Goal: Task Accomplishment & Management: Complete application form

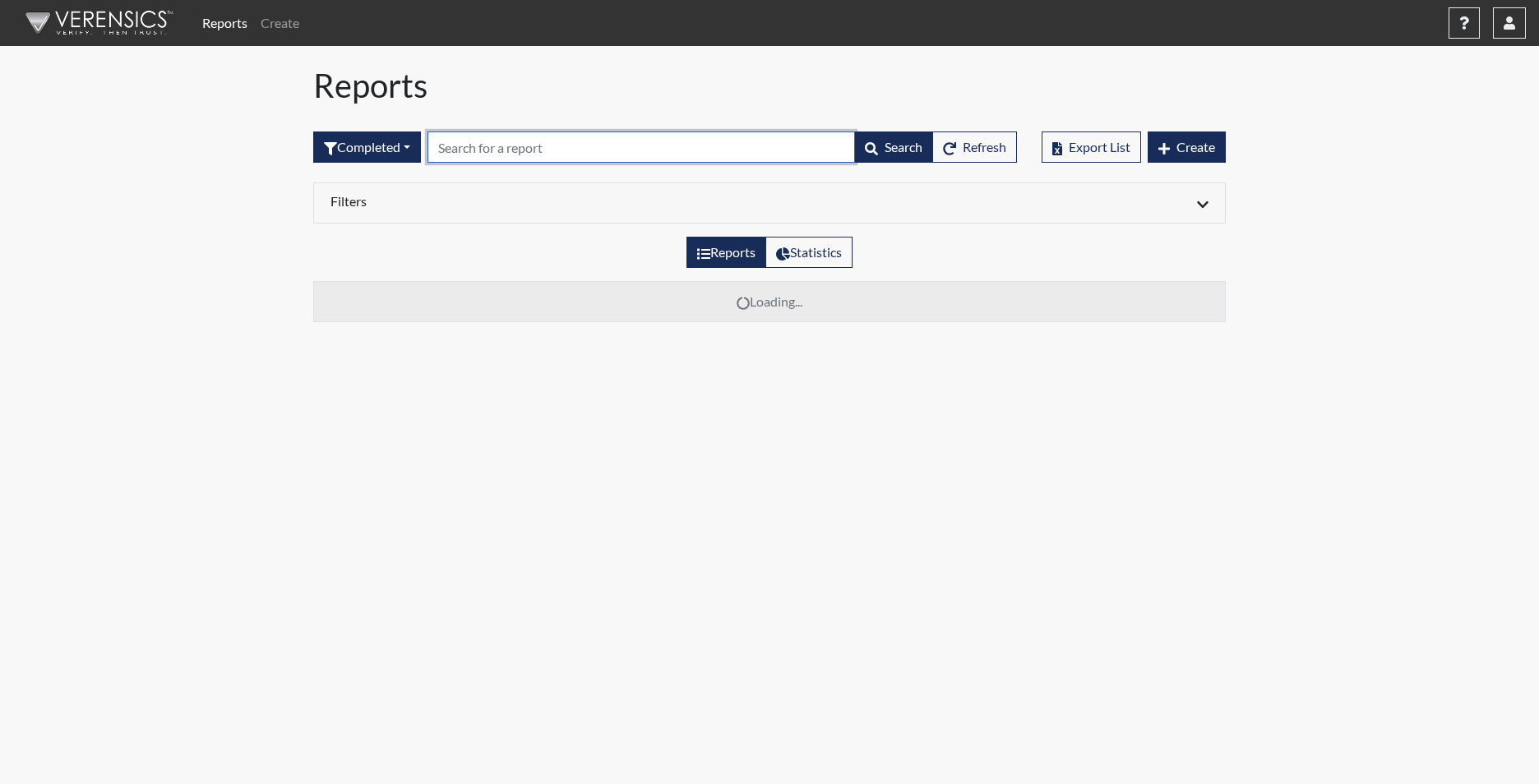
click at [568, 136] on input "text" at bounding box center [641, 146] width 428 height 31
type input "5970"
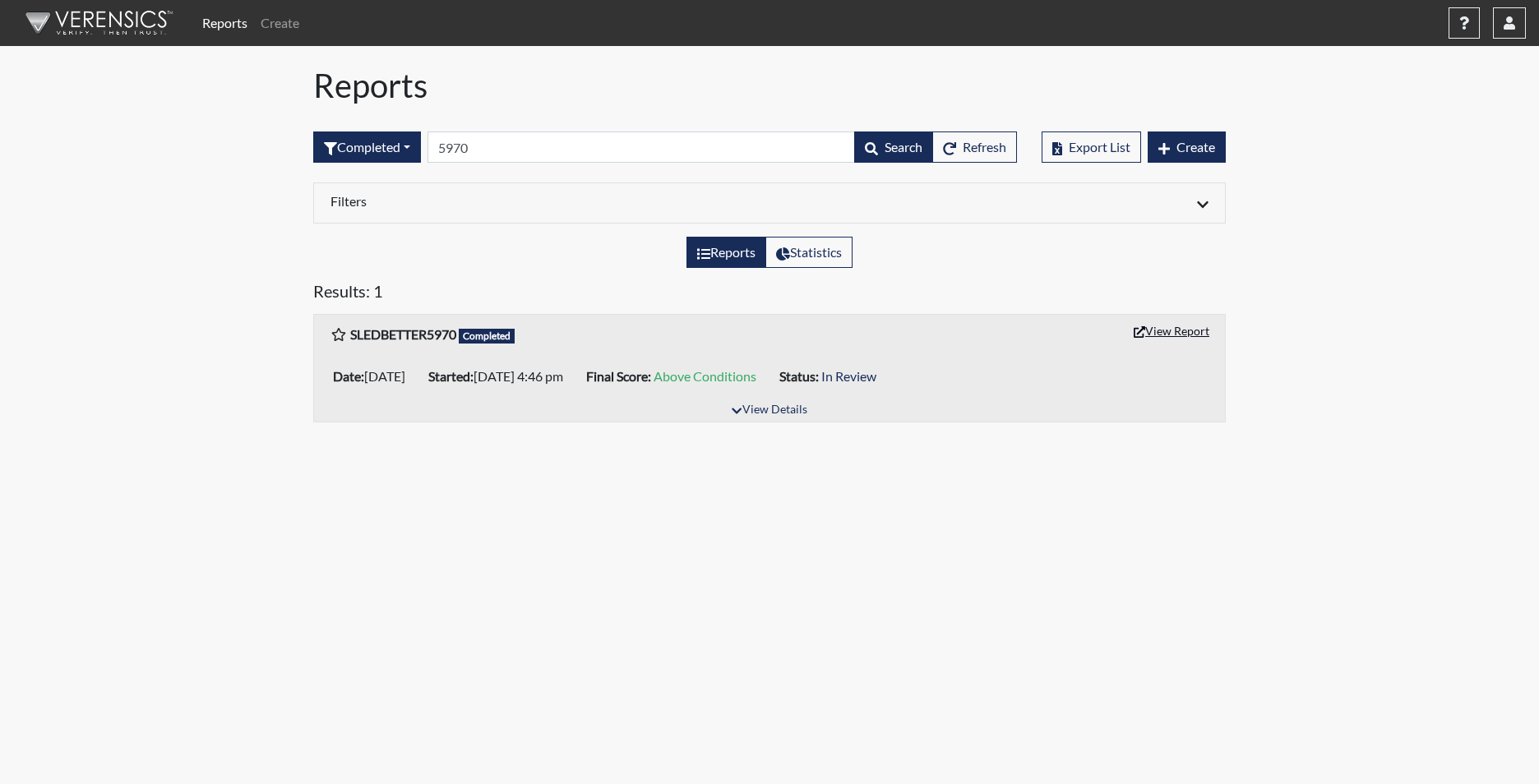
click at [1187, 335] on button "View Report" at bounding box center [1171, 331] width 90 height 26
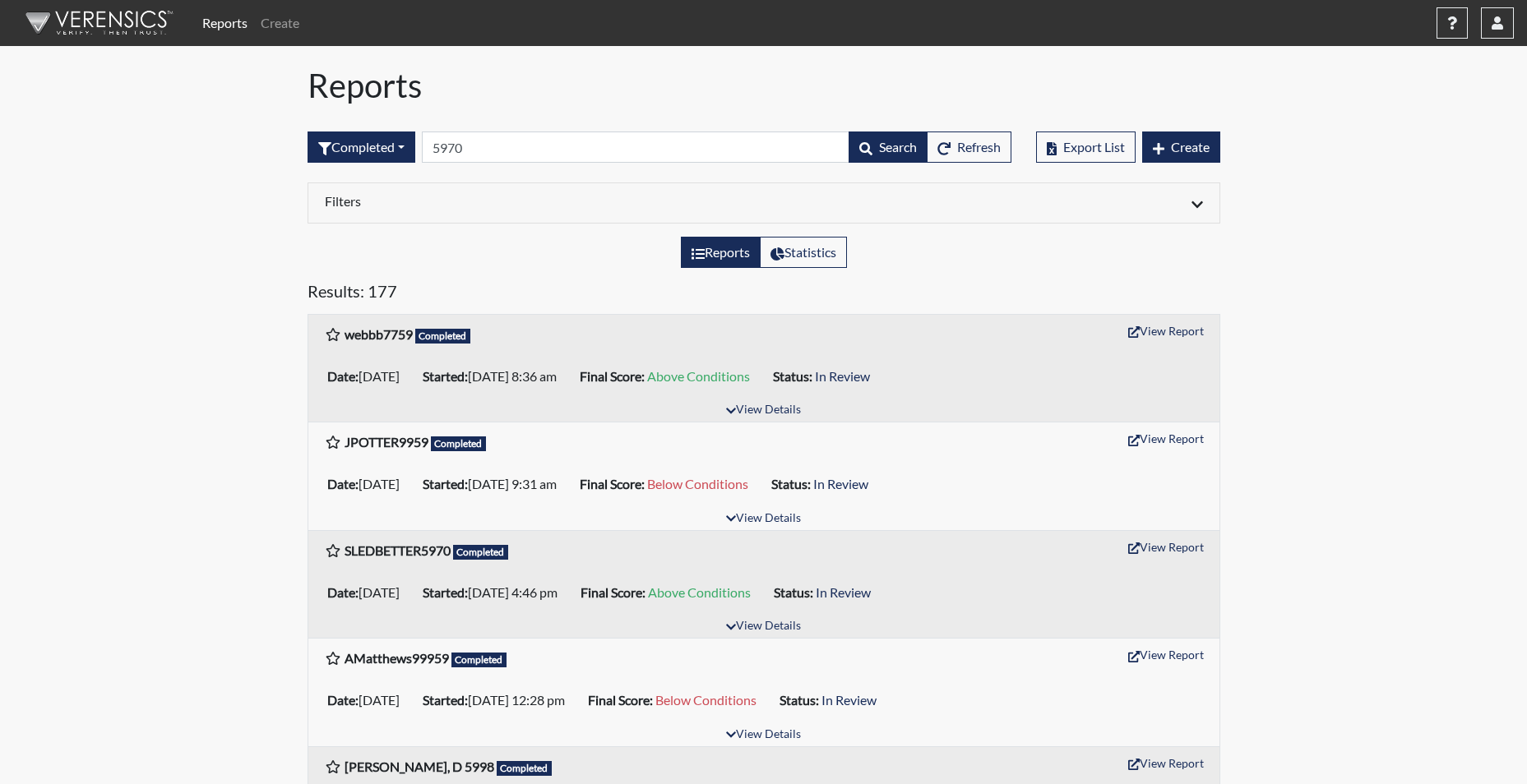
drag, startPoint x: 1422, startPoint y: 157, endPoint x: 1369, endPoint y: 151, distance: 53.3
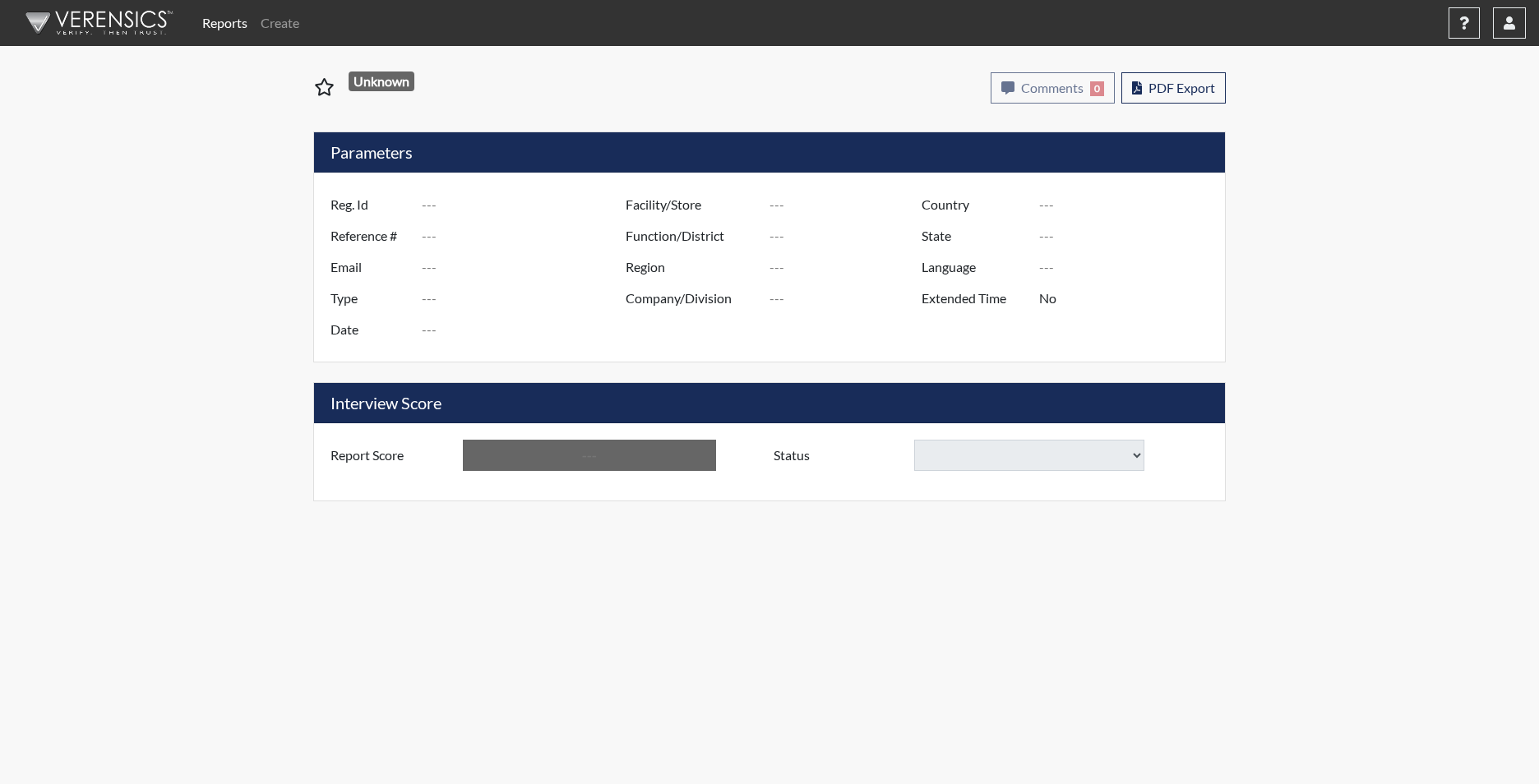
type input "SLEDBETTER5970"
type input "51018"
type input "KEYVON1994@GMAIL.COM"
type input "Corrections Pre-Employment"
type input "Aug 29, 2025"
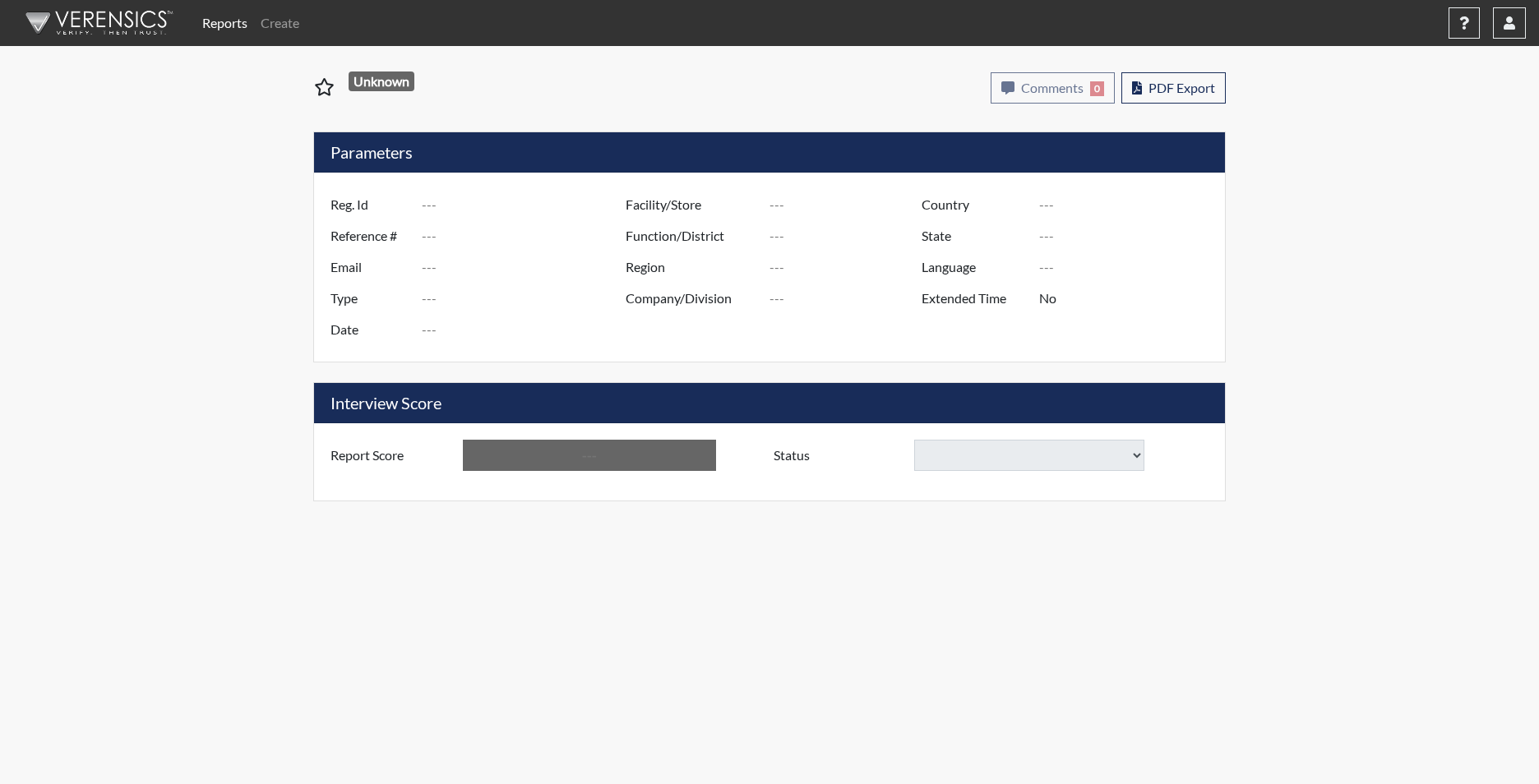
type input "[PERSON_NAME]"
type input "[GEOGRAPHIC_DATA]"
type input "[US_STATE]"
type input "English"
type input "Yes"
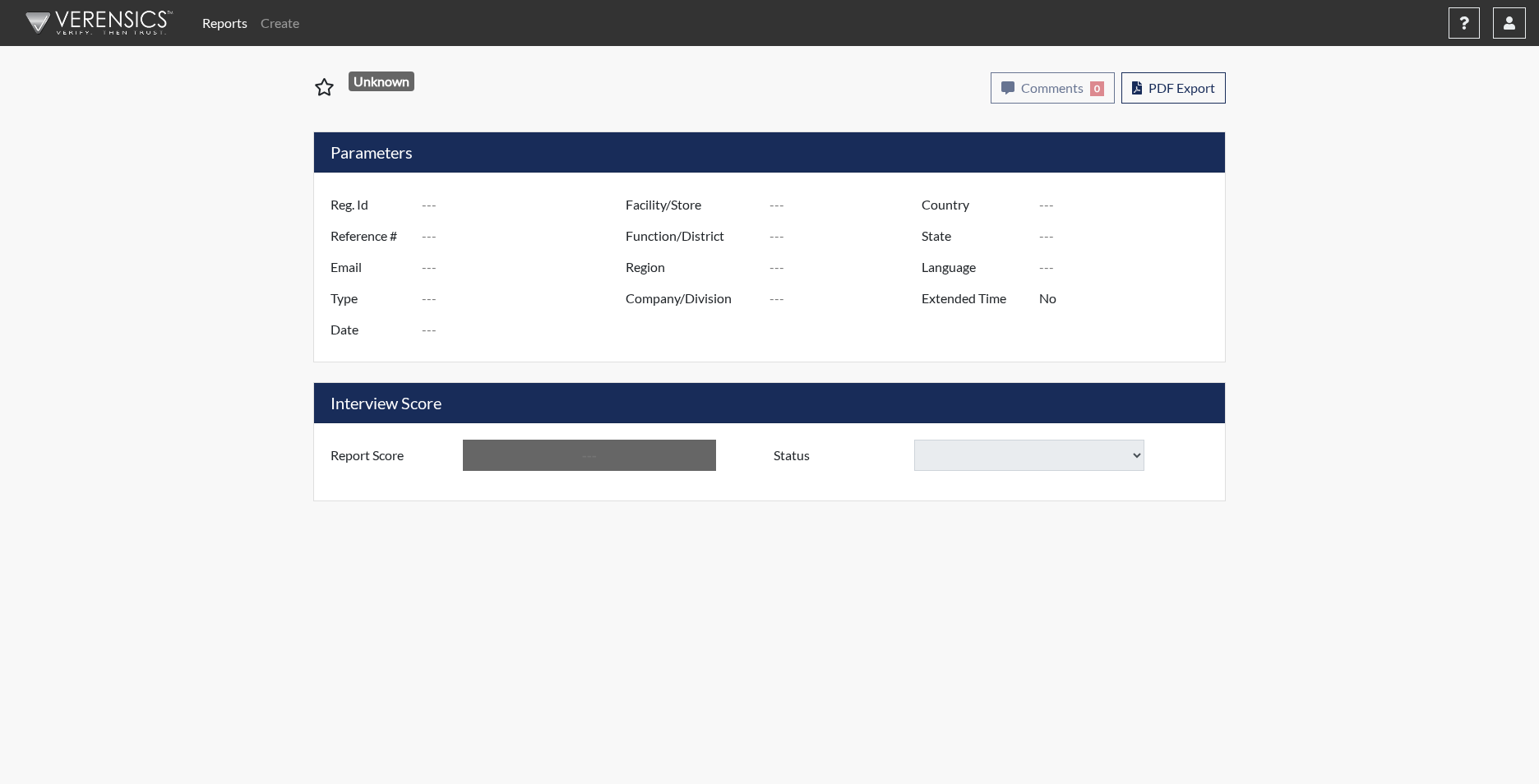
type input "Above Conditions"
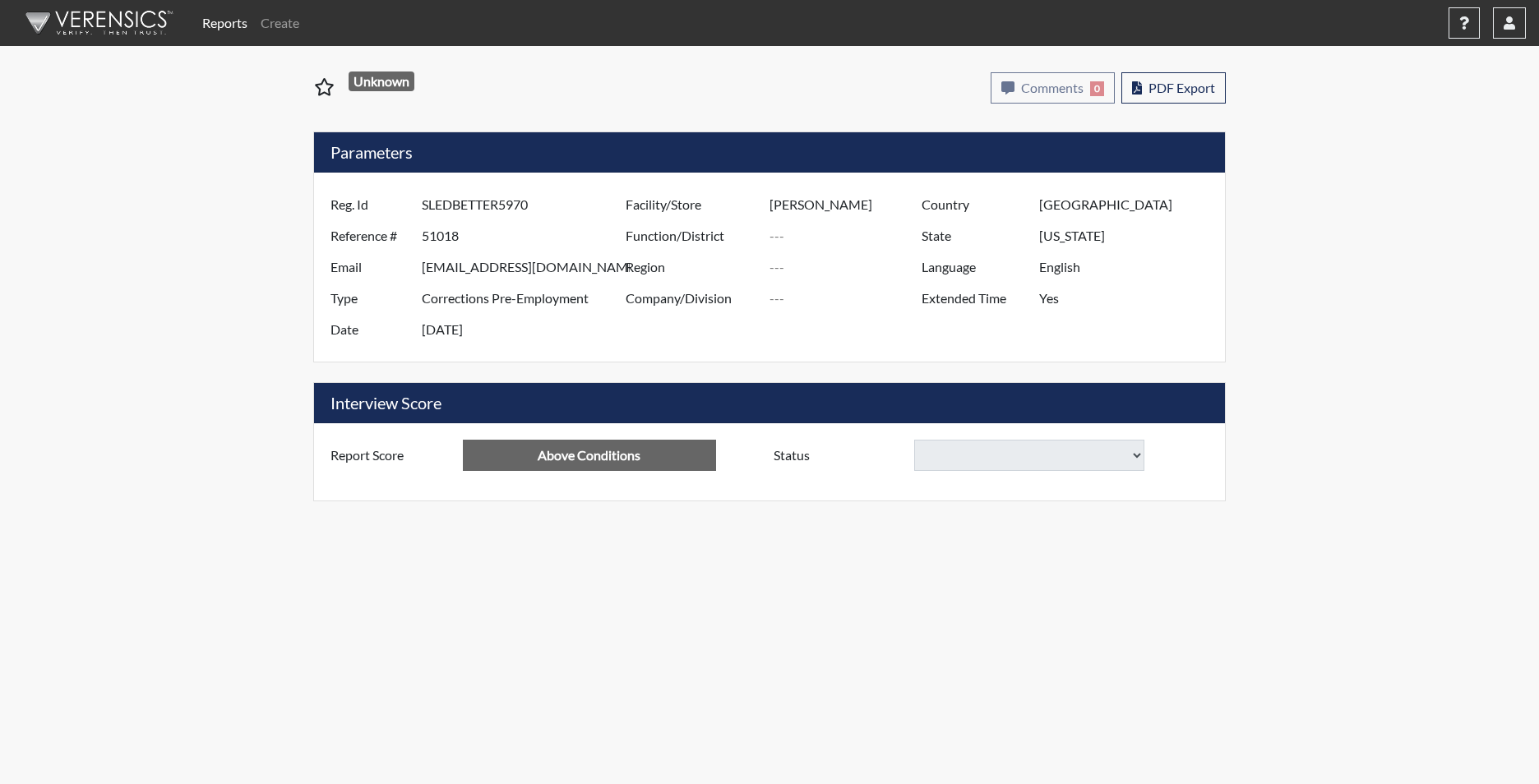
select select
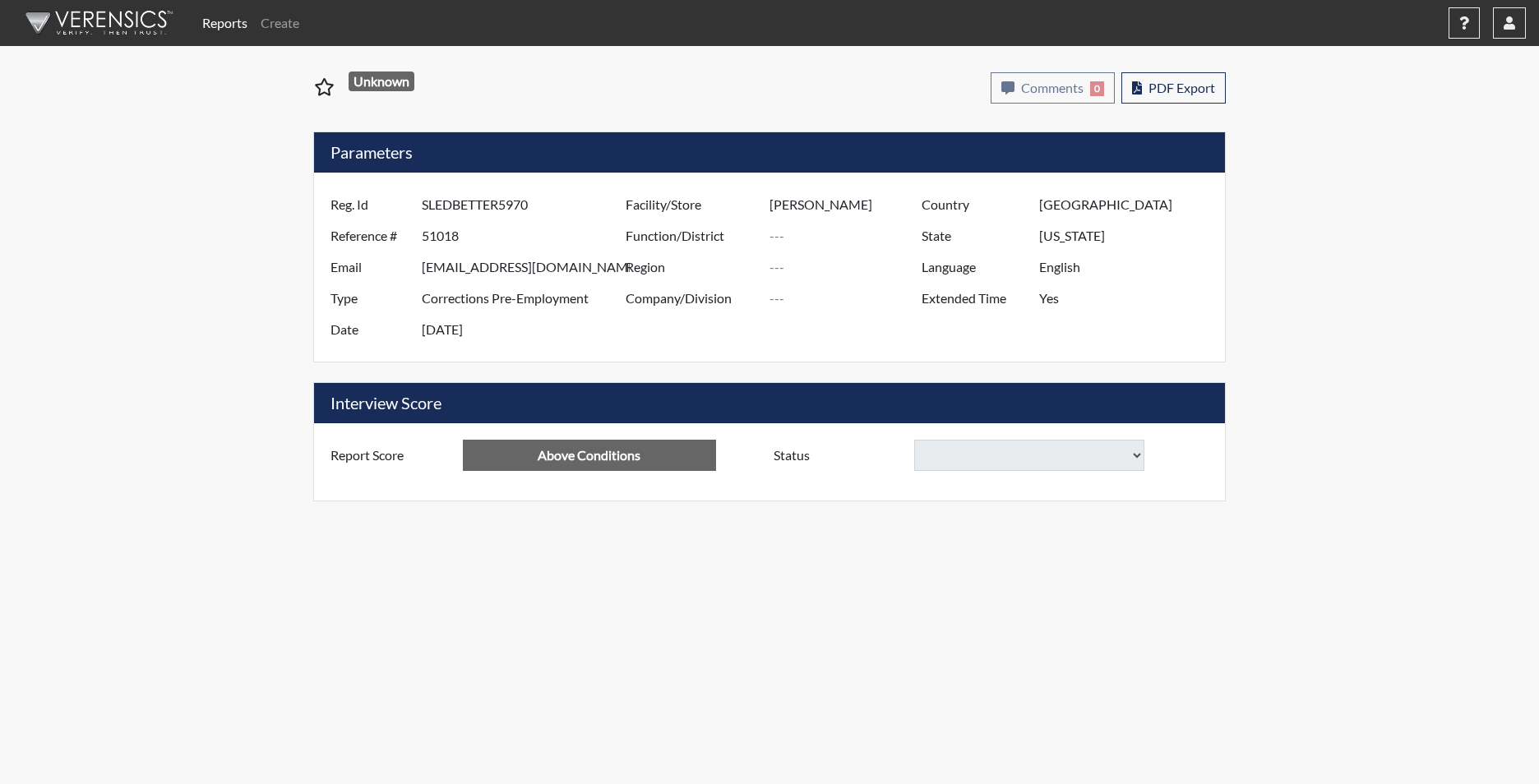
select select
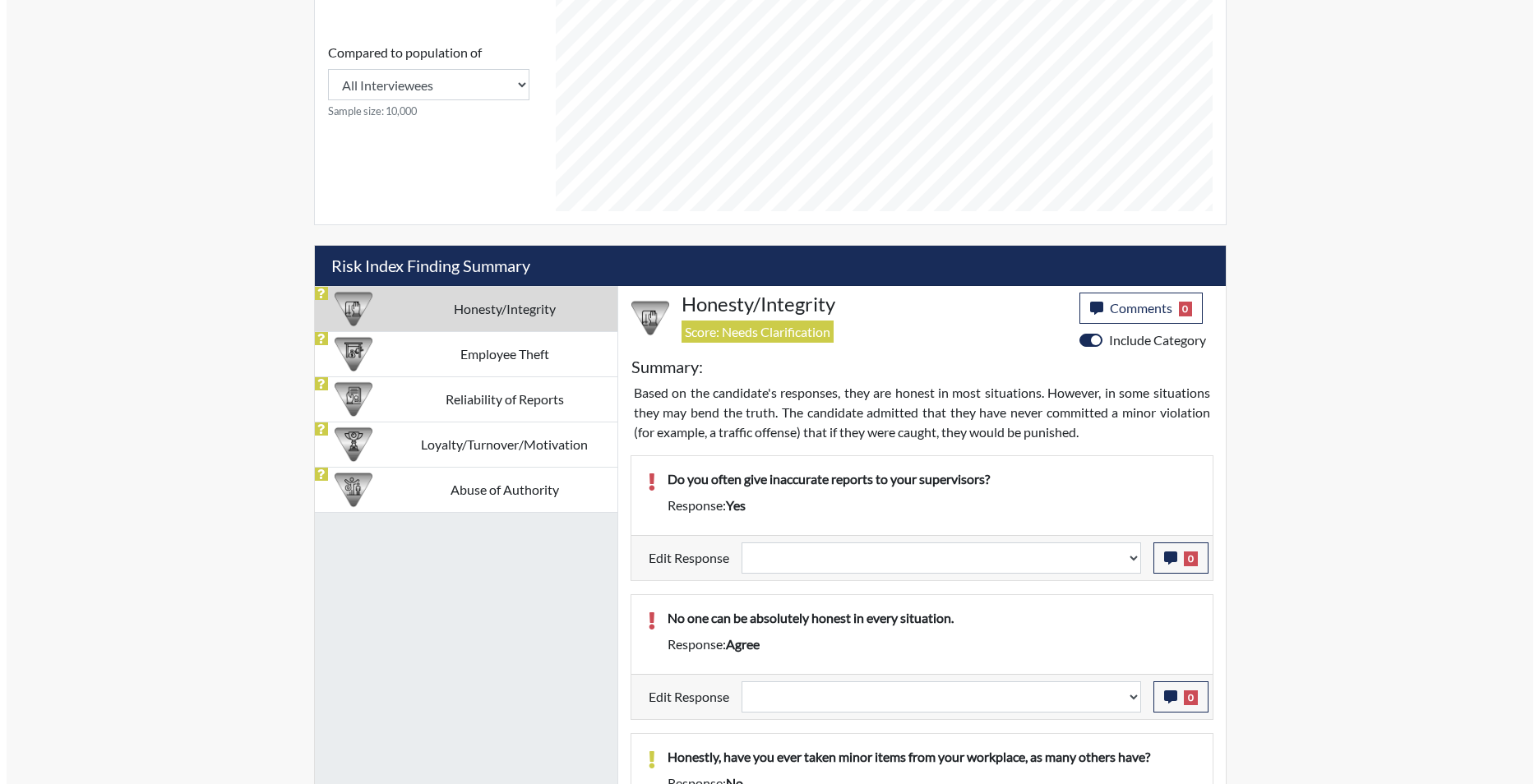
scroll to position [822, 0]
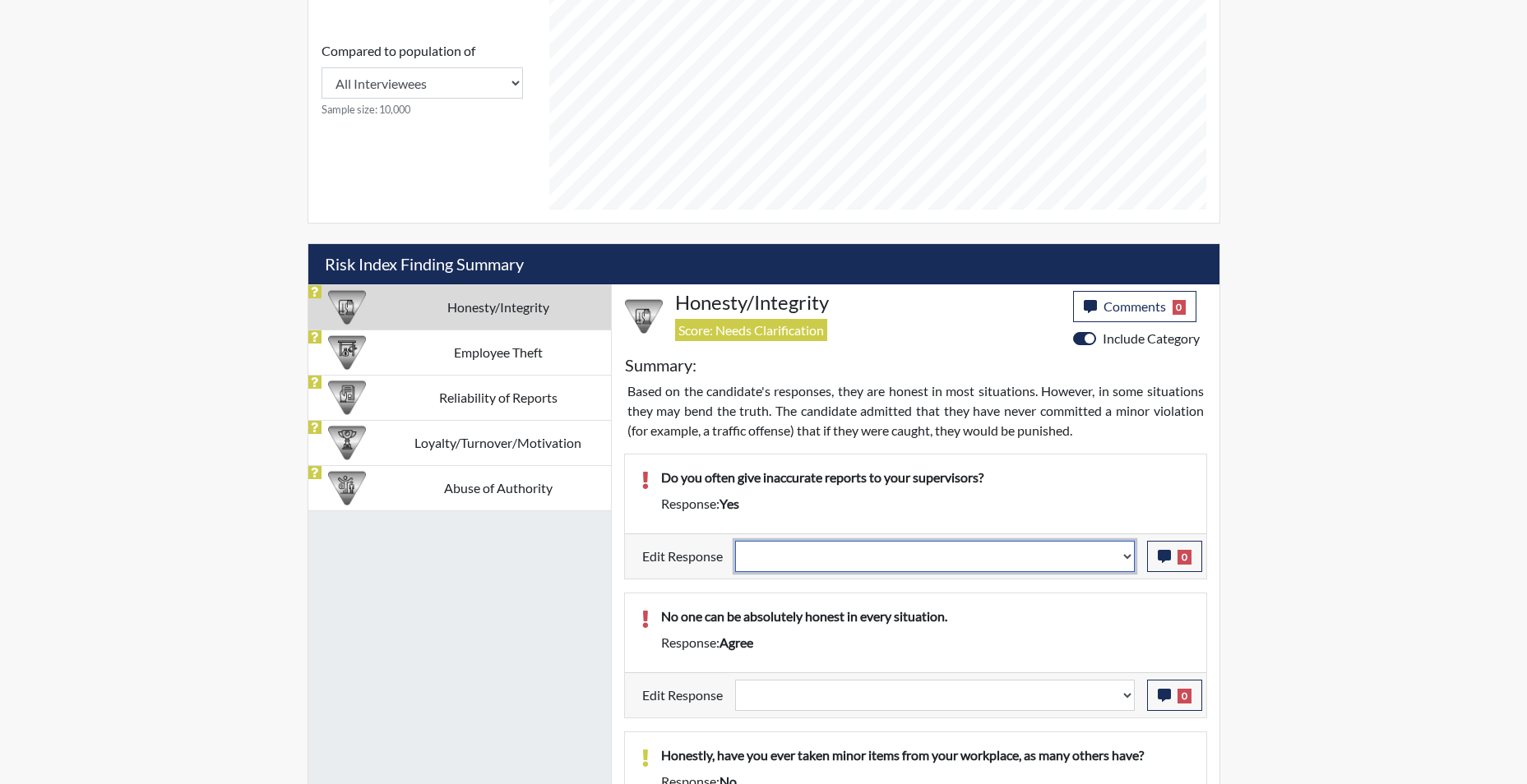
click at [1130, 566] on select "Question is not relevant. Results will be updated. Reasonable explanation provi…" at bounding box center [935, 556] width 399 height 31
select select "reasonable-explanation-provided"
click at [735, 541] on select "Question is not relevant. Results will be updated. Reasonable explanation provi…" at bounding box center [935, 556] width 399 height 31
select select
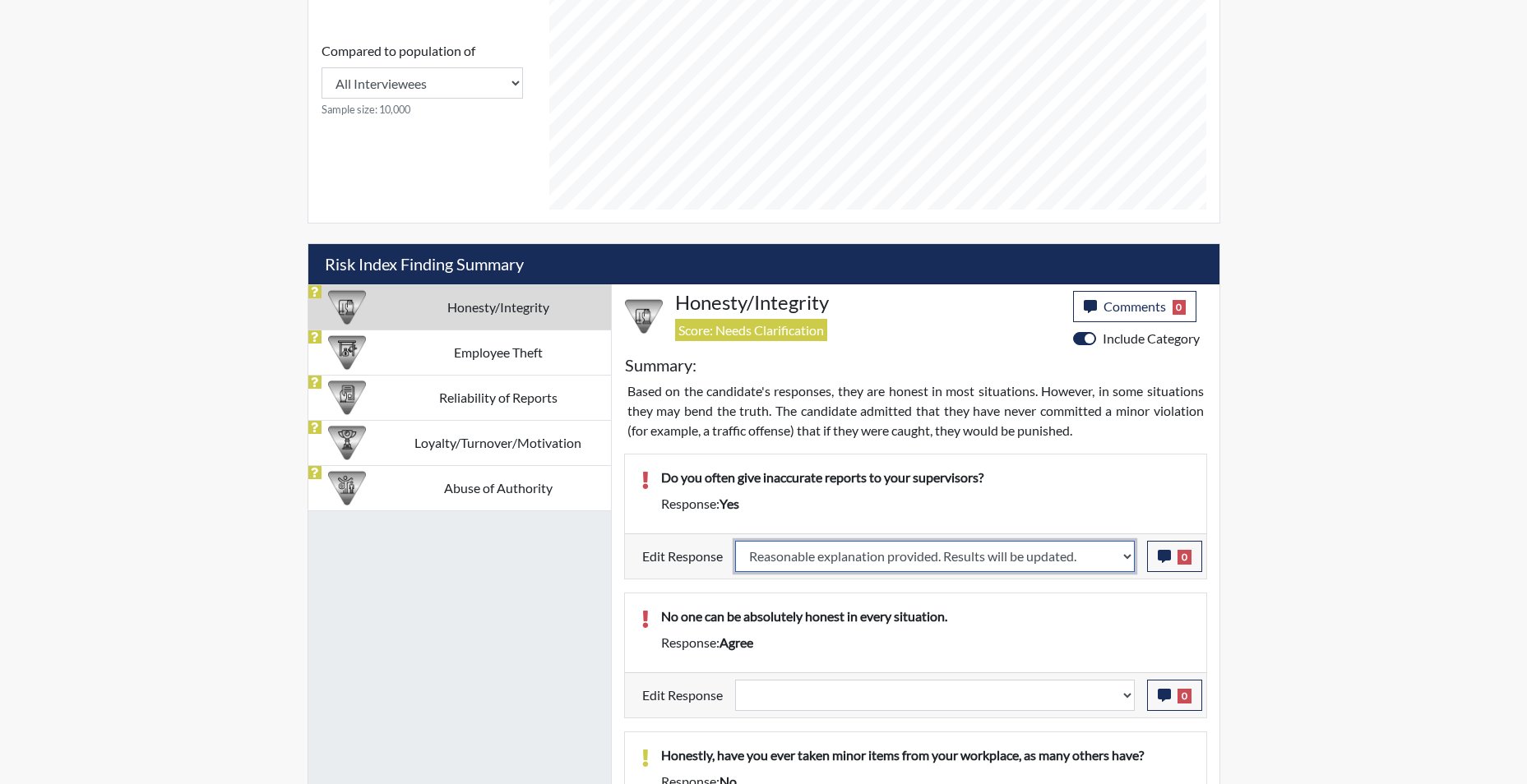
select select
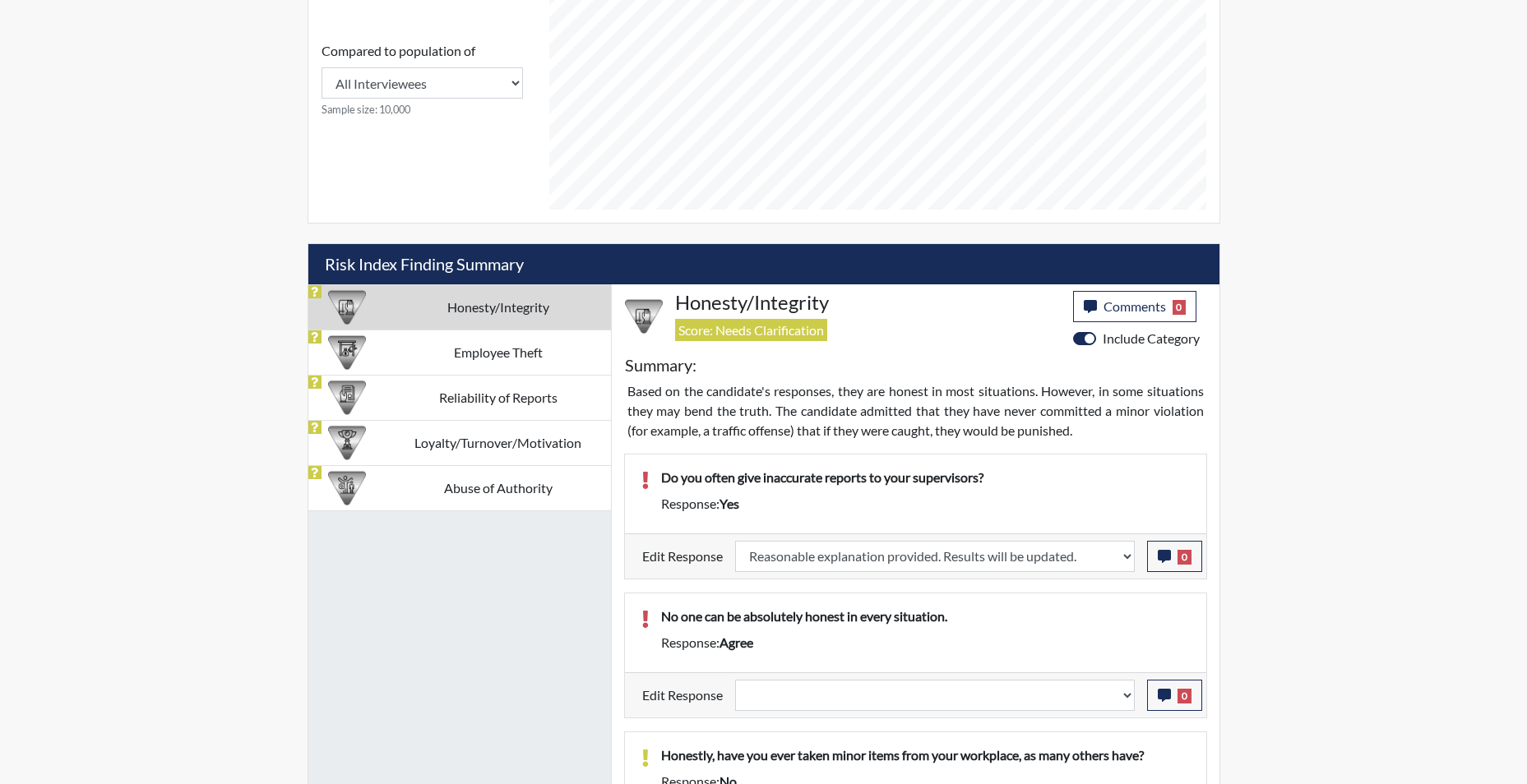
select select
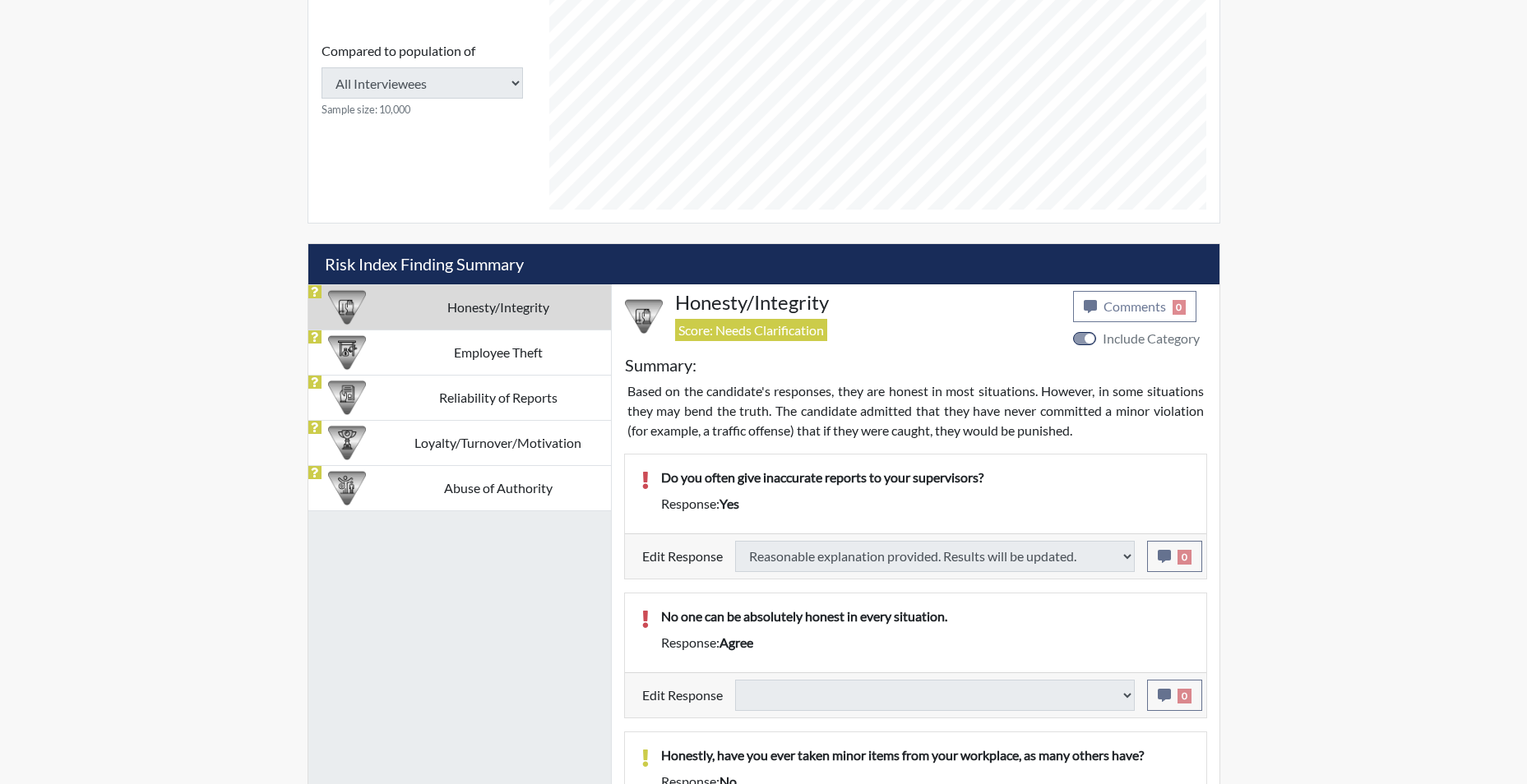
select select
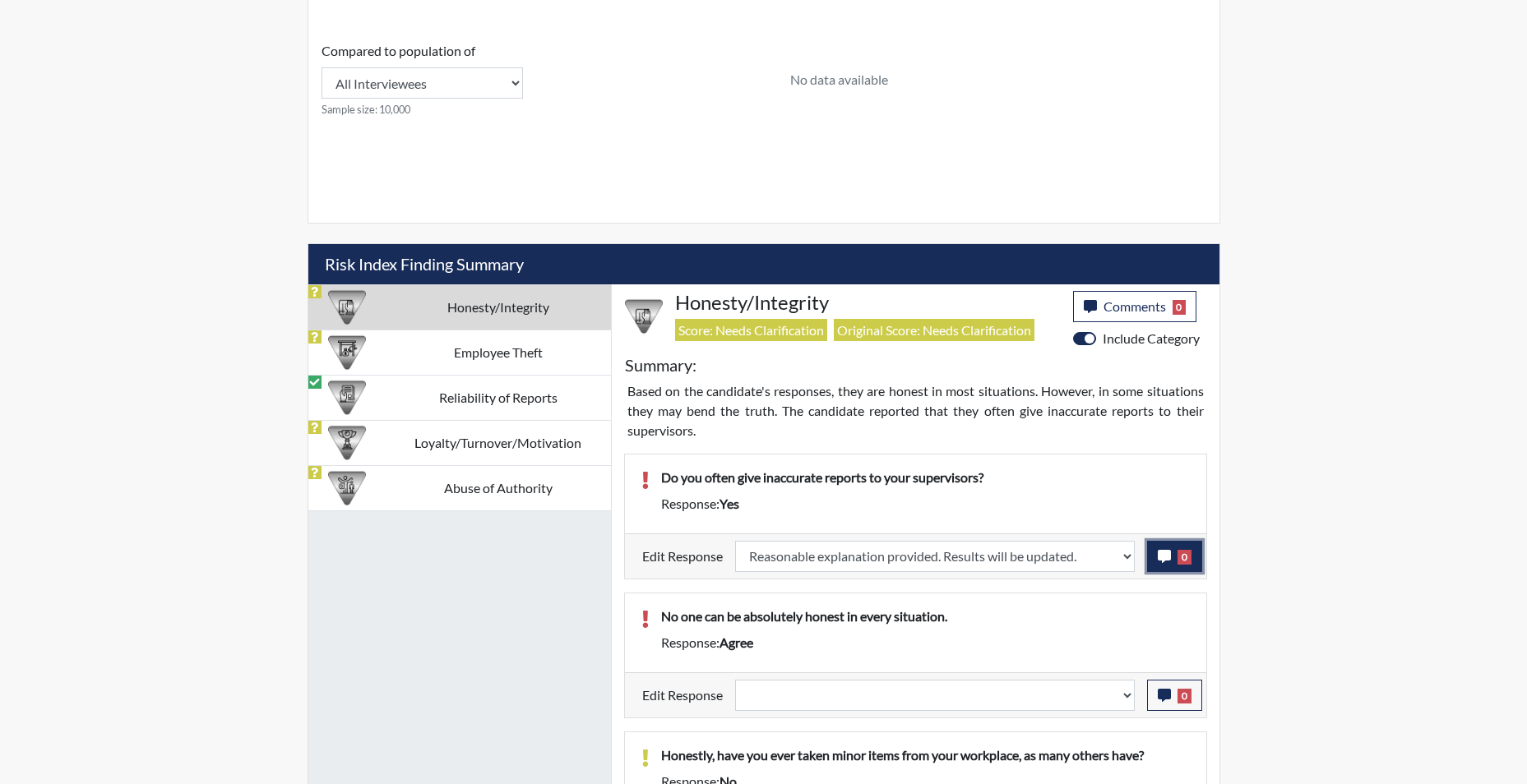
click at [1162, 559] on icon "button" at bounding box center [1164, 556] width 13 height 13
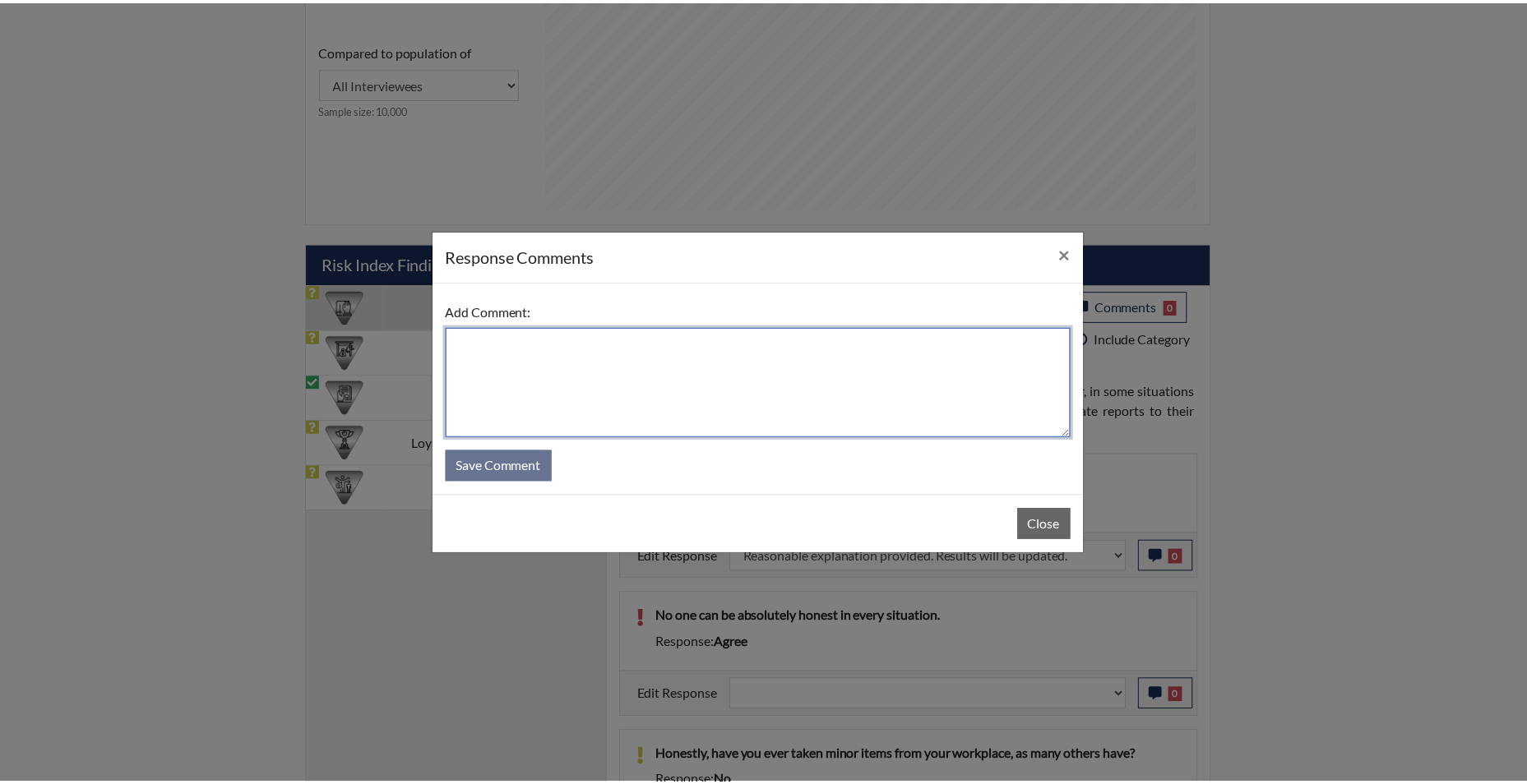
scroll to position [273, 683]
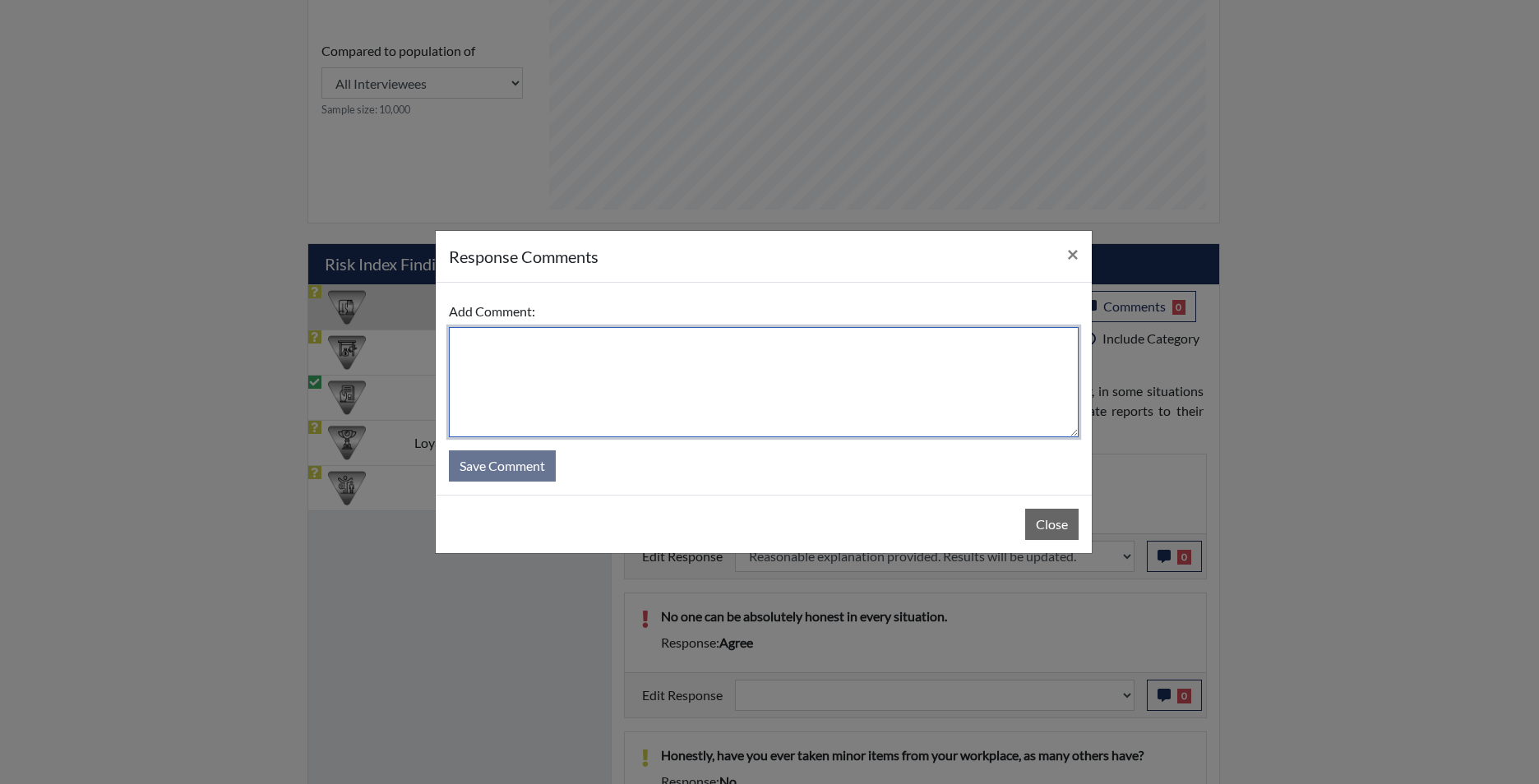
click at [625, 368] on textarea at bounding box center [763, 382] width 630 height 110
type textarea "app states no"
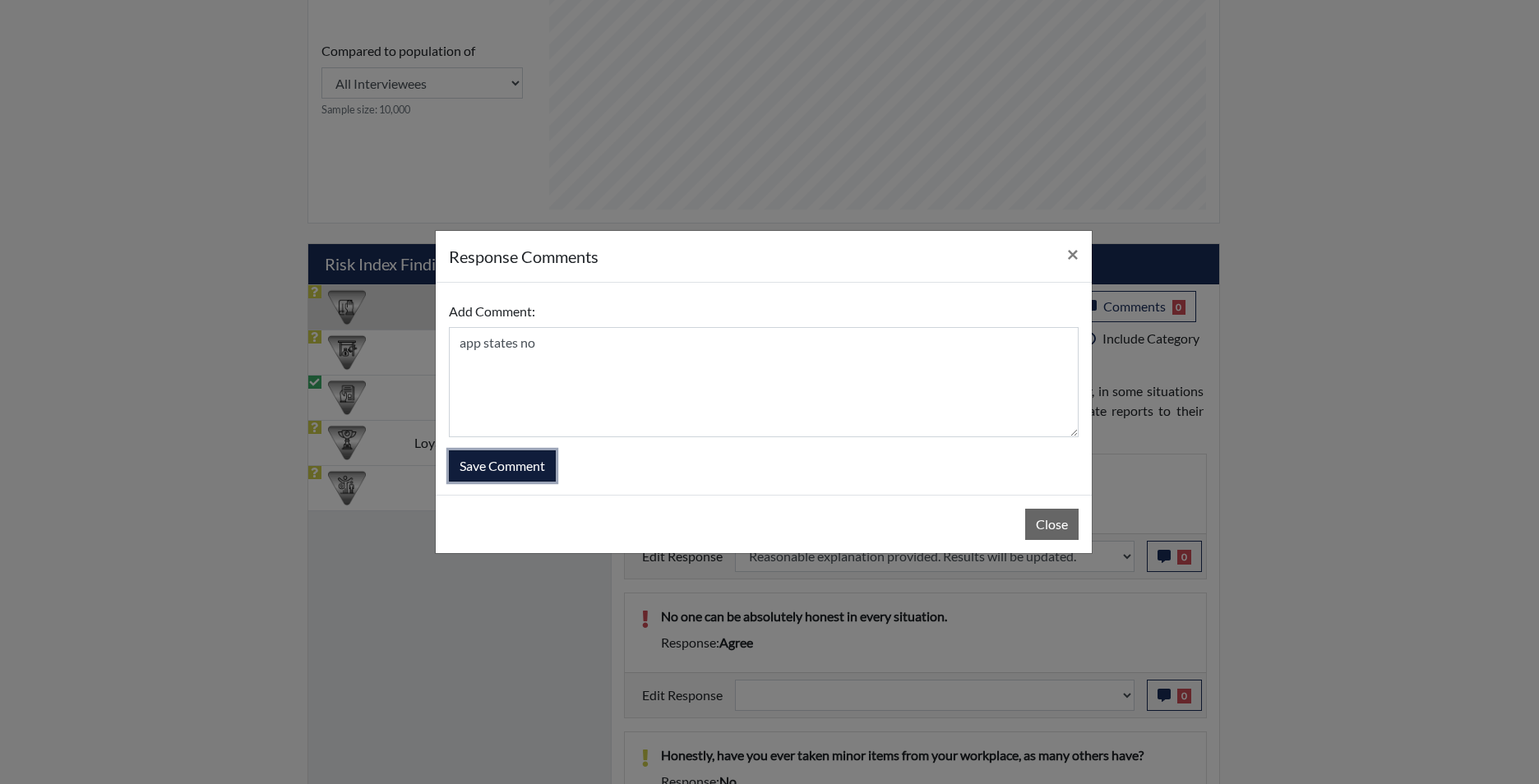
click at [504, 469] on button "Save Comment" at bounding box center [502, 465] width 107 height 31
select select
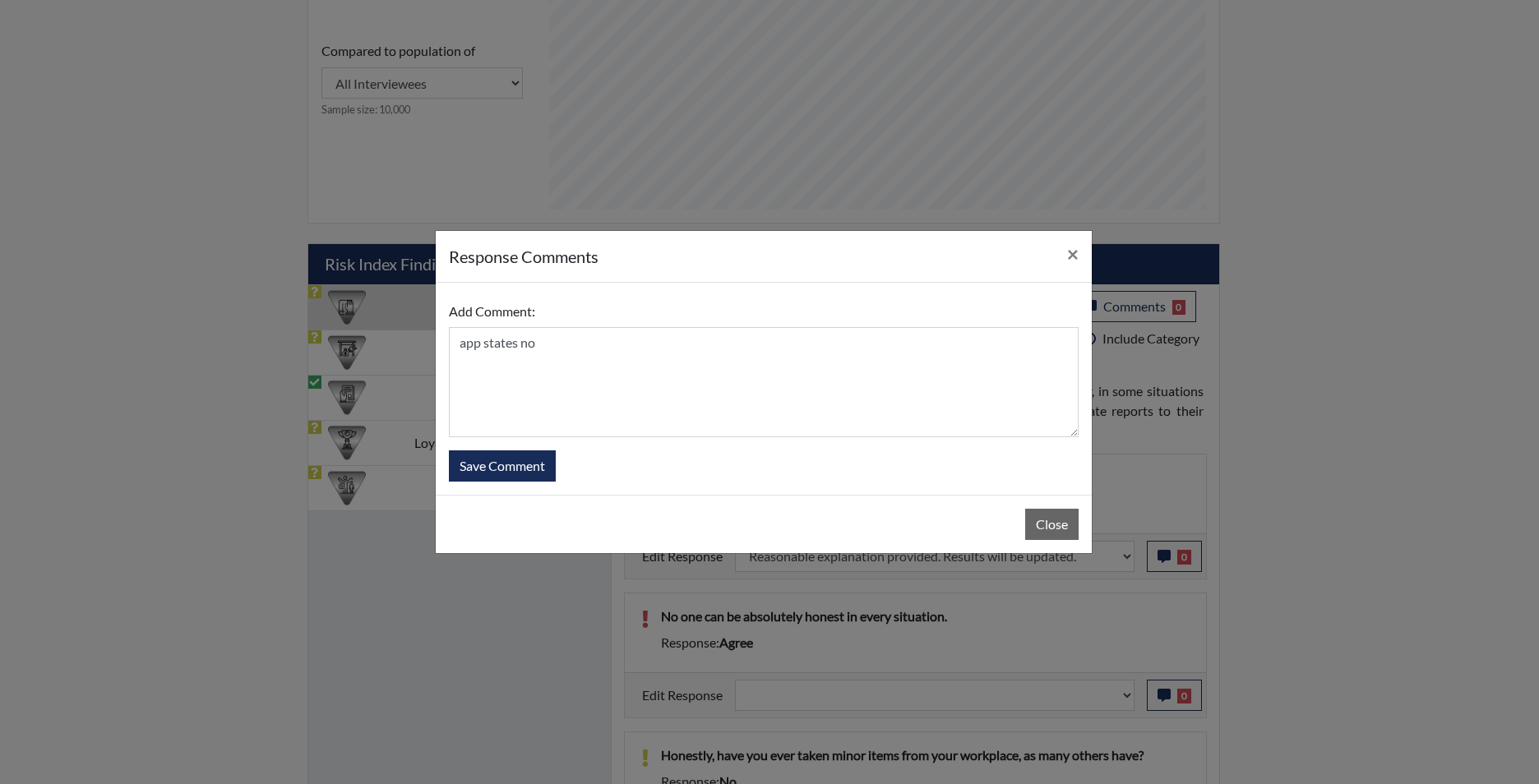
select select
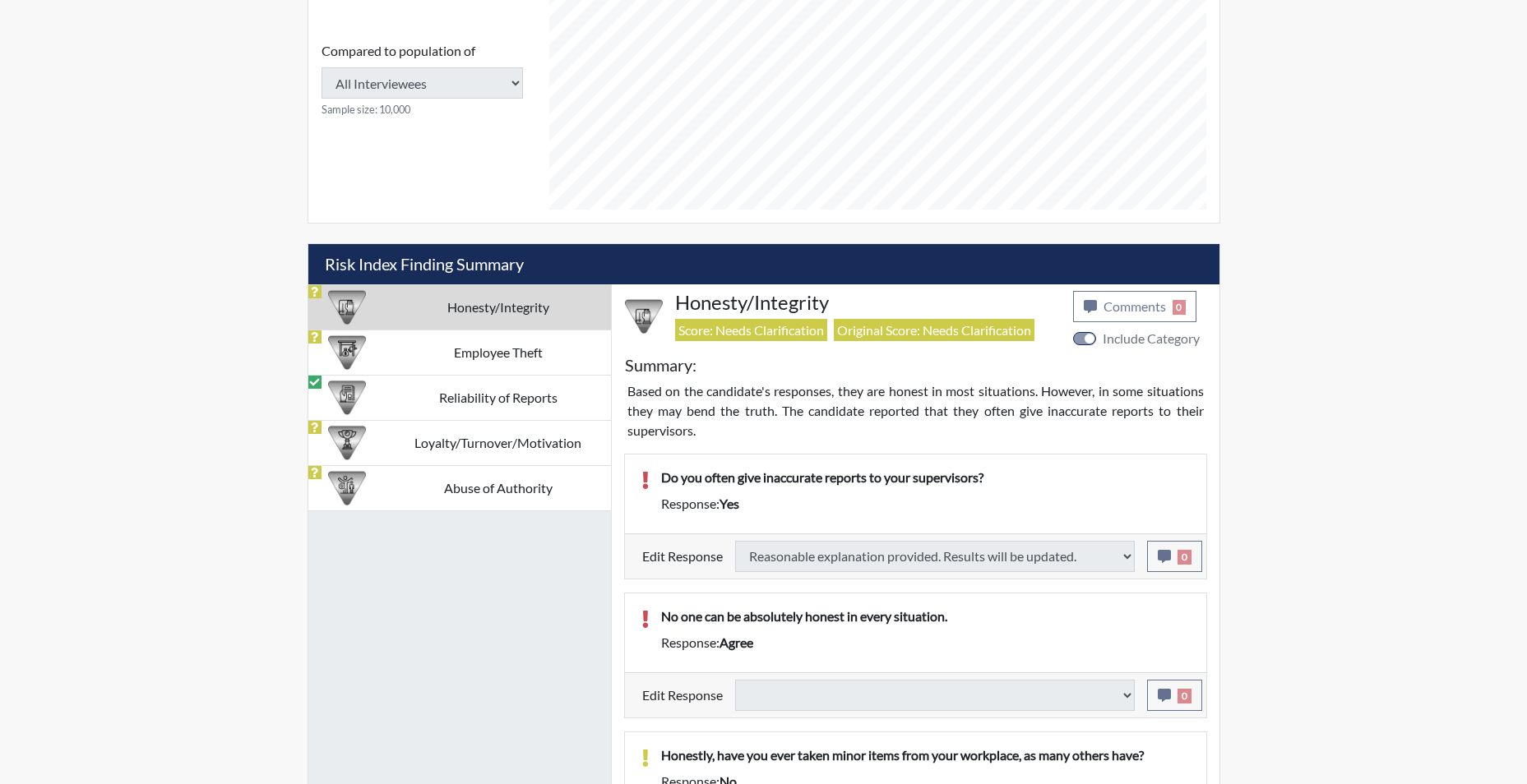
select select
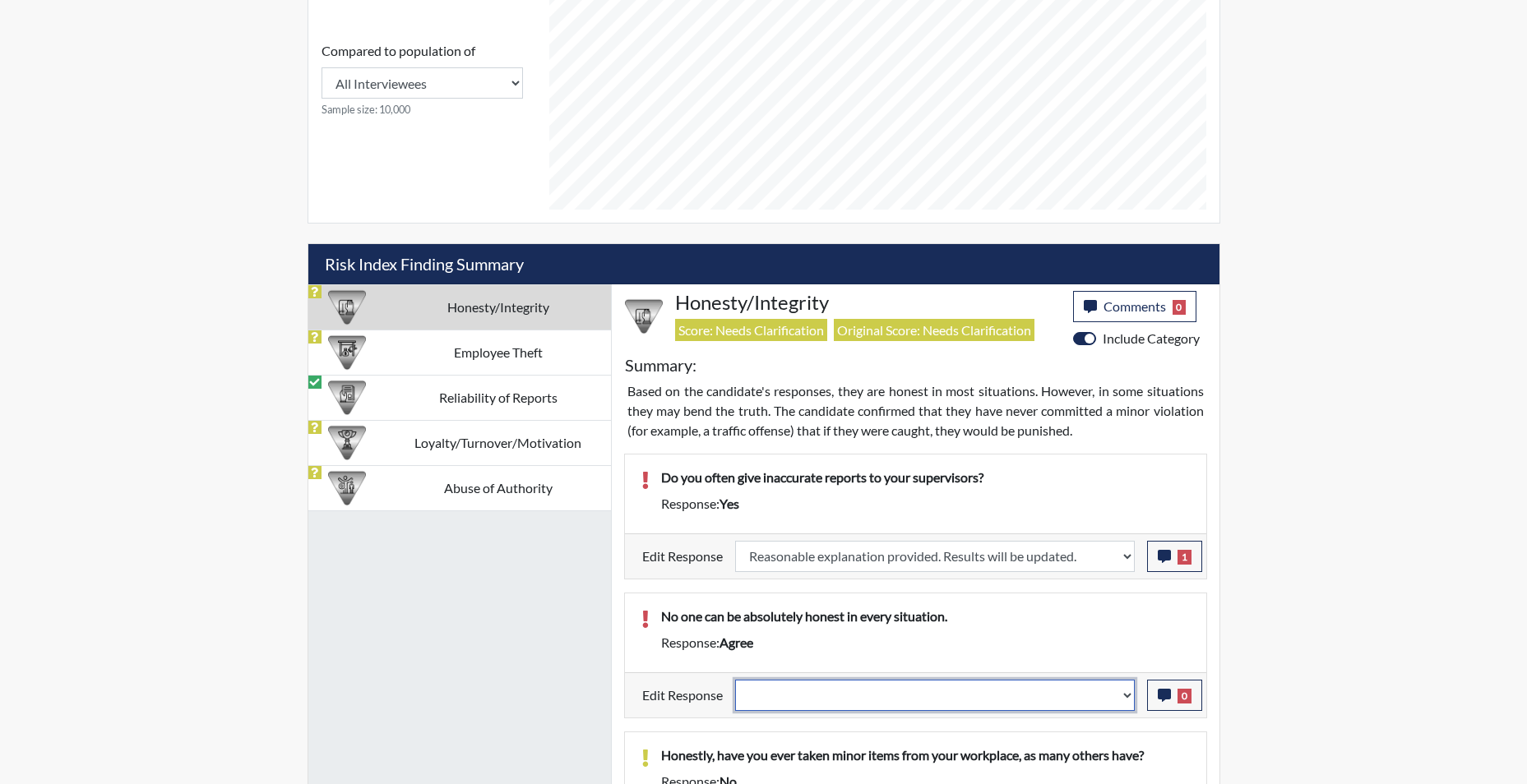
click at [1128, 700] on select "Question is not relevant. Results will be updated. Reasonable explanation provi…" at bounding box center [935, 695] width 399 height 31
select select "reasonable-explanation-provided"
click at [735, 680] on select "Question is not relevant. Results will be updated. Reasonable explanation provi…" at bounding box center [935, 695] width 399 height 31
select select
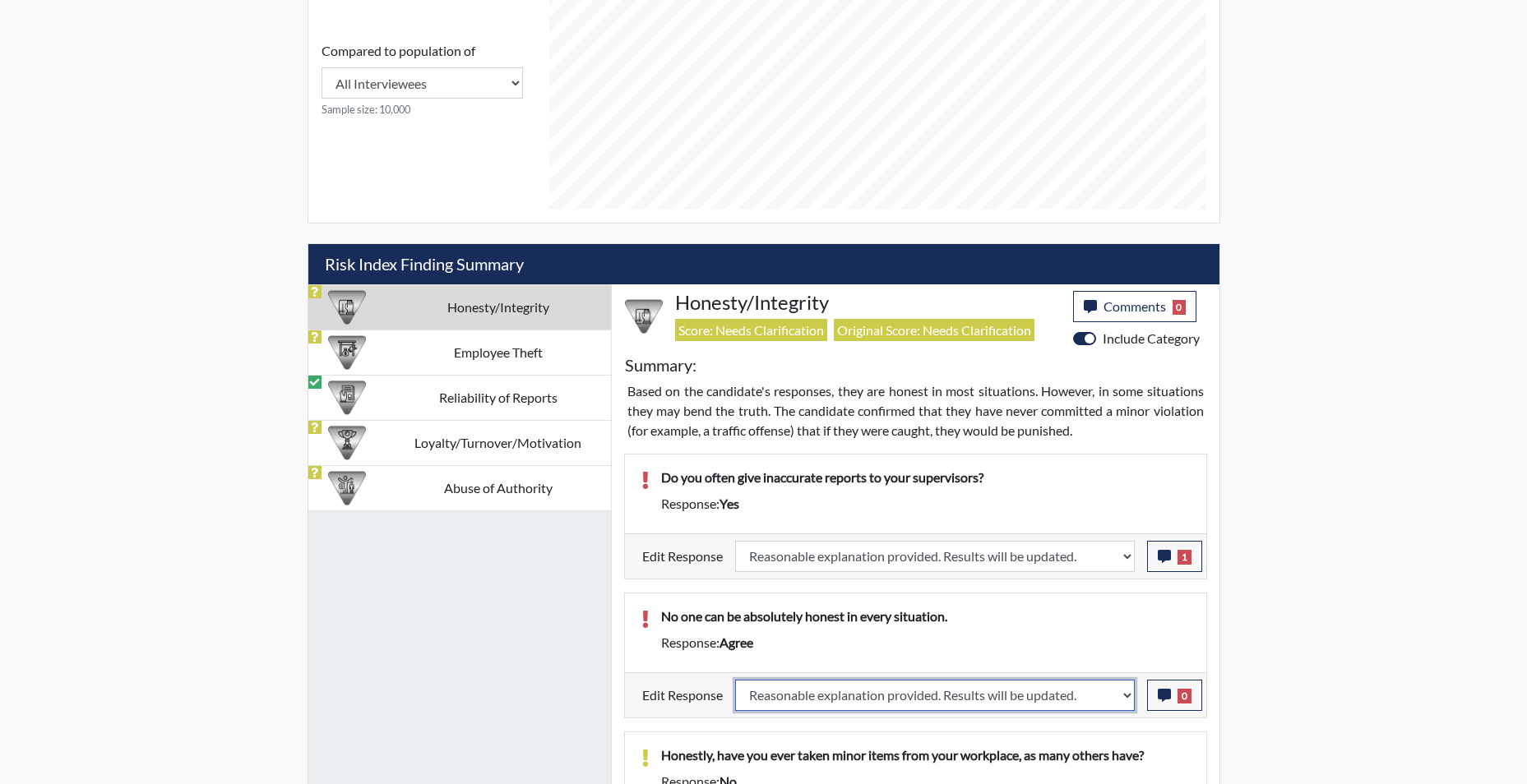
select select
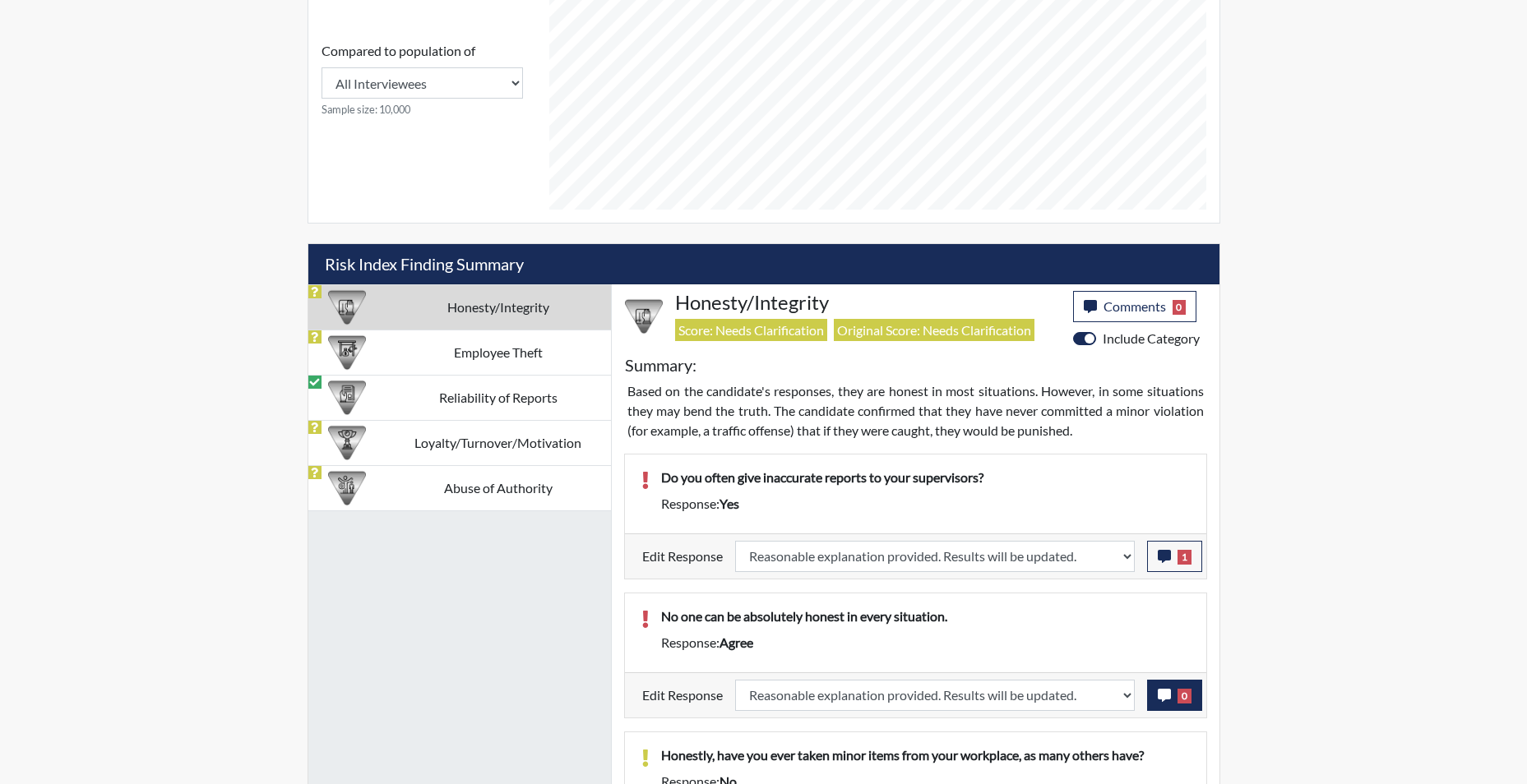
select select
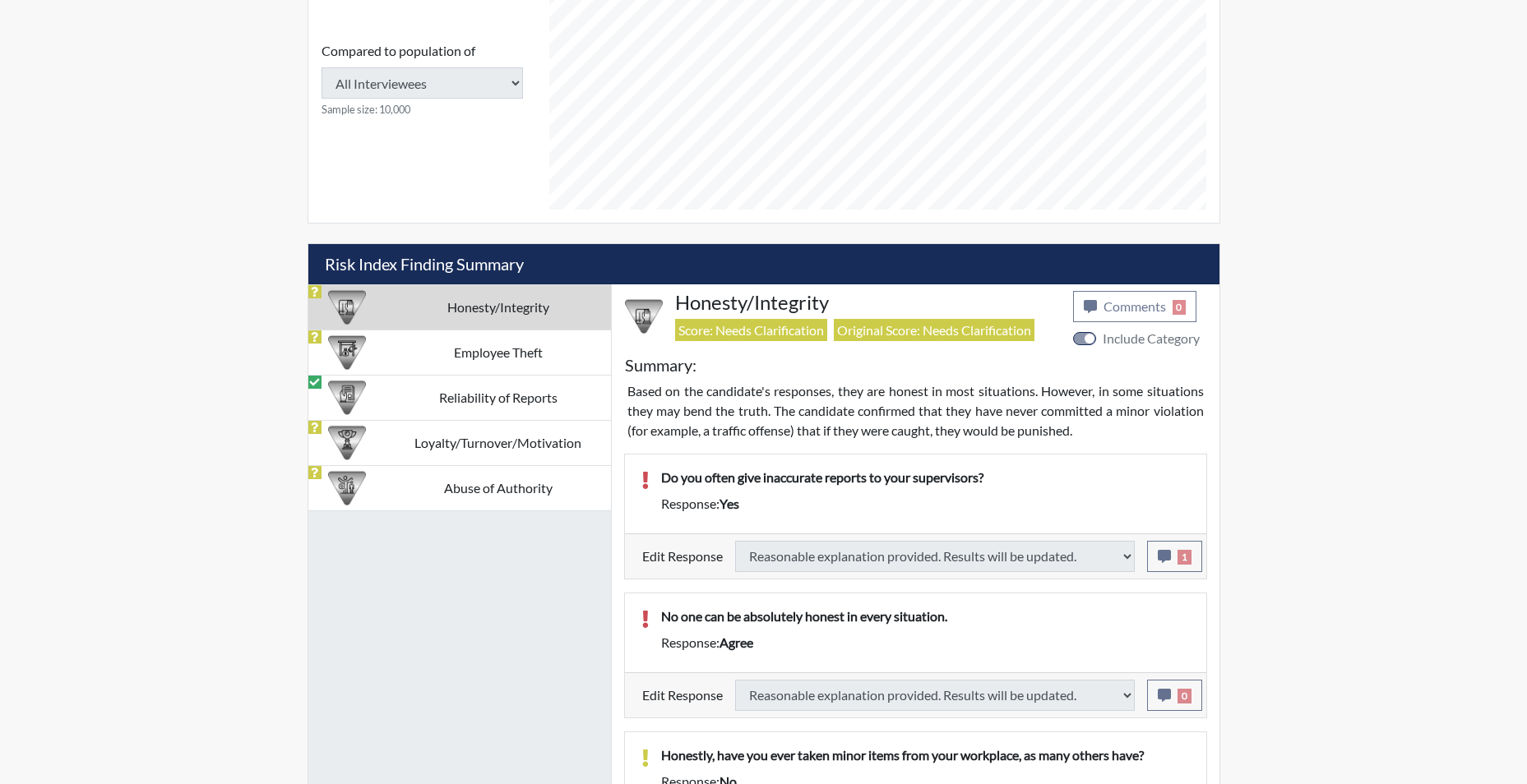
select select
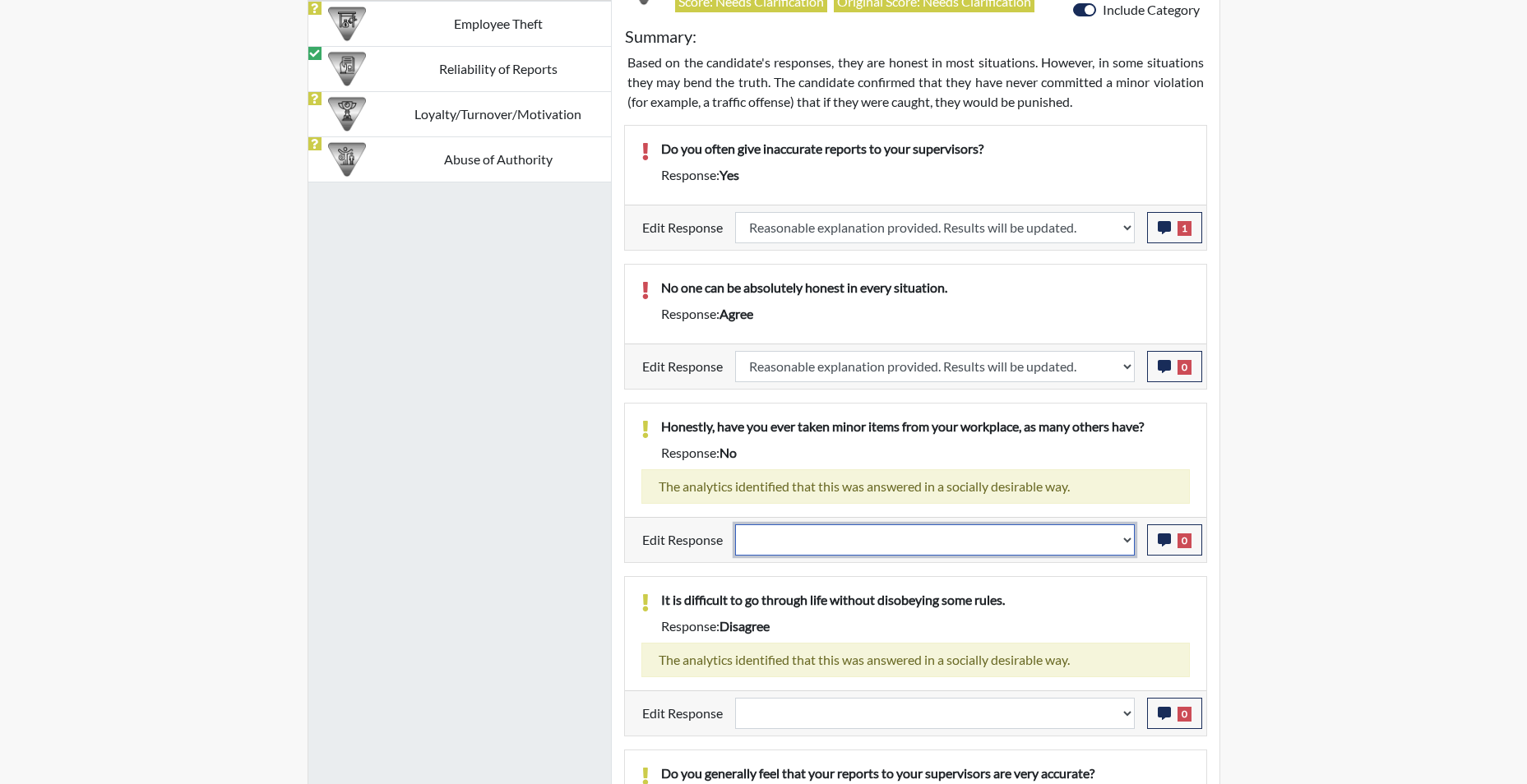
click at [1121, 547] on select "Question is not relevant. Results will be updated. Reasonable explanation provi…" at bounding box center [935, 539] width 399 height 31
select select "reasonable-explanation-provided"
click at [735, 524] on select "Question is not relevant. Results will be updated. Reasonable explanation provi…" at bounding box center [935, 539] width 399 height 31
select select
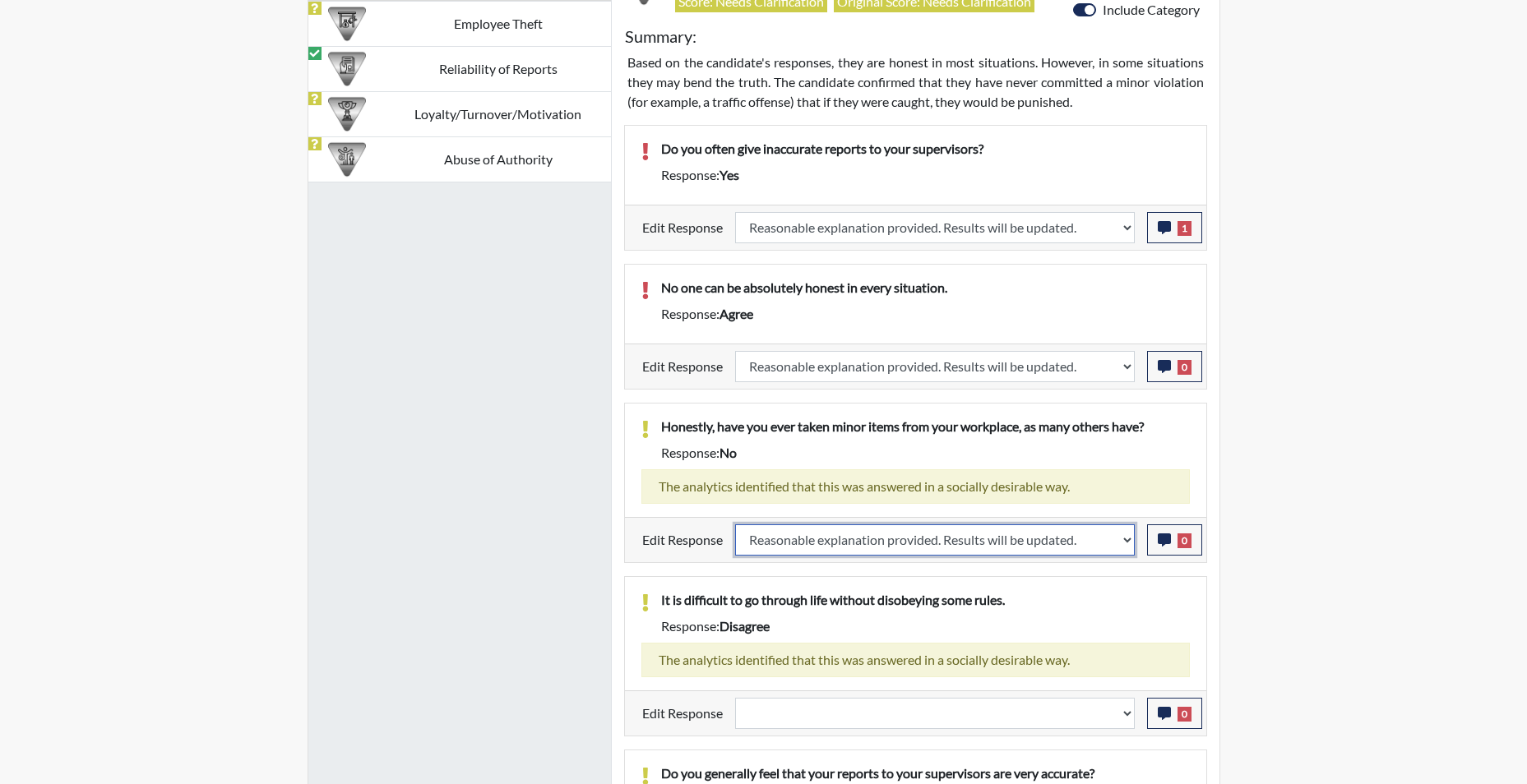
select select
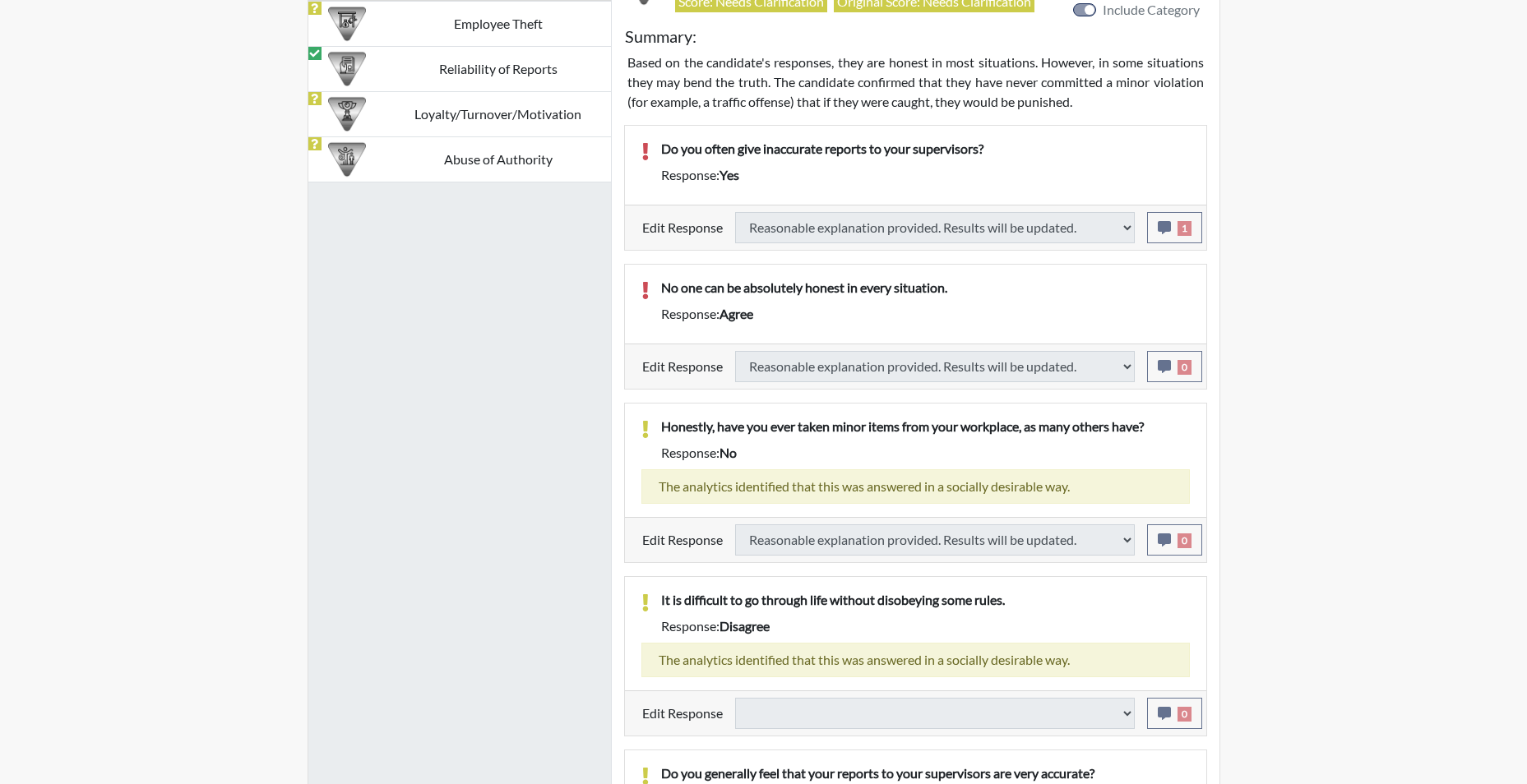
select select
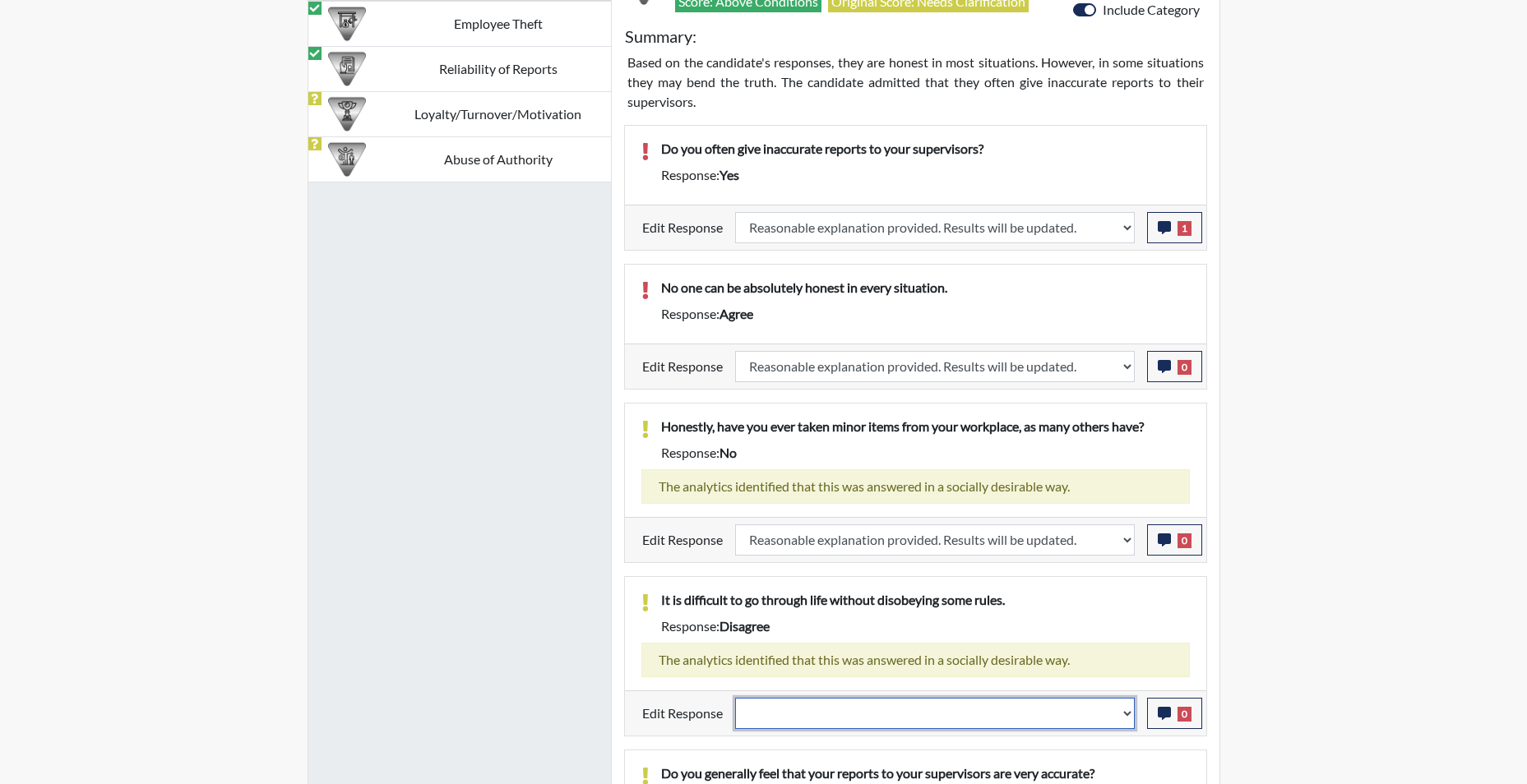
click at [1130, 716] on select "Question is not relevant. Results will be updated. Reasonable explanation provi…" at bounding box center [935, 713] width 399 height 31
select select "reasonable-explanation-provided"
click at [735, 698] on select "Question is not relevant. Results will be updated. Reasonable explanation provi…" at bounding box center [935, 713] width 399 height 31
select select
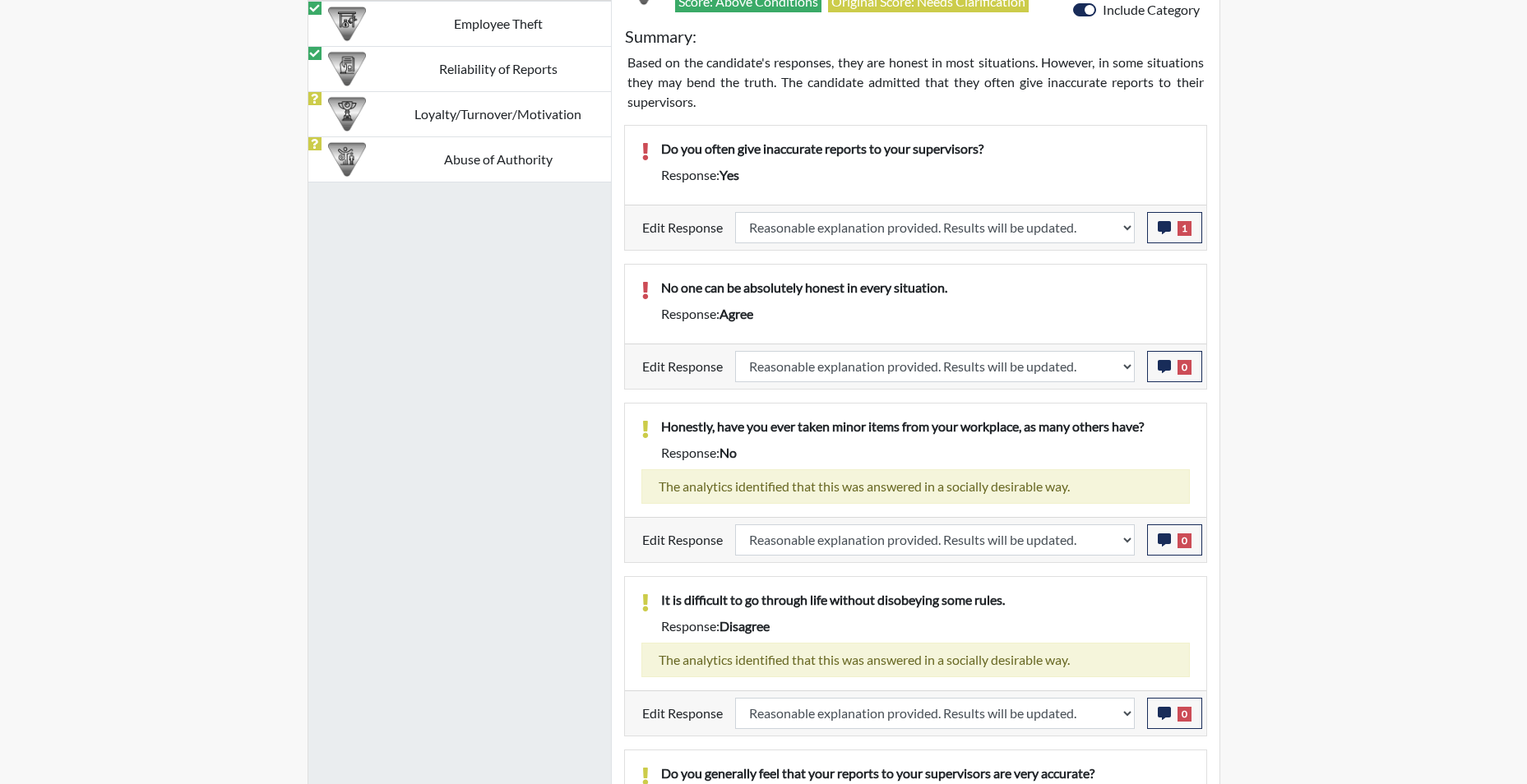
select select
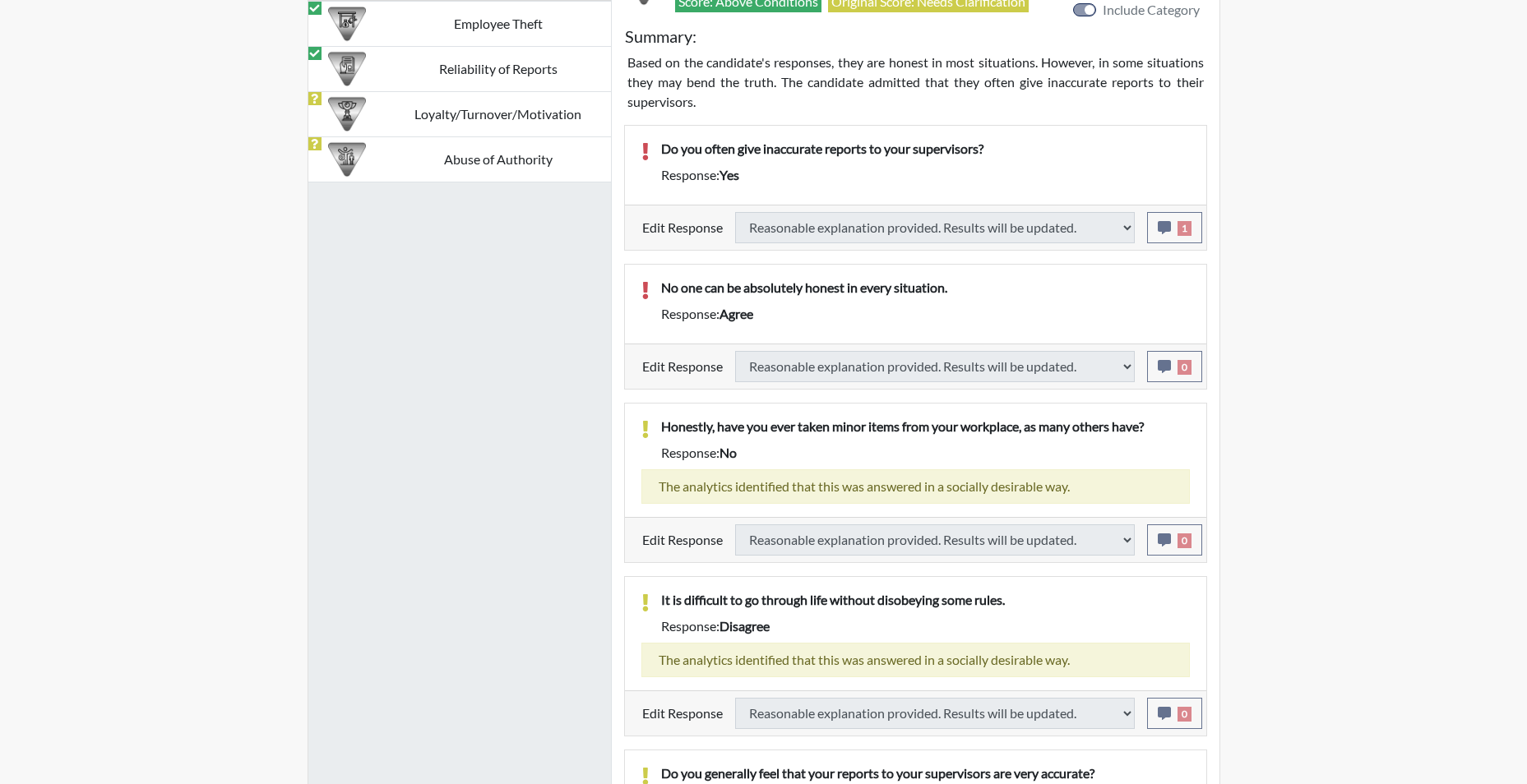
select select
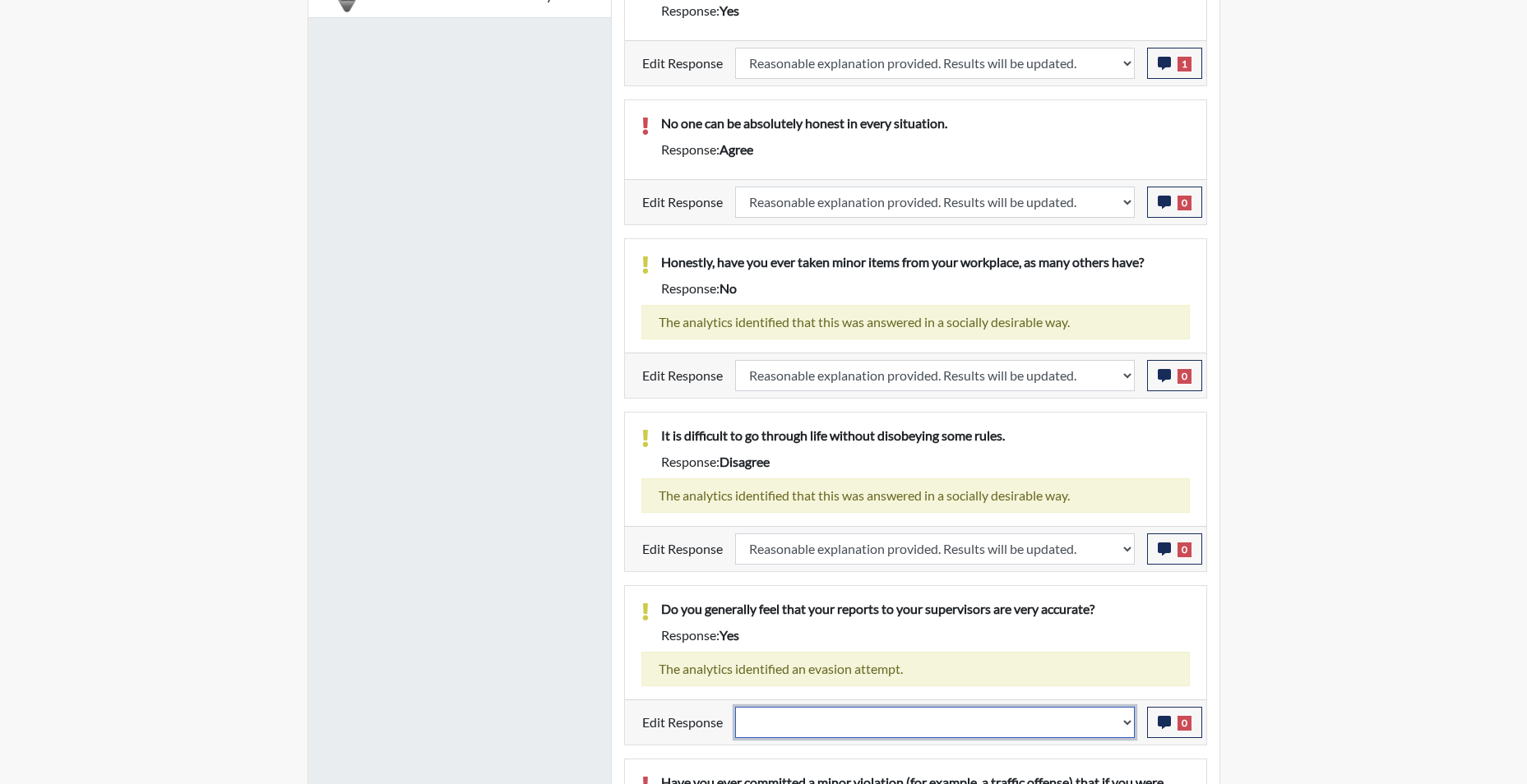
click at [1128, 729] on select "Question is not relevant. Results will be updated. Reasonable explanation provi…" at bounding box center [935, 721] width 399 height 31
select select "reasonable-explanation-provided"
click at [735, 706] on select "Question is not relevant. Results will be updated. Reasonable explanation provi…" at bounding box center [935, 721] width 399 height 31
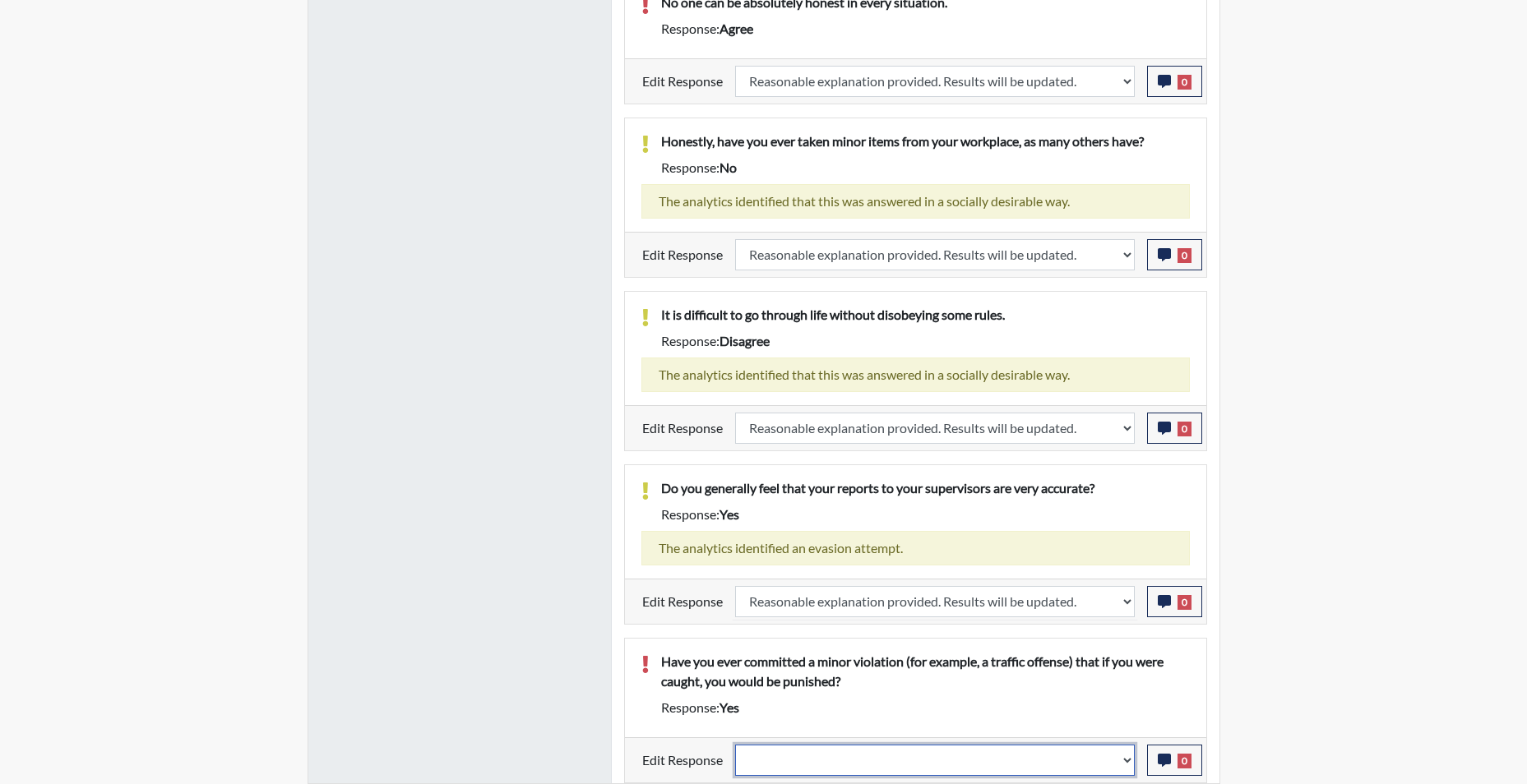
click at [1132, 761] on select "Question is not relevant. Results will be updated. Reasonable explanation provi…" at bounding box center [935, 760] width 399 height 31
select select "reasonable-explanation-provided"
click at [735, 745] on select "Question is not relevant. Results will be updated. Reasonable explanation provi…" at bounding box center [935, 760] width 399 height 31
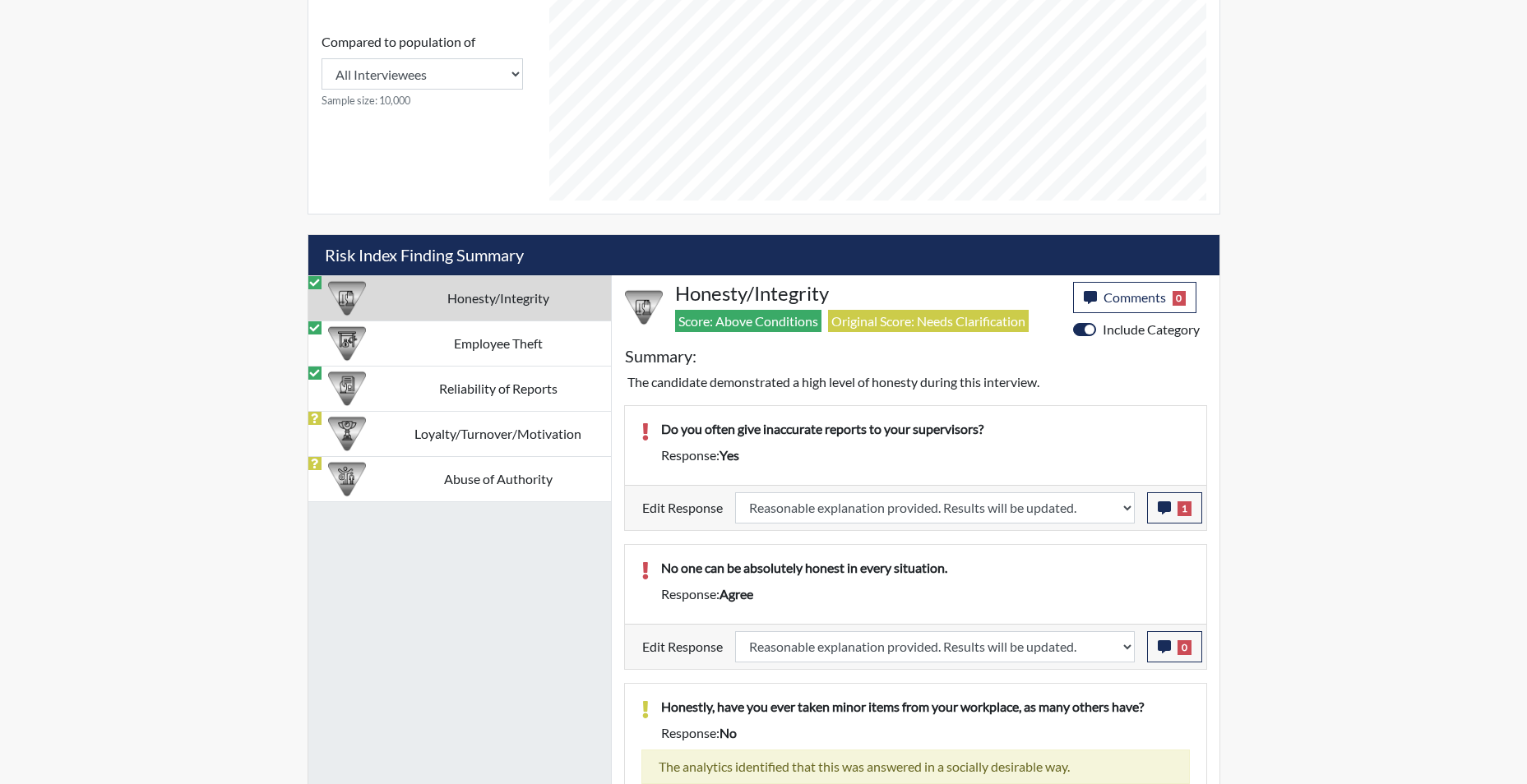
scroll to position [821, 0]
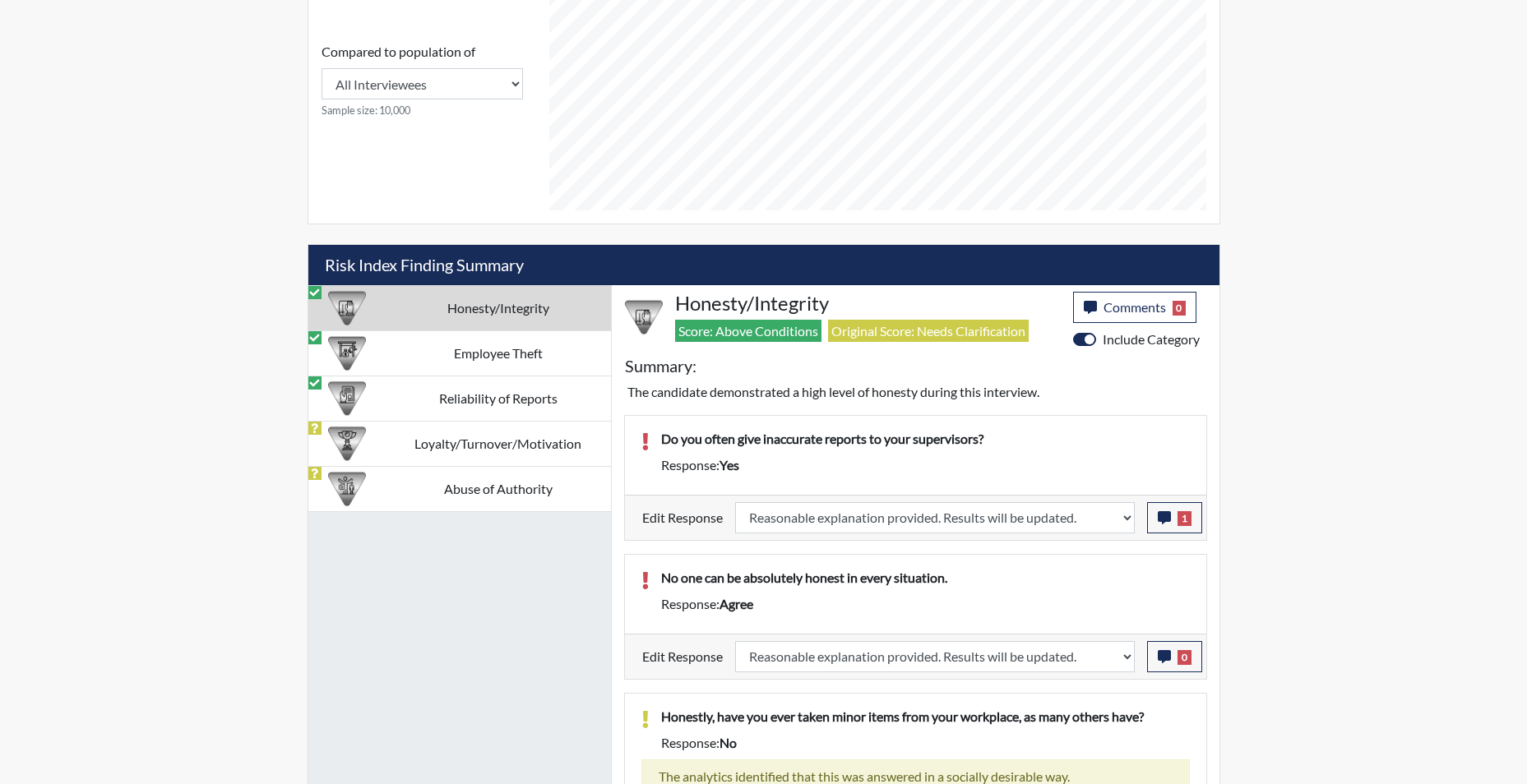
click at [490, 309] on td "Honesty/Integrity" at bounding box center [499, 308] width 226 height 45
click at [490, 352] on td "Employee Theft" at bounding box center [499, 353] width 226 height 45
select select "reasonable-explanation-provided"
select select
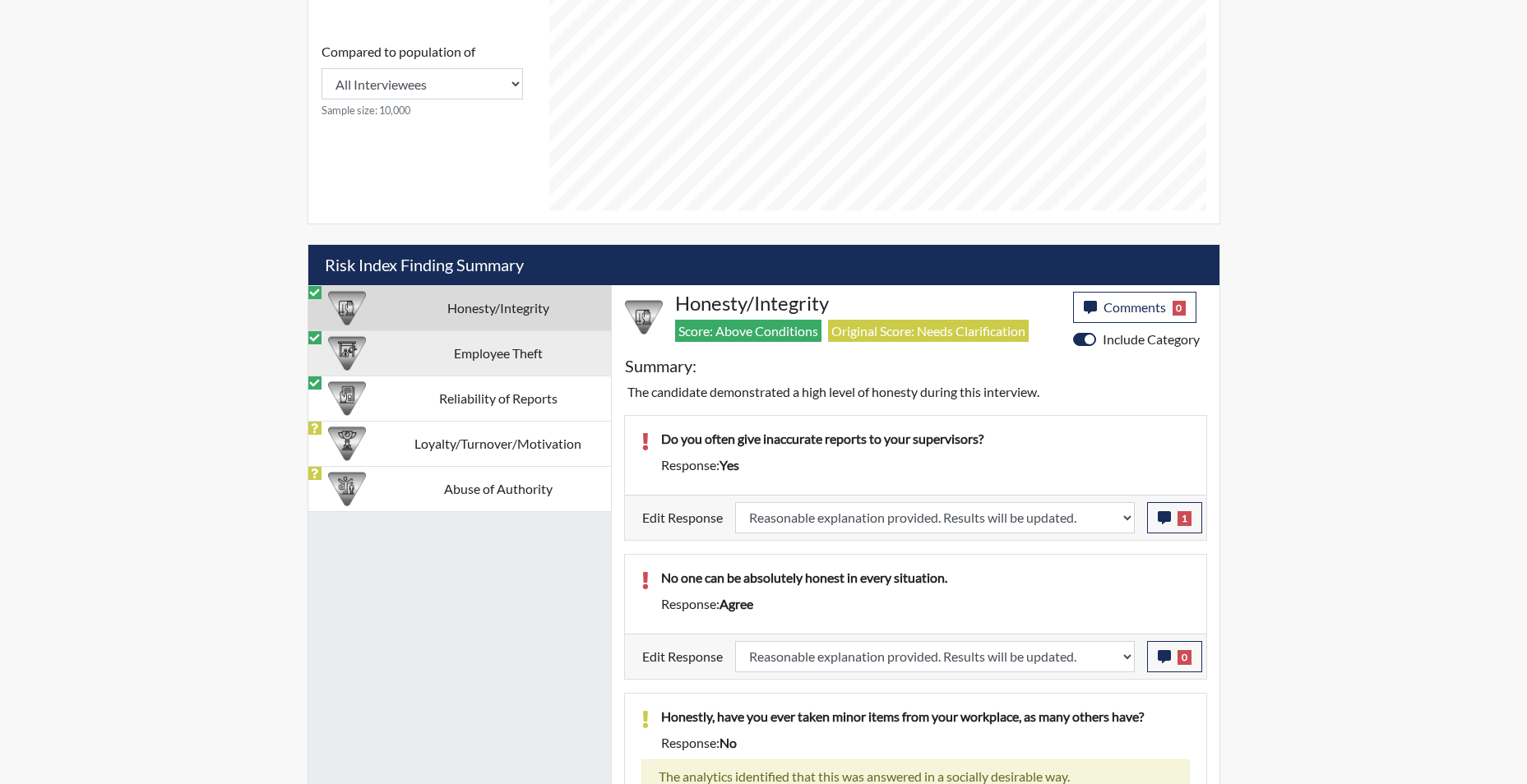
select select
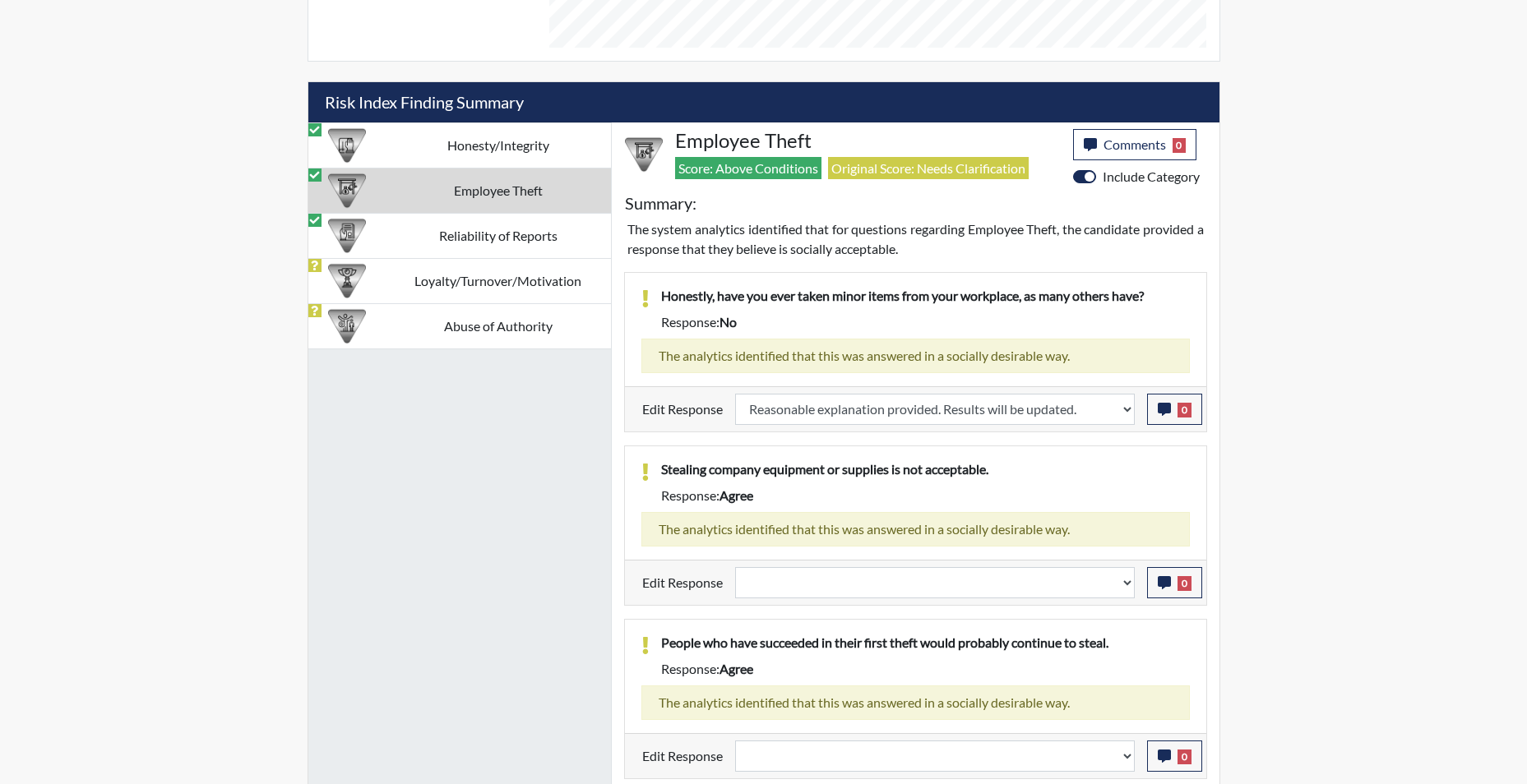
scroll to position [985, 0]
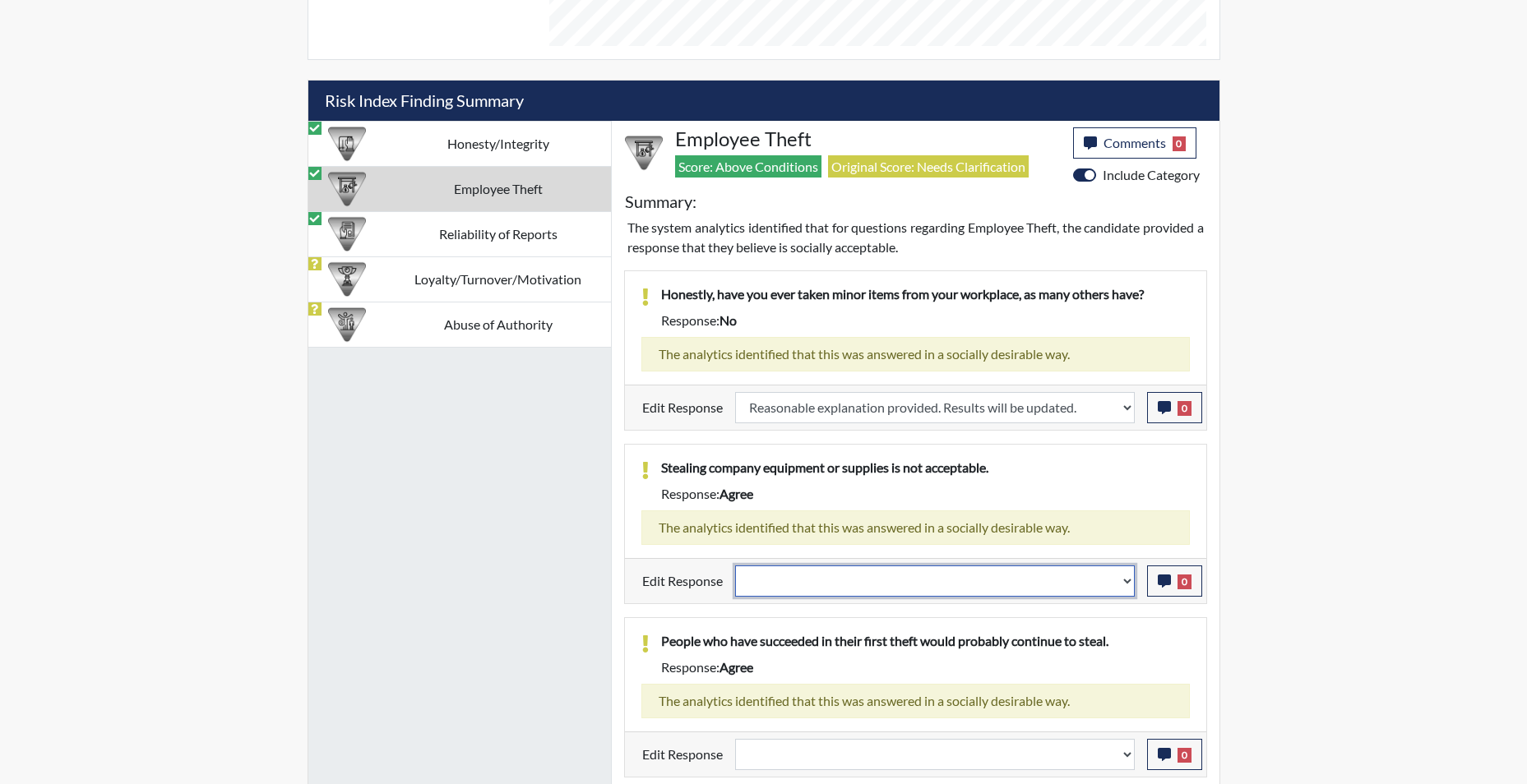
click at [1124, 584] on select "Question is not relevant. Results will be updated. Reasonable explanation provi…" at bounding box center [935, 580] width 399 height 31
select select "reasonable-explanation-provided"
click at [735, 565] on select "Question is not relevant. Results will be updated. Reasonable explanation provi…" at bounding box center [935, 580] width 399 height 31
select select
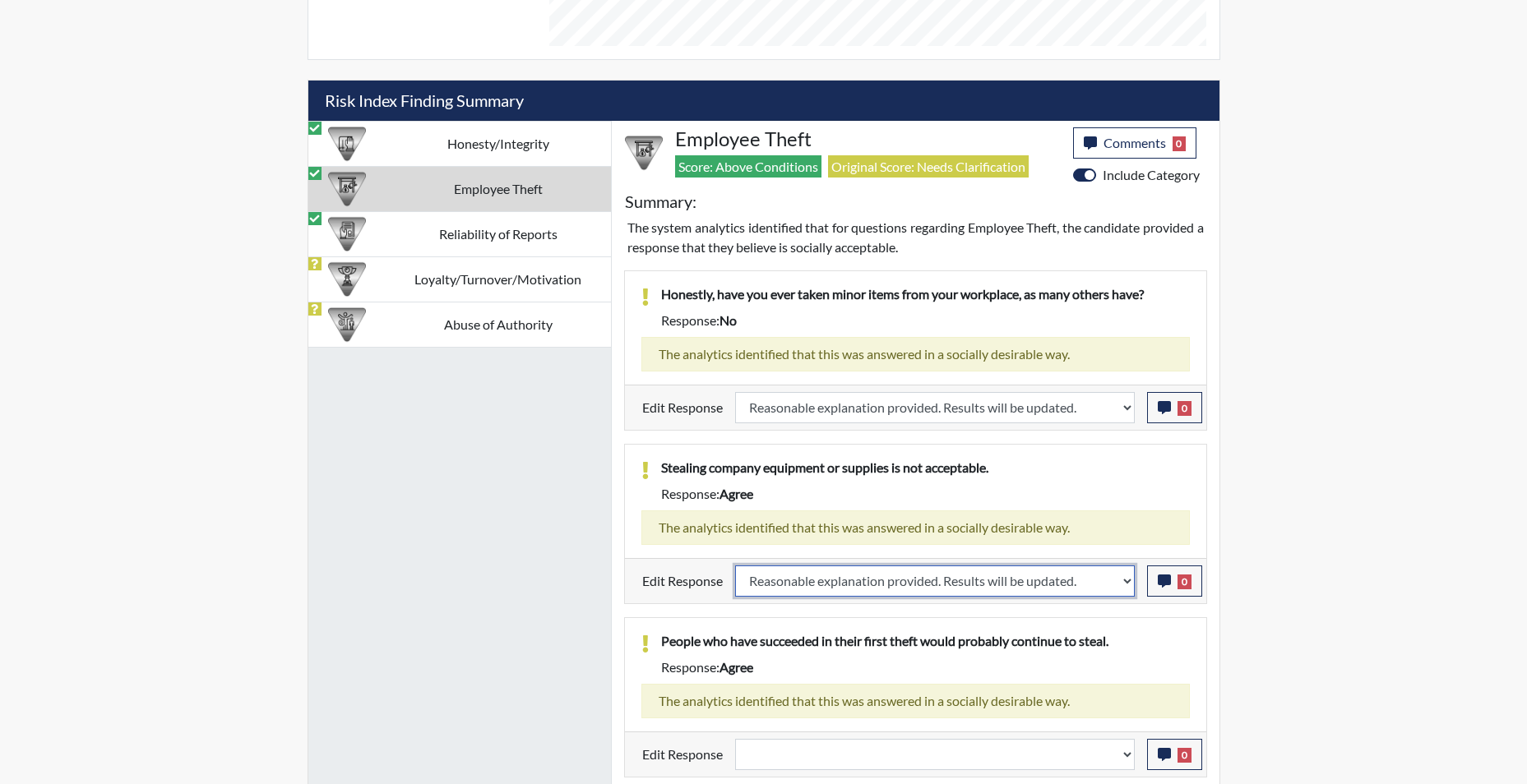
select select
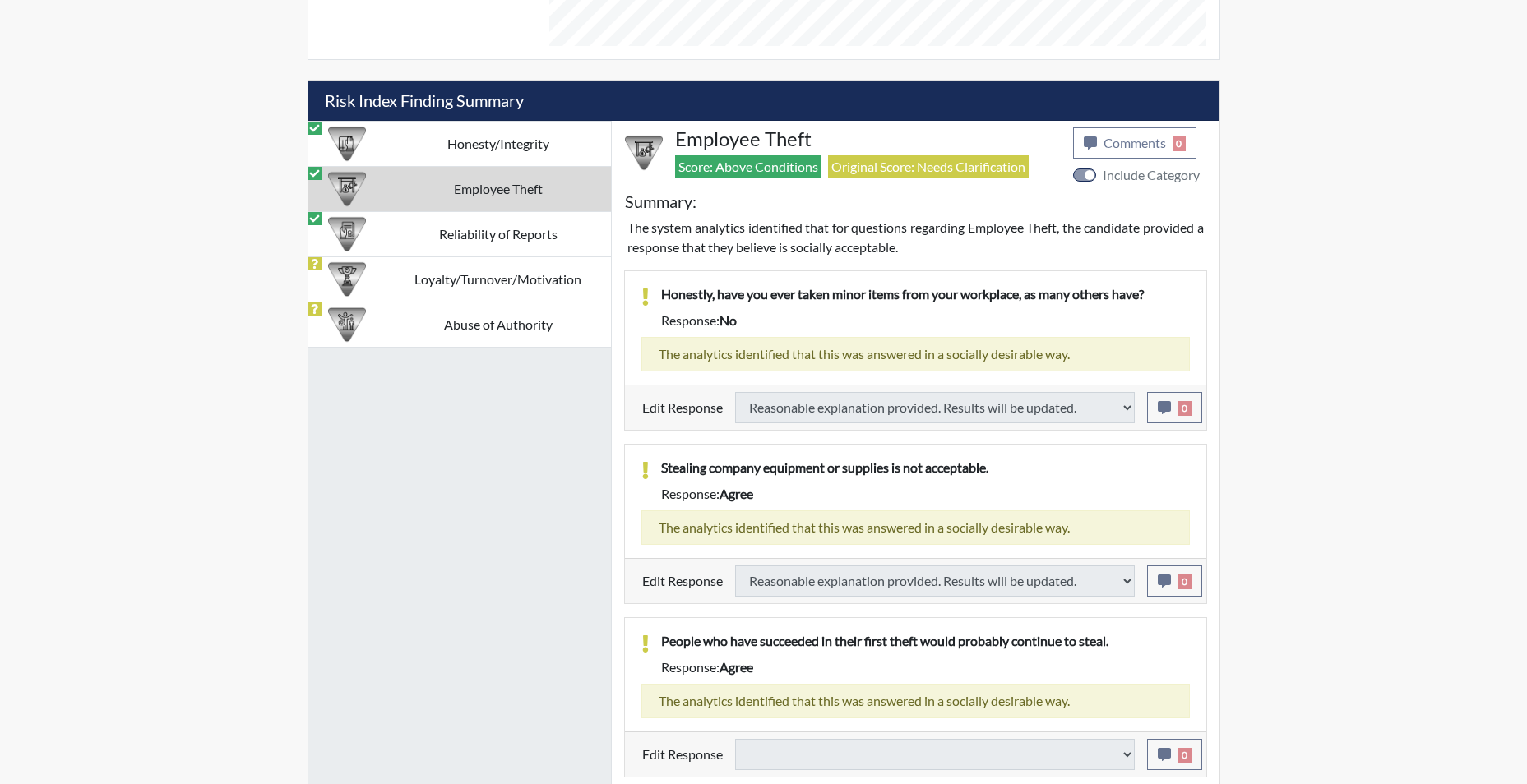
select select
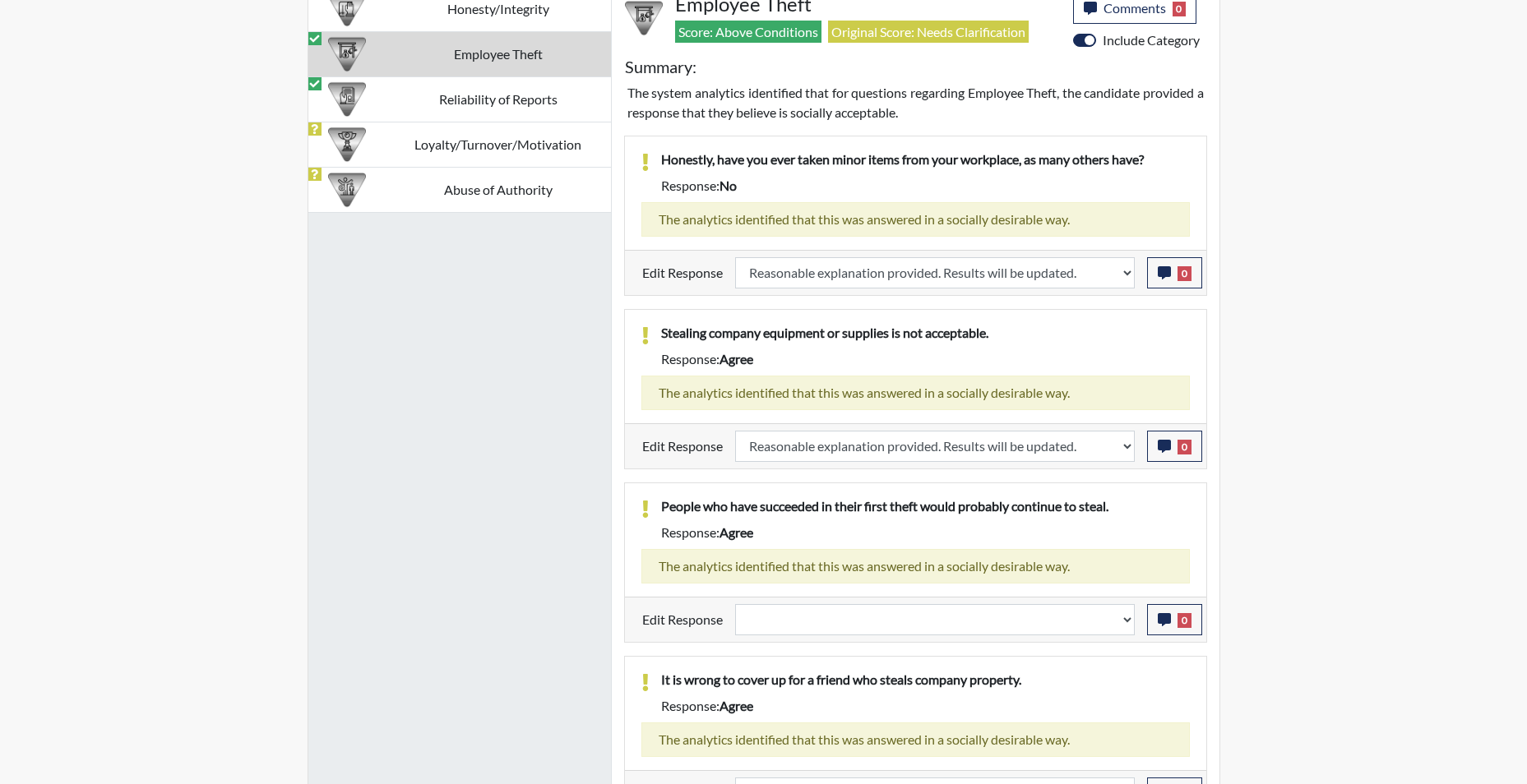
scroll to position [1150, 0]
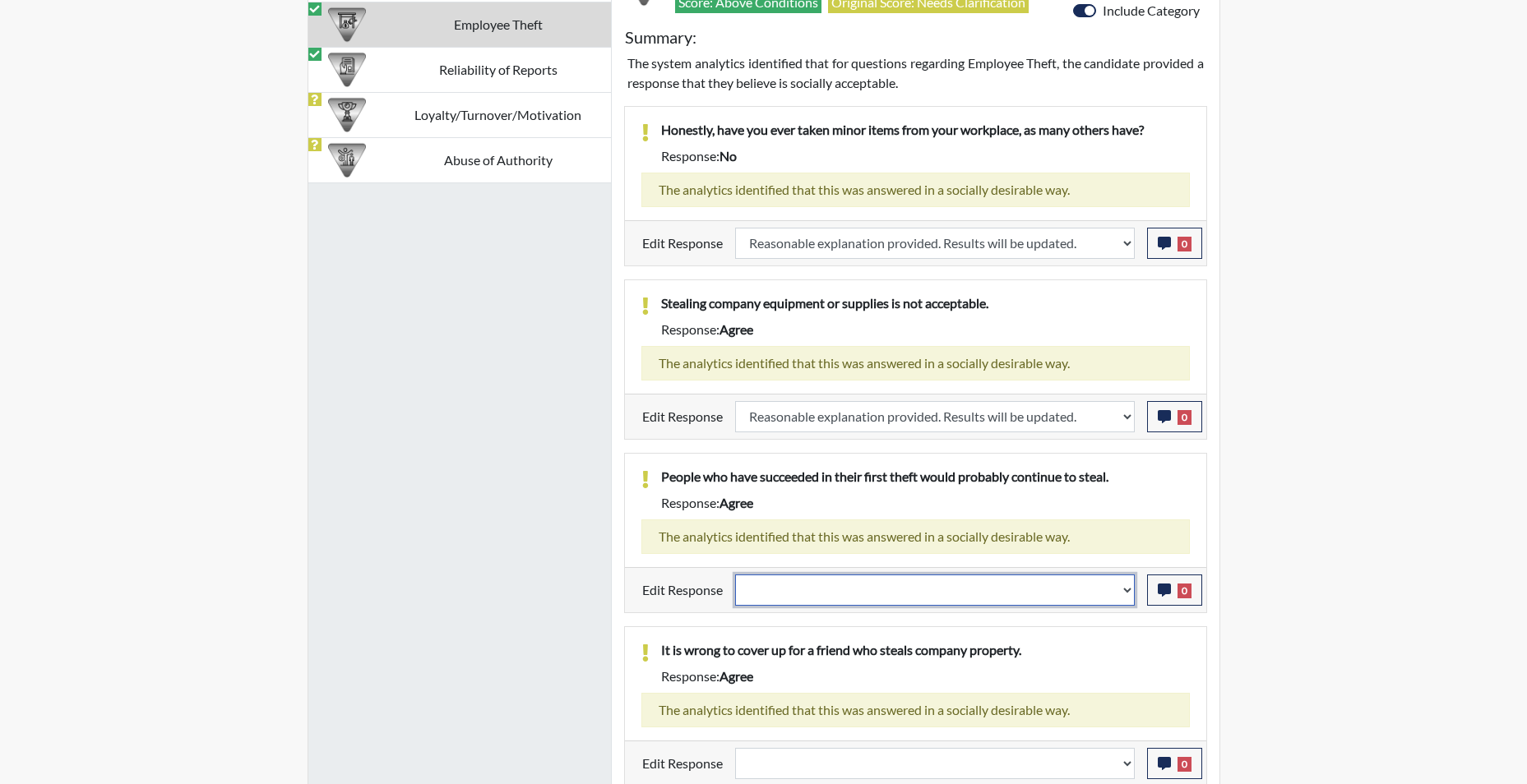
click at [1129, 594] on select "Question is not relevant. Results will be updated. Reasonable explanation provi…" at bounding box center [935, 589] width 399 height 31
select select "reasonable-explanation-provided"
click at [735, 574] on select "Question is not relevant. Results will be updated. Reasonable explanation provi…" at bounding box center [935, 589] width 399 height 31
select select
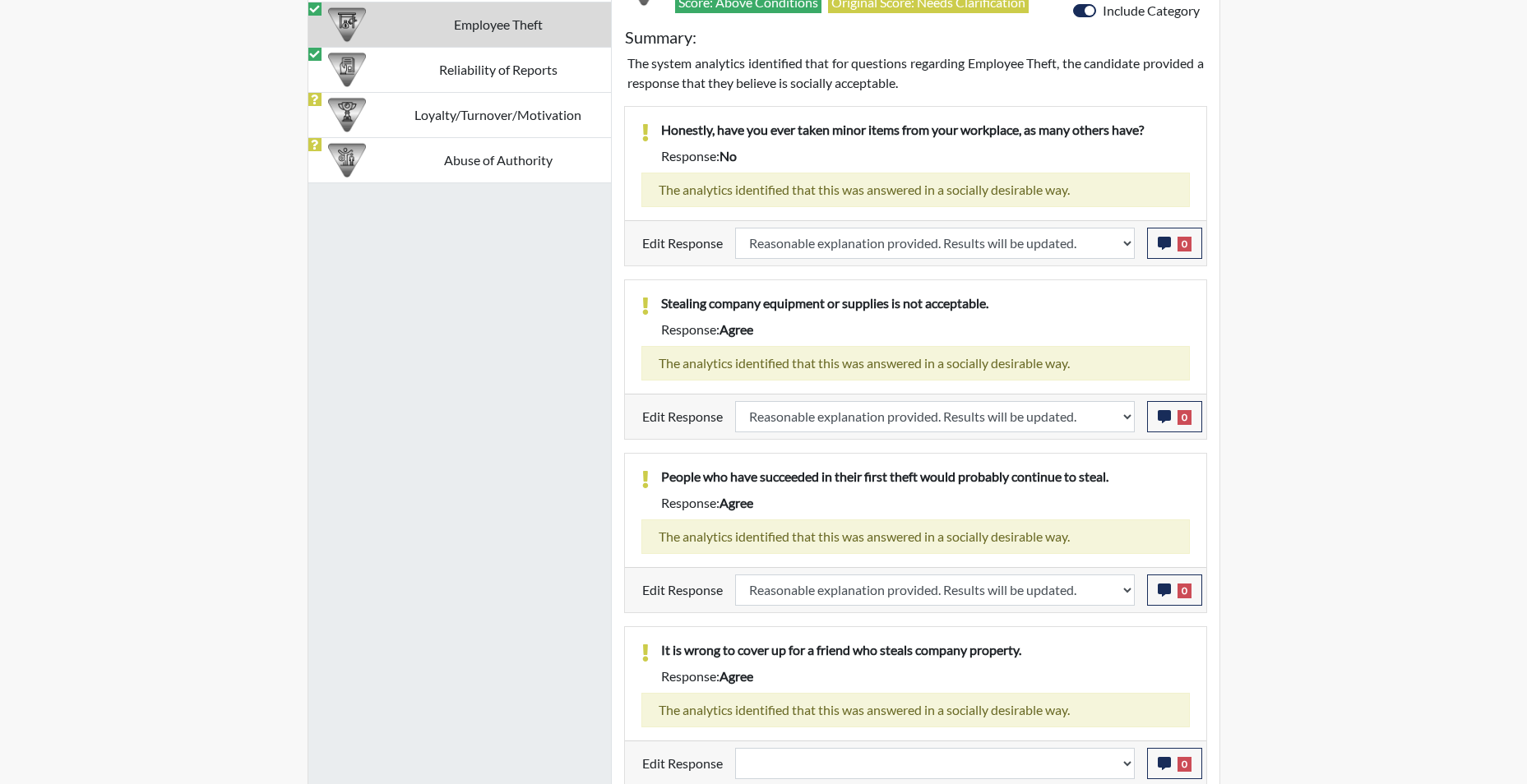
select select
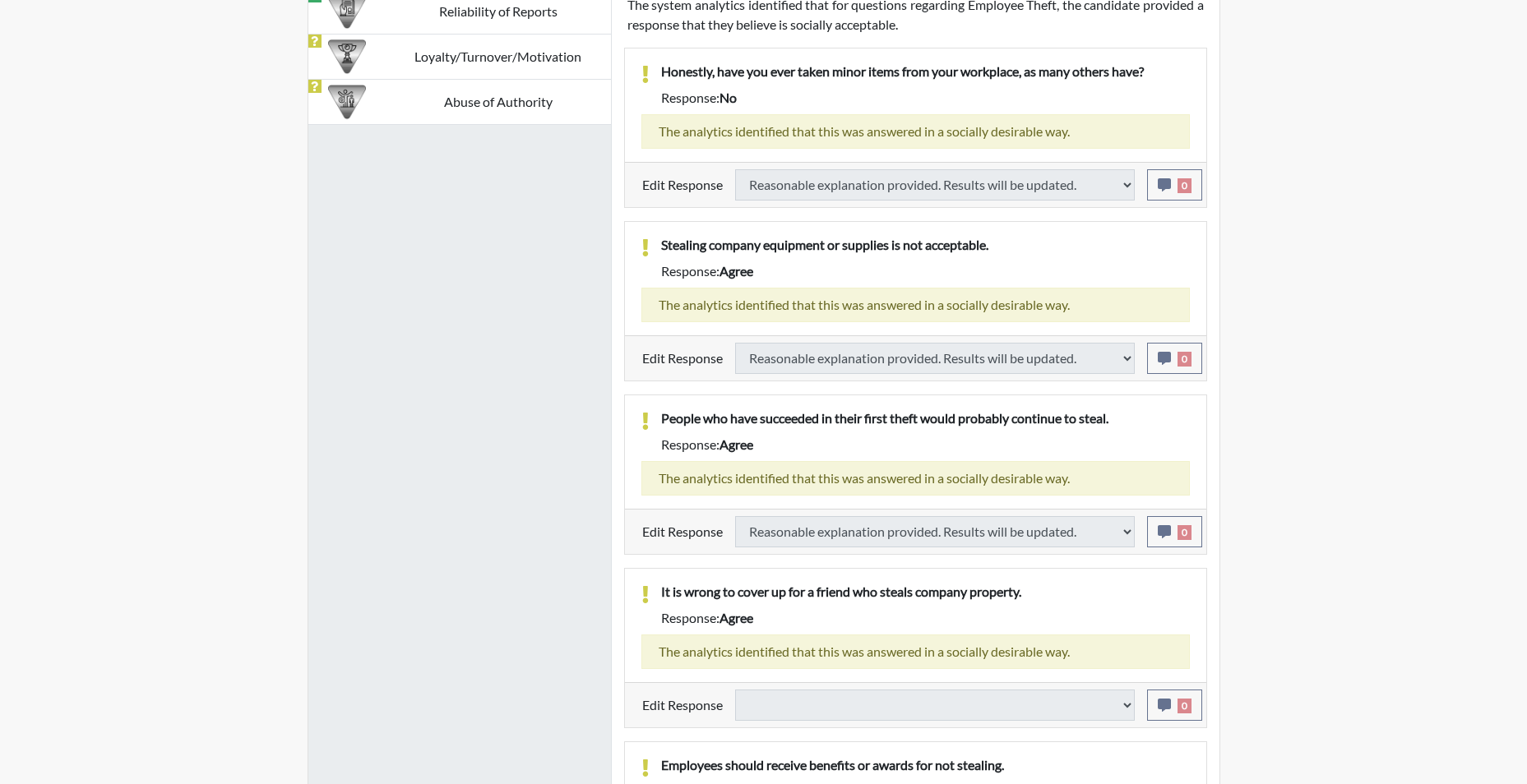
select select
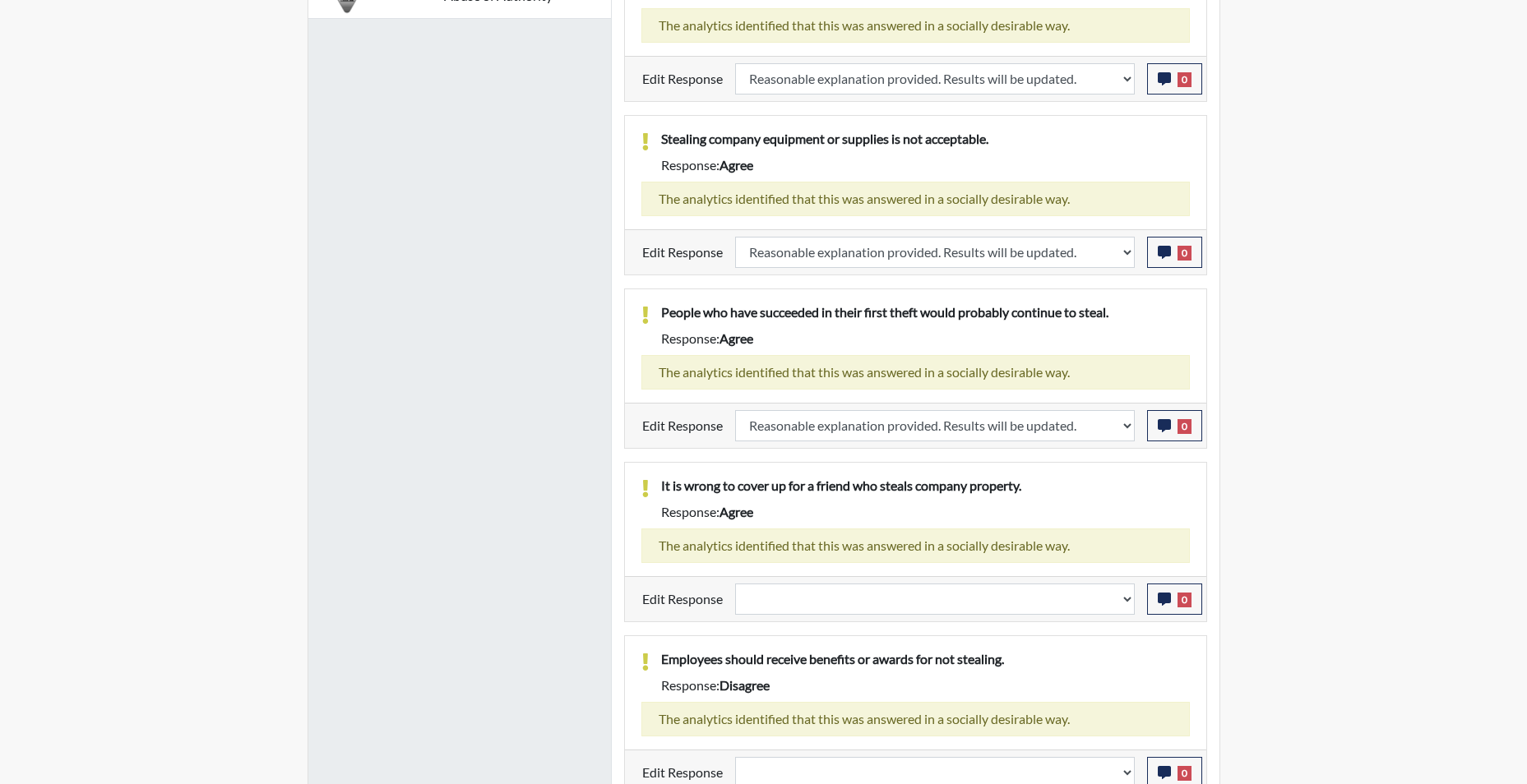
scroll to position [273, 683]
click at [1129, 601] on select "Question is not relevant. Results will be updated. Reasonable explanation provi…" at bounding box center [935, 599] width 399 height 31
select select "reasonable-explanation-provided"
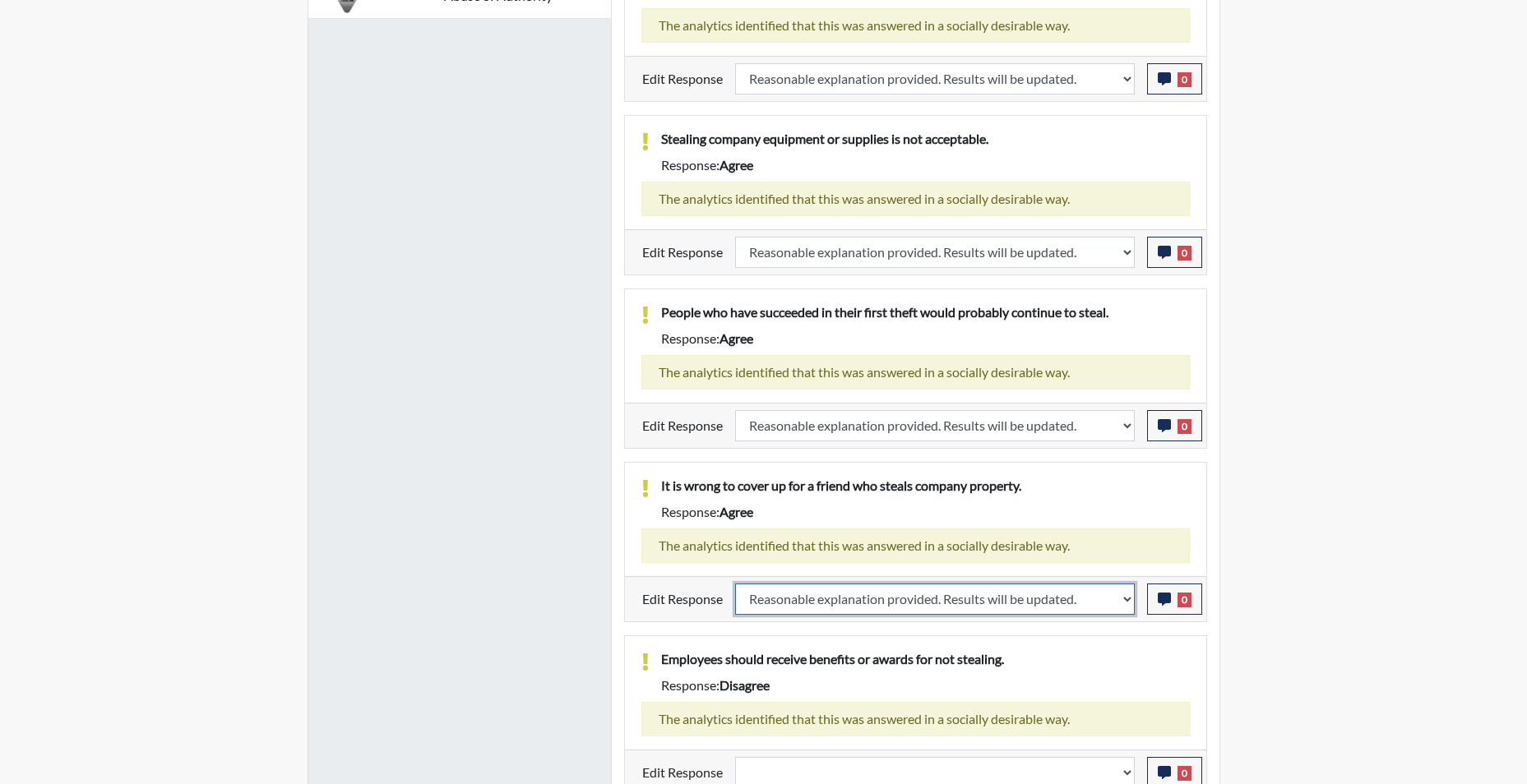
click at [735, 584] on select "Question is not relevant. Results will be updated. Reasonable explanation provi…" at bounding box center [935, 599] width 399 height 31
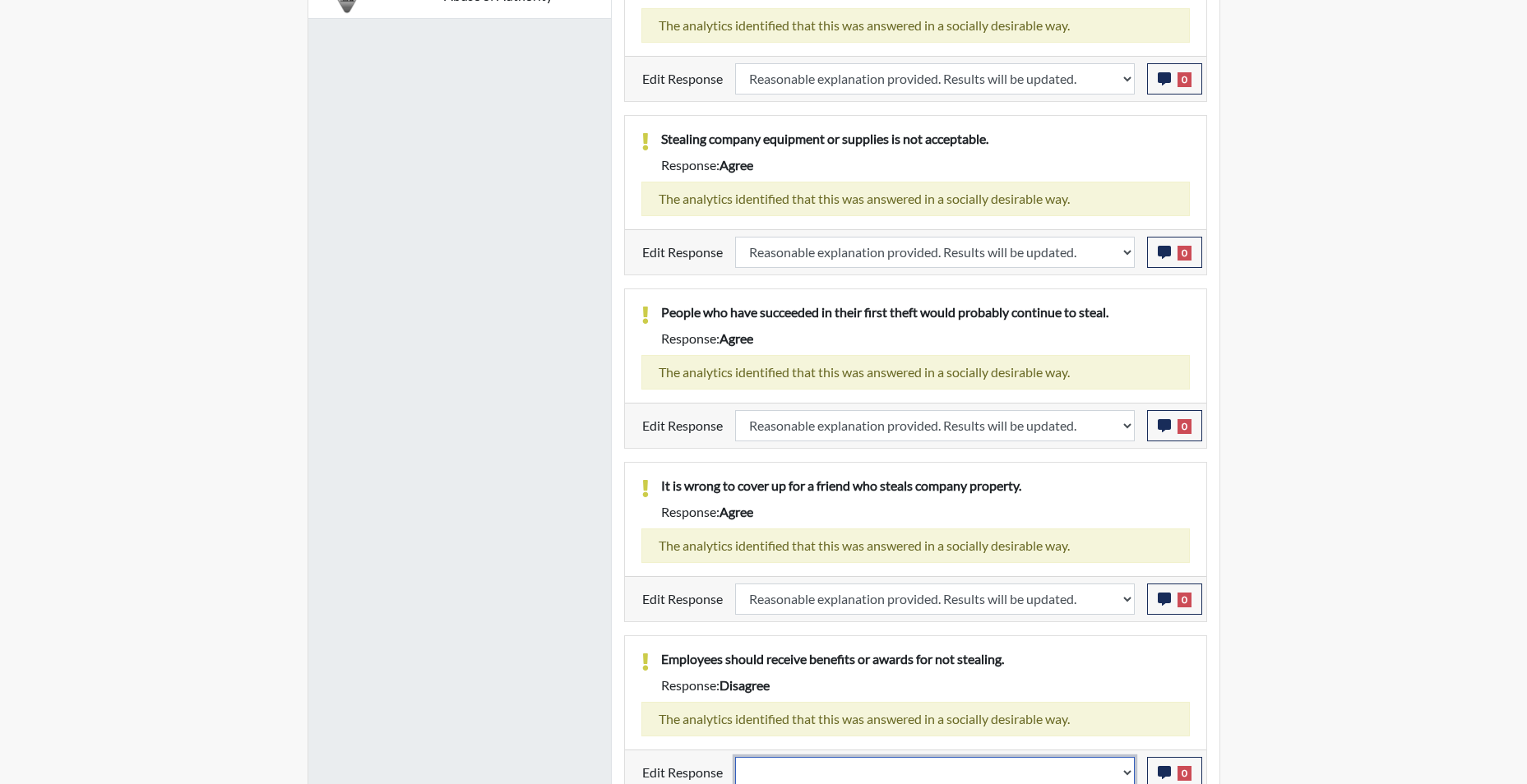
click at [1129, 774] on select "Question is not relevant. Results will be updated. Reasonable explanation provi…" at bounding box center [935, 772] width 399 height 31
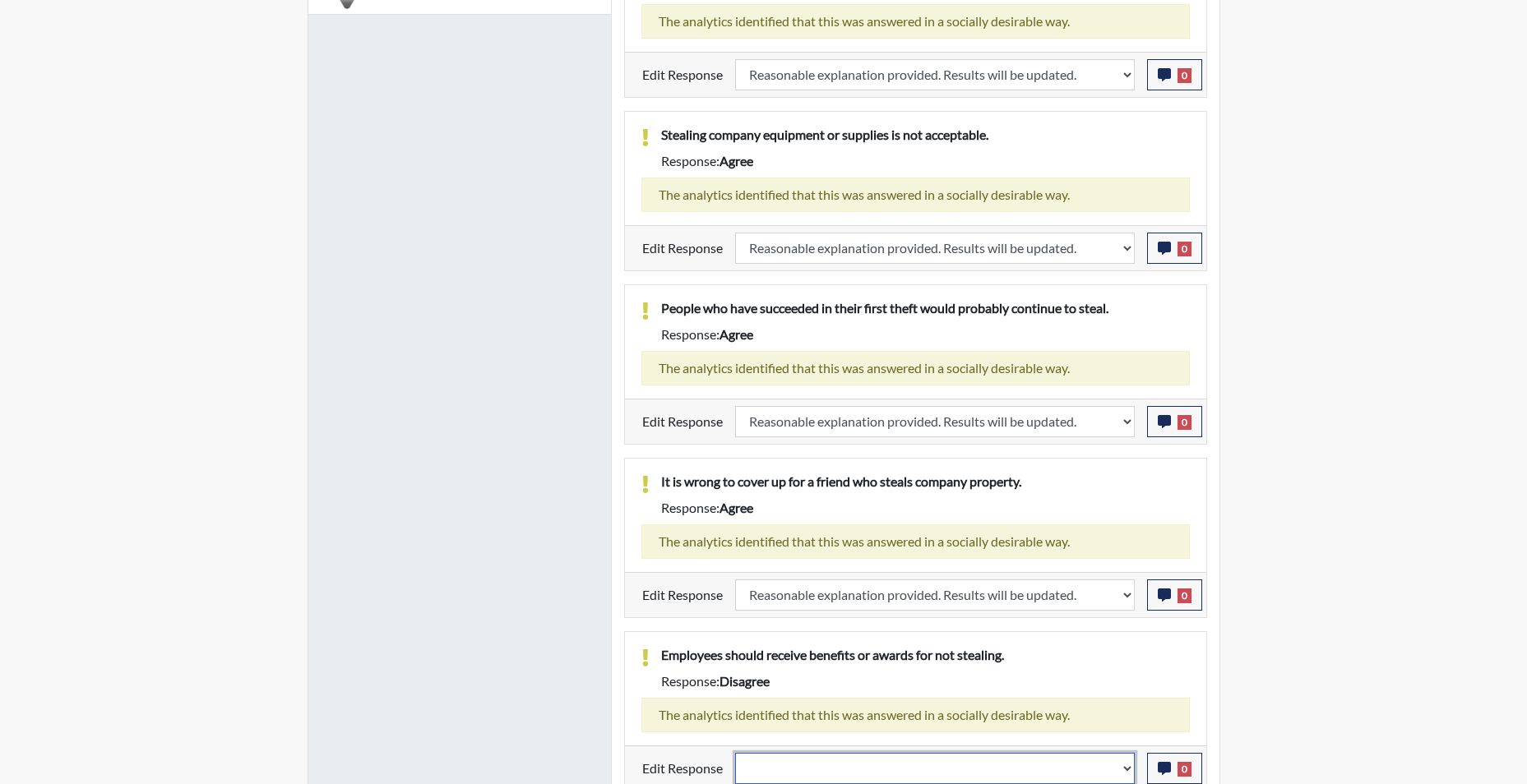
select select "reasonable-explanation-provided"
click at [735, 753] on select "Question is not relevant. Results will be updated. Reasonable explanation provi…" at bounding box center [935, 768] width 399 height 31
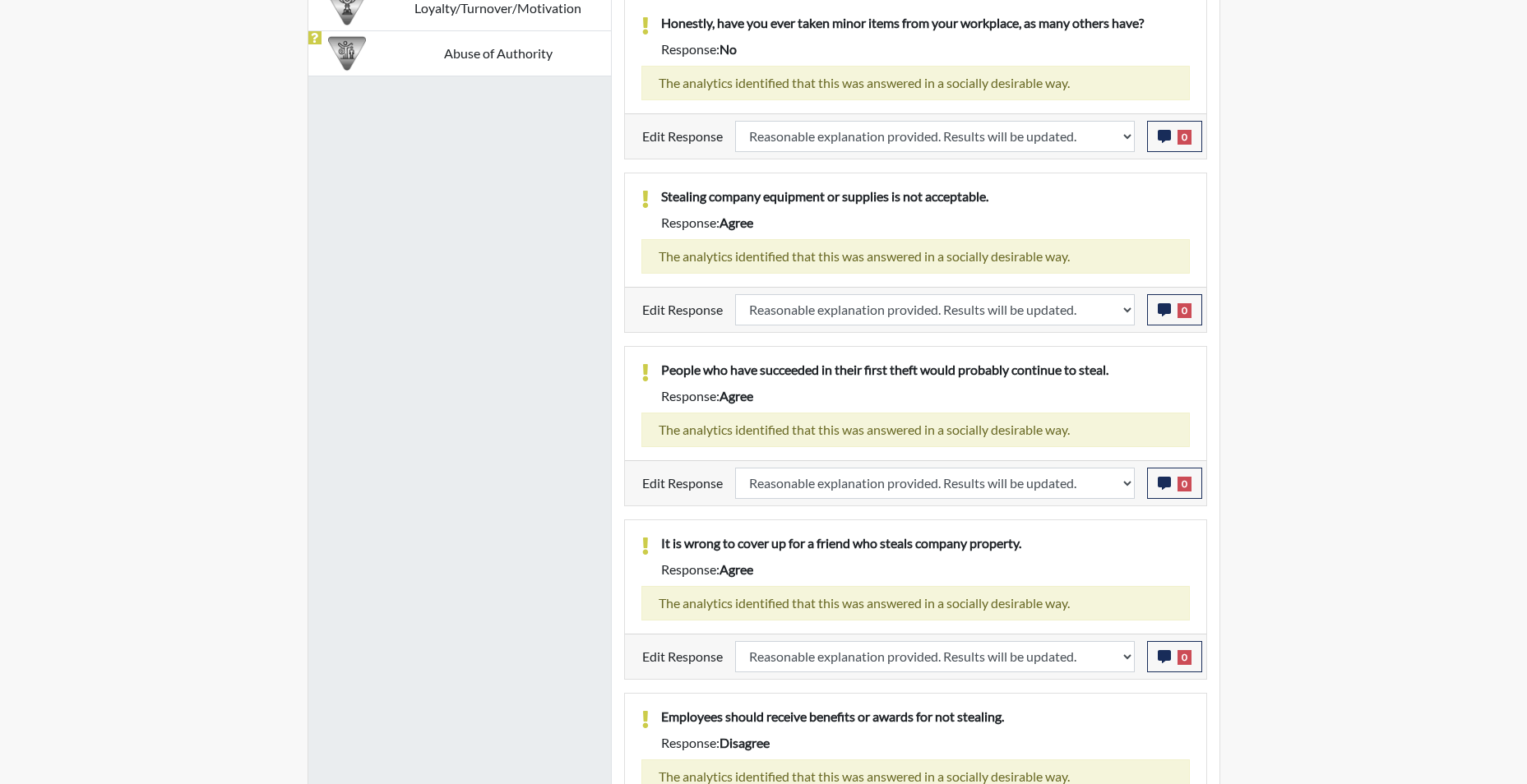
scroll to position [998, 0]
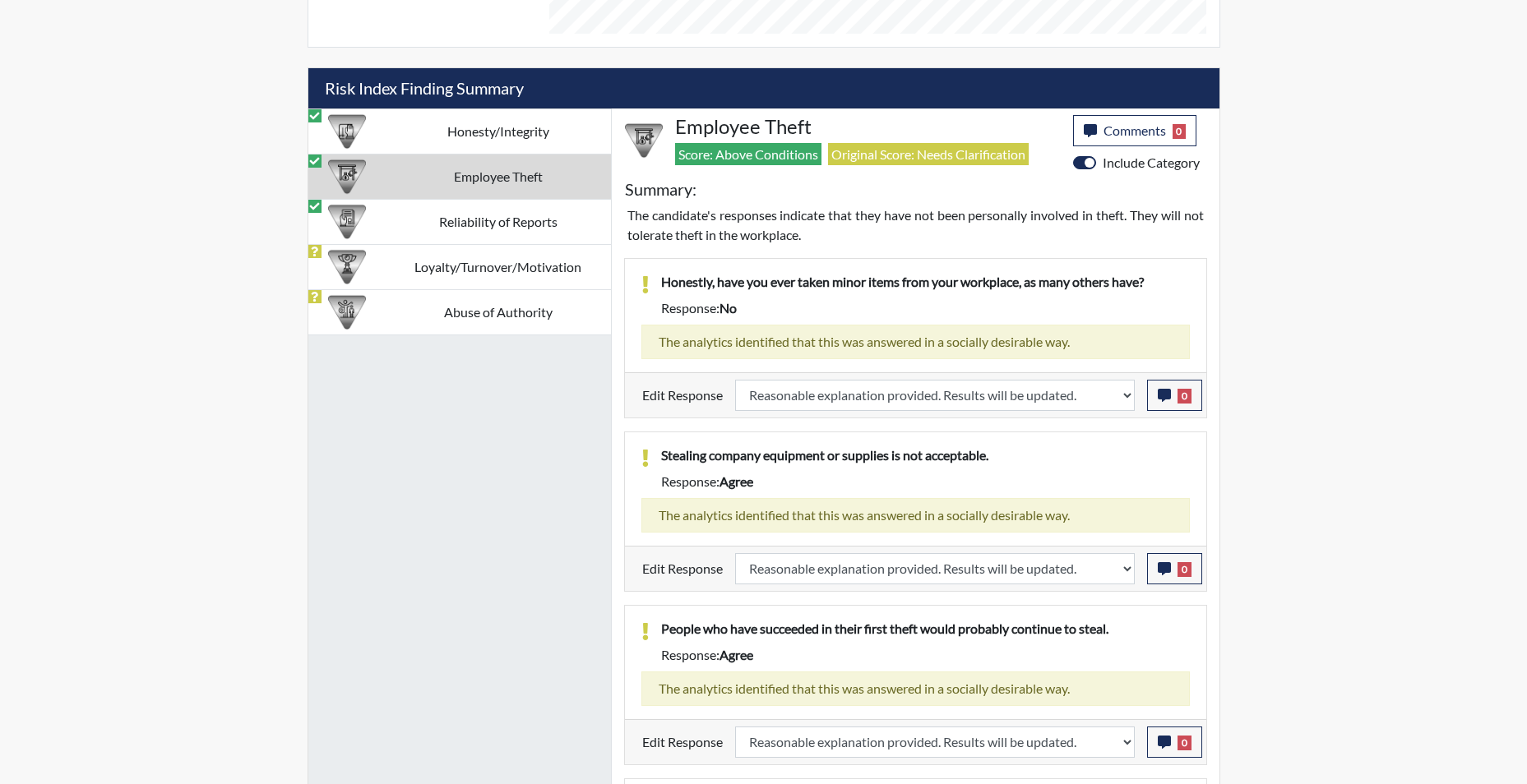
click at [500, 182] on td "Employee Theft" at bounding box center [499, 176] width 226 height 45
click at [499, 224] on td "Reliability of Reports" at bounding box center [499, 221] width 226 height 45
select select "reasonable-explanation-provided"
select select
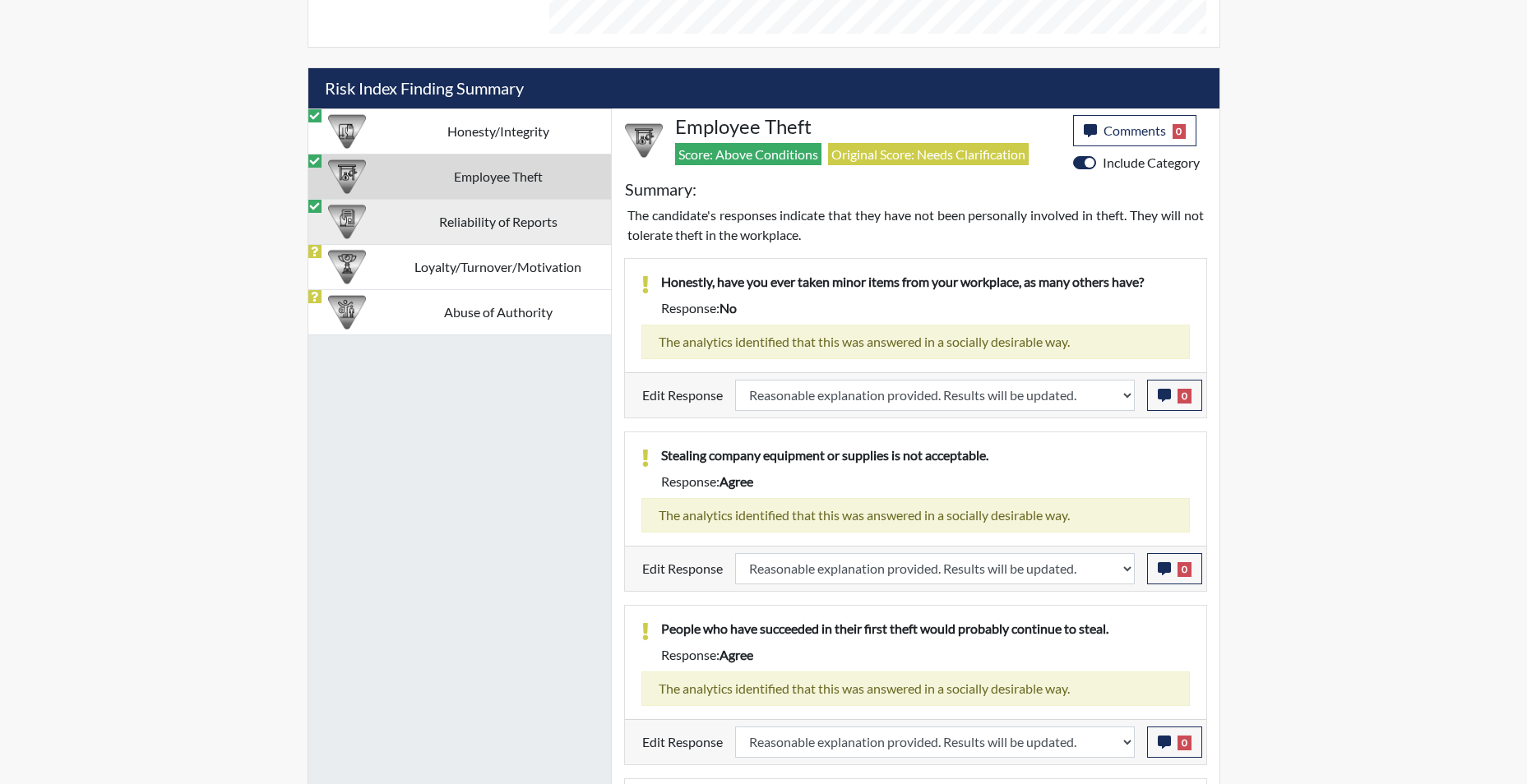
select select "reasonable-explanation-provided"
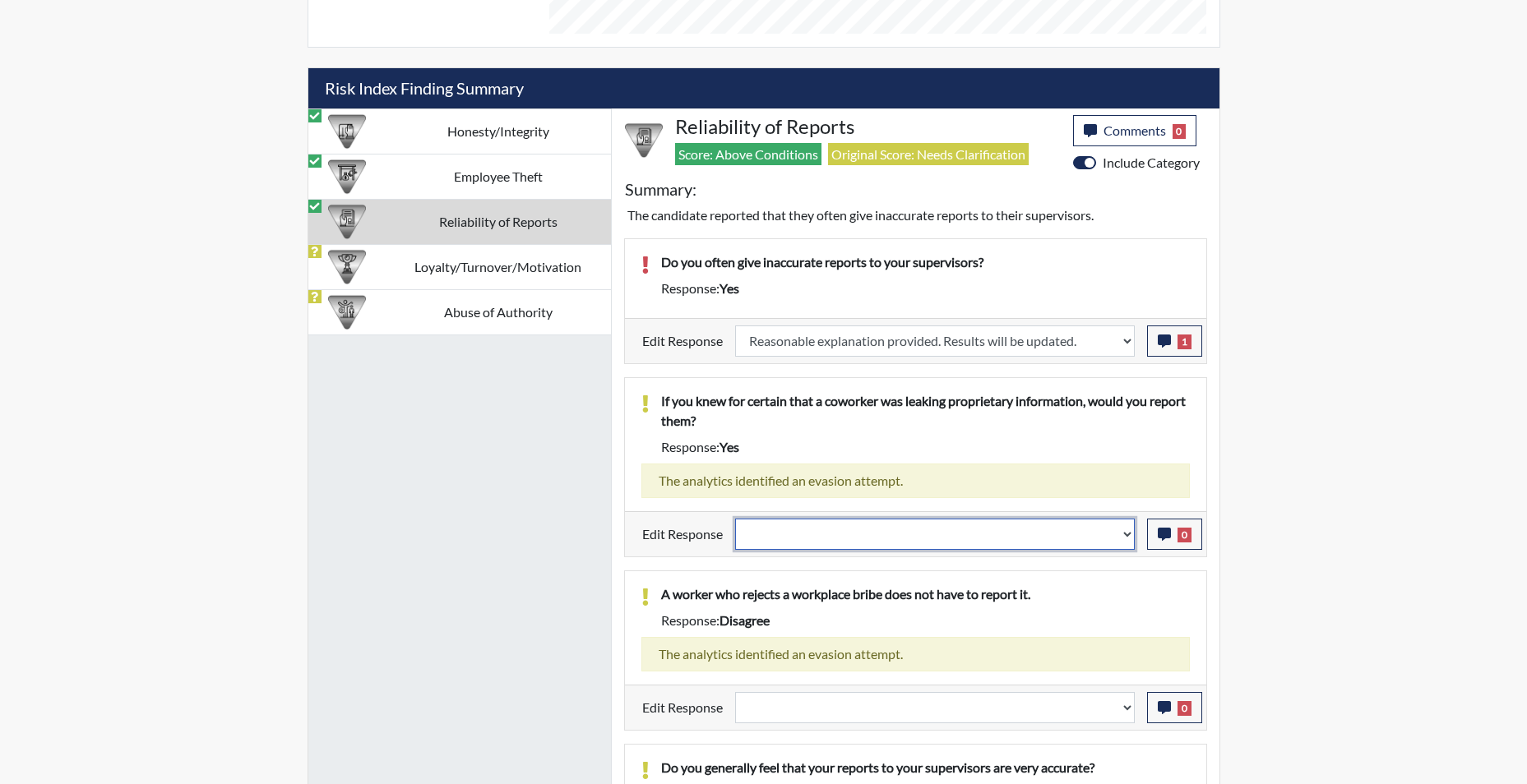
click at [1125, 539] on select "Question is not relevant. Results will be updated. Reasonable explanation provi…" at bounding box center [935, 534] width 399 height 31
select select "reasonable-explanation-provided"
click at [735, 518] on select "Question is not relevant. Results will be updated. Reasonable explanation provi…" at bounding box center [935, 534] width 399 height 31
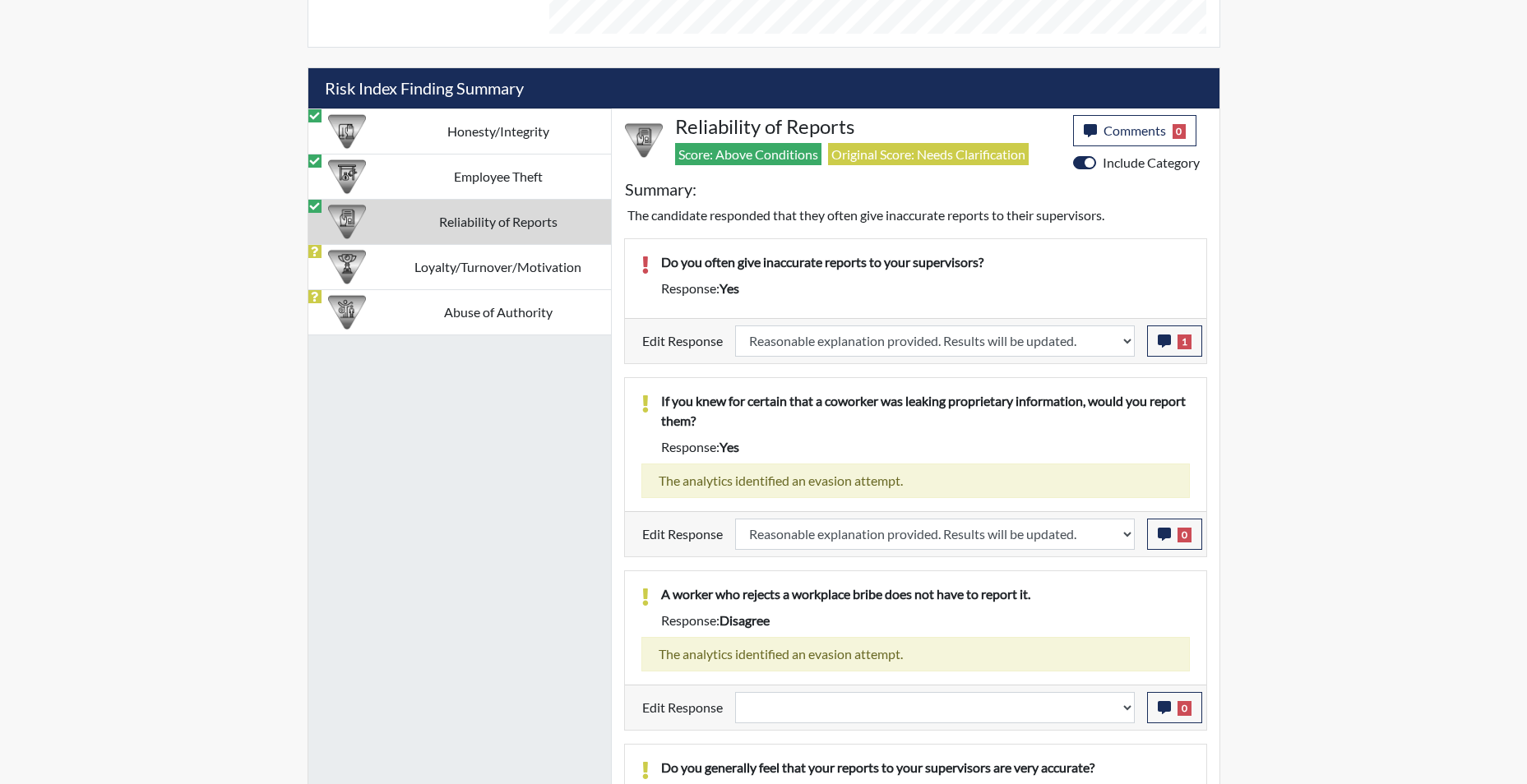
scroll to position [273, 683]
click at [1121, 715] on select "Question is not relevant. Results will be updated. Reasonable explanation provi…" at bounding box center [935, 707] width 399 height 31
select select "reasonable-explanation-provided"
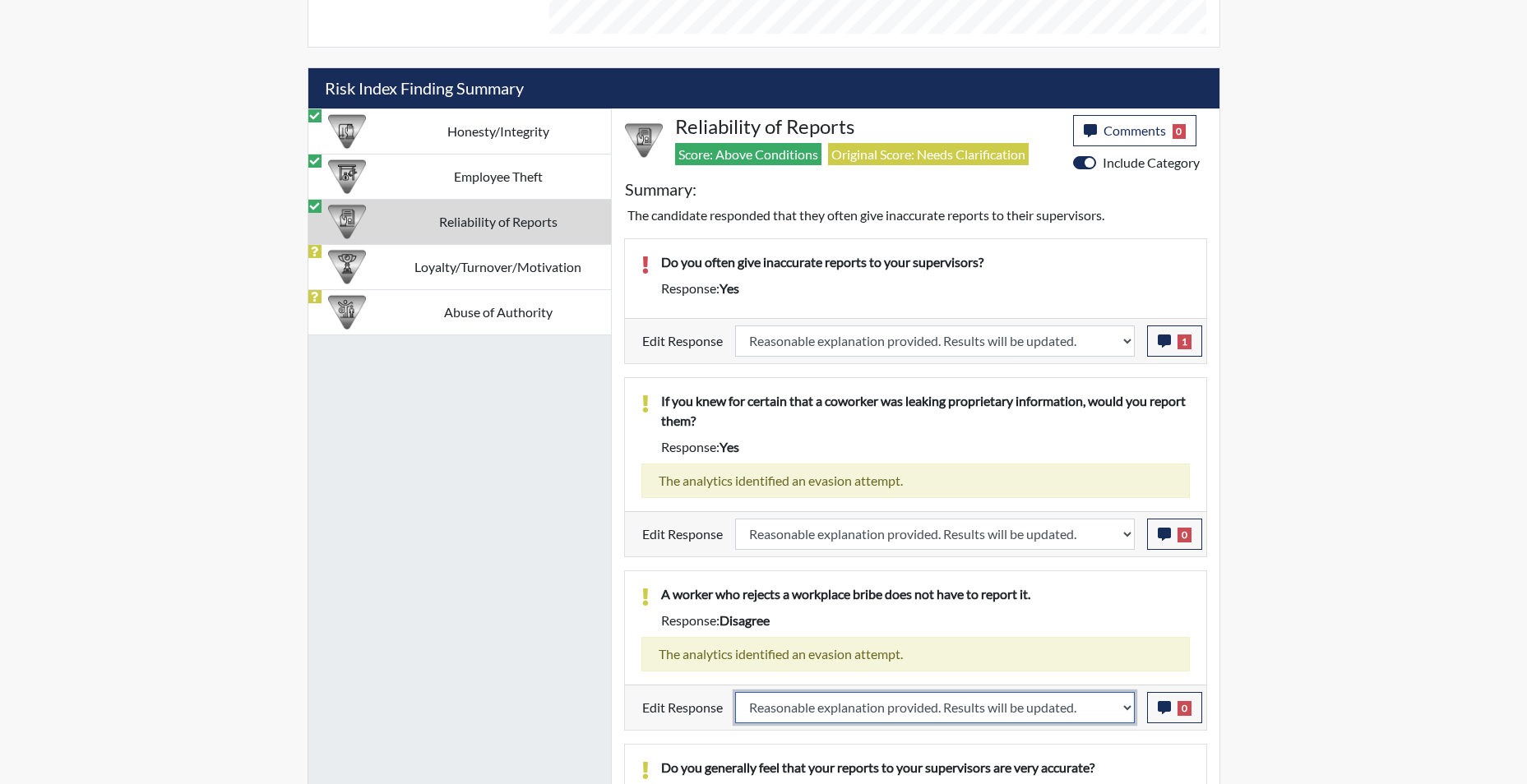
click at [735, 692] on select "Question is not relevant. Results will be updated. Reasonable explanation provi…" at bounding box center [935, 707] width 399 height 31
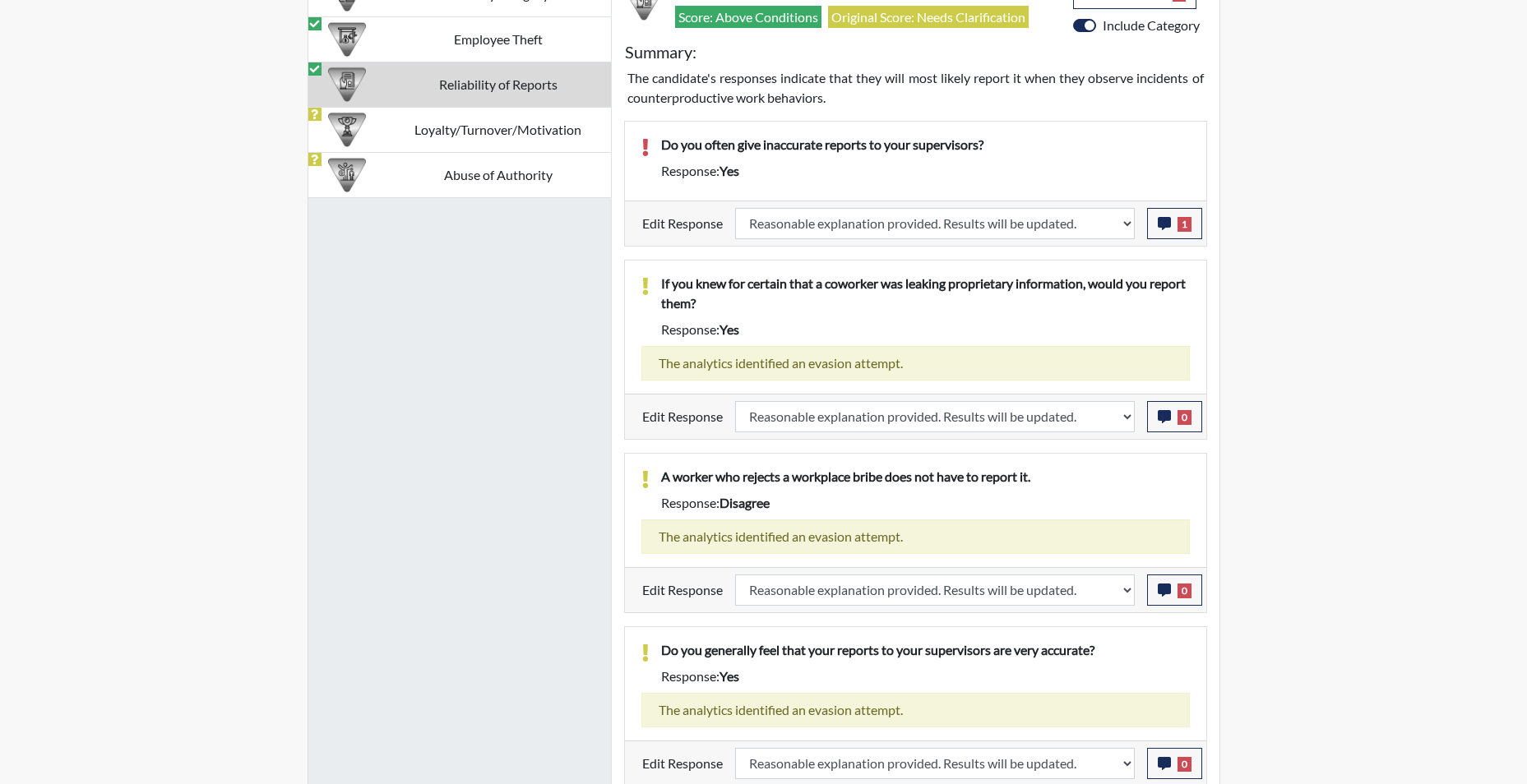
scroll to position [1138, 0]
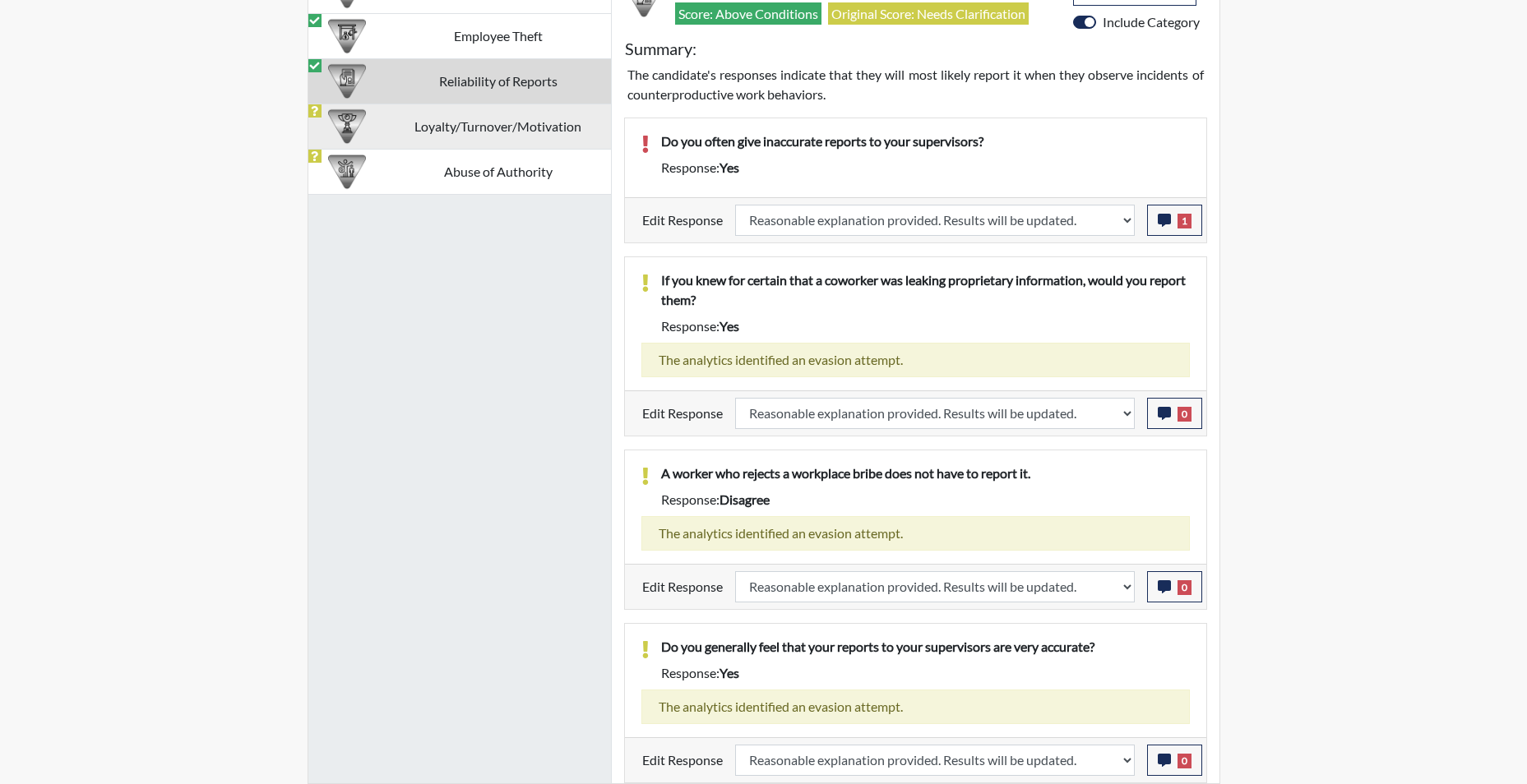
click at [507, 130] on td "Loyalty/Turnover/Motivation" at bounding box center [499, 126] width 226 height 45
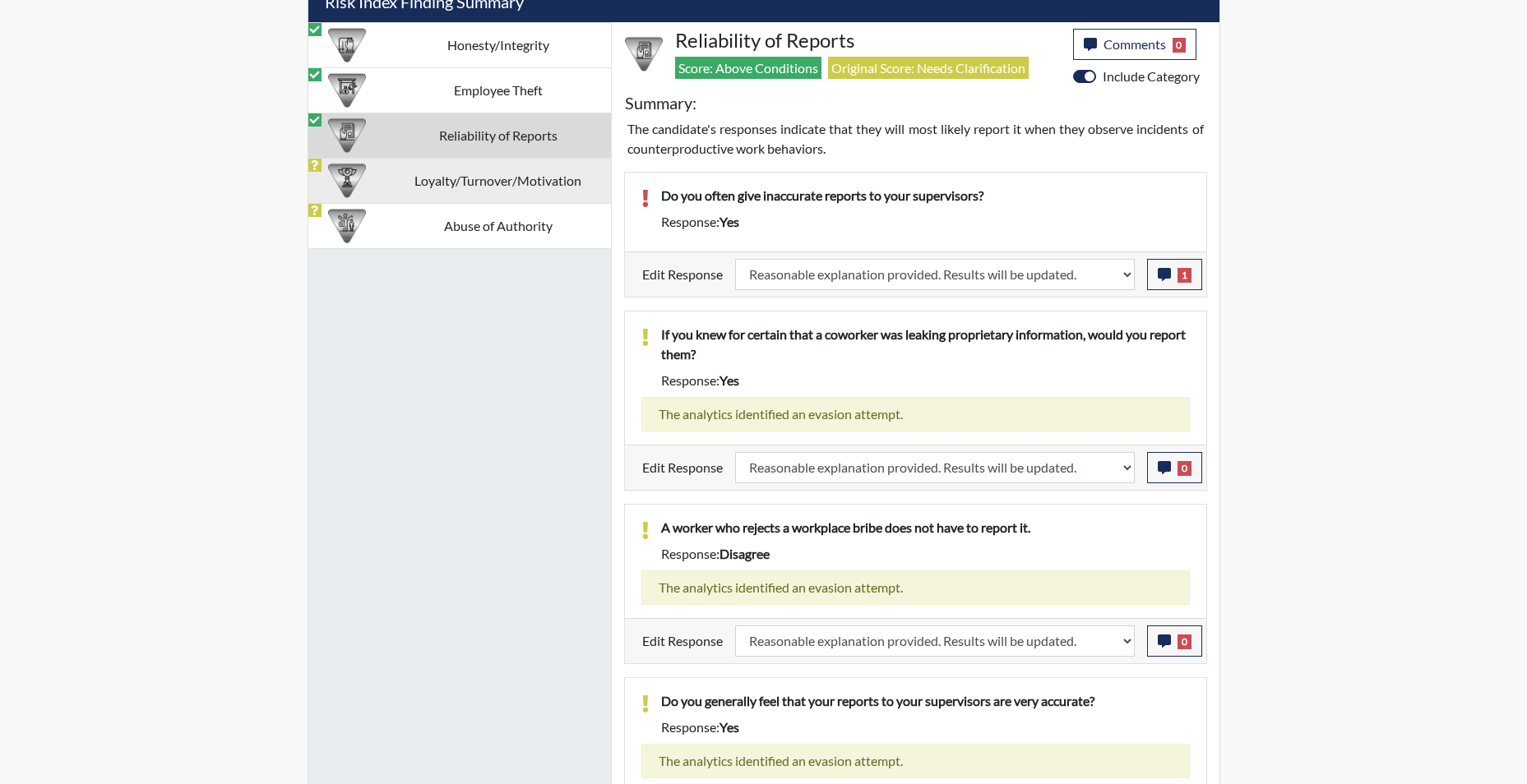
select select
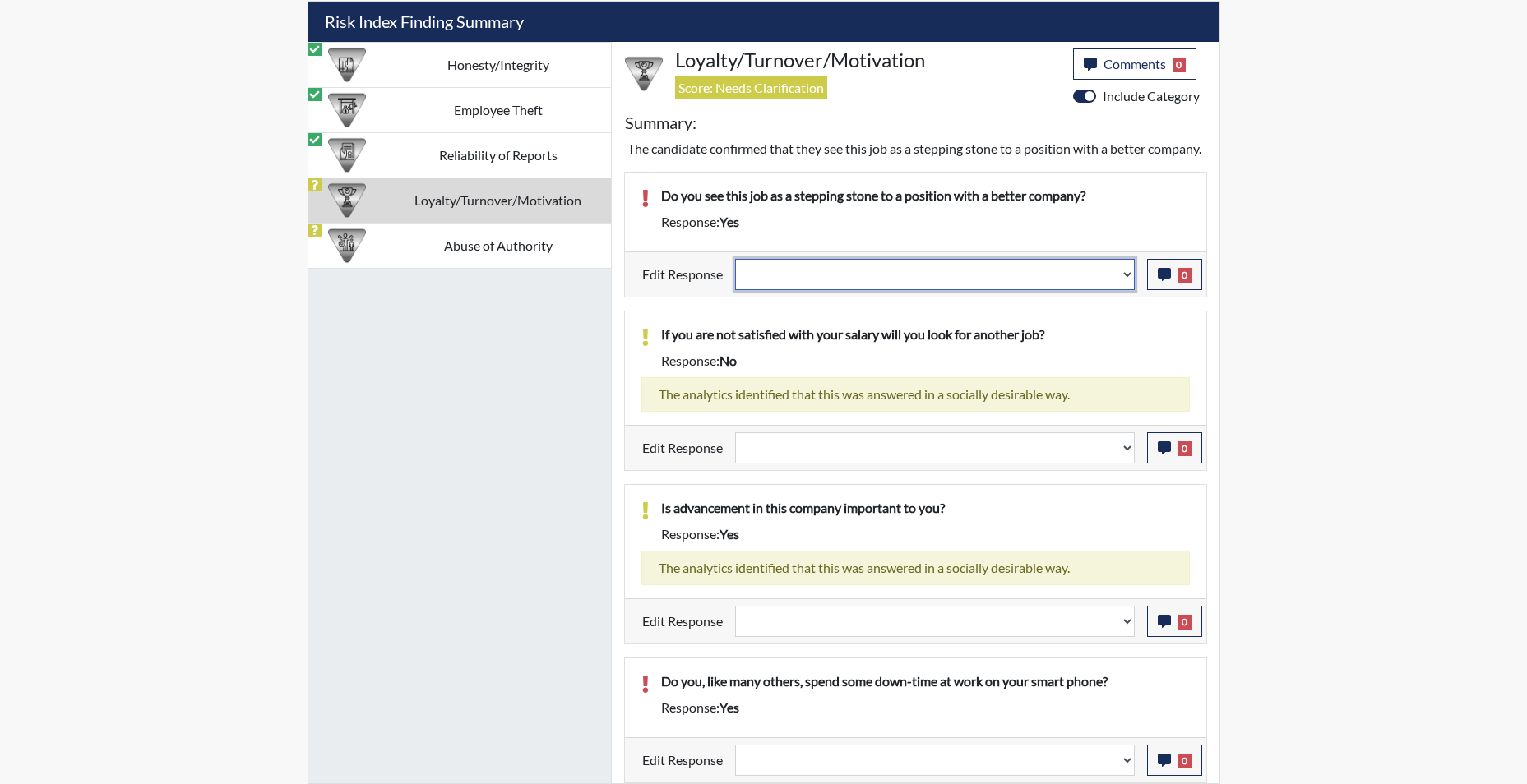
click at [1127, 278] on select "Question is not relevant. Results will be updated. Reasonable explanation provi…" at bounding box center [935, 274] width 399 height 31
select select "reasonable-explanation-provided"
click at [735, 259] on select "Question is not relevant. Results will be updated. Reasonable explanation provi…" at bounding box center [935, 274] width 399 height 31
select select
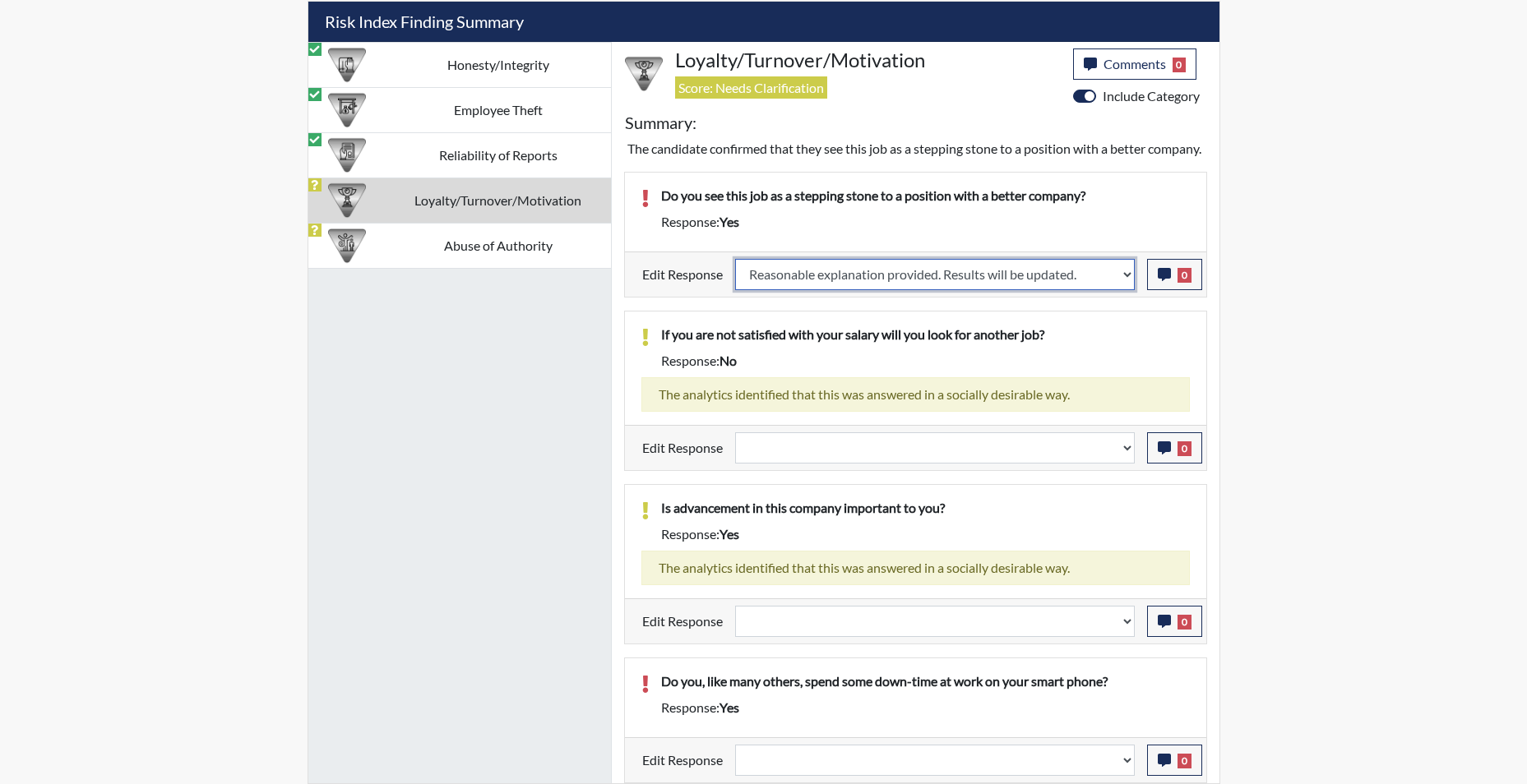
select select
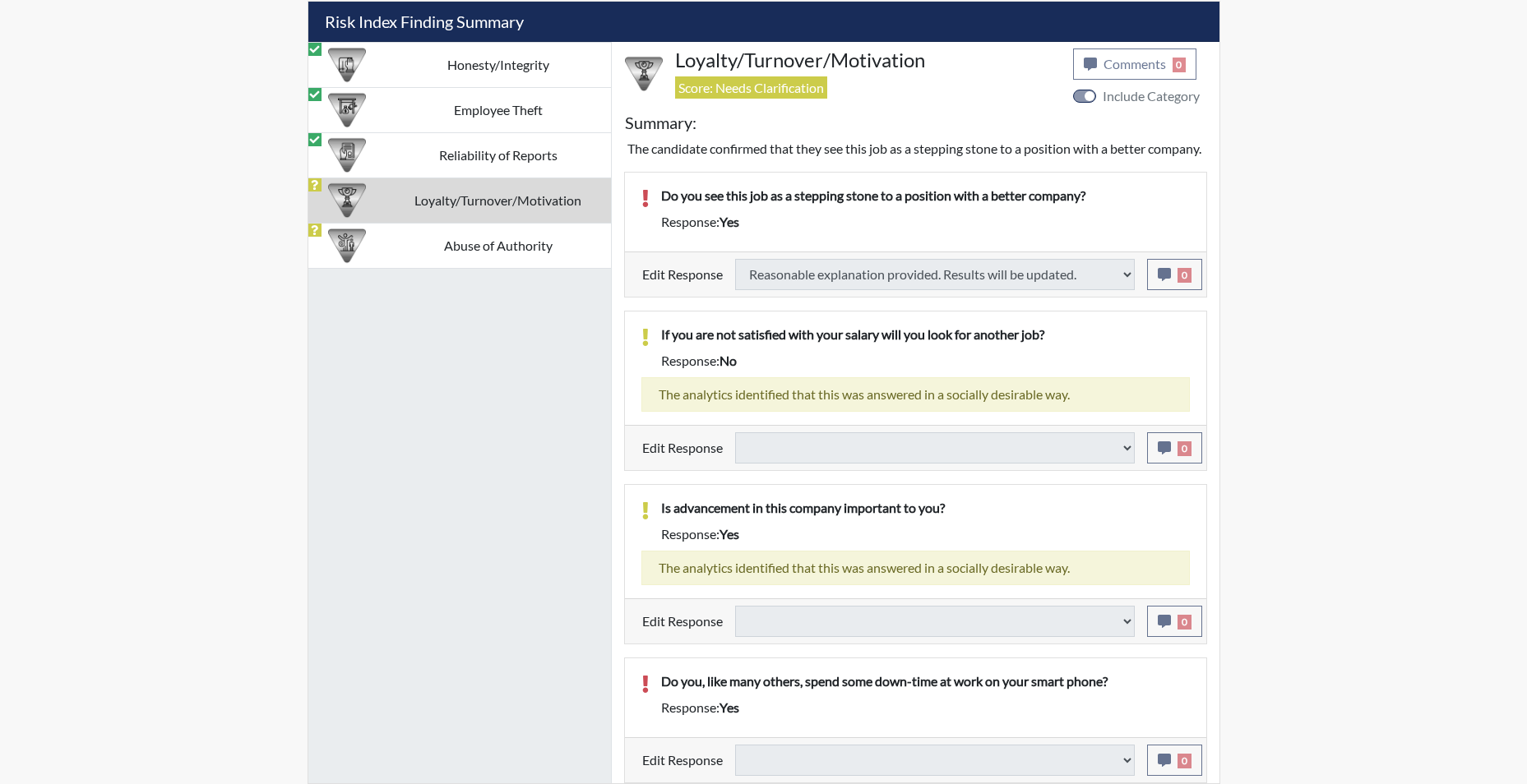
select select
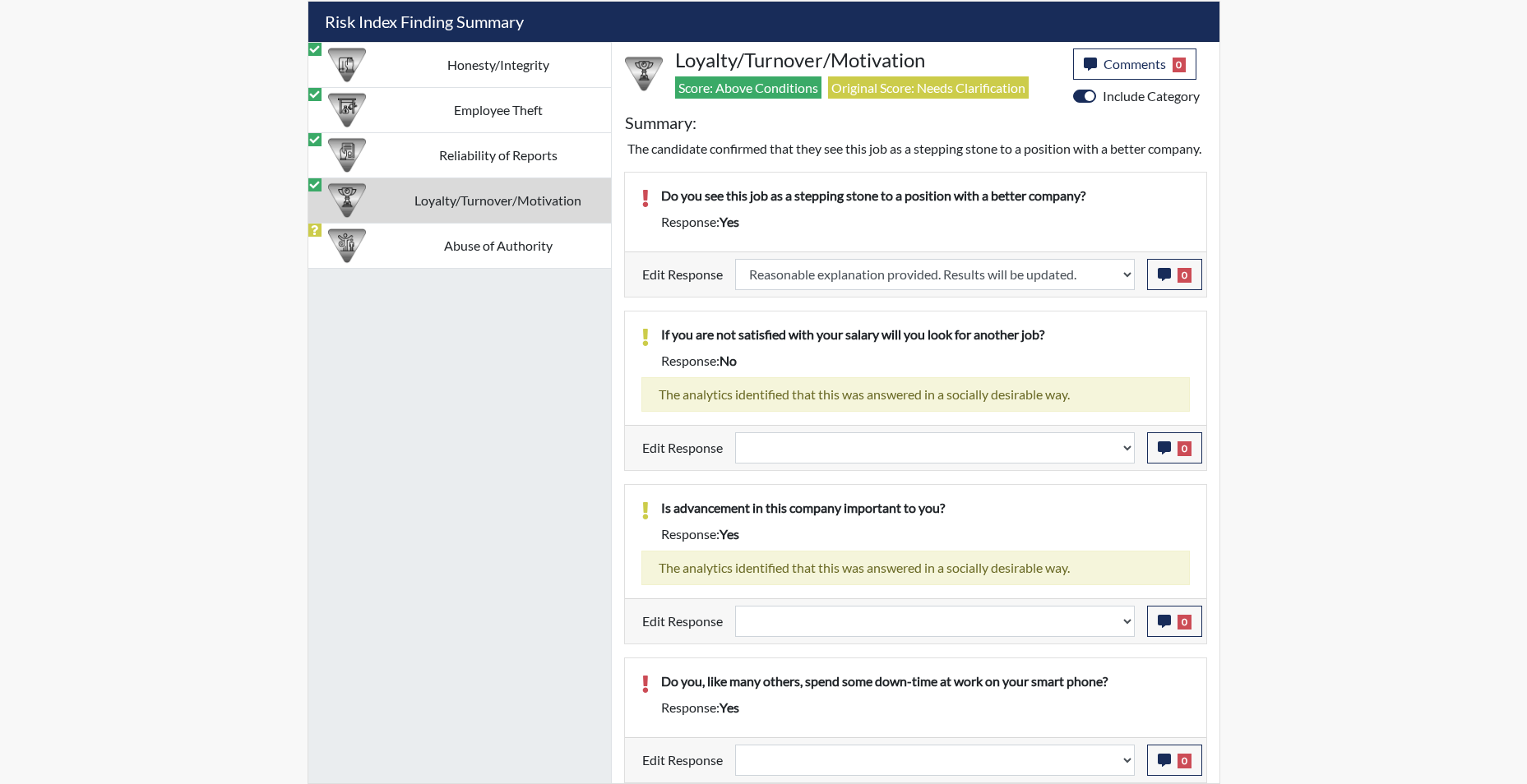
scroll to position [273, 683]
click at [1169, 275] on icon "button" at bounding box center [1164, 275] width 13 height 13
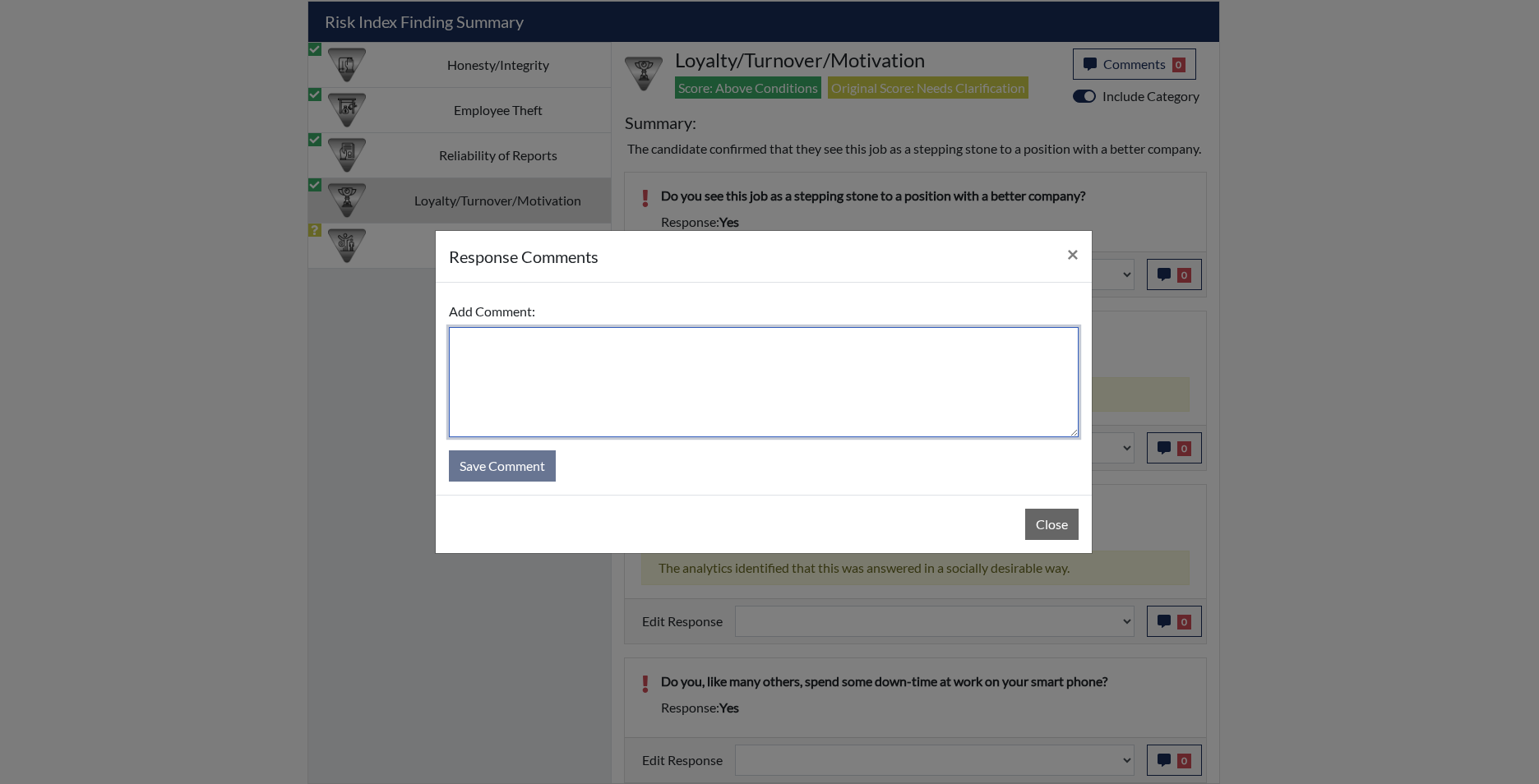
click at [904, 368] on textarea at bounding box center [763, 382] width 630 height 110
type textarea "app states no"
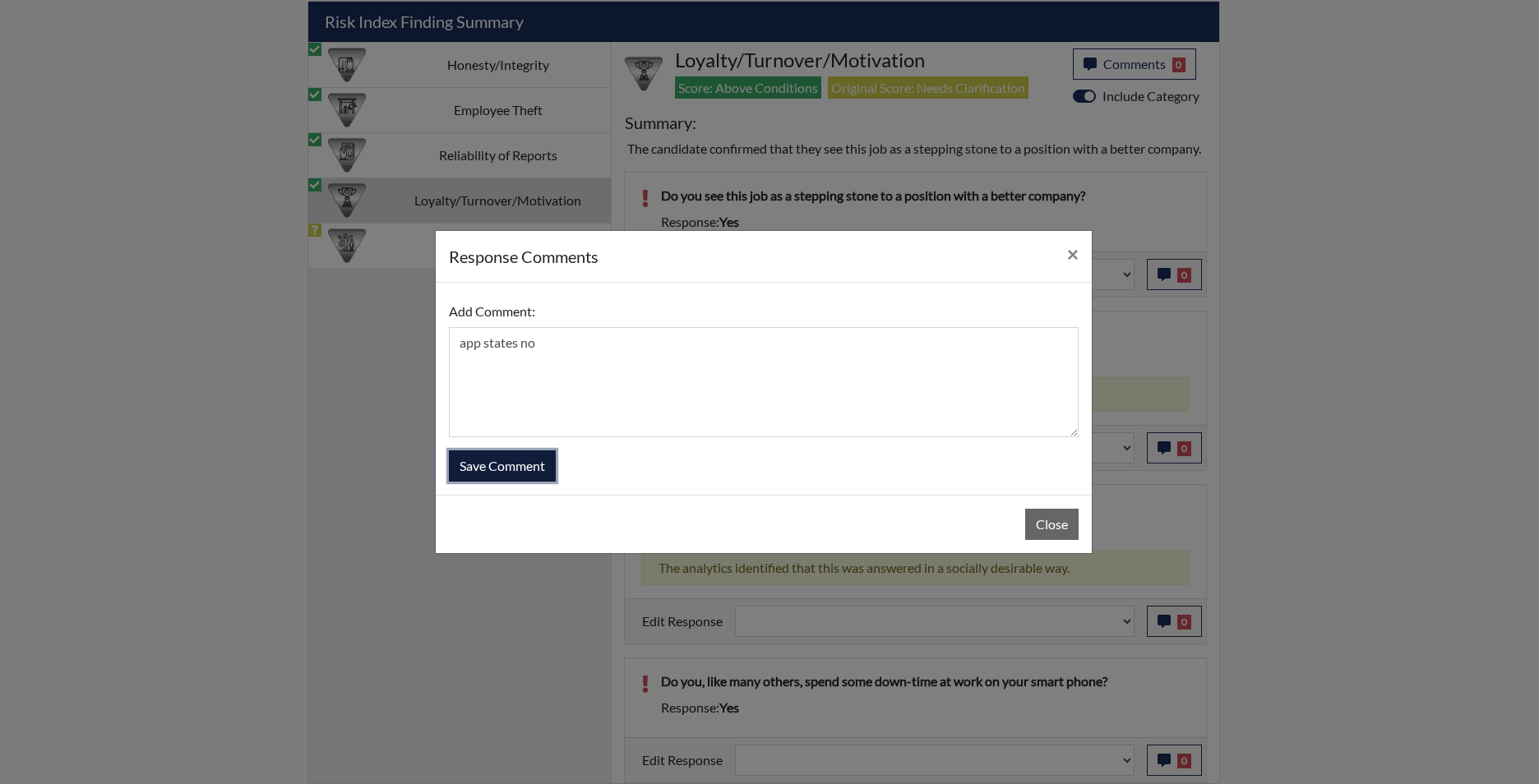
click at [485, 469] on button "Save Comment" at bounding box center [502, 465] width 107 height 31
select select
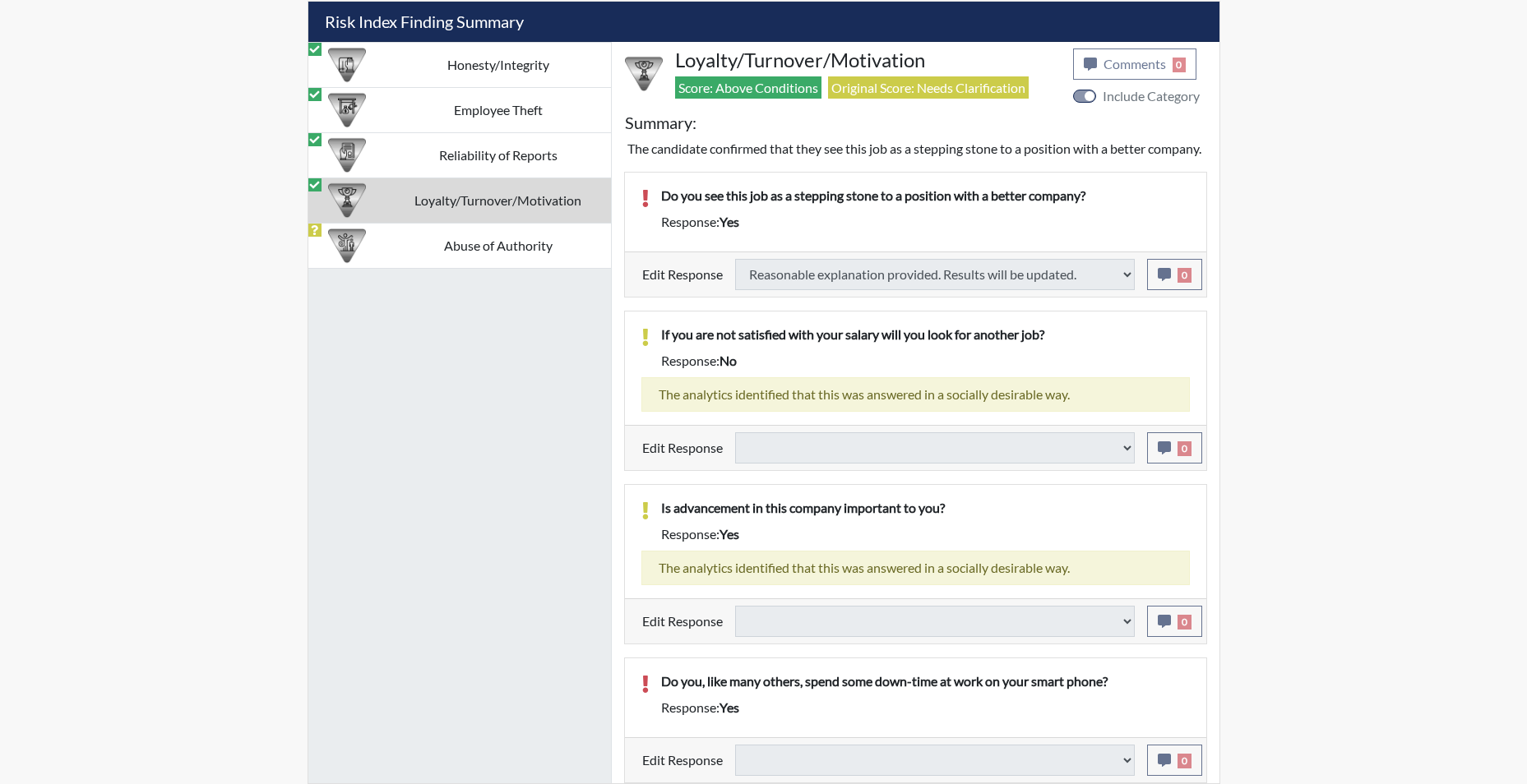
select select
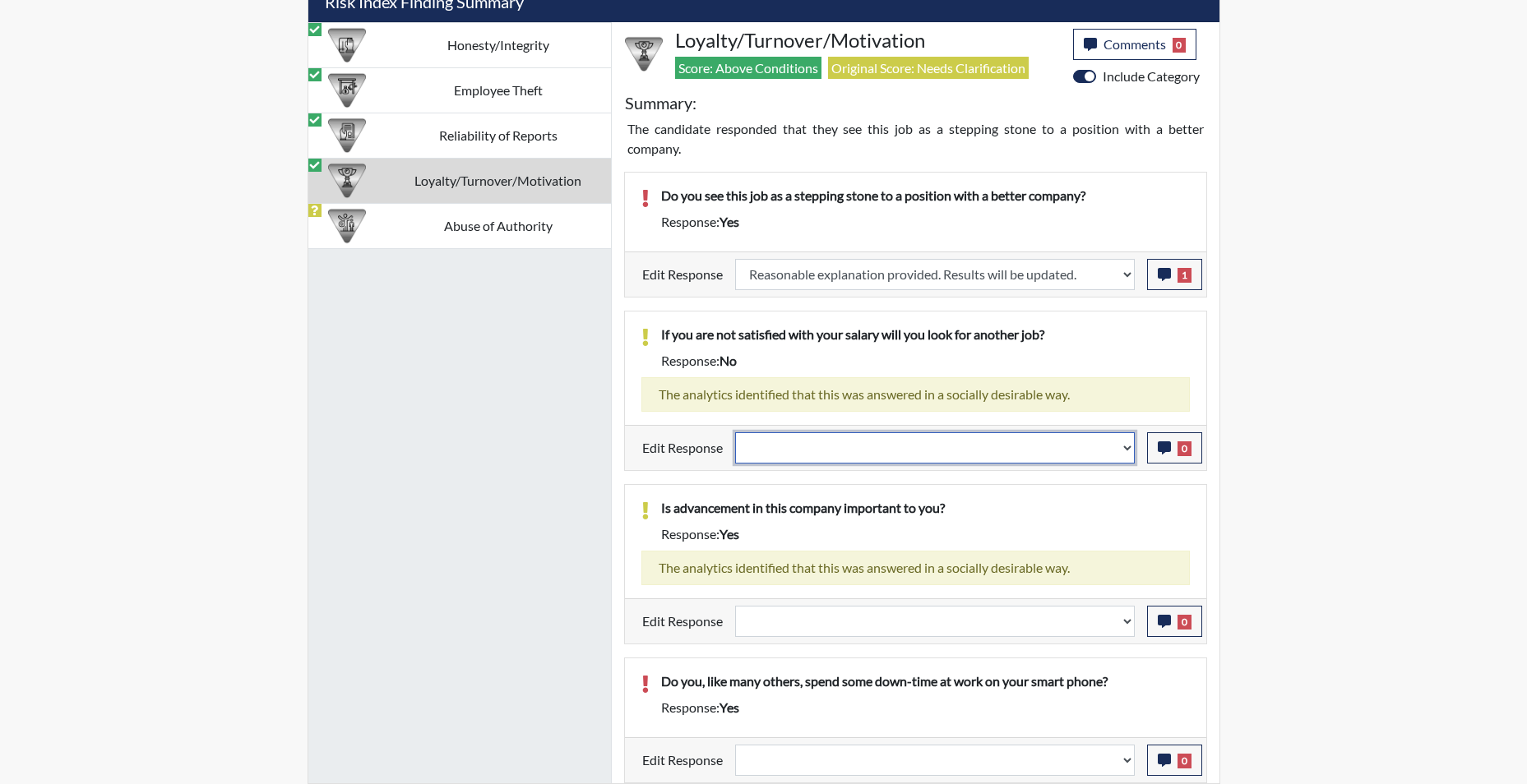
click at [1131, 447] on select "Question is not relevant. Results will be updated. Reasonable explanation provi…" at bounding box center [935, 448] width 399 height 31
select select "reasonable-explanation-provided"
click at [735, 432] on select "Question is not relevant. Results will be updated. Reasonable explanation provi…" at bounding box center [935, 448] width 399 height 31
select select
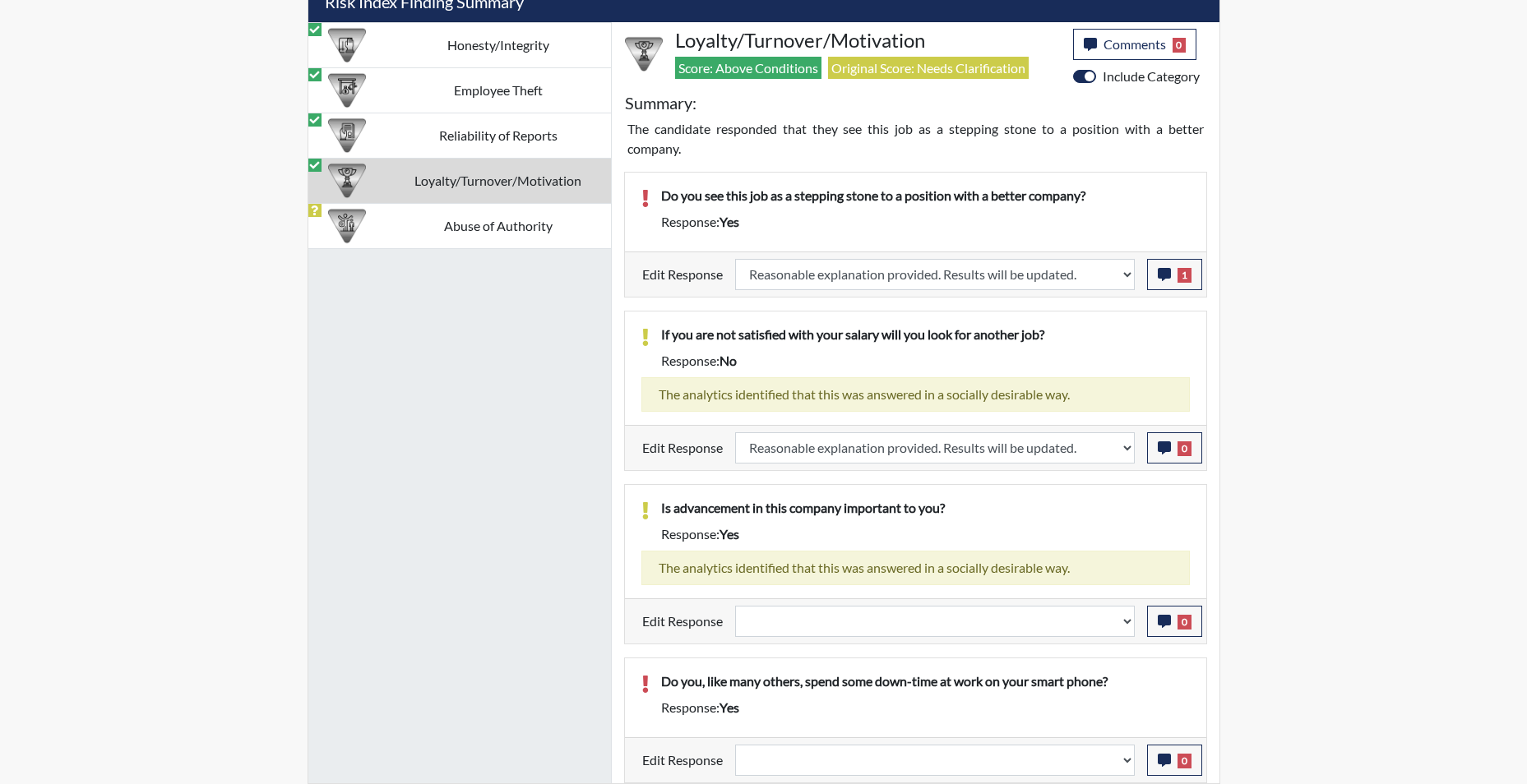
select select
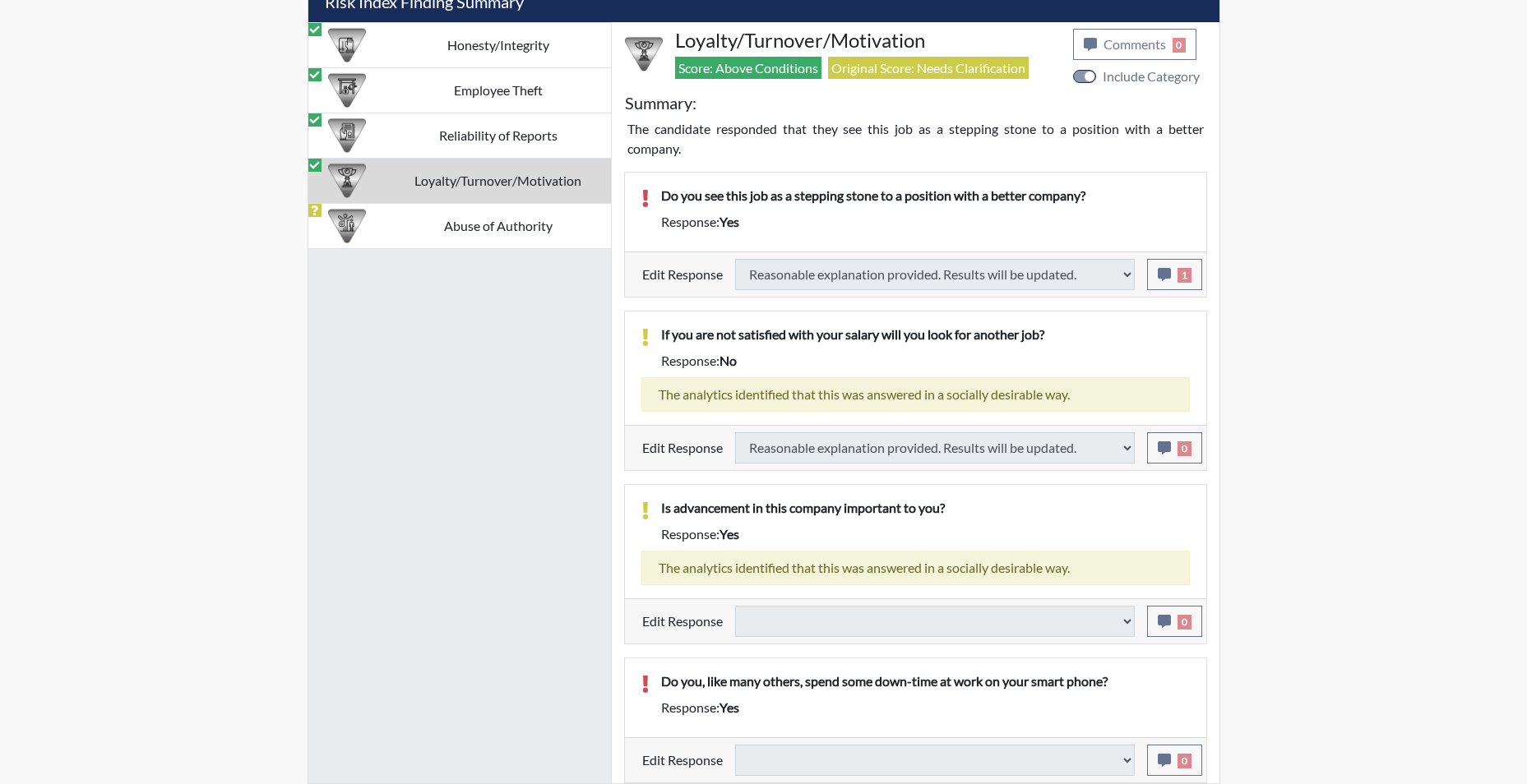
select select
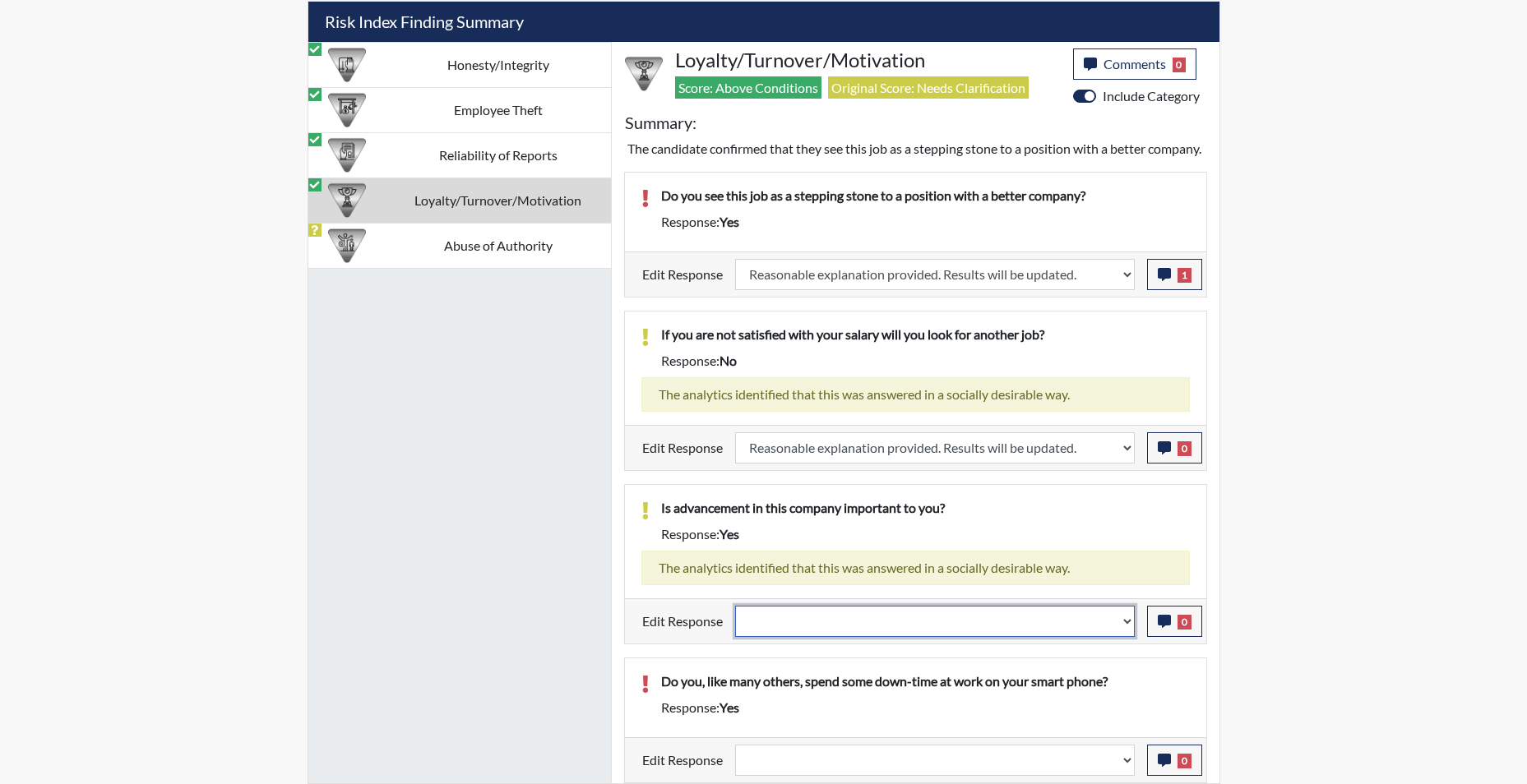
click at [1123, 624] on select "Question is not relevant. Results will be updated. Reasonable explanation provi…" at bounding box center [935, 620] width 399 height 31
select select "reasonable-explanation-provided"
click at [735, 605] on select "Question is not relevant. Results will be updated. Reasonable explanation provi…" at bounding box center [935, 620] width 399 height 31
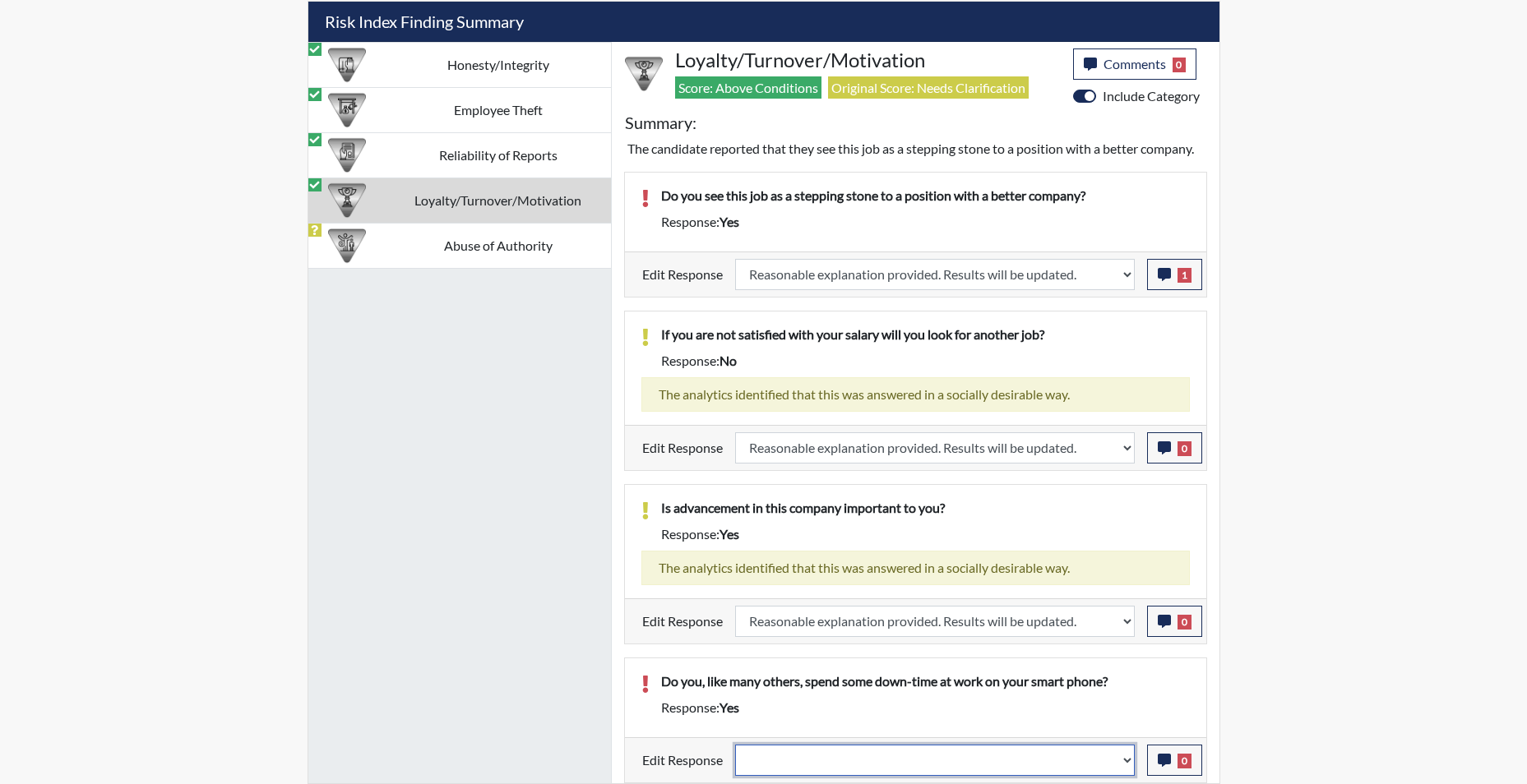
click at [1119, 756] on select "Question is not relevant. Results will be updated. Reasonable explanation provi…" at bounding box center [935, 760] width 399 height 31
select select "reasonable-explanation-provided"
click at [735, 745] on select "Question is not relevant. Results will be updated. Reasonable explanation provi…" at bounding box center [935, 760] width 399 height 31
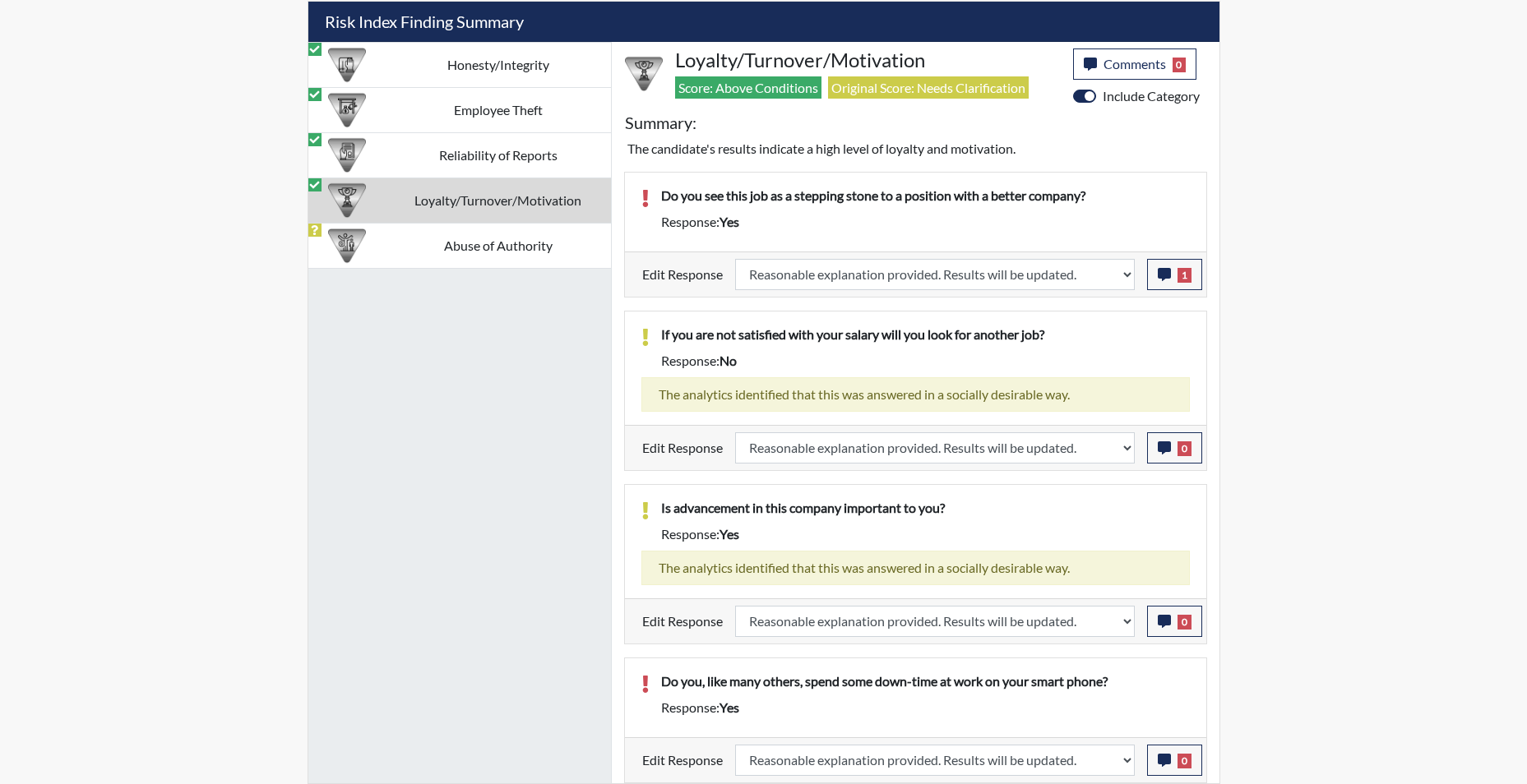
click at [515, 191] on td "Loyalty/Turnover/Motivation" at bounding box center [499, 200] width 226 height 45
click at [520, 246] on td "Abuse of Authority" at bounding box center [499, 245] width 226 height 45
select select
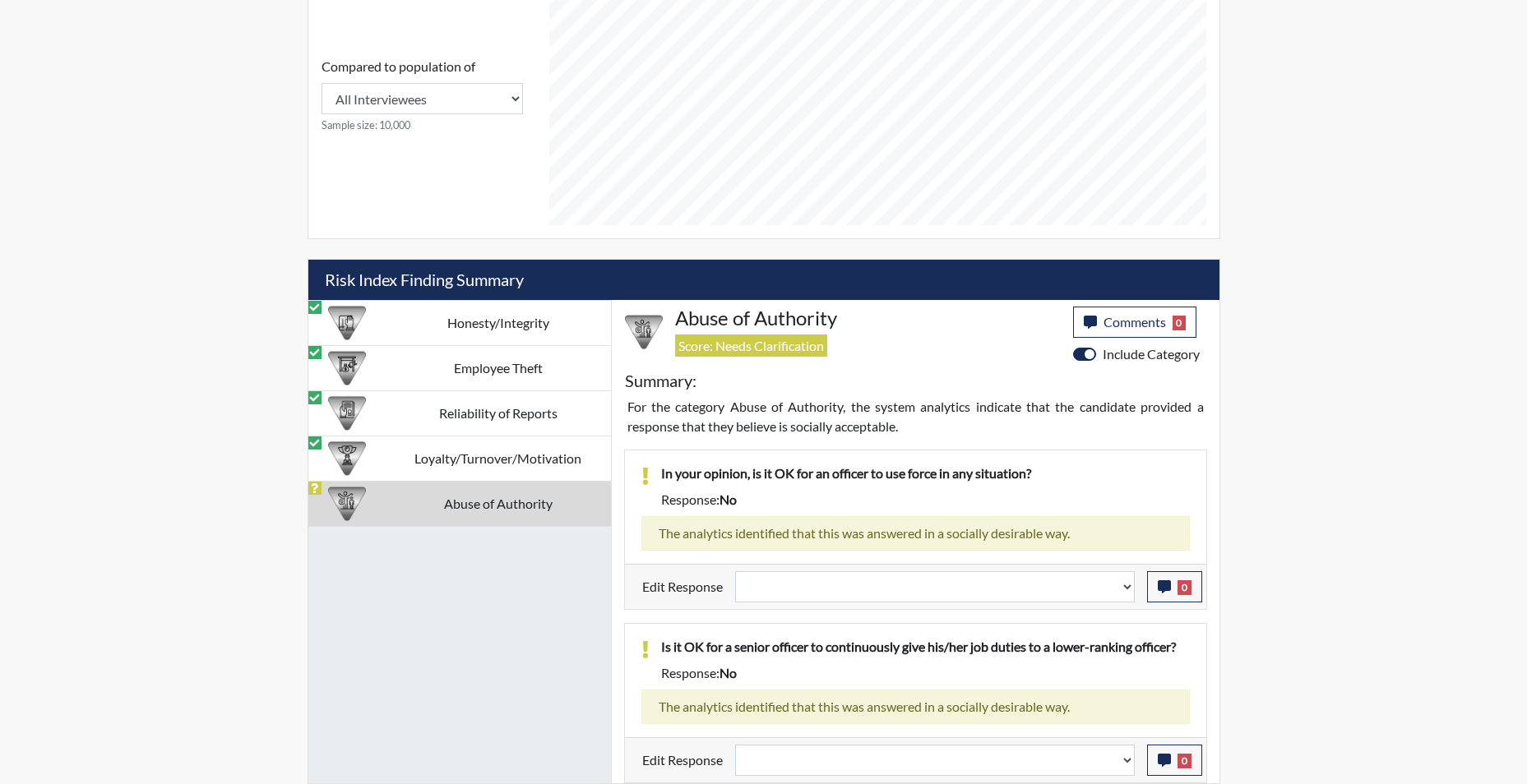
scroll to position [807, 0]
click at [1124, 595] on select "Question is not relevant. Results will be updated. Reasonable explanation provi…" at bounding box center [935, 586] width 399 height 31
select select "reasonable-explanation-provided"
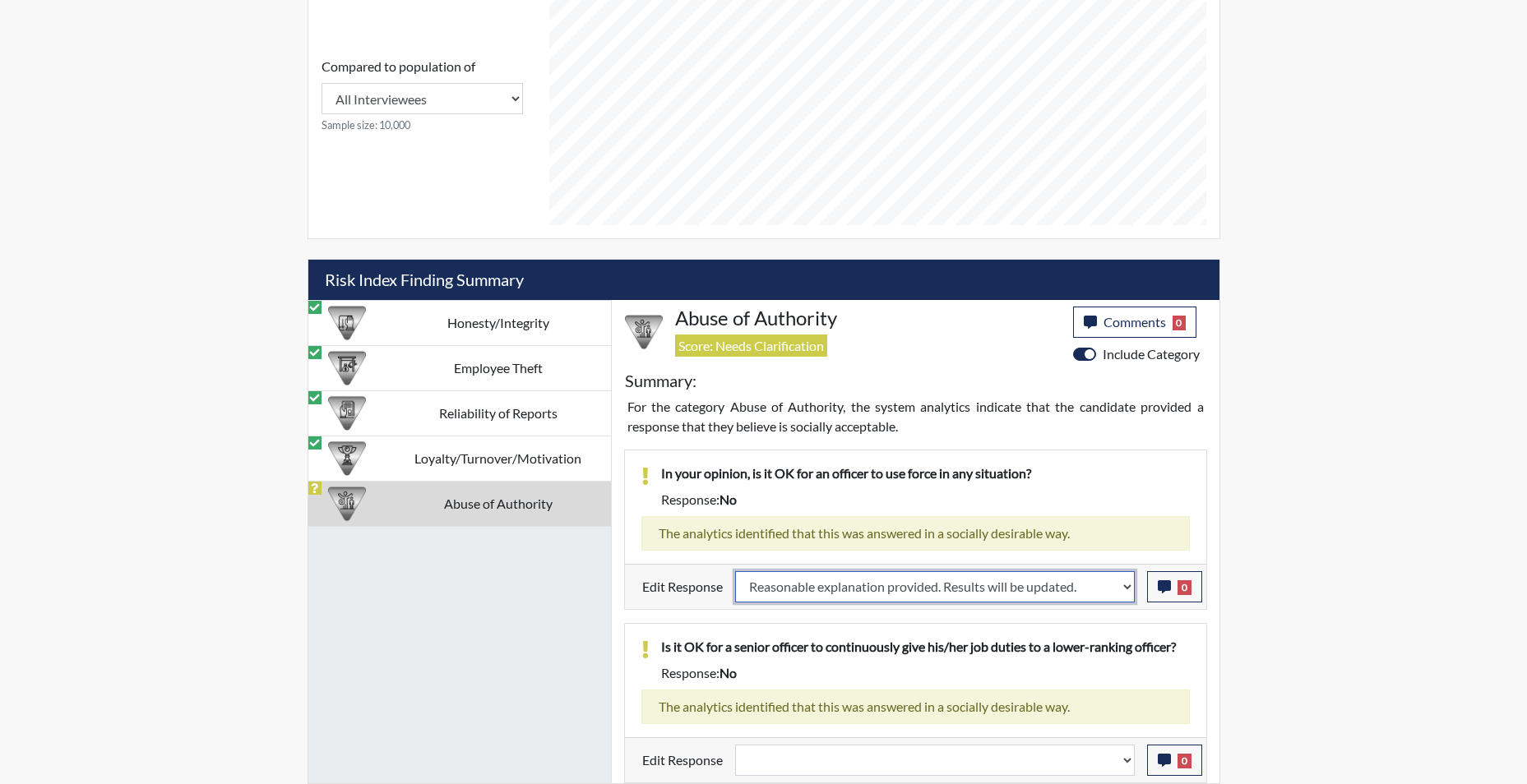
click at [735, 571] on select "Question is not relevant. Results will be updated. Reasonable explanation provi…" at bounding box center [935, 586] width 399 height 31
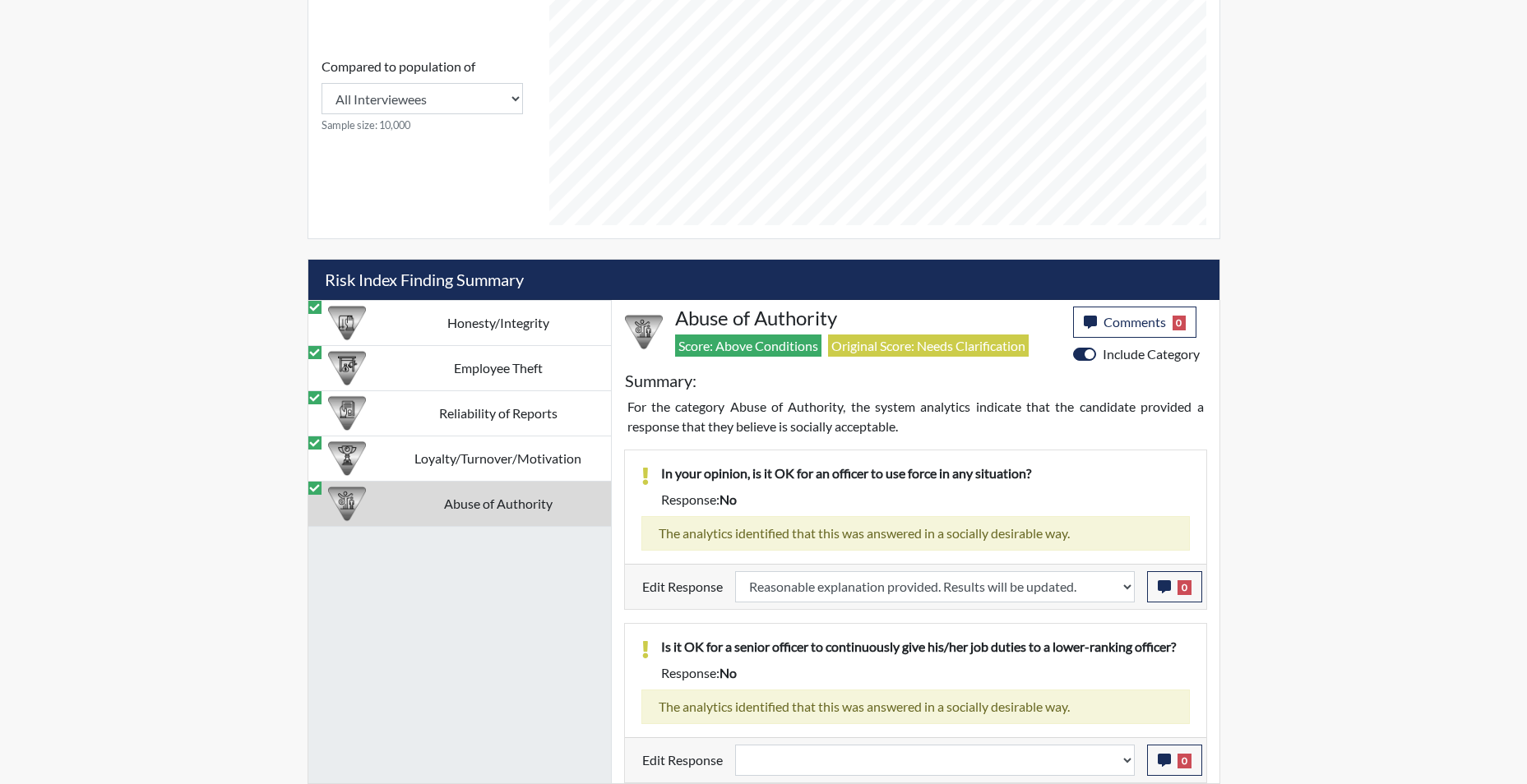
scroll to position [273, 683]
click at [1131, 767] on select "Question is not relevant. Results will be updated. Reasonable explanation provi…" at bounding box center [935, 760] width 399 height 31
select select "reasonable-explanation-provided"
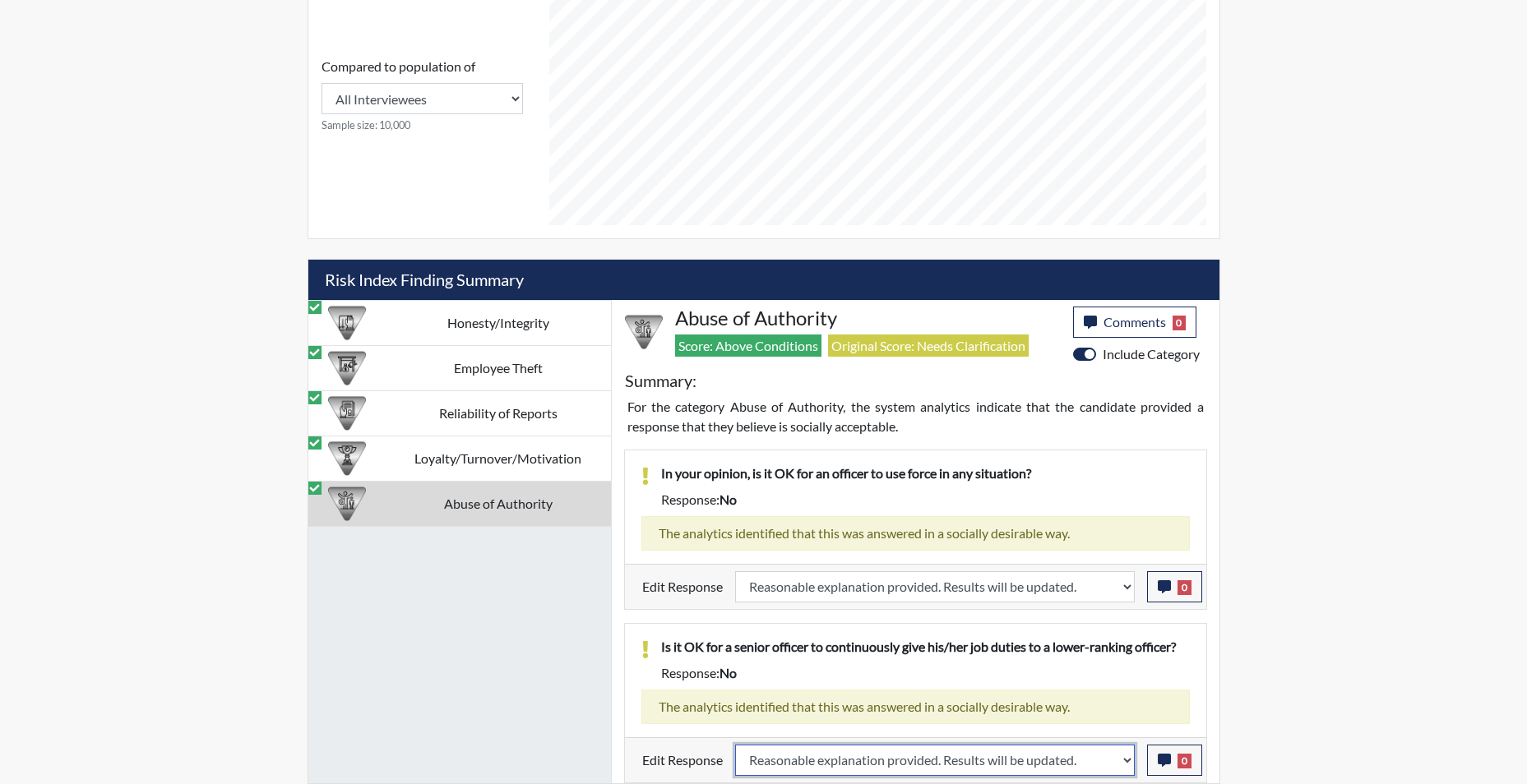
click at [735, 745] on select "Question is not relevant. Results will be updated. Reasonable explanation provi…" at bounding box center [935, 760] width 399 height 31
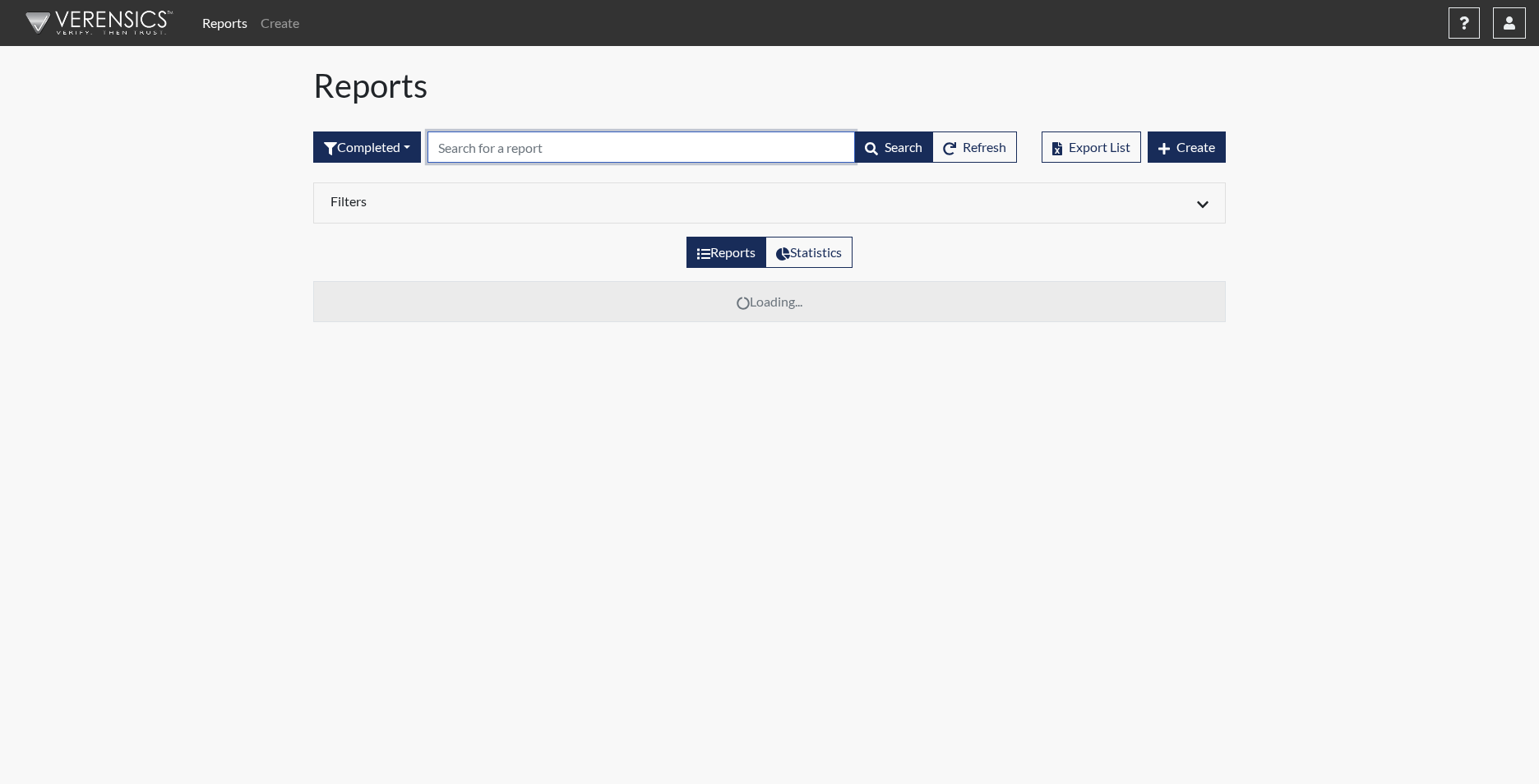
click at [520, 156] on input "text" at bounding box center [641, 146] width 428 height 31
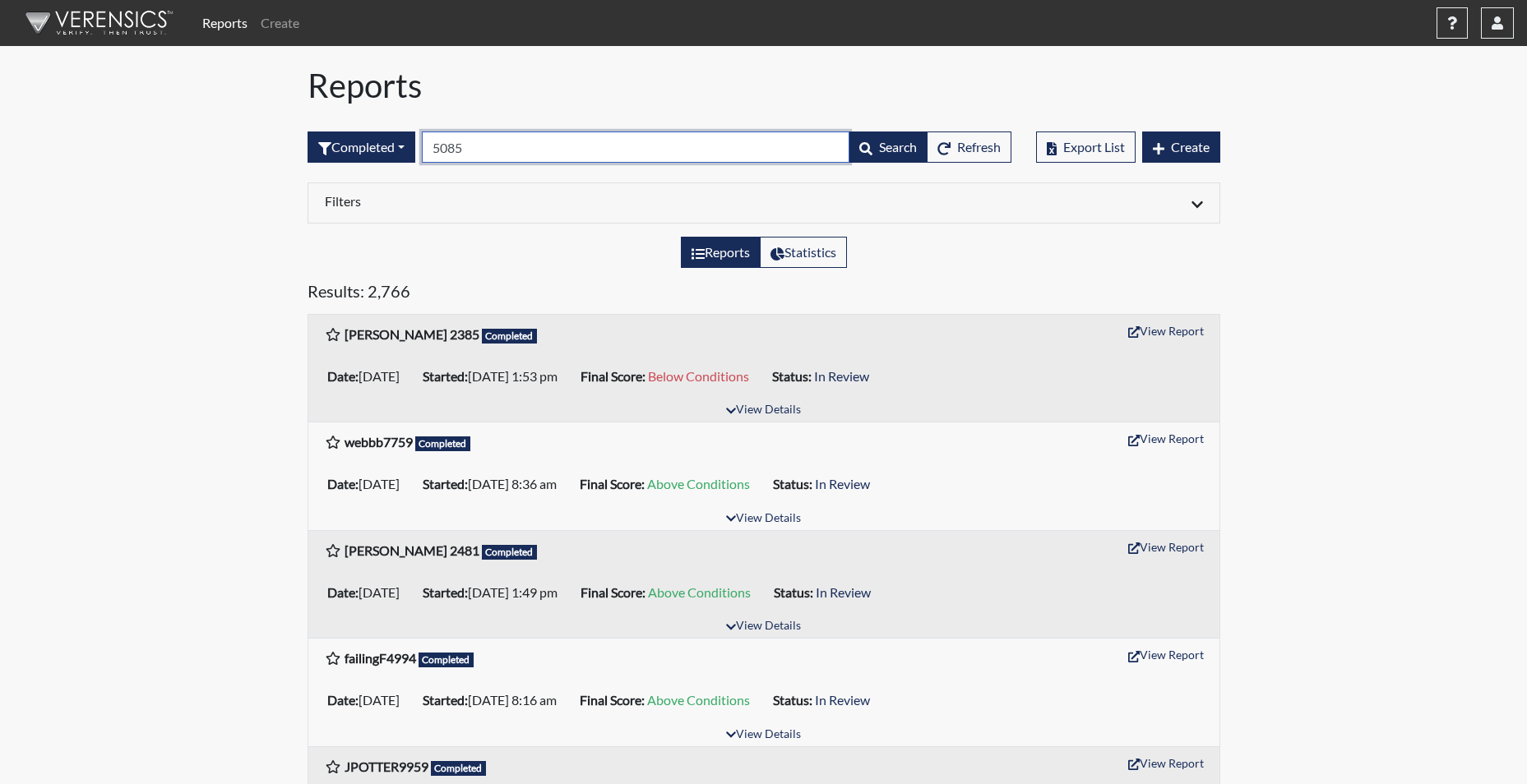
type input "5085"
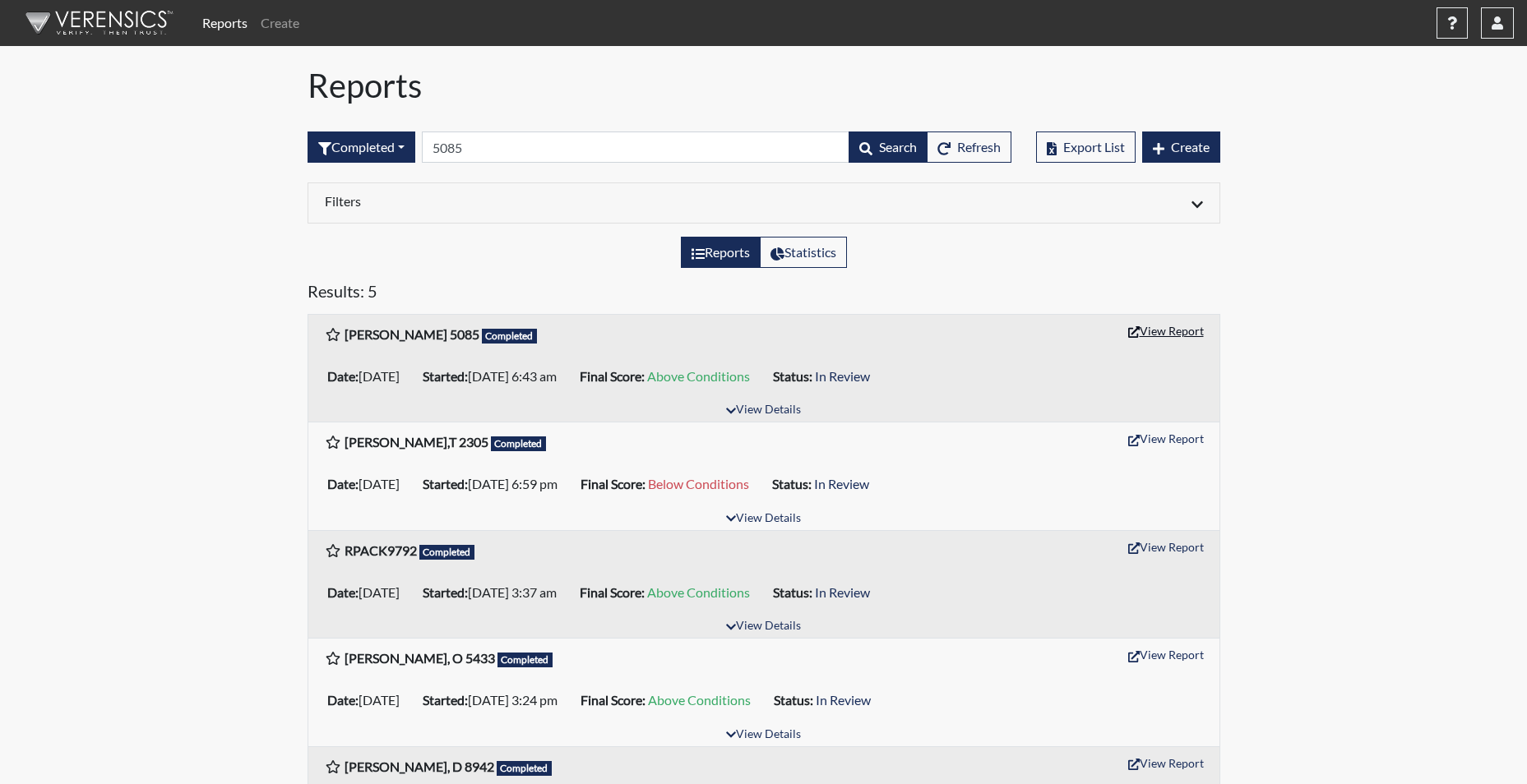
click at [1165, 326] on button "View Report" at bounding box center [1166, 331] width 90 height 26
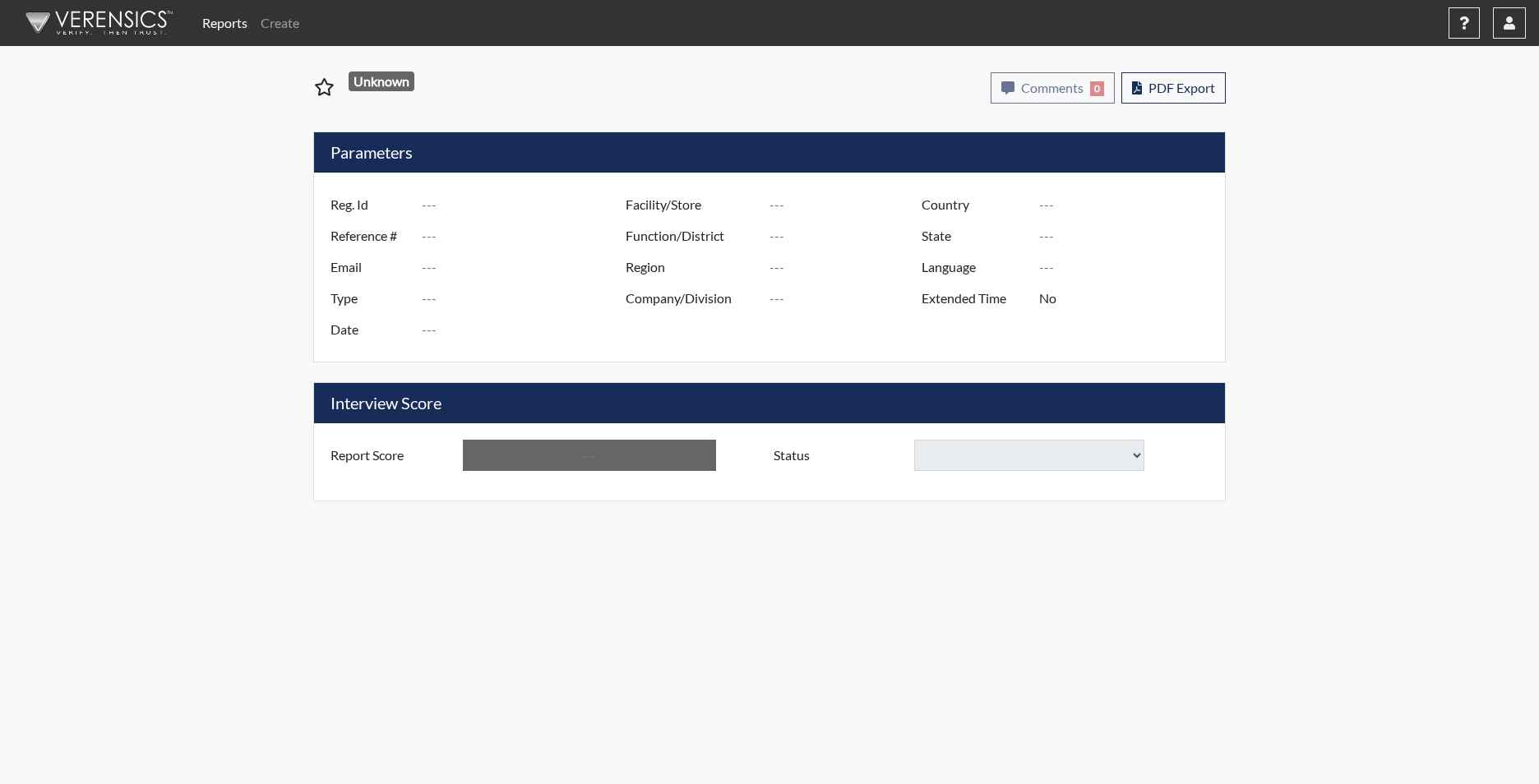
type input "[PERSON_NAME] 5085"
type input "51031"
type input "AMJ_LISHA@YAHOO.COM"
type input "Corrections Pre-Employment"
type input "Aug 29, 2025"
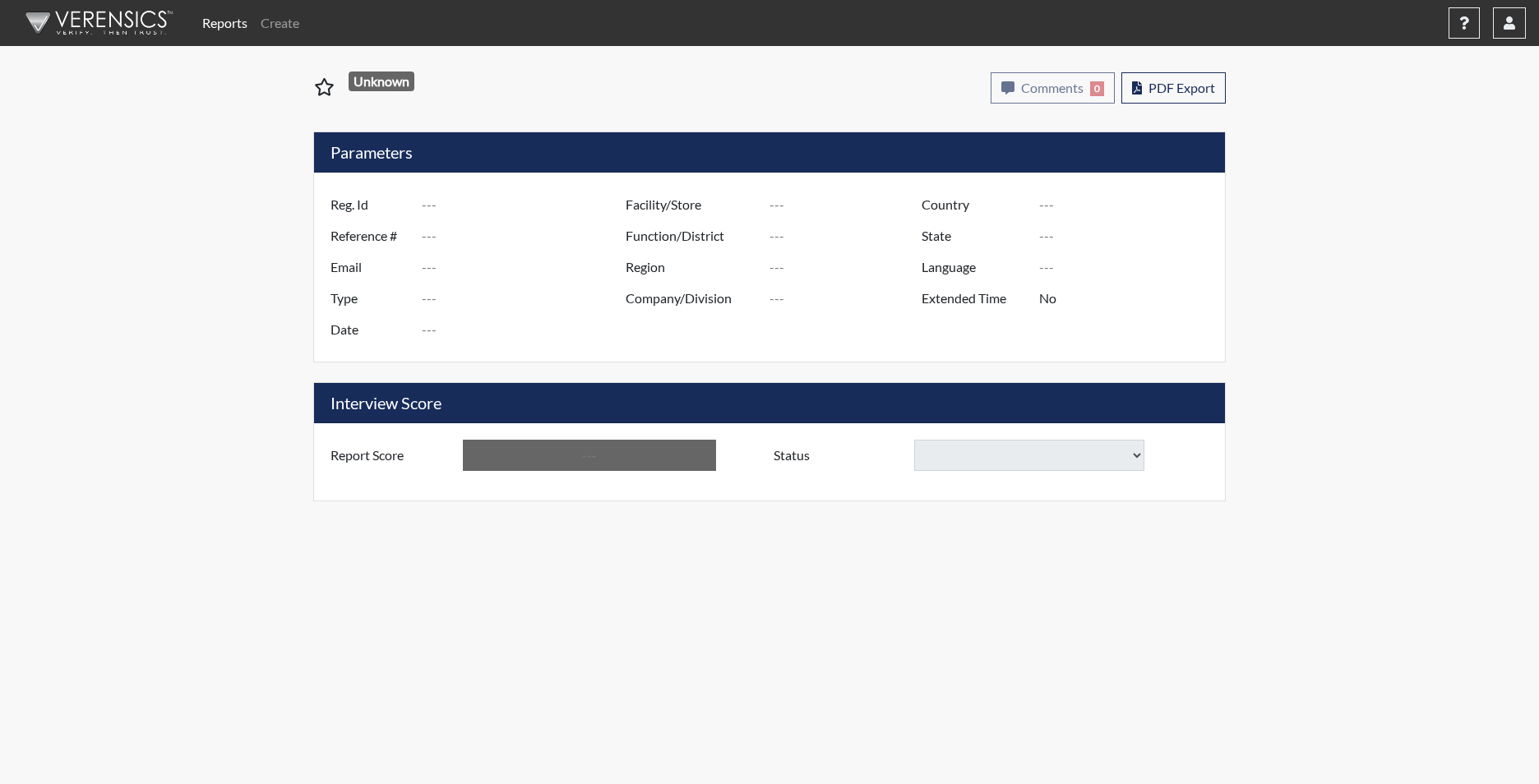
type input "Trenton CI"
type input "[GEOGRAPHIC_DATA]"
type input "[US_STATE]"
type input "English"
type input "Yes"
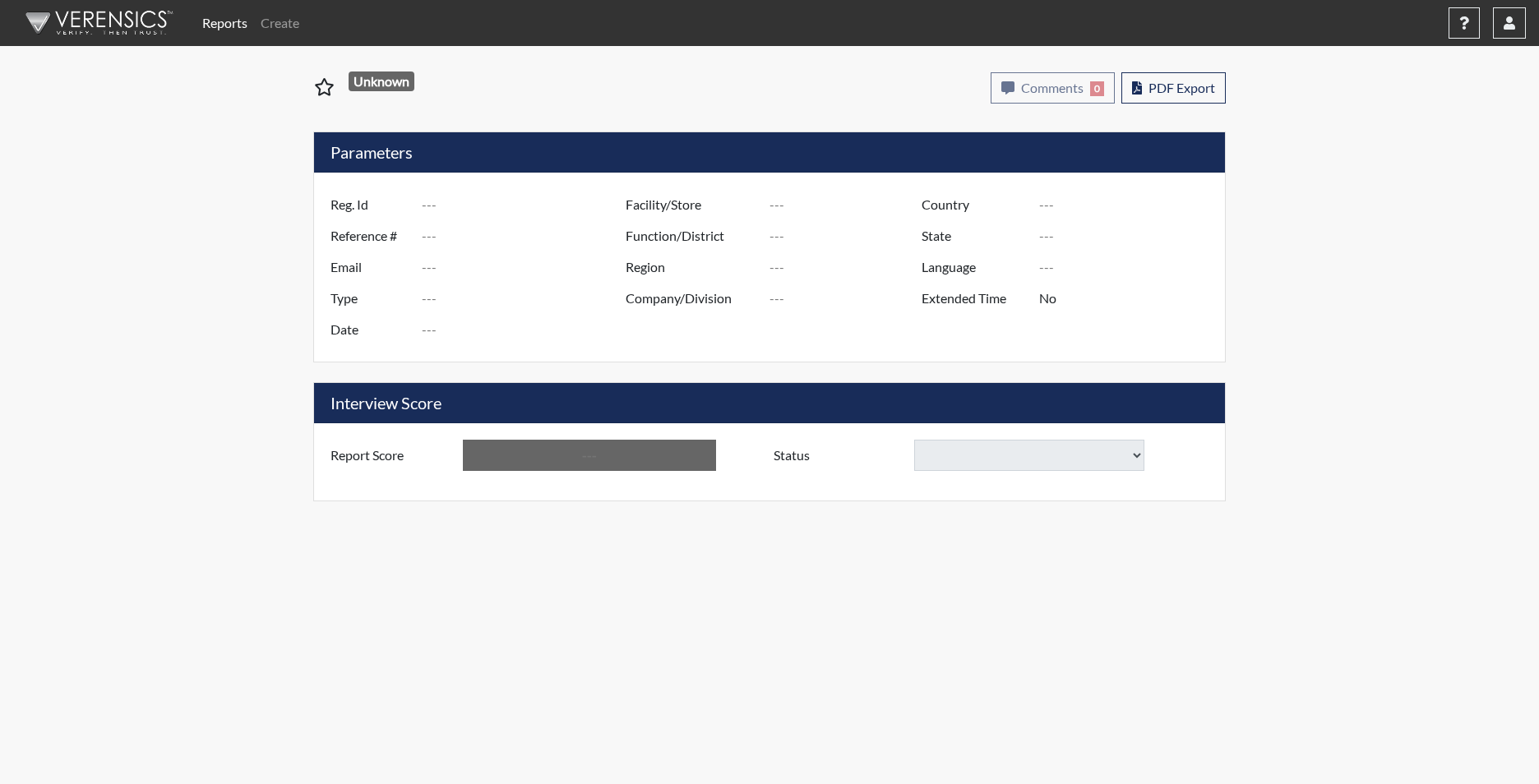
type input "Above Conditions"
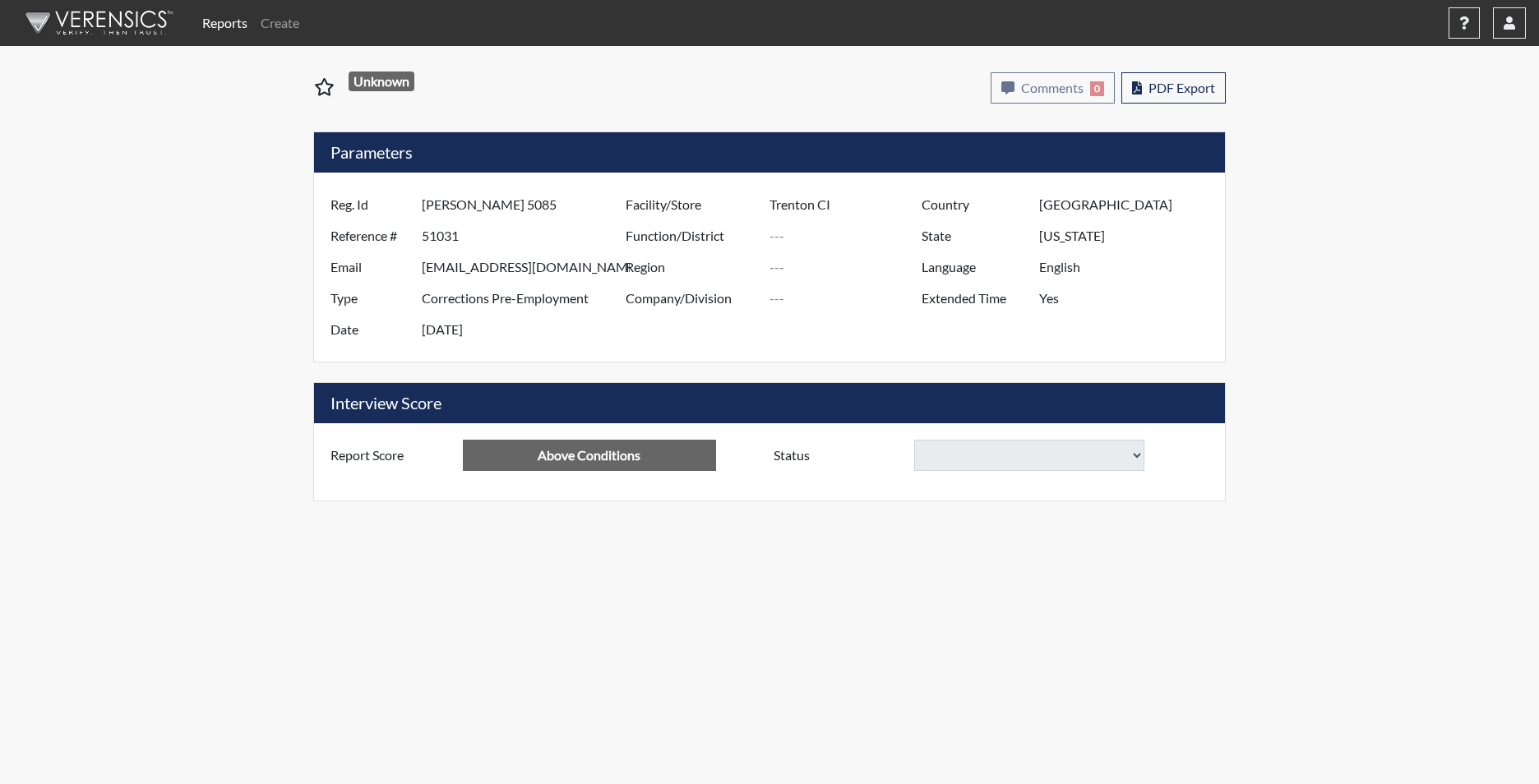
select select
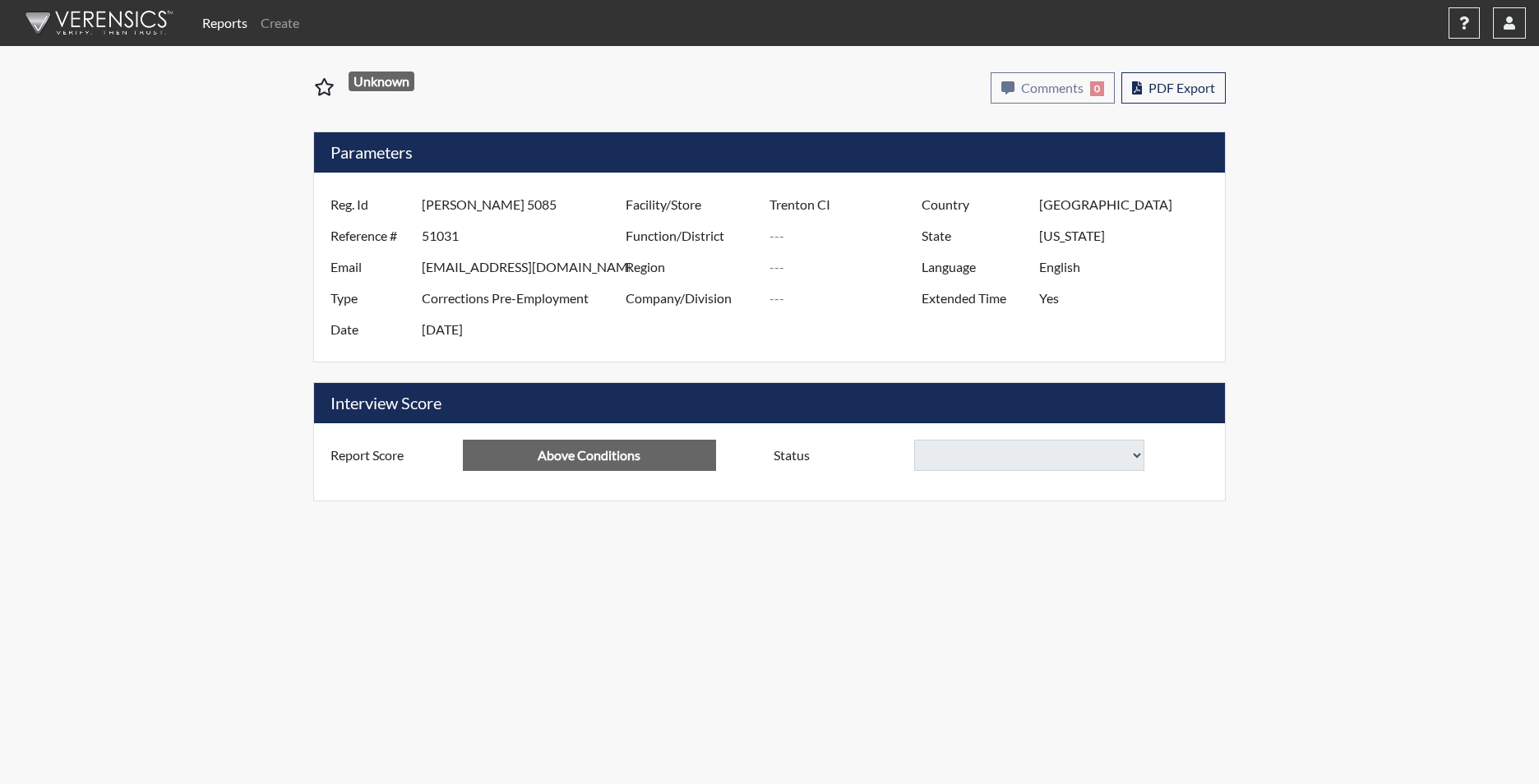
select select
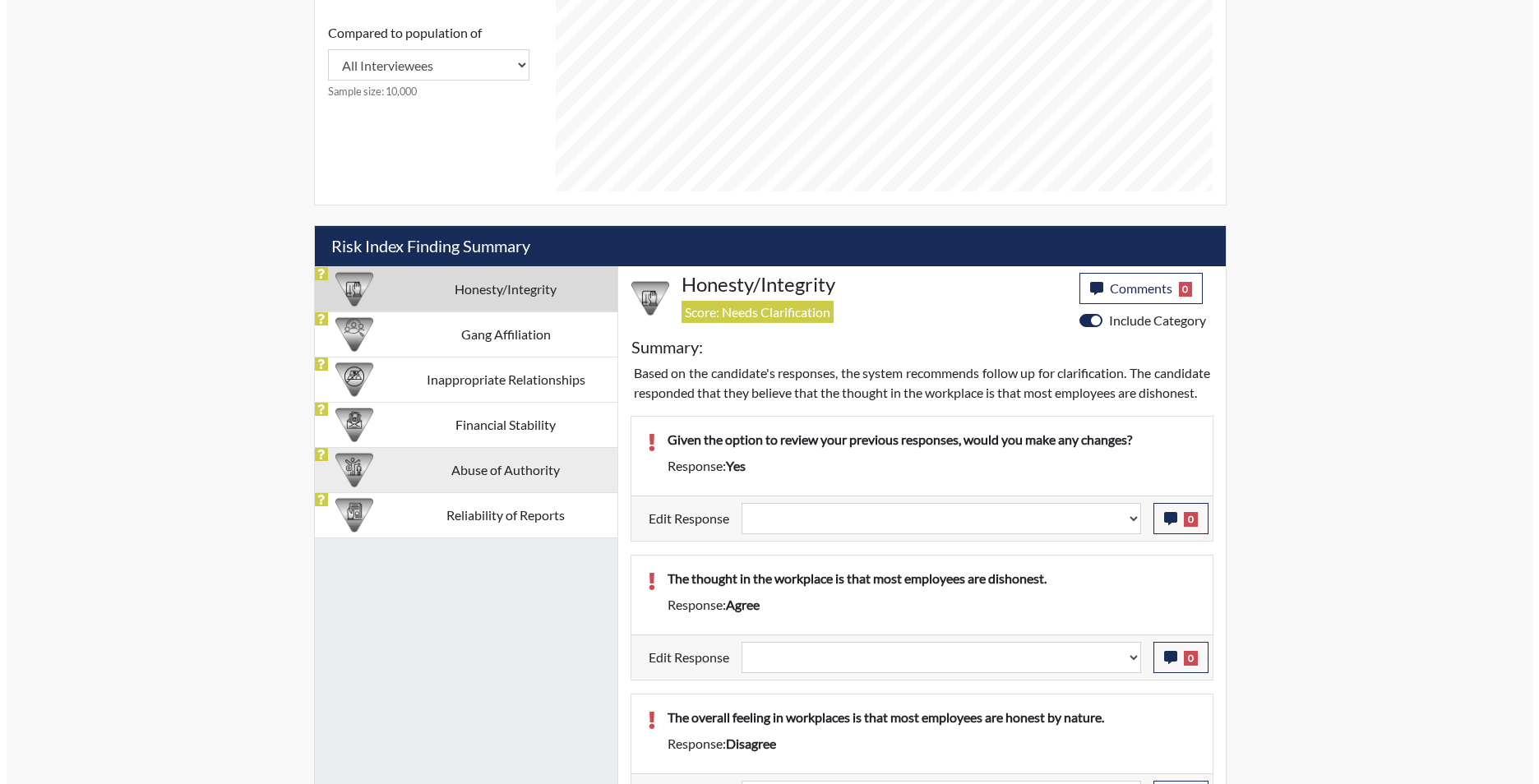
scroll to position [1069, 0]
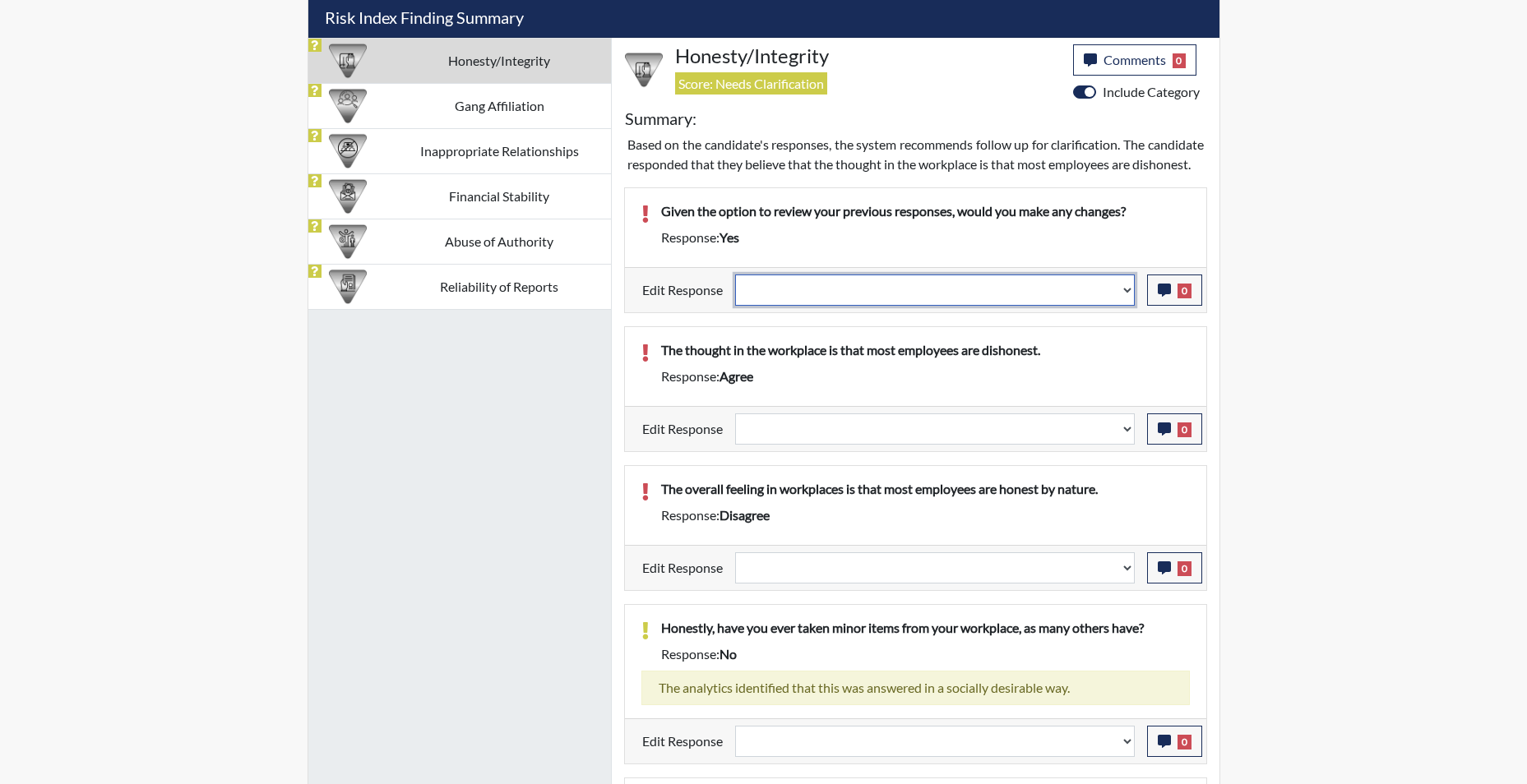
click at [1123, 306] on select "Question is not relevant. Results will be updated. Reasonable explanation provi…" at bounding box center [935, 290] width 399 height 31
select select "reasonable-explanation-provided"
click at [735, 293] on select "Question is not relevant. Results will be updated. Reasonable explanation provi…" at bounding box center [935, 290] width 399 height 31
select select
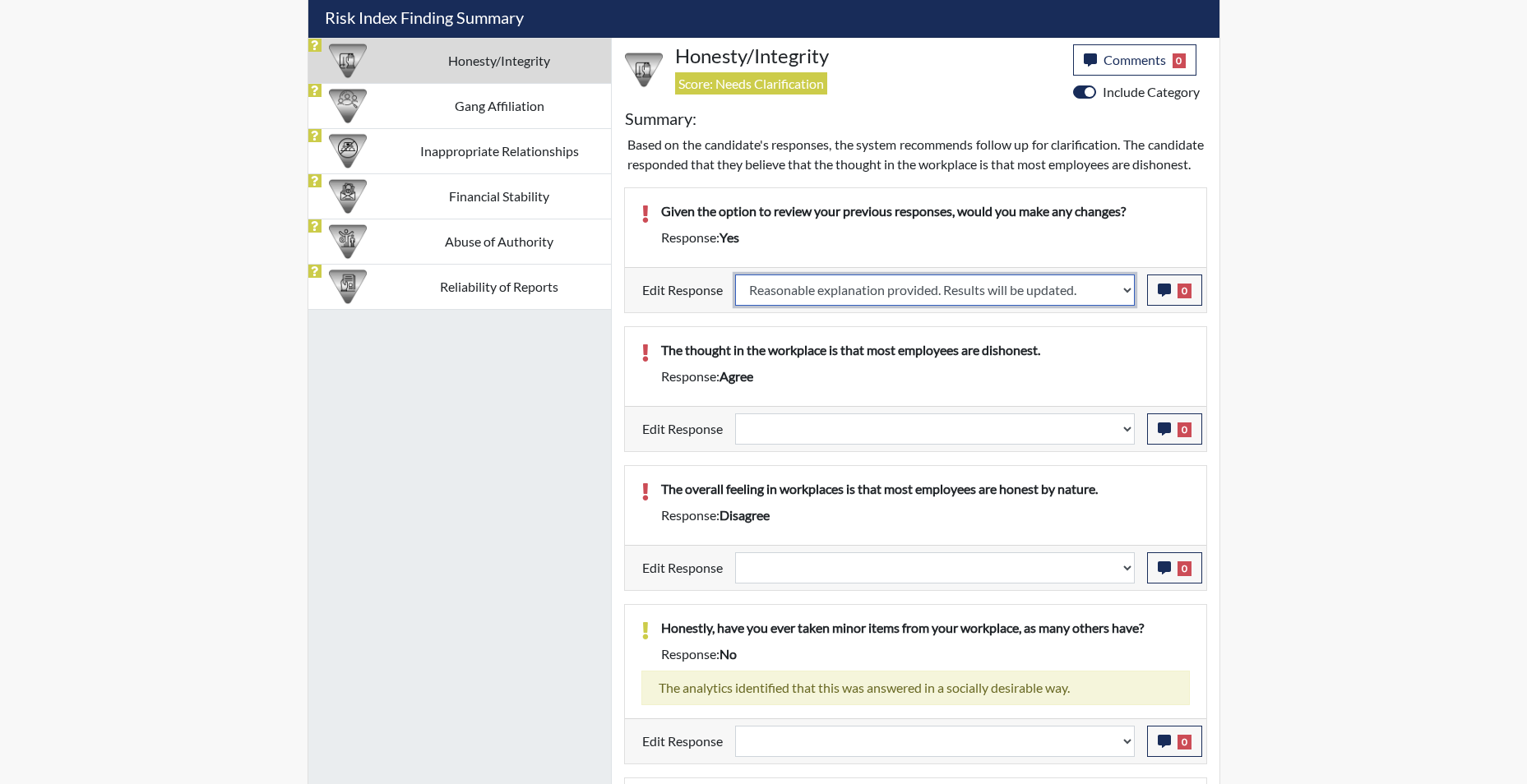
select select
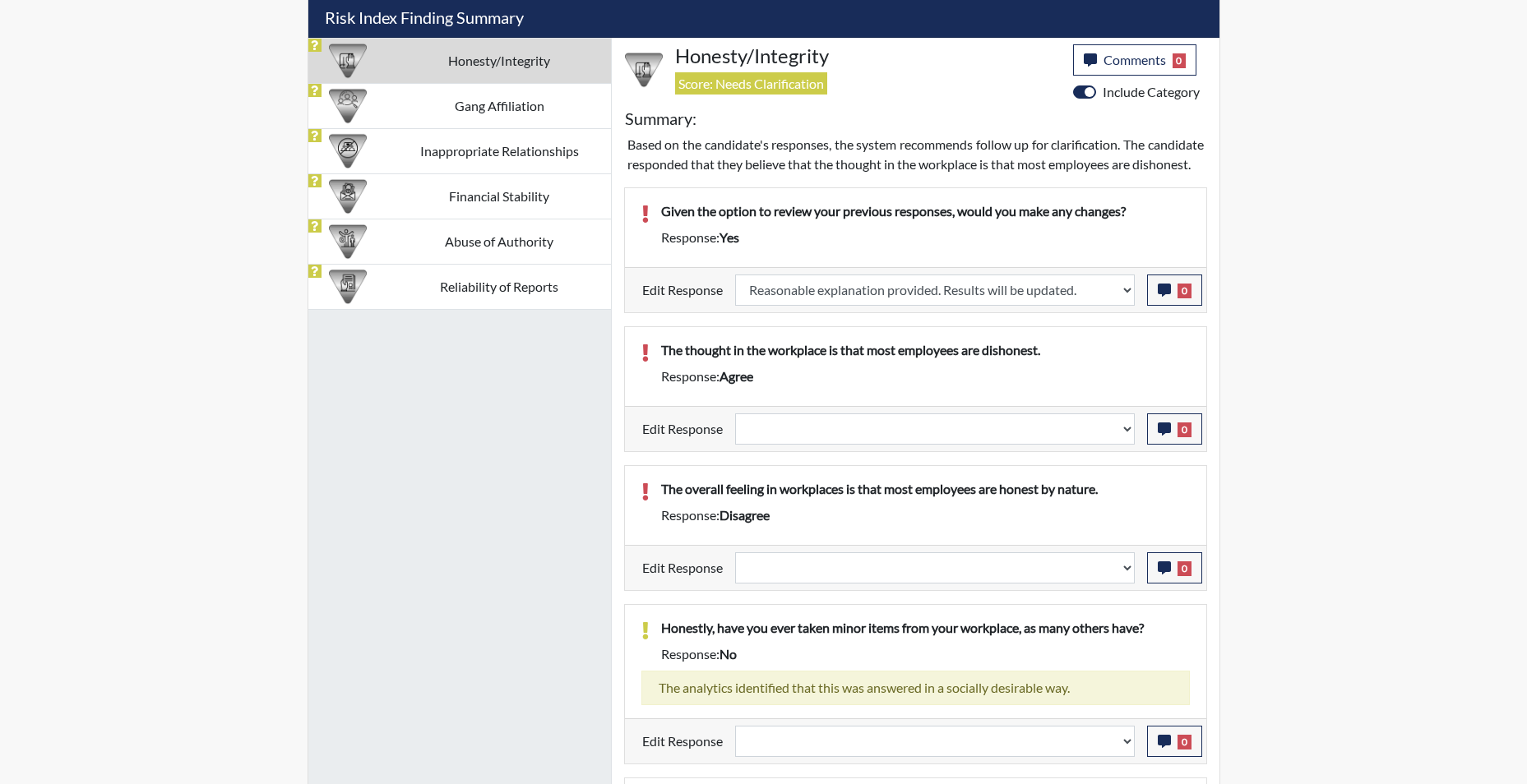
select select
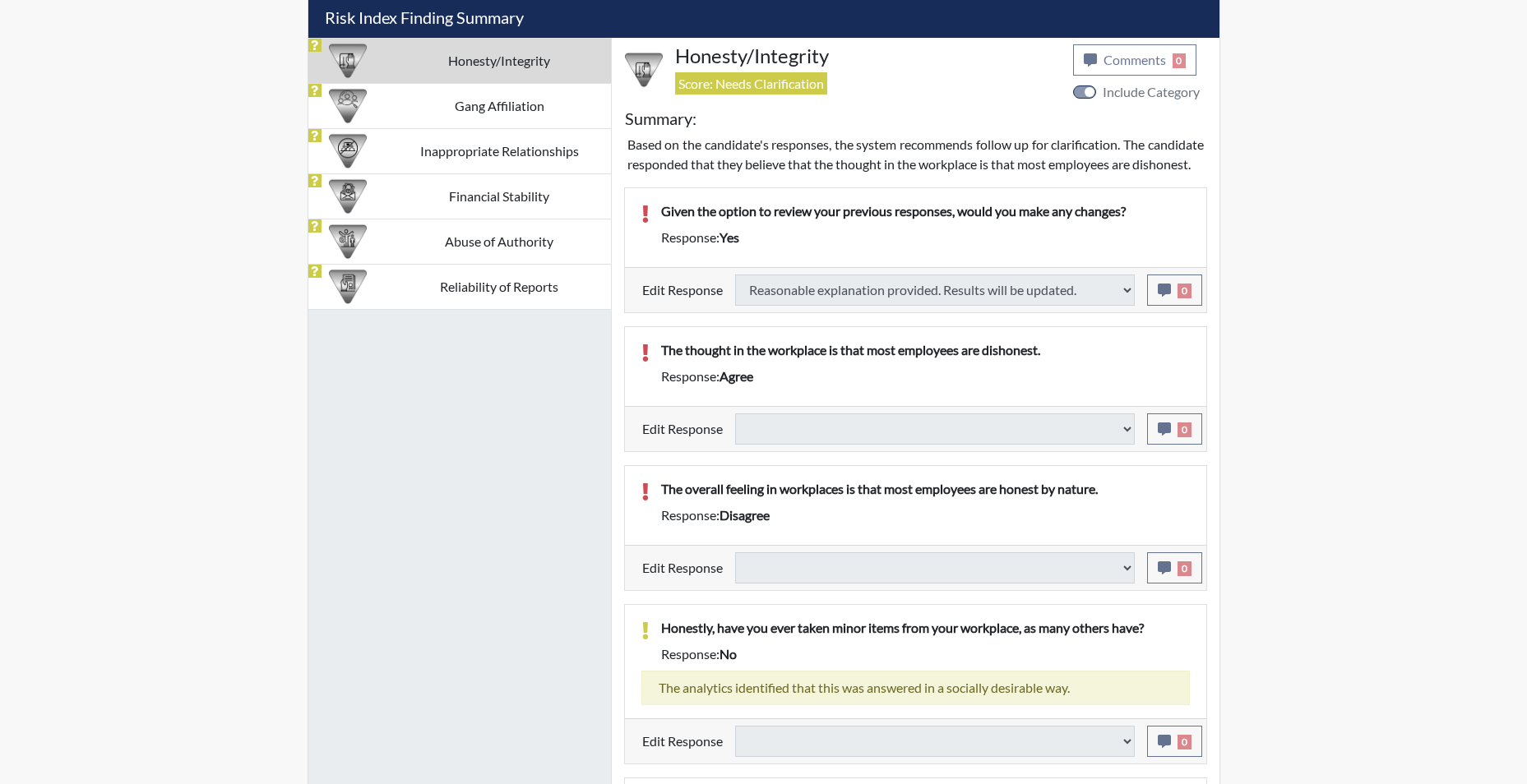
select select
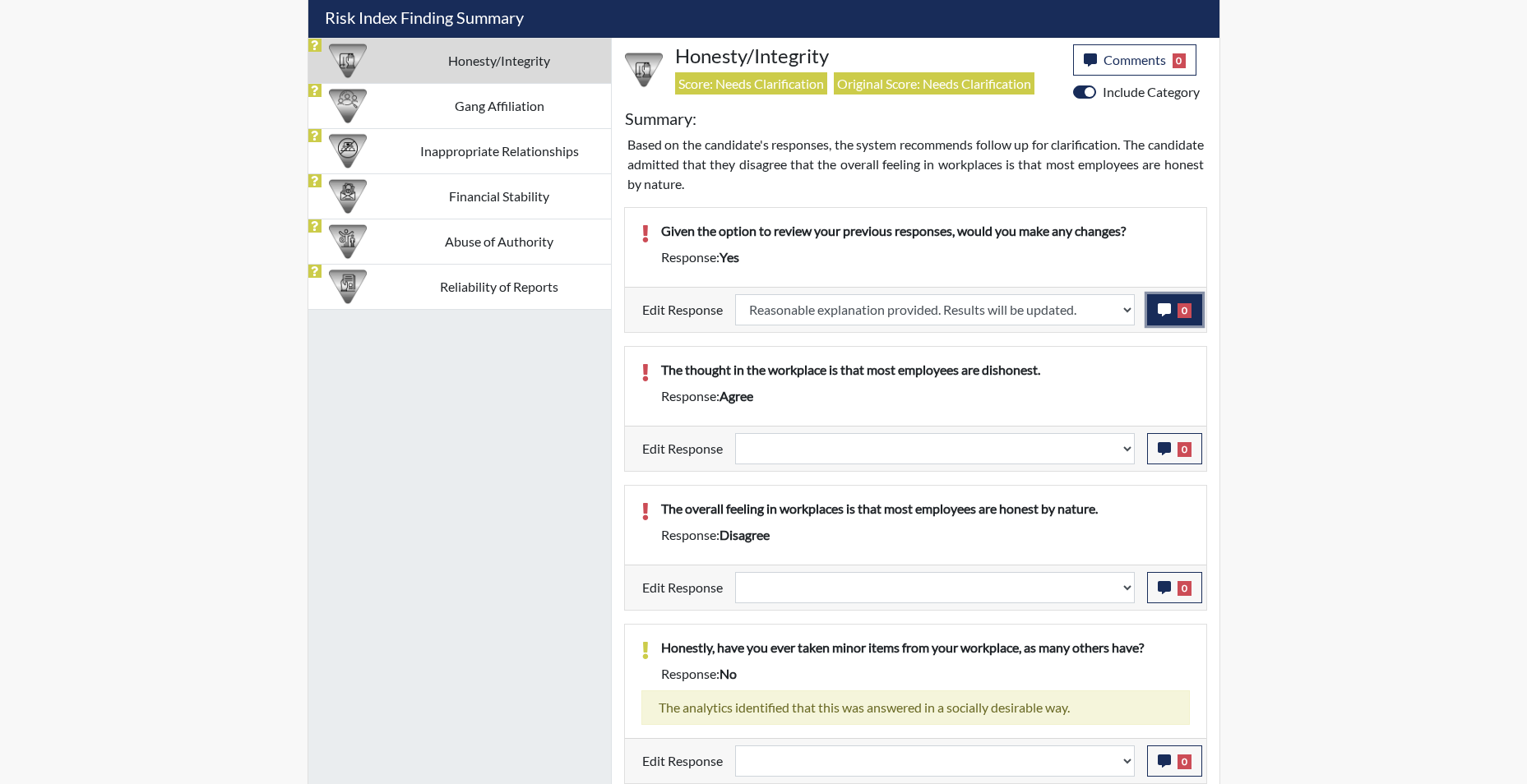
click at [1166, 315] on icon "button" at bounding box center [1164, 310] width 13 height 13
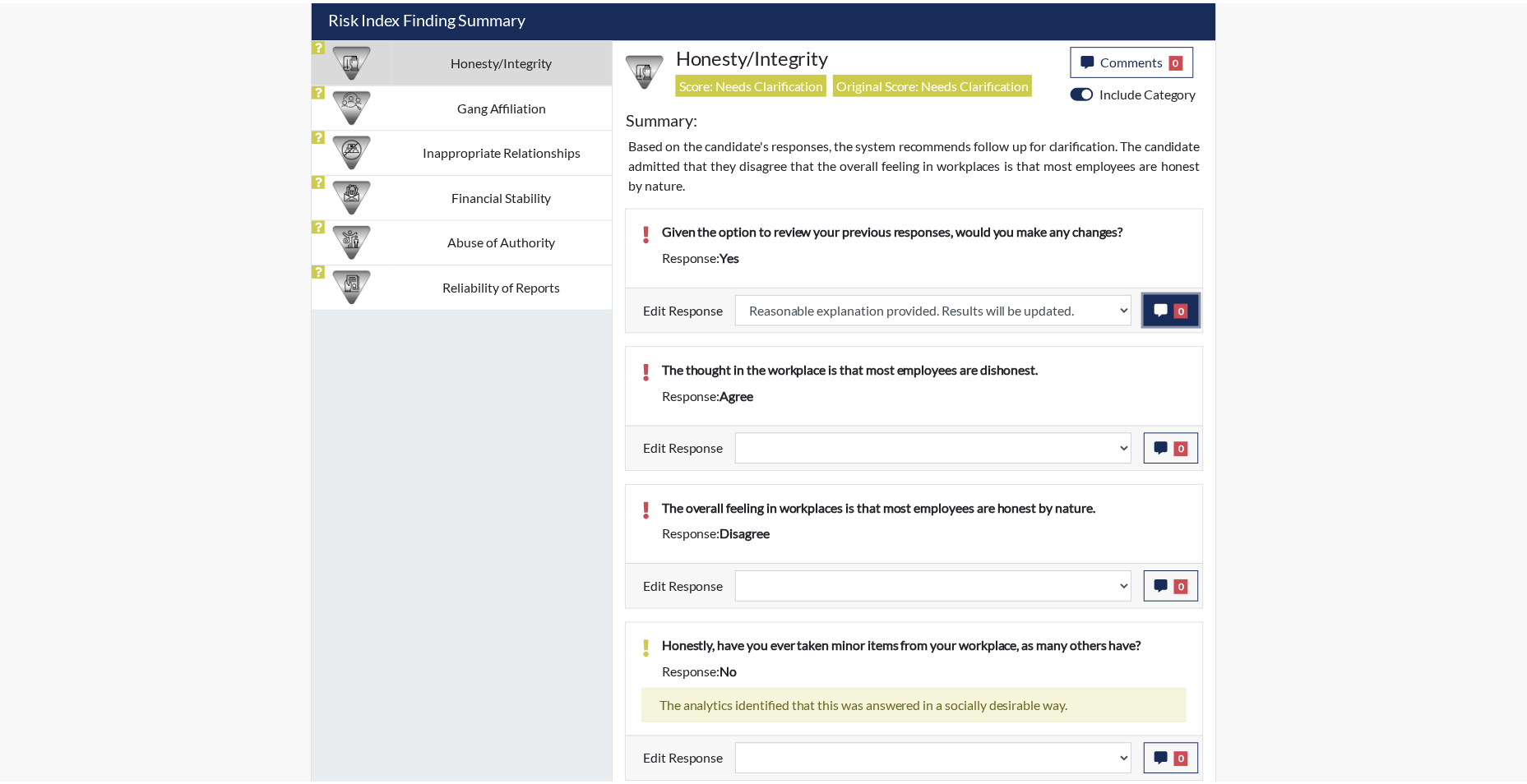
scroll to position [273, 683]
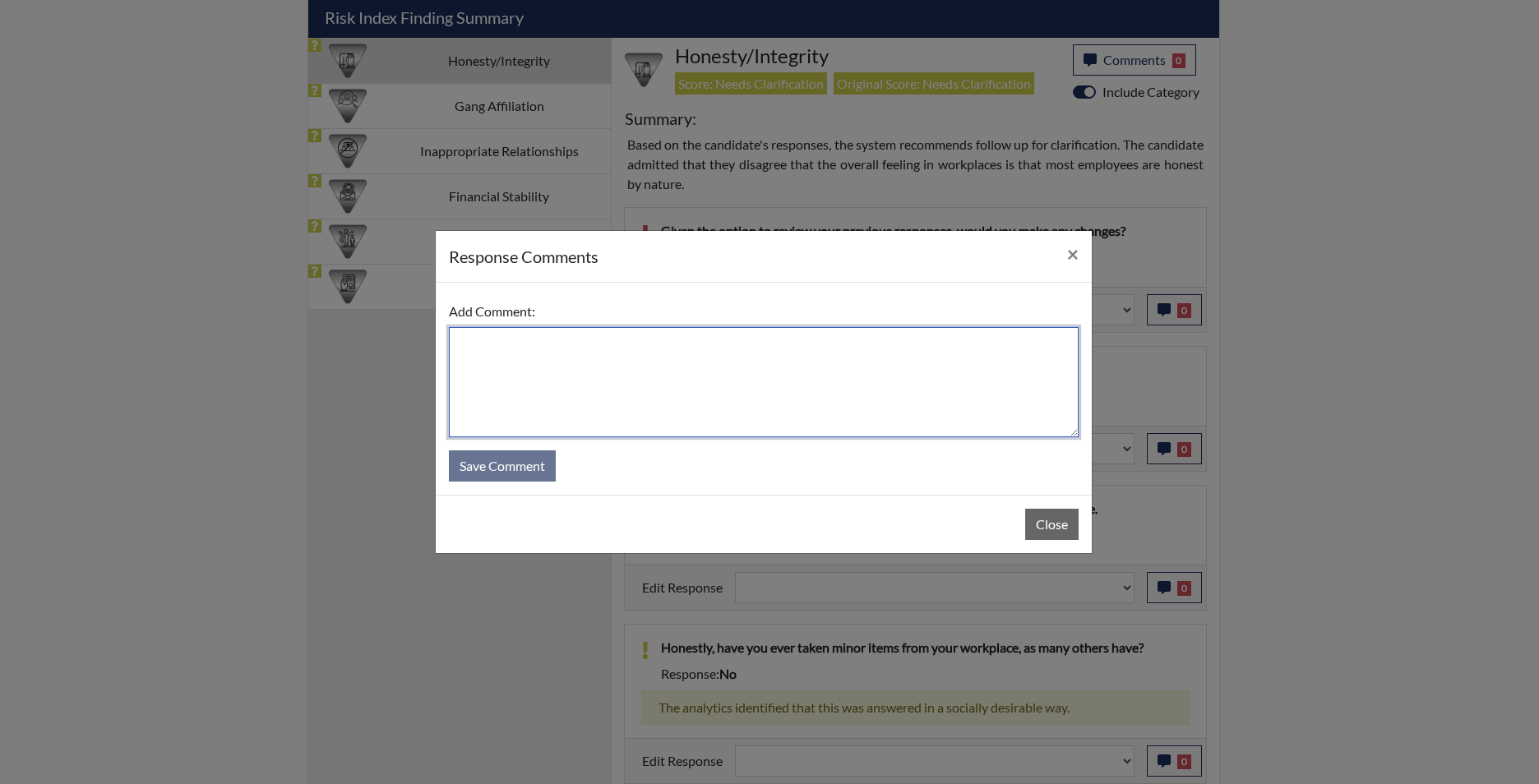
click at [883, 392] on textarea at bounding box center [763, 382] width 630 height 110
type textarea "app states no"
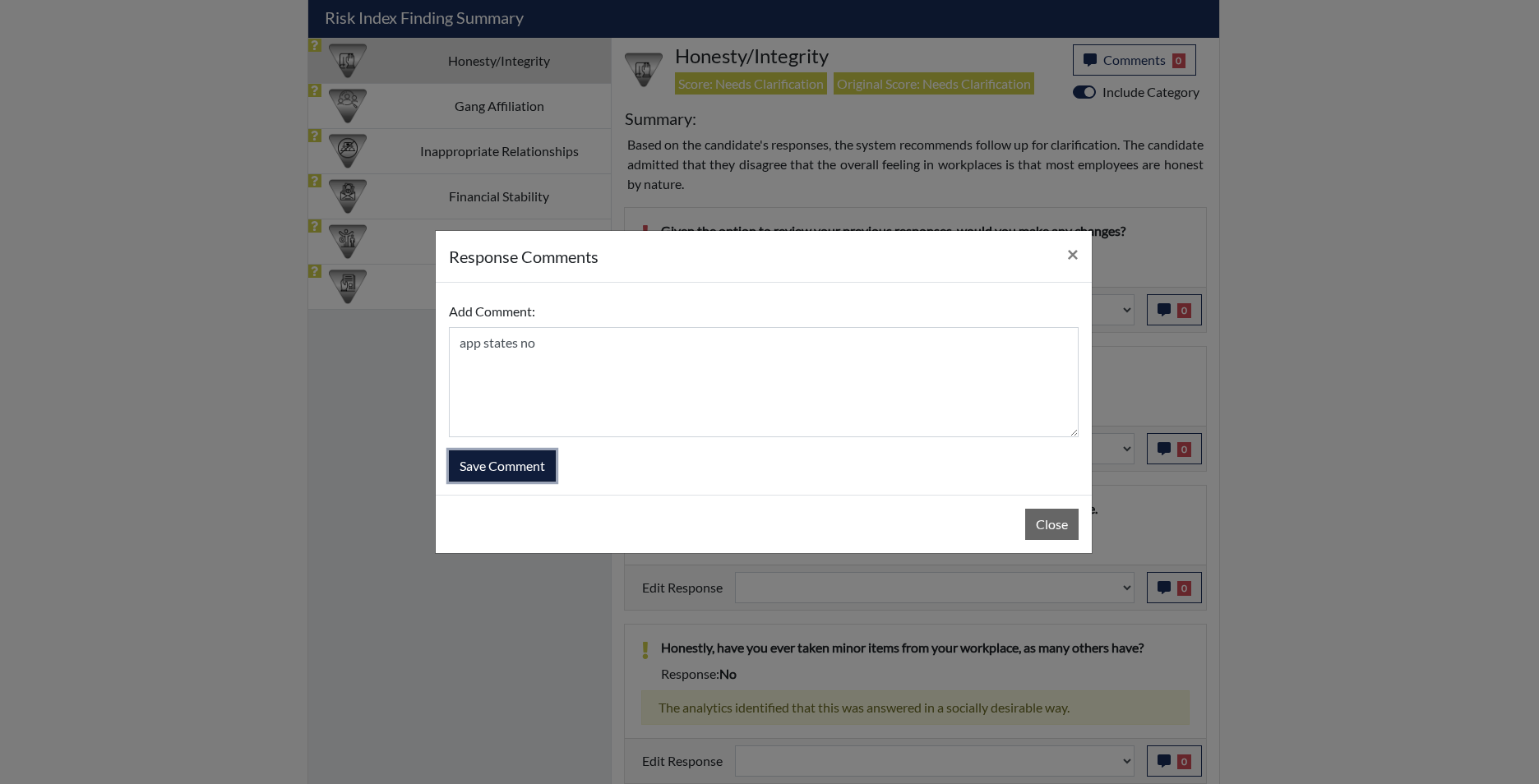
click at [531, 473] on button "Save Comment" at bounding box center [502, 465] width 107 height 31
select select
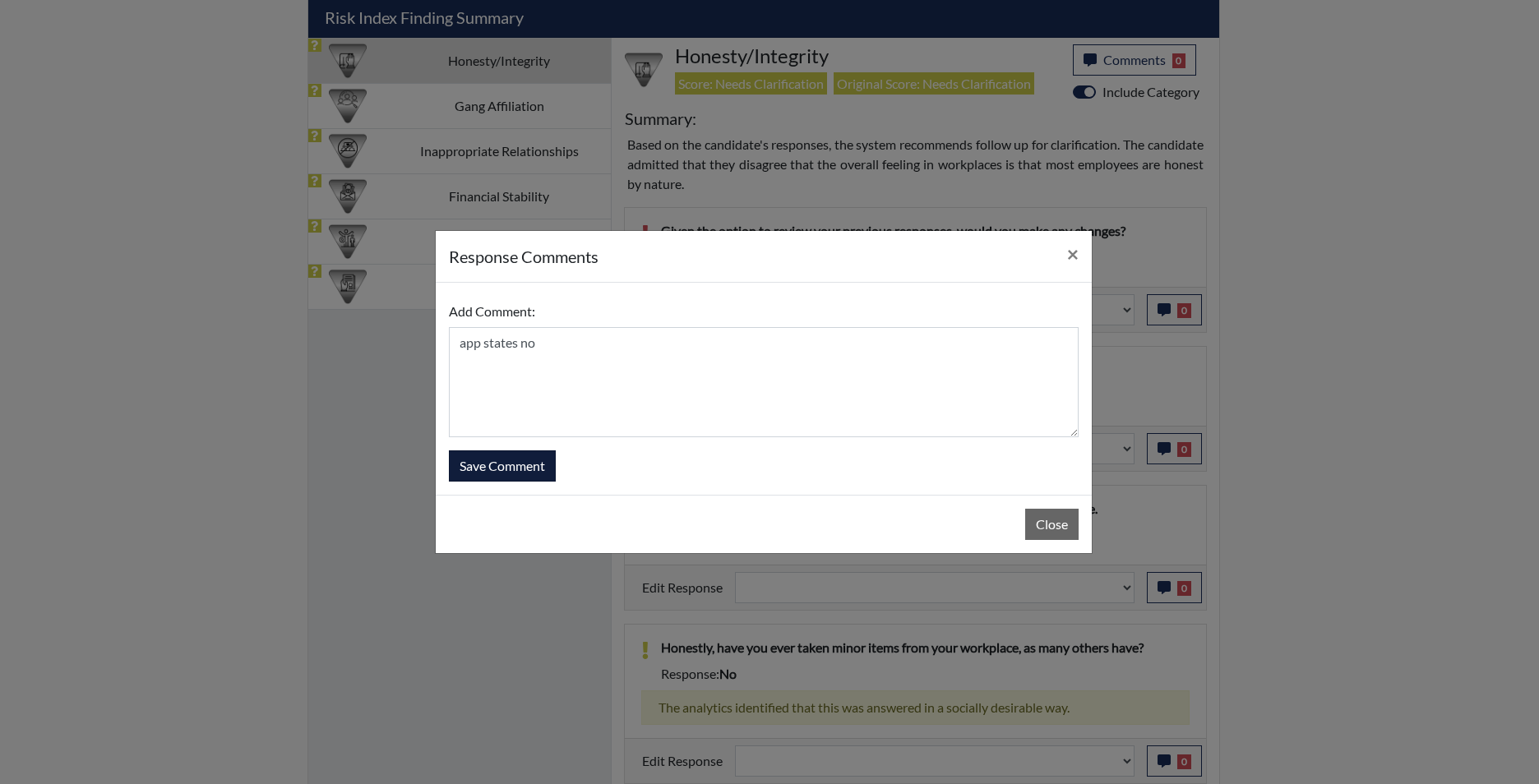
select select
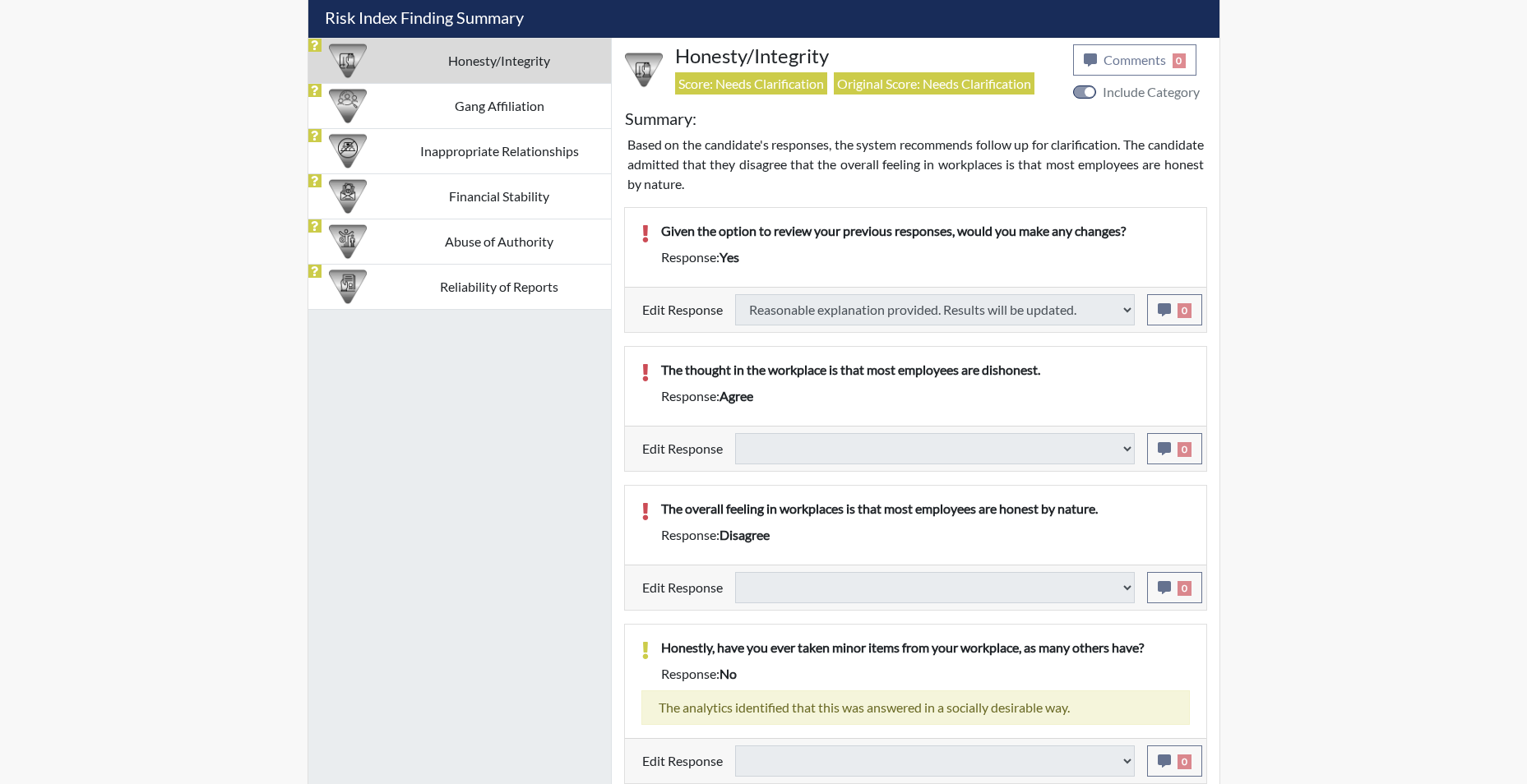
select select
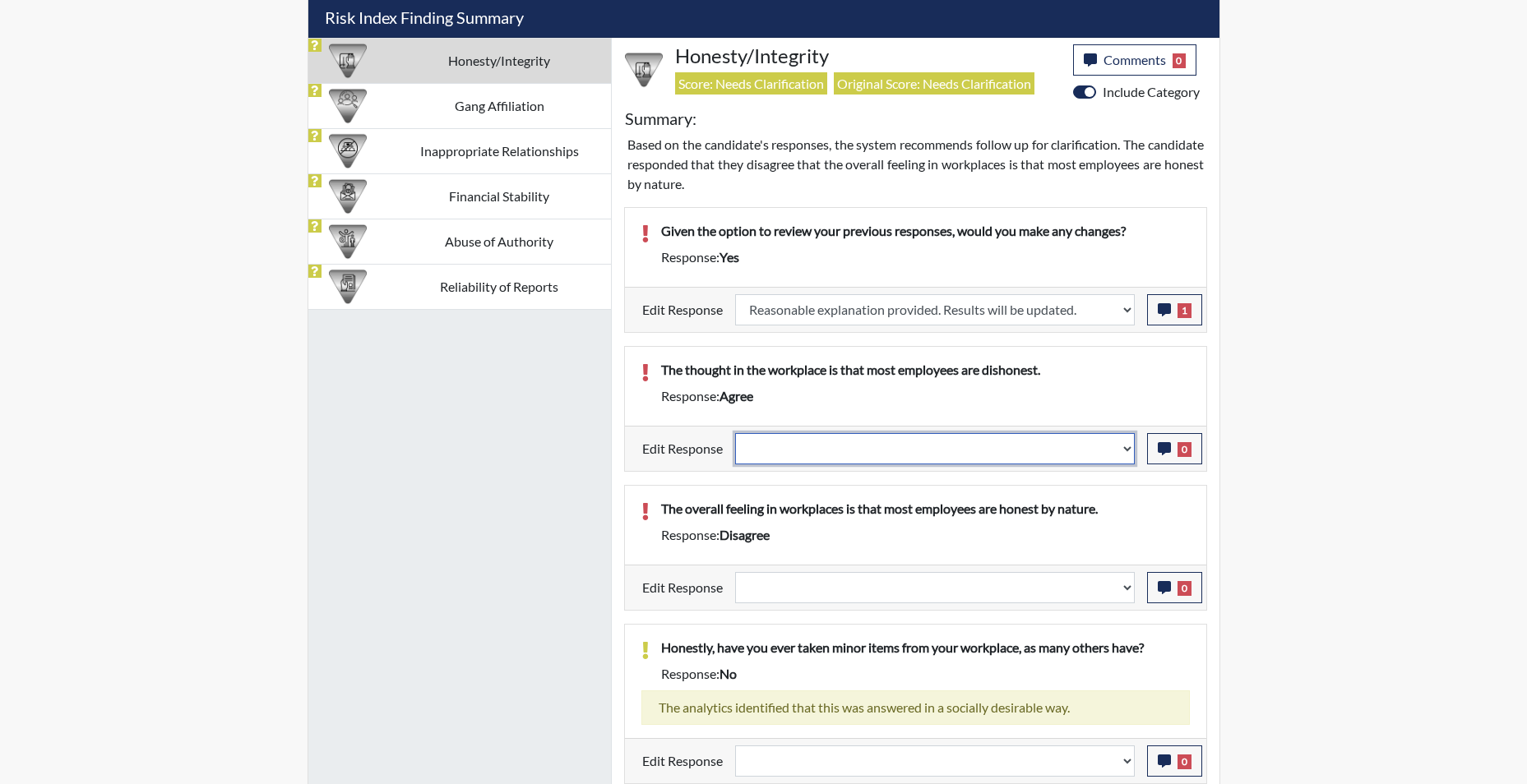
click at [1126, 458] on select "Question is not relevant. Results will be updated. Reasonable explanation provi…" at bounding box center [935, 448] width 399 height 31
select select "reasonable-explanation-provided"
click at [735, 433] on select "Question is not relevant. Results will be updated. Reasonable explanation provi…" at bounding box center [935, 448] width 399 height 31
select select
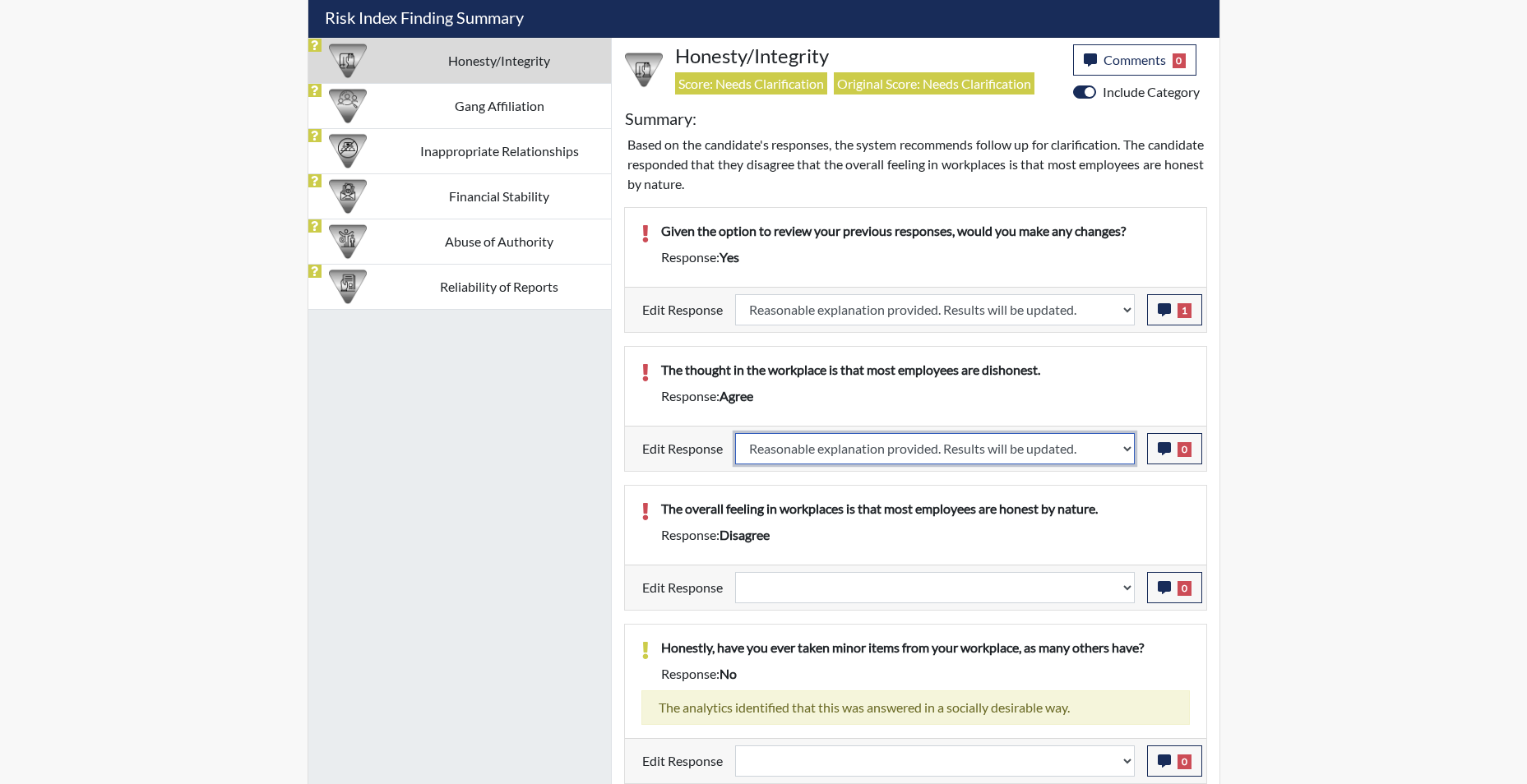
select select
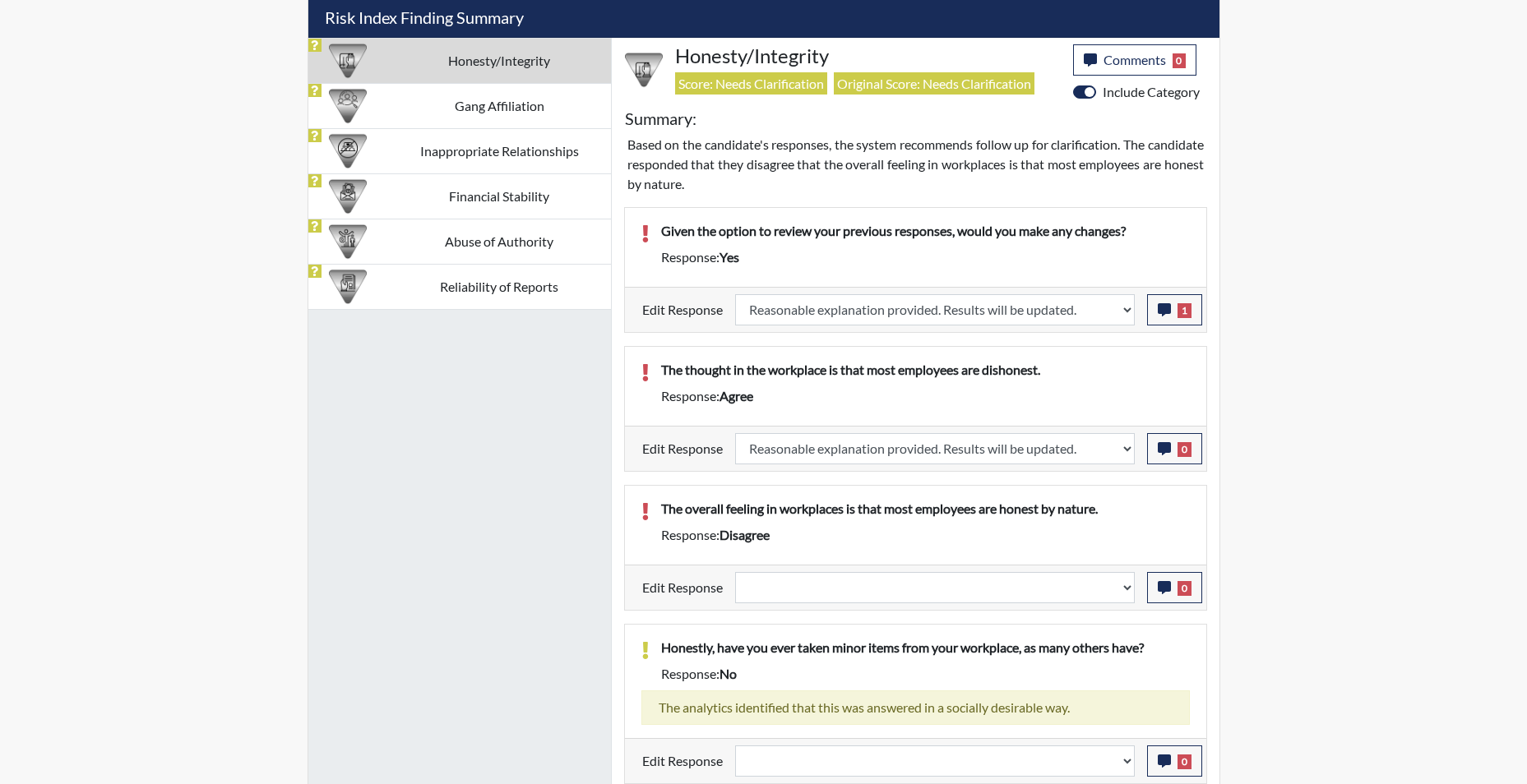
select select
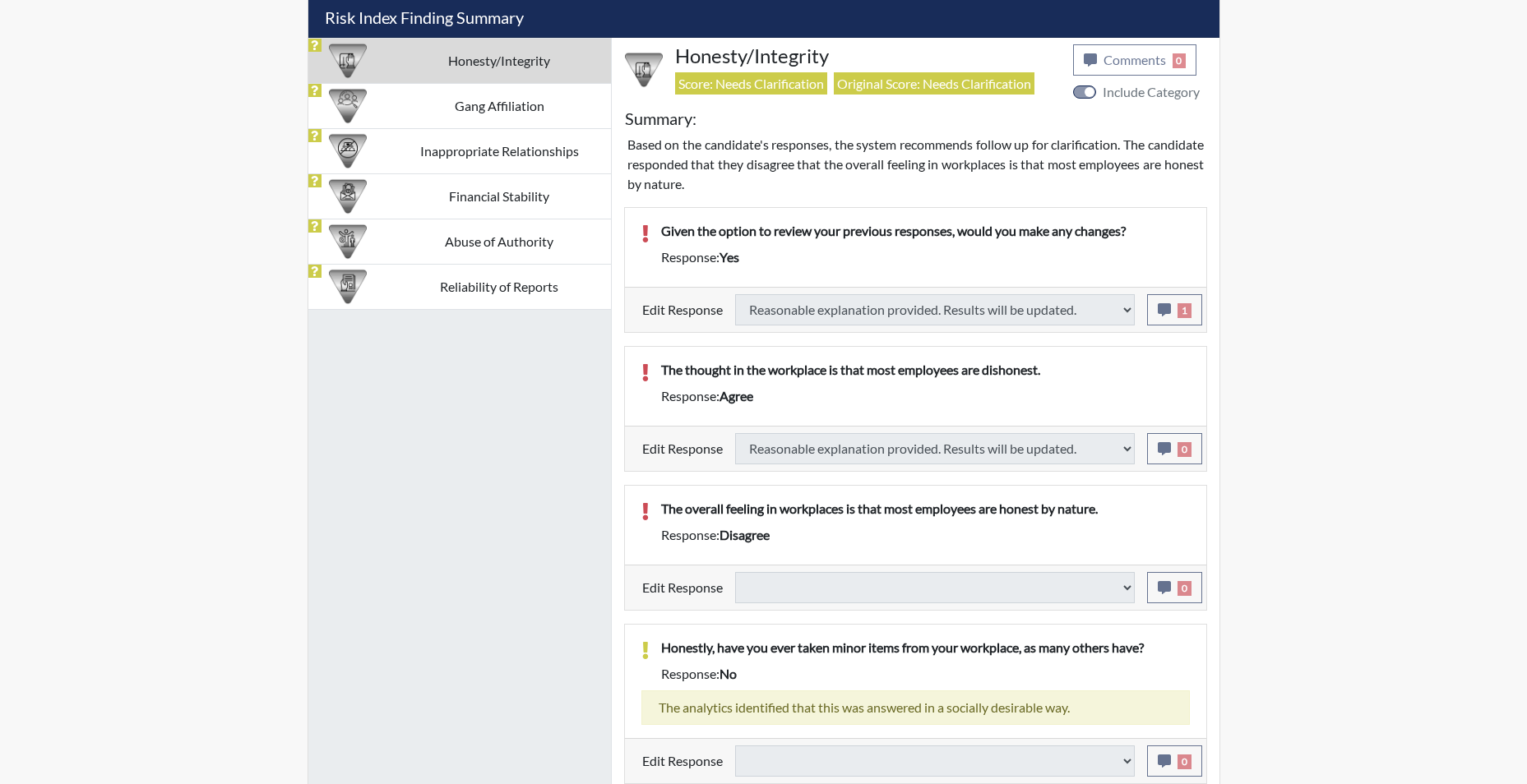
select select
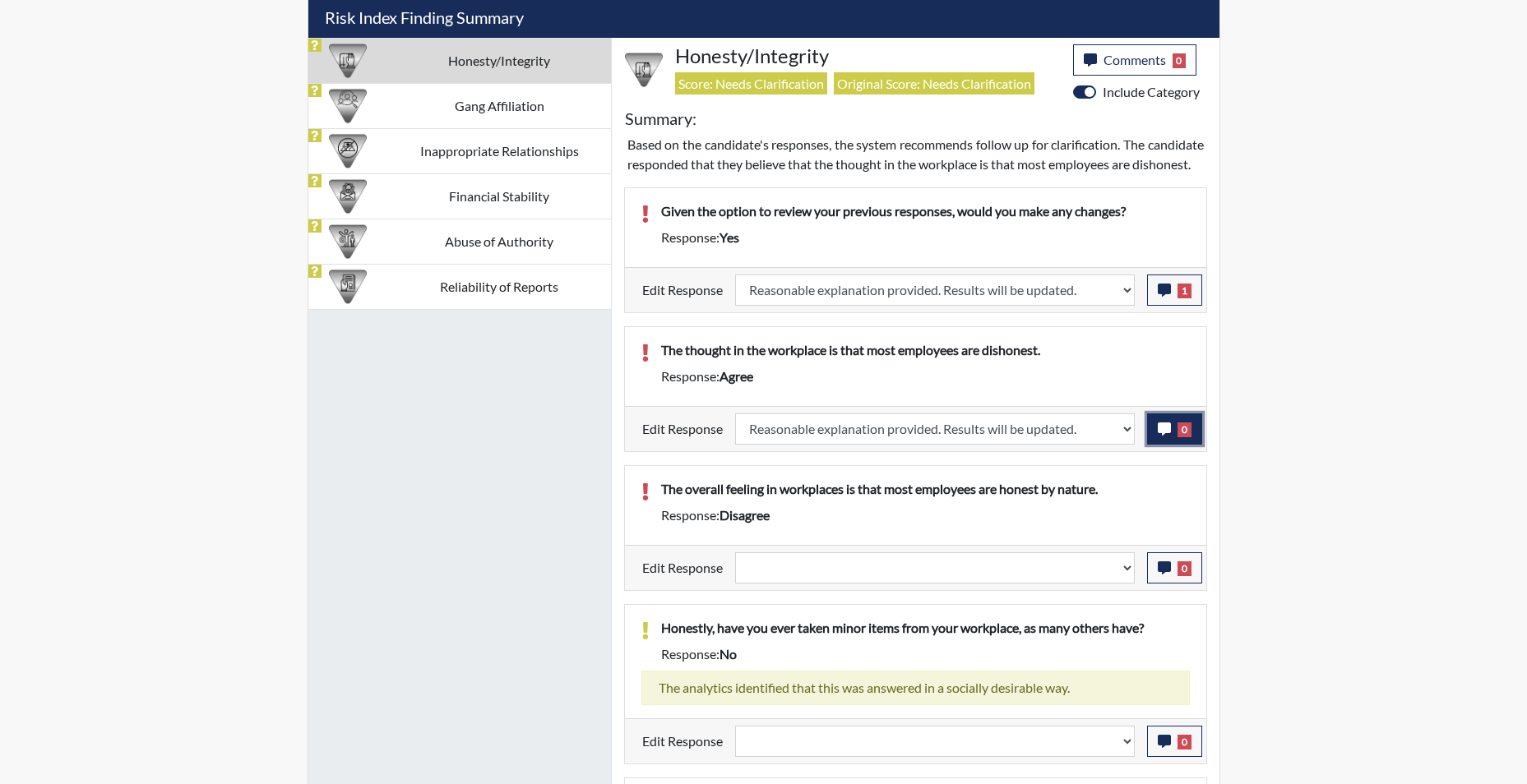
click at [1164, 436] on icon "button" at bounding box center [1164, 429] width 13 height 13
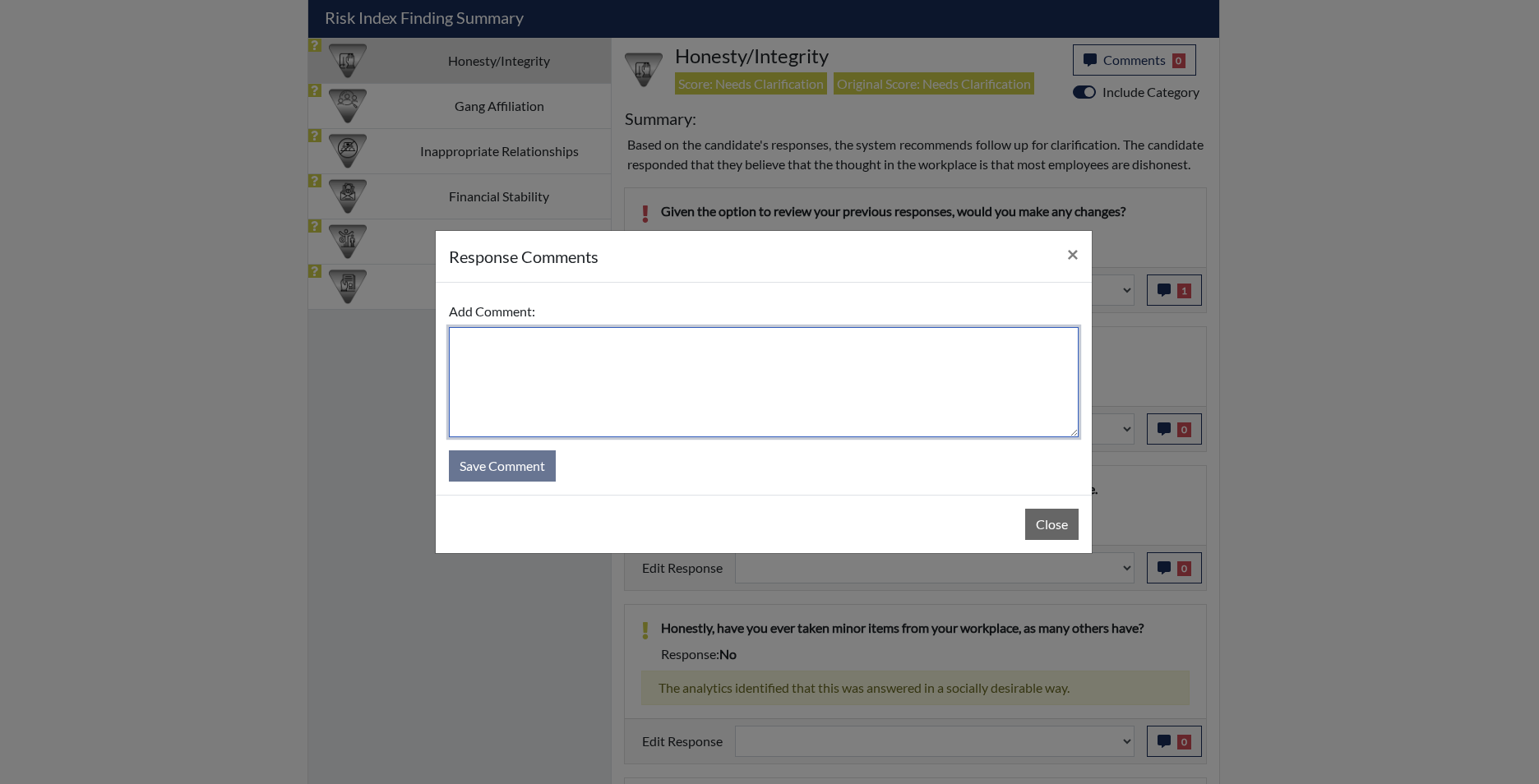
click at [931, 372] on textarea at bounding box center [763, 382] width 630 height 110
type textarea "app states no"
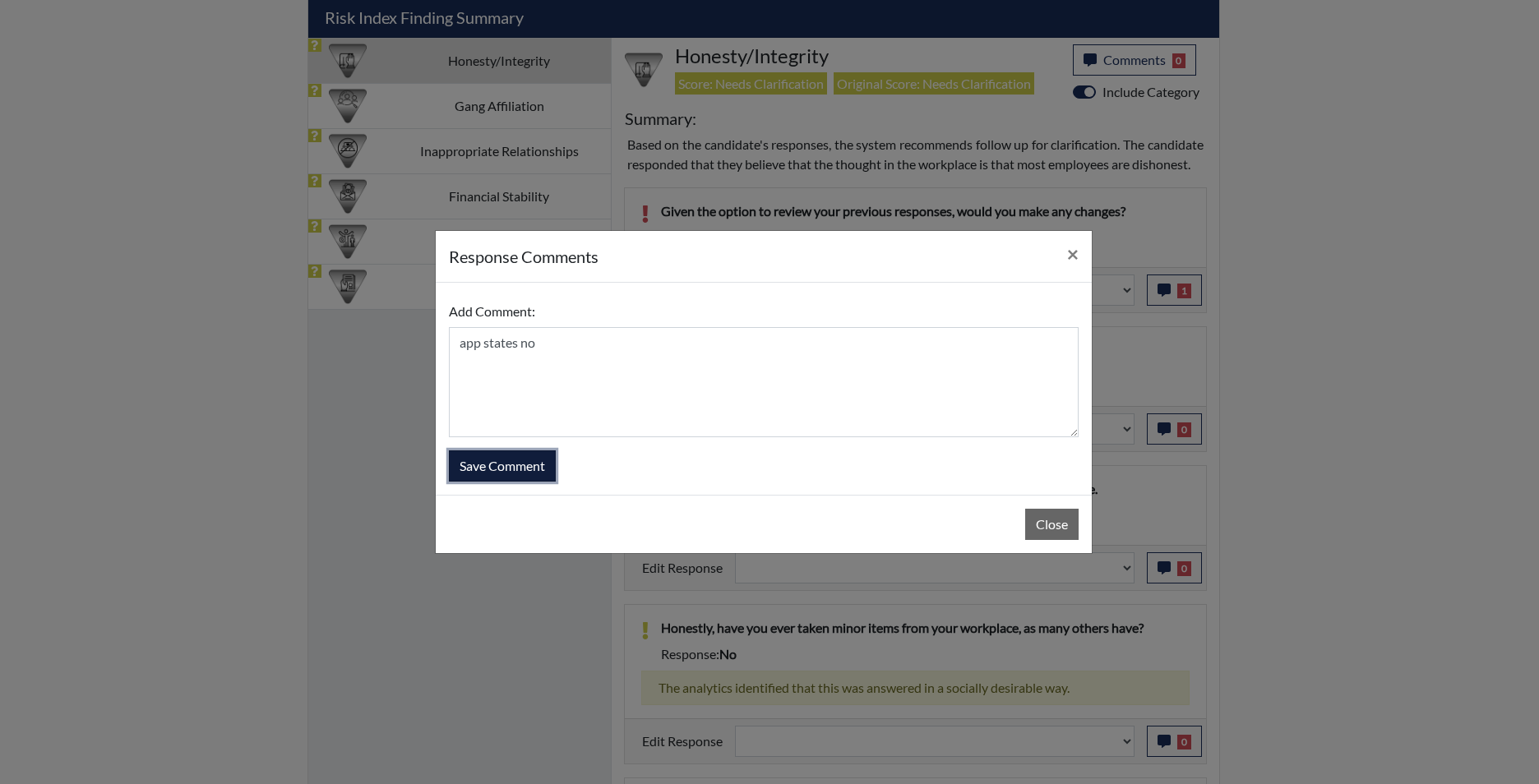
click at [508, 463] on button "Save Comment" at bounding box center [502, 465] width 107 height 31
select select
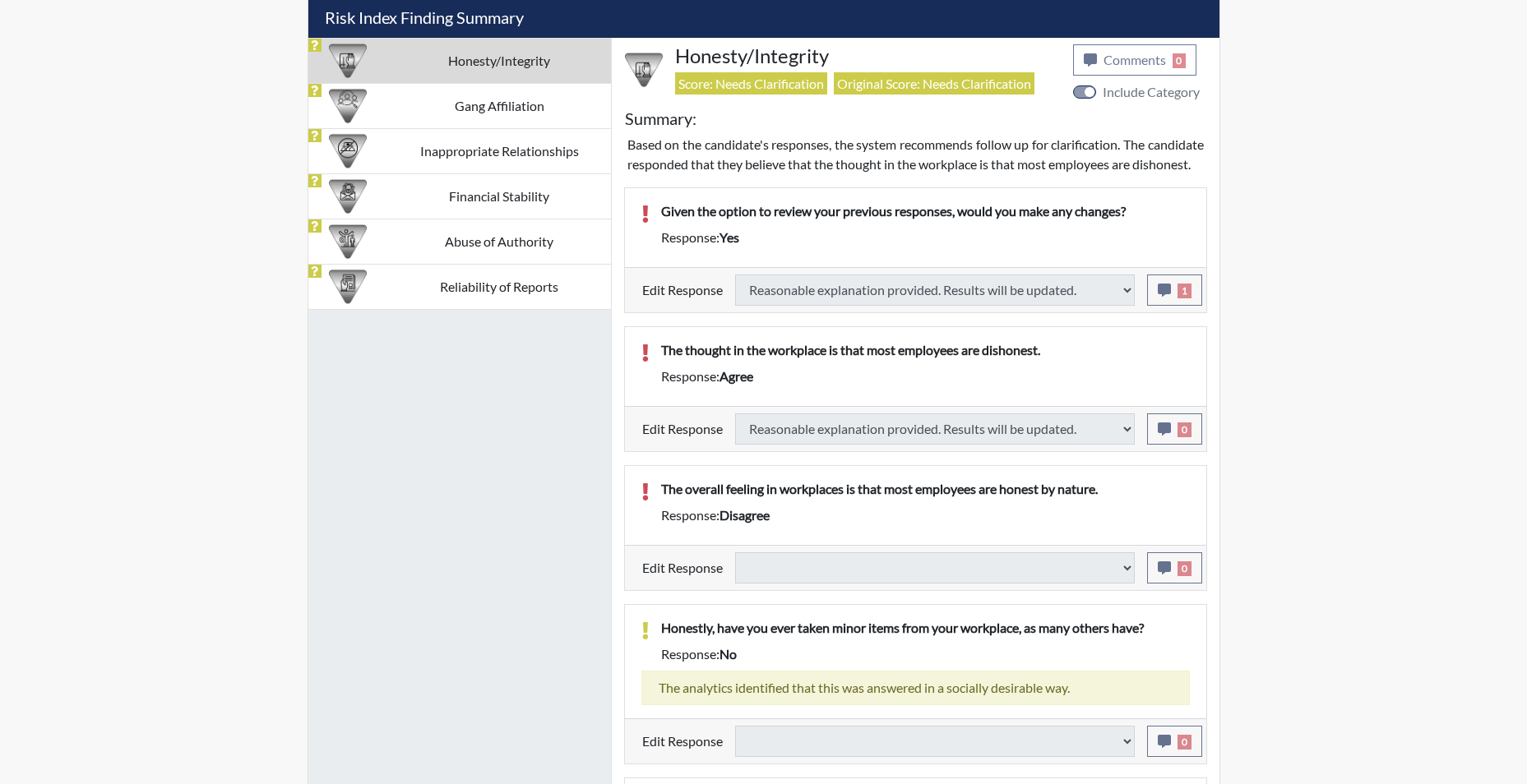
select select
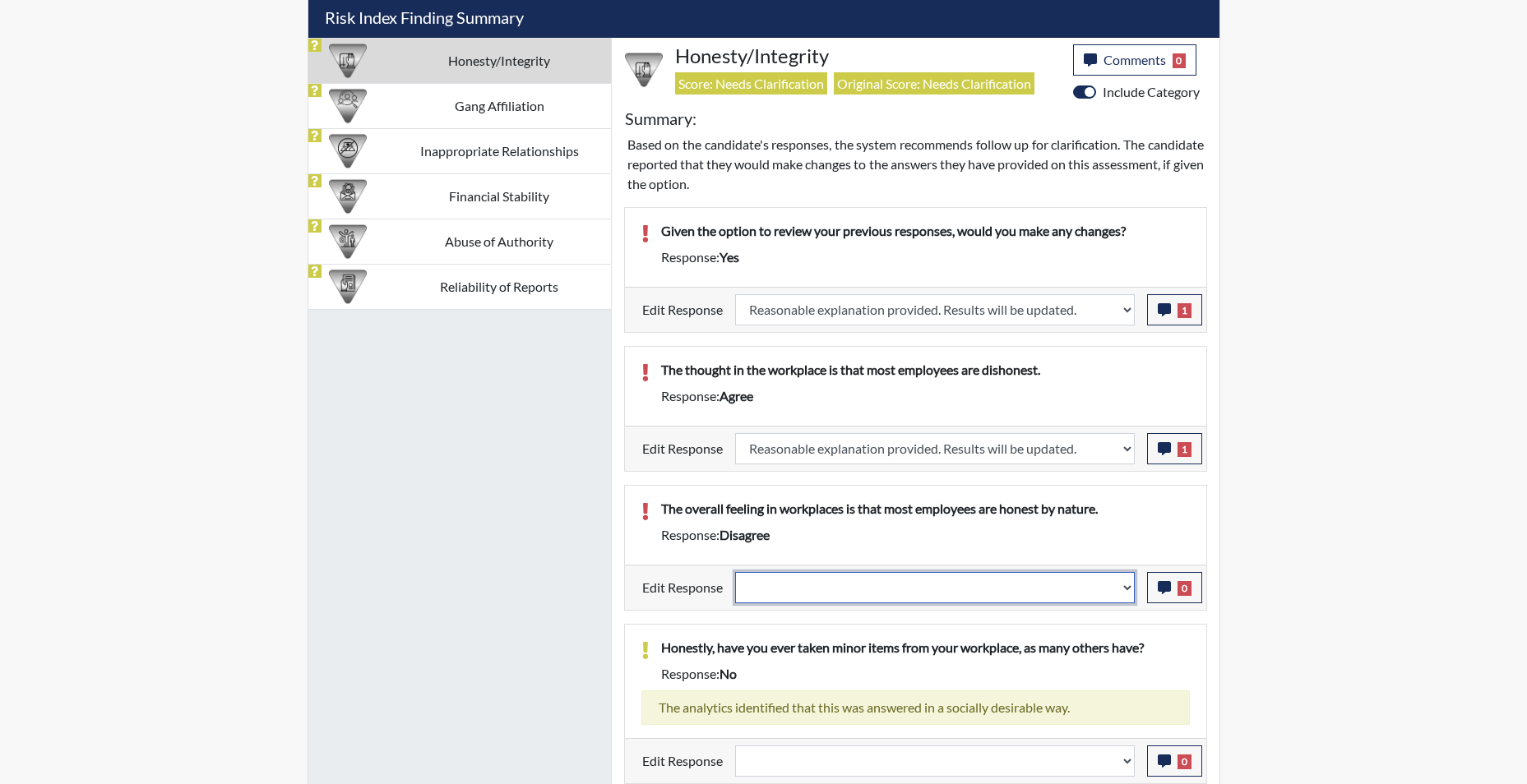
click at [1123, 589] on select "Question is not relevant. Results will be updated. Reasonable explanation provi…" at bounding box center [935, 587] width 399 height 31
select select "reasonable-explanation-provided"
click at [735, 572] on select "Question is not relevant. Results will be updated. Reasonable explanation provi…" at bounding box center [935, 587] width 399 height 31
select select
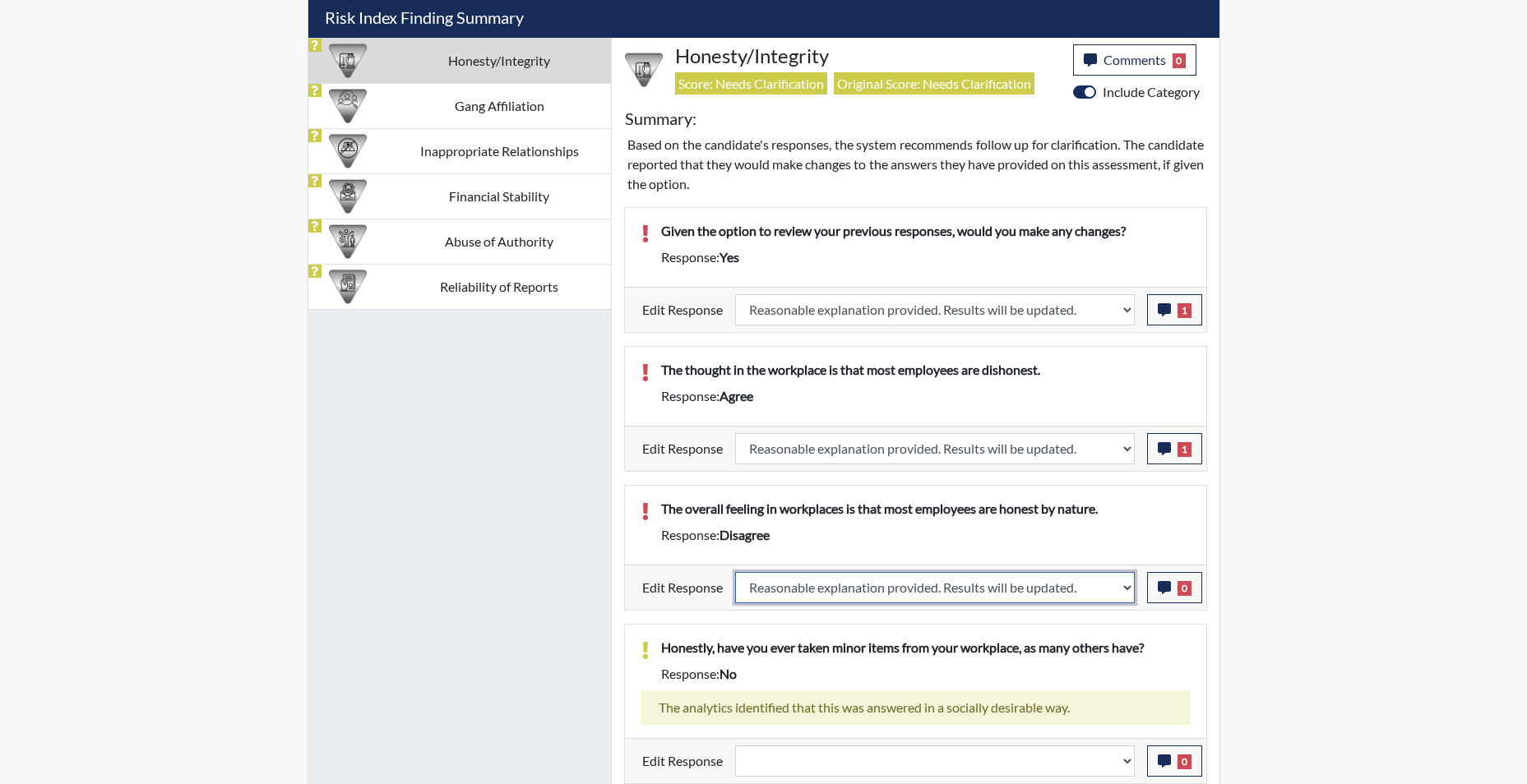
select select
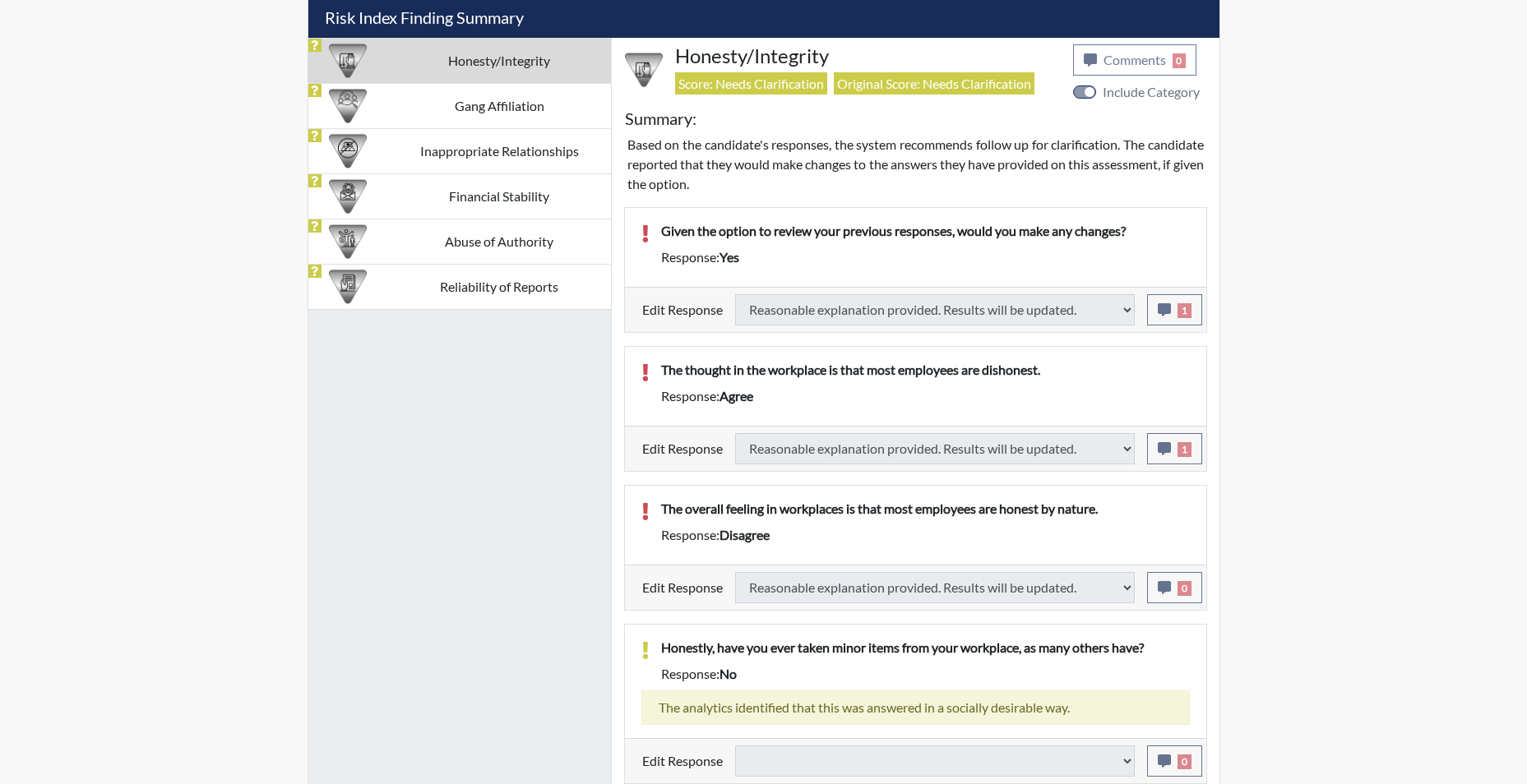
select select
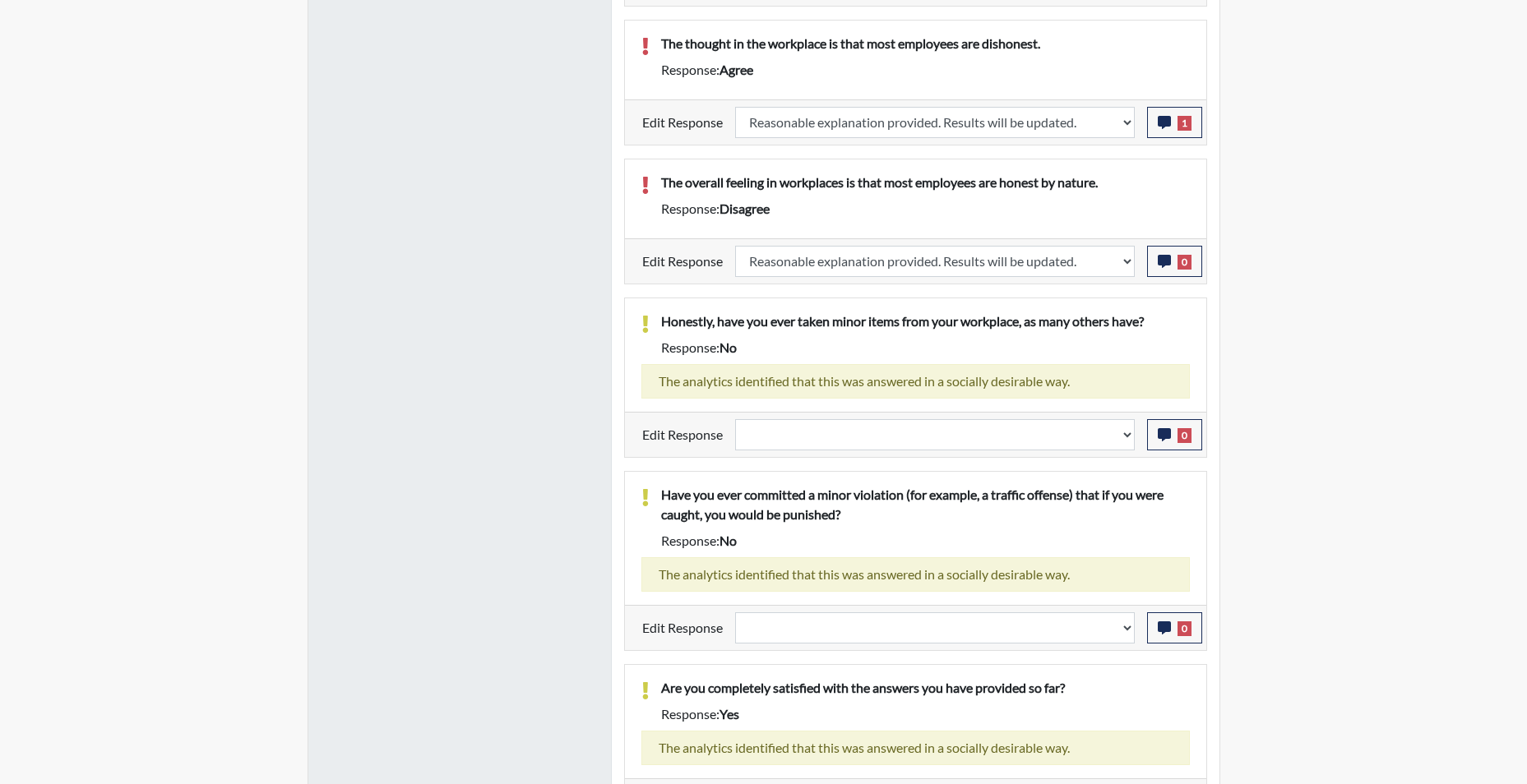
scroll to position [1397, 0]
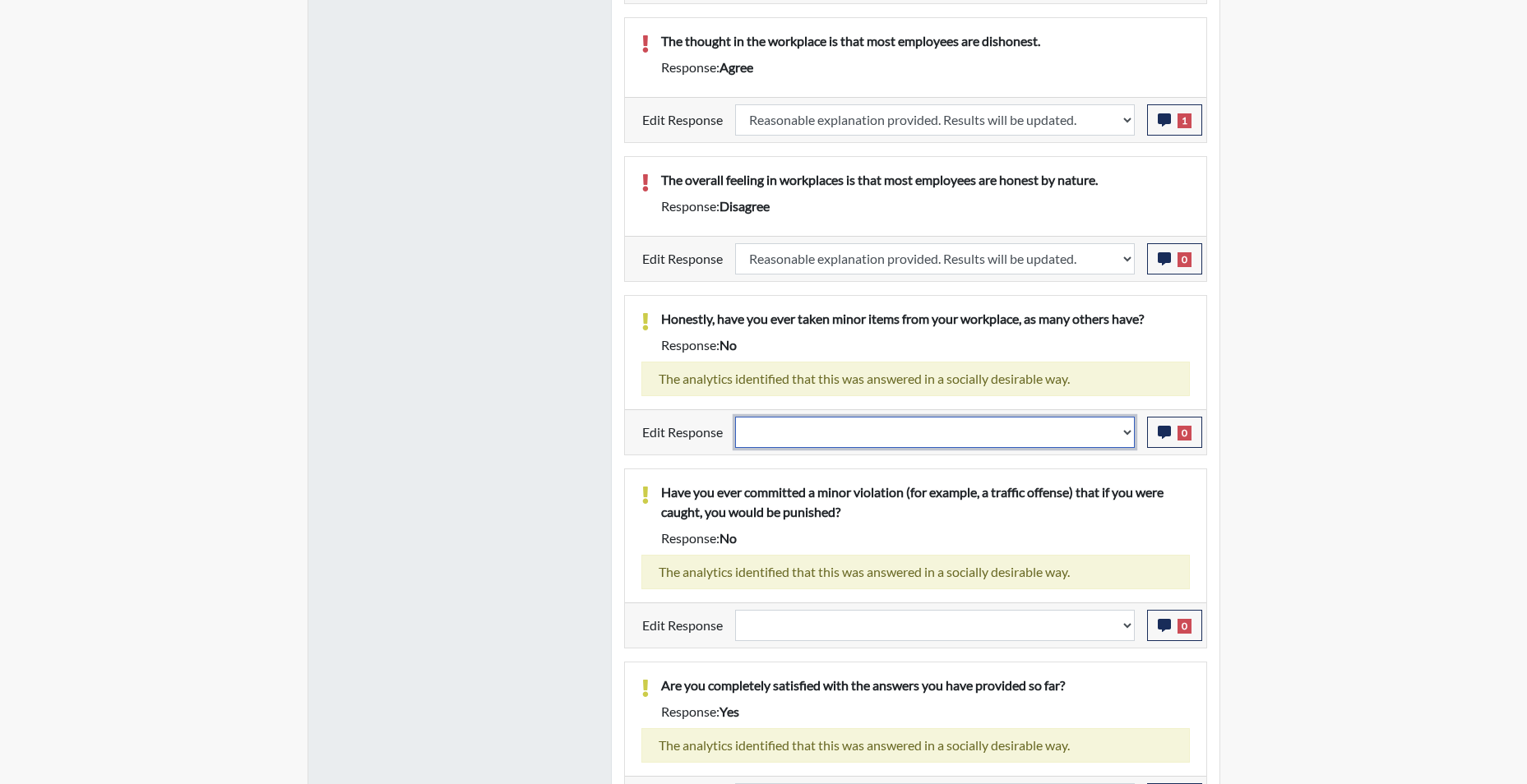
click at [1129, 443] on select "Question is not relevant. Results will be updated. Reasonable explanation provi…" at bounding box center [935, 432] width 399 height 31
select select "reasonable-explanation-provided"
click at [735, 417] on select "Question is not relevant. Results will be updated. Reasonable explanation provi…" at bounding box center [935, 432] width 399 height 31
select select
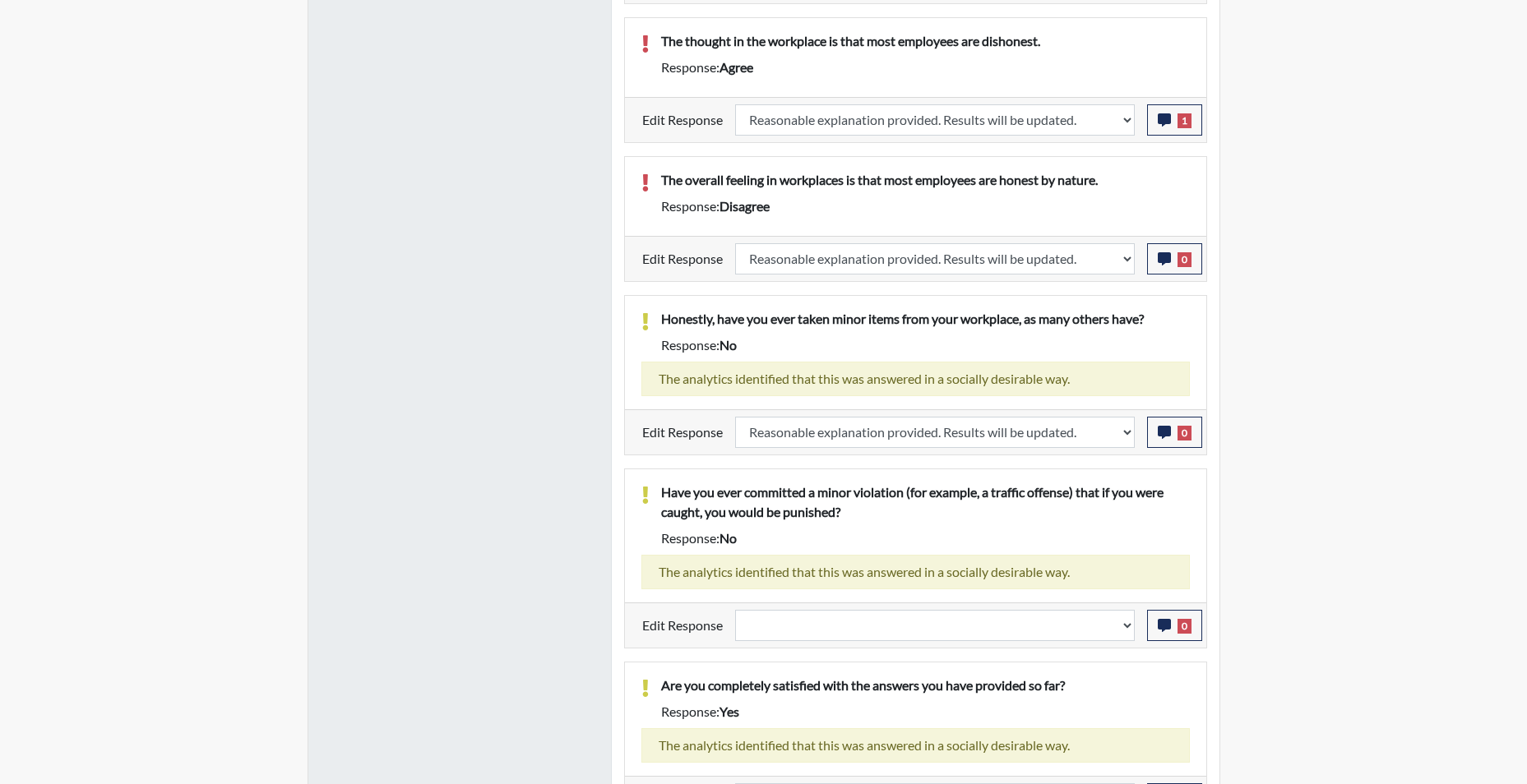
select select
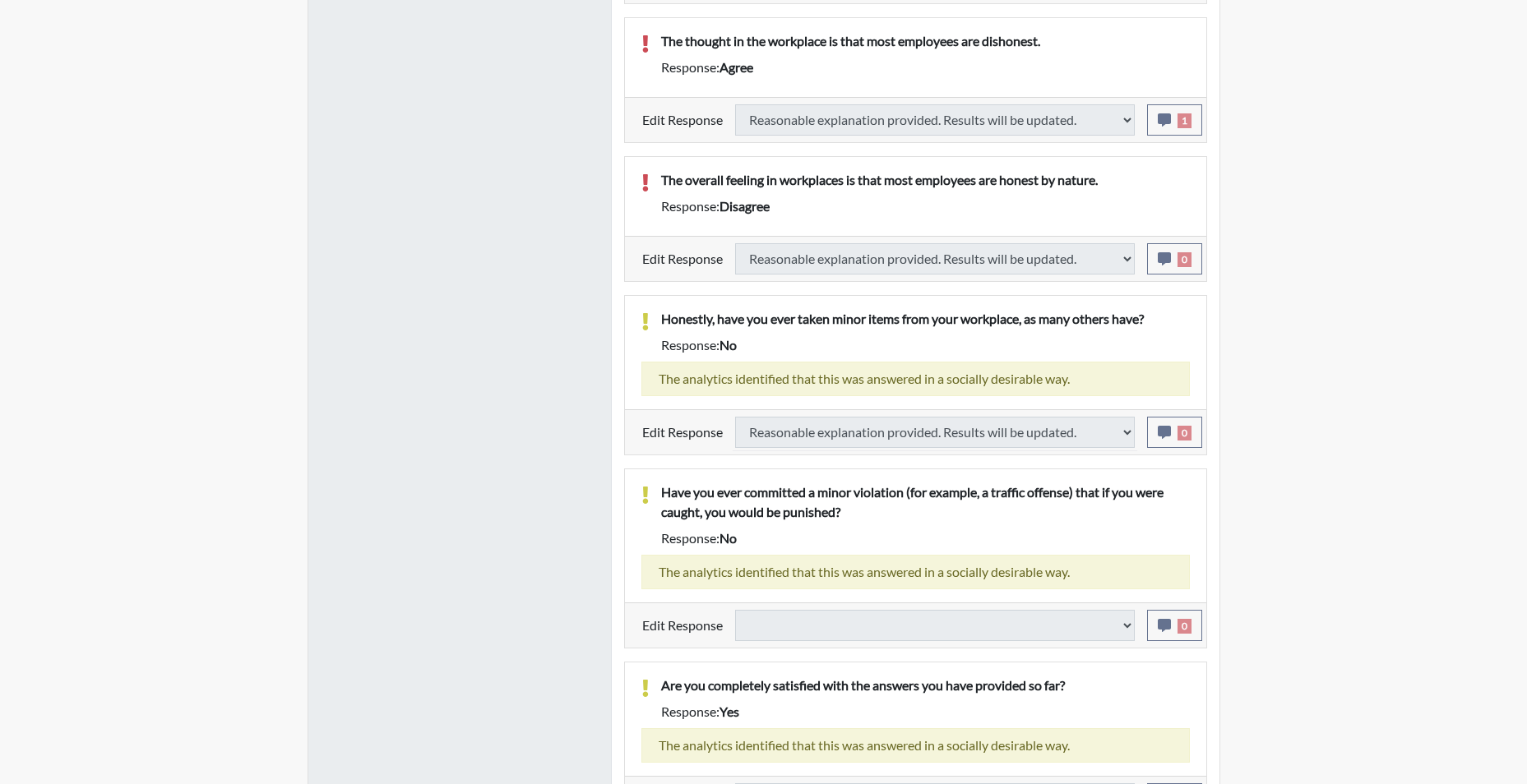
select select
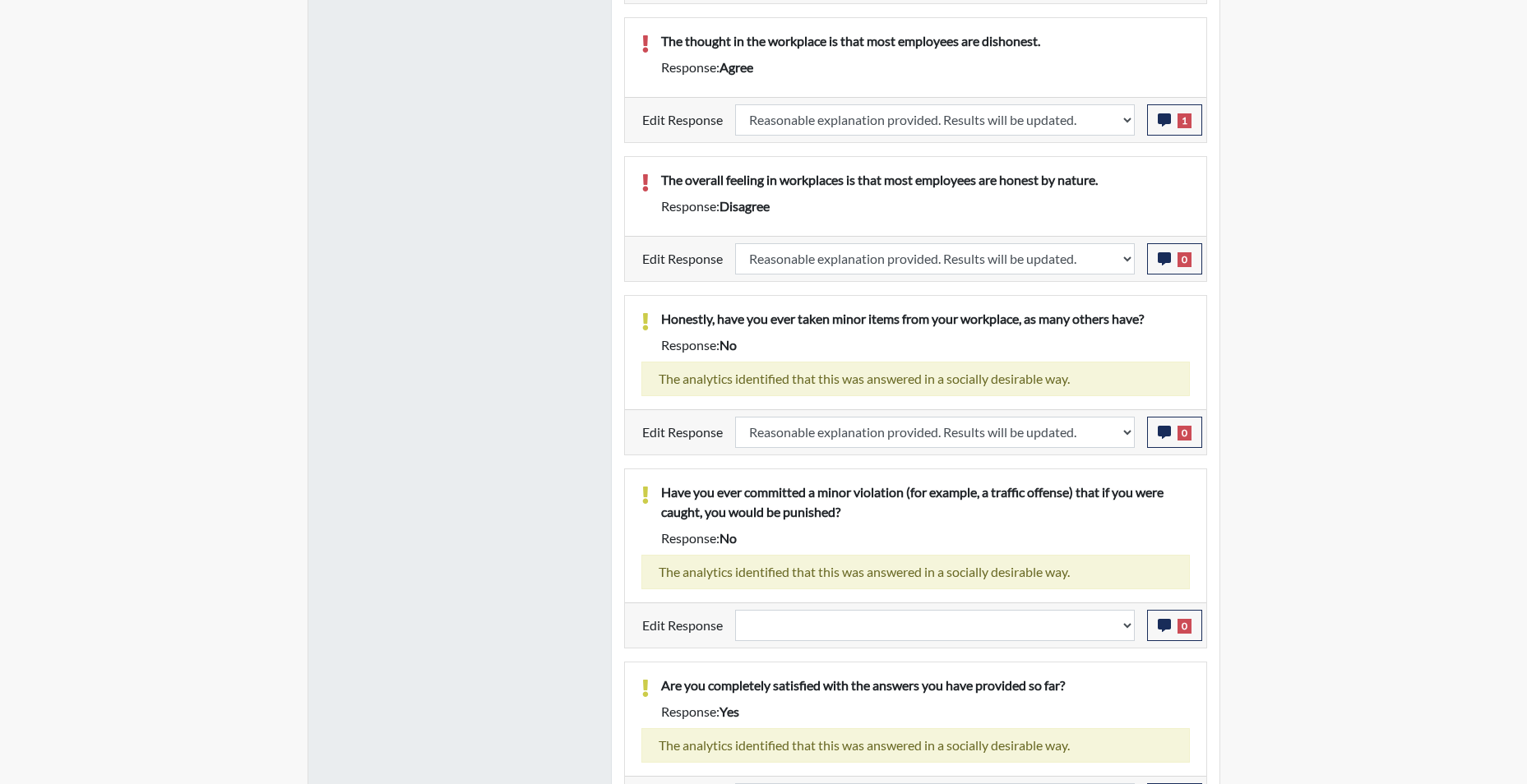
scroll to position [273, 683]
click at [1124, 639] on select "Question is not relevant. Results will be updated. Reasonable explanation provi…" at bounding box center [935, 625] width 399 height 31
select select "reasonable-explanation-provided"
click at [735, 609] on select "Question is not relevant. Results will be updated. Reasonable explanation provi…" at bounding box center [935, 625] width 399 height 31
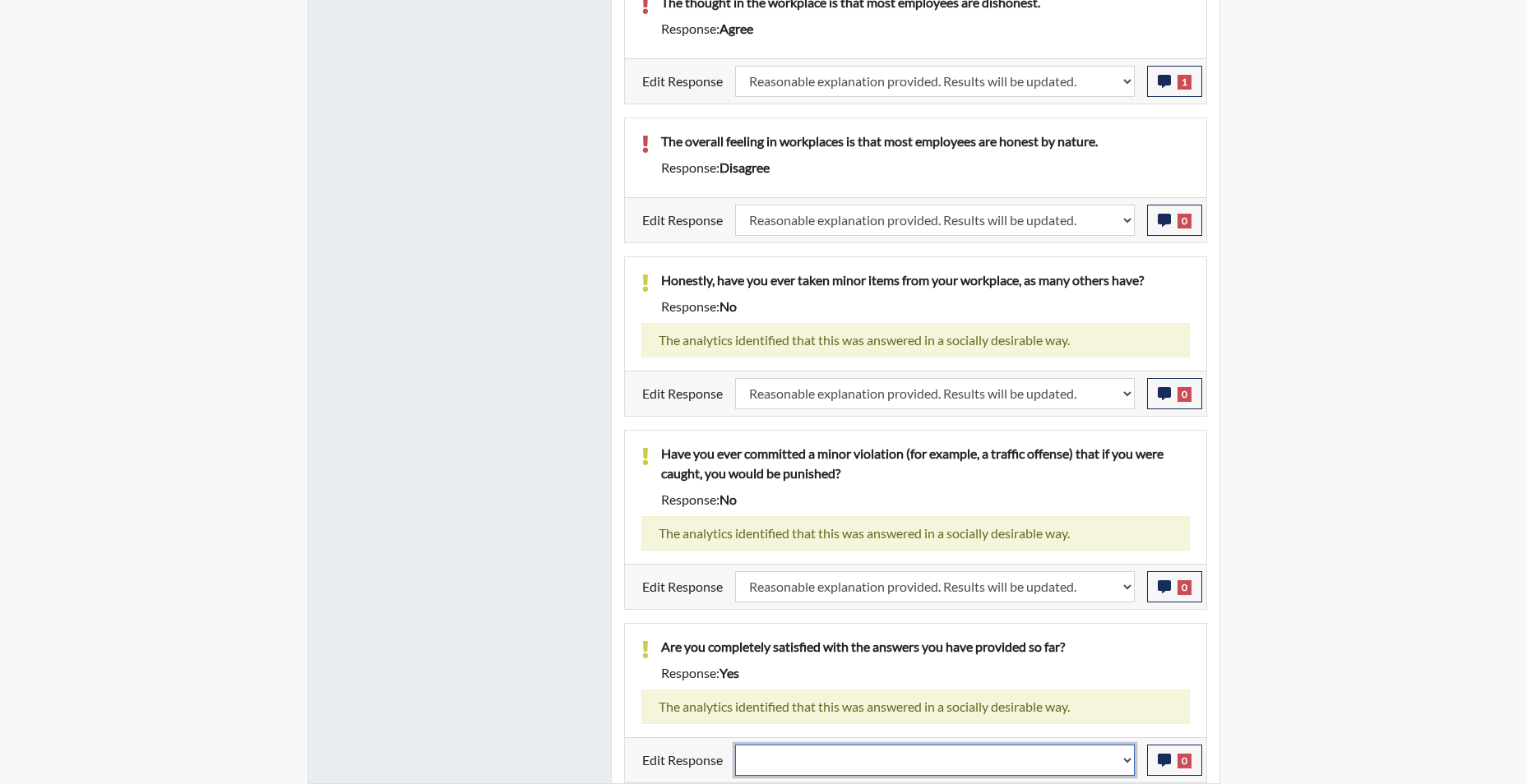
click at [1122, 767] on select "Question is not relevant. Results will be updated. Reasonable explanation provi…" at bounding box center [935, 760] width 399 height 31
select select "reasonable-explanation-provided"
click at [735, 745] on select "Question is not relevant. Results will be updated. Reasonable explanation provi…" at bounding box center [935, 760] width 399 height 31
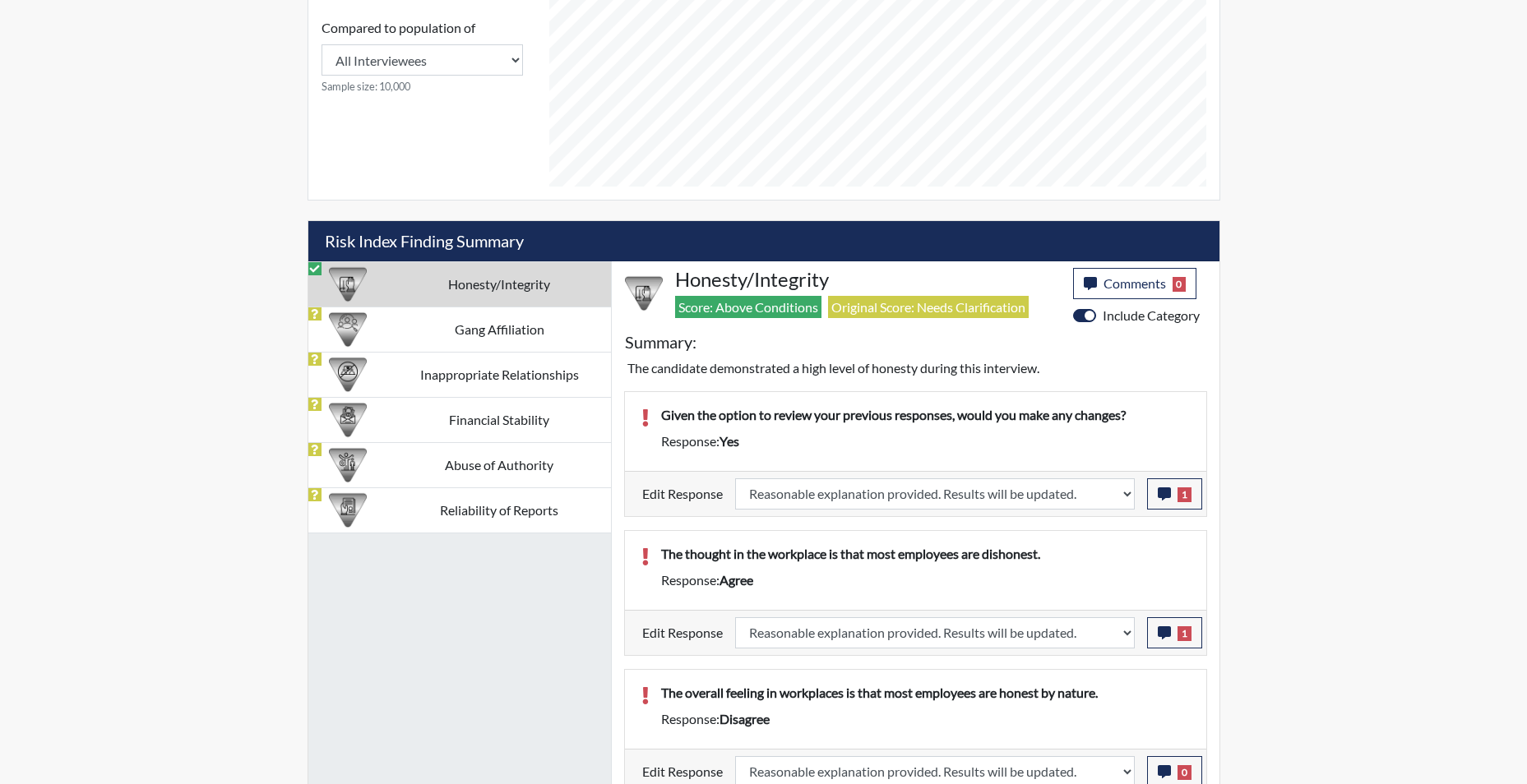
scroll to position [821, 0]
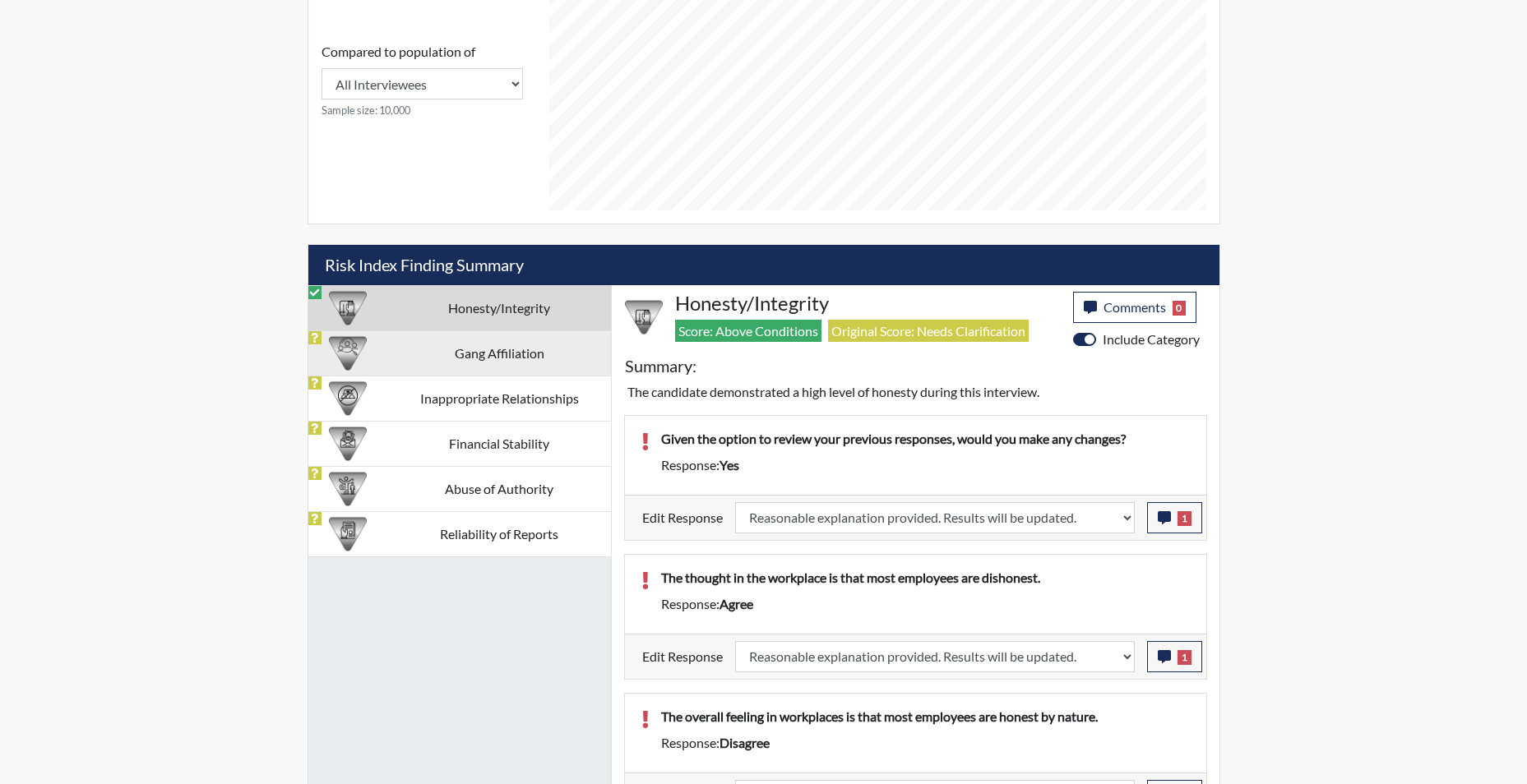
click at [508, 354] on td "Gang Affiliation" at bounding box center [500, 353] width 223 height 45
select select
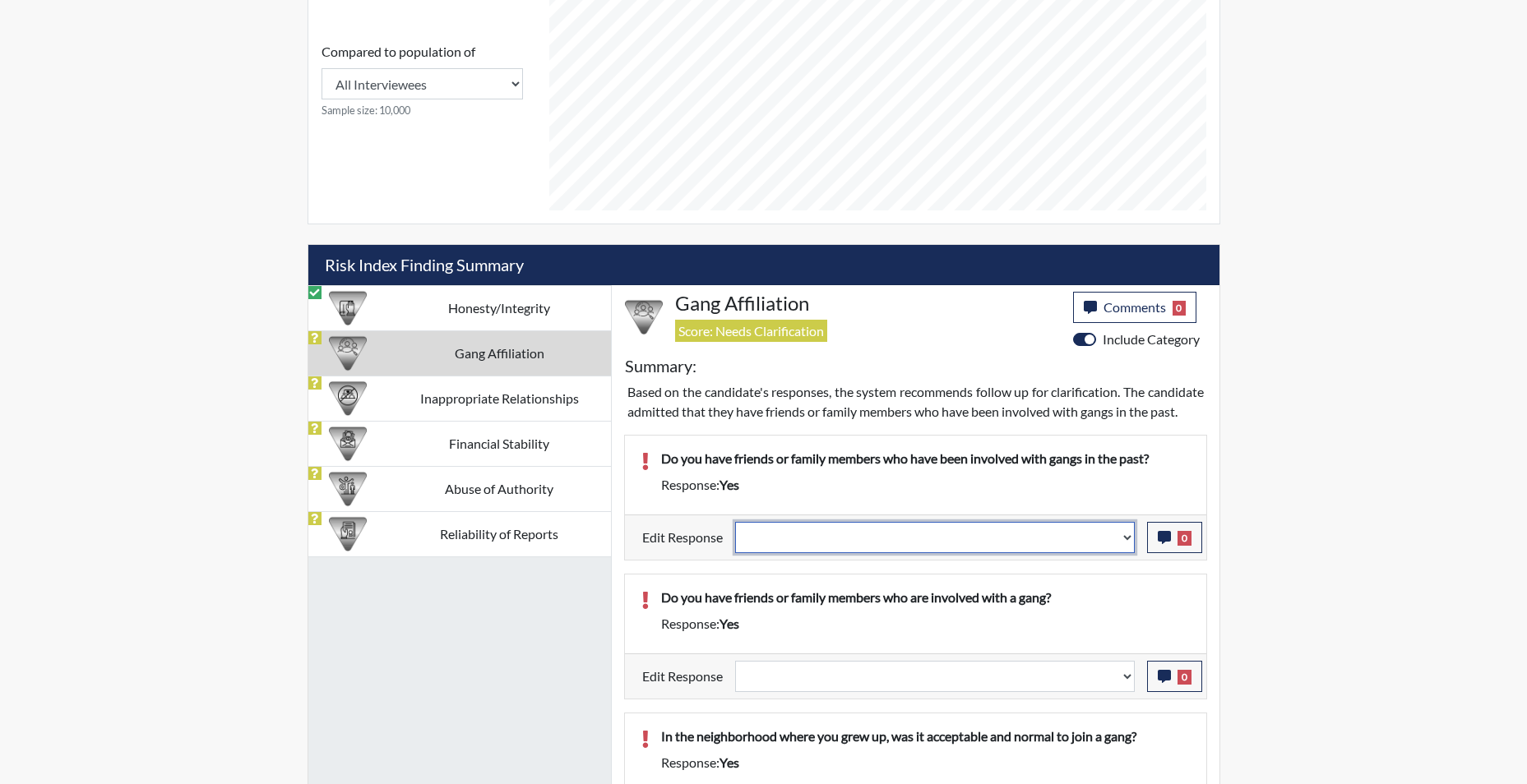
click at [1127, 553] on select "Question is not relevant. Results will be updated. Reasonable explanation provi…" at bounding box center [935, 537] width 399 height 31
select select "reasonable-explanation-provided"
click at [735, 541] on select "Question is not relevant. Results will be updated. Reasonable explanation provi…" at bounding box center [935, 537] width 399 height 31
select select
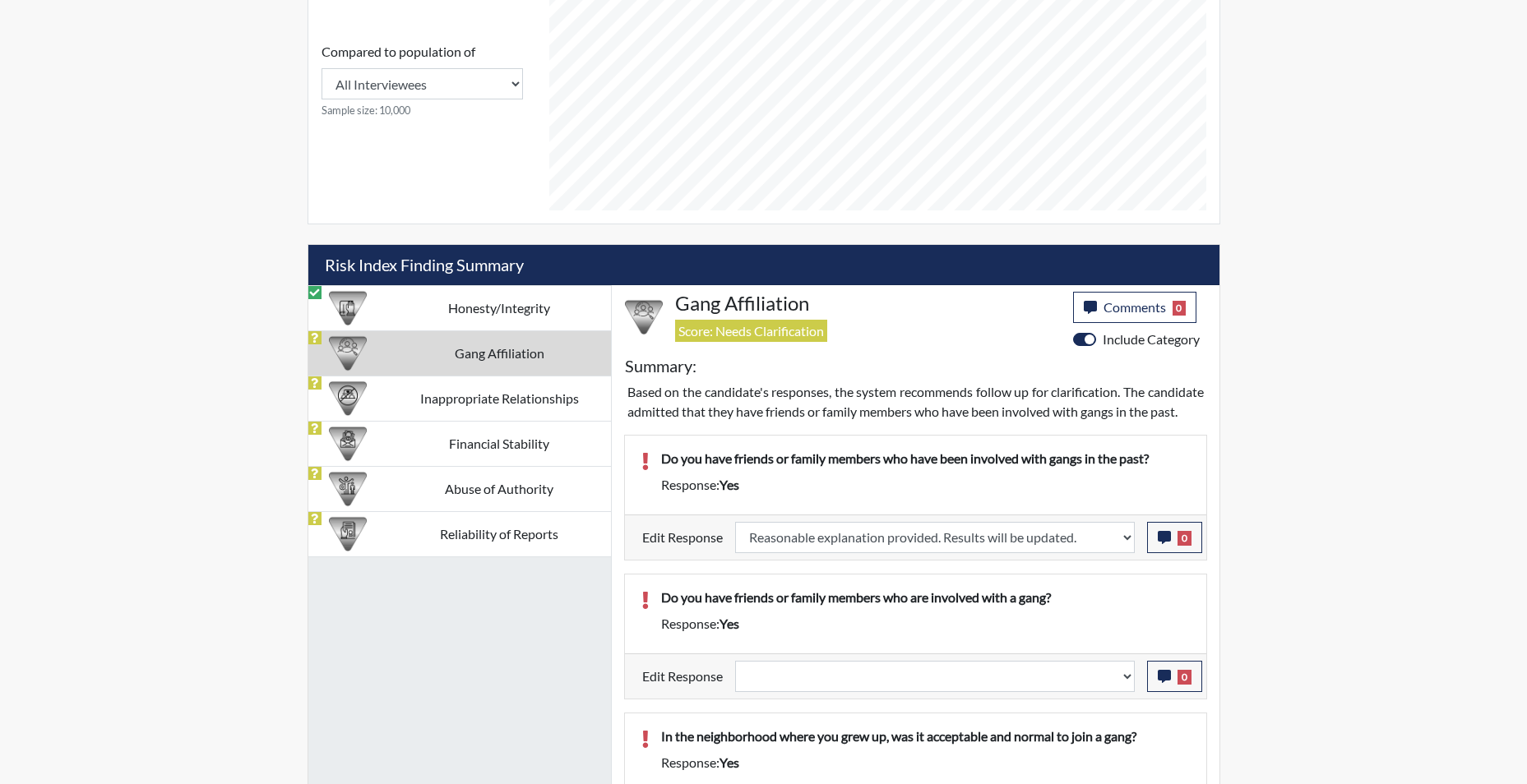
select select
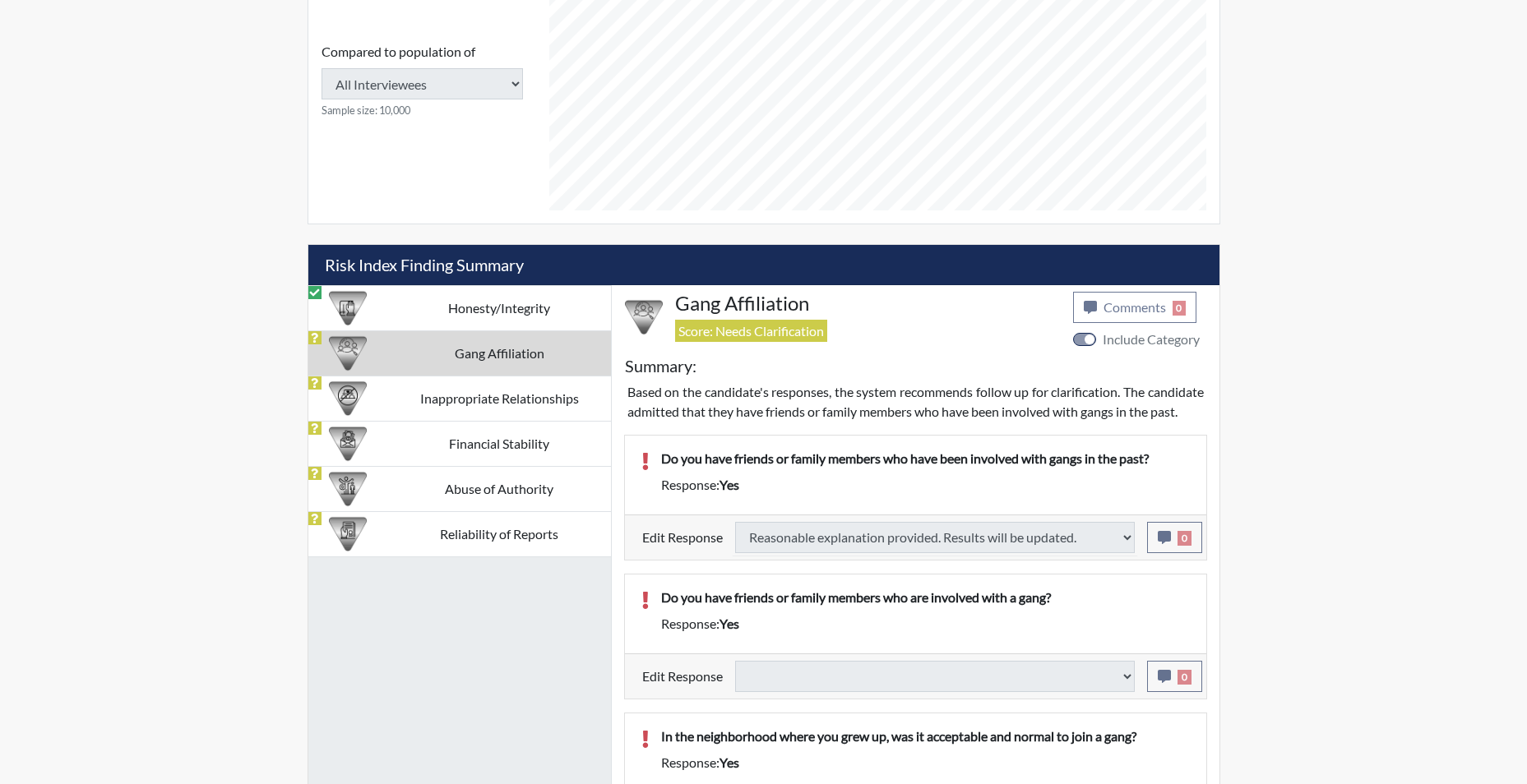
select select
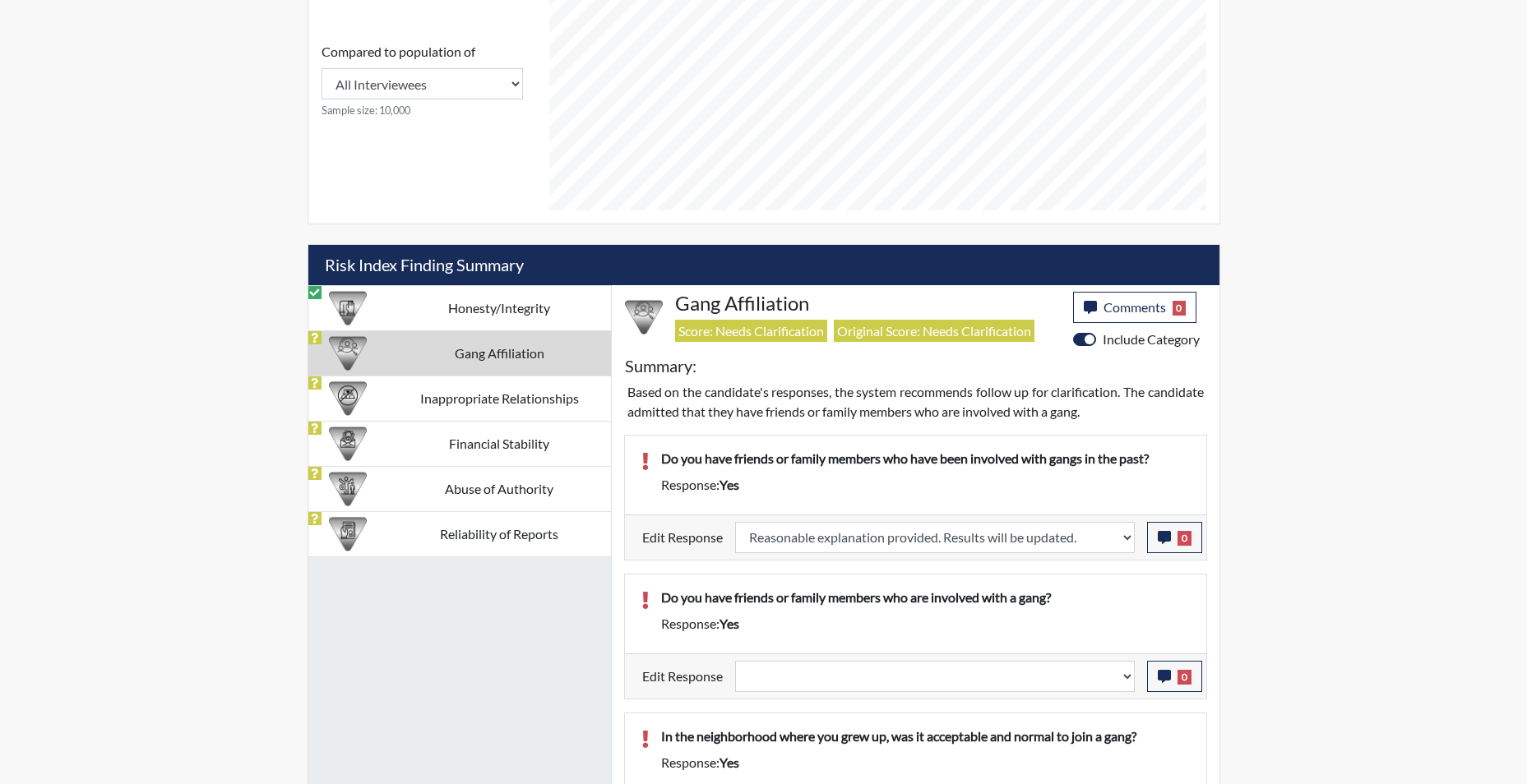
scroll to position [876, 0]
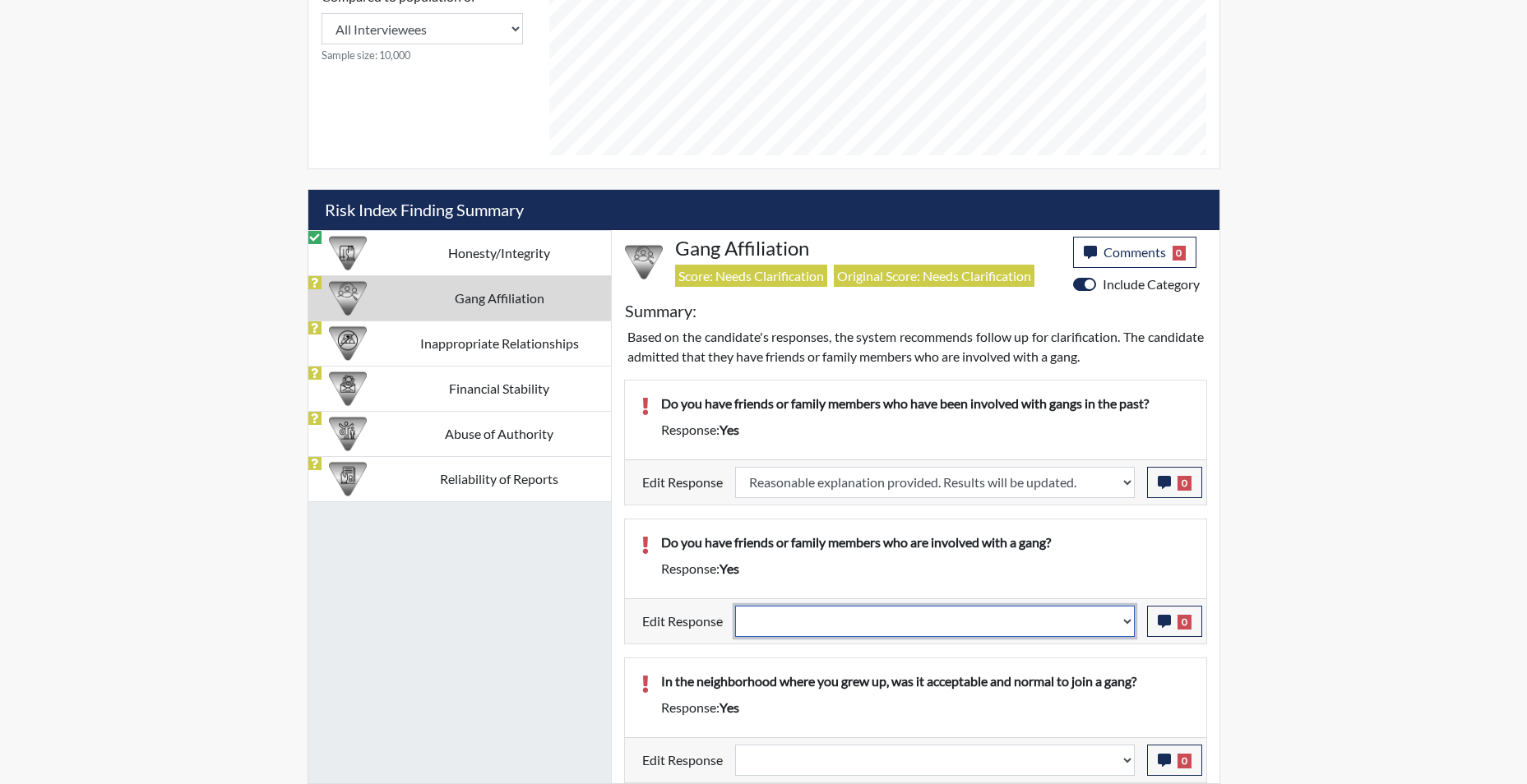
click at [1129, 631] on select "Question is not relevant. Results will be updated. Reasonable explanation provi…" at bounding box center [935, 620] width 399 height 31
select select "reasonable-explanation-provided"
click at [735, 605] on select "Question is not relevant. Results will be updated. Reasonable explanation provi…" at bounding box center [935, 620] width 399 height 31
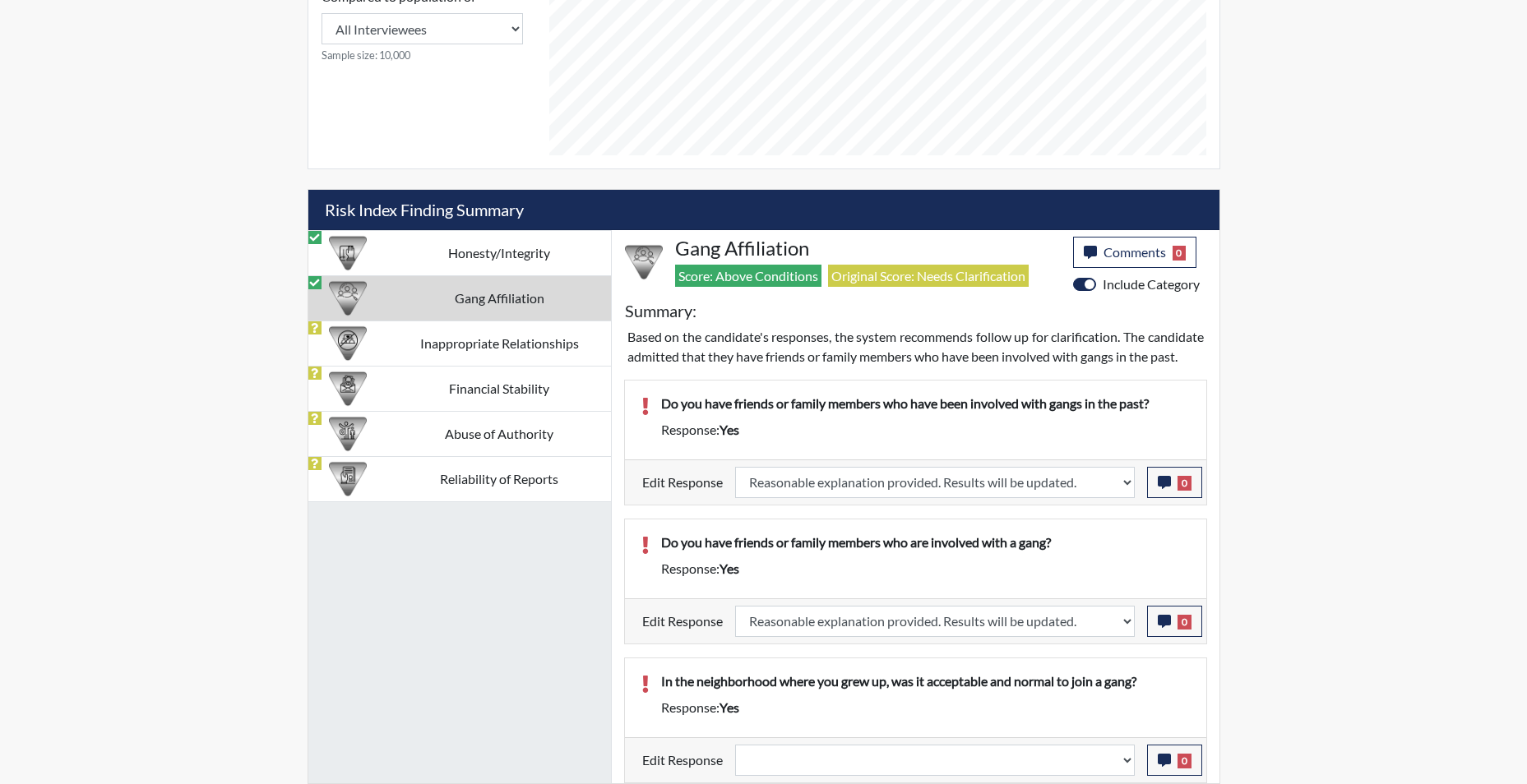
scroll to position [273, 683]
click at [1125, 771] on select "Question is not relevant. Results will be updated. Reasonable explanation provi…" at bounding box center [935, 760] width 399 height 31
select select "reasonable-explanation-provided"
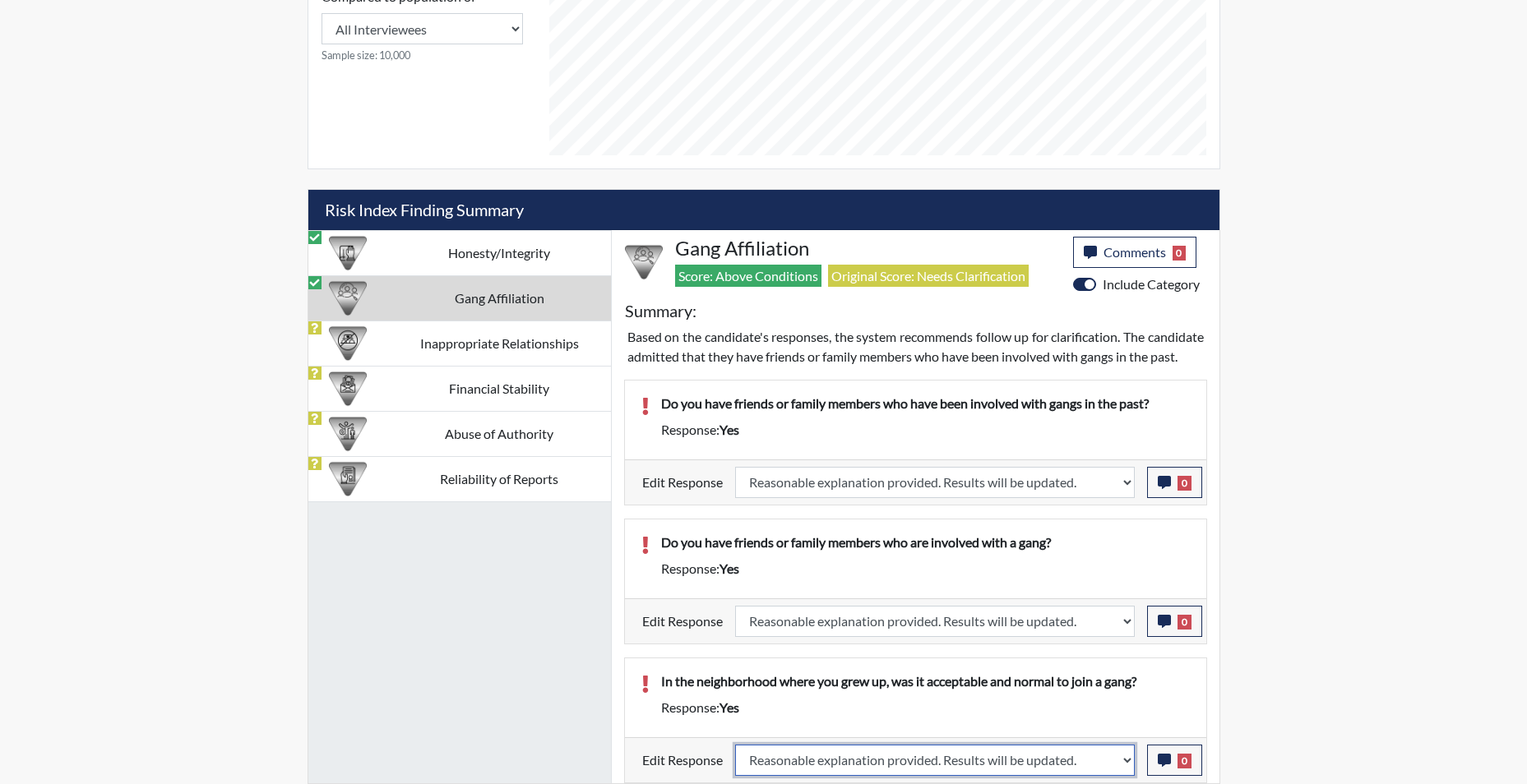
click at [735, 745] on select "Question is not relevant. Results will be updated. Reasonable explanation provi…" at bounding box center [935, 760] width 399 height 31
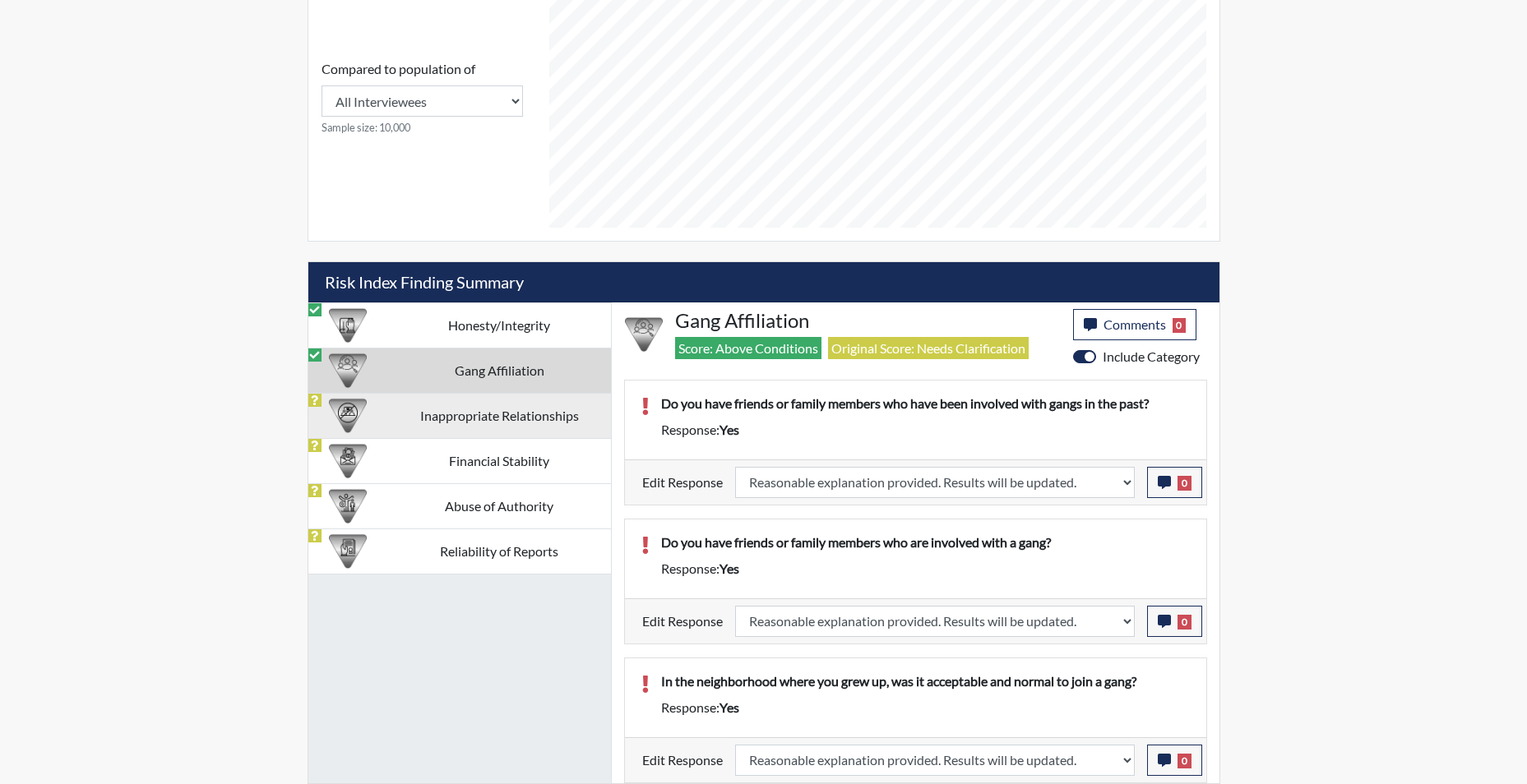
click at [512, 416] on td "Inappropriate Relationships" at bounding box center [500, 415] width 223 height 45
select select
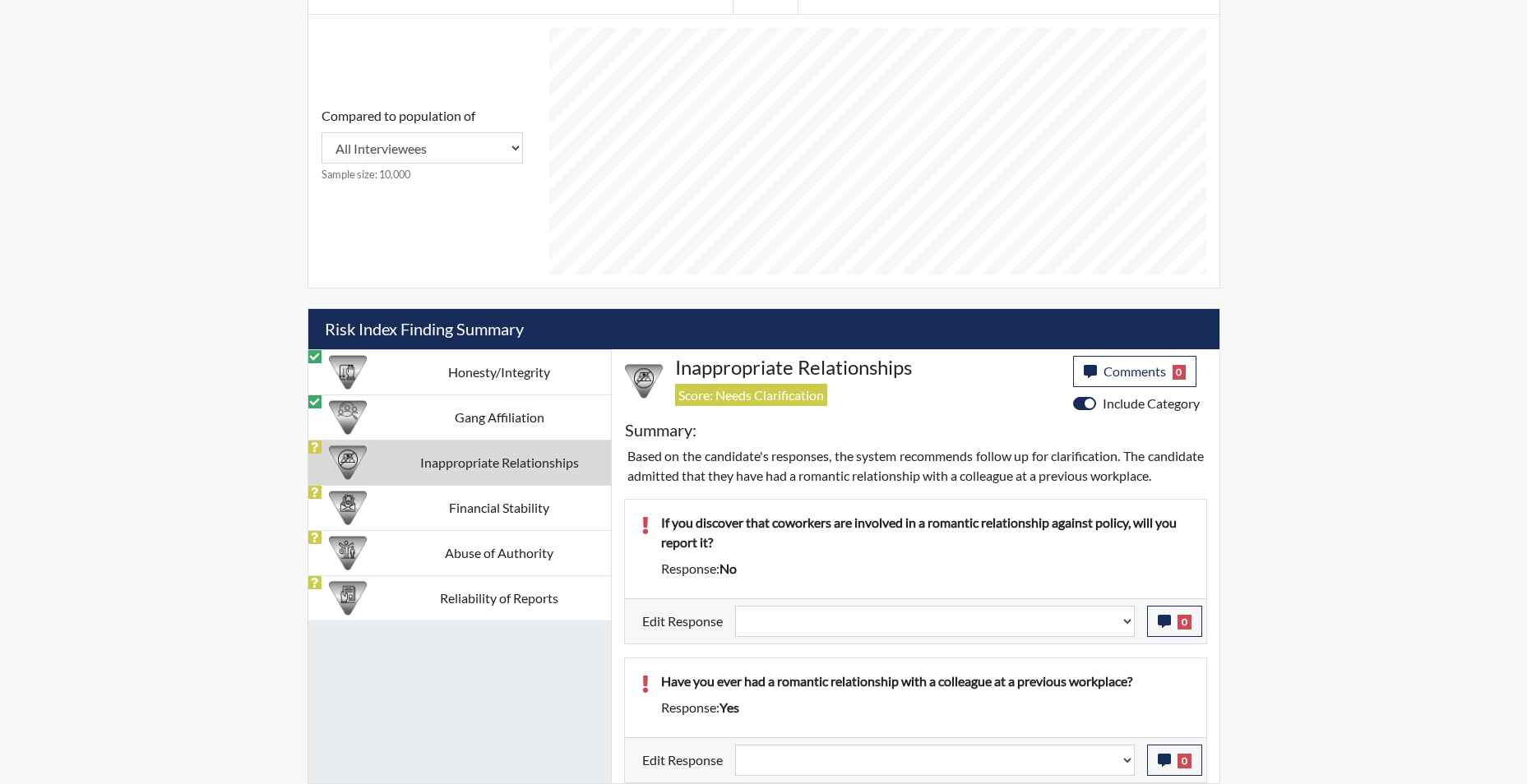
scroll to position [776, 0]
click at [1127, 626] on select "Question is not relevant. Results will be updated. Reasonable explanation provi…" at bounding box center [935, 620] width 399 height 31
select select "reasonable-explanation-provided"
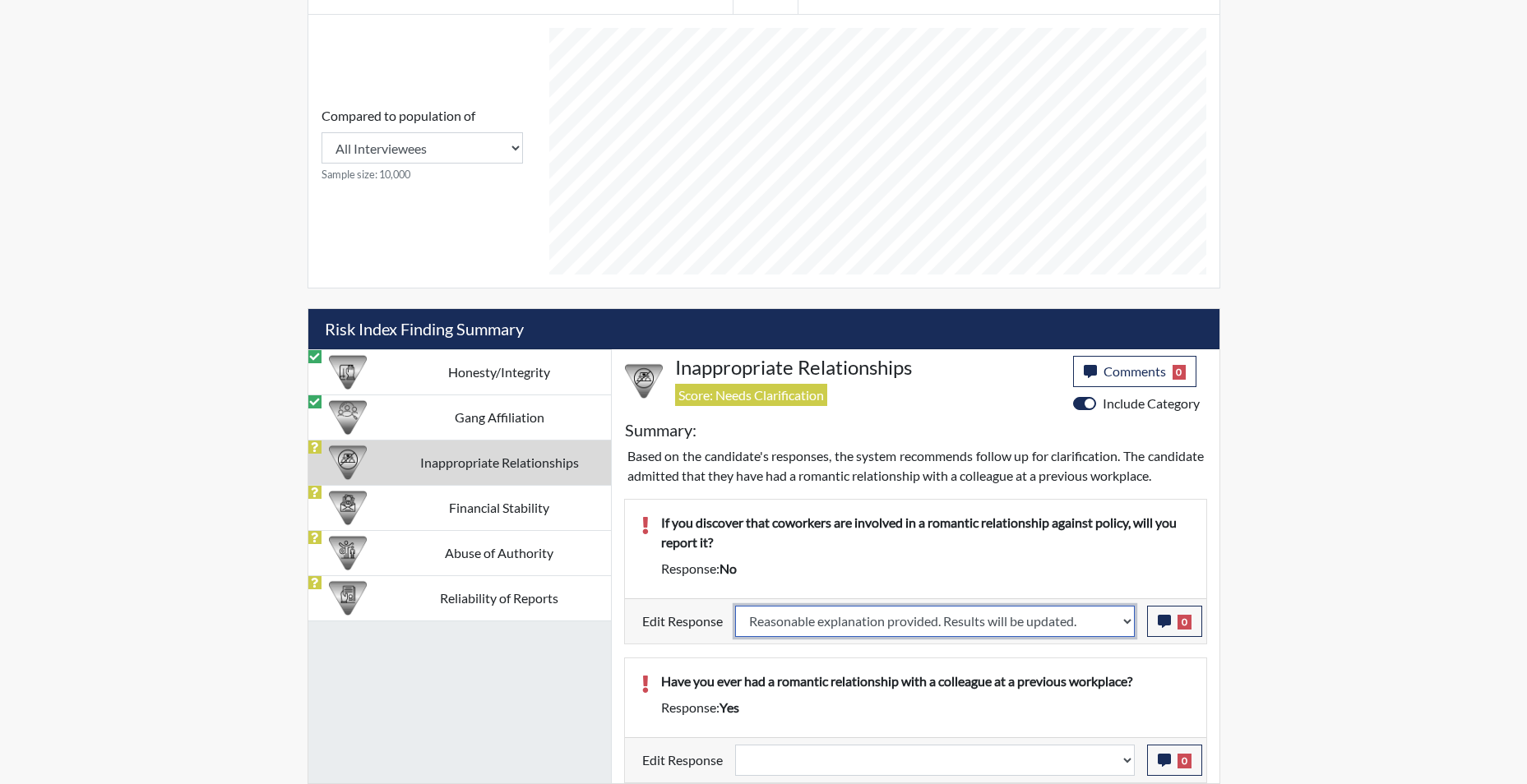
click at [735, 605] on select "Question is not relevant. Results will be updated. Reasonable explanation provi…" at bounding box center [935, 620] width 399 height 31
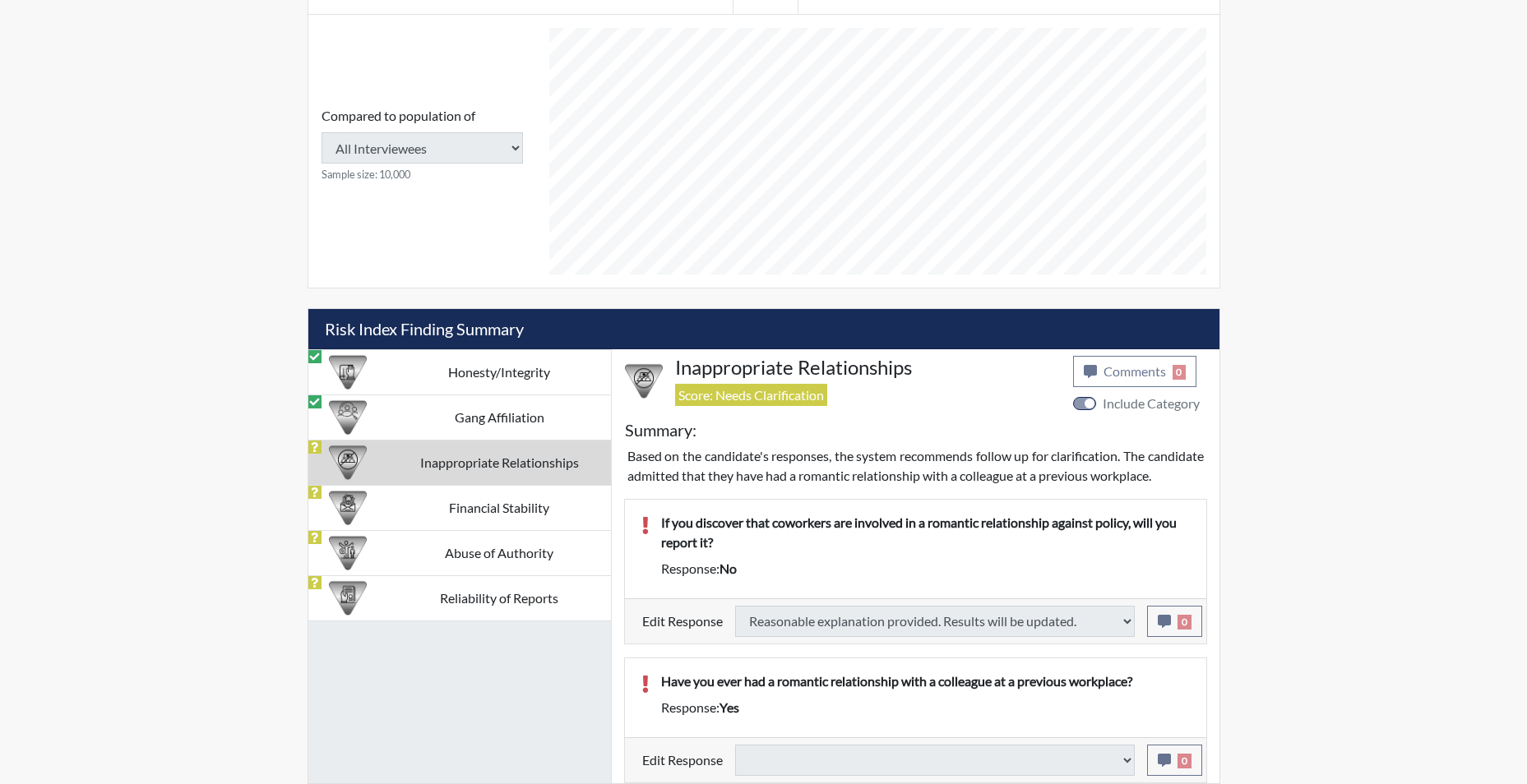
select select
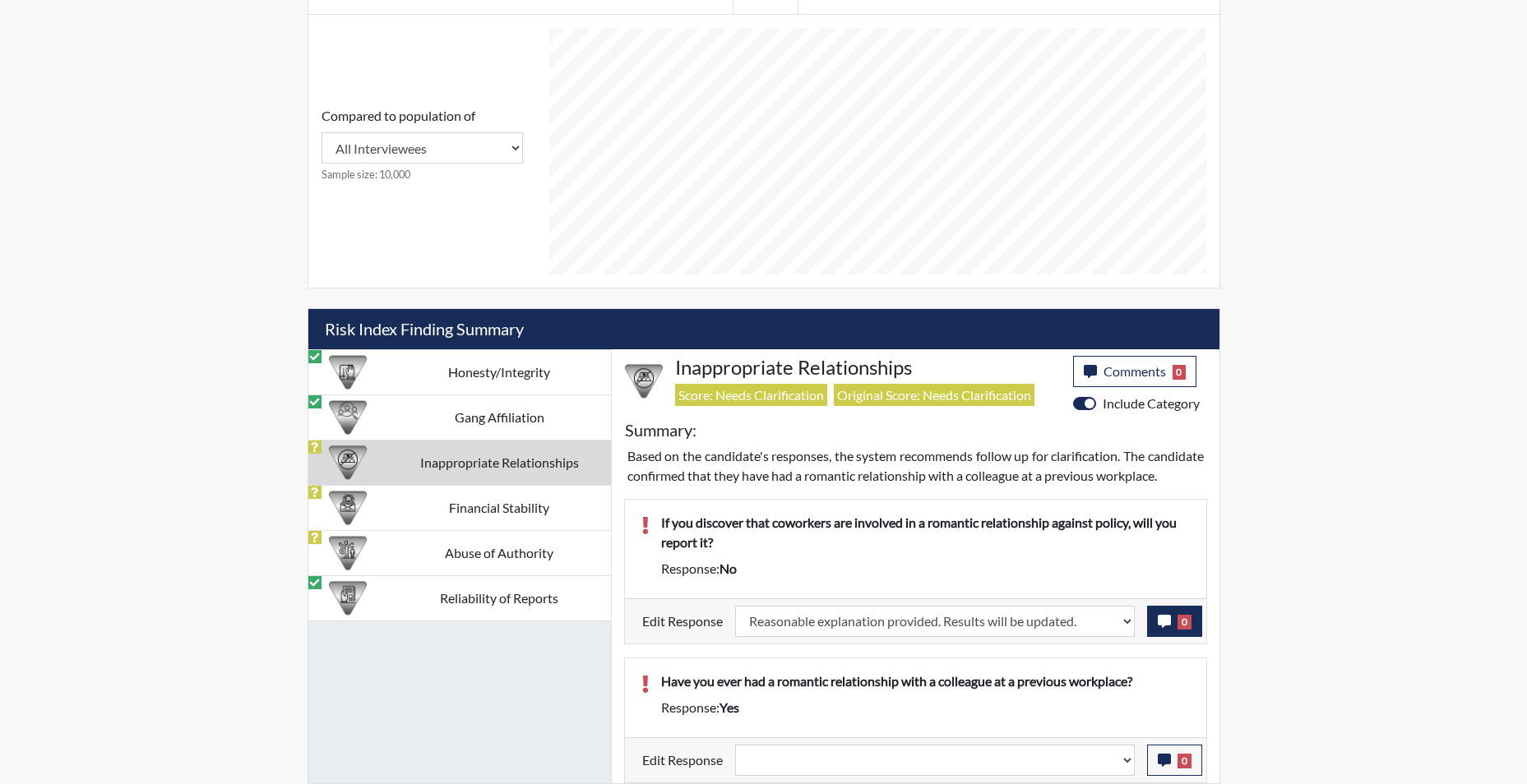
scroll to position [273, 683]
click at [1162, 625] on icon "button" at bounding box center [1164, 621] width 13 height 13
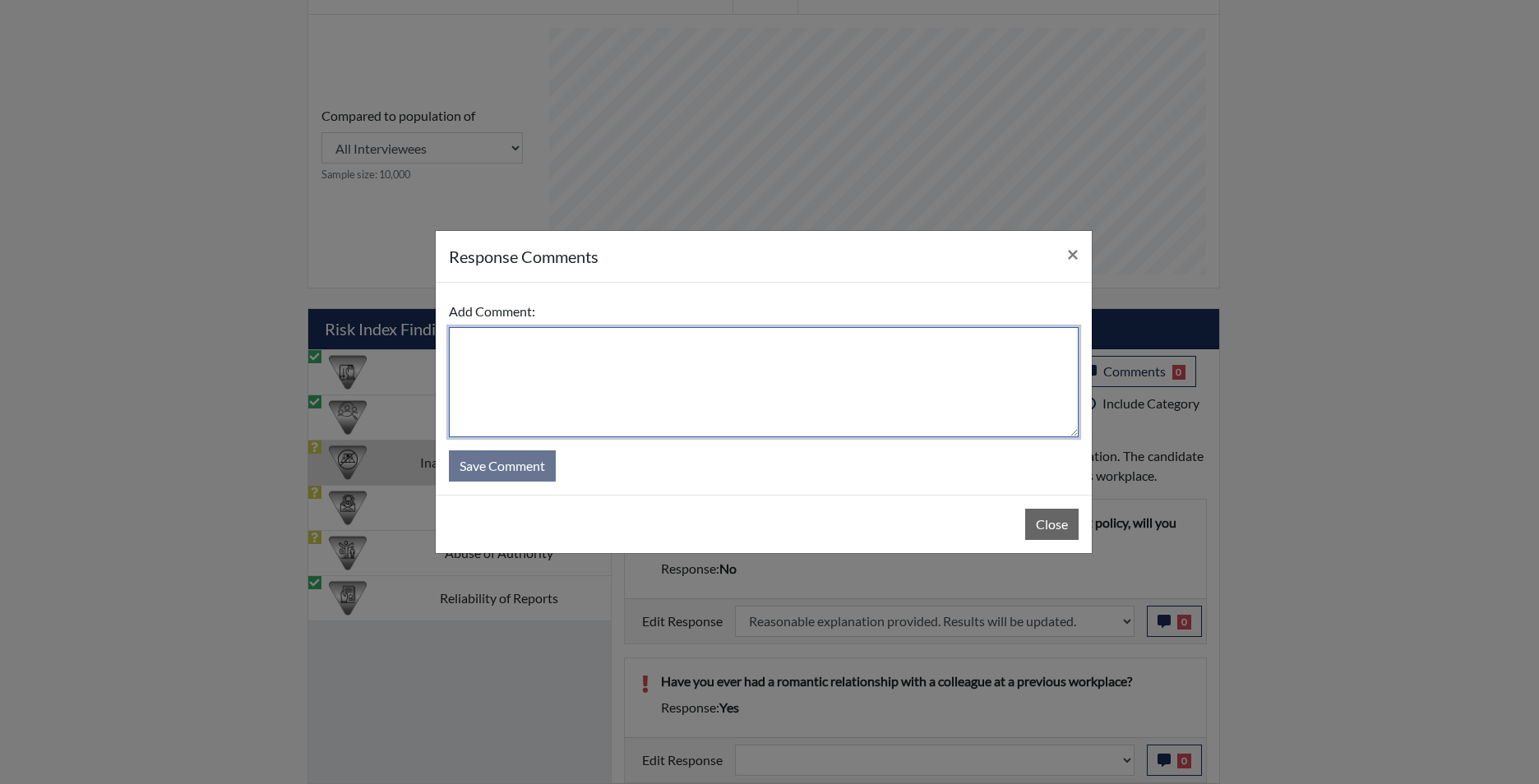
click at [837, 409] on textarea at bounding box center [763, 382] width 630 height 110
type textarea "app states yes"
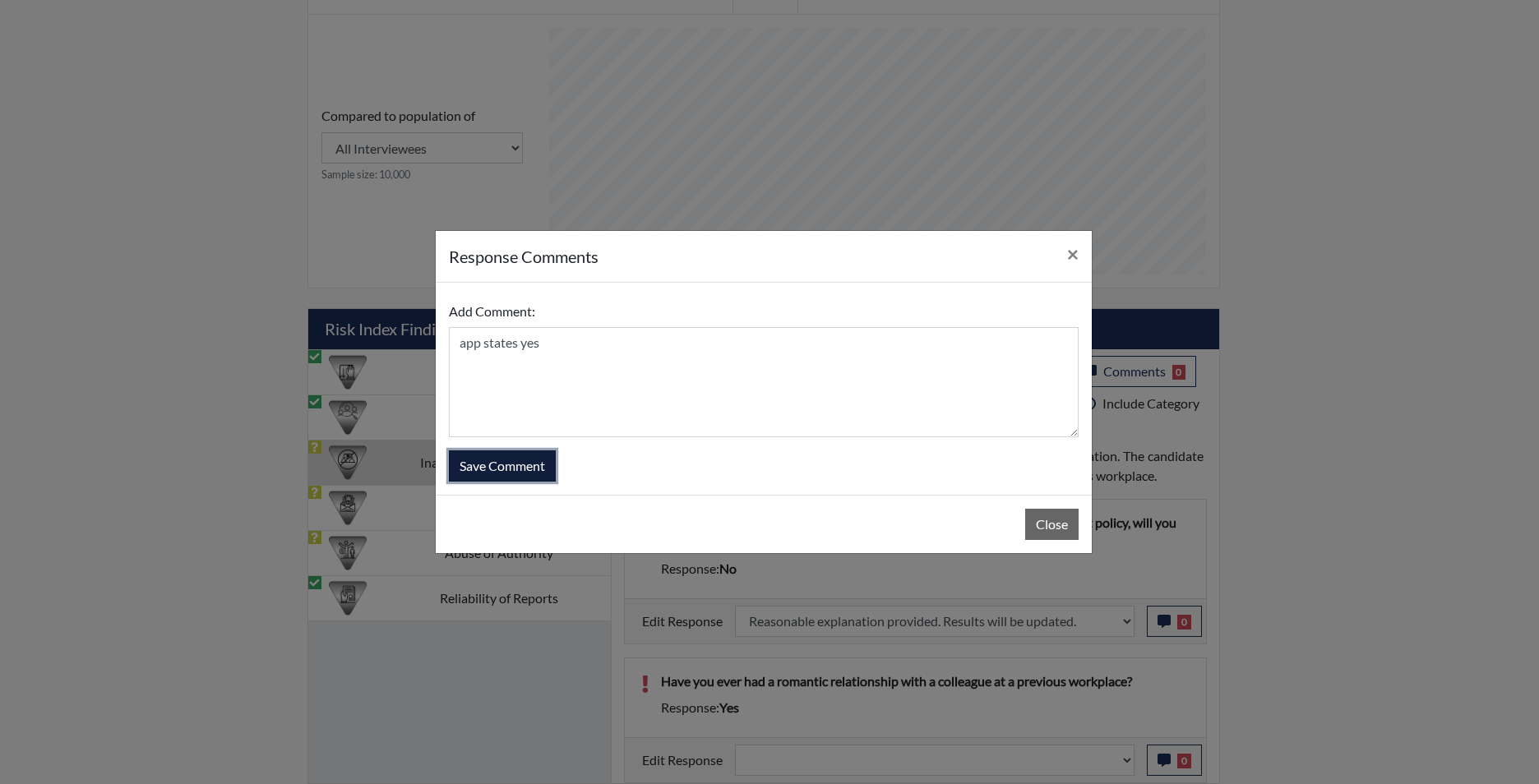
click at [483, 464] on button "Save Comment" at bounding box center [502, 465] width 107 height 31
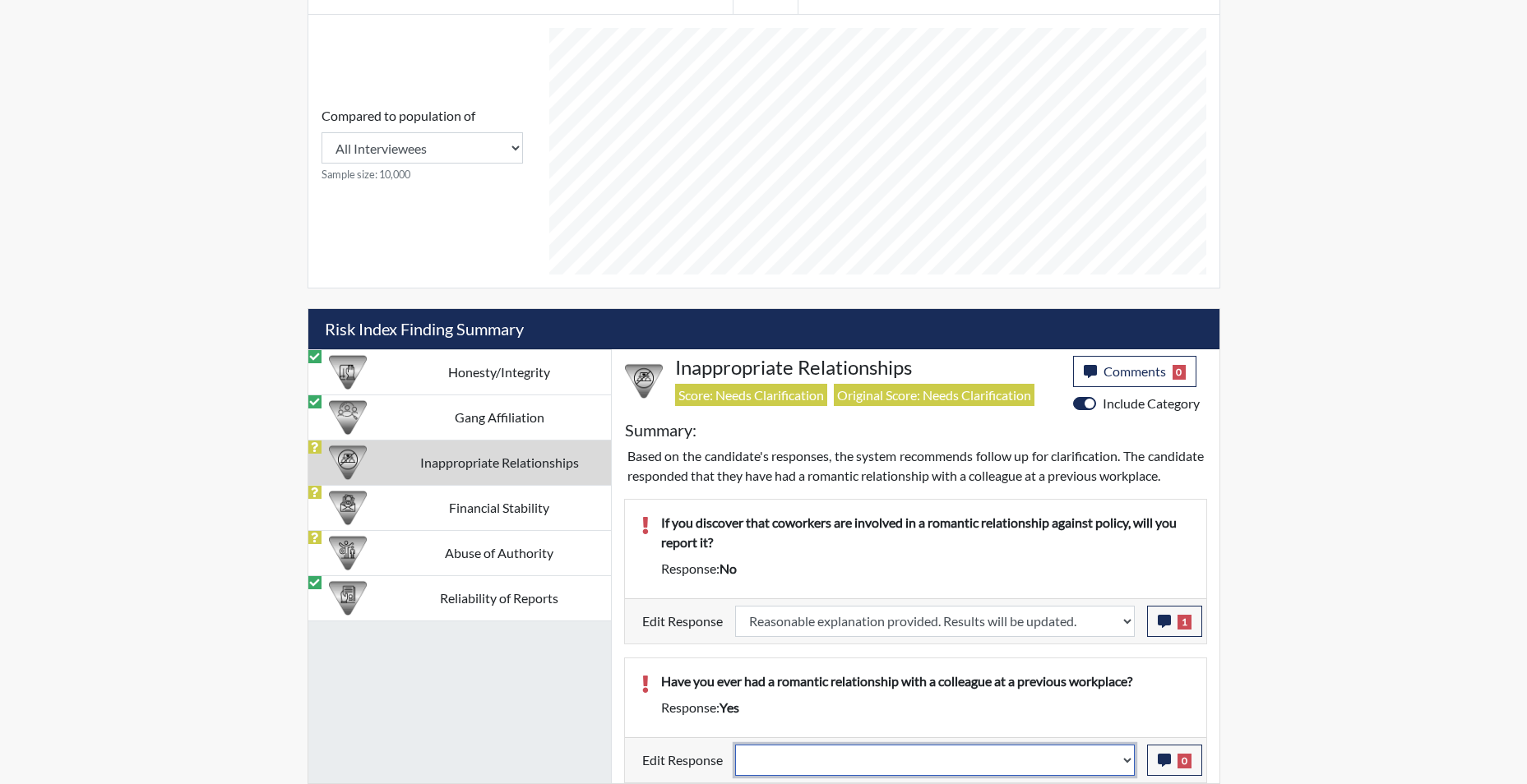
click at [1125, 761] on select "Question is not relevant. Results will be updated. Reasonable explanation provi…" at bounding box center [935, 760] width 399 height 31
select select "reasonable-explanation-provided"
click at [735, 745] on select "Question is not relevant. Results will be updated. Reasonable explanation provi…" at bounding box center [935, 760] width 399 height 31
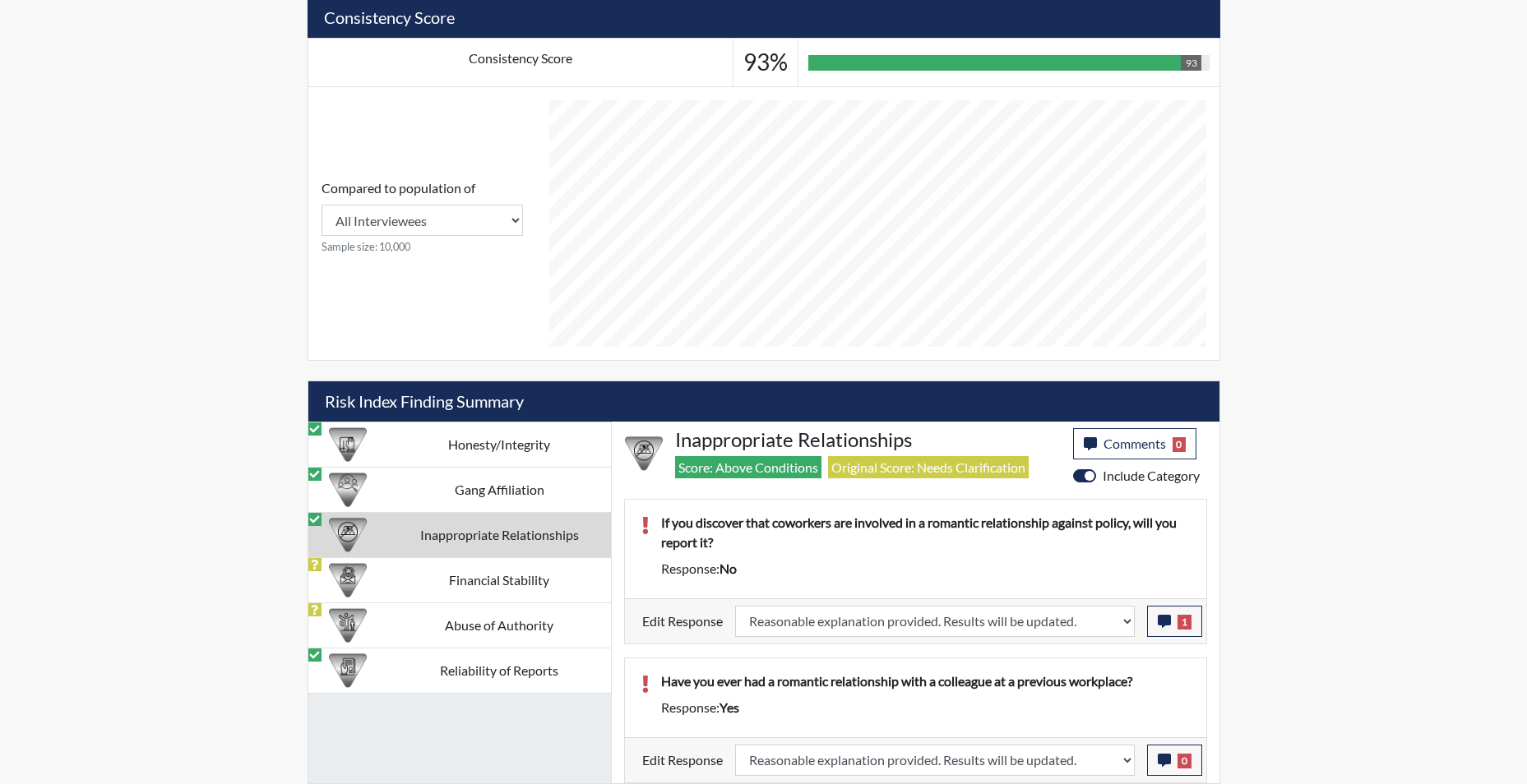
click at [484, 542] on td "Inappropriate Relationships" at bounding box center [500, 534] width 223 height 45
click at [497, 583] on td "Financial Stability" at bounding box center [500, 579] width 223 height 45
select select
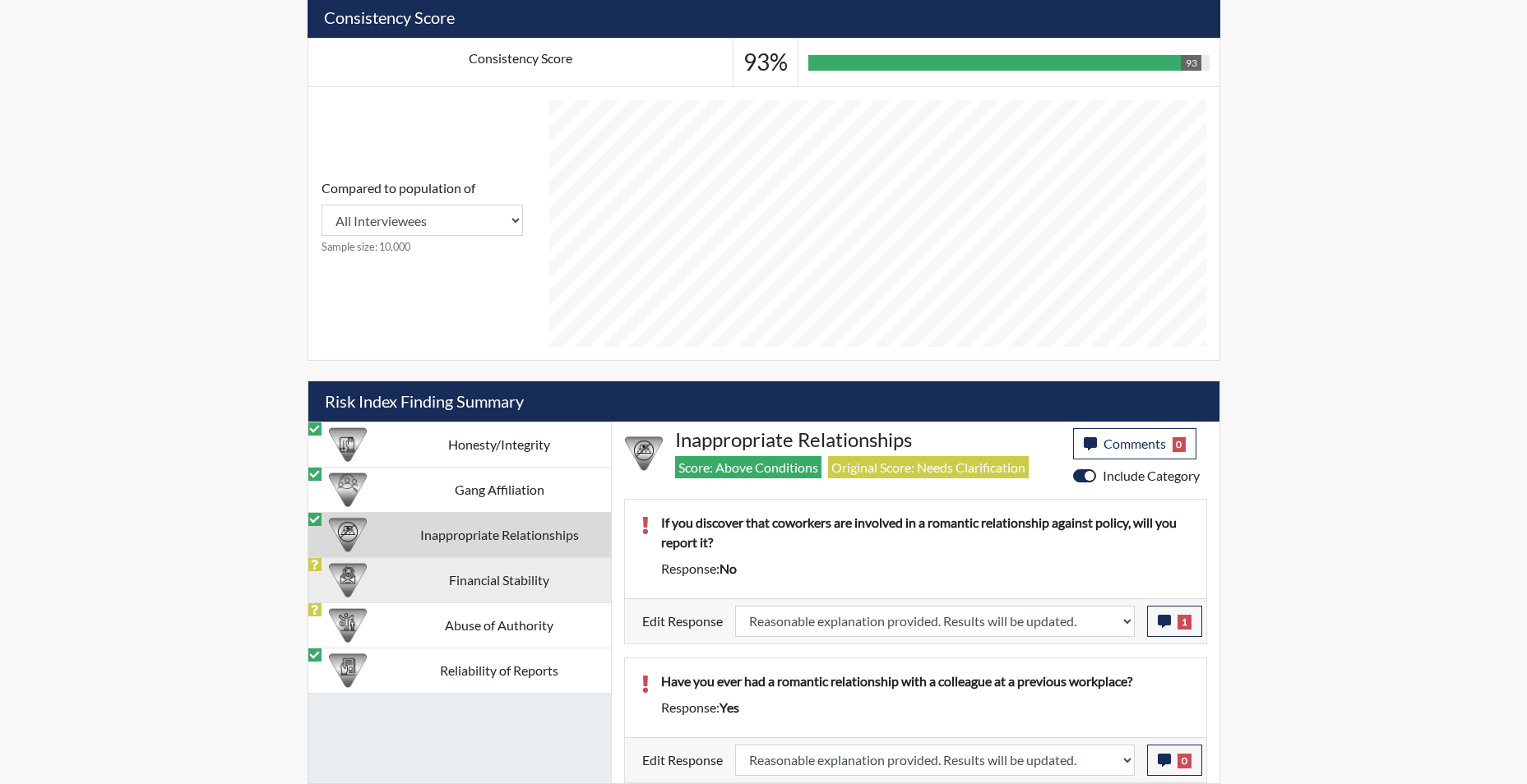
select select
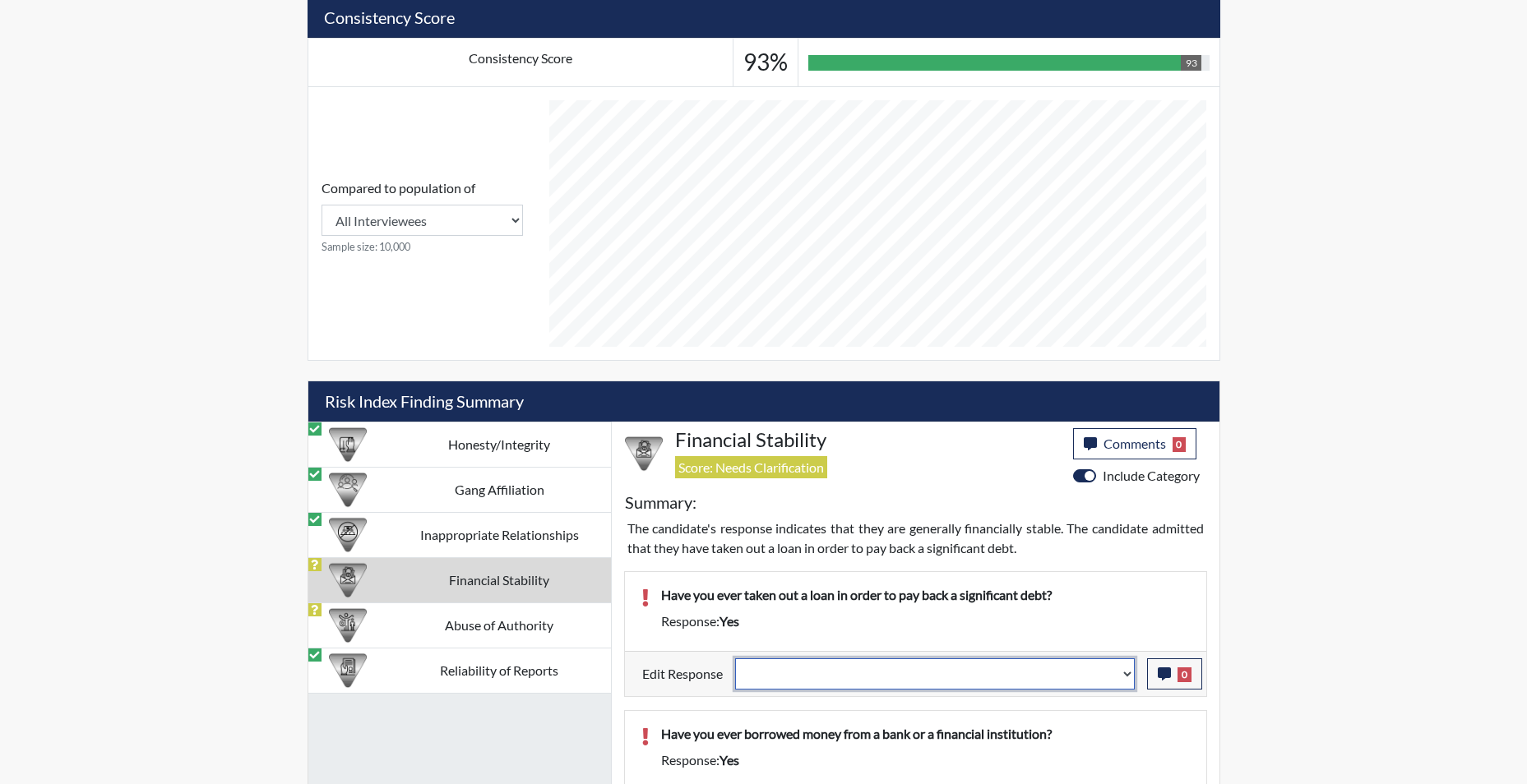
click at [1125, 680] on select "Question is not relevant. Results will be updated. Reasonable explanation provi…" at bounding box center [935, 673] width 399 height 31
select select "reasonable-explanation-provided"
click at [735, 658] on select "Question is not relevant. Results will be updated. Reasonable explanation provi…" at bounding box center [935, 673] width 399 height 31
select select
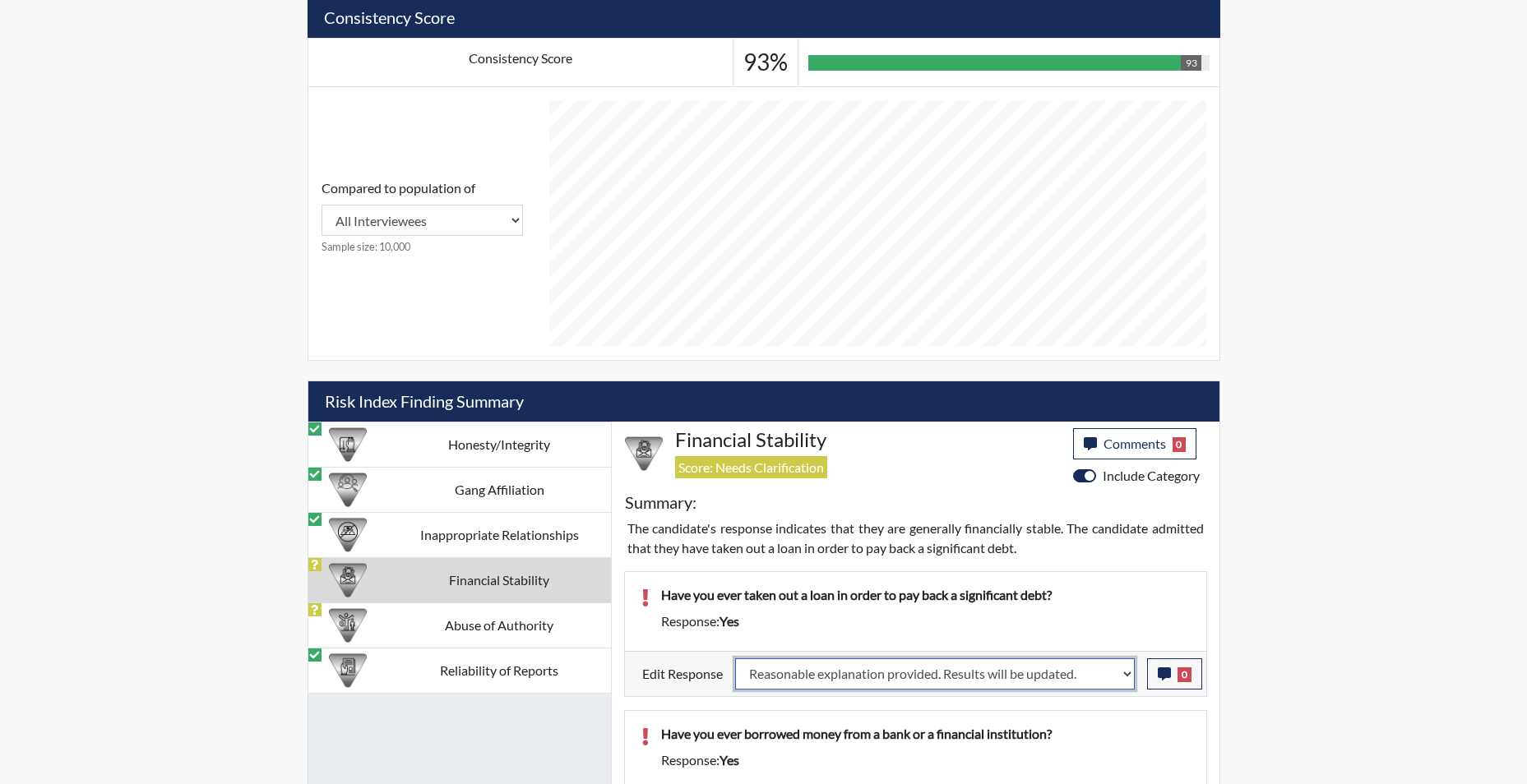
select select
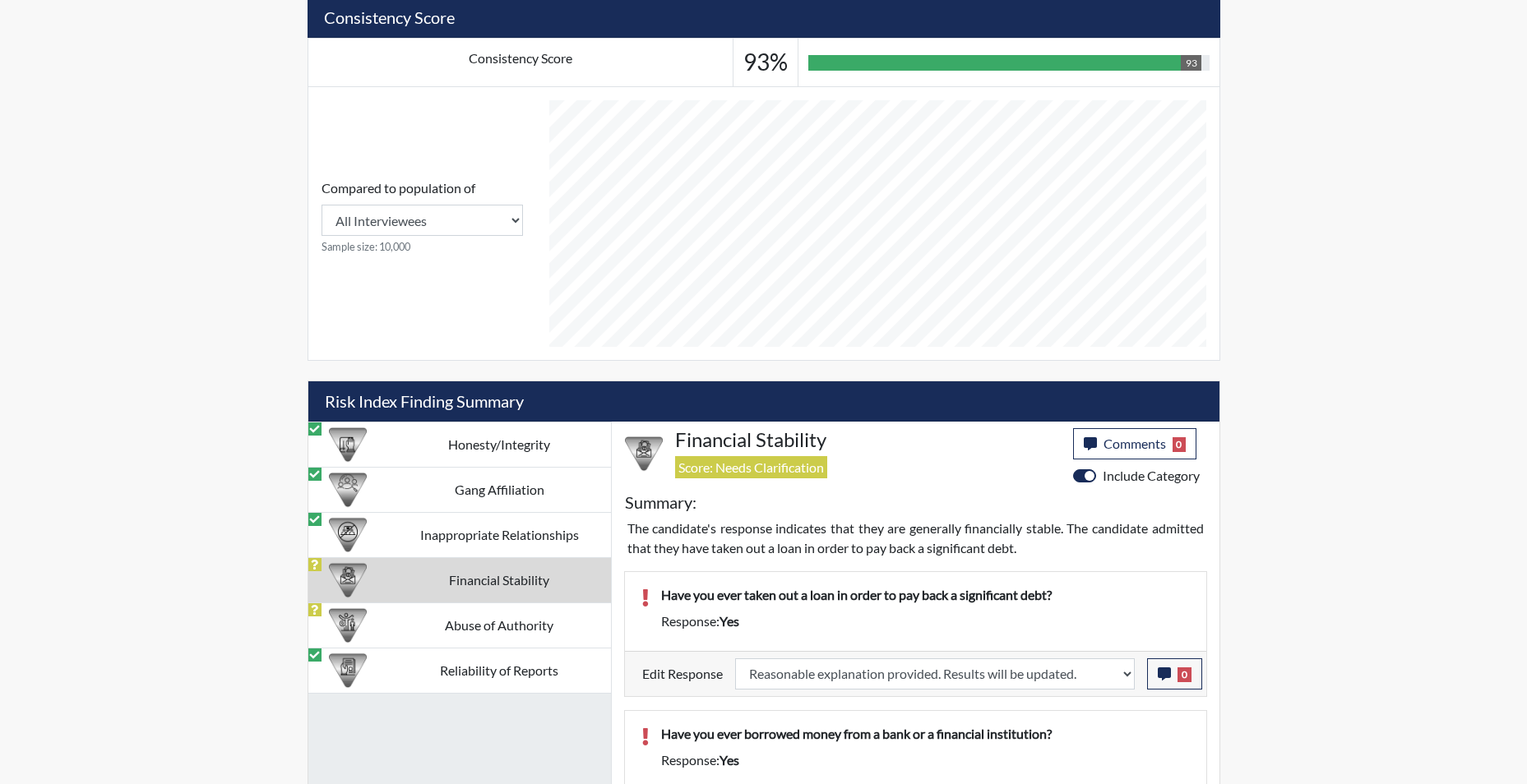
select select
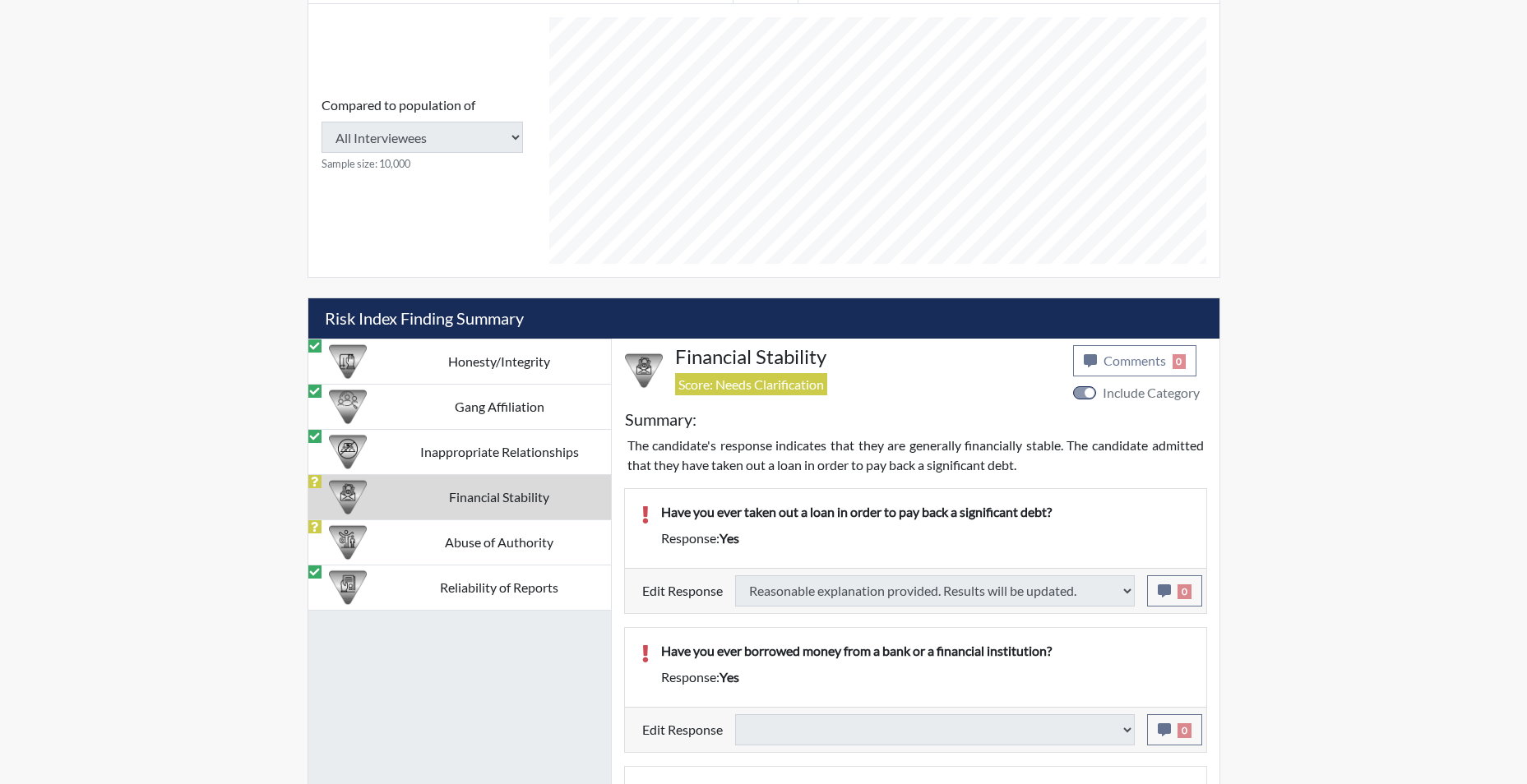
select select
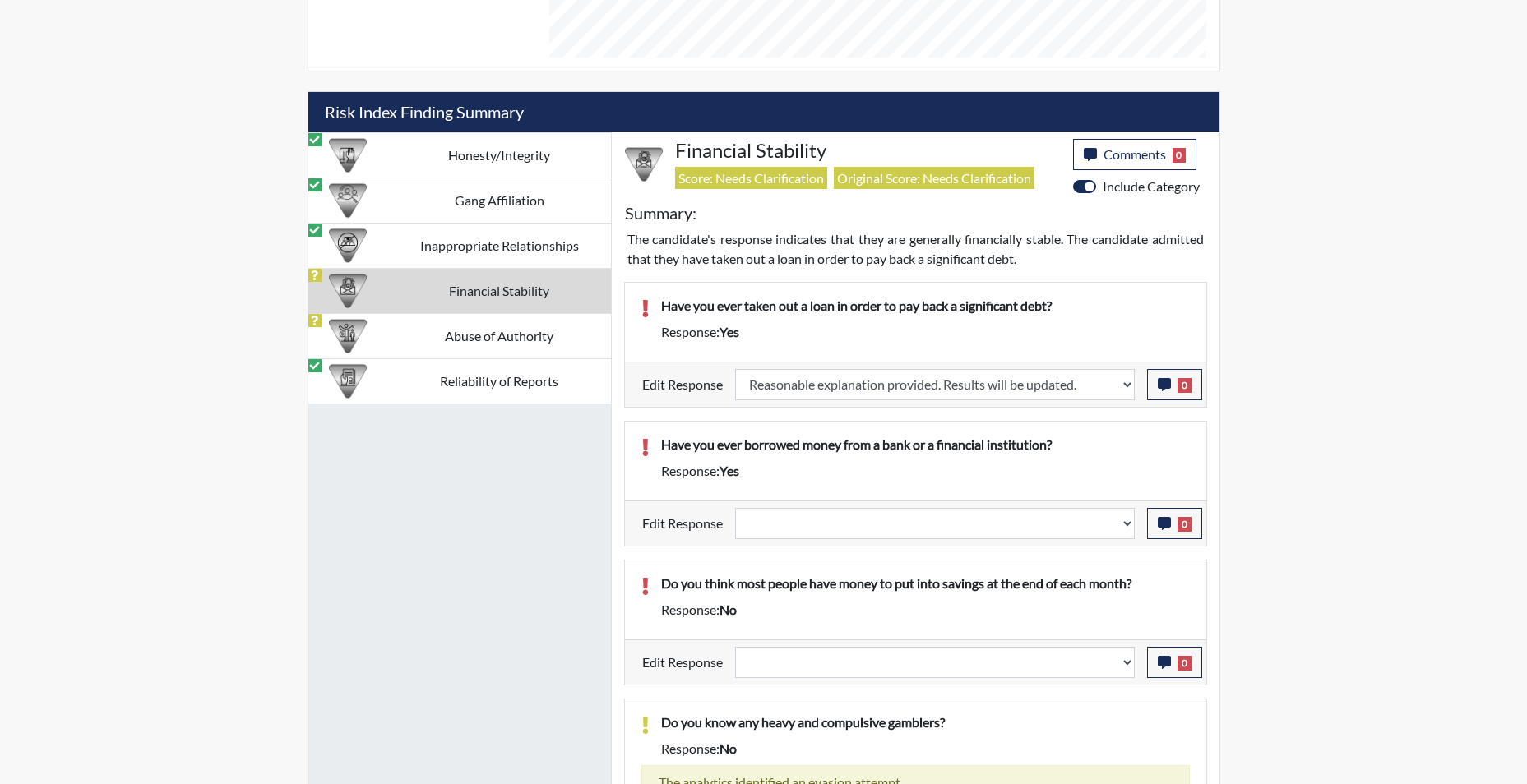
scroll to position [1014, 0]
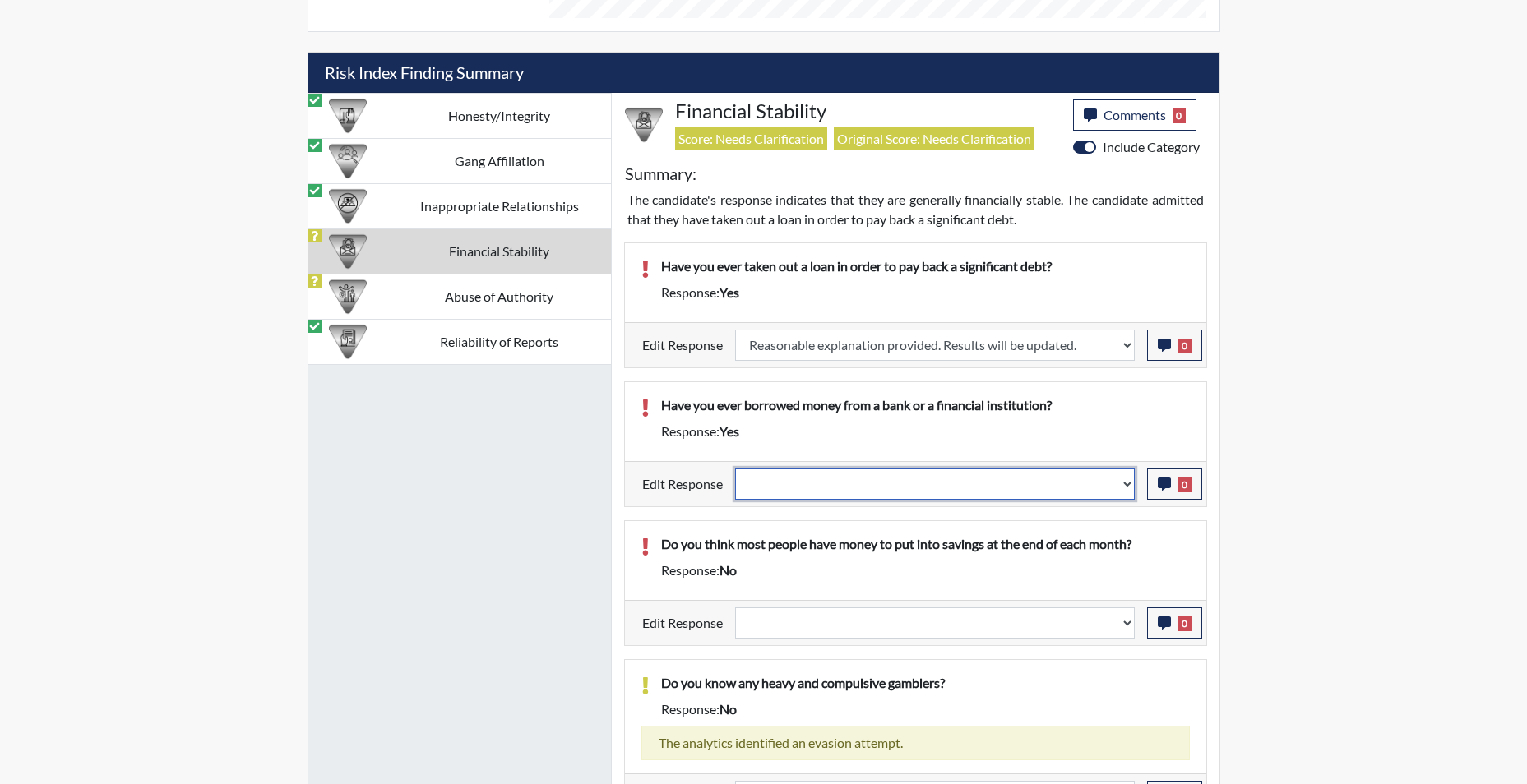
click at [1127, 485] on select "Question is not relevant. Results will be updated. Reasonable explanation provi…" at bounding box center [935, 483] width 399 height 31
select select "reasonable-explanation-provided"
click at [735, 468] on select "Question is not relevant. Results will be updated. Reasonable explanation provi…" at bounding box center [935, 483] width 399 height 31
select select
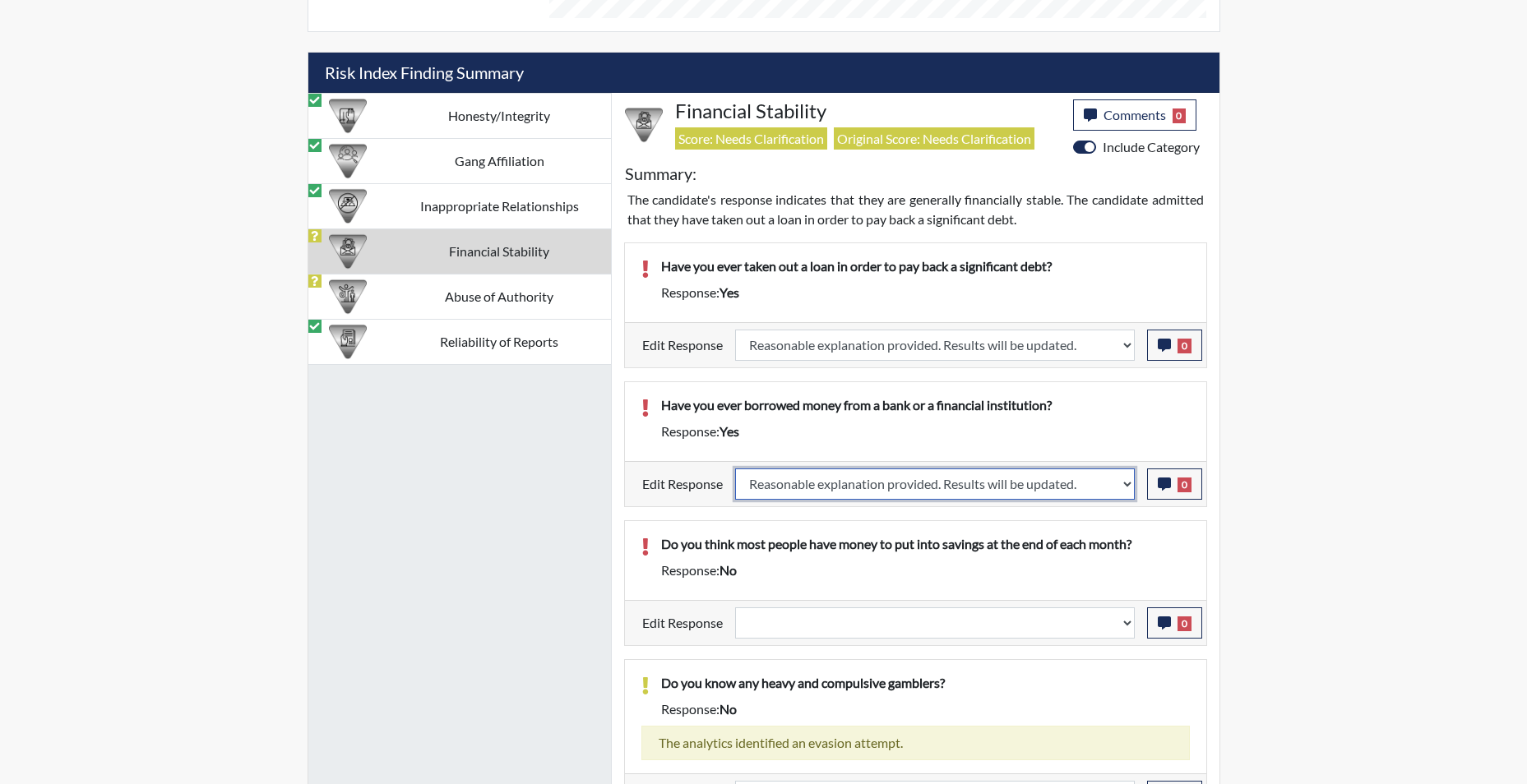
select select
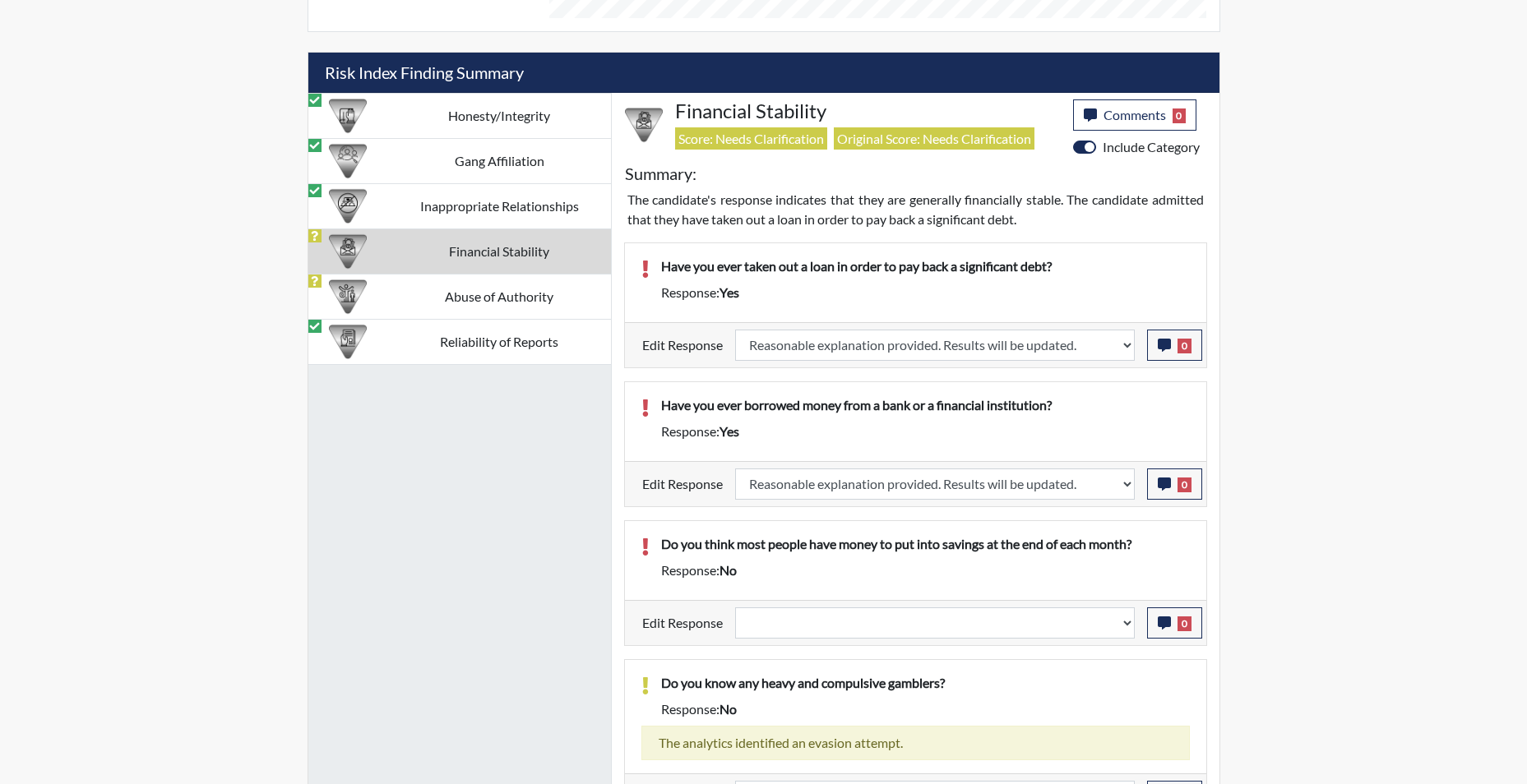
select select
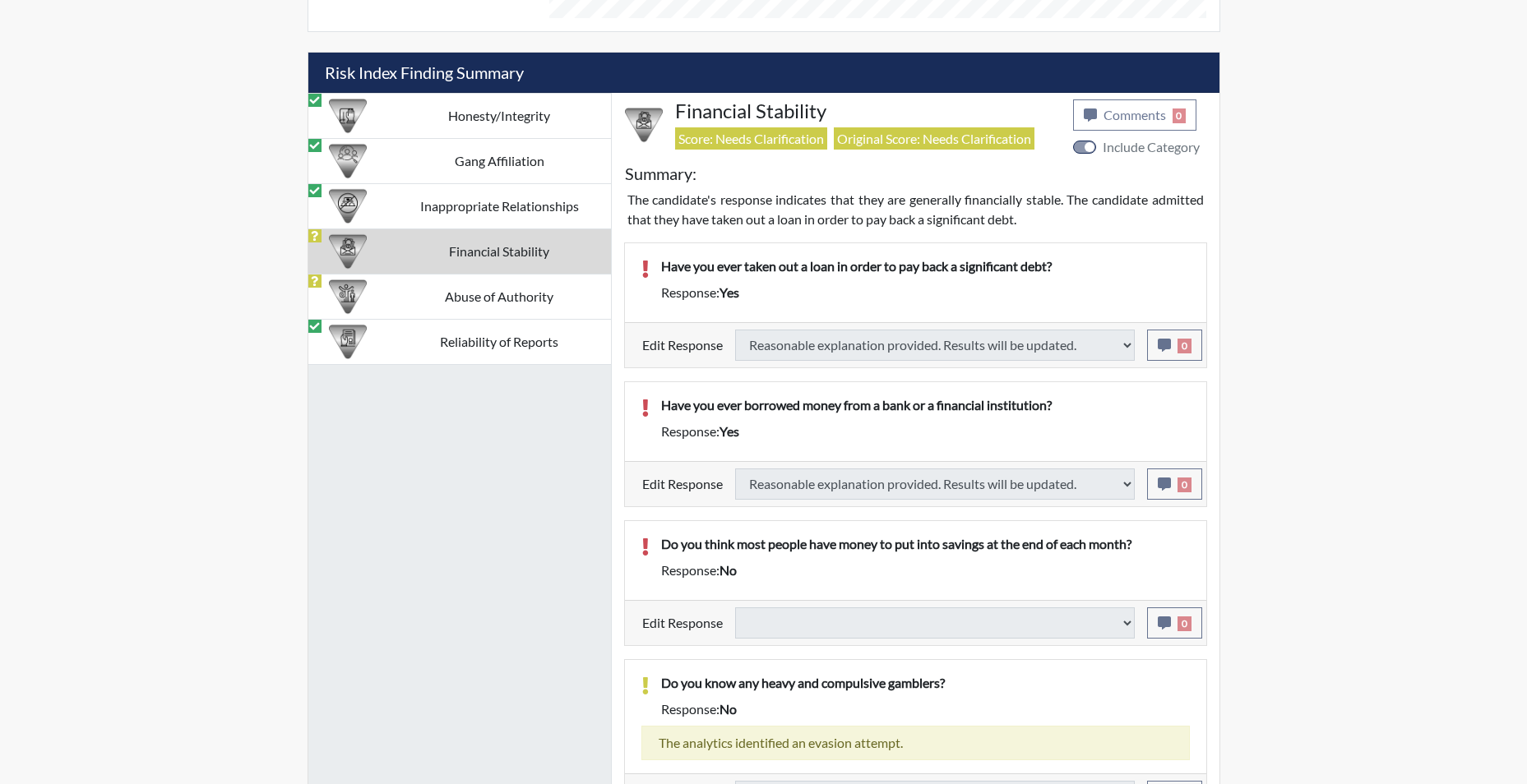
select select
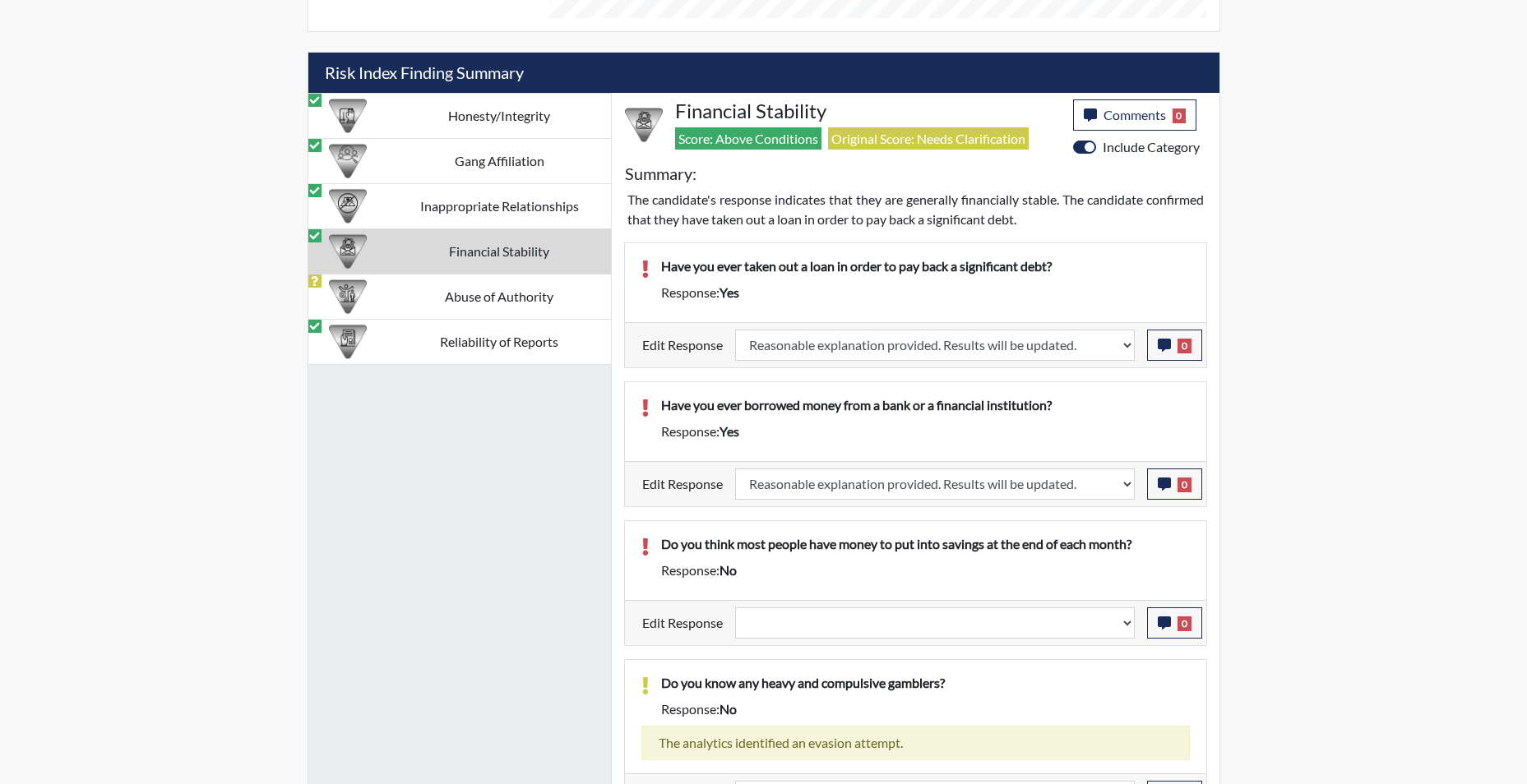
scroll to position [273, 683]
click at [1126, 631] on select "Question is not relevant. Results will be updated. Reasonable explanation provi…" at bounding box center [935, 622] width 399 height 31
select select "reasonable-explanation-provided"
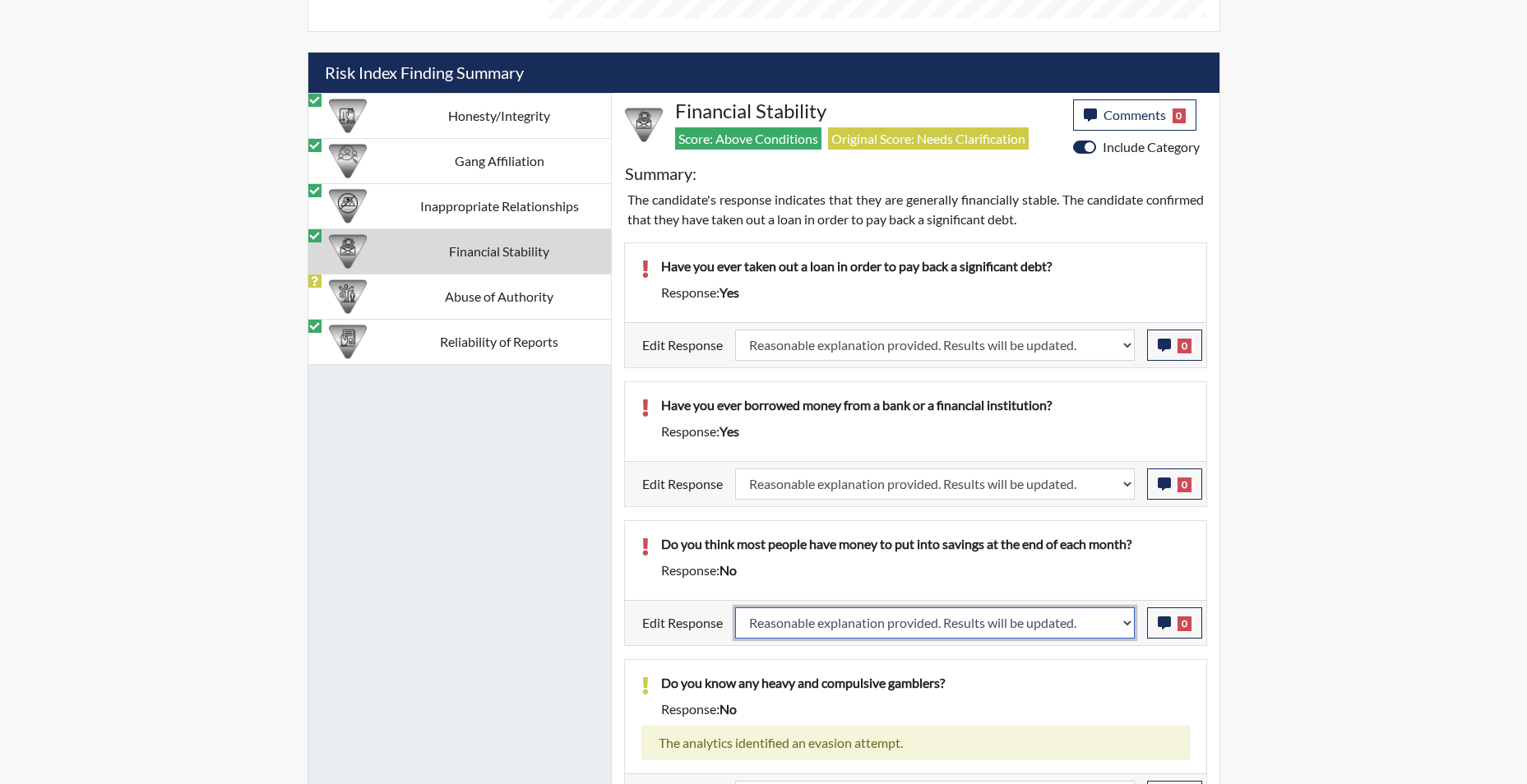
click at [735, 607] on select "Question is not relevant. Results will be updated. Reasonable explanation provi…" at bounding box center [935, 622] width 399 height 31
select select
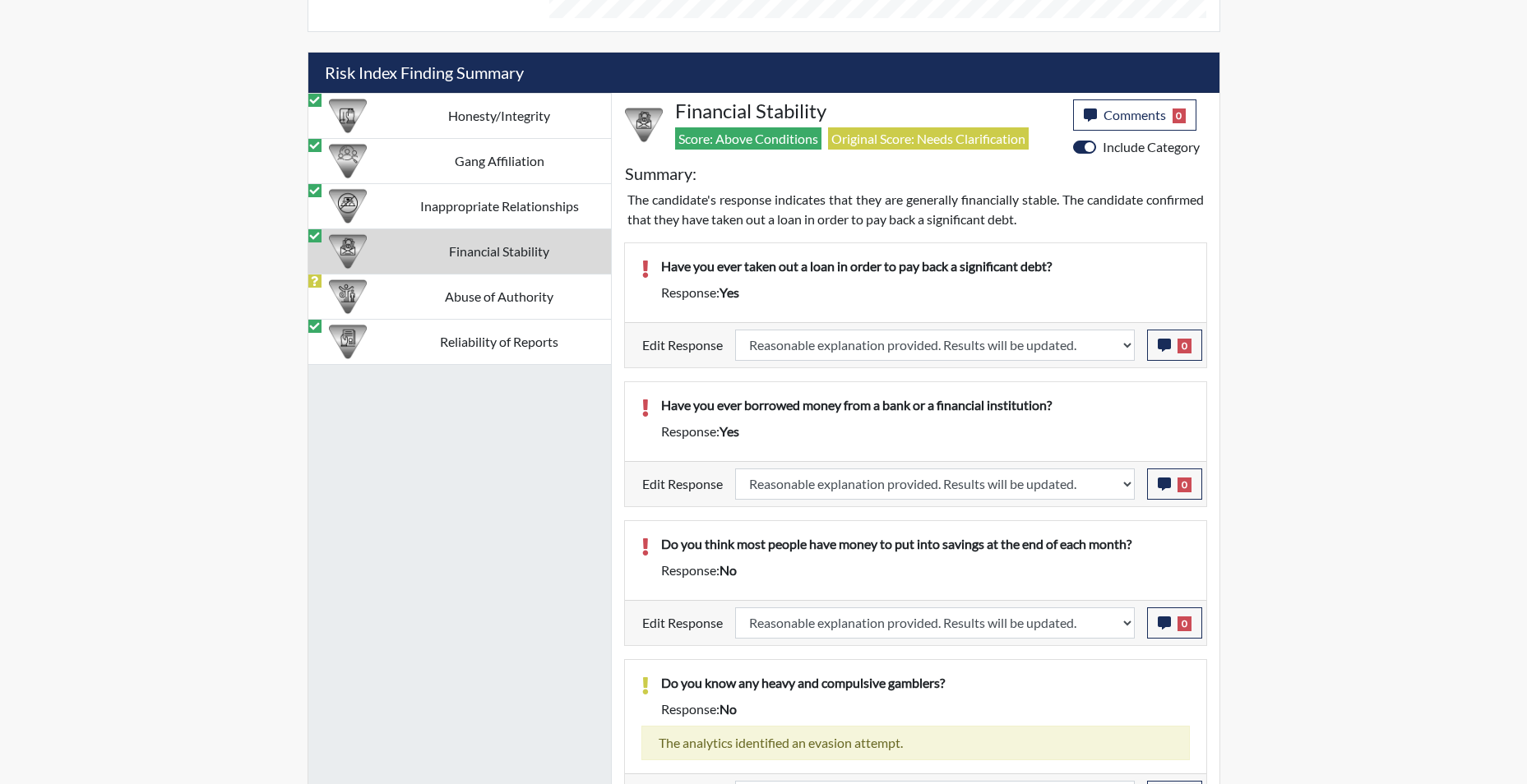
select select
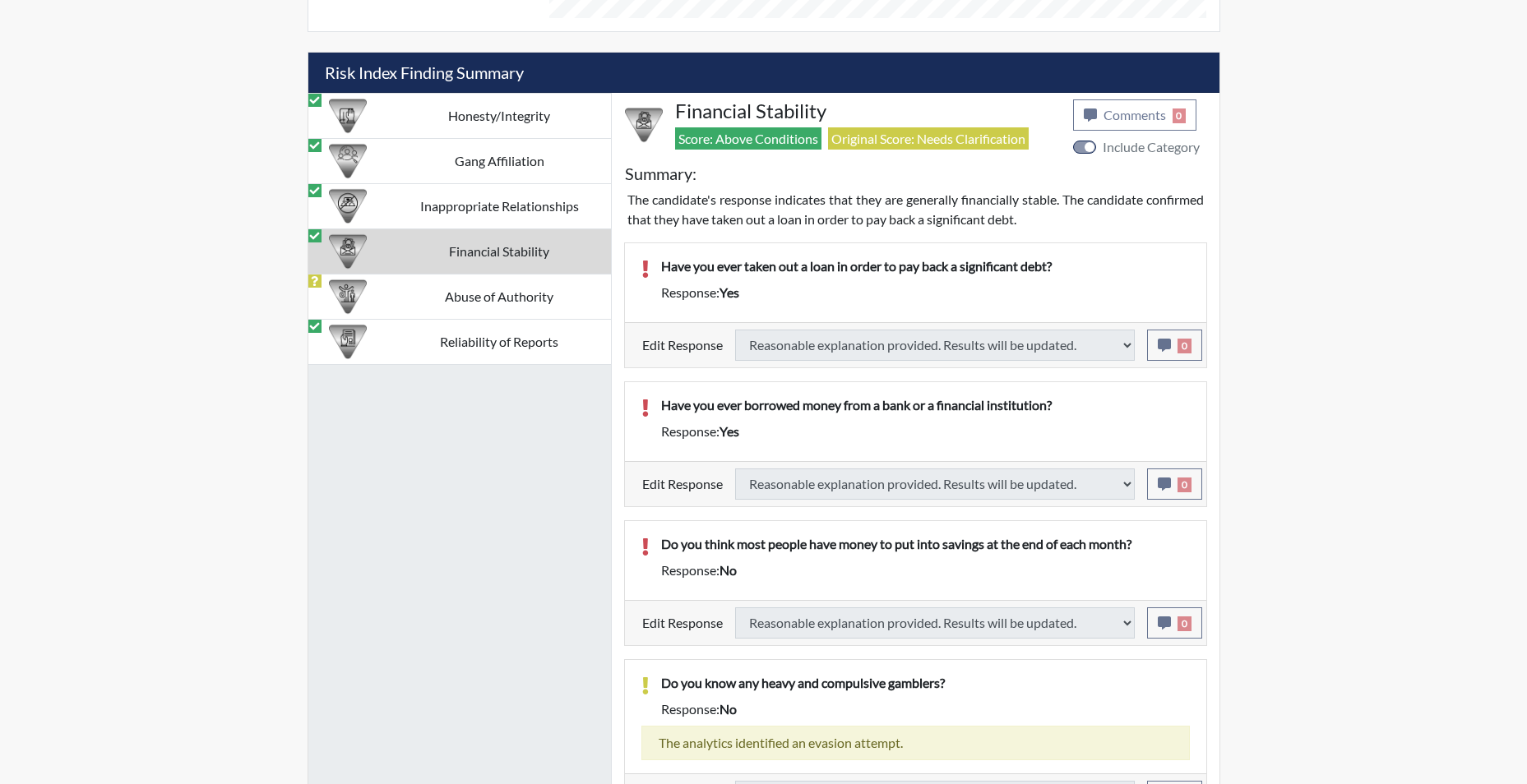
select select
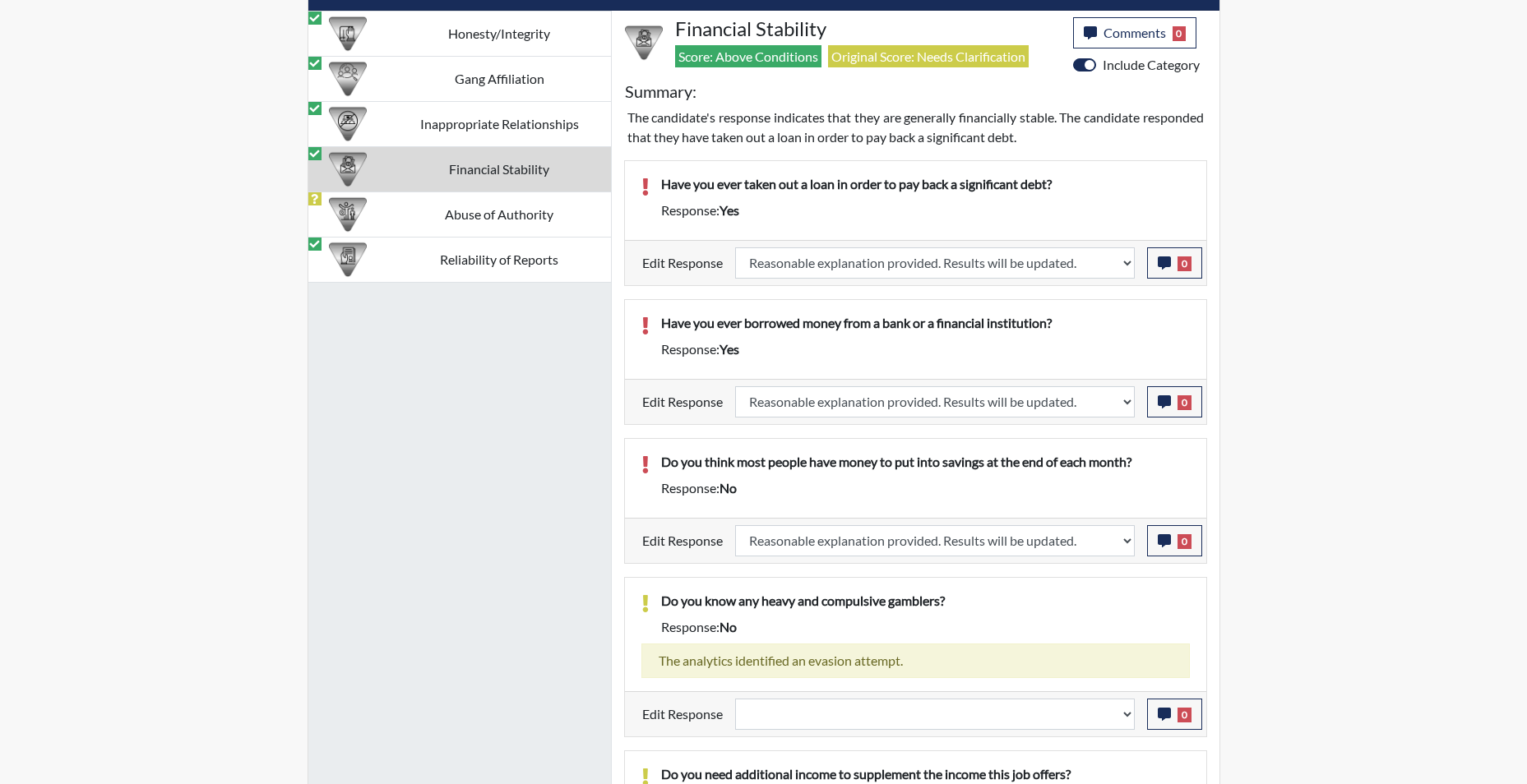
scroll to position [1177, 0]
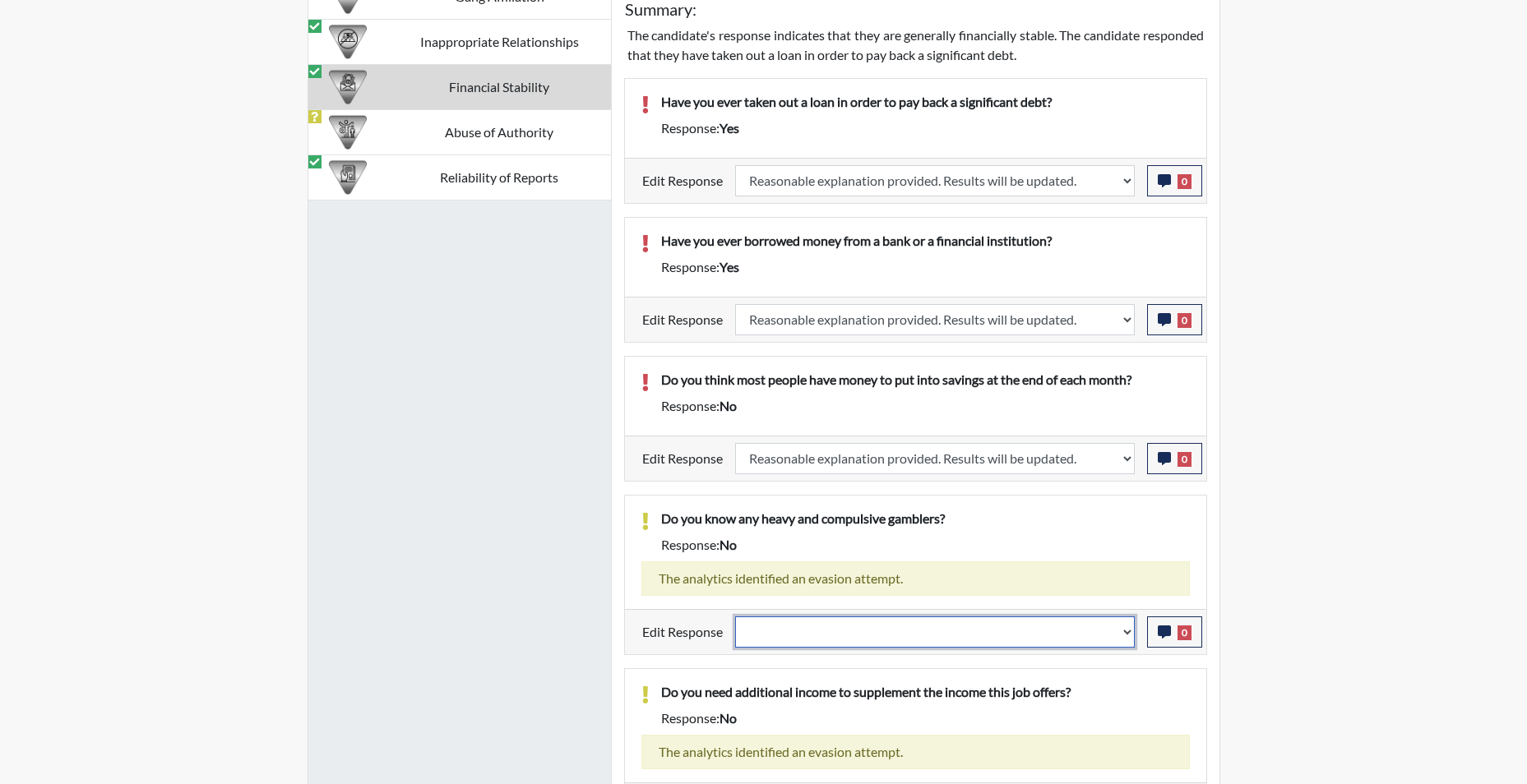
click at [1128, 635] on select "Question is not relevant. Results will be updated. Reasonable explanation provi…" at bounding box center [935, 631] width 399 height 31
select select "reasonable-explanation-provided"
click at [735, 616] on select "Question is not relevant. Results will be updated. Reasonable explanation provi…" at bounding box center [935, 631] width 399 height 31
select select
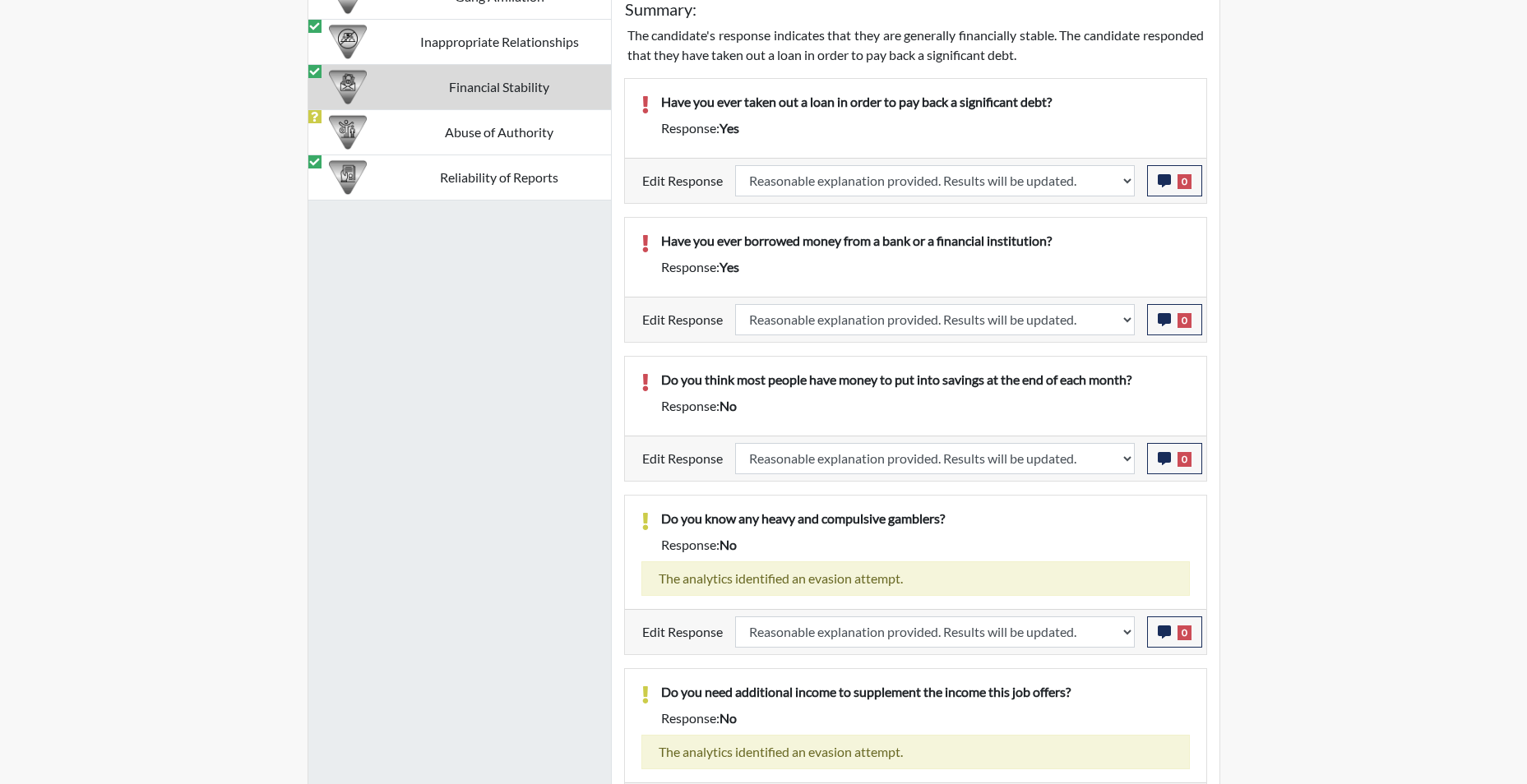
select select
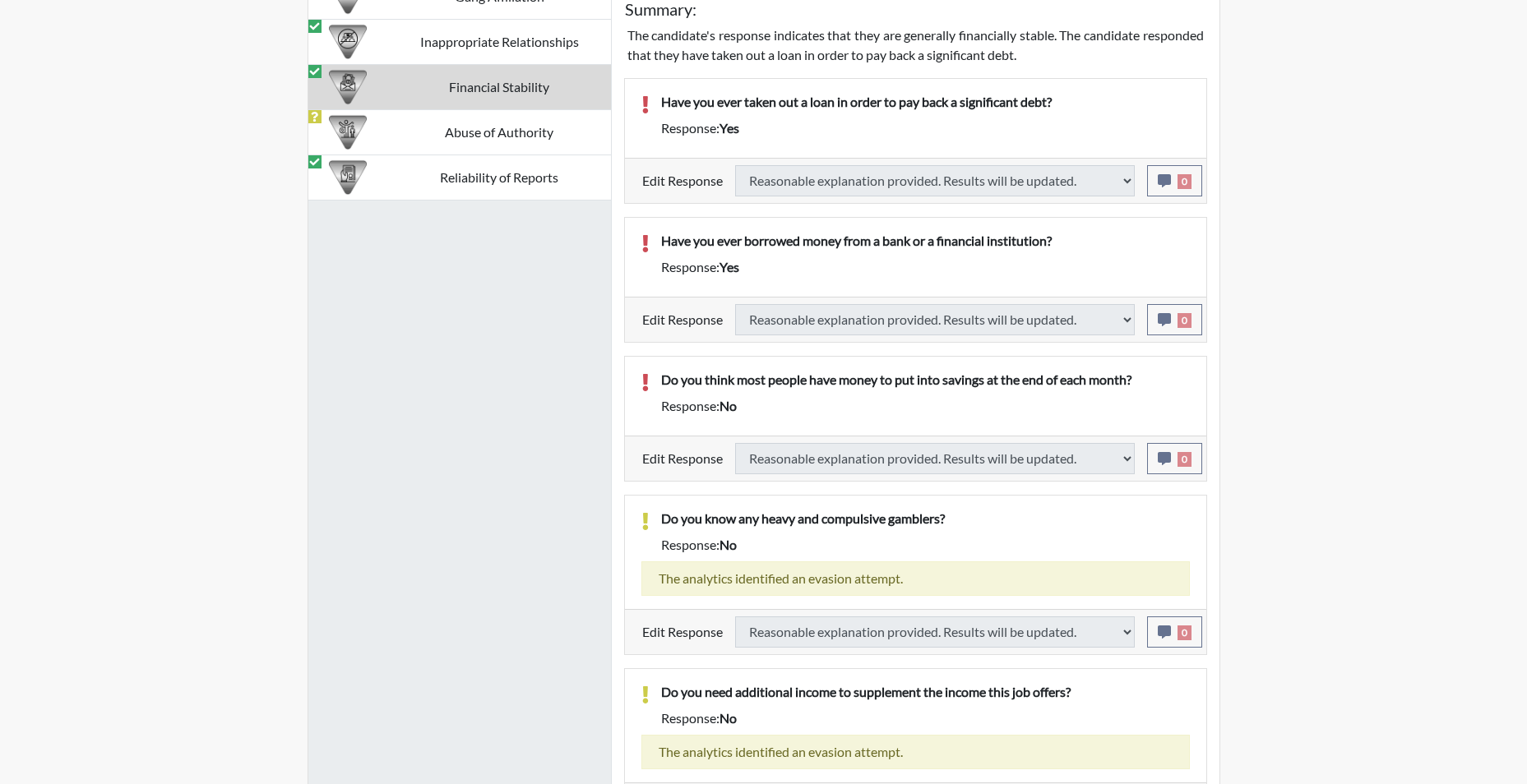
select select
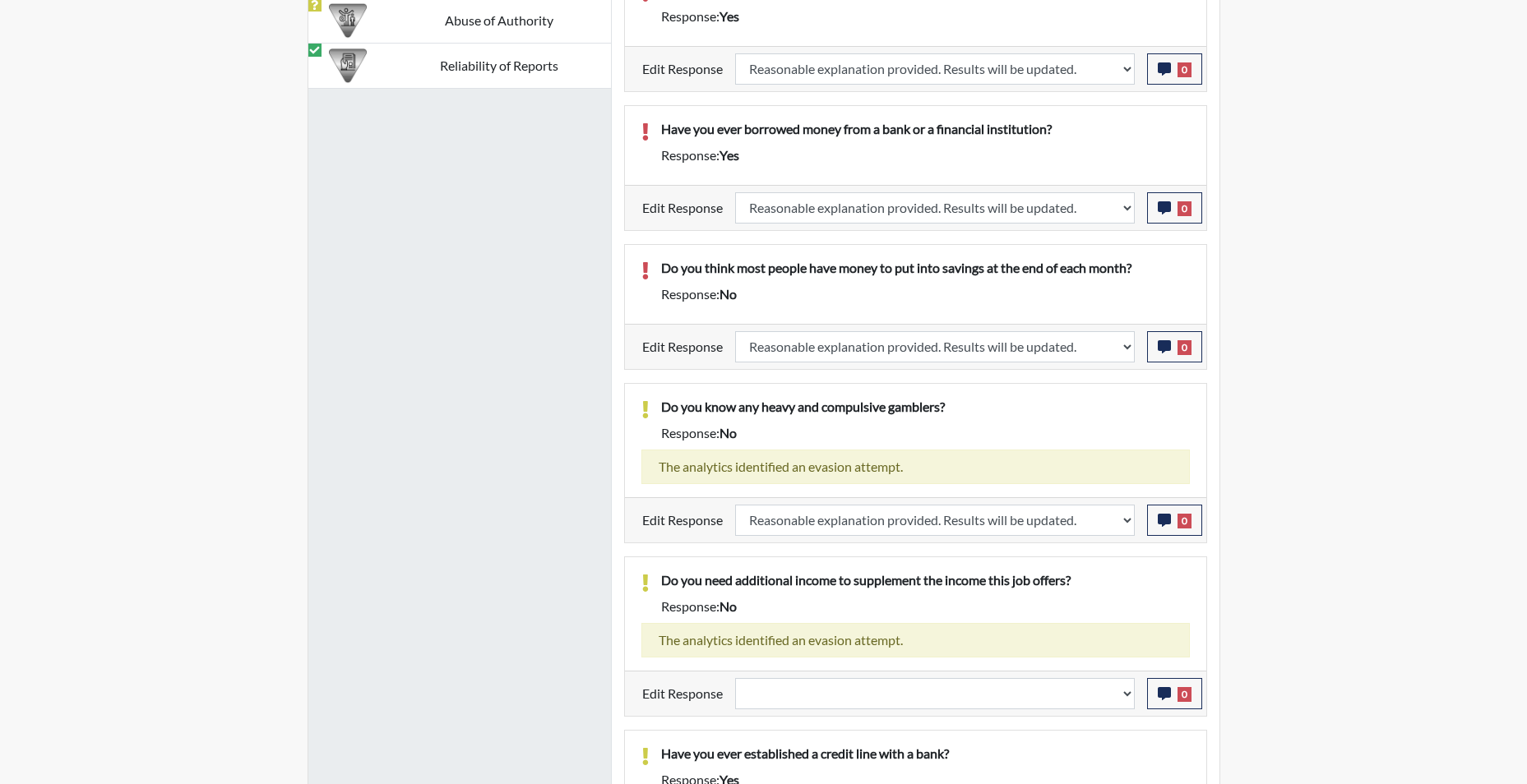
scroll to position [1342, 0]
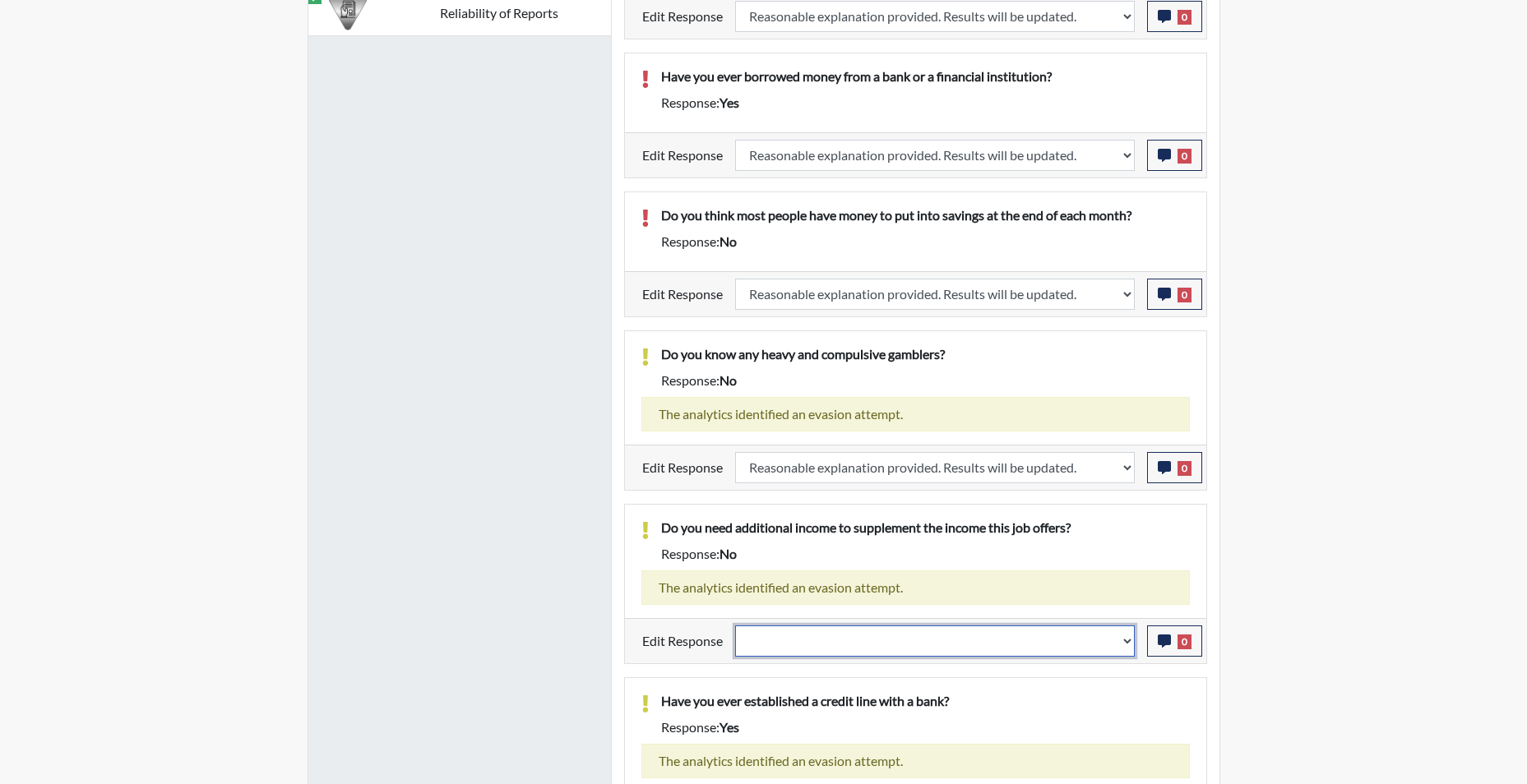
click at [1124, 647] on select "Question is not relevant. Results will be updated. Reasonable explanation provi…" at bounding box center [935, 640] width 399 height 31
select select "reasonable-explanation-provided"
click at [735, 625] on select "Question is not relevant. Results will be updated. Reasonable explanation provi…" at bounding box center [935, 640] width 399 height 31
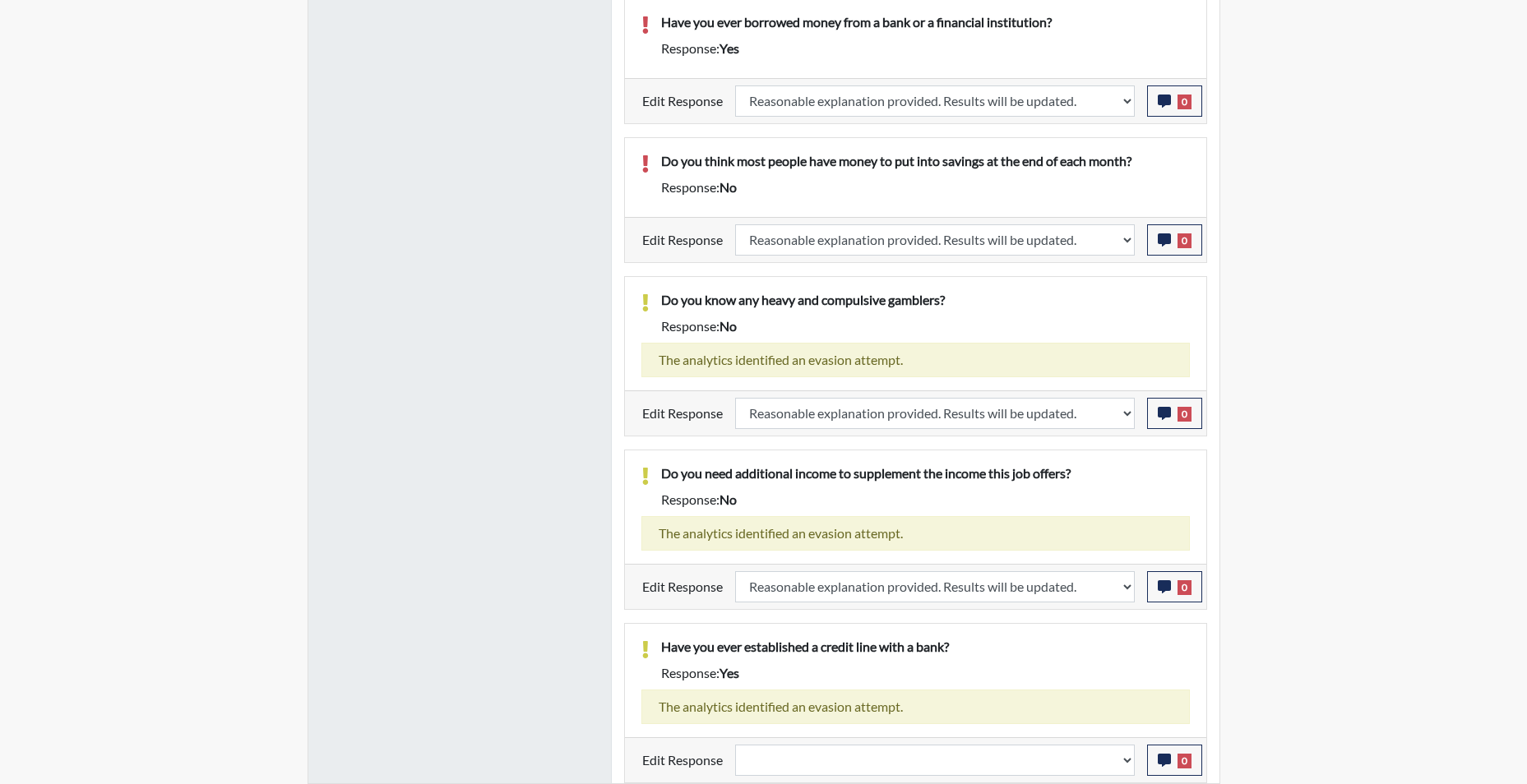
scroll to position [273, 683]
click at [1124, 770] on select "Question is not relevant. Results will be updated. Reasonable explanation provi…" at bounding box center [935, 760] width 399 height 31
select select "reasonable-explanation-provided"
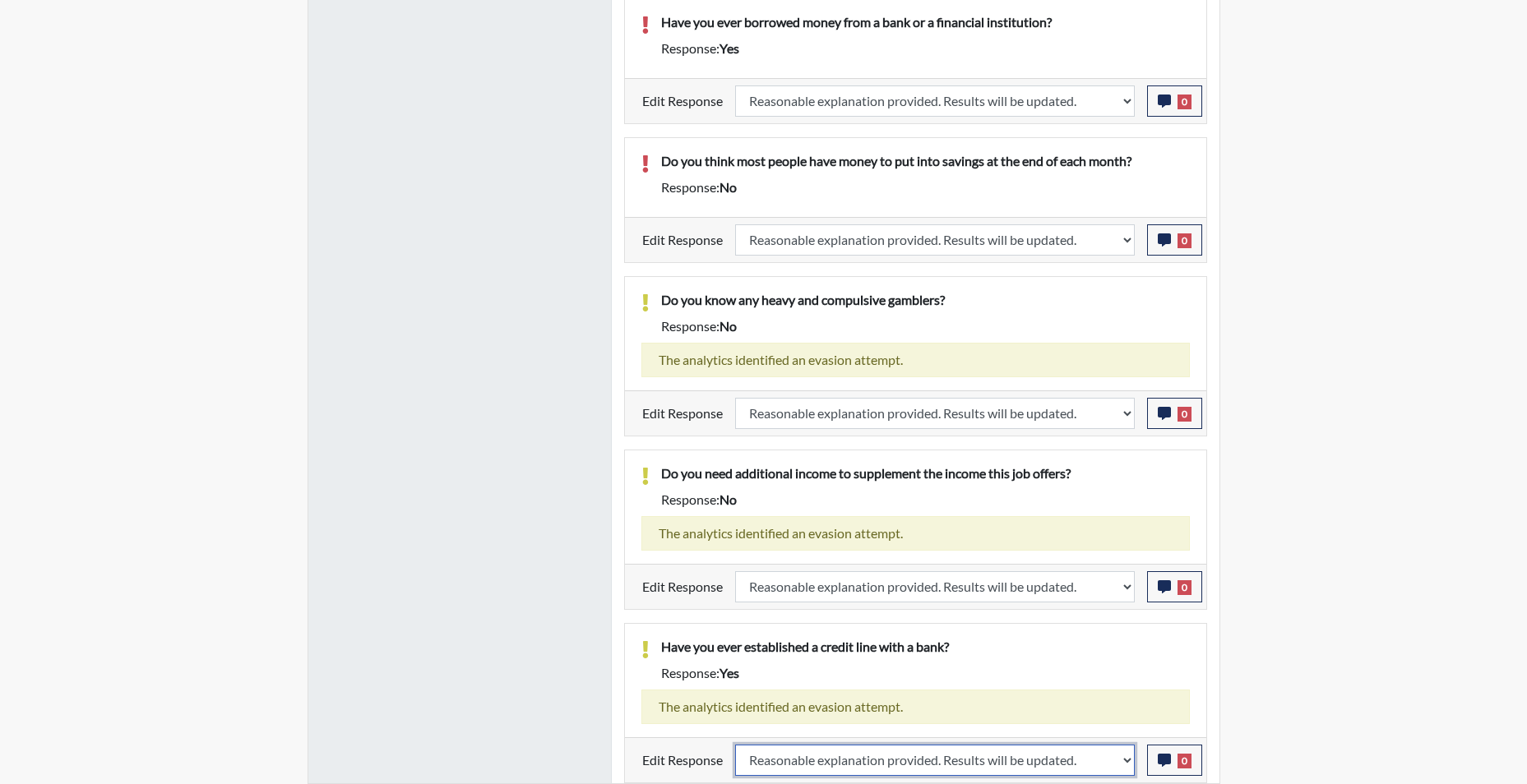
click at [735, 745] on select "Question is not relevant. Results will be updated. Reasonable explanation provi…" at bounding box center [935, 760] width 399 height 31
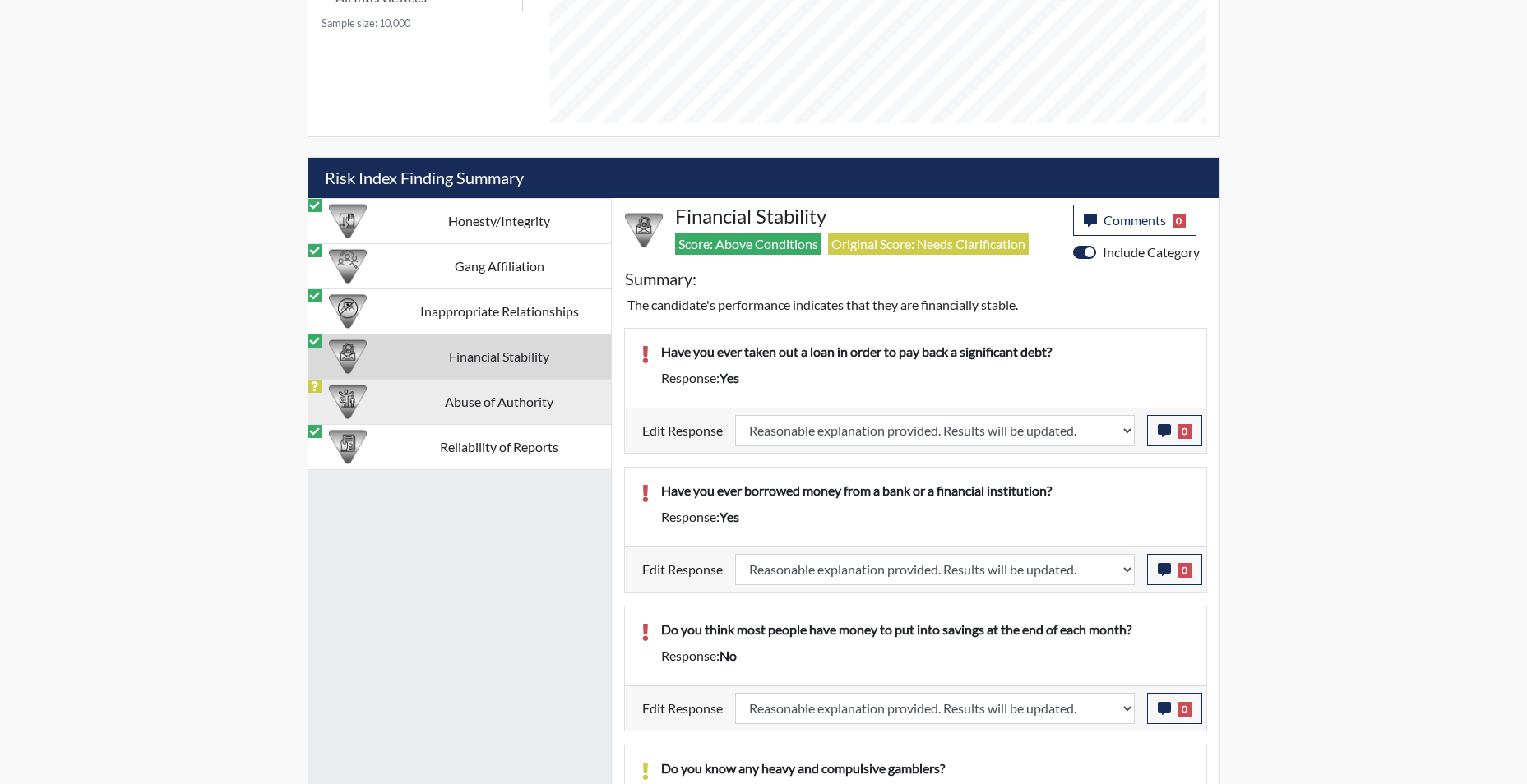
scroll to position [883, 0]
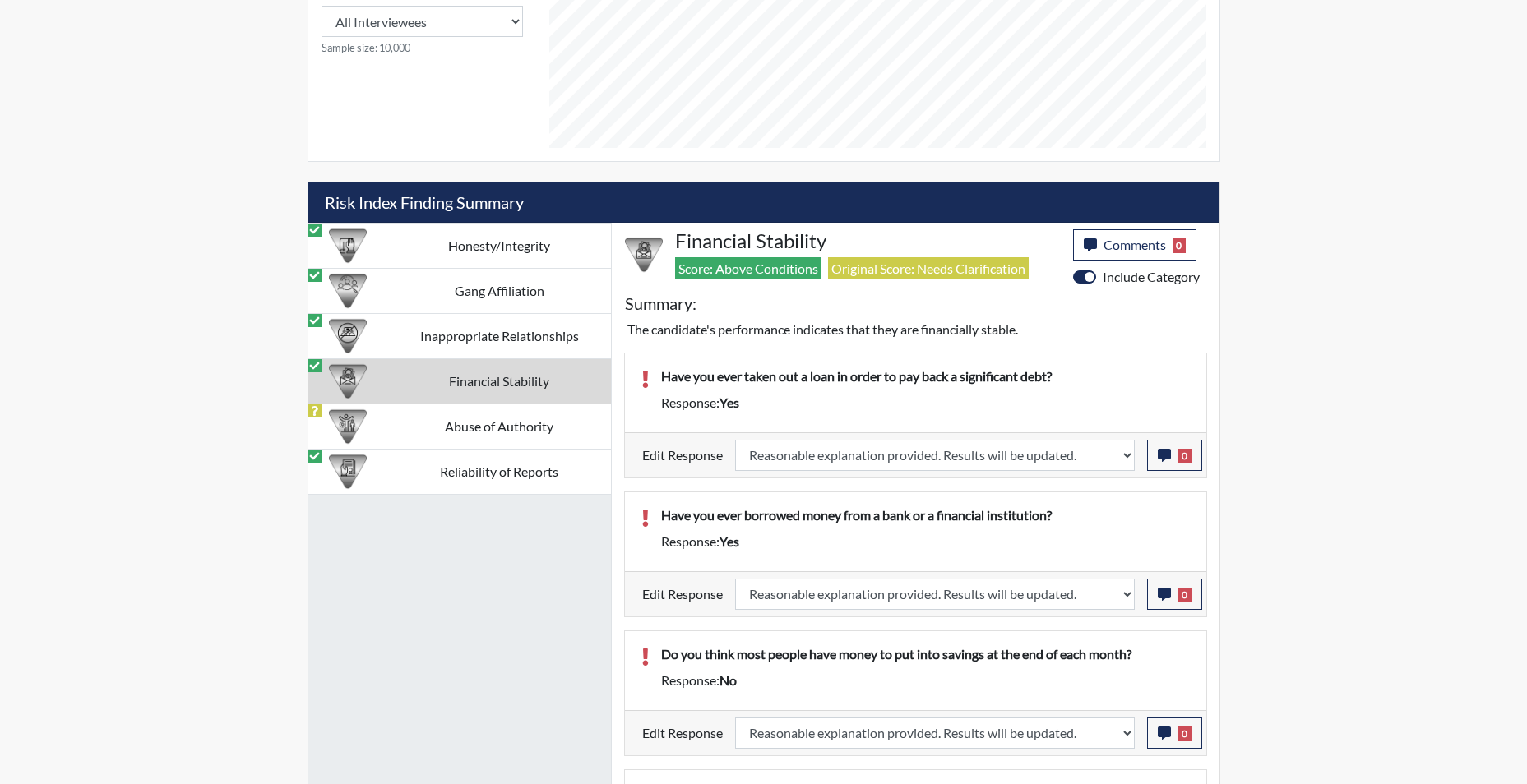
click at [483, 387] on td "Financial Stability" at bounding box center [500, 381] width 223 height 45
click at [483, 431] on td "Abuse of Authority" at bounding box center [500, 426] width 223 height 45
select select
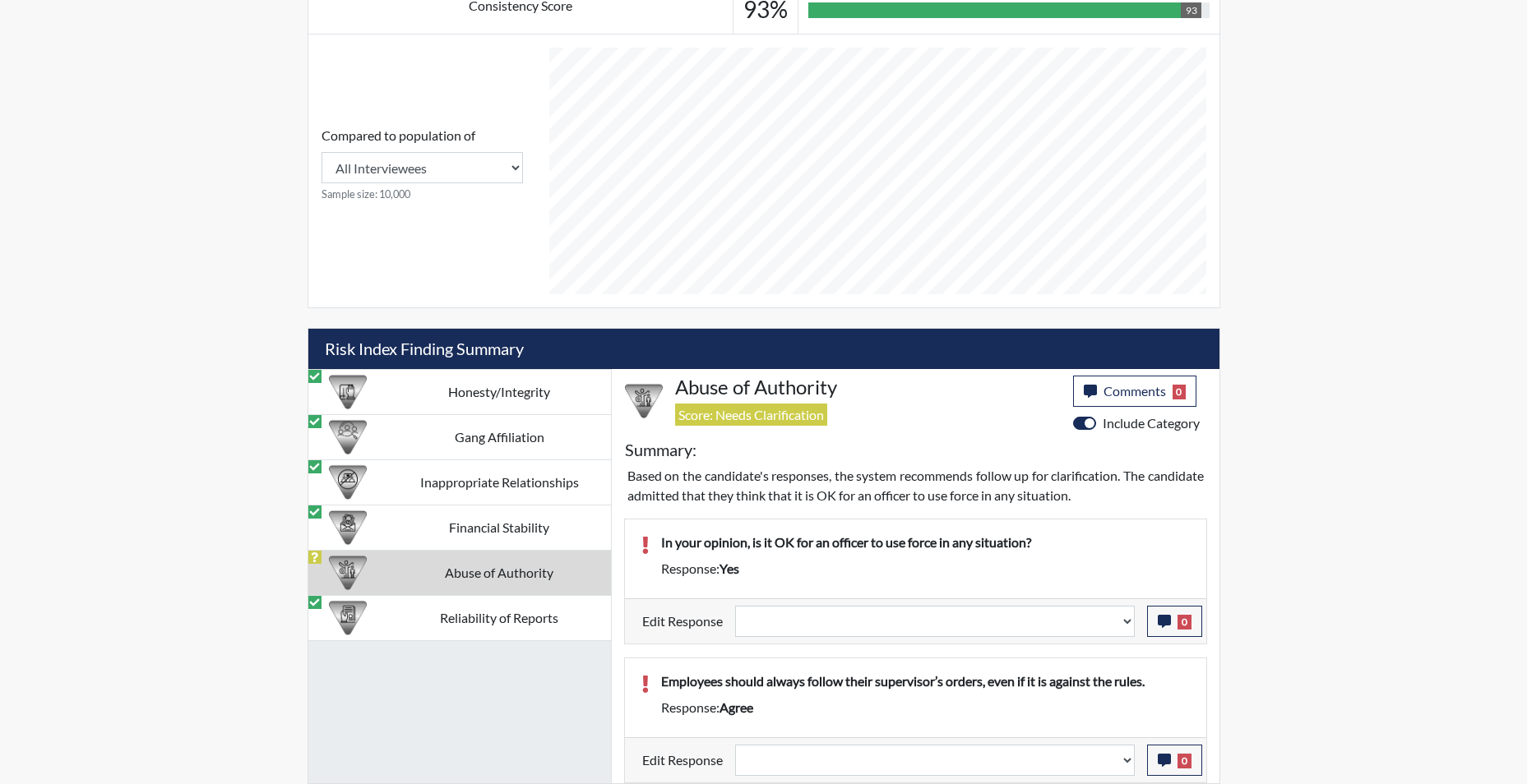
scroll to position [737, 0]
click at [1128, 628] on select "Question is not relevant. Results will be updated. Reasonable explanation provi…" at bounding box center [935, 620] width 399 height 31
select select "reasonable-explanation-provided"
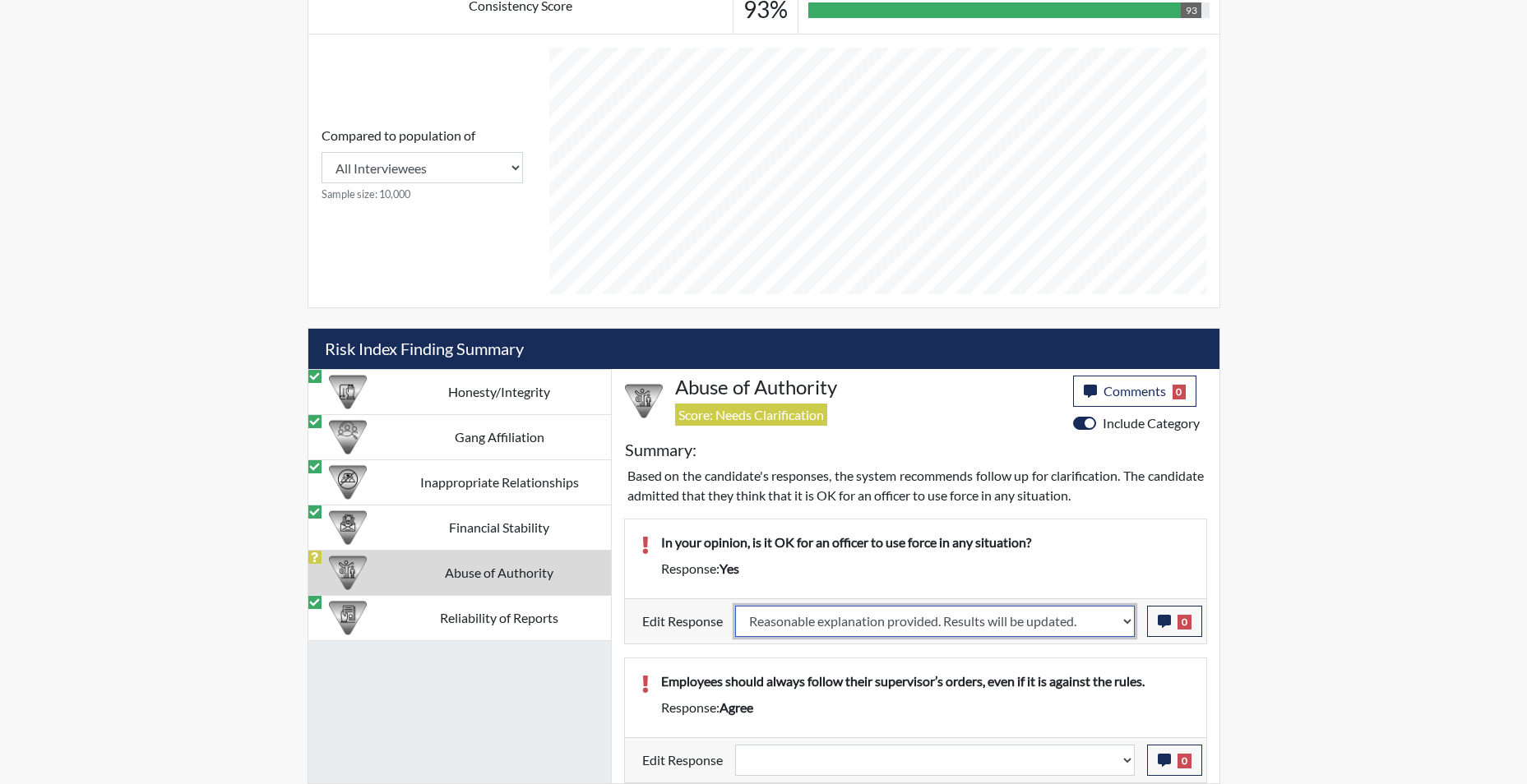
click at [735, 605] on select "Question is not relevant. Results will be updated. Reasonable explanation provi…" at bounding box center [935, 620] width 399 height 31
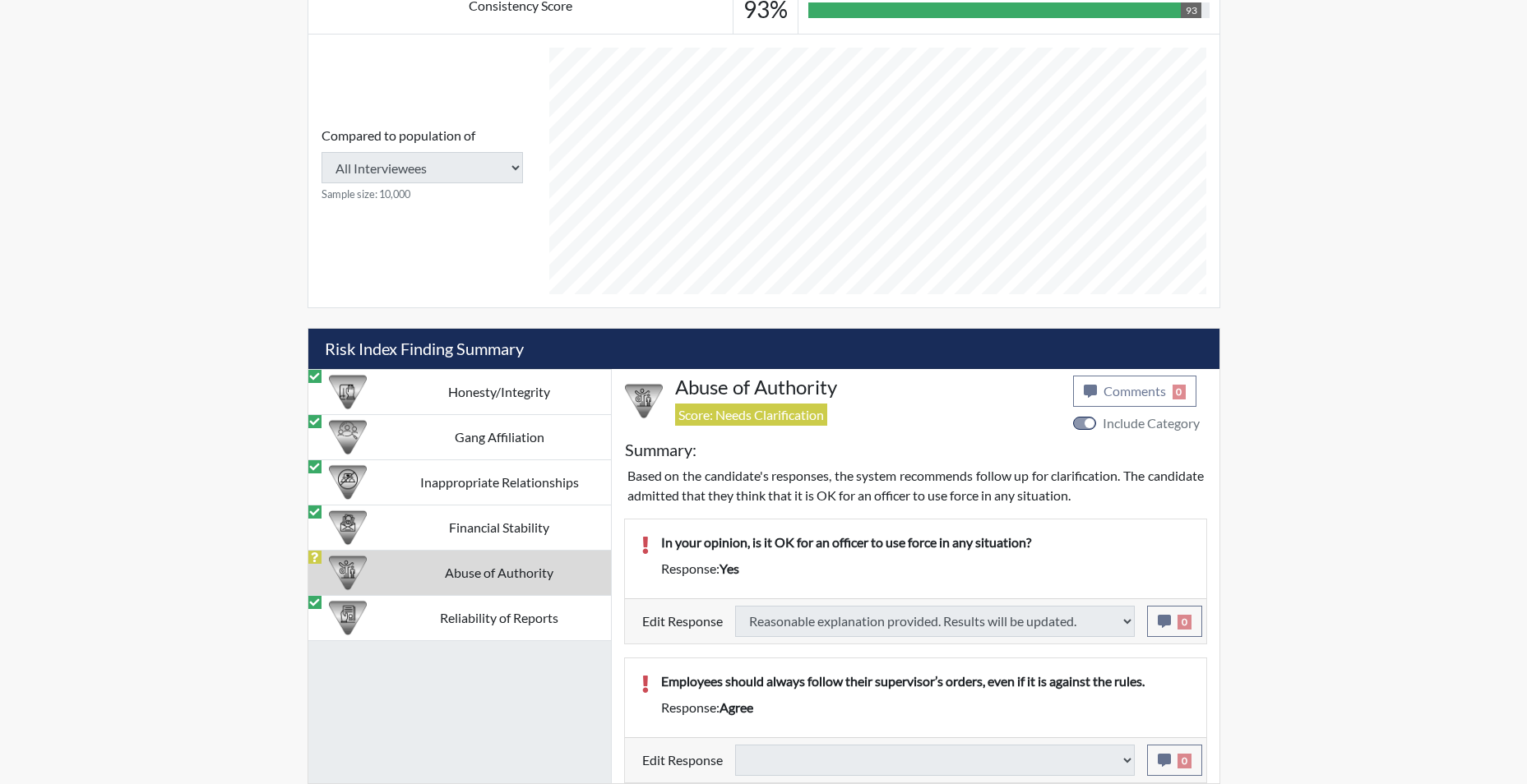
select select
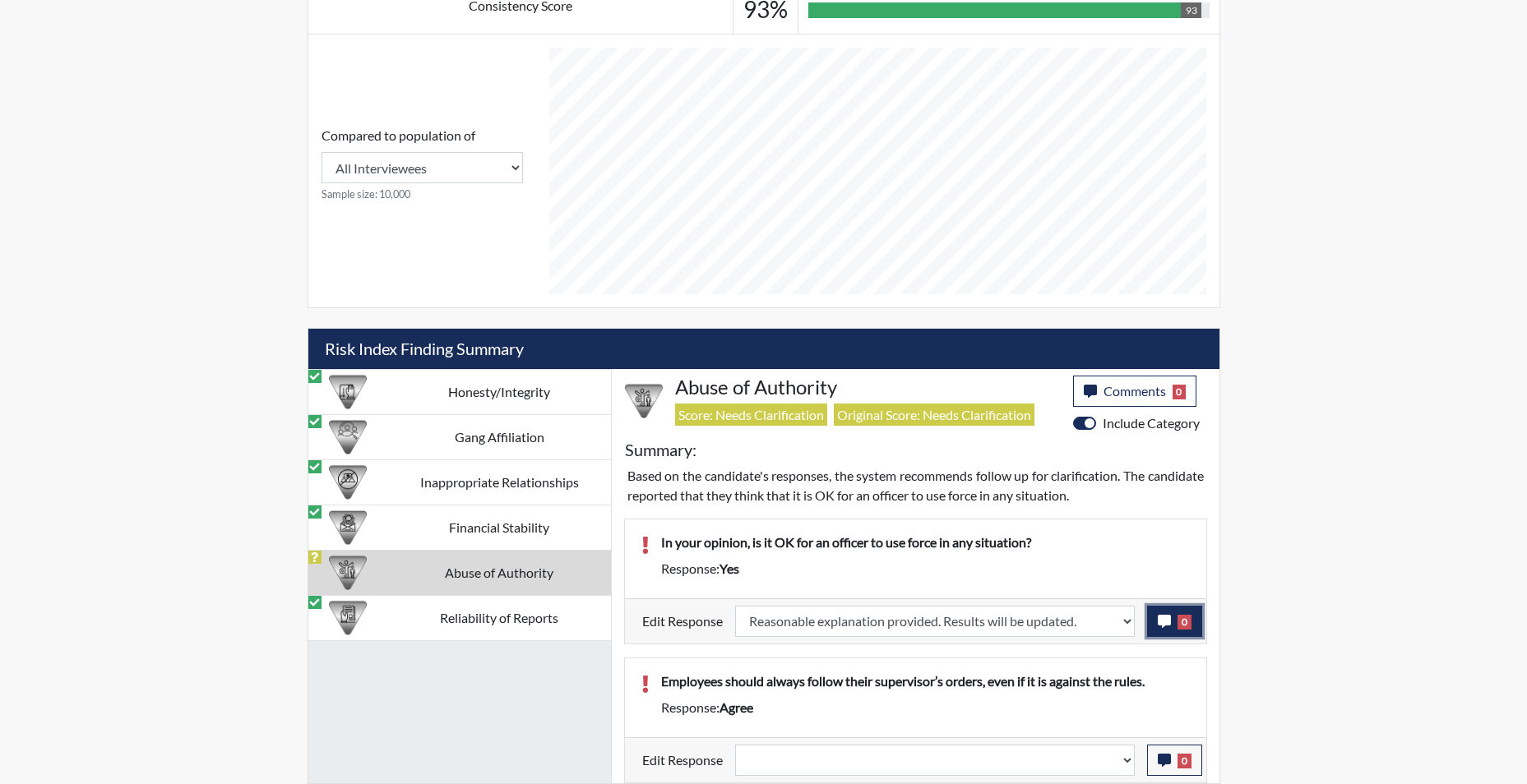
click at [1159, 622] on icon "button" at bounding box center [1164, 621] width 13 height 13
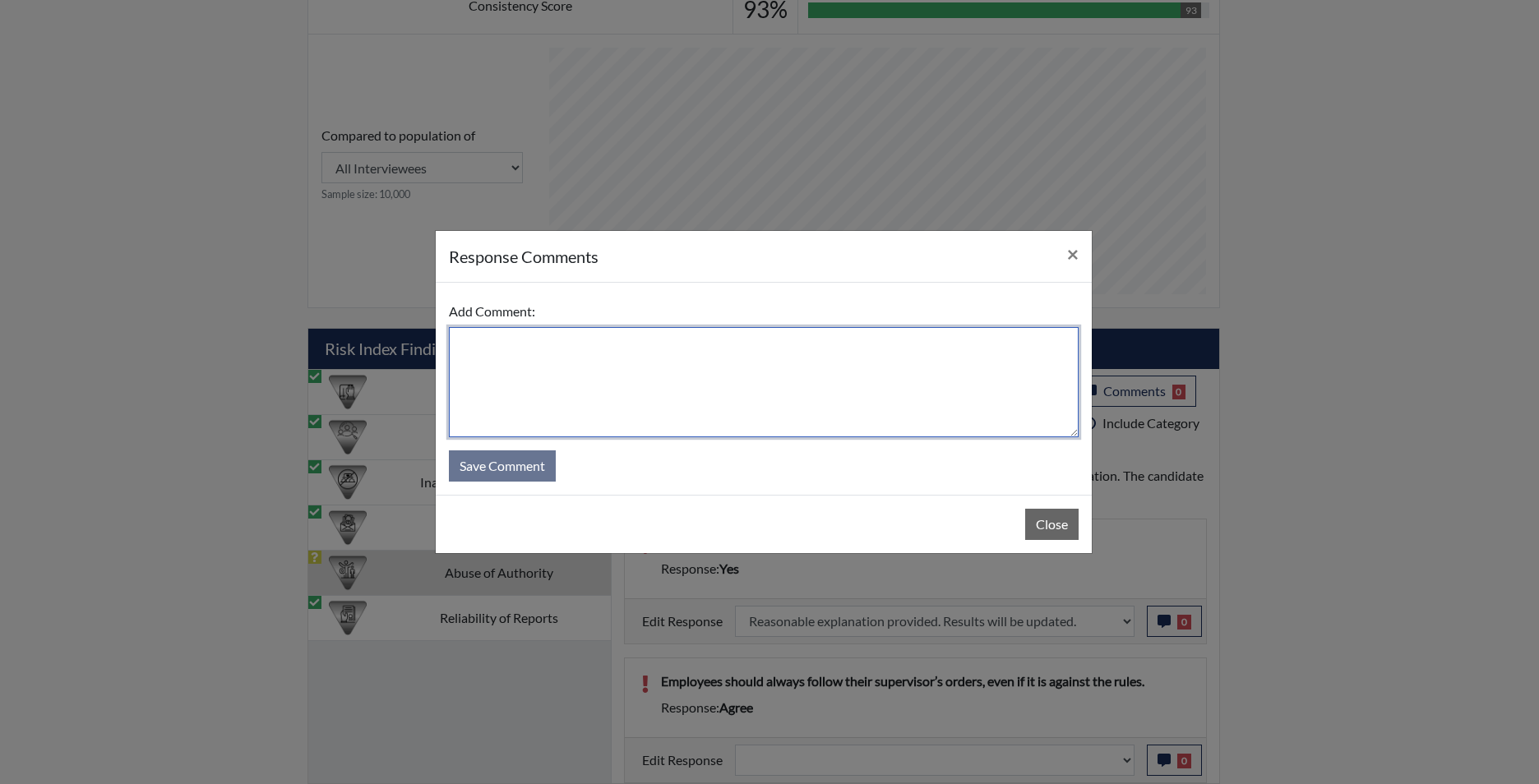
click at [855, 412] on textarea at bounding box center [763, 382] width 630 height 110
type textarea "app states no"
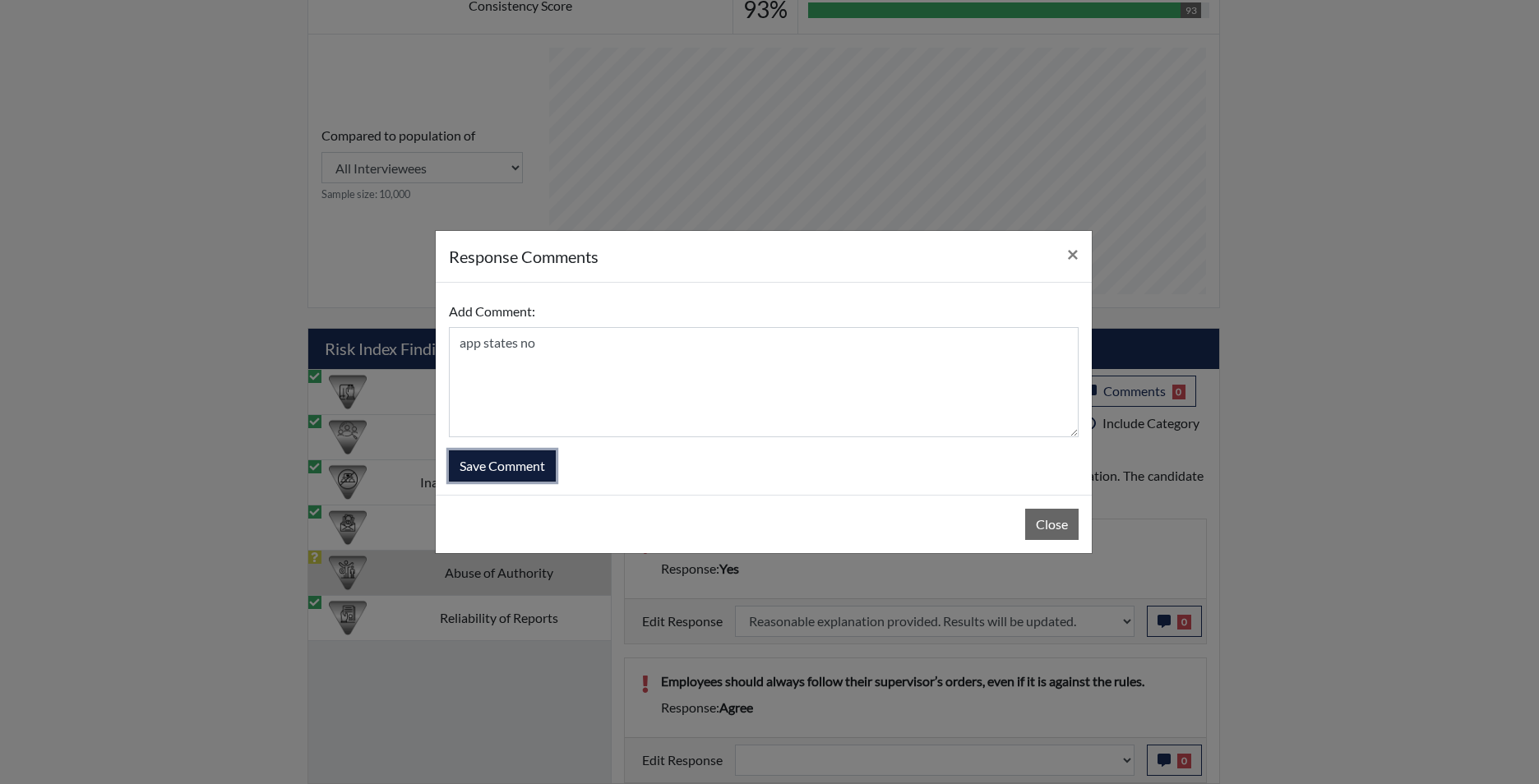
click at [501, 458] on button "Save Comment" at bounding box center [502, 465] width 107 height 31
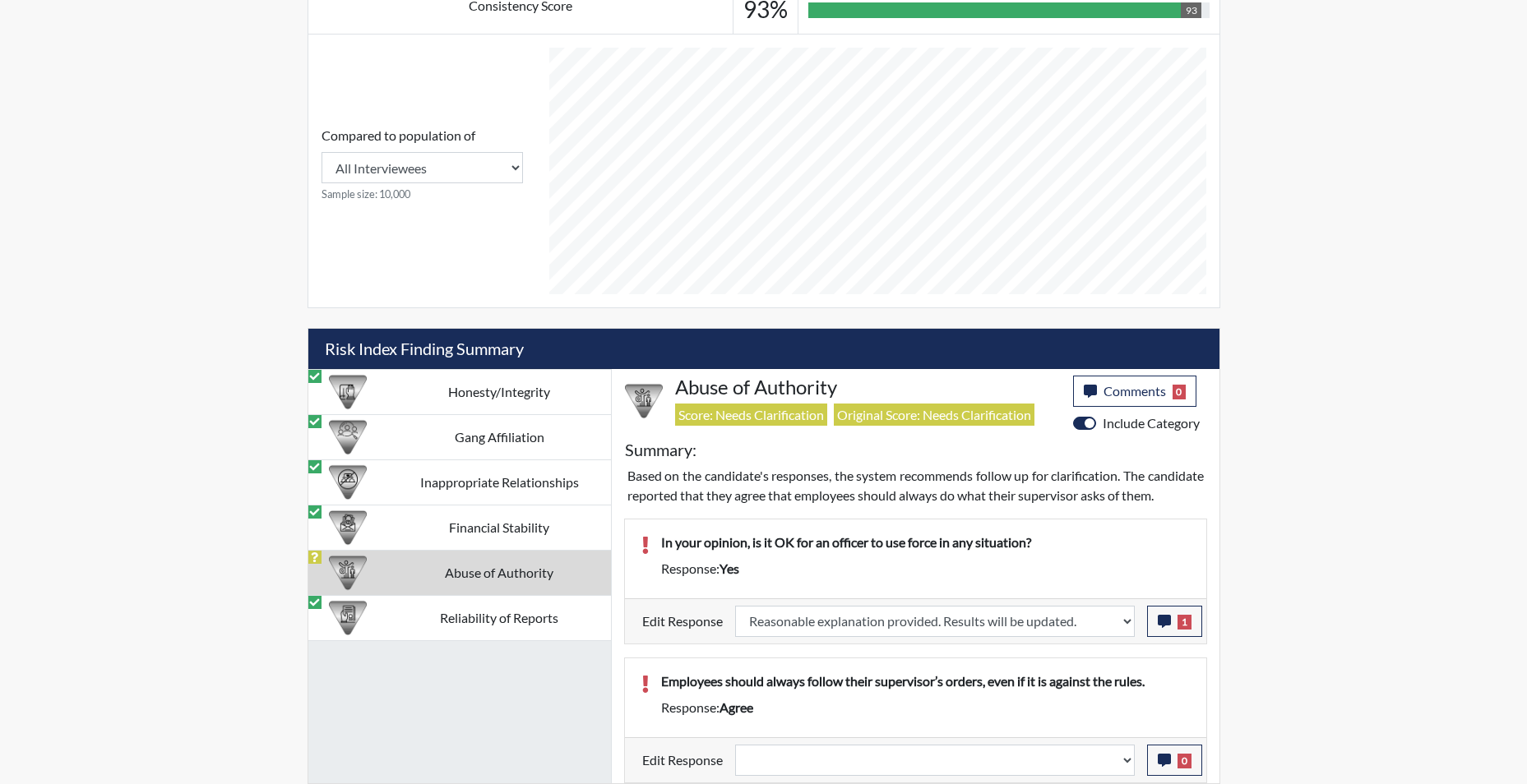
scroll to position [757, 0]
click at [1124, 764] on select "Question is not relevant. Results will be updated. Reasonable explanation provi…" at bounding box center [935, 760] width 399 height 31
select select "reasonable-explanation-provided"
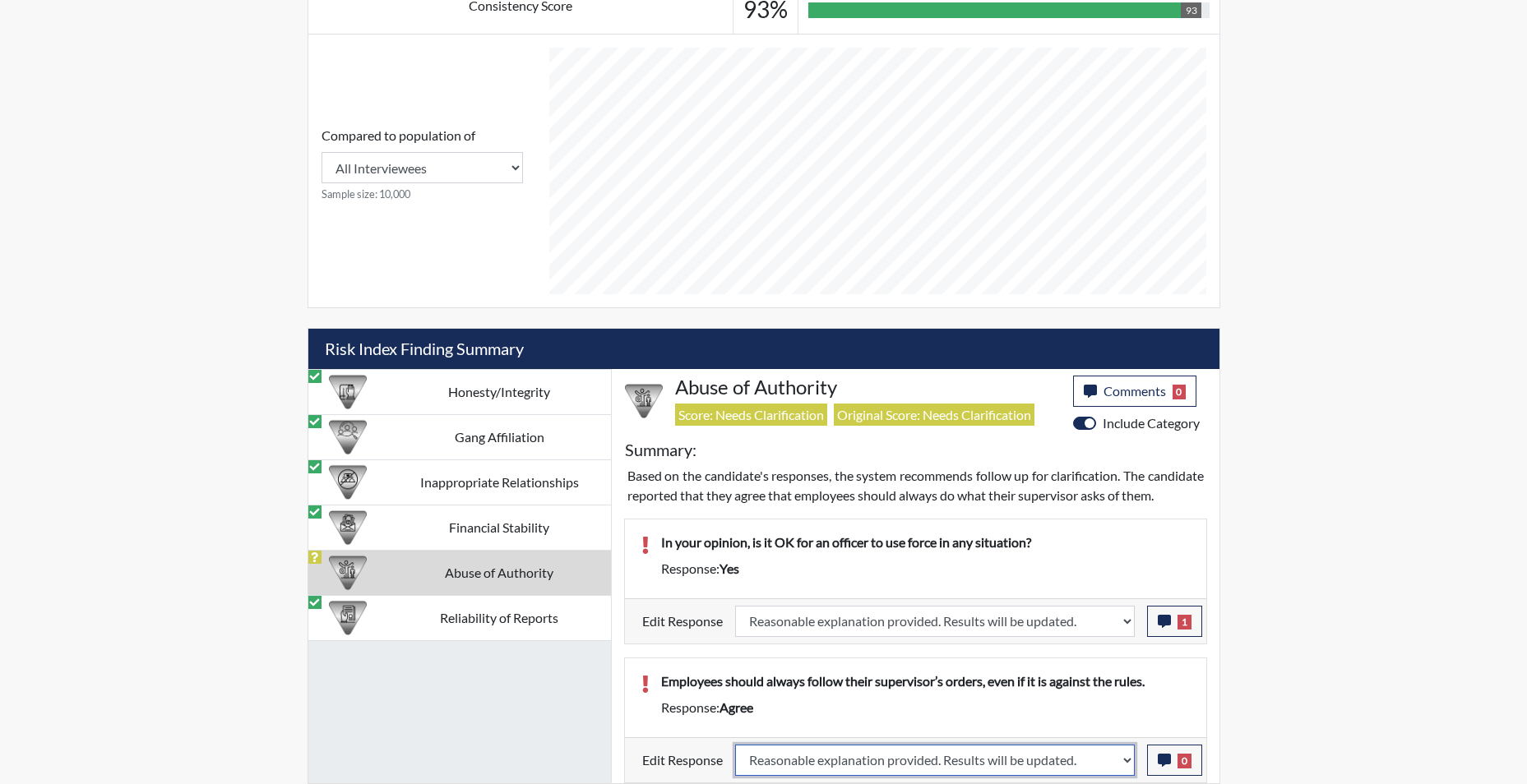
click at [735, 745] on select "Question is not relevant. Results will be updated. Reasonable explanation provi…" at bounding box center [935, 760] width 399 height 31
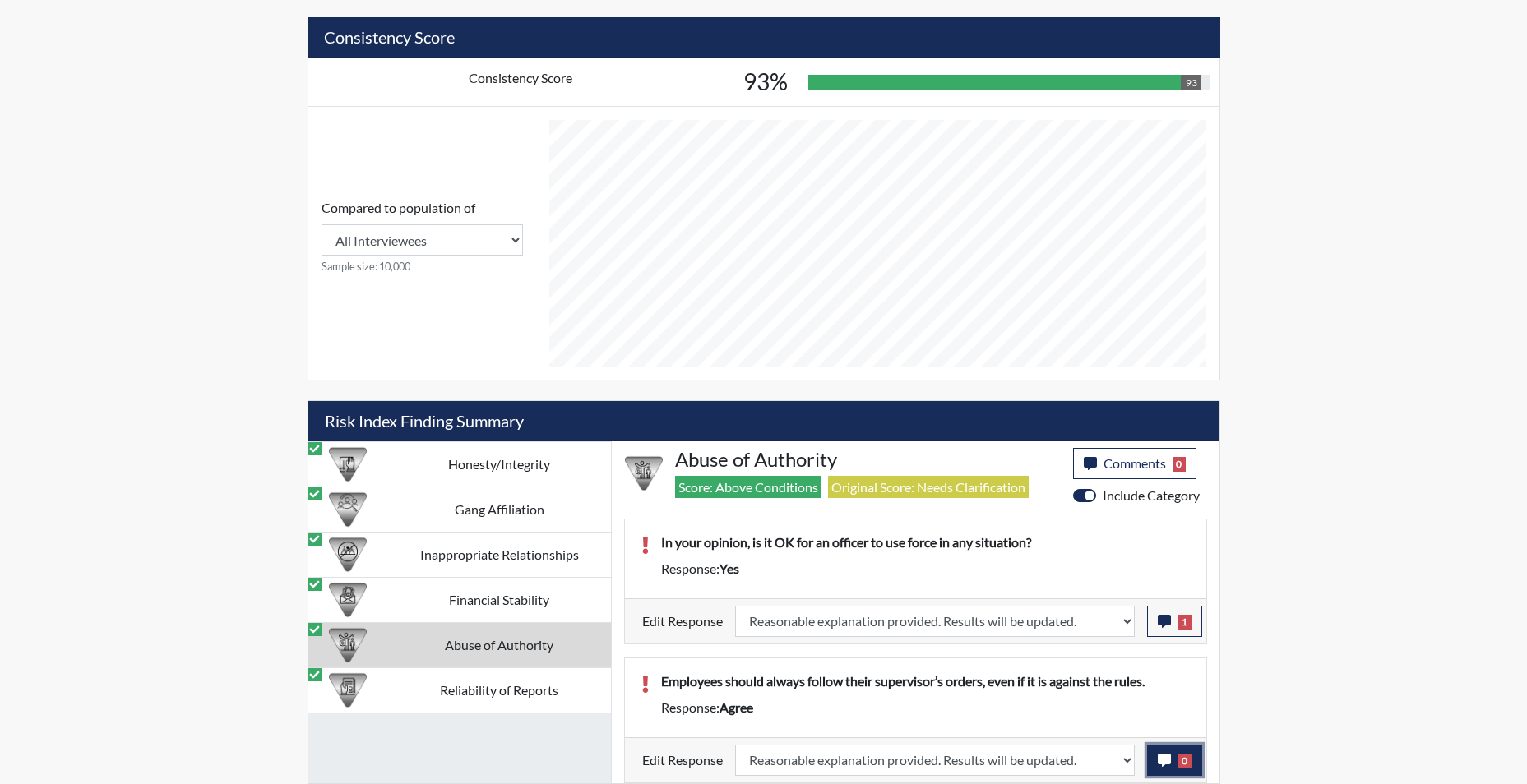
scroll to position [273, 683]
click at [1164, 764] on icon "button" at bounding box center [1164, 761] width 13 height 13
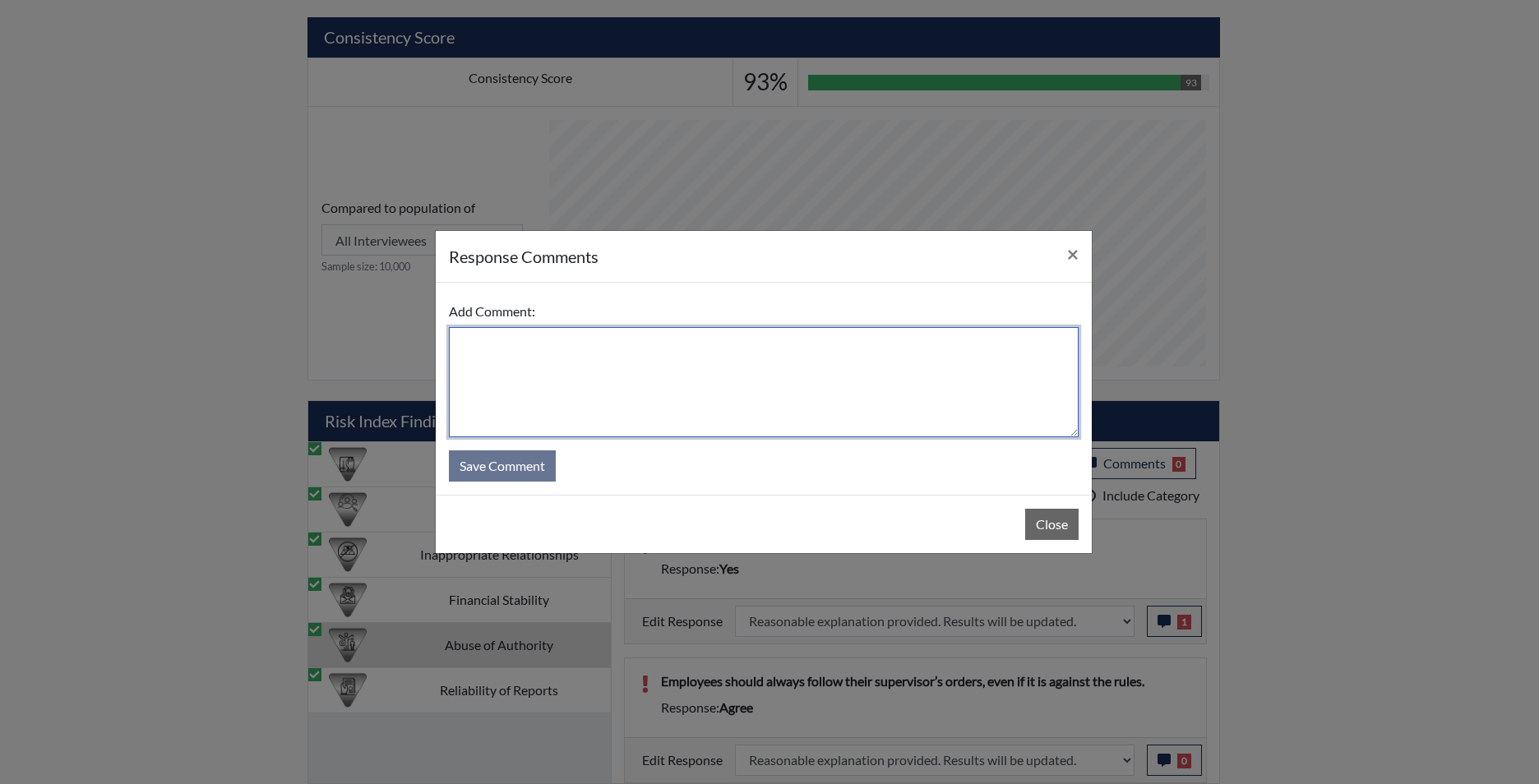
click at [764, 395] on textarea at bounding box center [763, 382] width 630 height 110
type textarea "app states no"
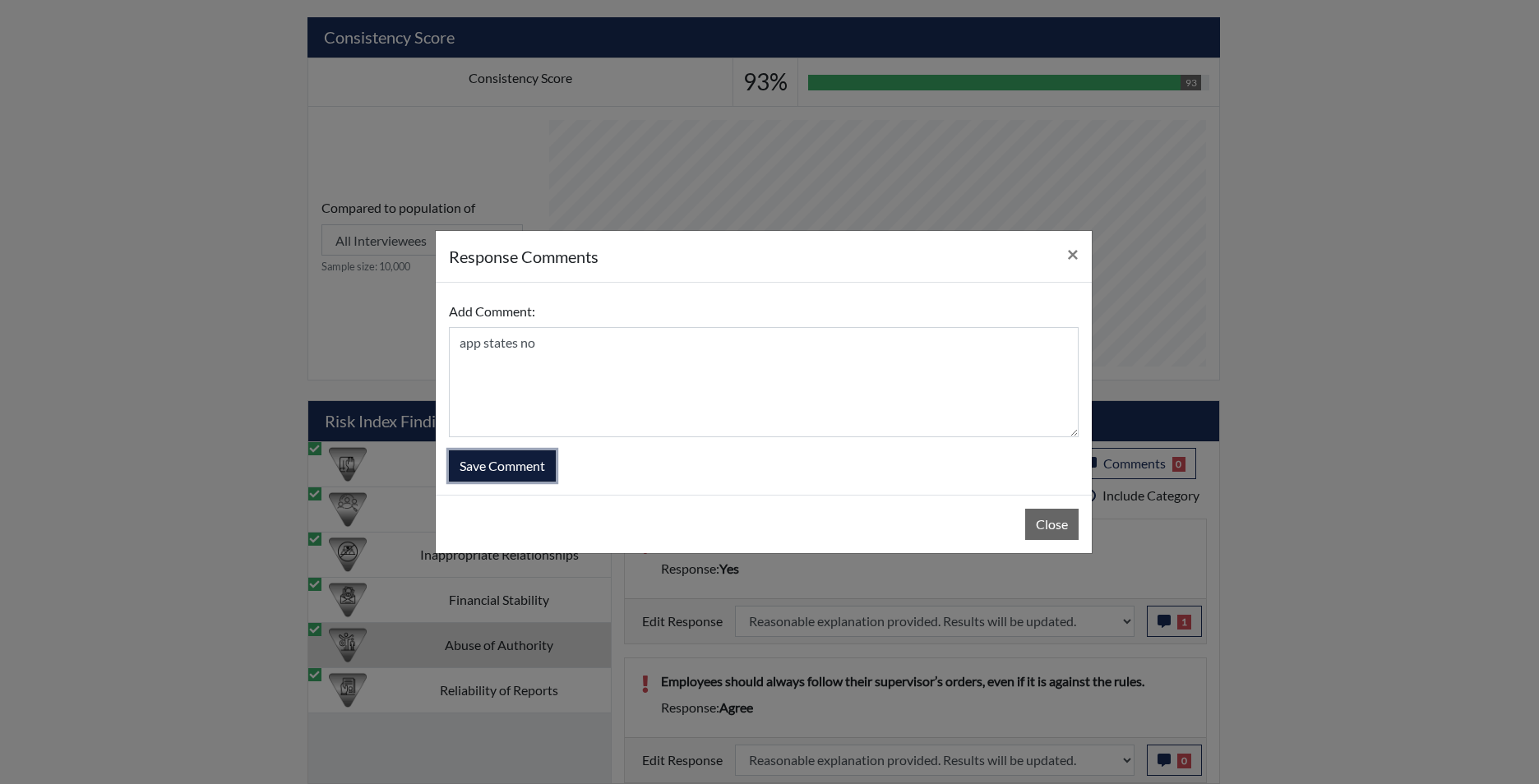
click at [509, 477] on button "Save Comment" at bounding box center [502, 465] width 107 height 31
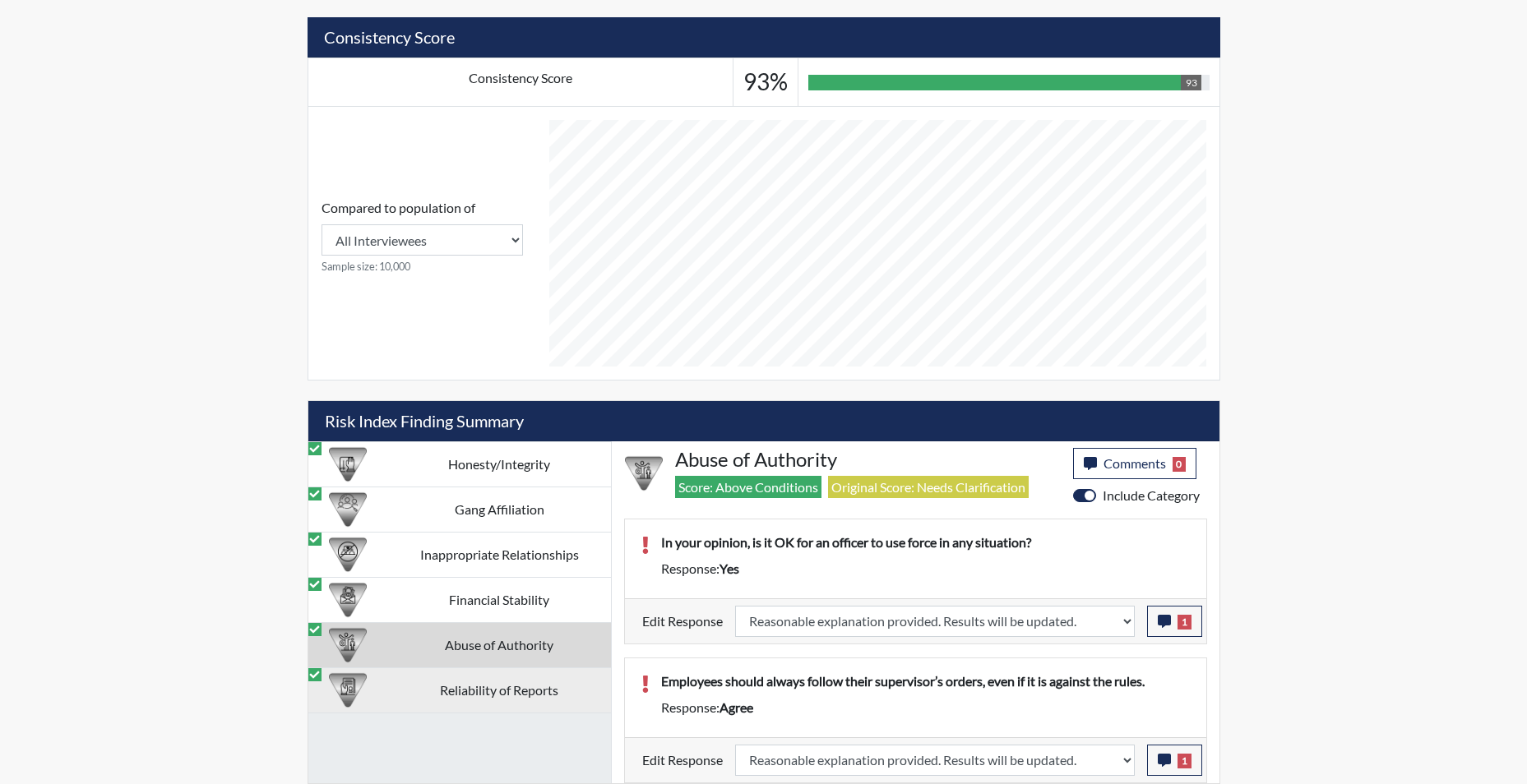
click at [494, 681] on td "Reliability of Reports" at bounding box center [500, 690] width 223 height 45
select select "reasonable-explanation-provided"
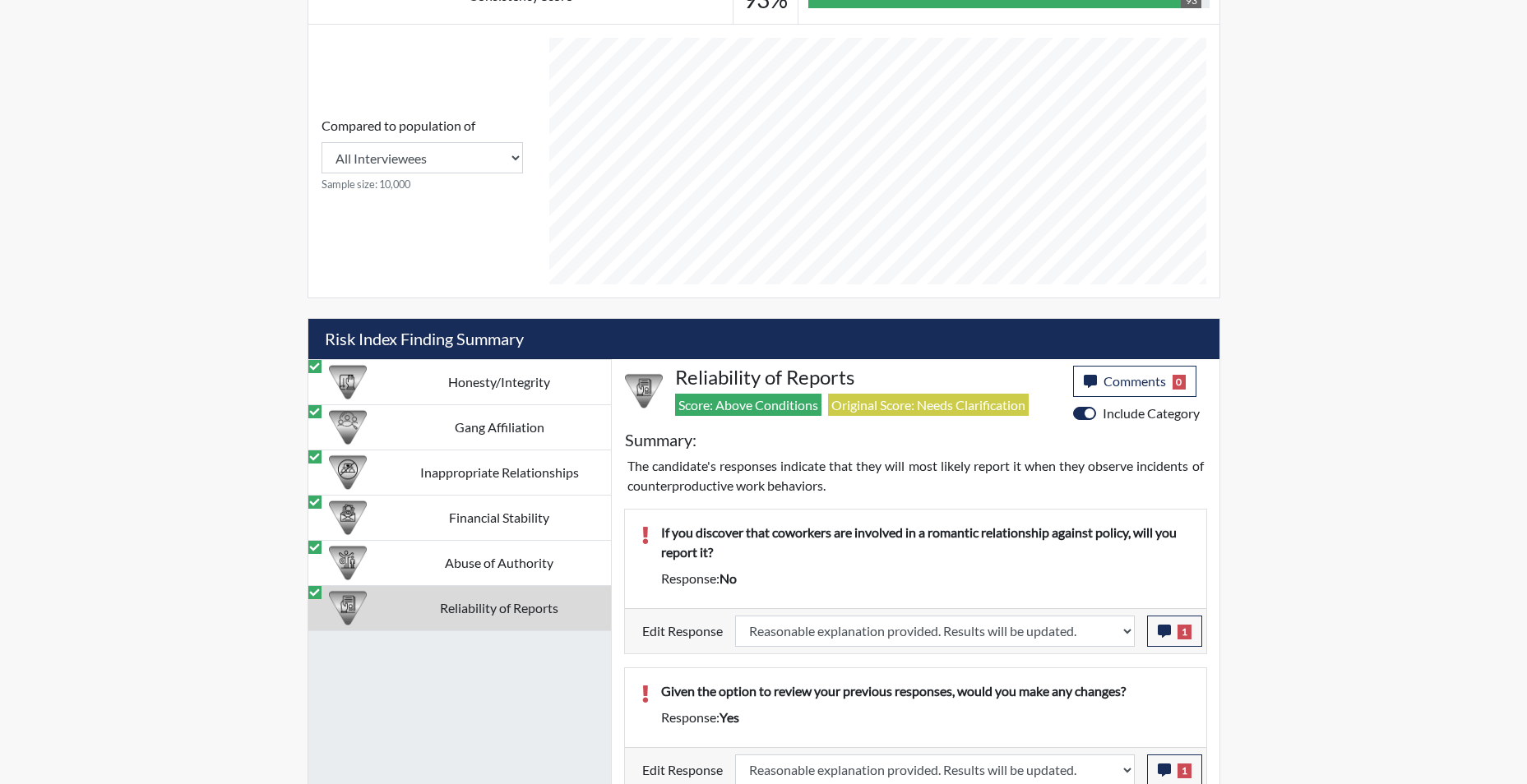
scroll to position [757, 0]
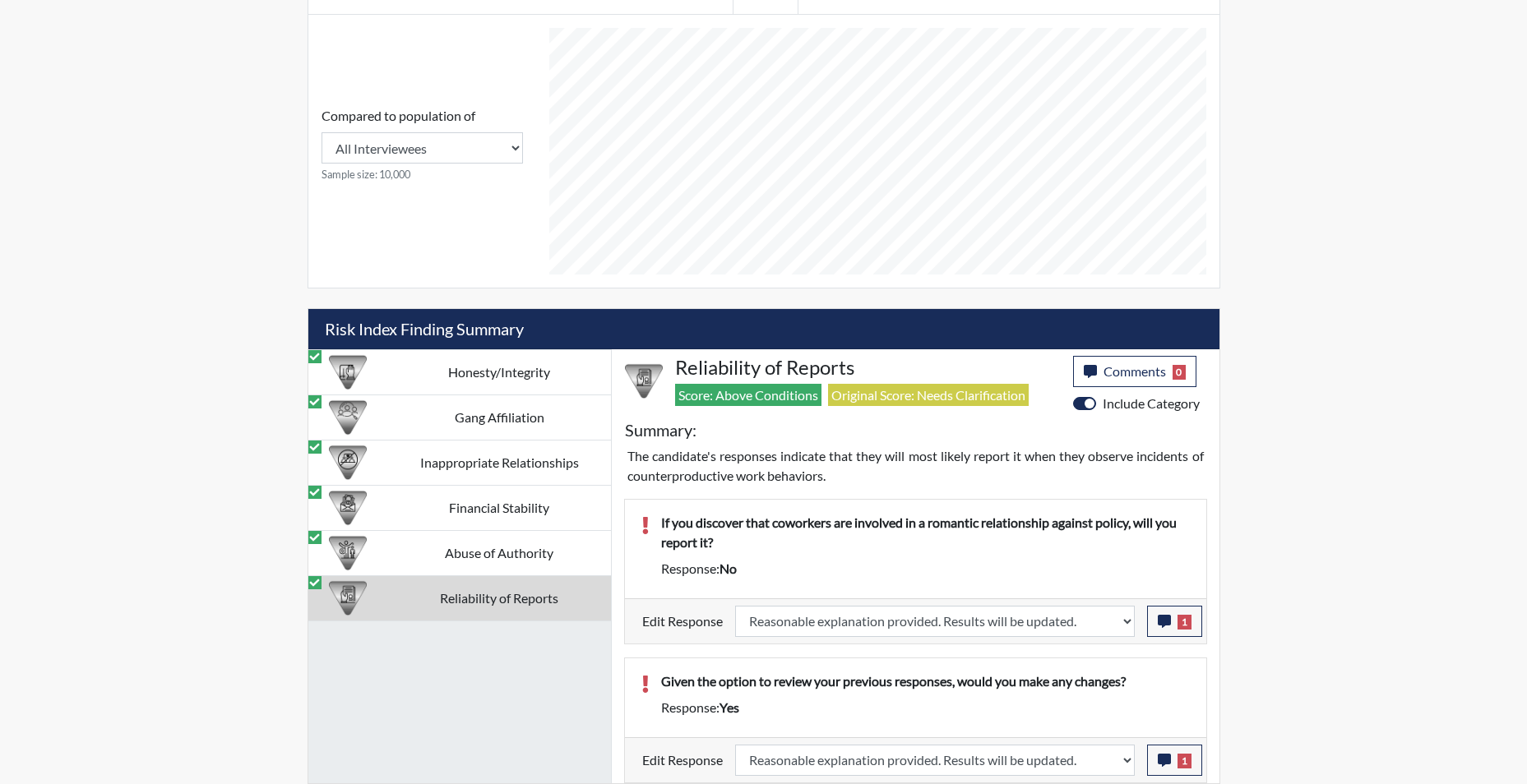
click at [482, 599] on td "Reliability of Reports" at bounding box center [500, 598] width 223 height 45
click at [490, 559] on td "Abuse of Authority" at bounding box center [500, 553] width 223 height 45
select select "reasonable-explanation-provided"
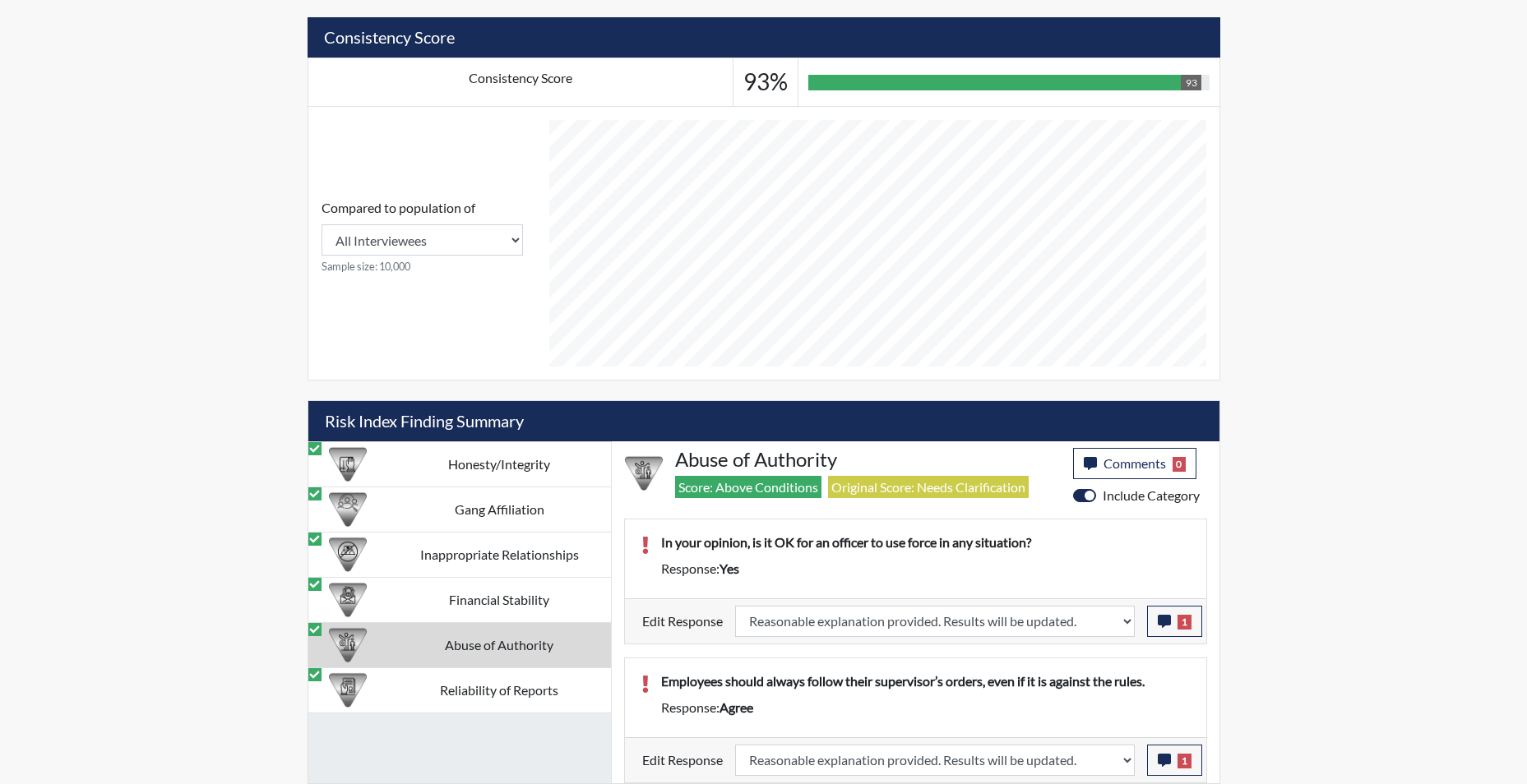
scroll to position [665, 0]
click at [497, 553] on td "Inappropriate Relationships" at bounding box center [500, 554] width 223 height 45
select select "reasonable-explanation-provided"
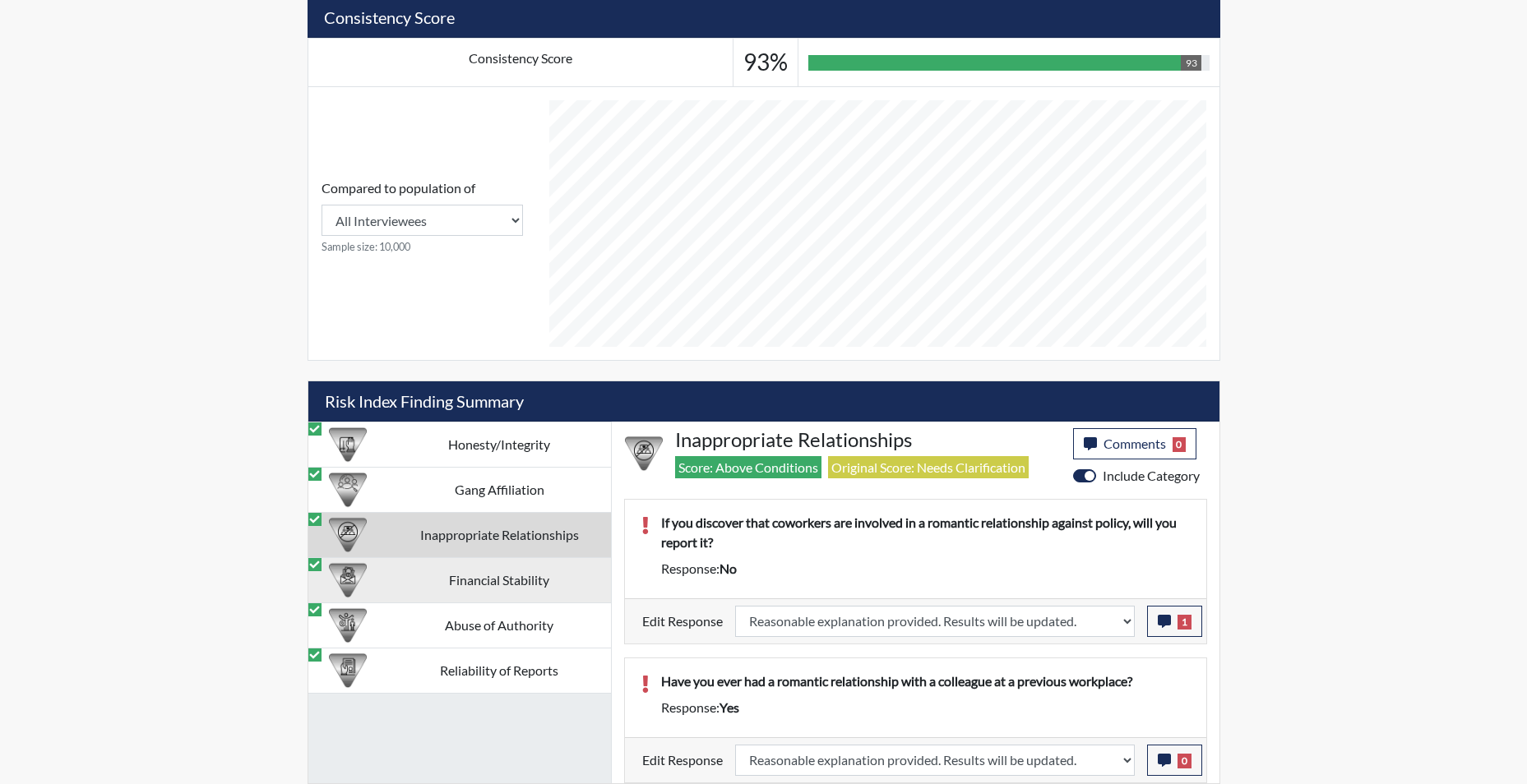
click at [511, 493] on td "Gang Affiliation" at bounding box center [500, 489] width 223 height 45
select select "reasonable-explanation-provided"
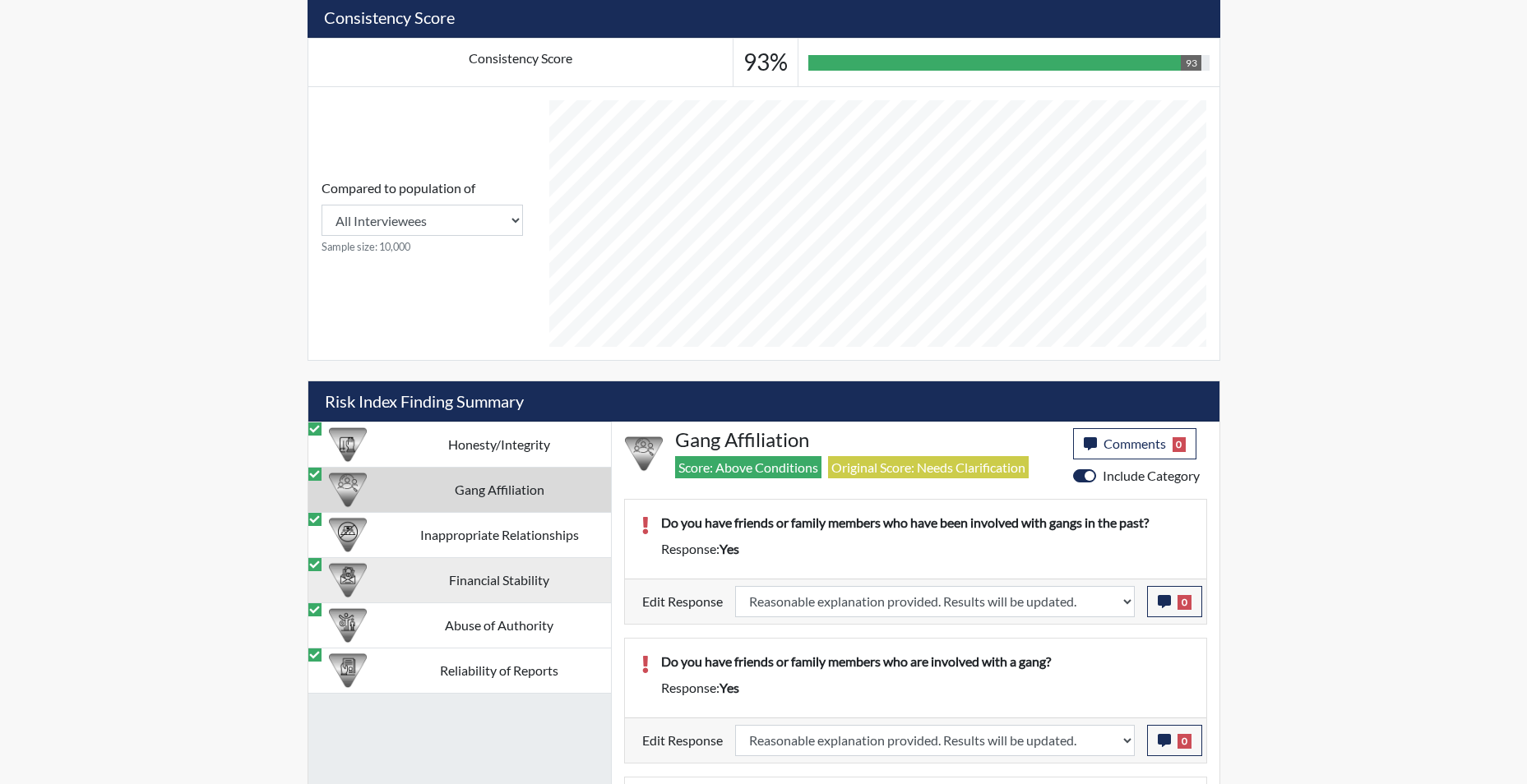
scroll to position [757, 0]
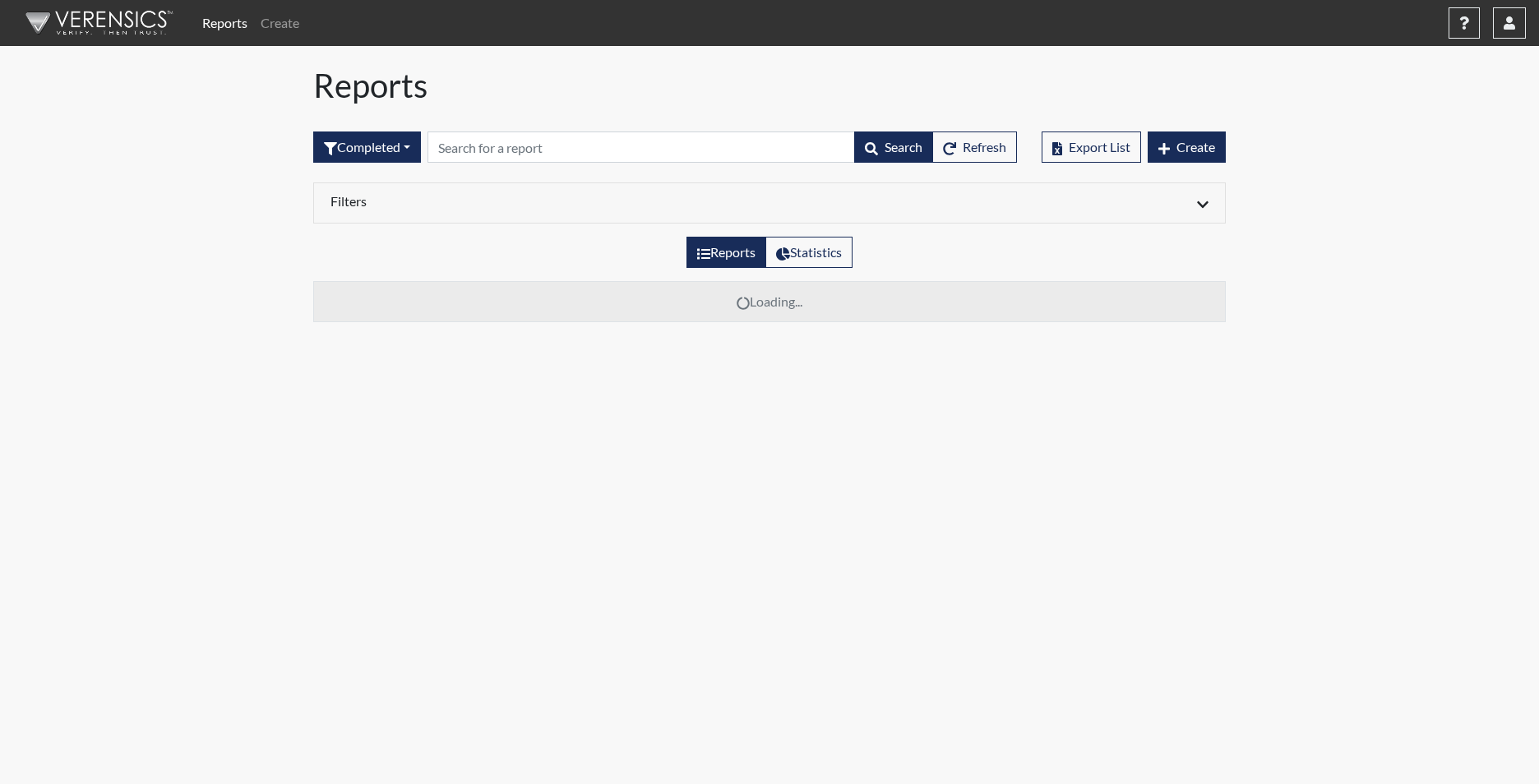
drag, startPoint x: 458, startPoint y: 109, endPoint x: 459, endPoint y: 119, distance: 10.0
click at [459, 119] on div "Reports Completed All Created Sent by email In Progress Declined Completed Sear…" at bounding box center [769, 200] width 937 height 270
drag, startPoint x: 459, startPoint y: 119, endPoint x: 460, endPoint y: 144, distance: 25.0
click at [460, 144] on input "text" at bounding box center [641, 146] width 428 height 31
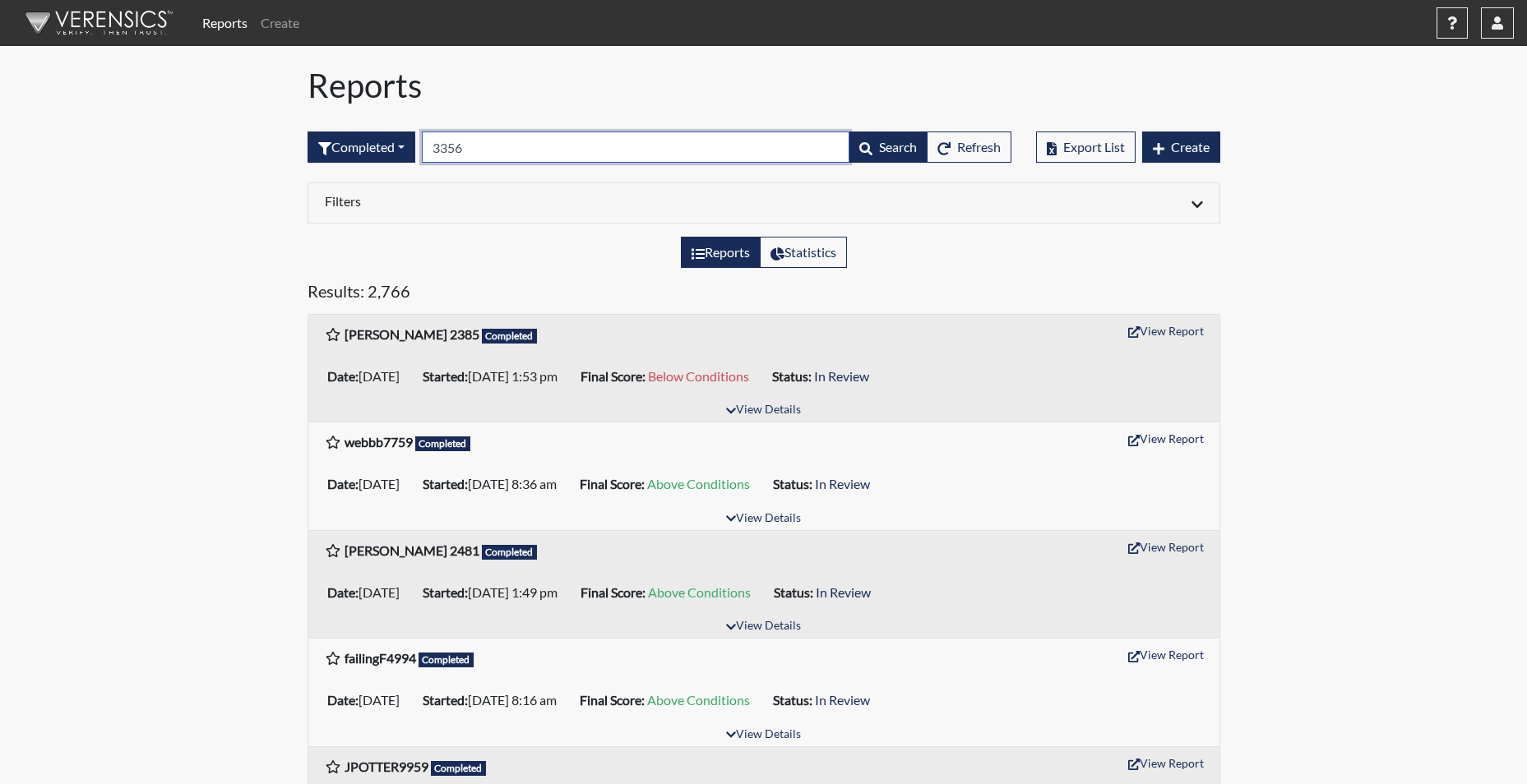
type input "3356"
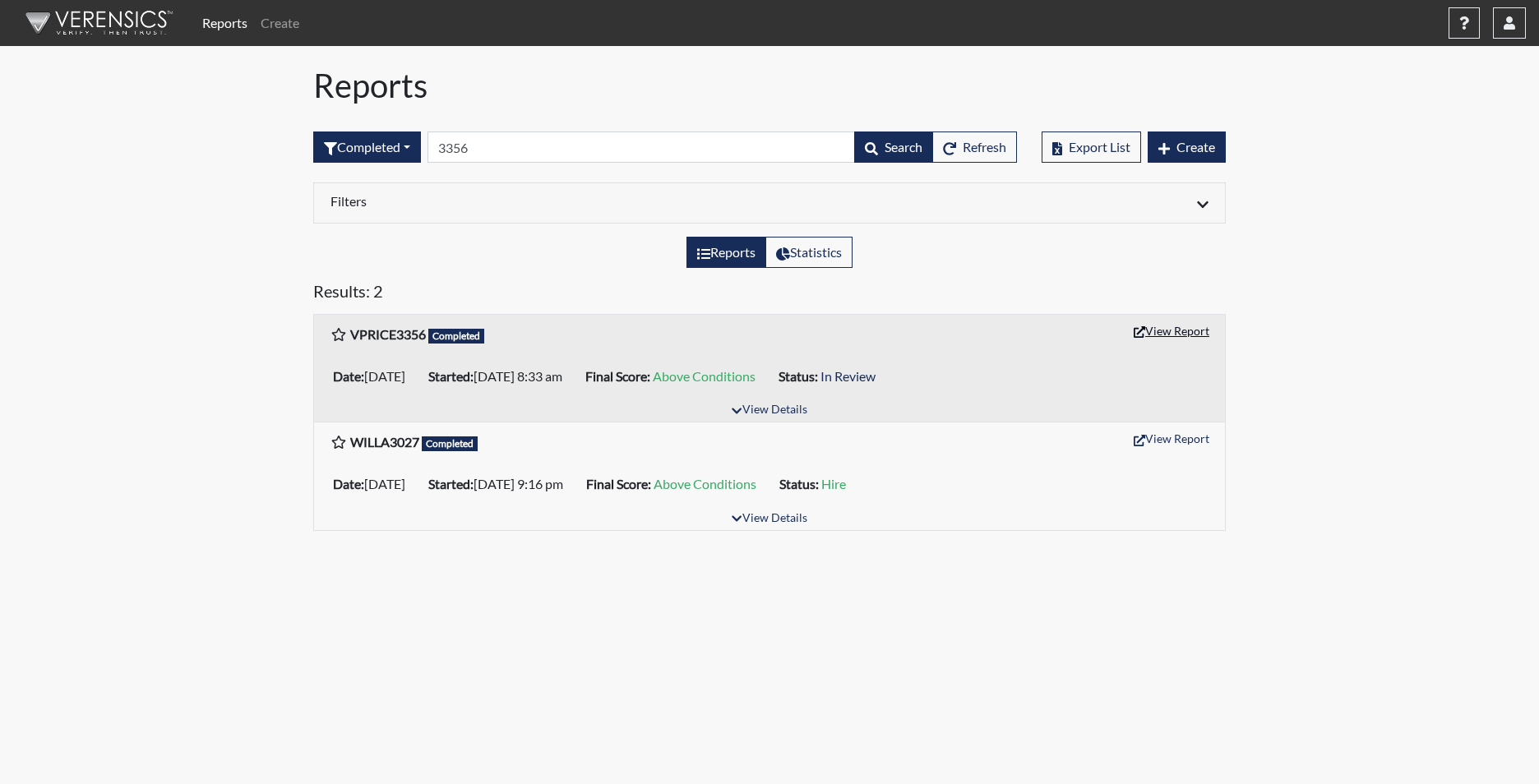
click at [1189, 340] on button "View Report" at bounding box center [1171, 331] width 90 height 26
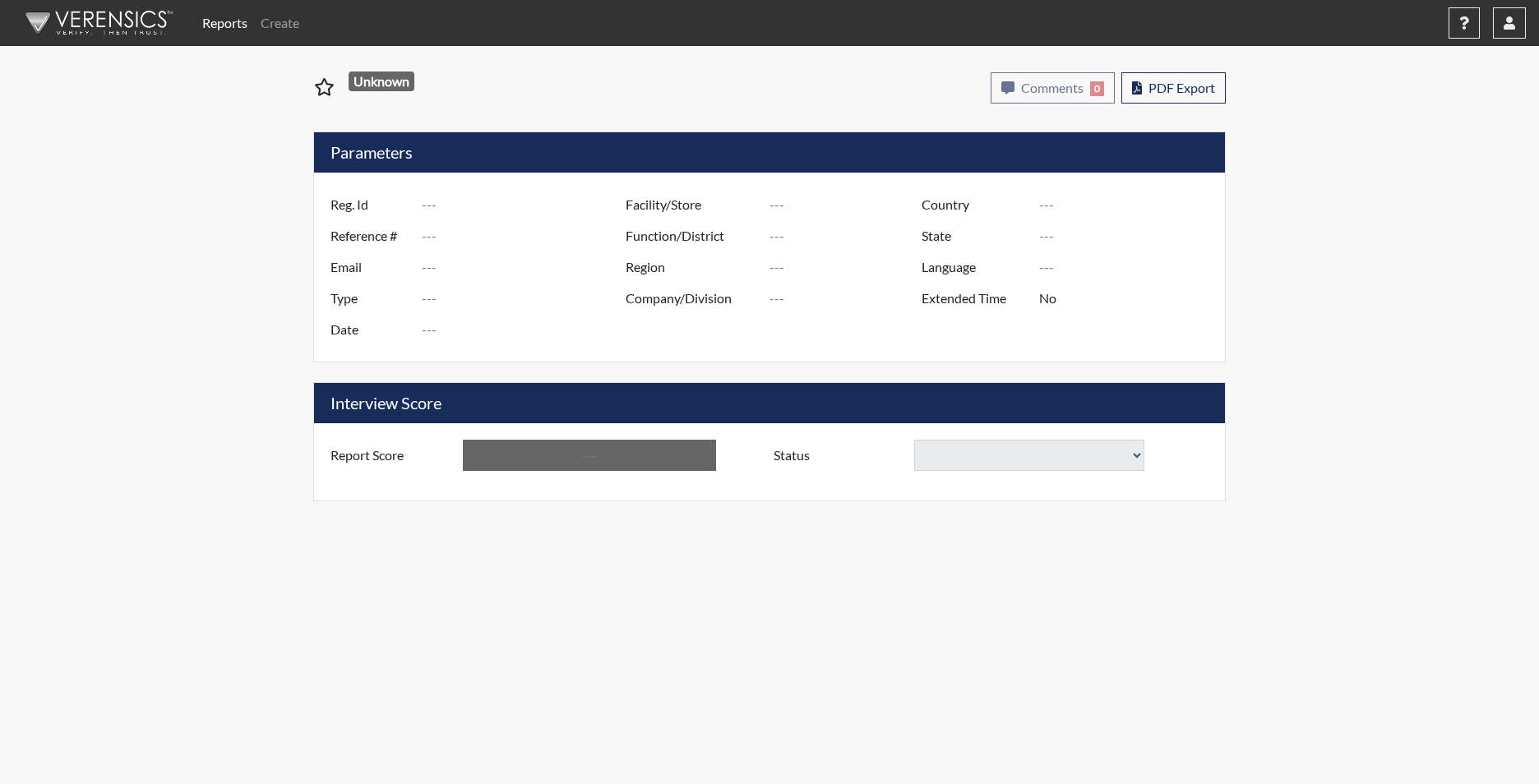
type input "VPRICE3356"
type input "50894"
type input "[EMAIL_ADDRESS][DOMAIN_NAME]"
type input "Corrections Pre-Employment"
type input "[DATE]"
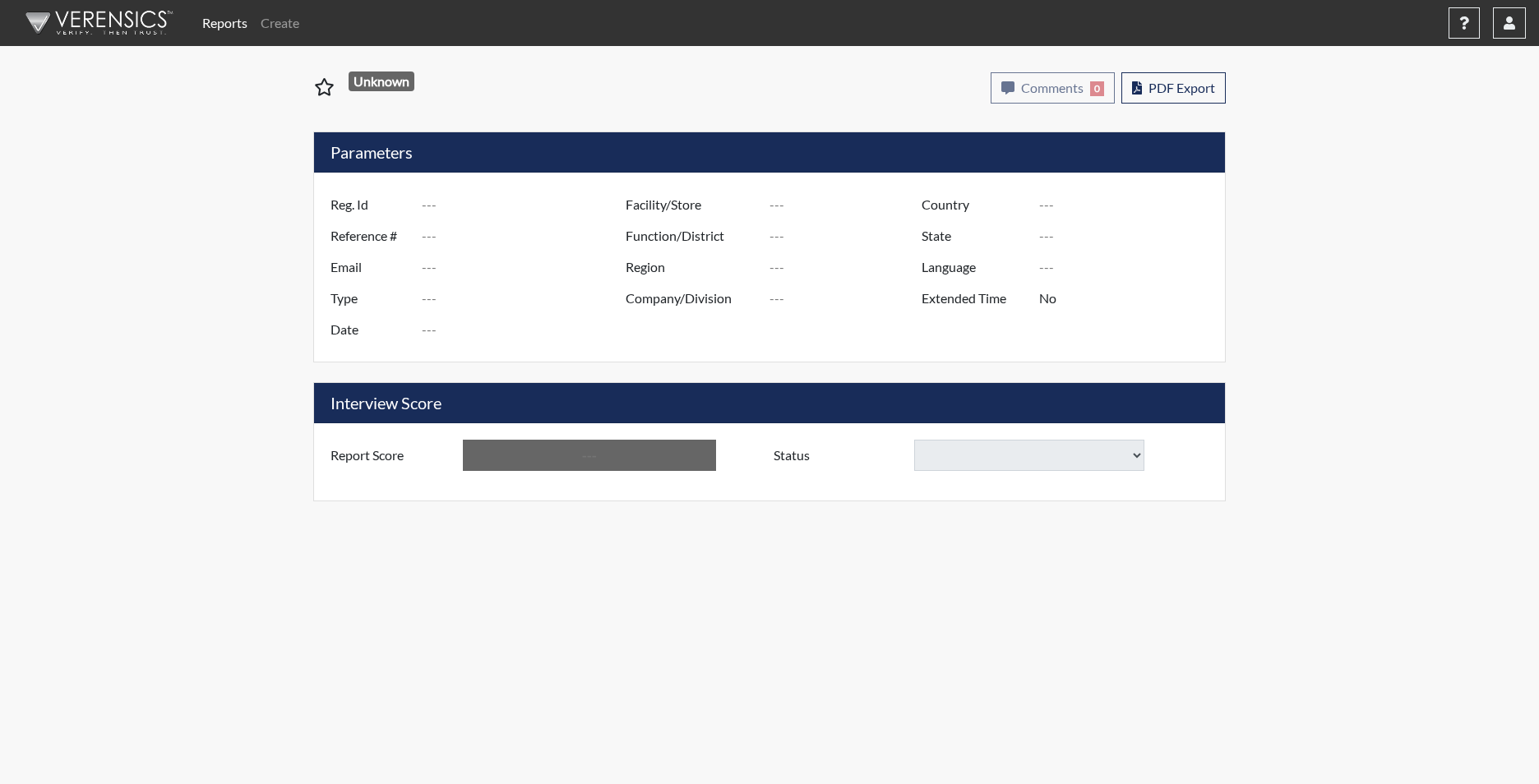
type input "Wateree CI"
type input "[GEOGRAPHIC_DATA]"
type input "[US_STATE]"
type input "English"
type input "Yes"
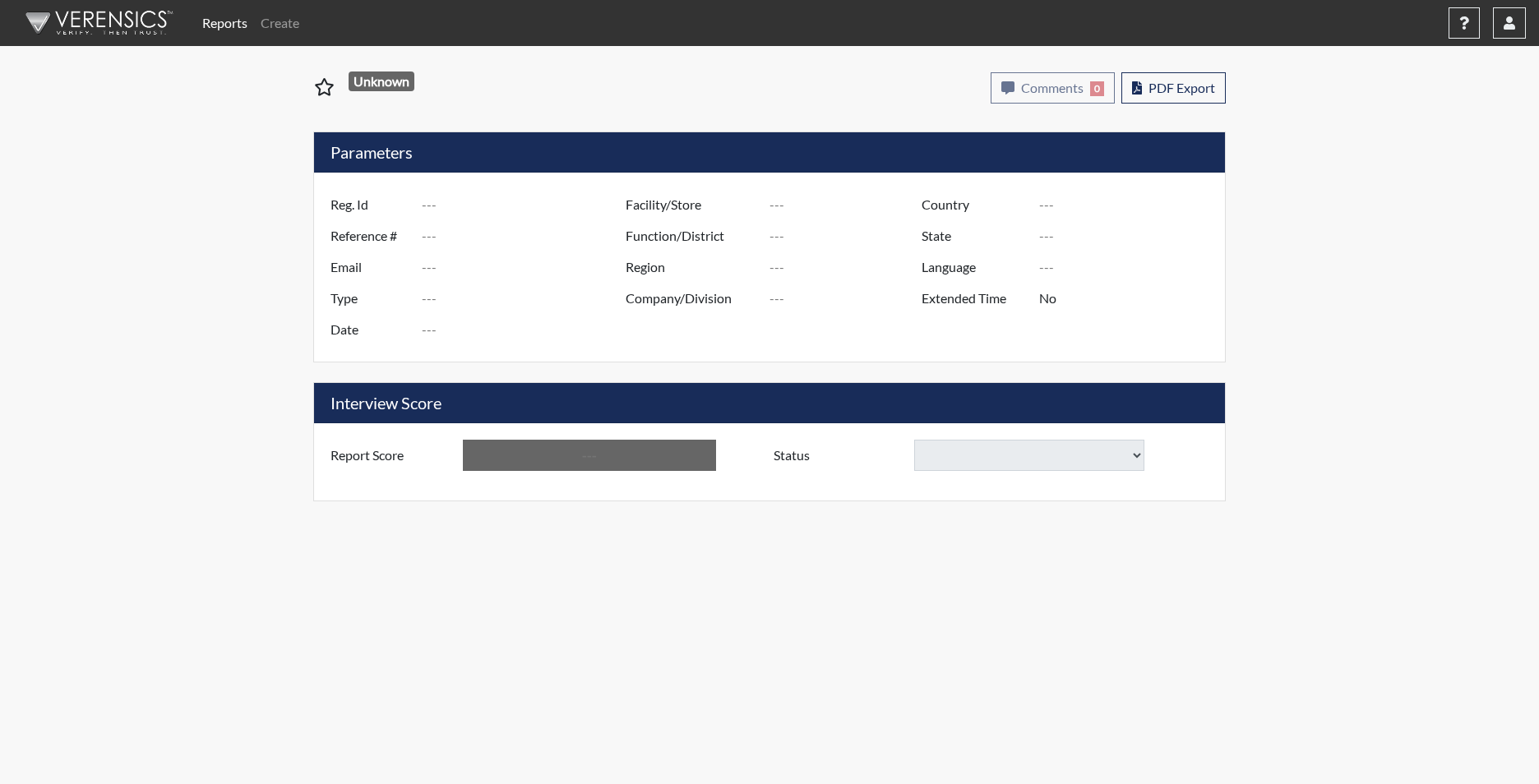
type input "Above Conditions"
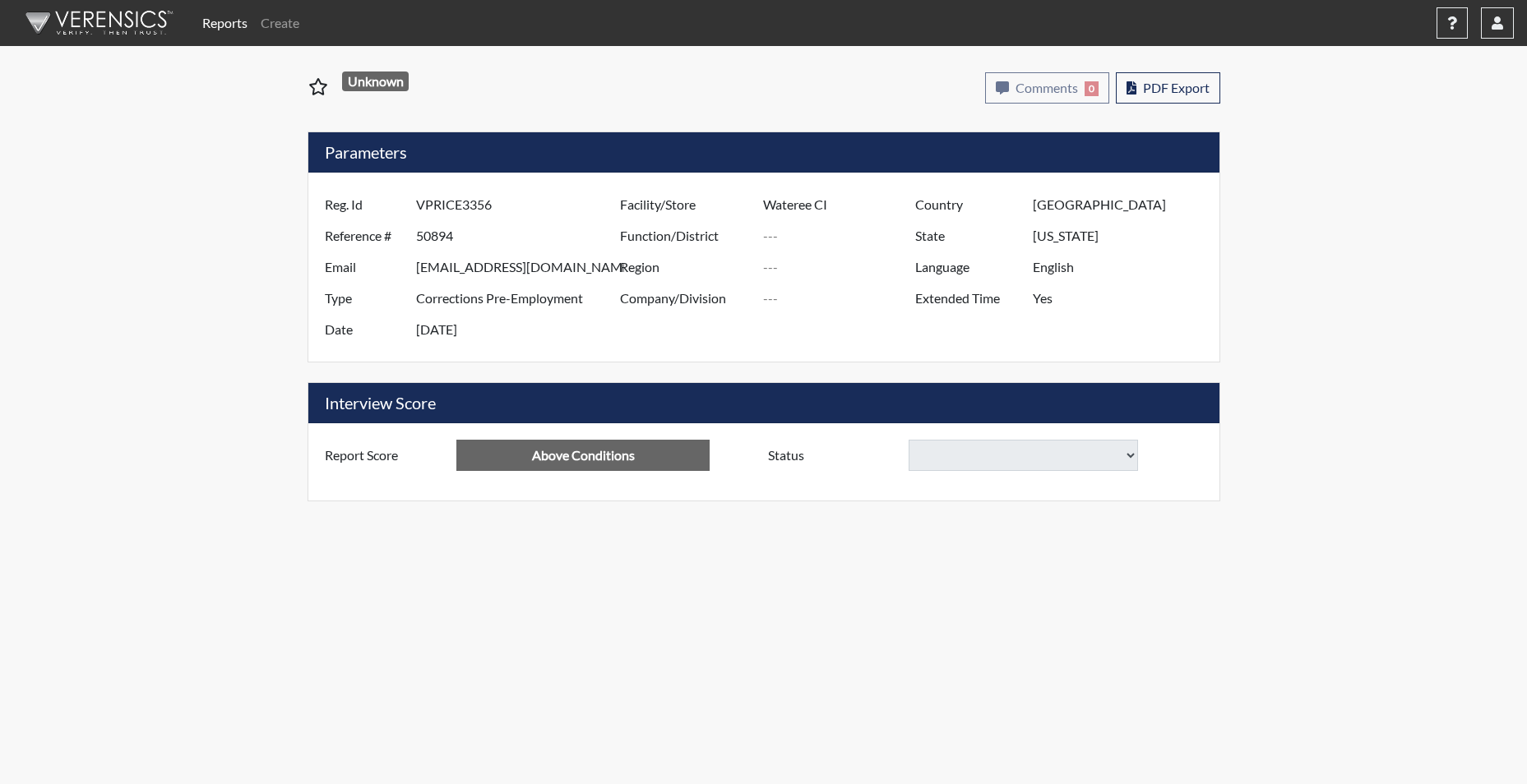
select select
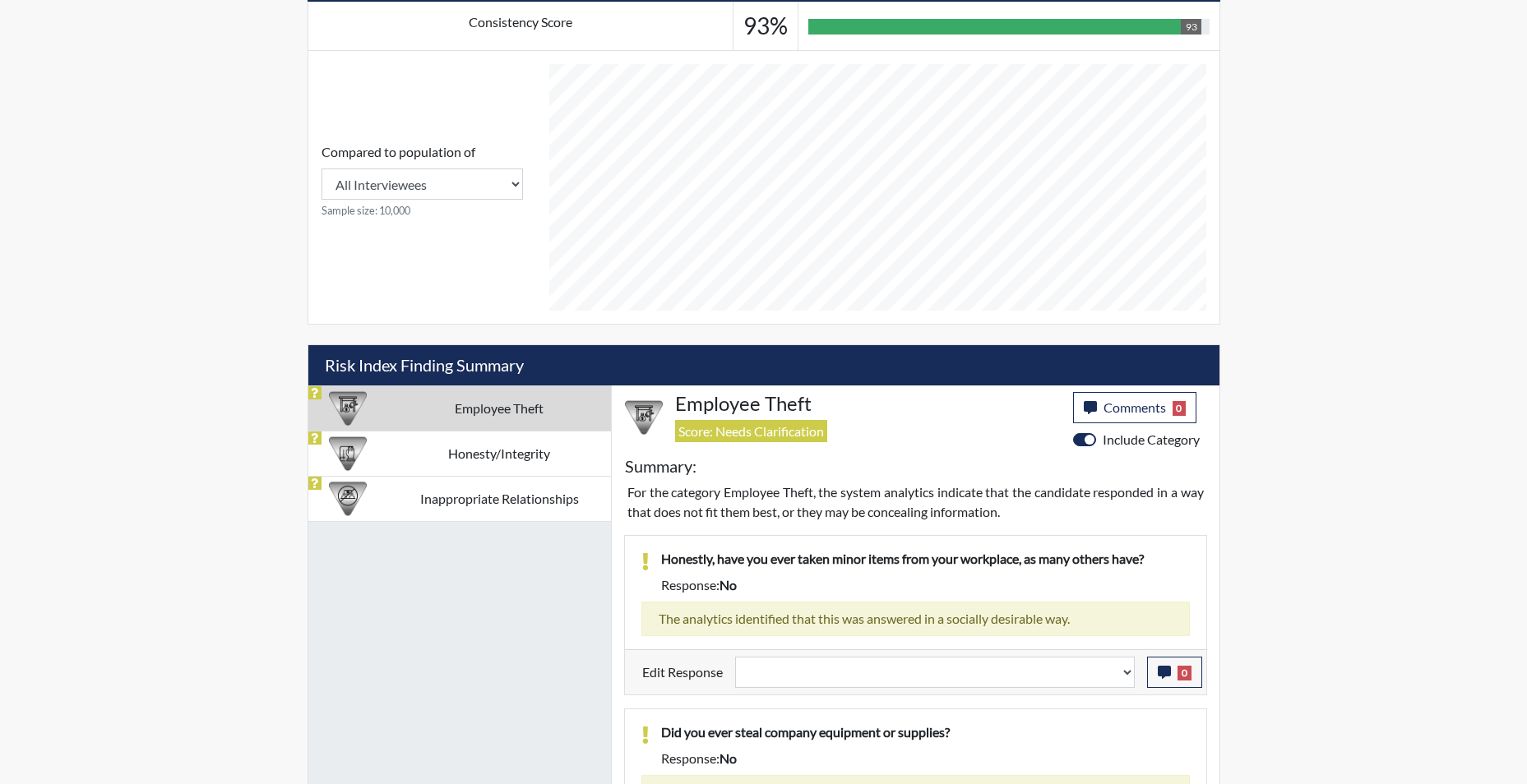
scroll to position [807, 0]
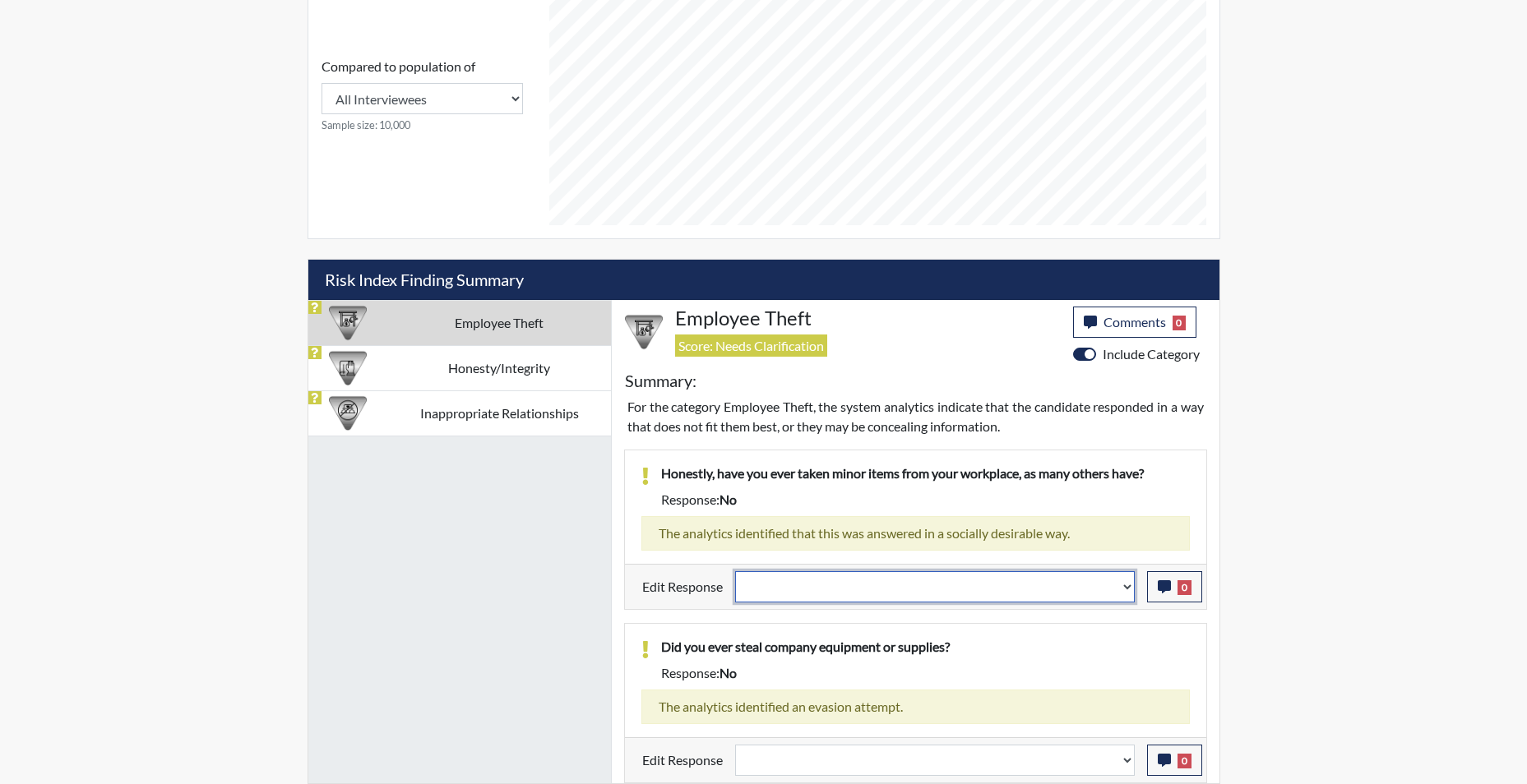
click at [1133, 595] on select "Question is not relevant. Results will be updated. Reasonable explanation provi…" at bounding box center [935, 586] width 399 height 31
select select "reasonable-explanation-provided"
click at [735, 571] on select "Question is not relevant. Results will be updated. Reasonable explanation provi…" at bounding box center [935, 586] width 399 height 31
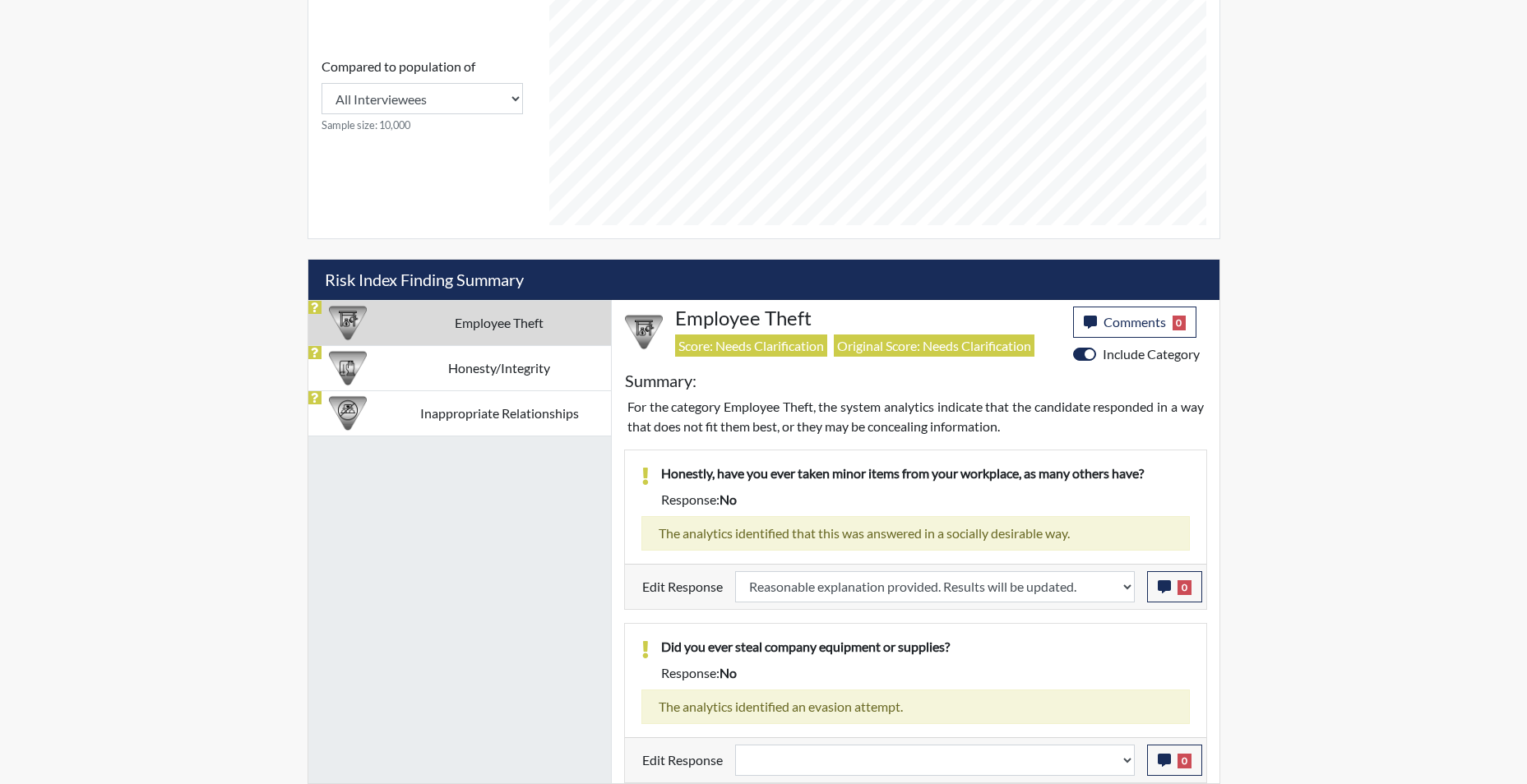
scroll to position [273, 683]
click at [1125, 762] on select "Question is not relevant. Results will be updated. Reasonable explanation provi…" at bounding box center [935, 760] width 399 height 31
select select "confirmed"
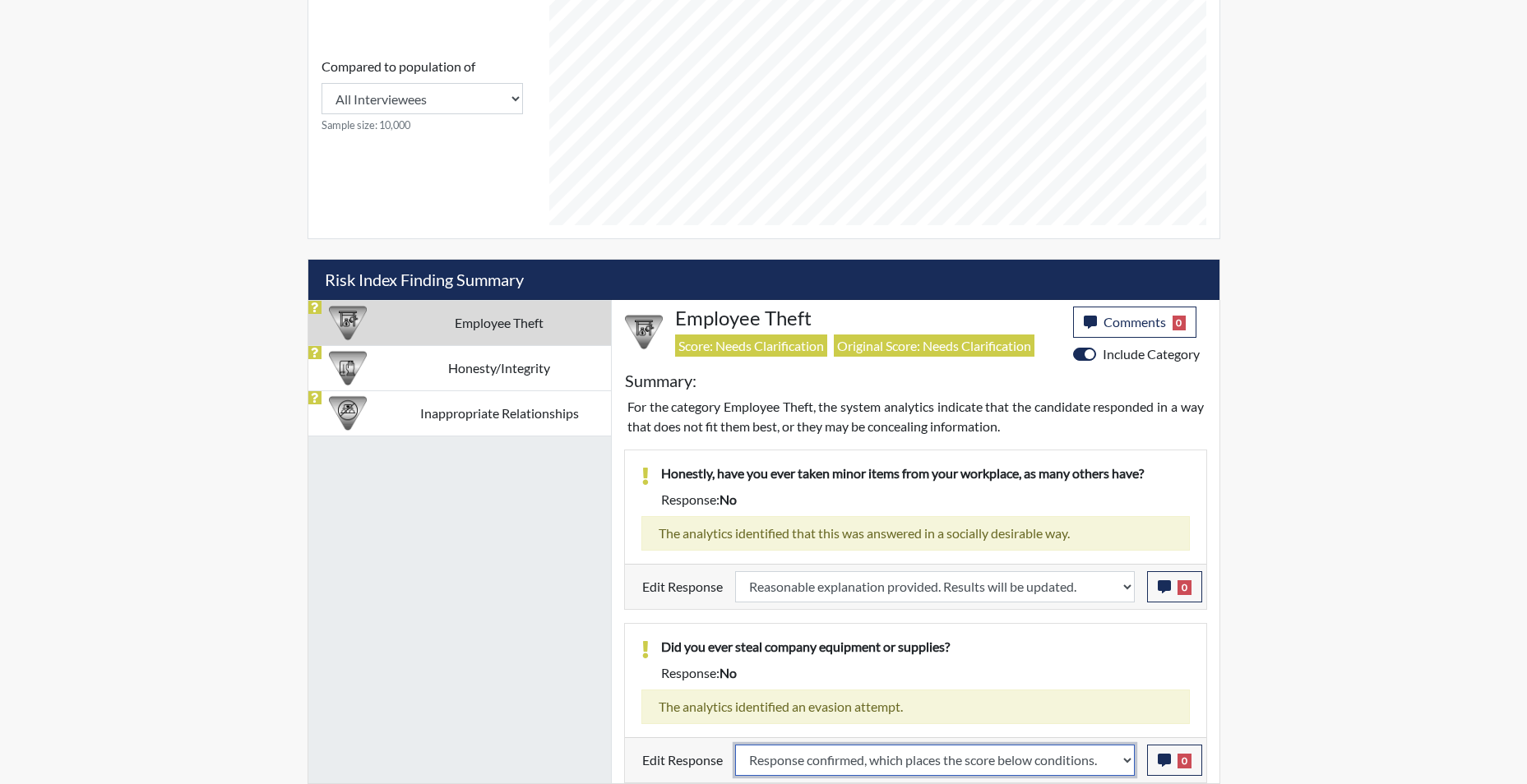
click at [735, 745] on select "Question is not relevant. Results will be updated. Reasonable explanation provi…" at bounding box center [935, 760] width 399 height 31
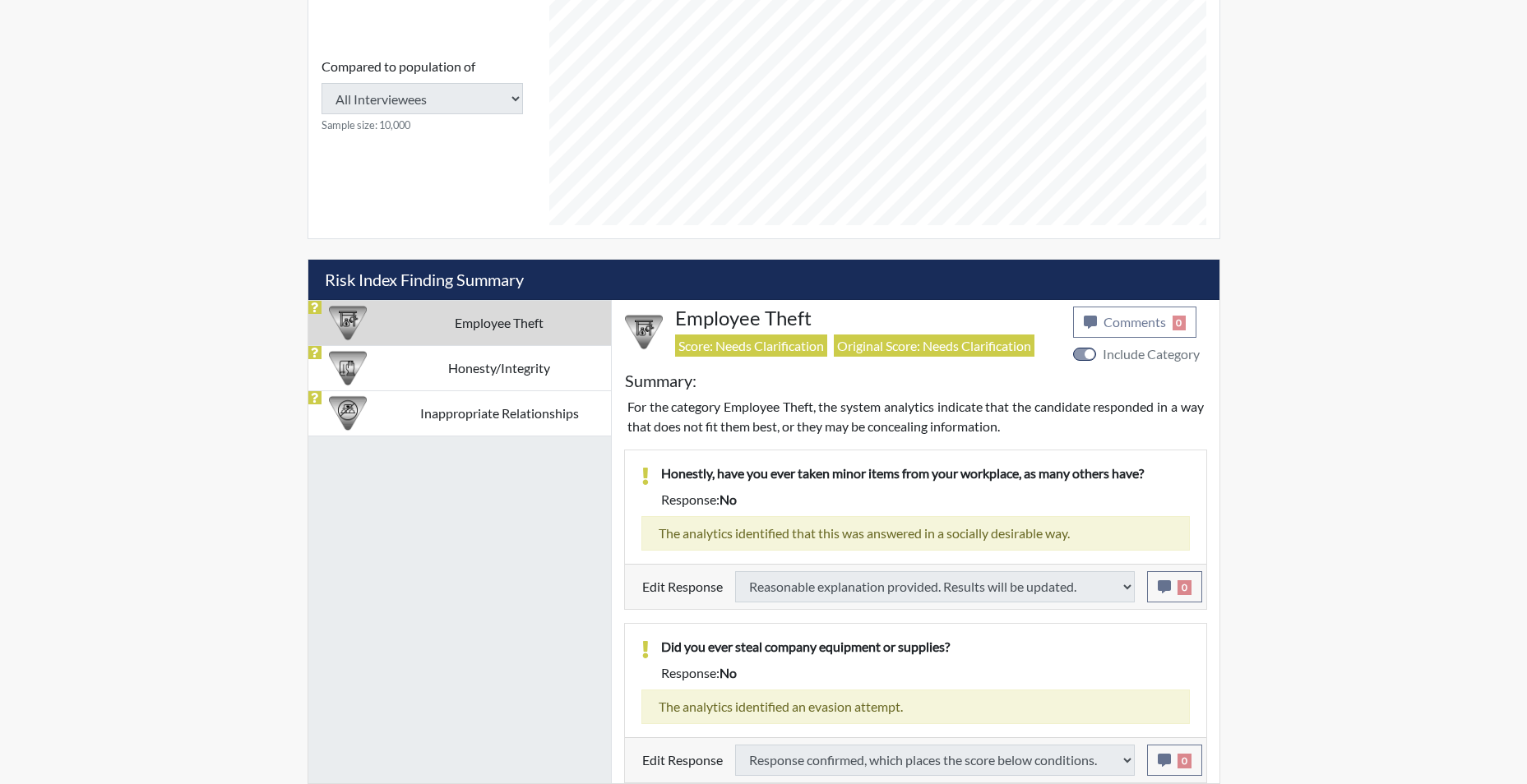
type input "Below Conditions"
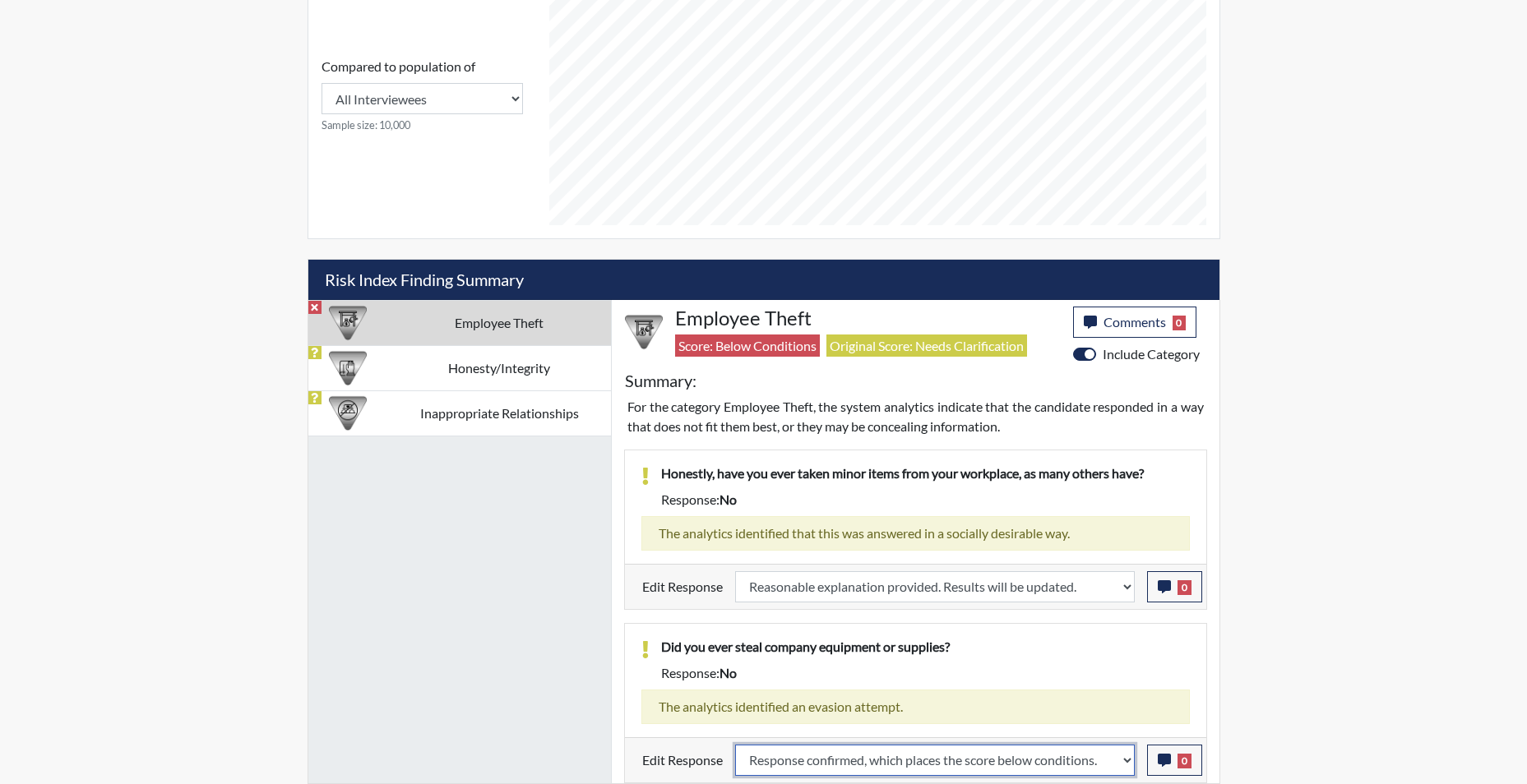
click at [1125, 764] on select "Question is not relevant. Results will be updated. Reasonable explanation provi…" at bounding box center [935, 760] width 399 height 31
select select "reasonable-explanation-provided"
click at [735, 745] on select "Question is not relevant. Results will be updated. Reasonable explanation provi…" at bounding box center [935, 760] width 399 height 31
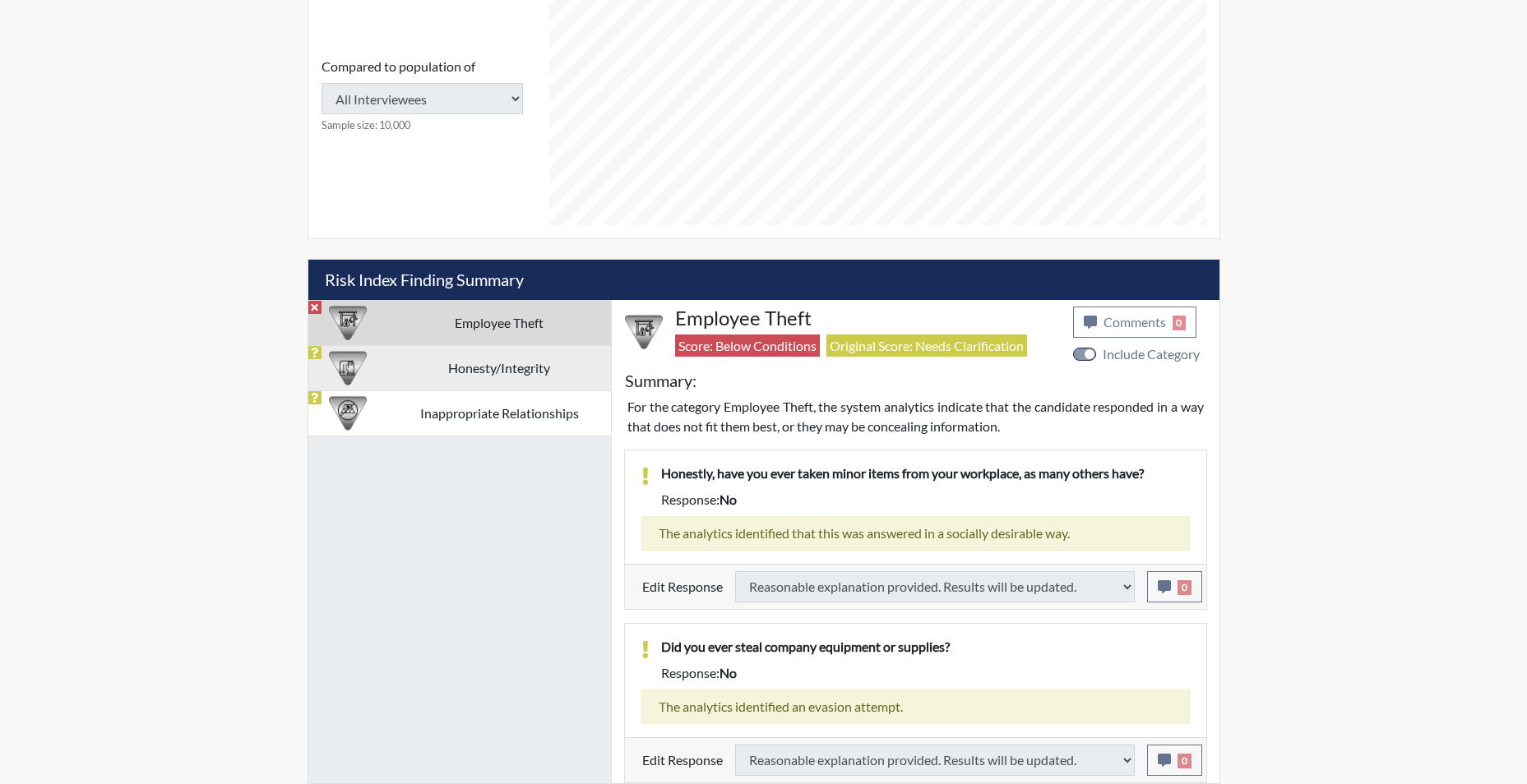
type input "Above Conditions"
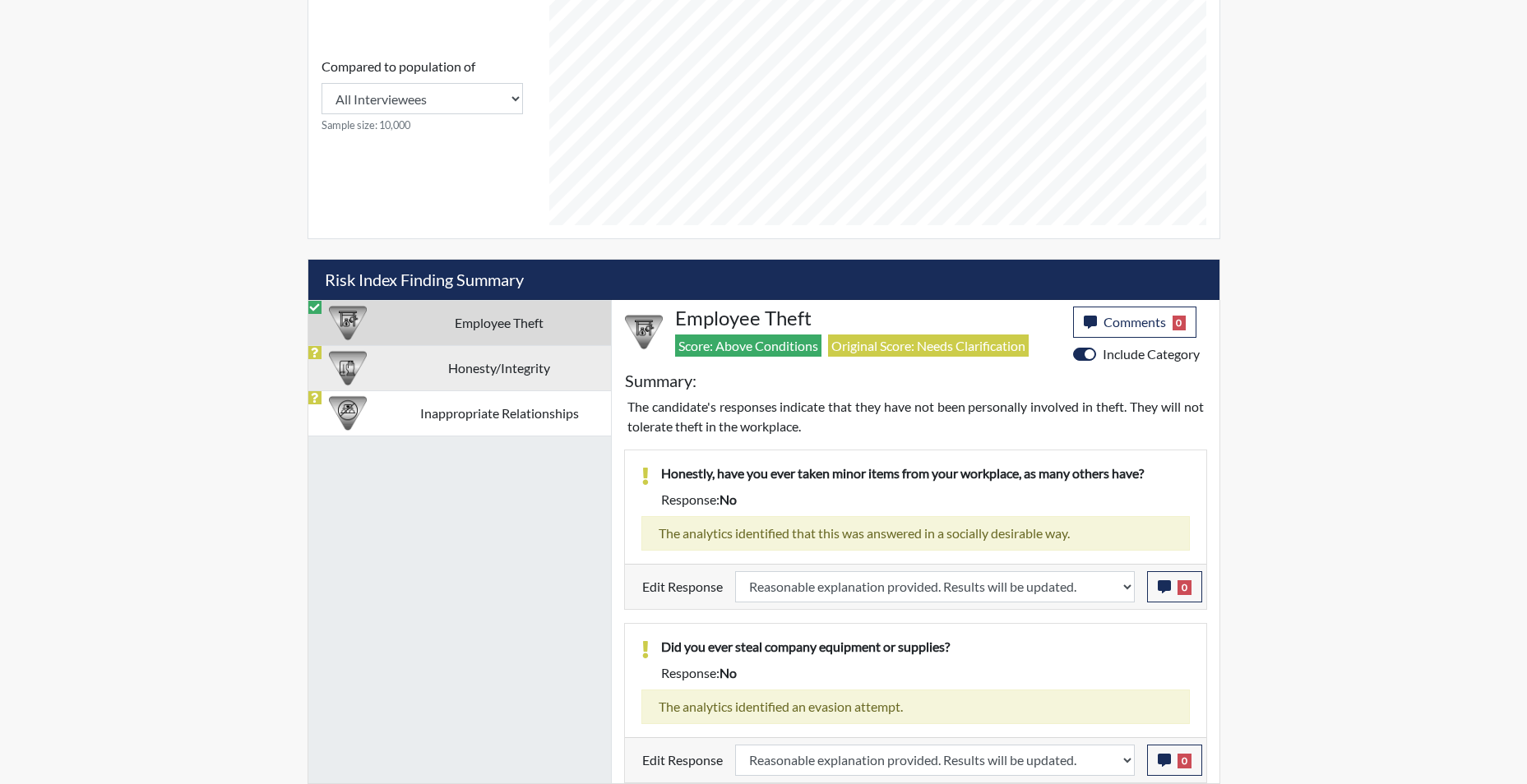
click at [482, 369] on td "Honesty/Integrity" at bounding box center [500, 367] width 223 height 45
select select
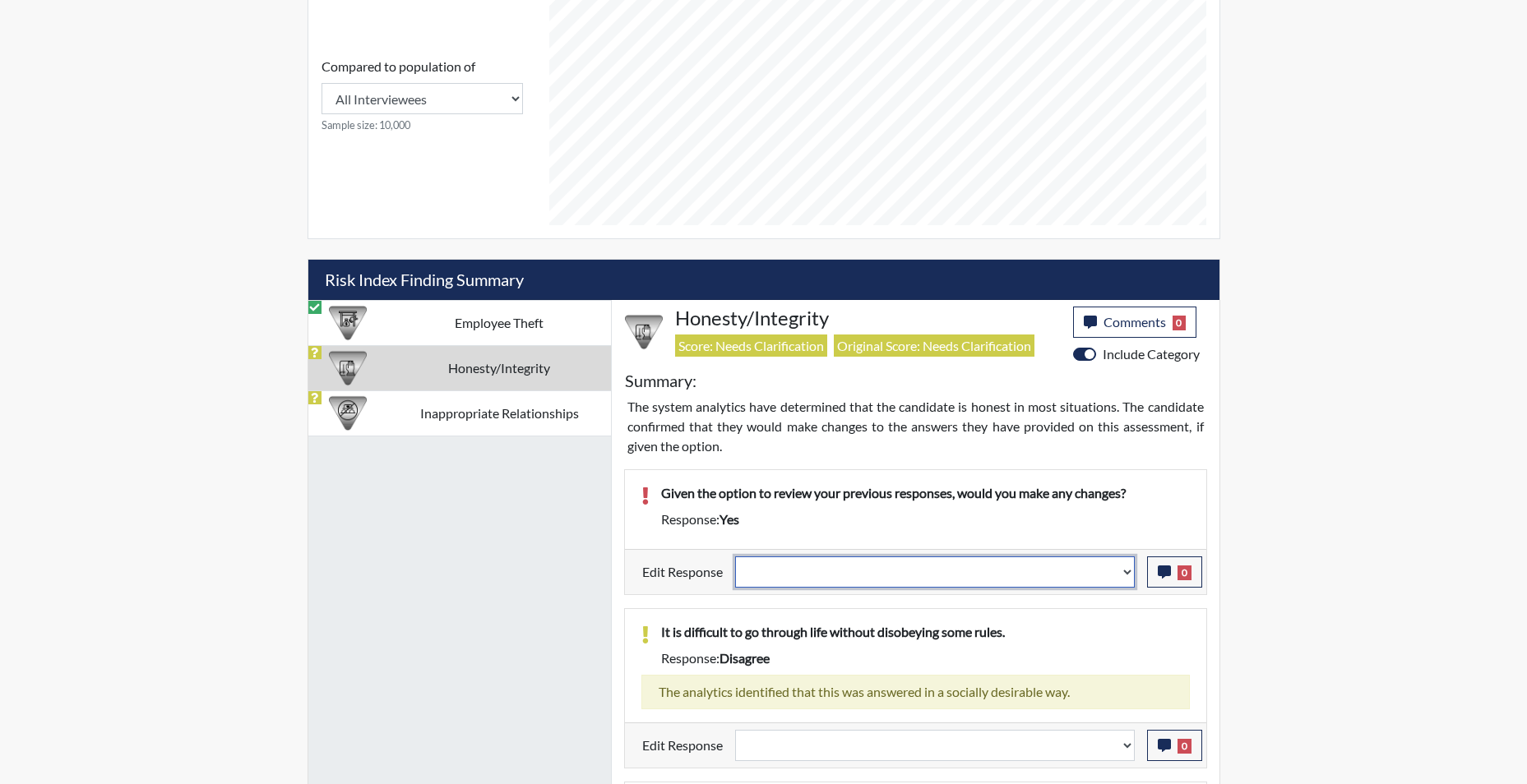
click at [1127, 579] on select "Question is not relevant. Results will be updated. Reasonable explanation provi…" at bounding box center [935, 571] width 399 height 31
select select "reasonable-explanation-provided"
click at [735, 556] on select "Question is not relevant. Results will be updated. Reasonable explanation provi…" at bounding box center [935, 571] width 399 height 31
select select
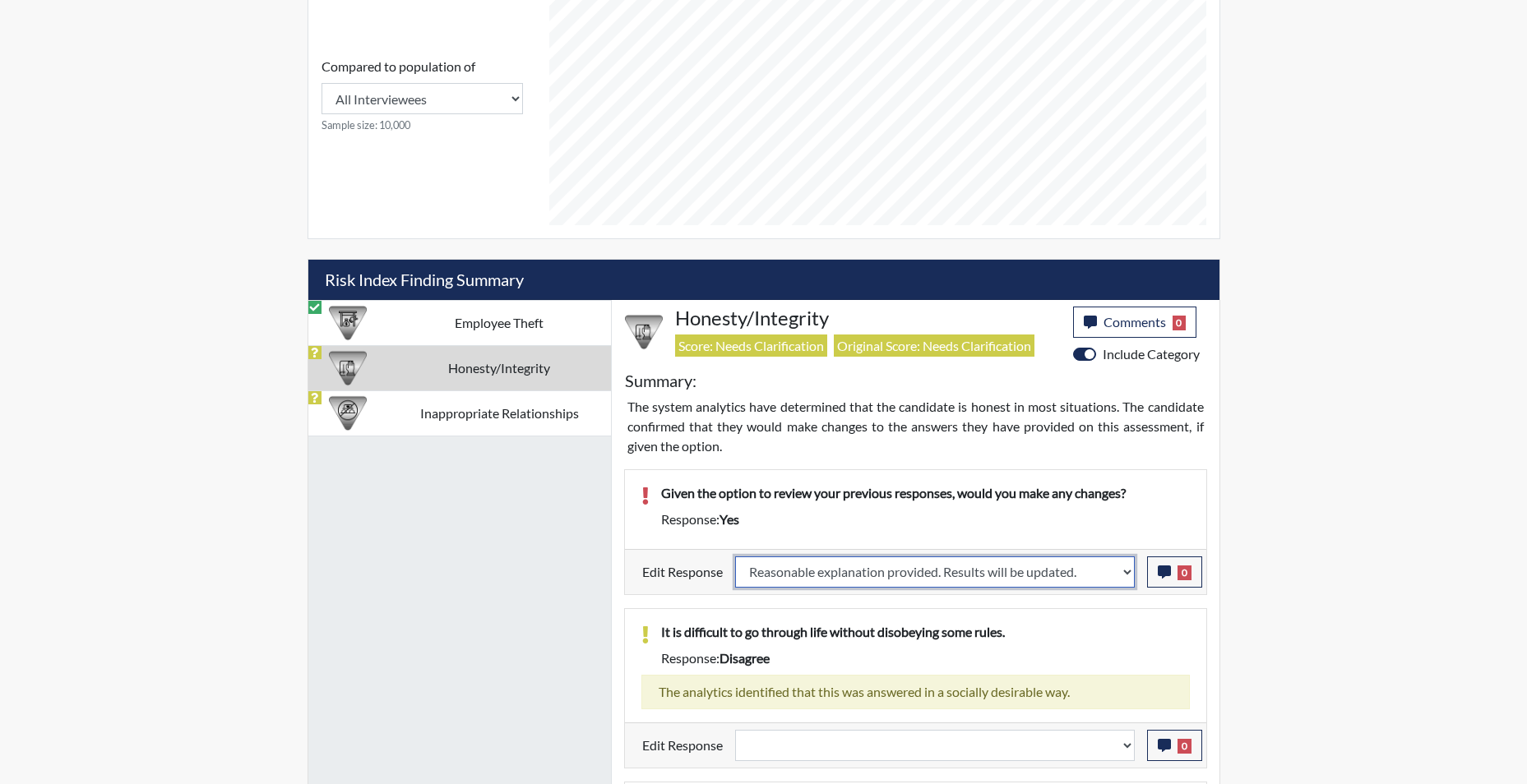
select select
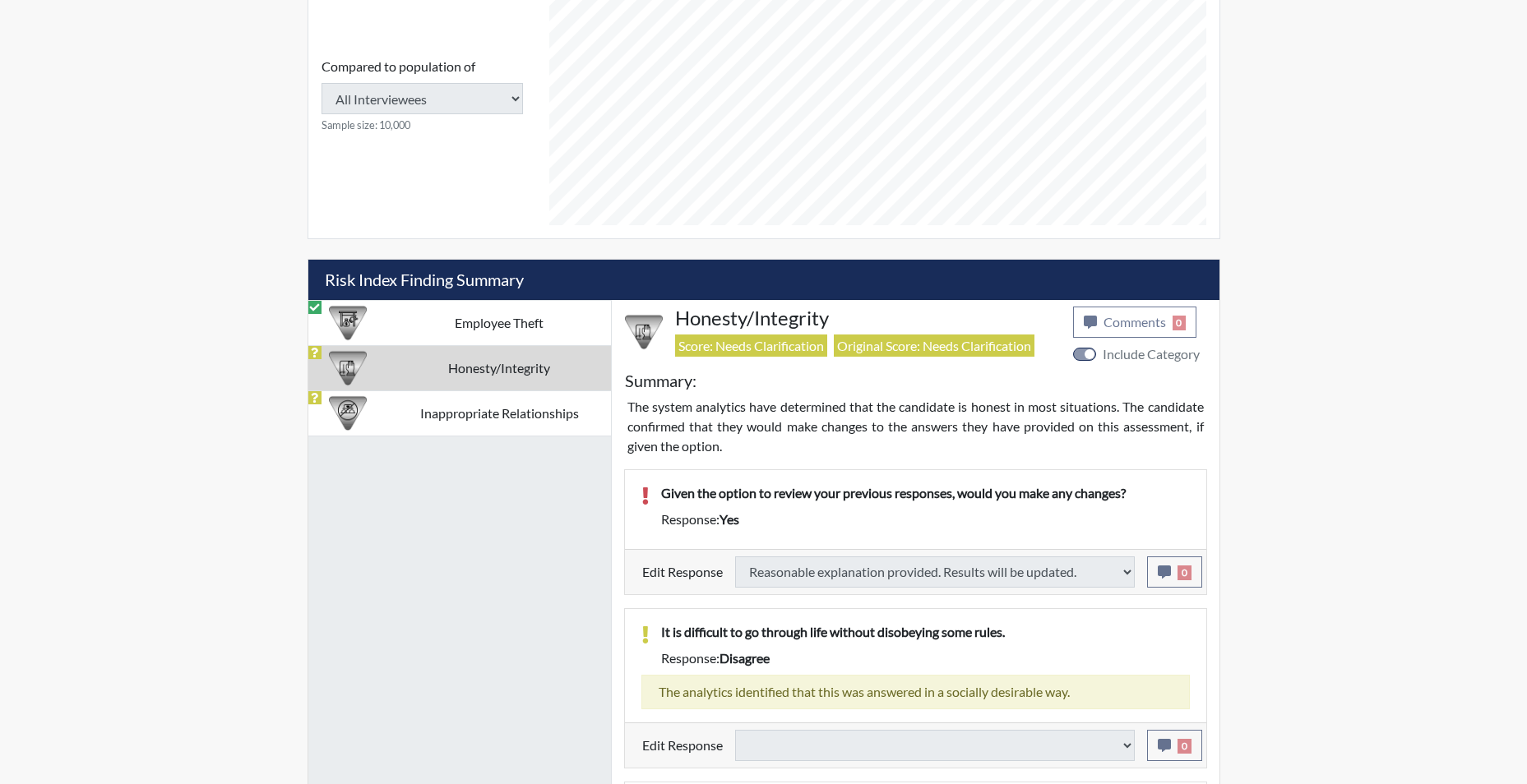
select select
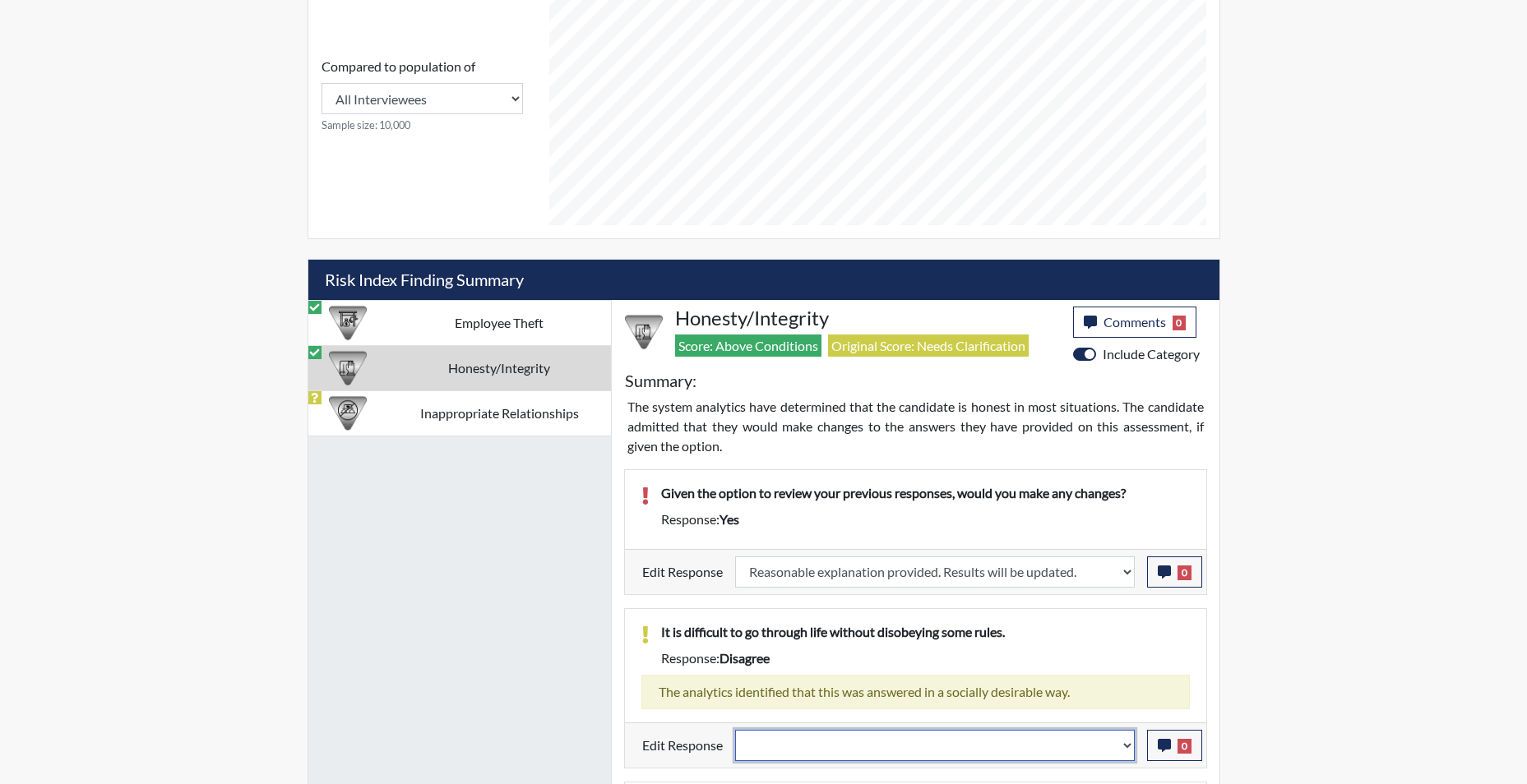
click at [1124, 754] on select "Question is not relevant. Results will be updated. Reasonable explanation provi…" at bounding box center [935, 745] width 399 height 31
select select "reasonable-explanation-provided"
click at [735, 730] on select "Question is not relevant. Results will be updated. Reasonable explanation provi…" at bounding box center [935, 745] width 399 height 31
select select
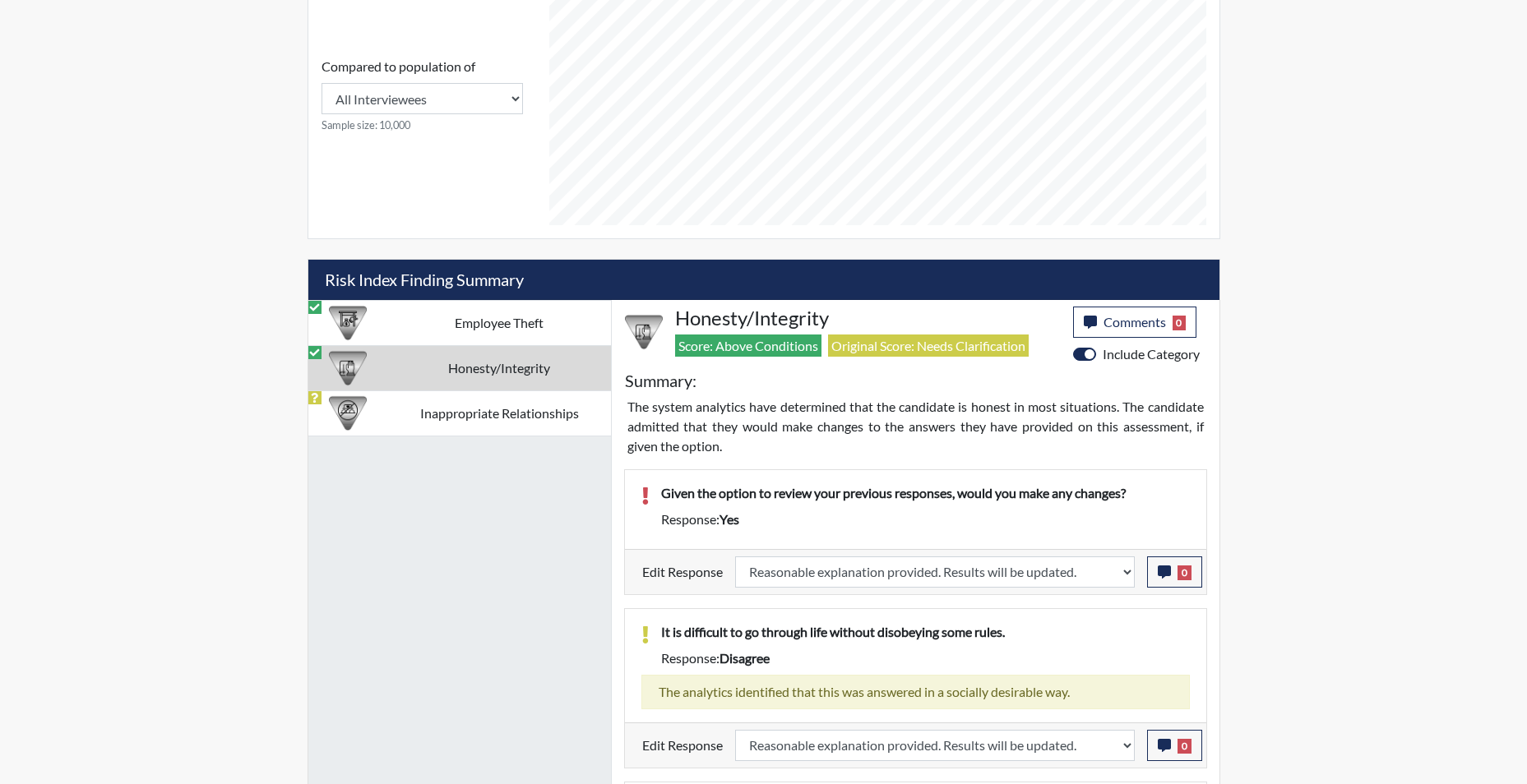
select select
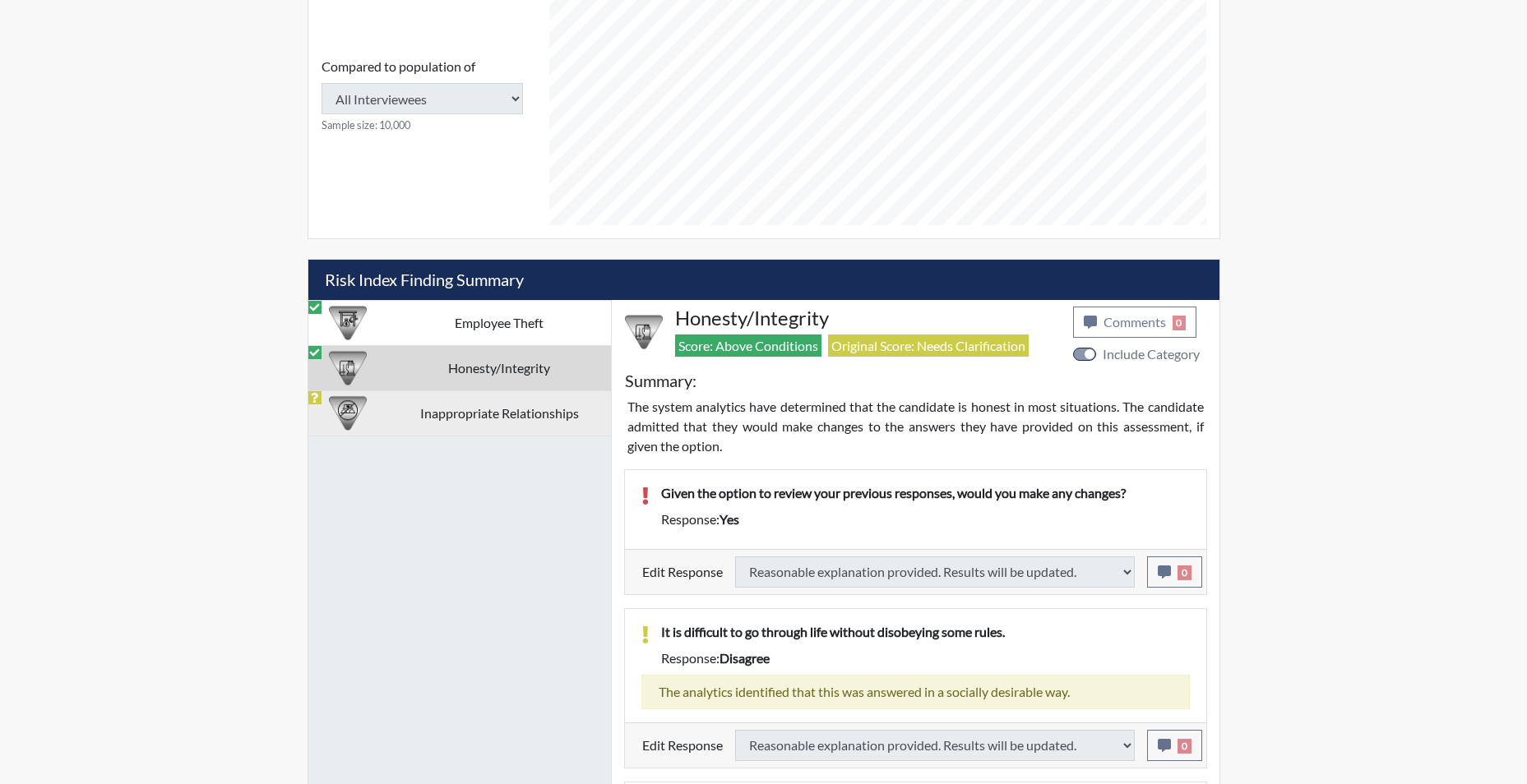
select select
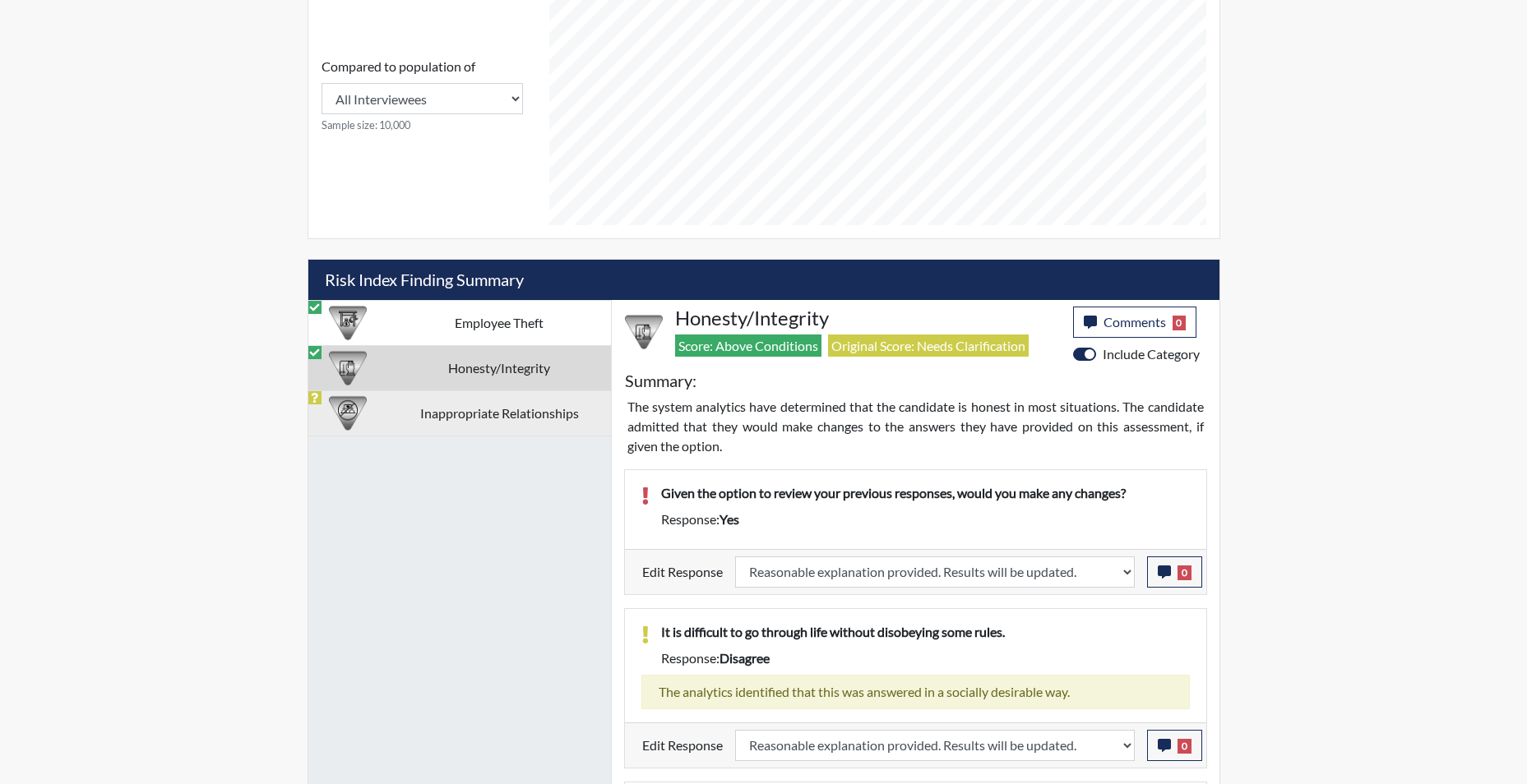
click at [499, 415] on td "Inappropriate Relationships" at bounding box center [500, 413] width 223 height 45
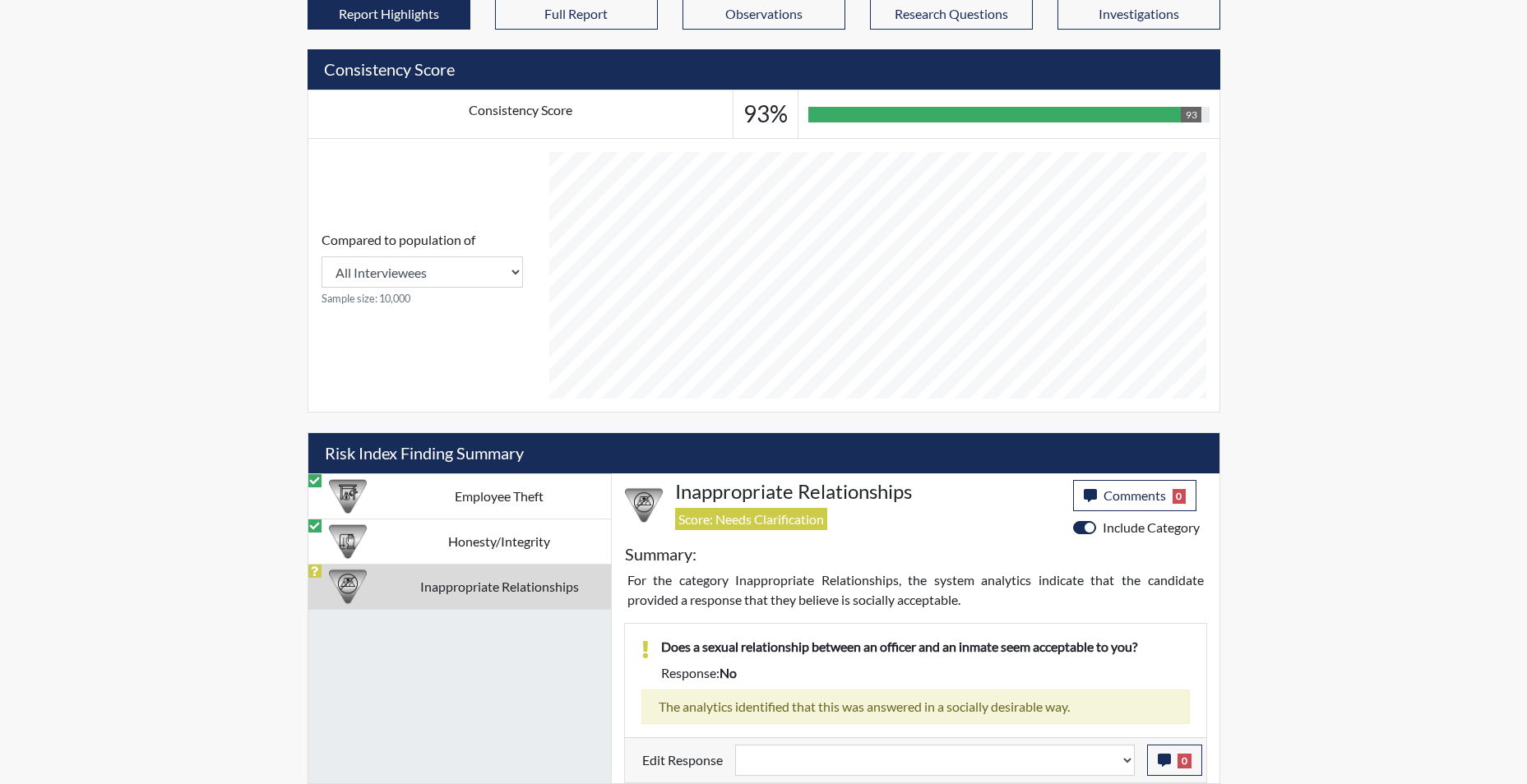
click at [478, 593] on td "Inappropriate Relationships" at bounding box center [500, 586] width 223 height 45
click at [1130, 767] on select "Question is not relevant. Results will be updated. Reasonable explanation provi…" at bounding box center [935, 760] width 399 height 31
click at [1126, 771] on select "Question is not relevant. Results will be updated. Reasonable explanation provi…" at bounding box center [935, 760] width 399 height 31
click at [1124, 767] on select "Question is not relevant. Results will be updated. Reasonable explanation provi…" at bounding box center [935, 760] width 399 height 31
select select "reasonable-explanation-provided"
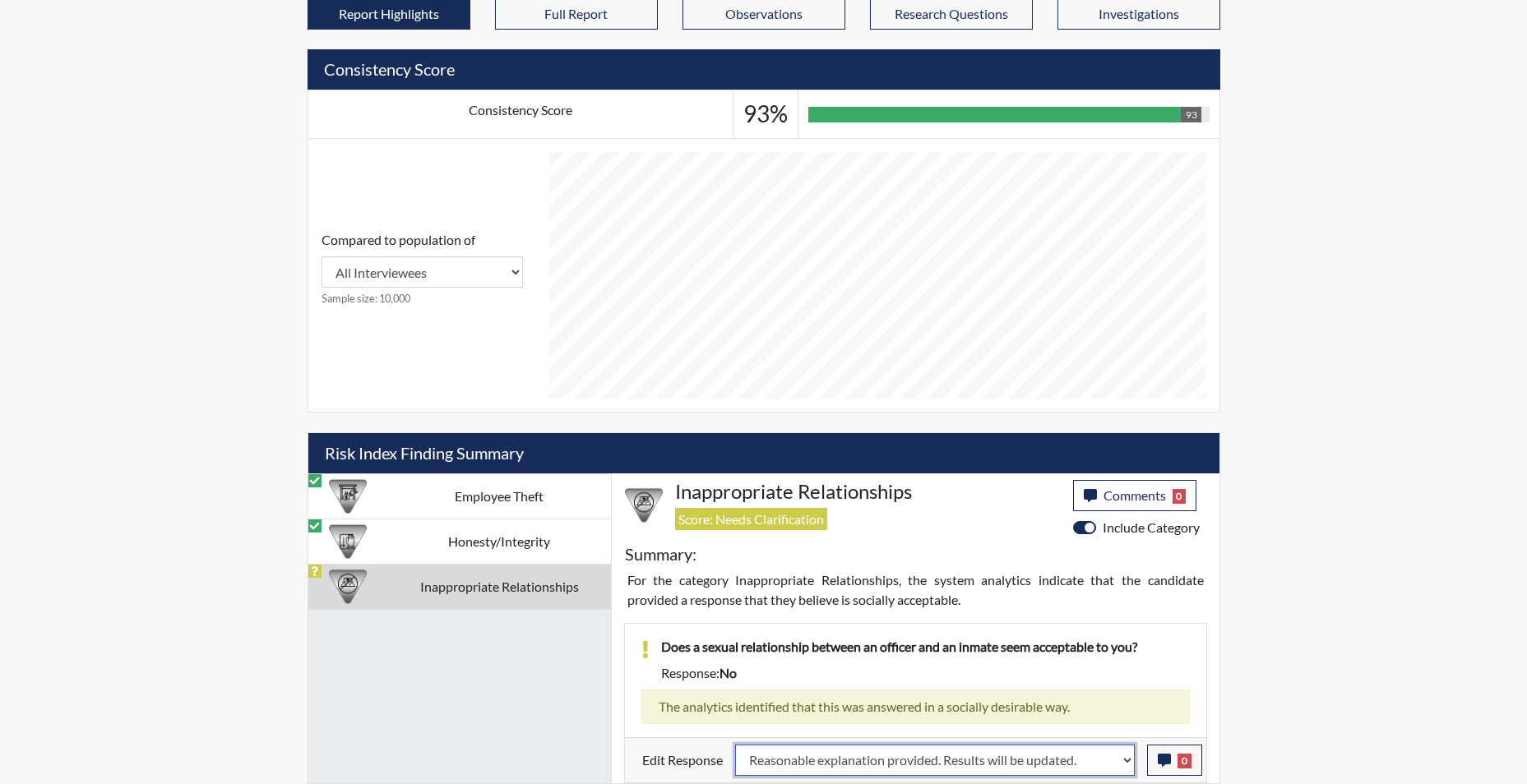
click at [735, 745] on select "Question is not relevant. Results will be updated. Reasonable explanation provi…" at bounding box center [935, 760] width 399 height 31
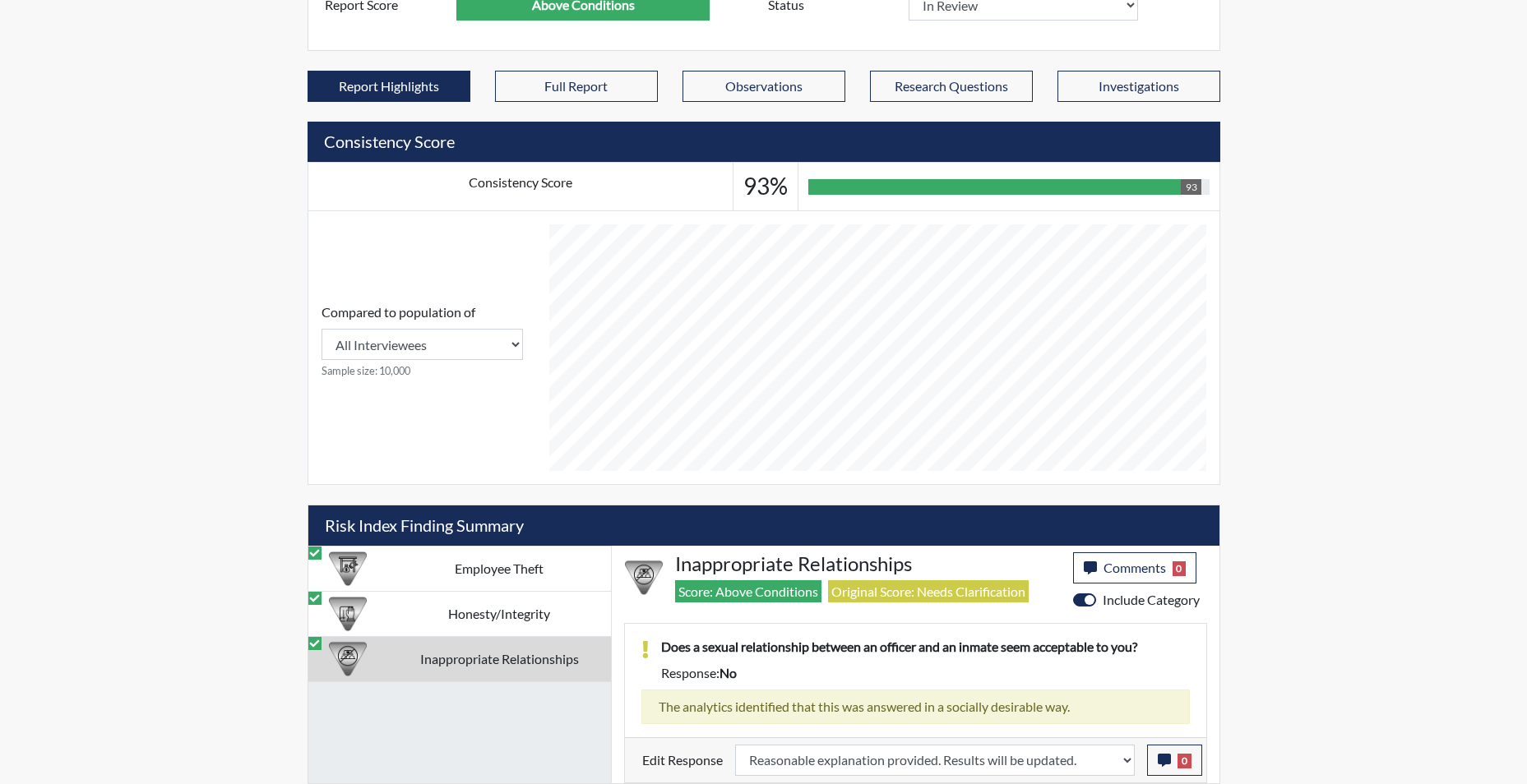
scroll to position [273, 683]
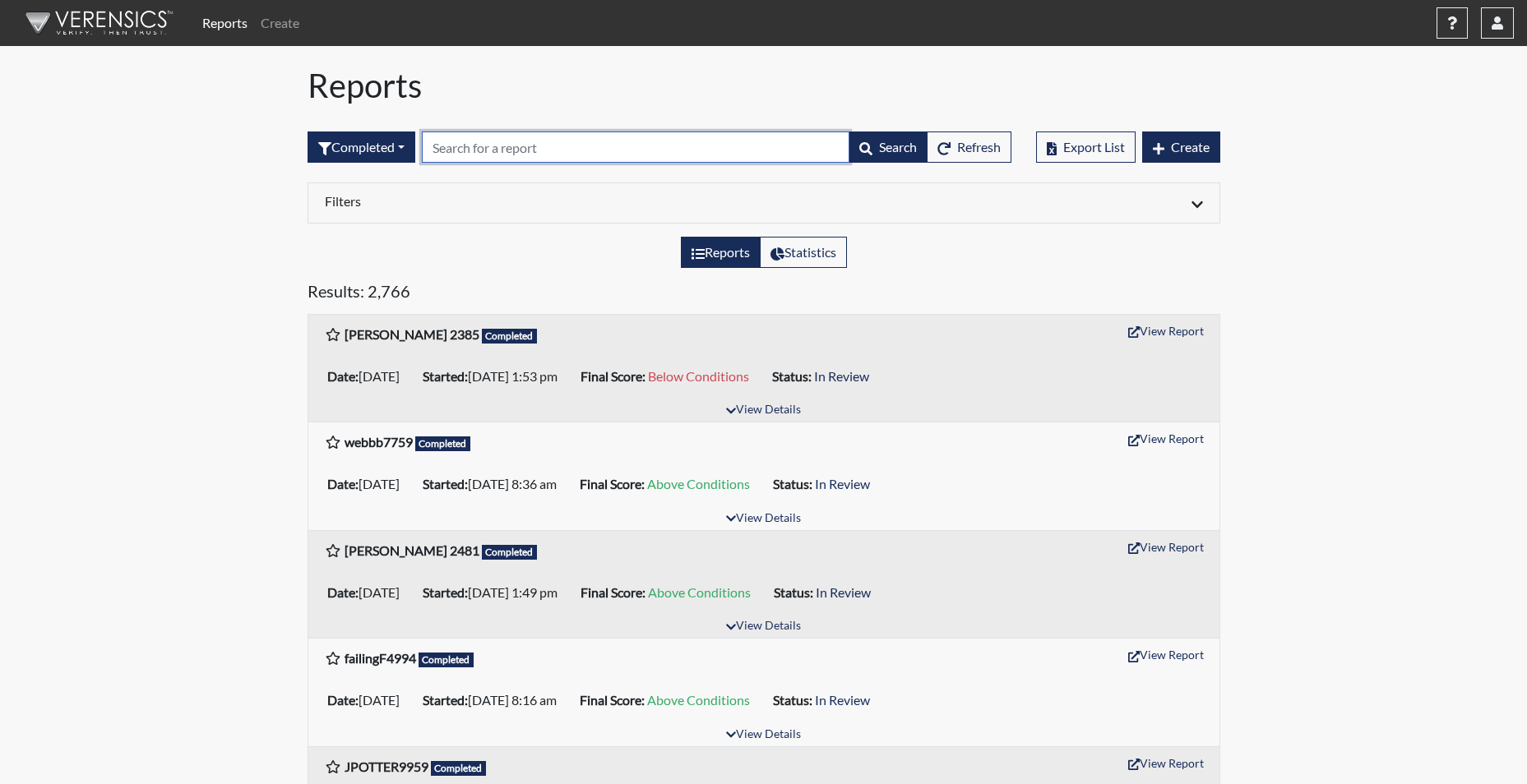
click at [503, 154] on input "text" at bounding box center [636, 146] width 428 height 31
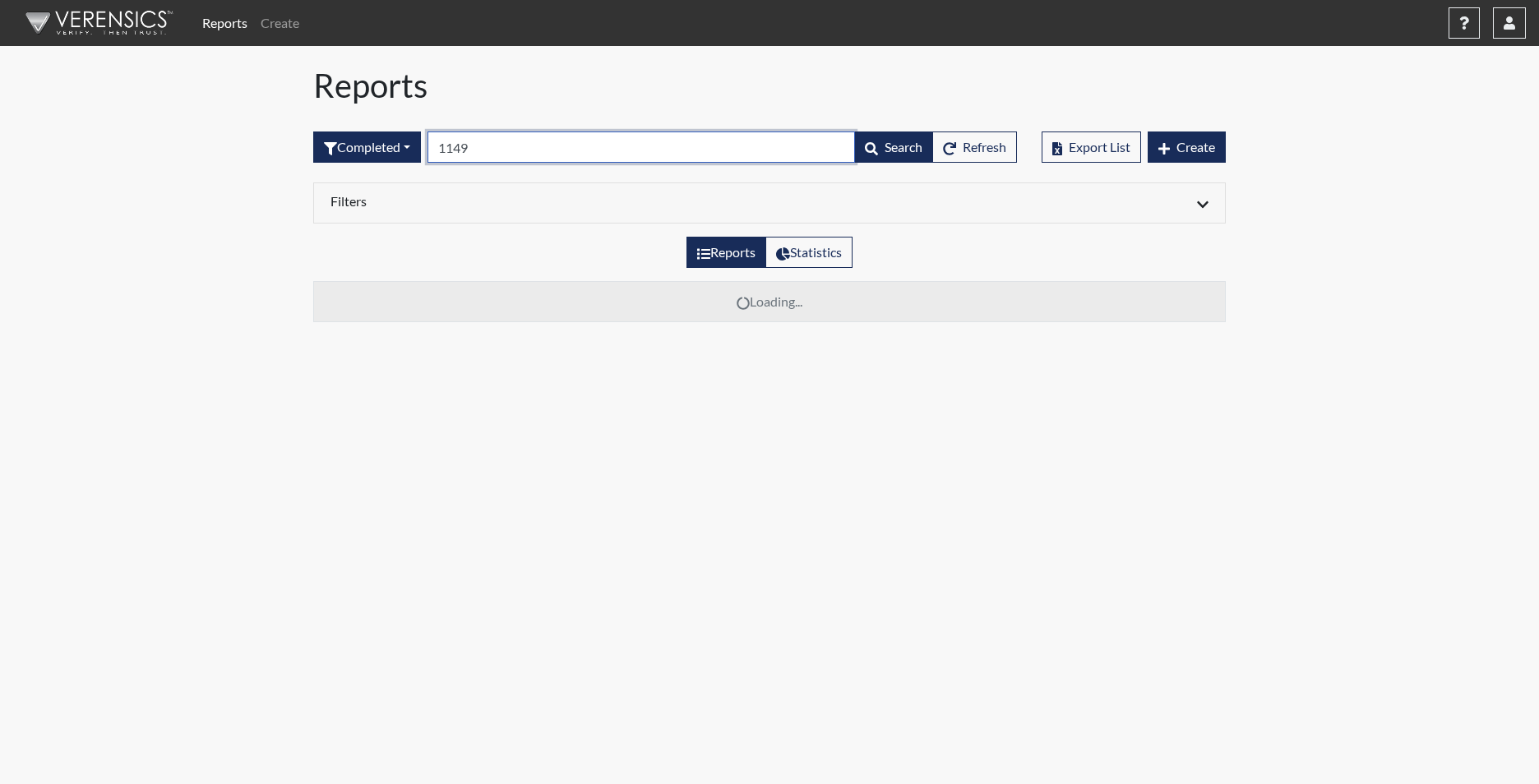
type input "1149"
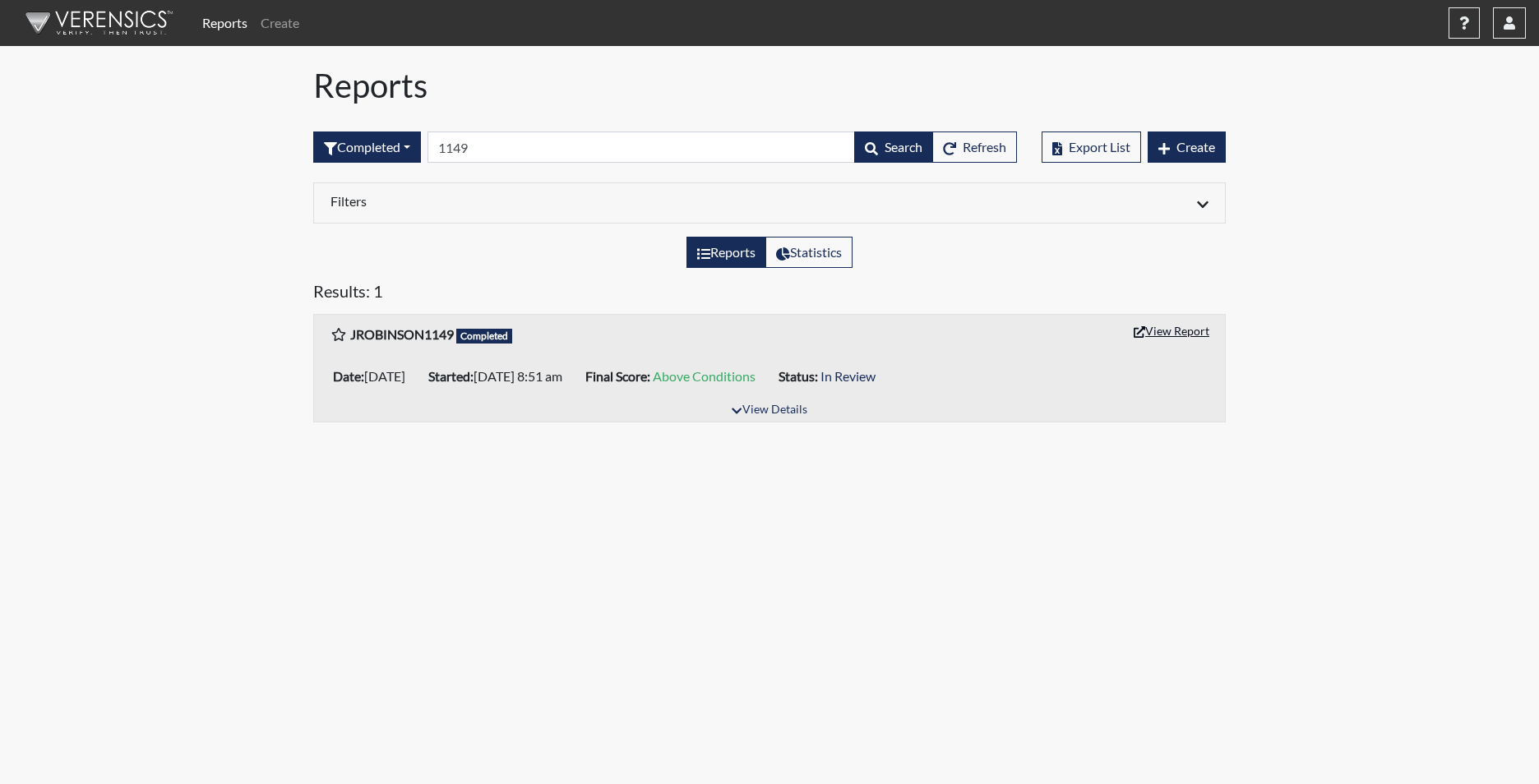
click at [1183, 323] on button "View Report" at bounding box center [1171, 331] width 90 height 26
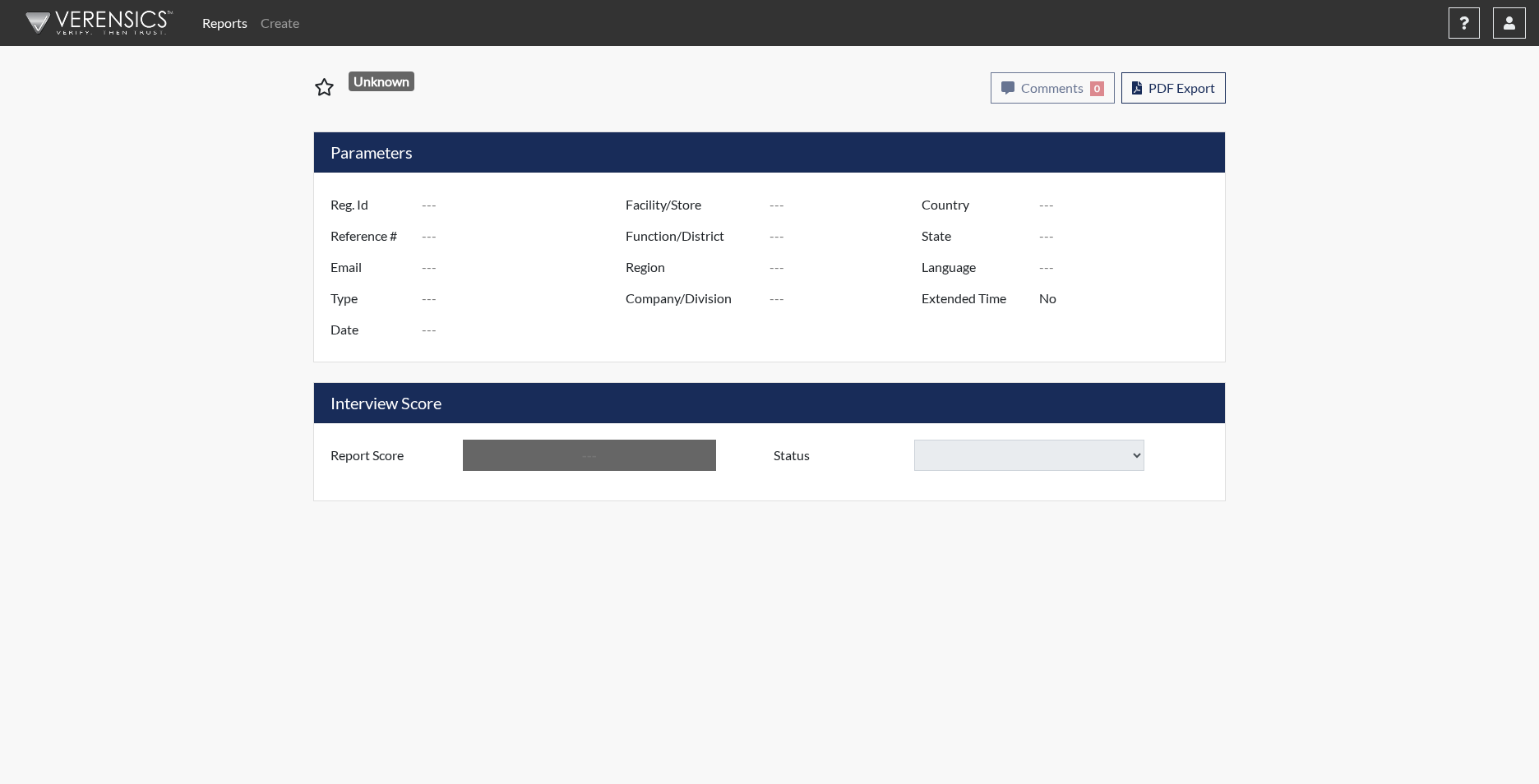
type input "JROBINSON1149"
type input "50917"
type input "[EMAIL_ADDRESS][DOMAIN_NAME]"
type input "Corrections Pre-Employment"
type input "[DATE]"
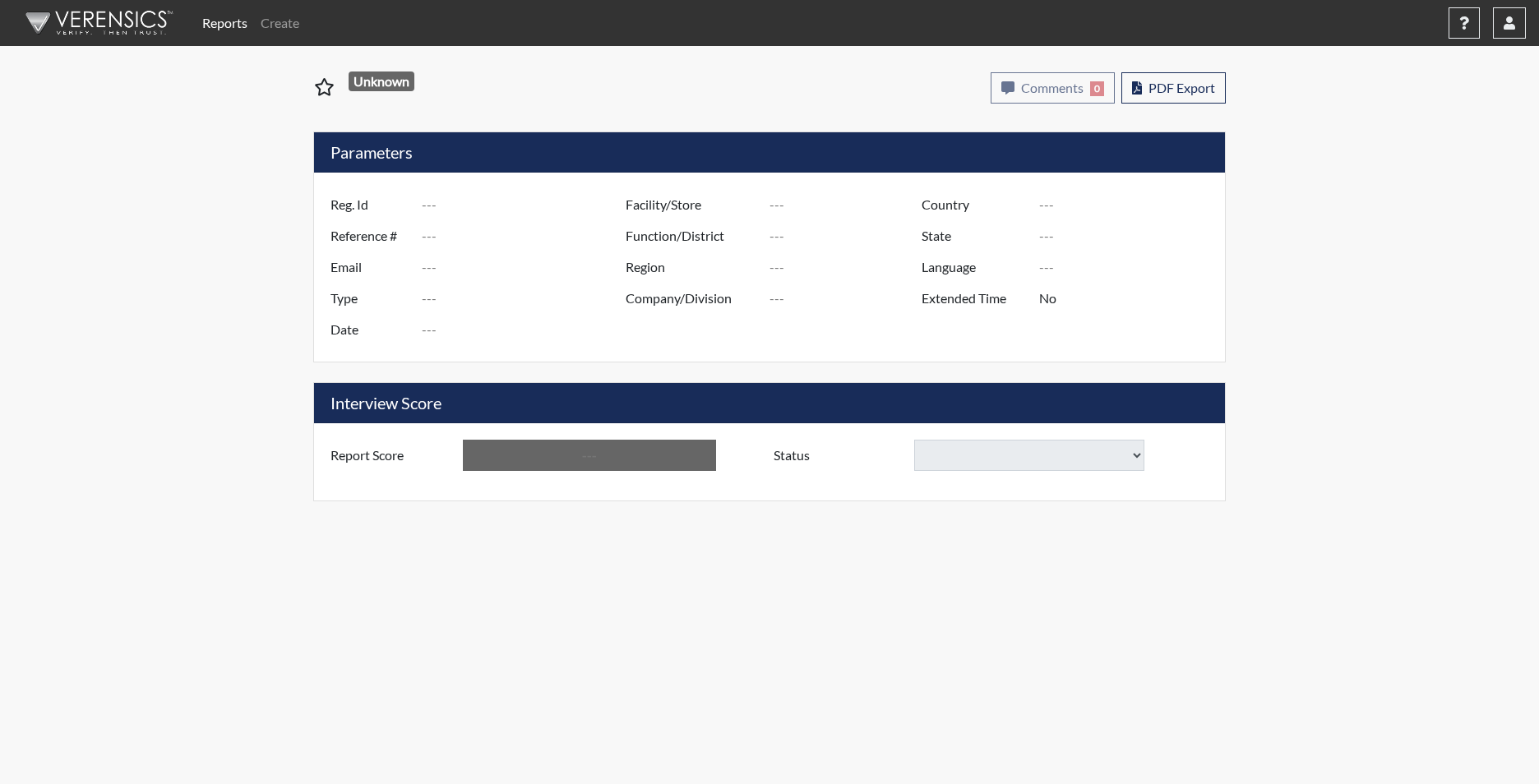
type input "Ridgeland CI"
type input "[GEOGRAPHIC_DATA]"
type input "[US_STATE]"
type input "English"
type input "Yes"
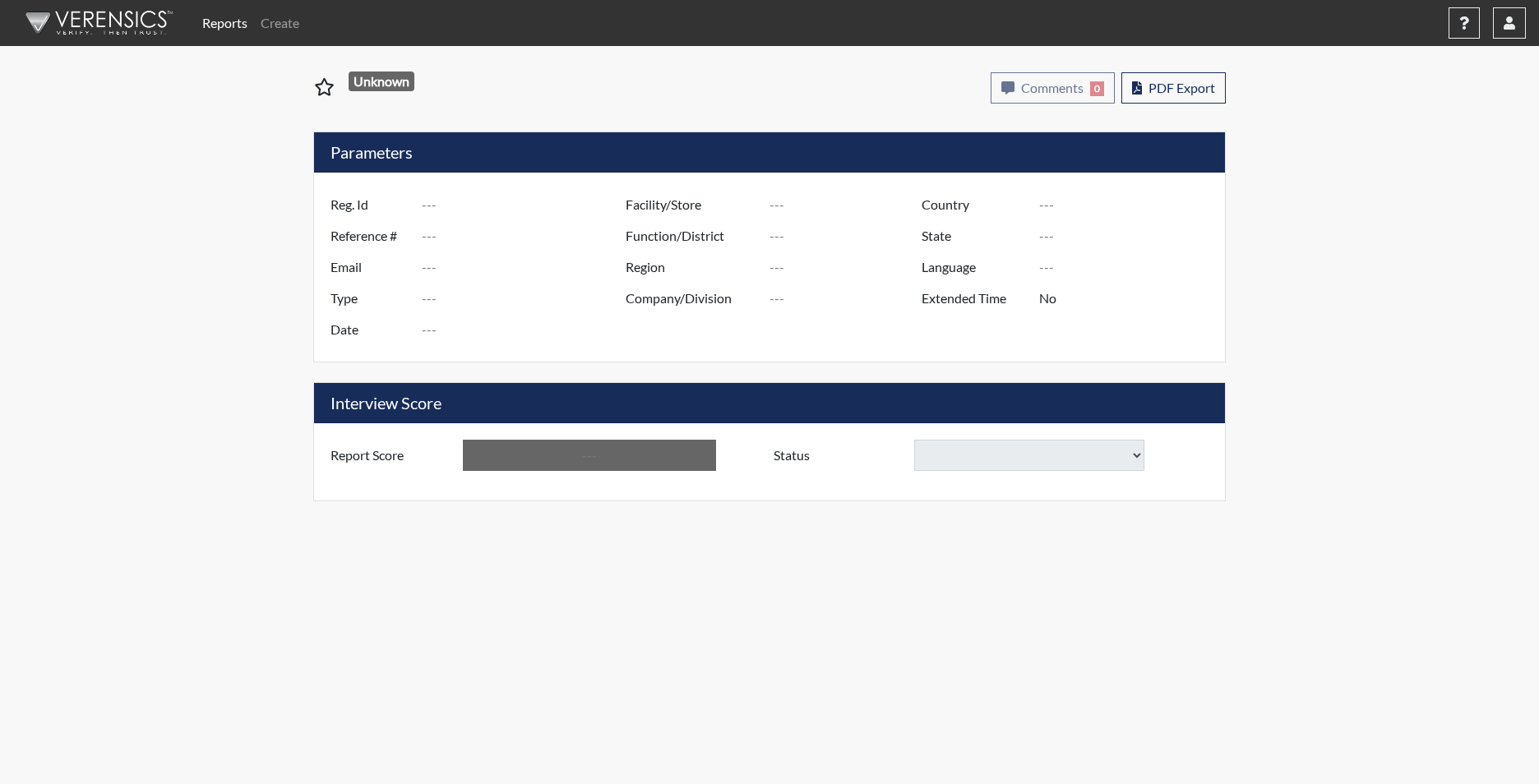
type input "Above Conditions"
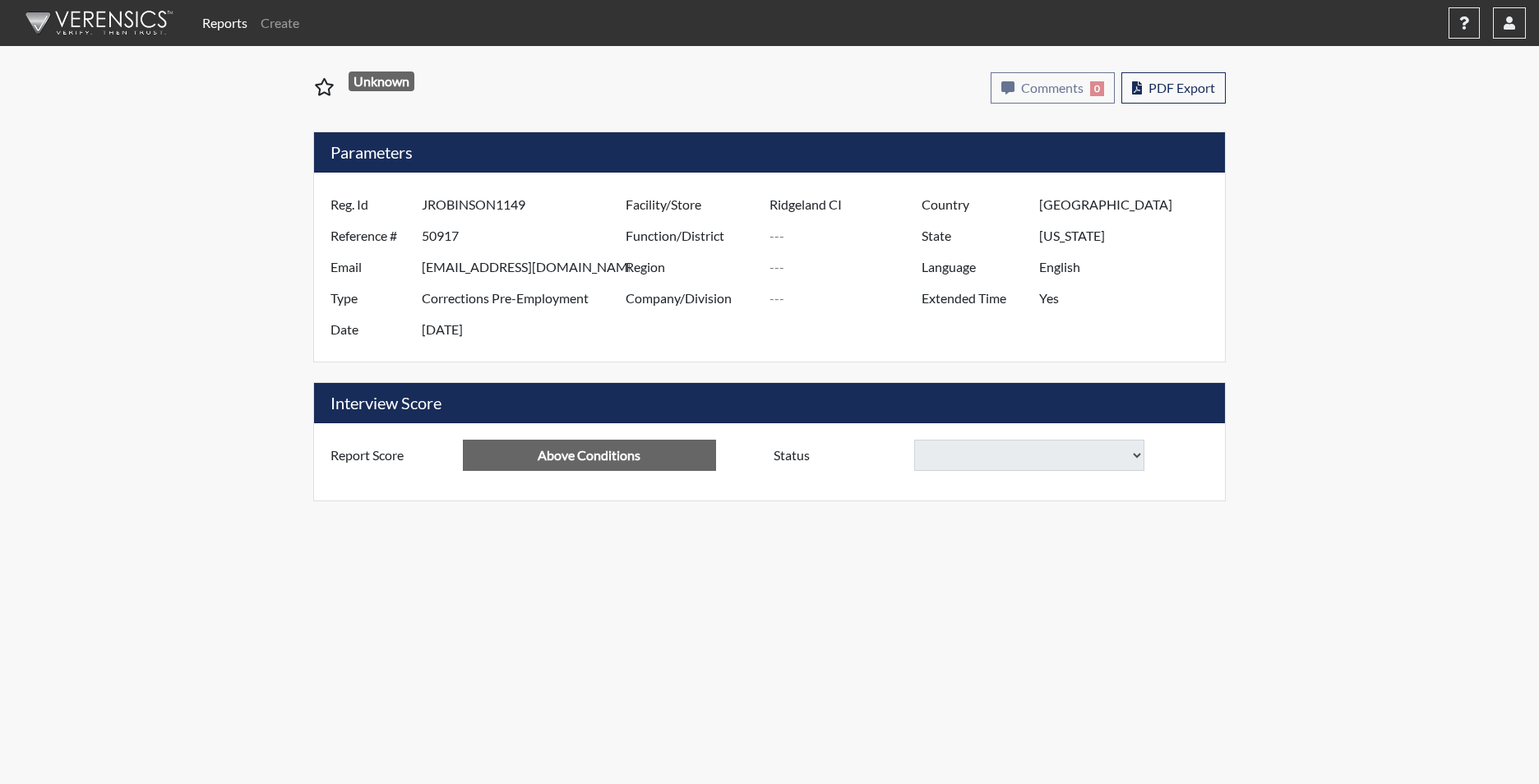
select select
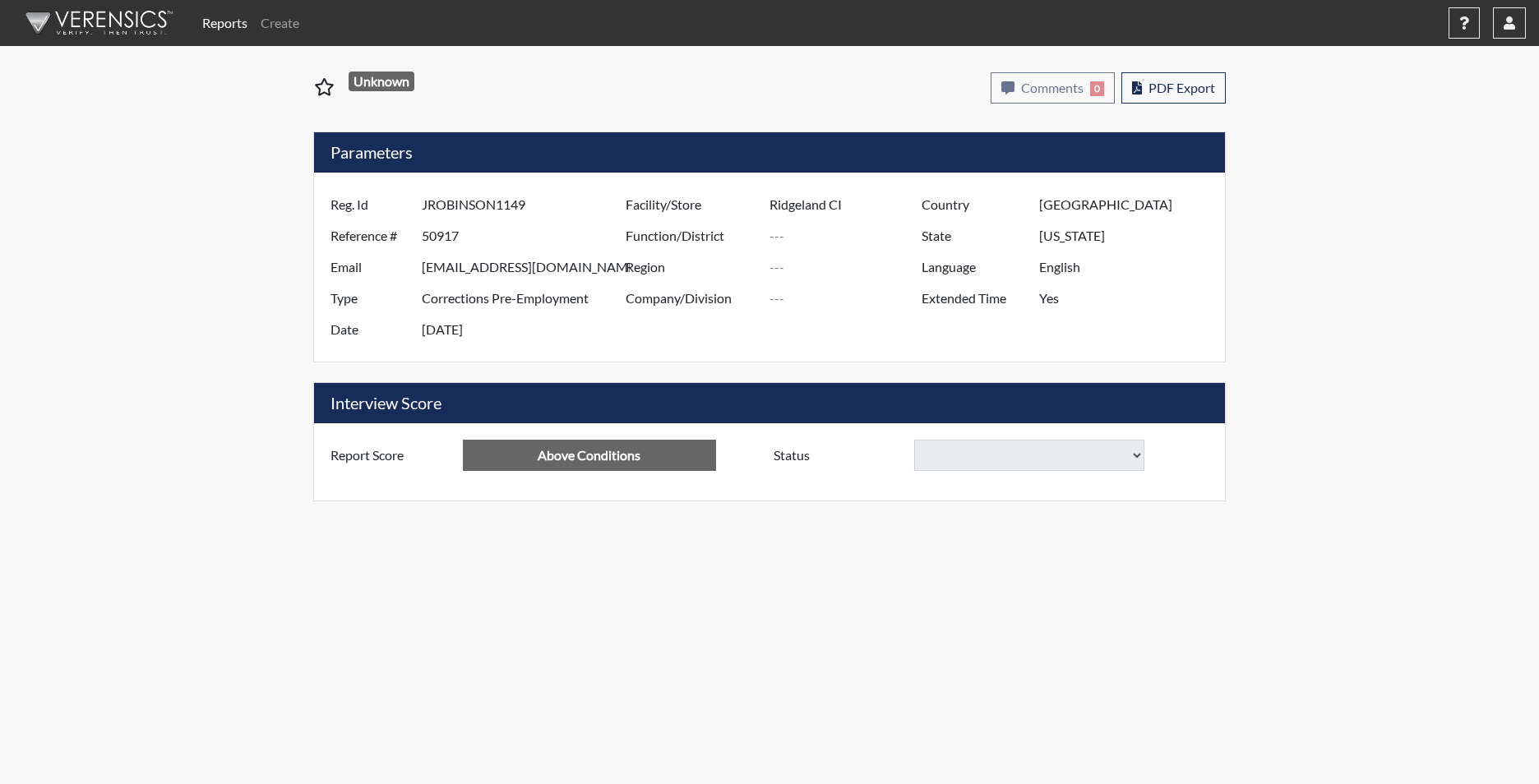
select select
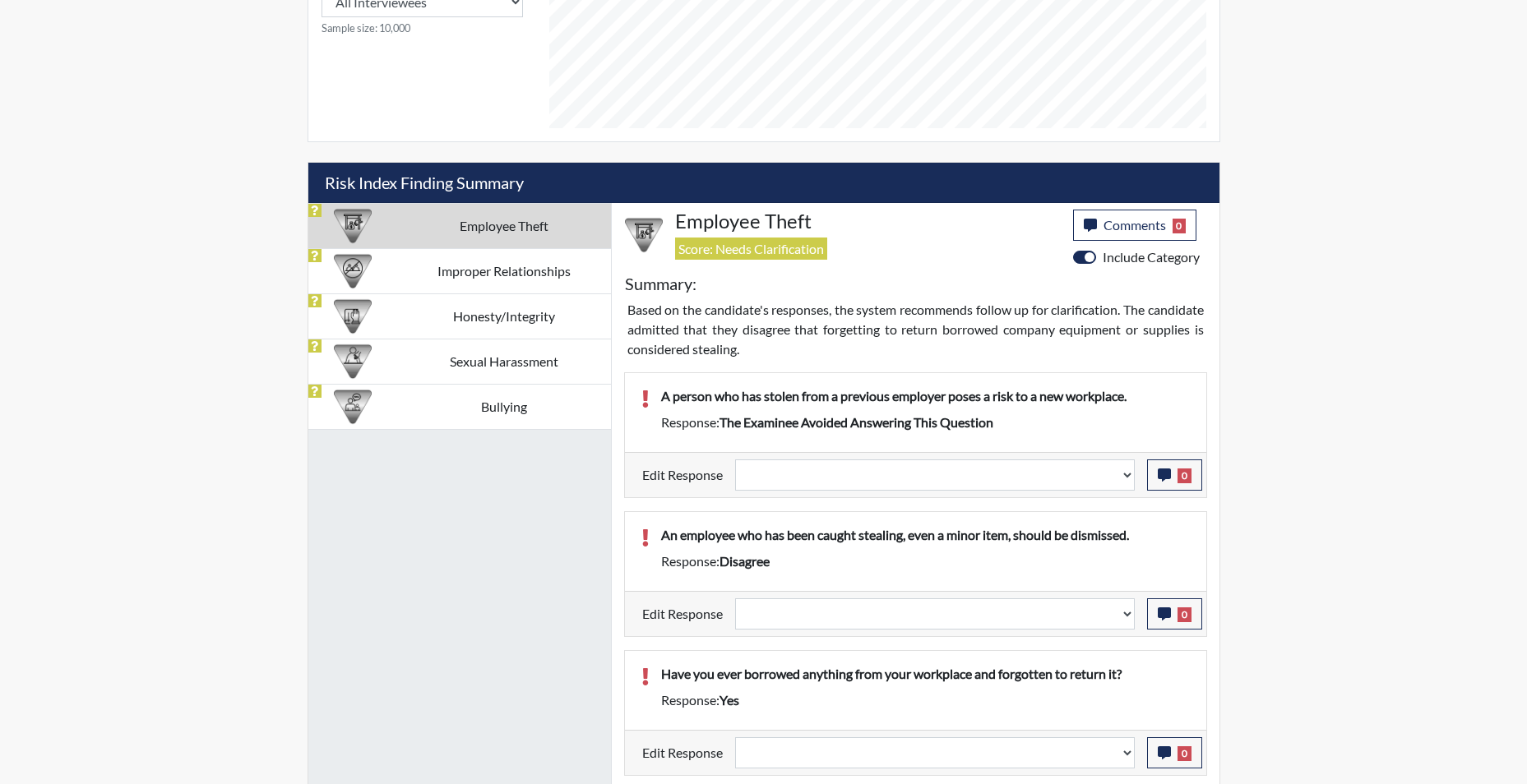
scroll to position [904, 0]
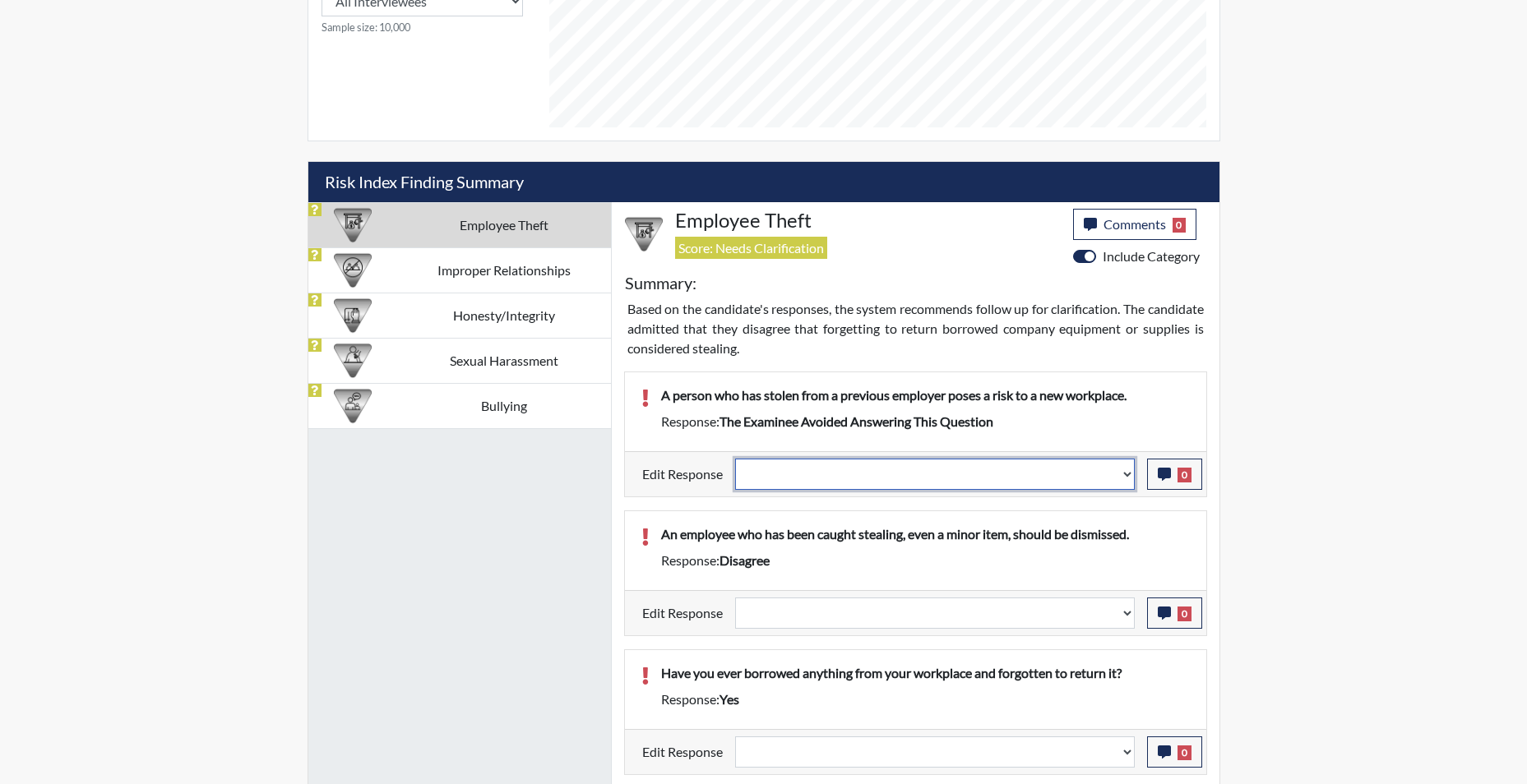
click at [1126, 484] on select "Question is not relevant. Results will be updated. Reasonable explanation provi…" at bounding box center [935, 473] width 399 height 31
select select "reasonable-explanation-provided"
click at [735, 458] on select "Question is not relevant. Results will be updated. Reasonable explanation provi…" at bounding box center [935, 473] width 399 height 31
select select
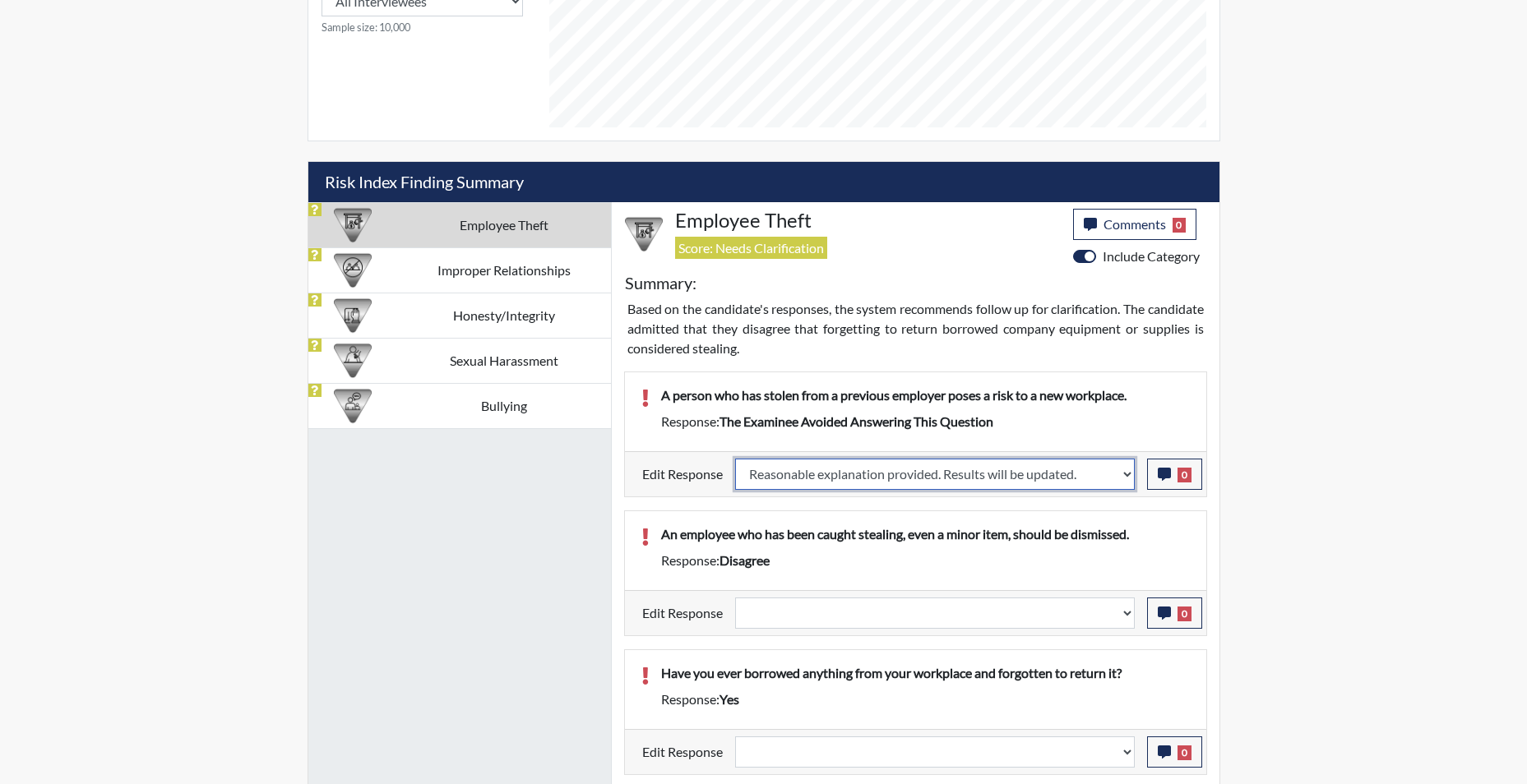
select select
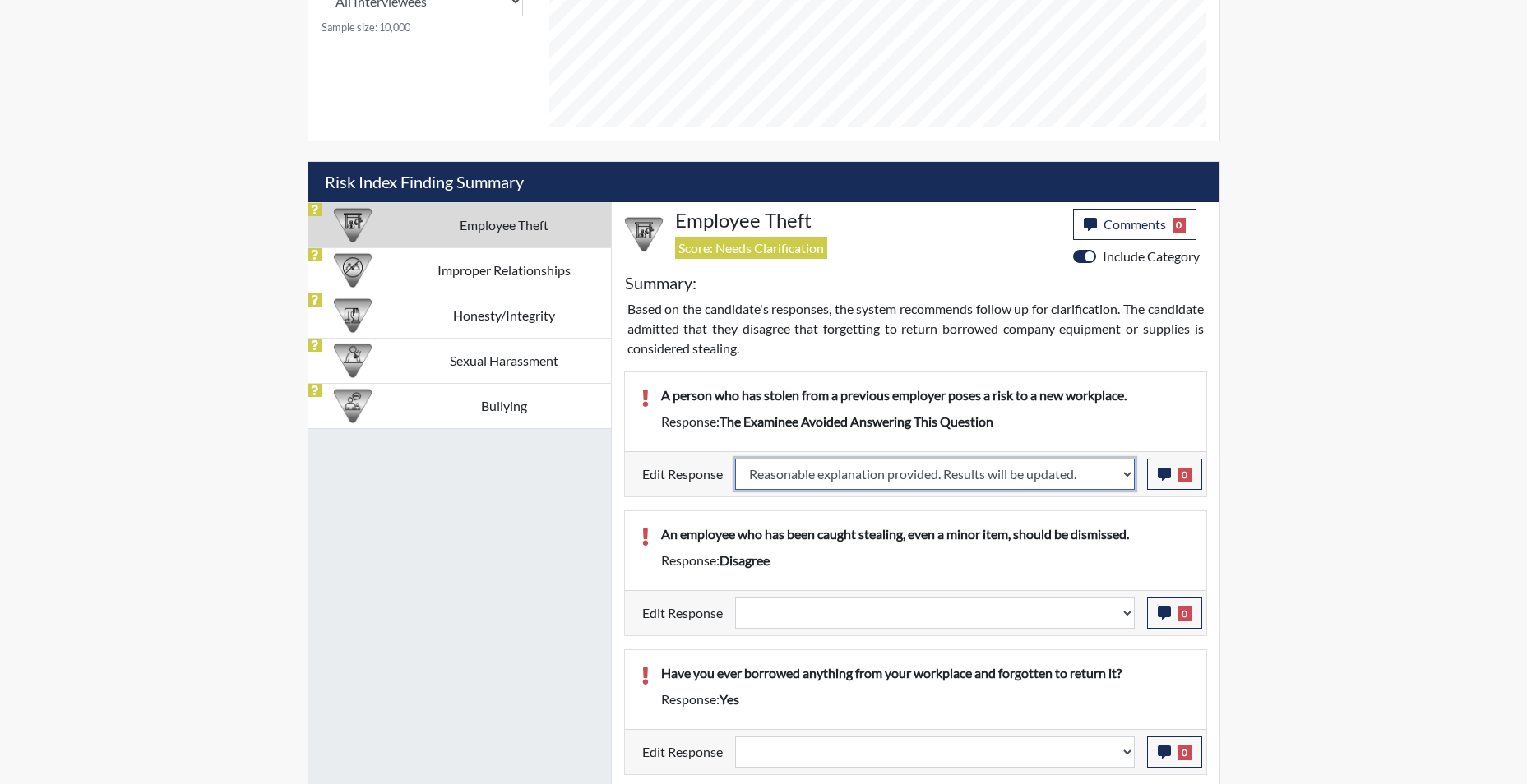
select select
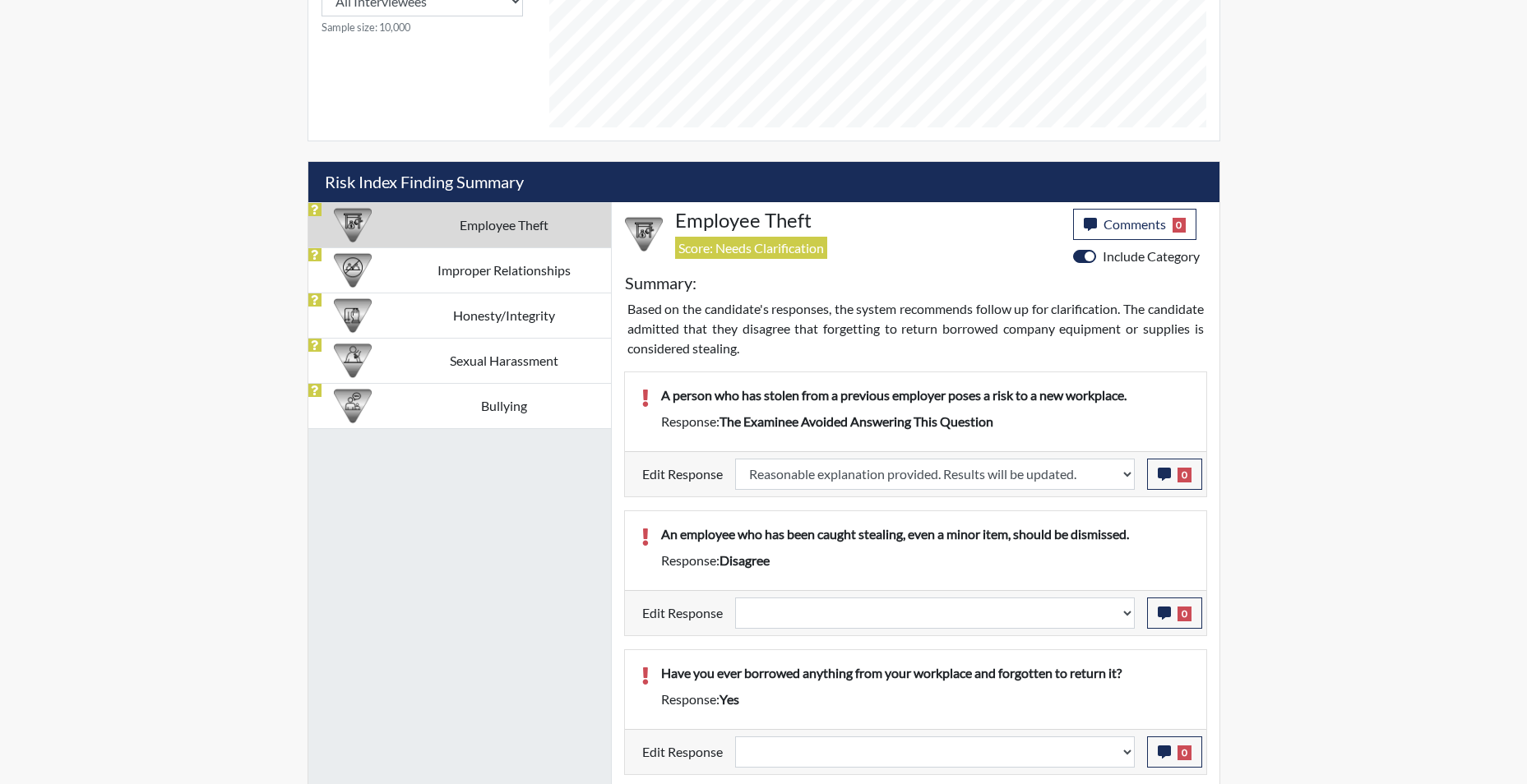
select select
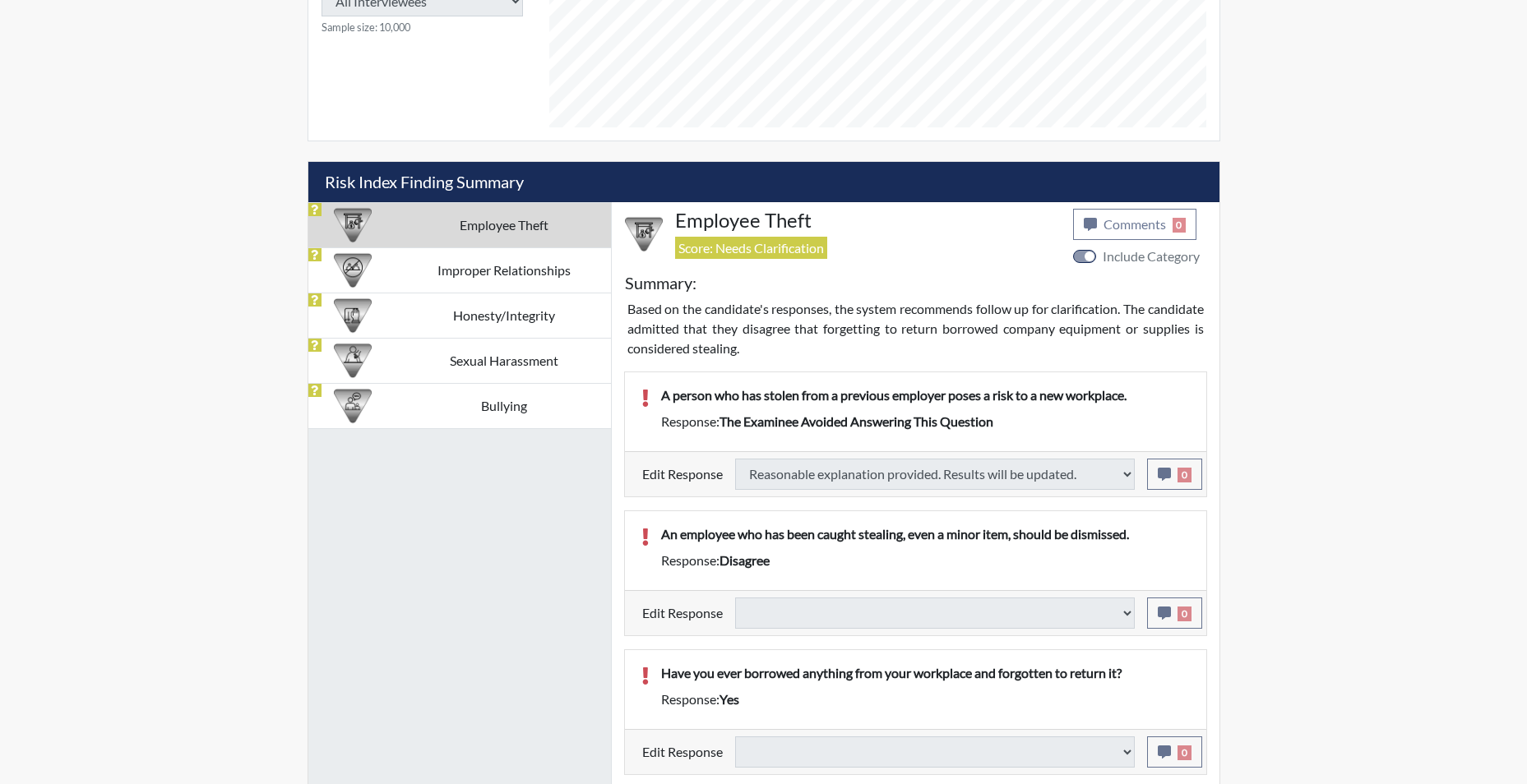
select select
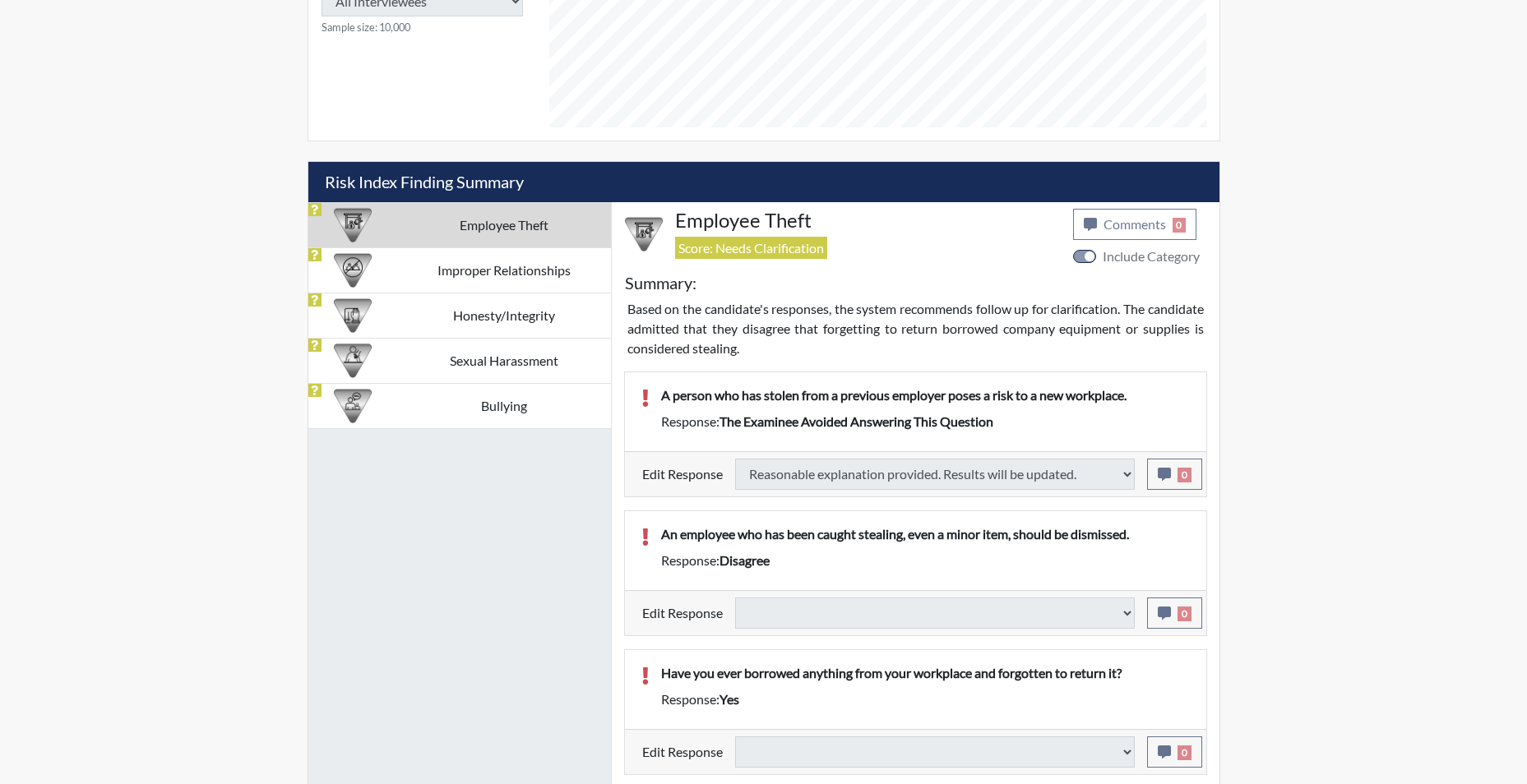
select select
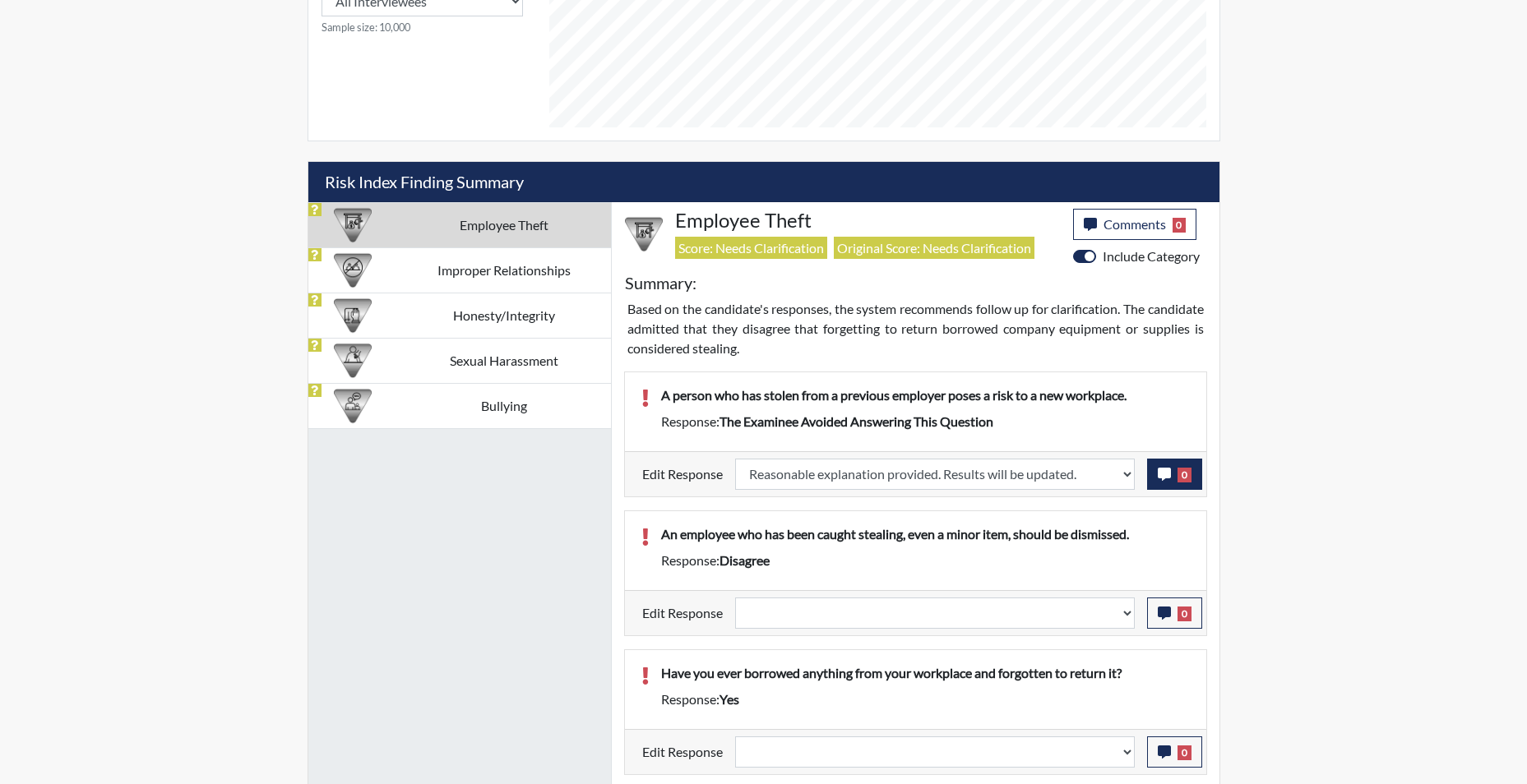
scroll to position [273, 683]
click at [1161, 471] on icon "button" at bounding box center [1164, 474] width 13 height 13
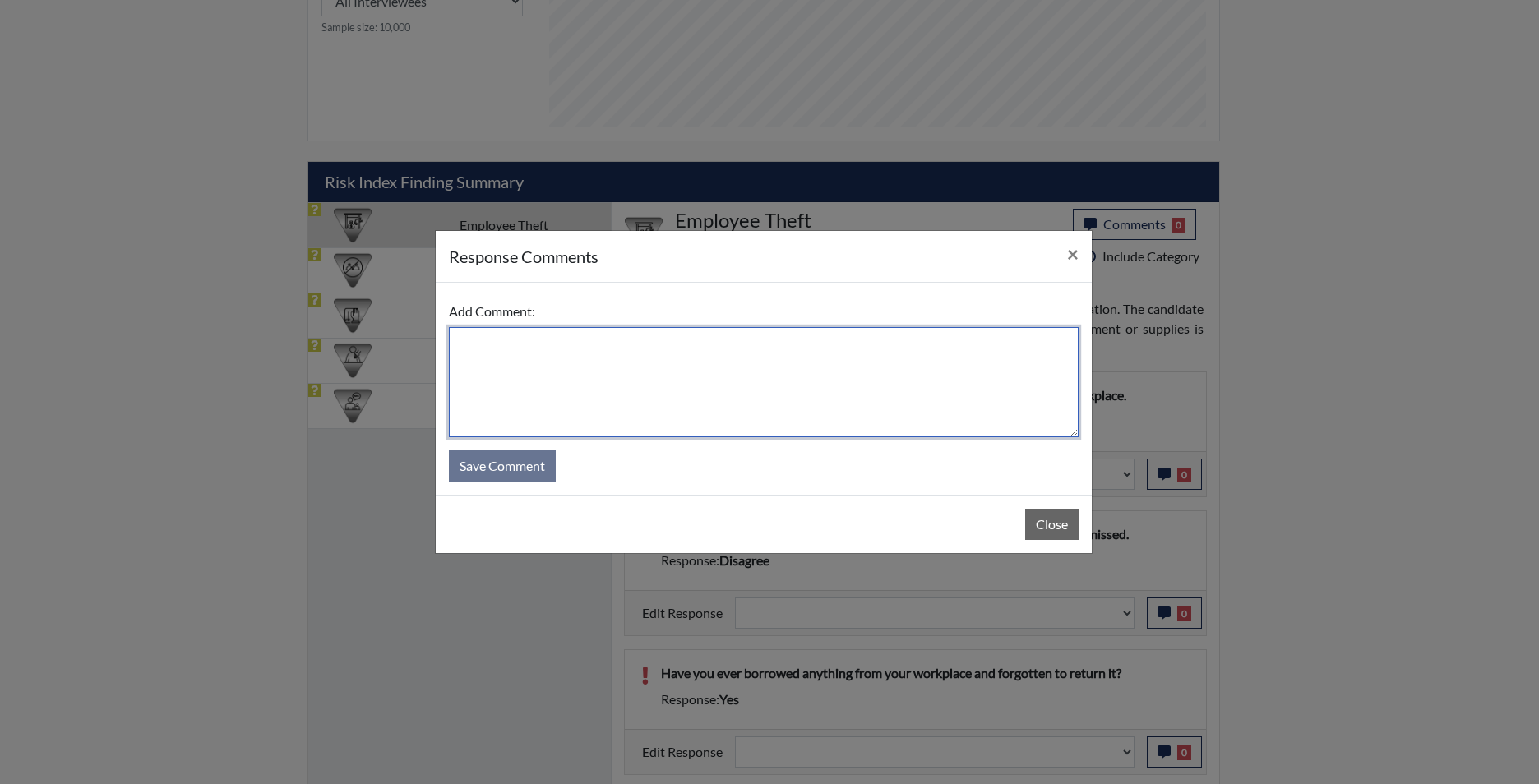
click at [860, 371] on textarea at bounding box center [763, 382] width 630 height 110
type textarea "app states yes"
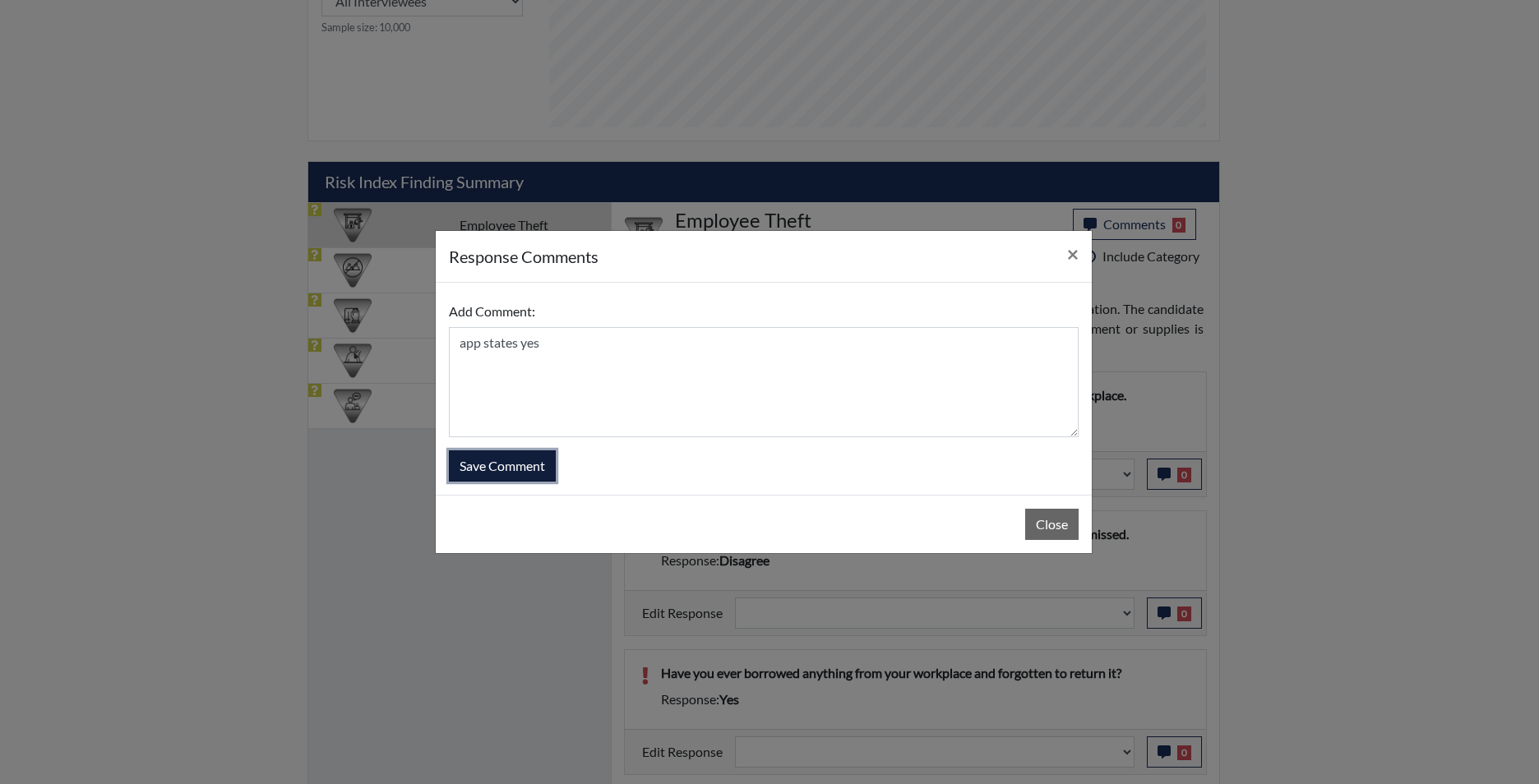
click at [475, 459] on button "Save Comment" at bounding box center [502, 465] width 107 height 31
select select
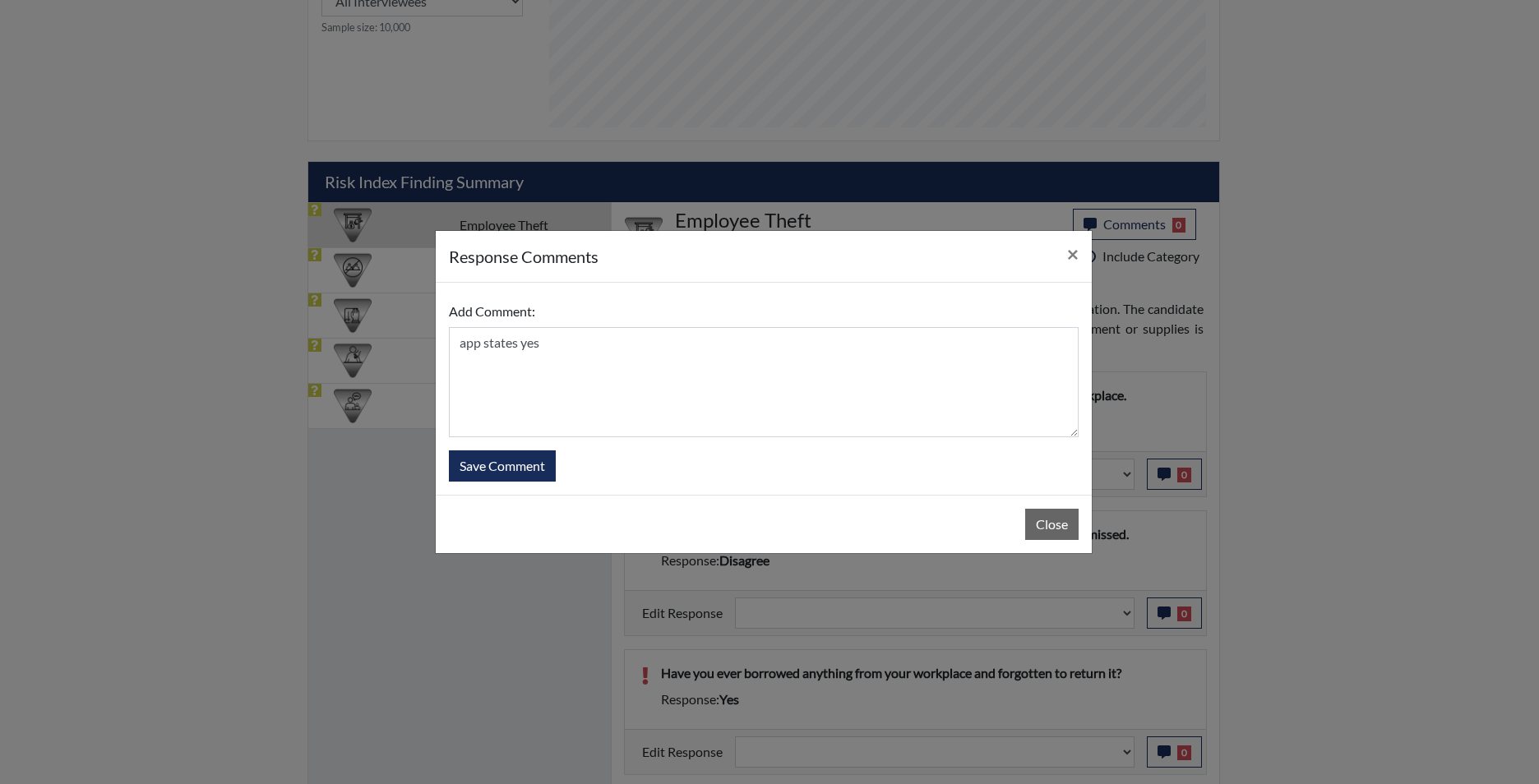
select select
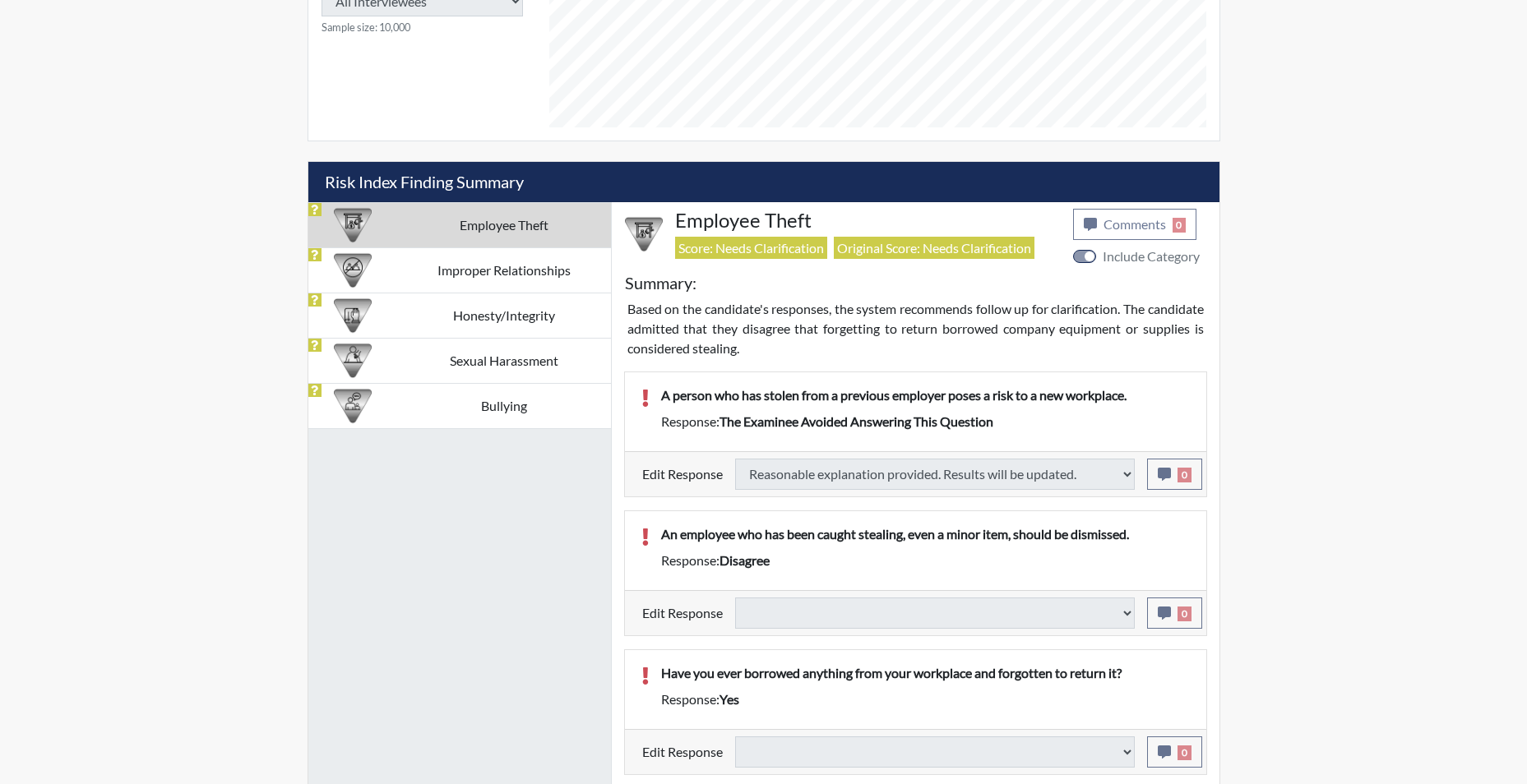
select select
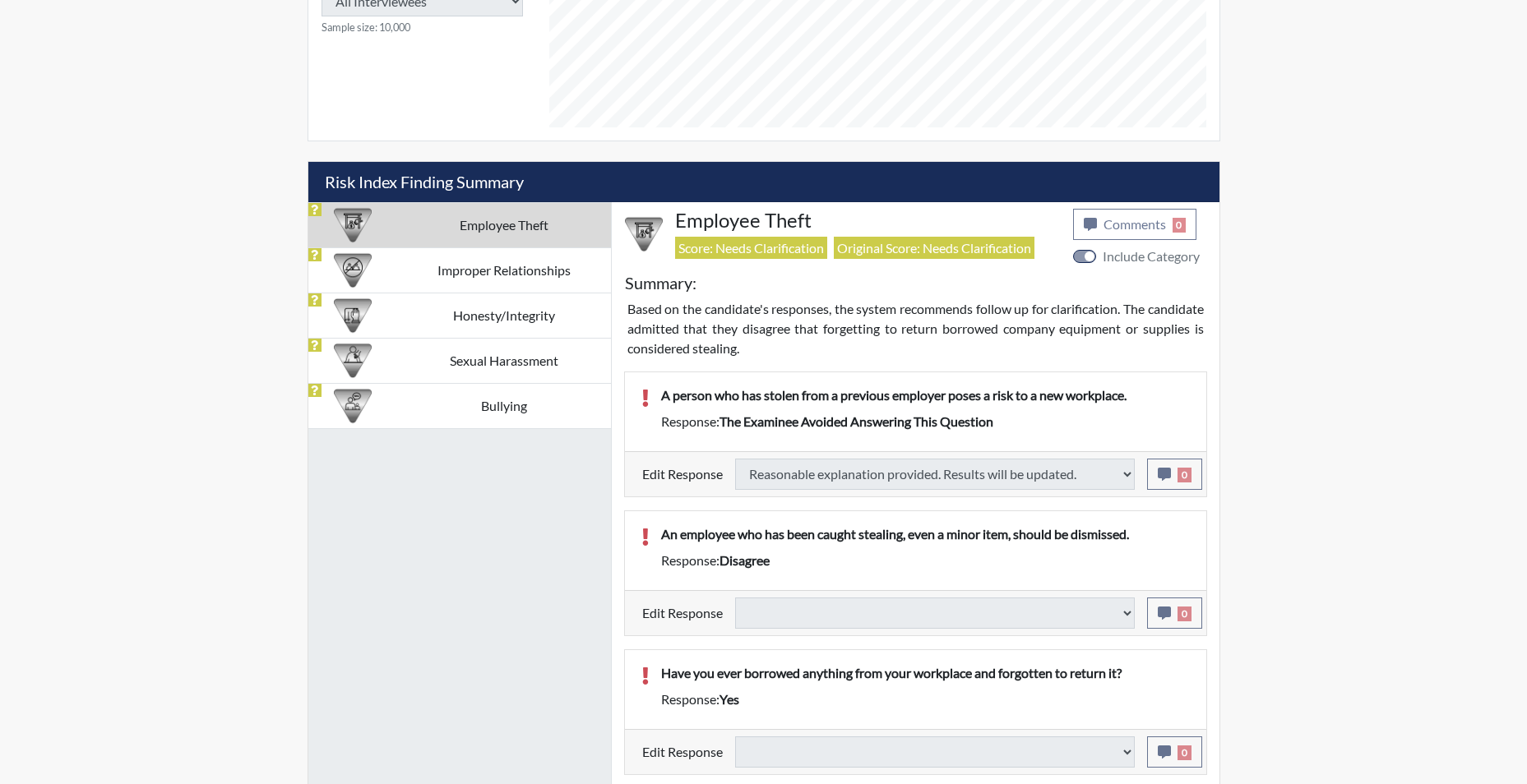
select select
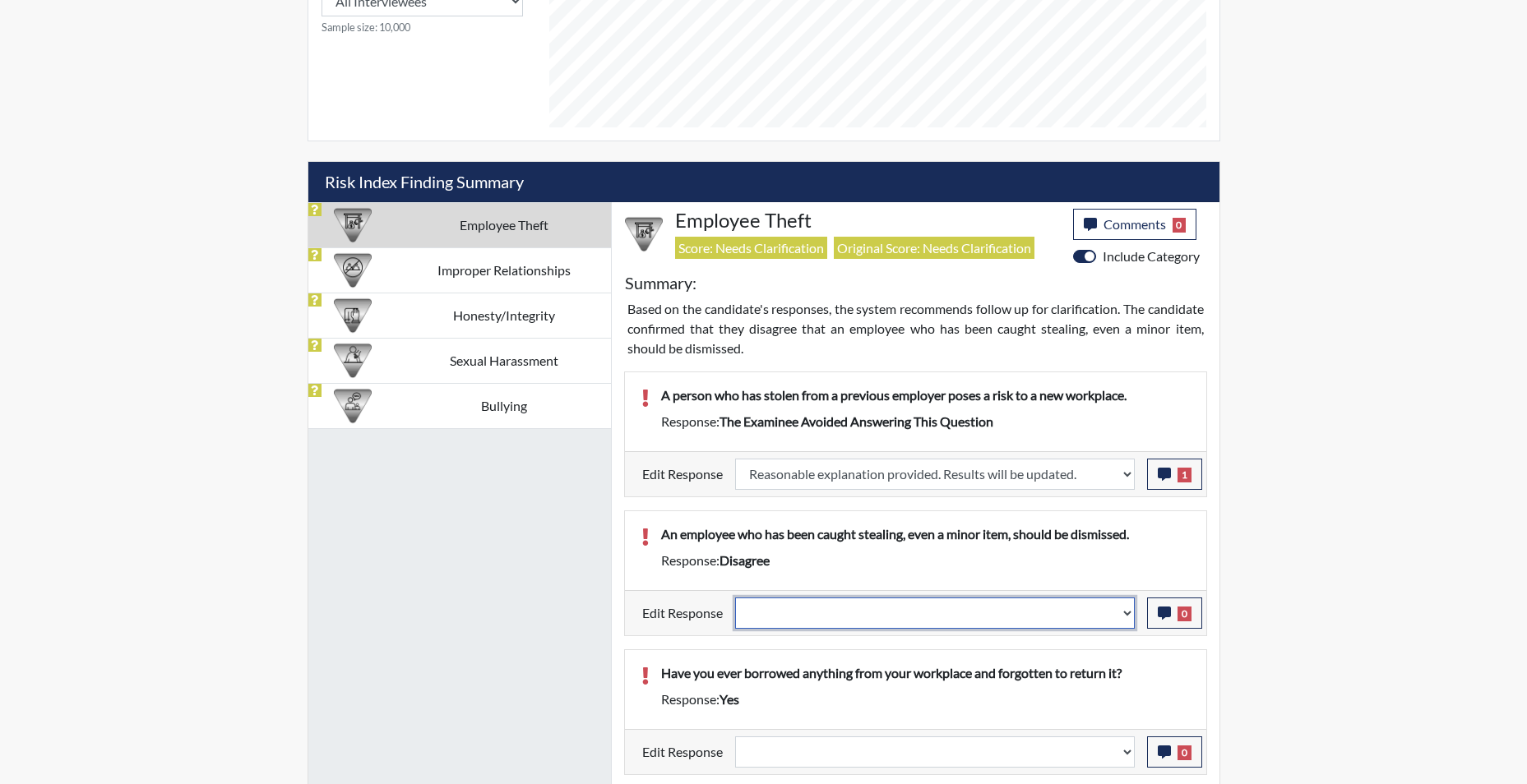
click at [1125, 622] on select "Question is not relevant. Results will be updated. Reasonable explanation provi…" at bounding box center [935, 613] width 399 height 31
select select "reasonable-explanation-provided"
click at [735, 598] on select "Question is not relevant. Results will be updated. Reasonable explanation provi…" at bounding box center [935, 613] width 399 height 31
select select
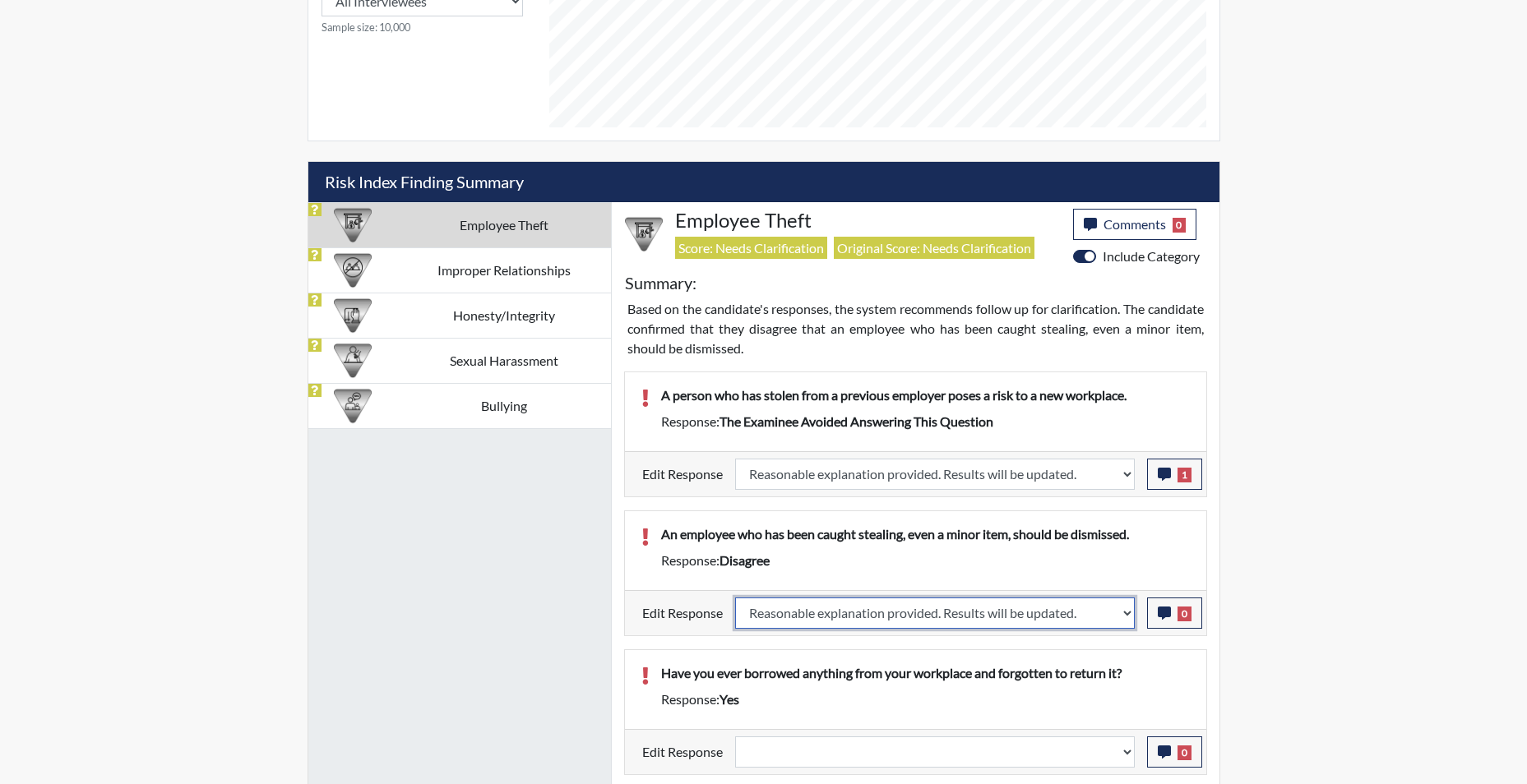
select select
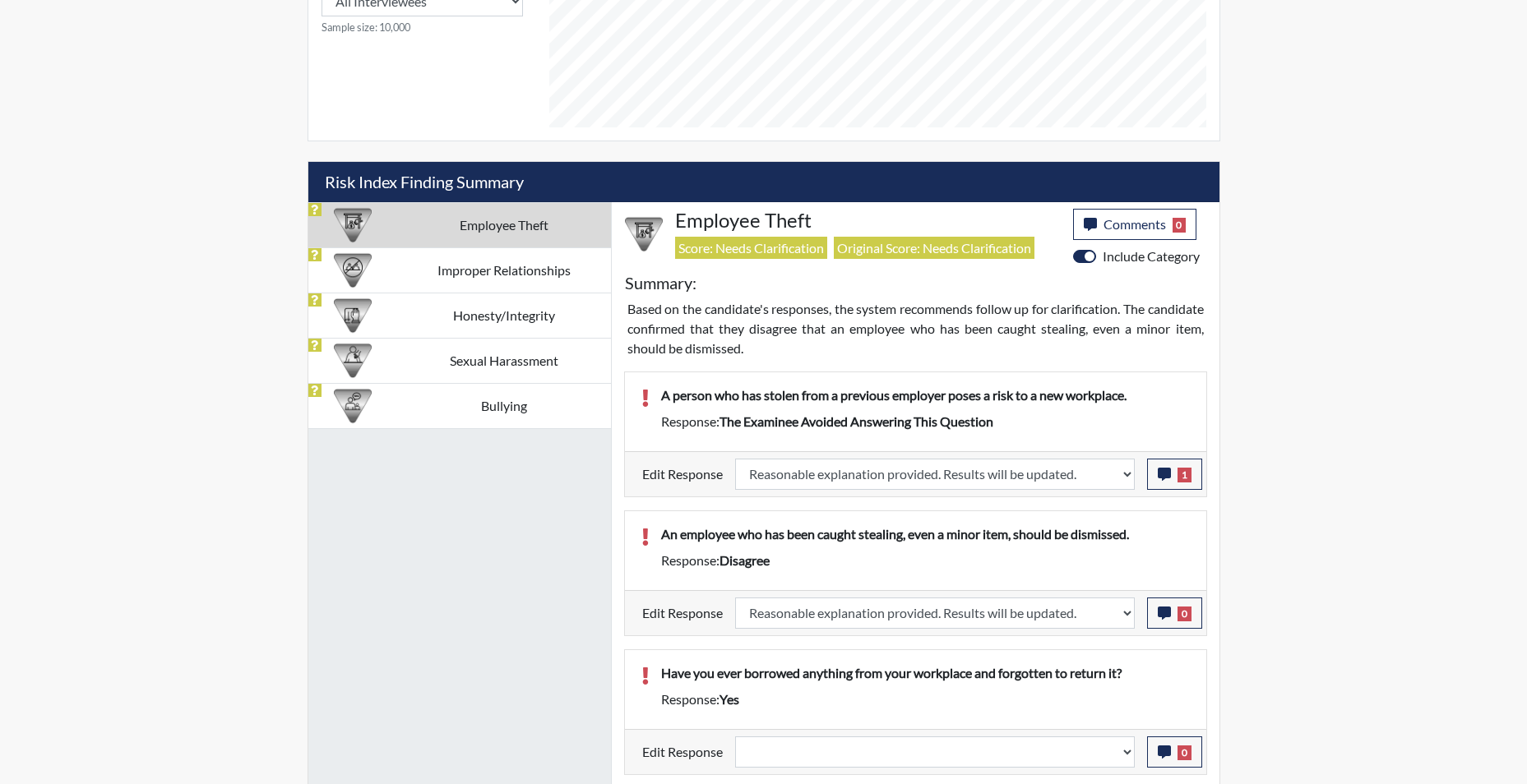
select select
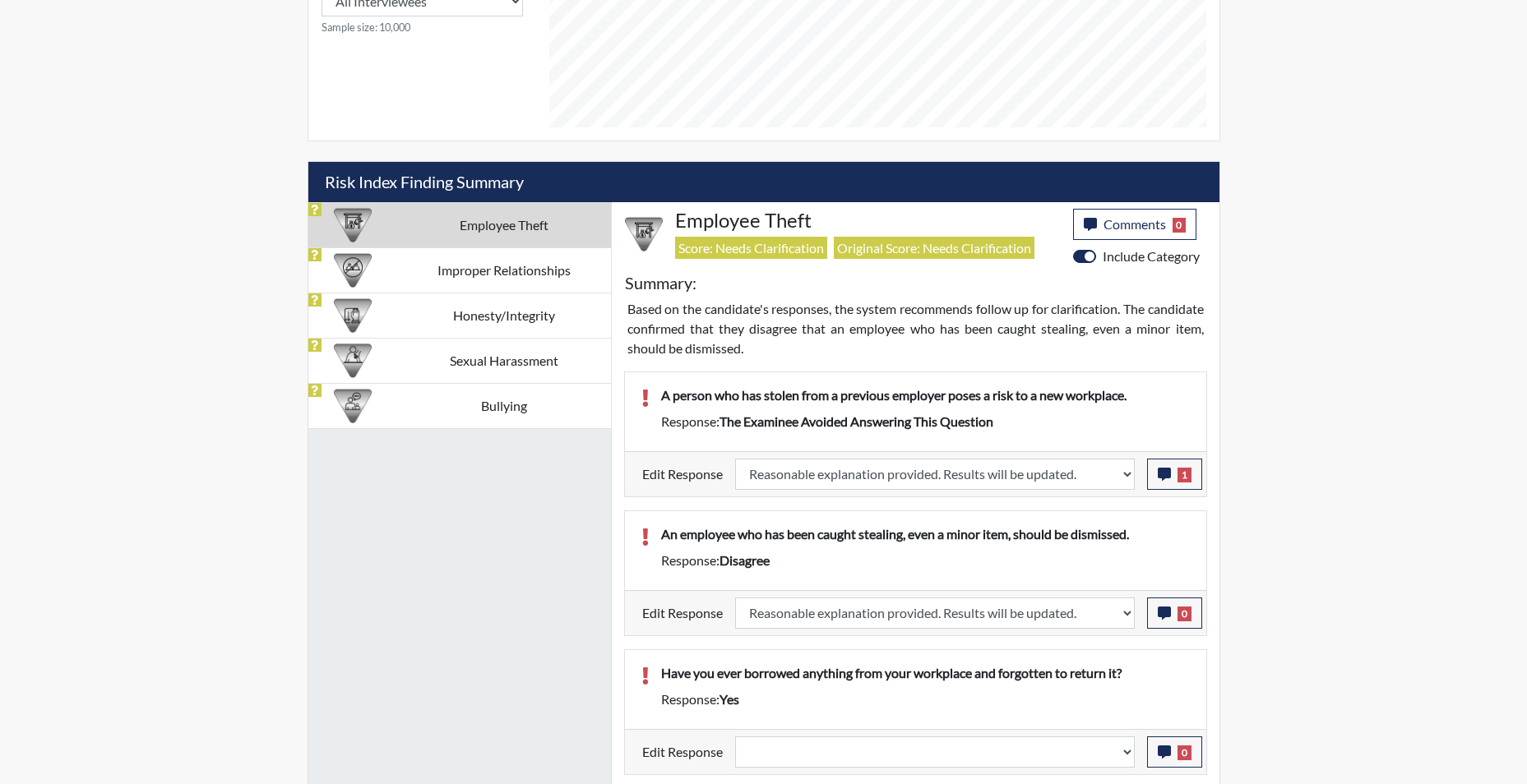
select select
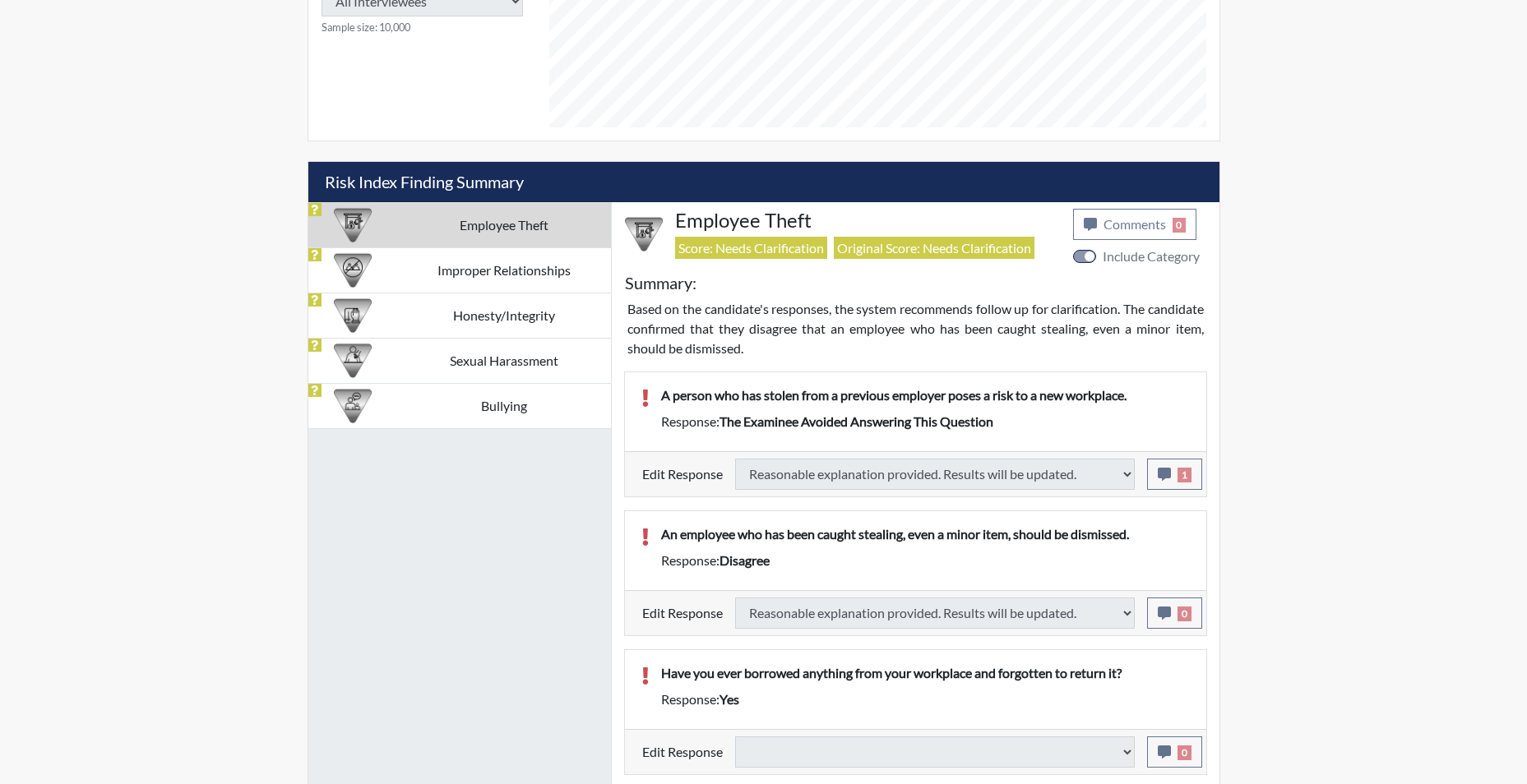
select select
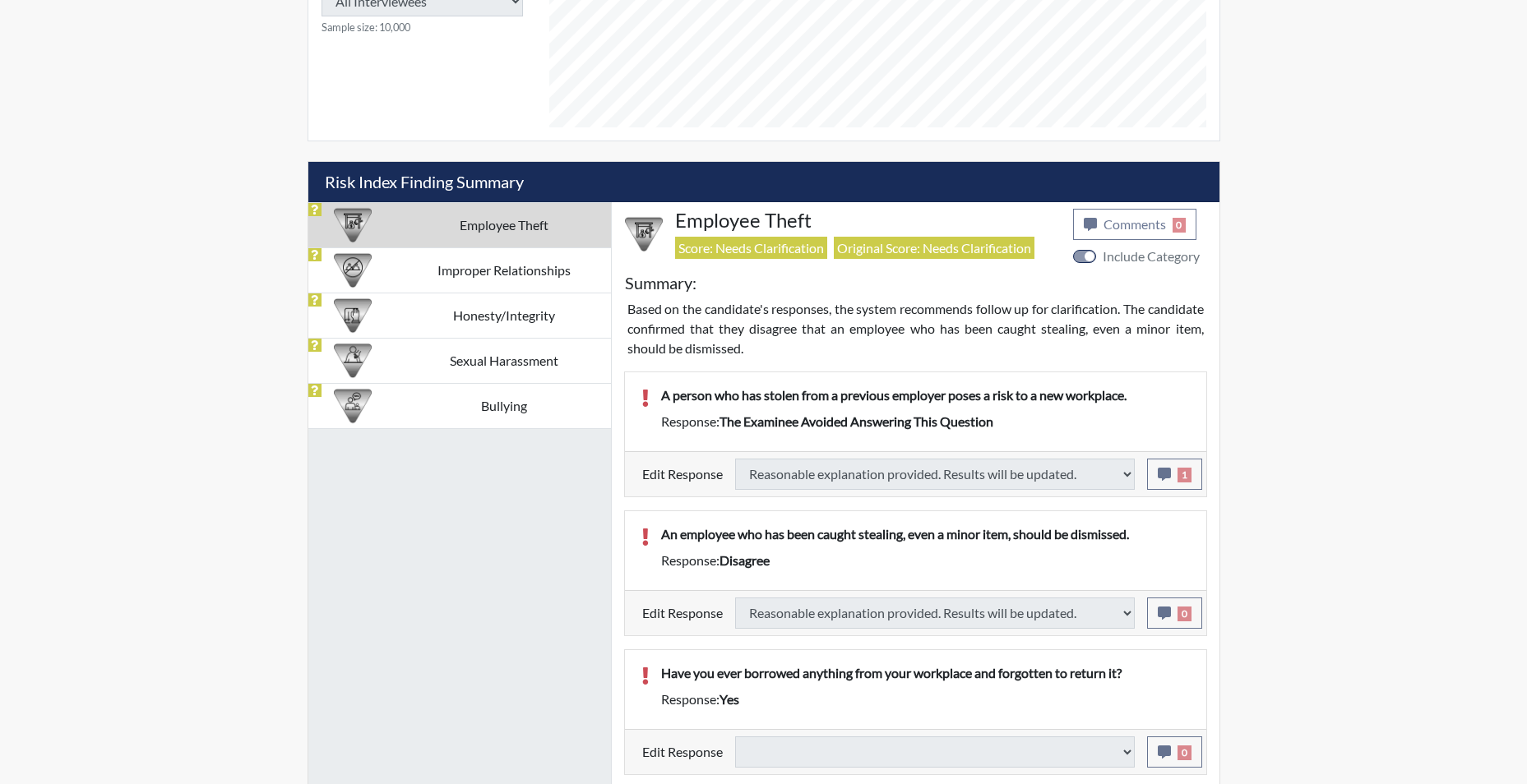
select select
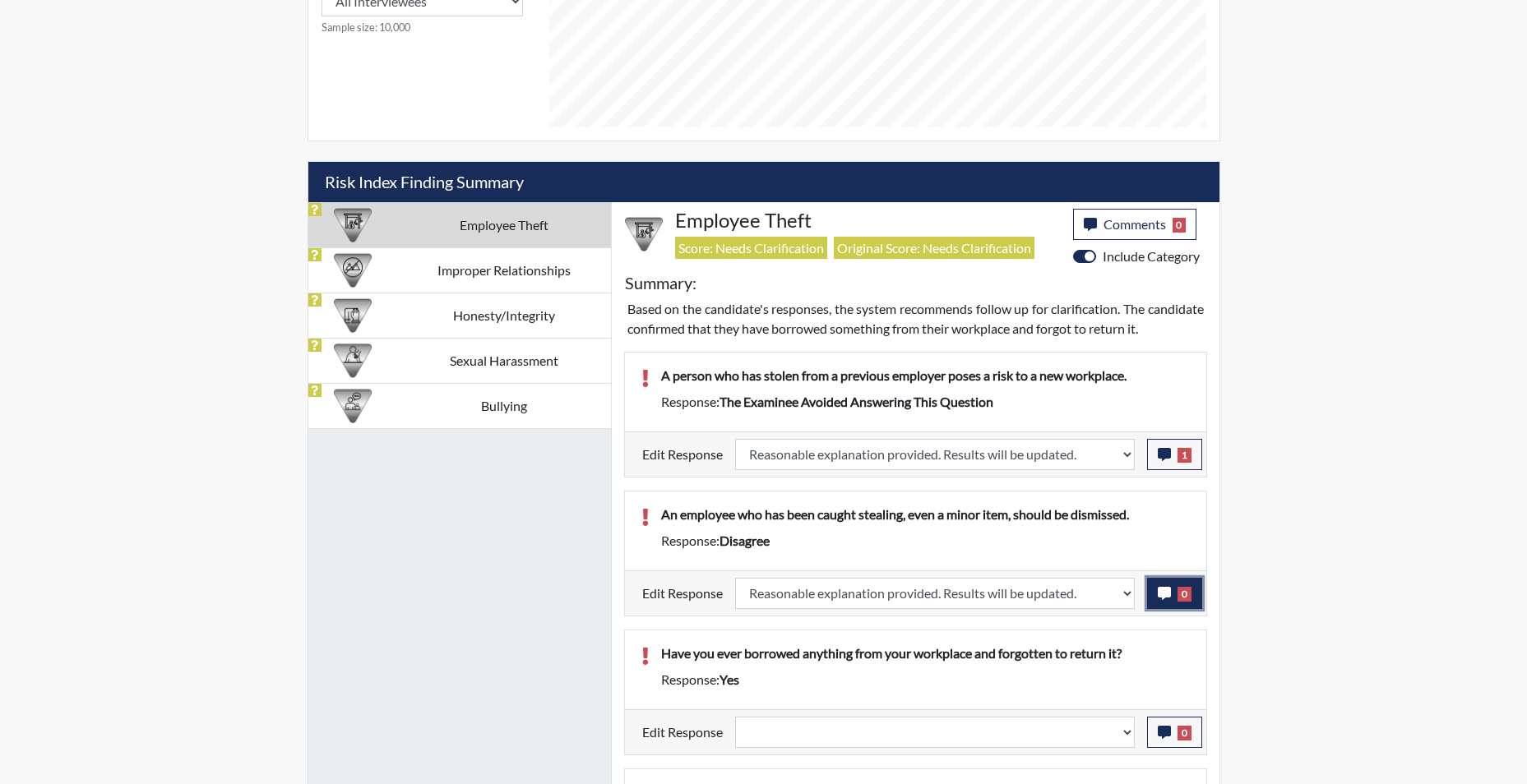
click at [1164, 600] on icon "button" at bounding box center [1164, 594] width 13 height 13
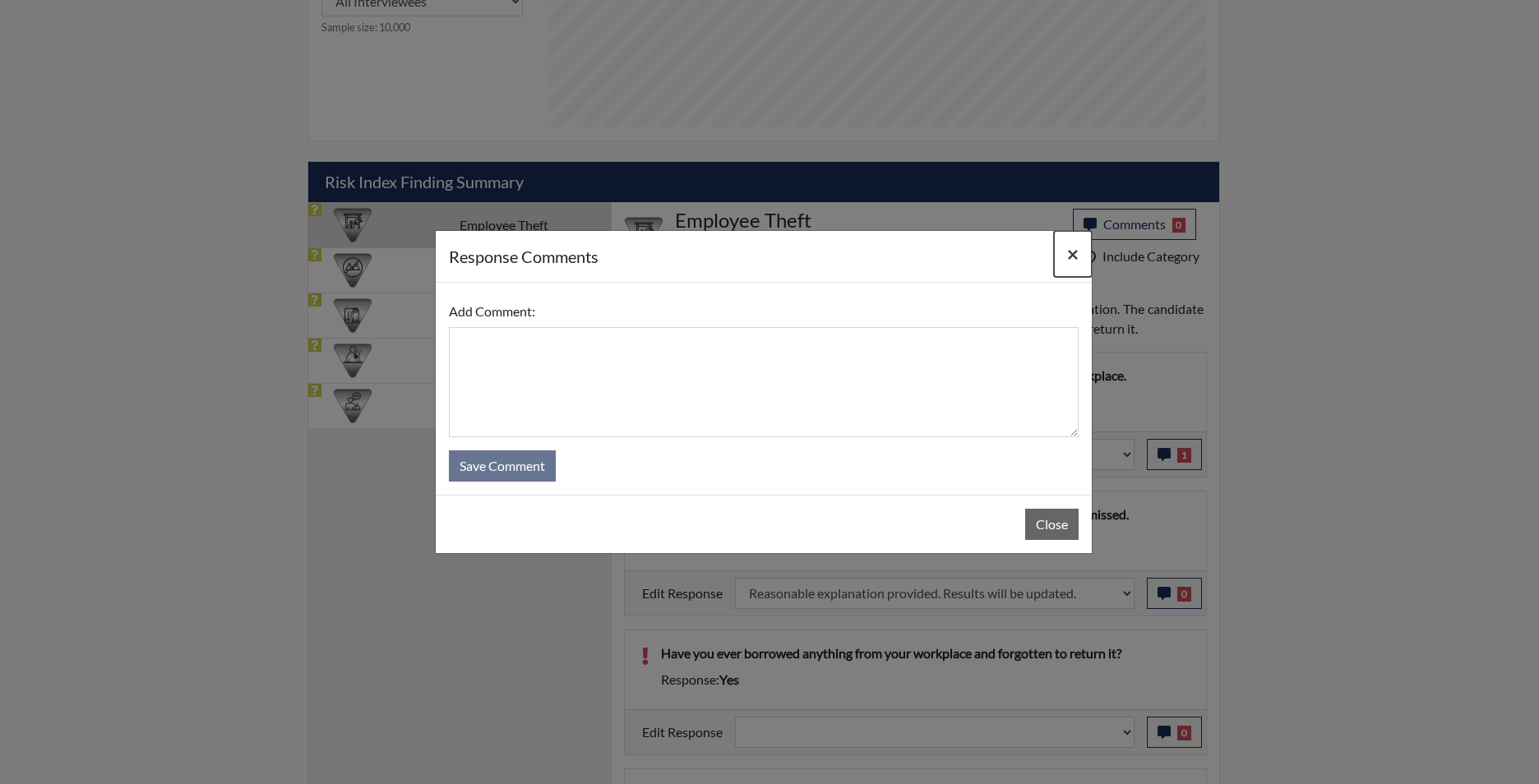
drag, startPoint x: 1070, startPoint y: 254, endPoint x: 1074, endPoint y: 365, distance: 111.1
click at [1074, 365] on div "response Comments × Add Comment: Save Comment Close" at bounding box center [763, 392] width 657 height 324
click at [1071, 246] on span "×" at bounding box center [1073, 253] width 12 height 24
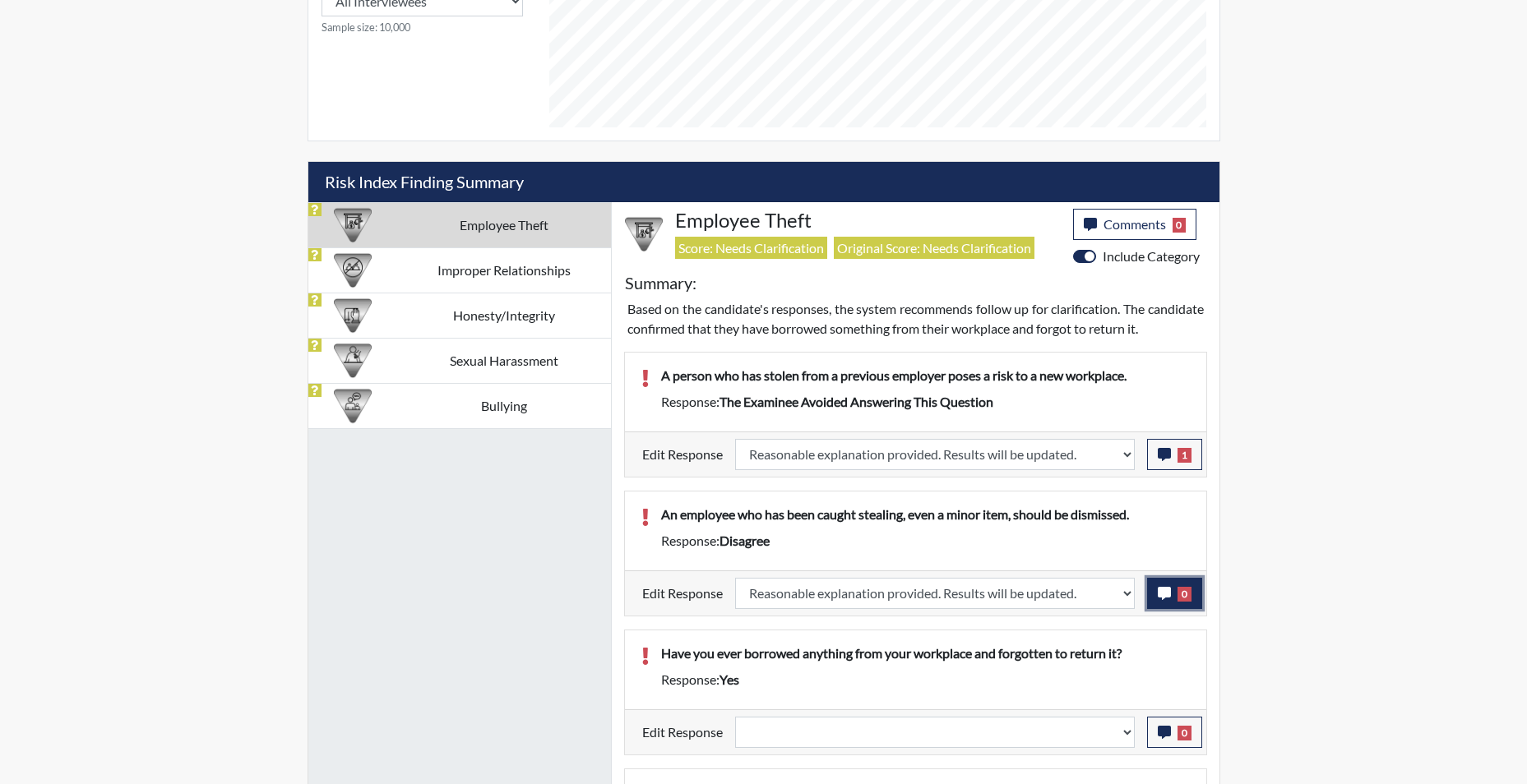
click at [1154, 609] on button "0" at bounding box center [1174, 593] width 55 height 31
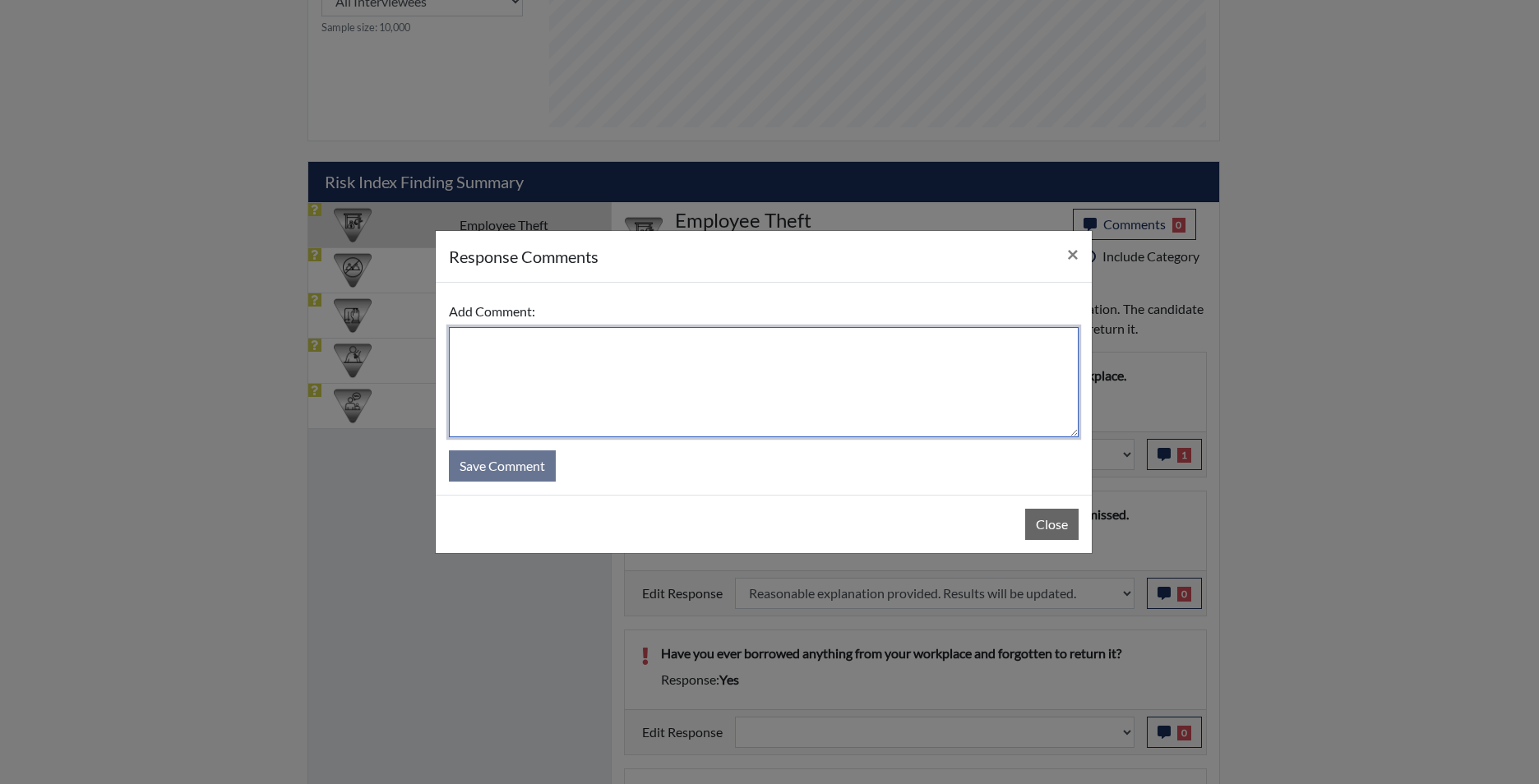
click at [549, 372] on textarea at bounding box center [763, 382] width 630 height 110
type textarea "app agrees"
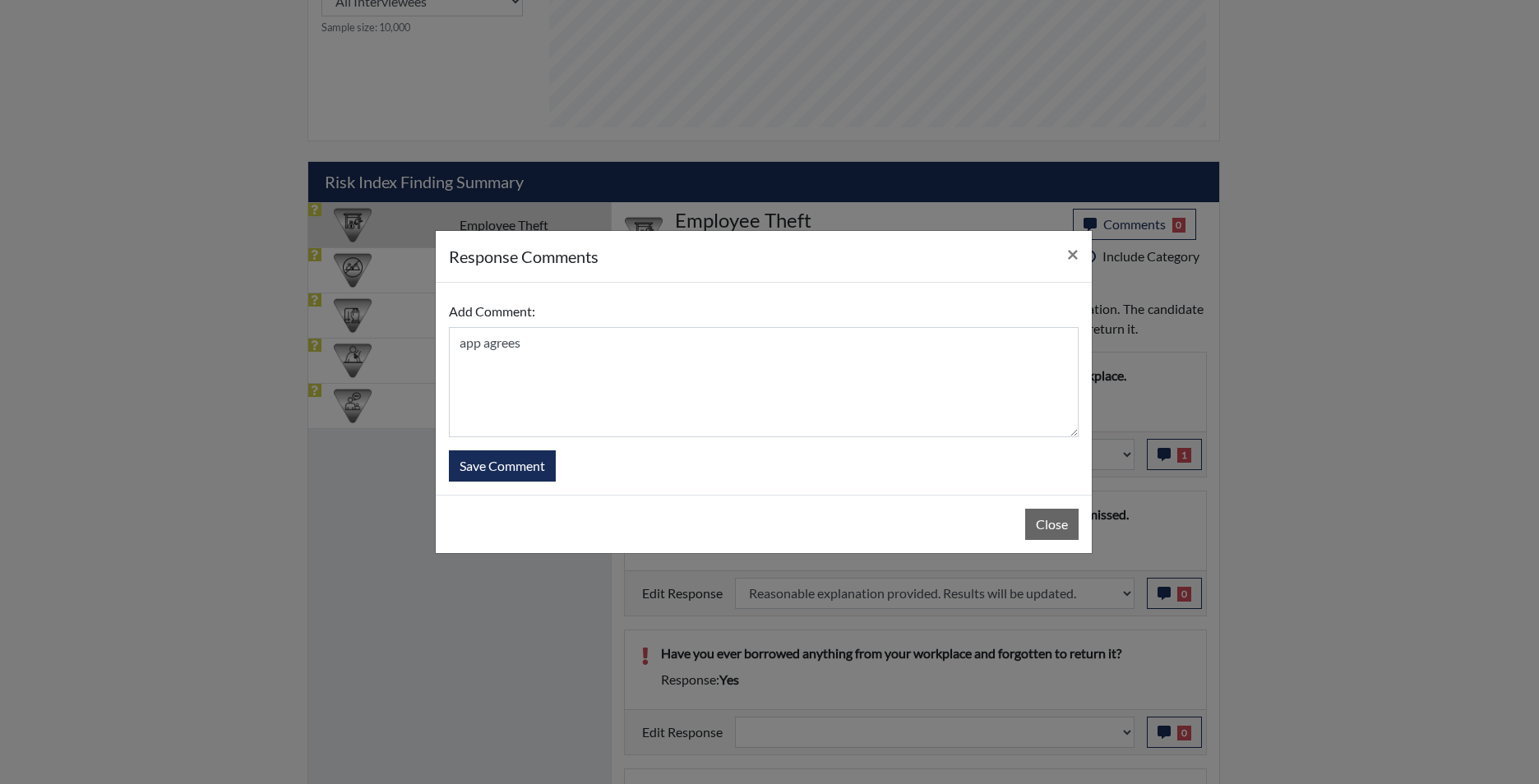
click at [526, 443] on form "Add Comment: app agrees Save Comment" at bounding box center [763, 388] width 630 height 185
click at [518, 468] on button "Save Comment" at bounding box center [502, 465] width 107 height 31
select select
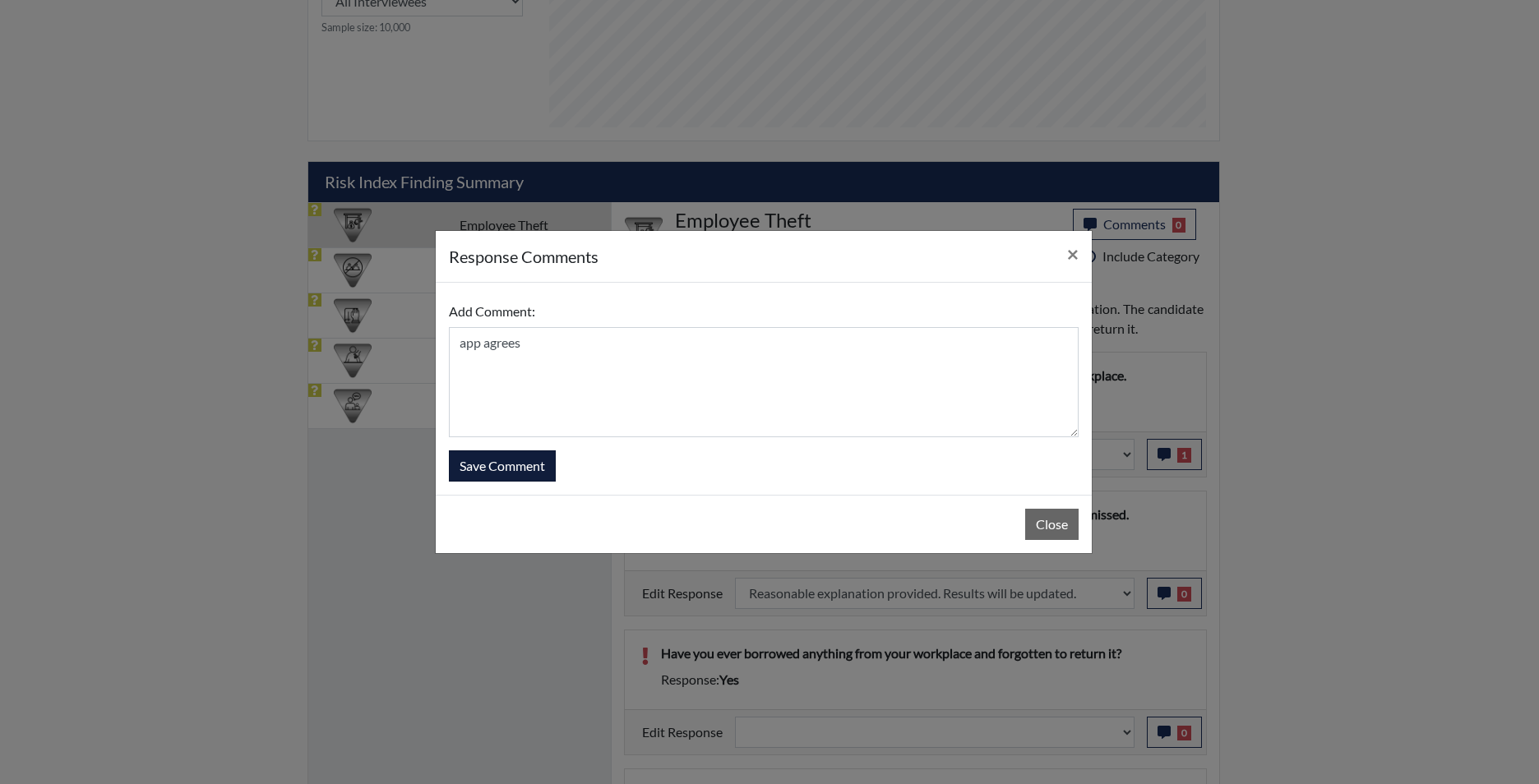
select select
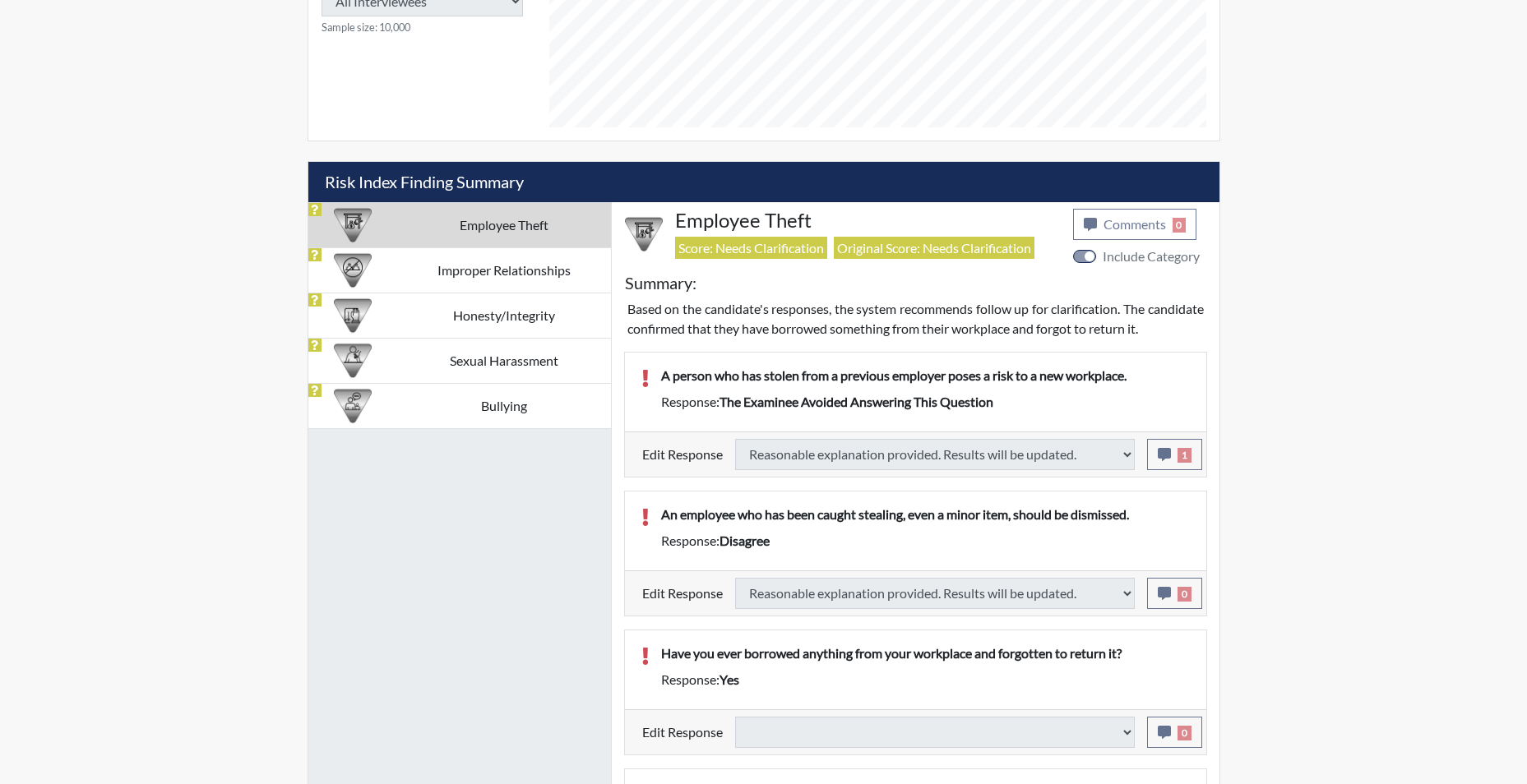
select select
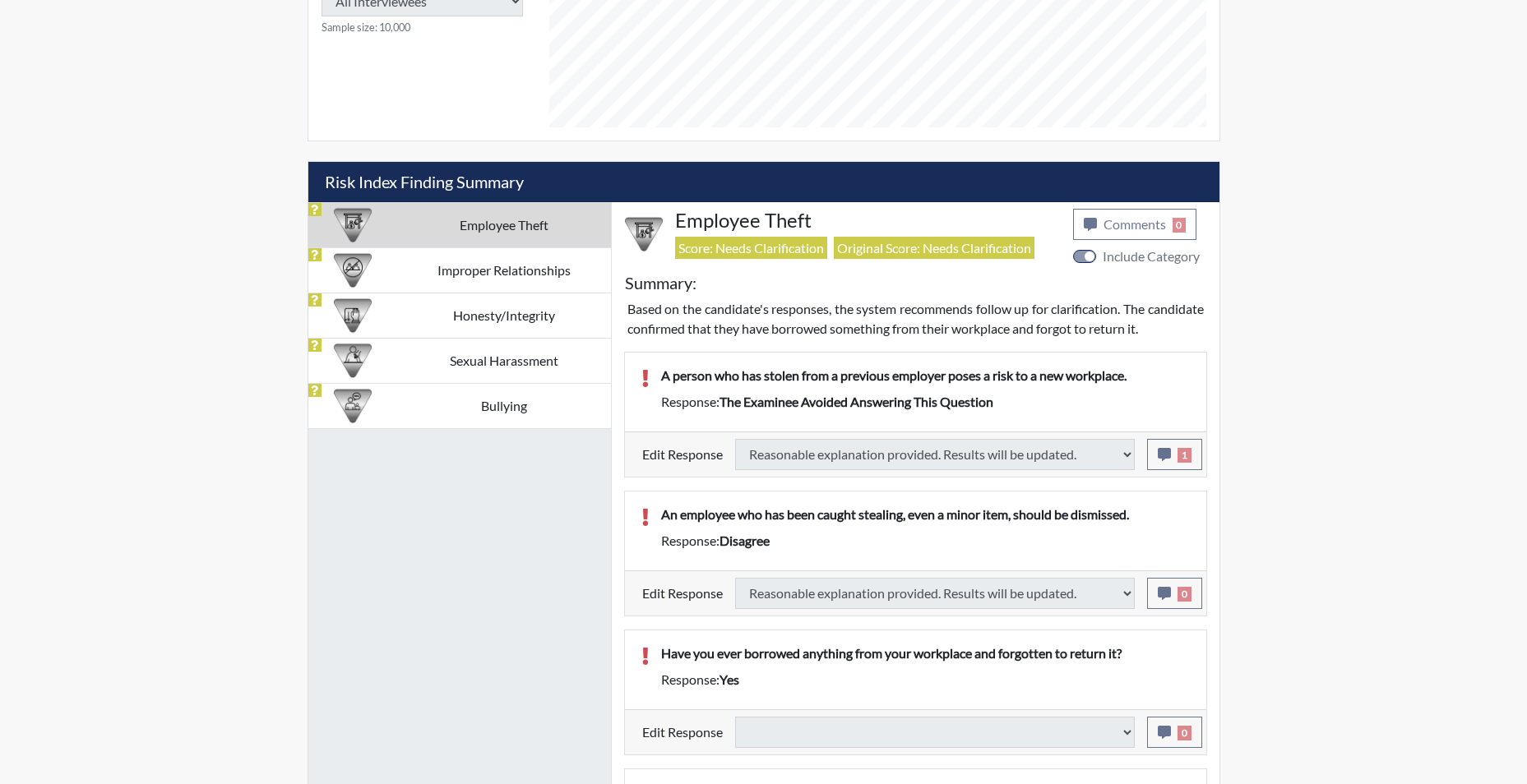
select select
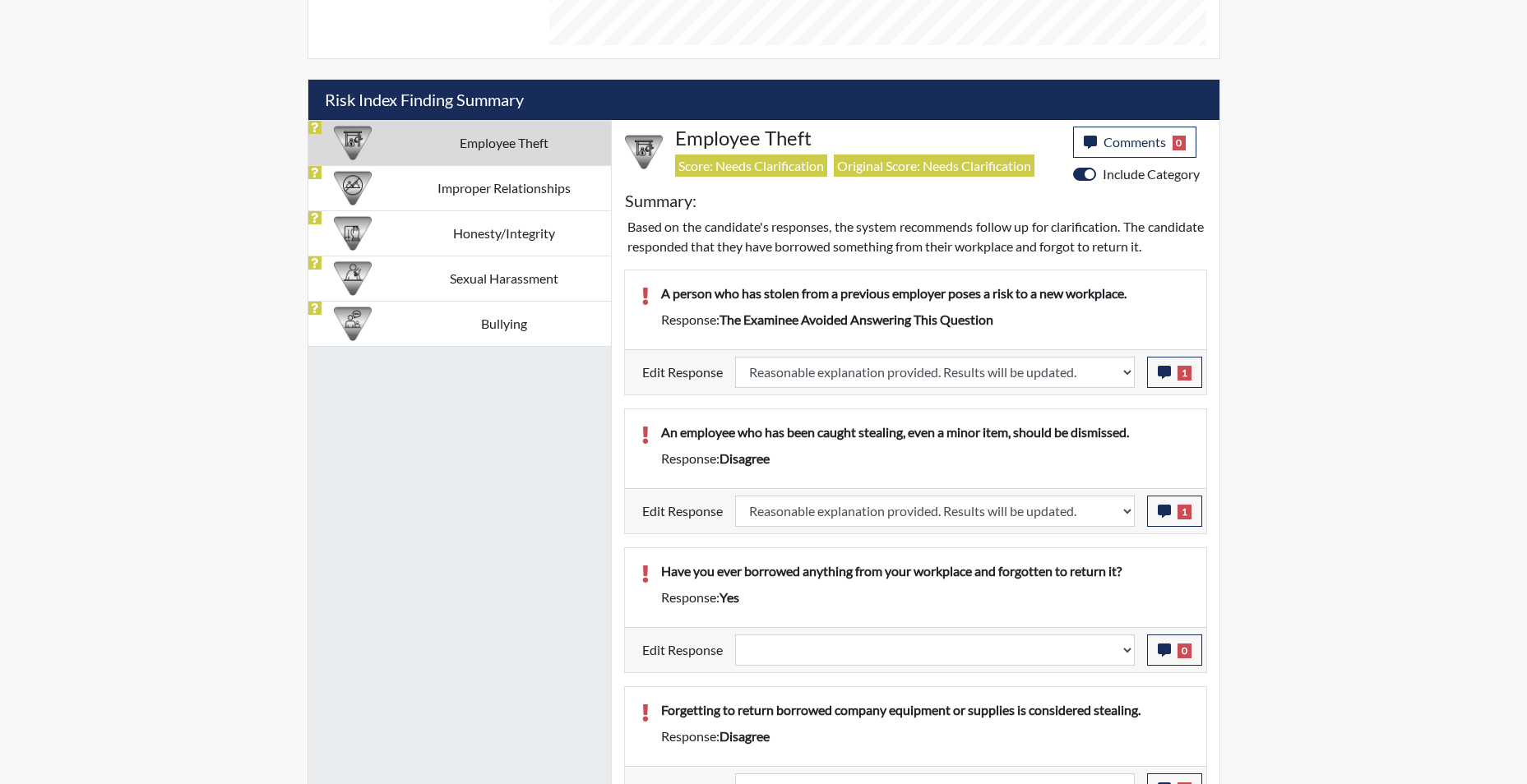
scroll to position [1069, 0]
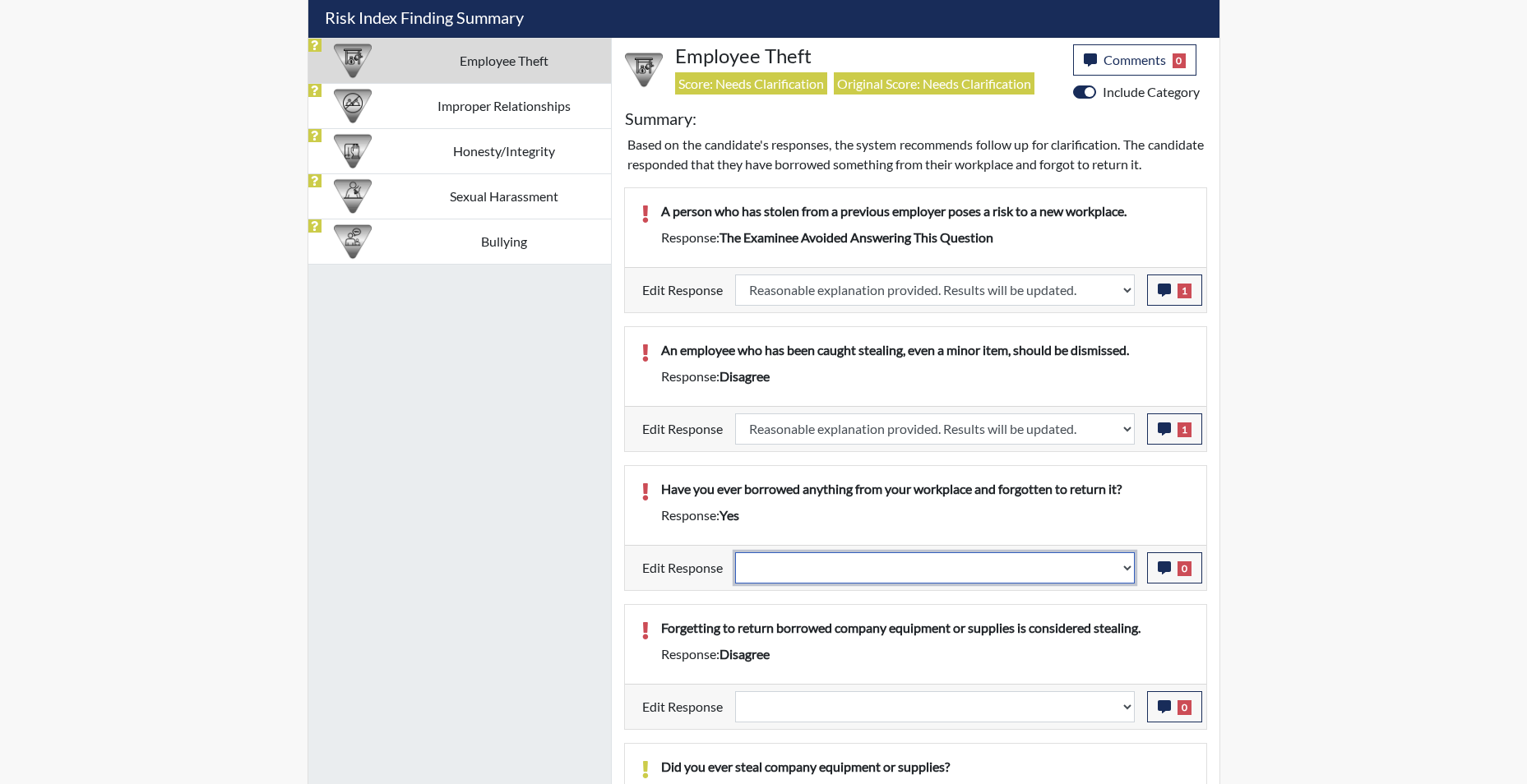
click at [1124, 584] on select "Question is not relevant. Results will be updated. Reasonable explanation provi…" at bounding box center [935, 567] width 399 height 31
select select "reasonable-explanation-provided"
click at [735, 571] on select "Question is not relevant. Results will be updated. Reasonable explanation provi…" at bounding box center [935, 567] width 399 height 31
select select
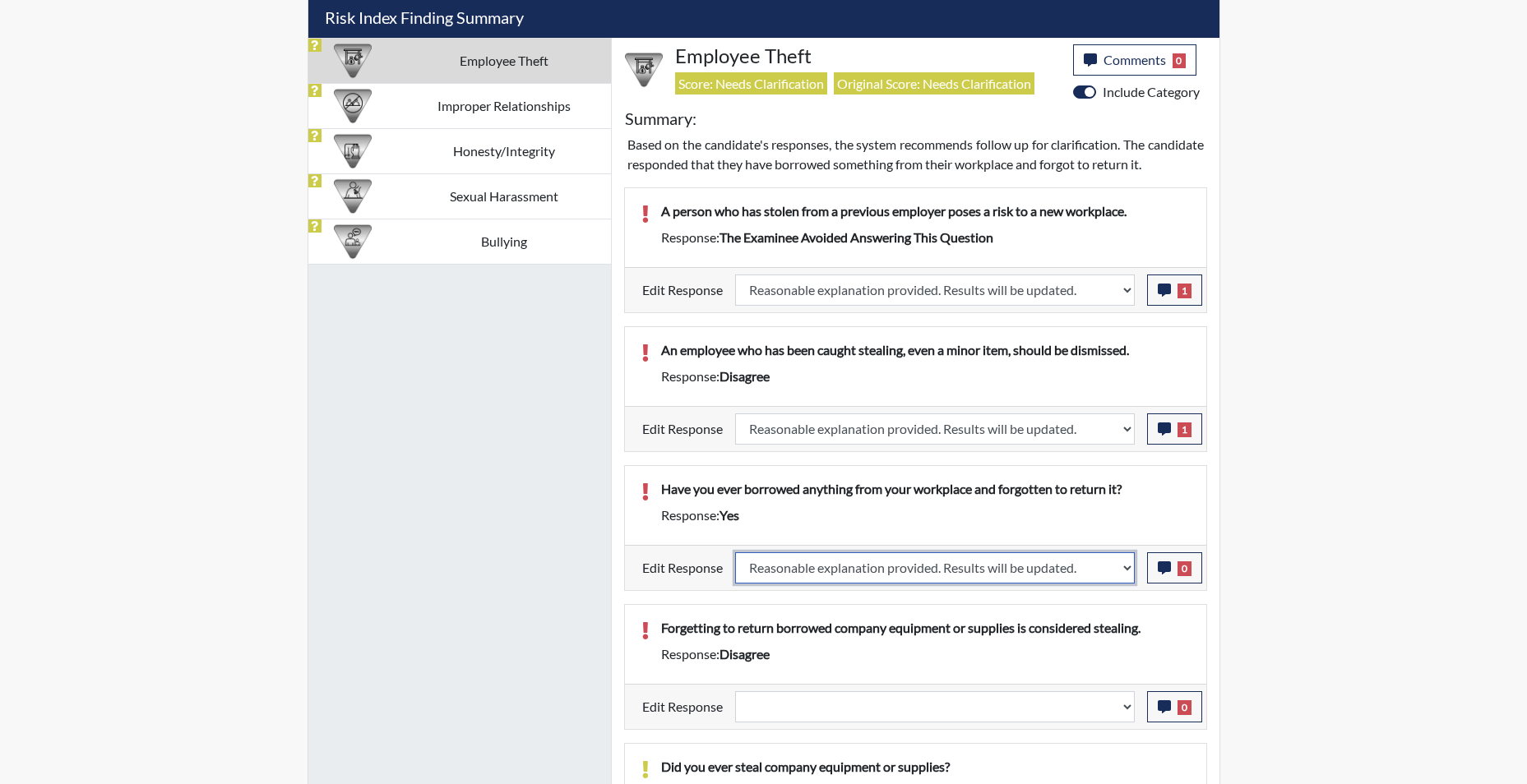
select select
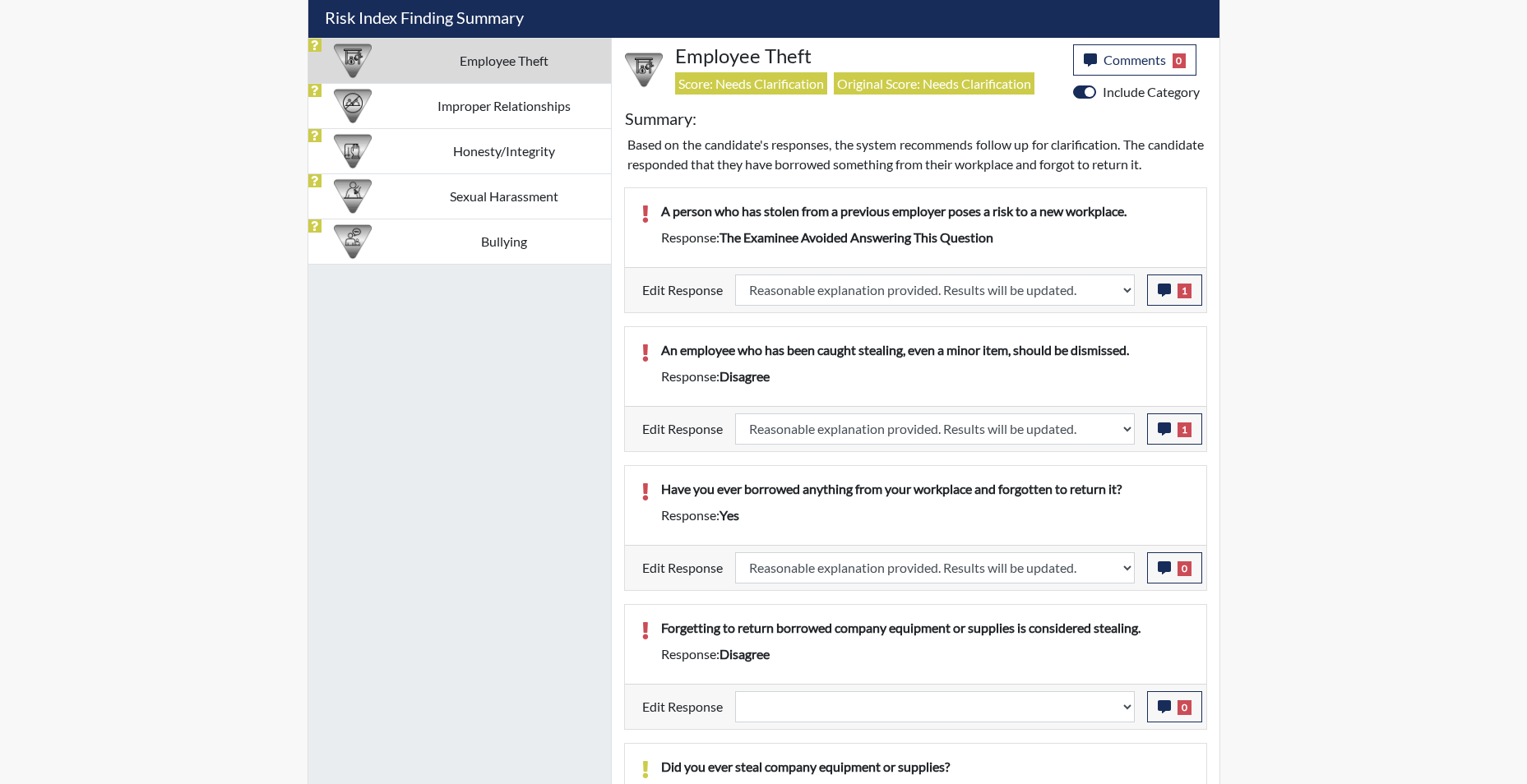
select select
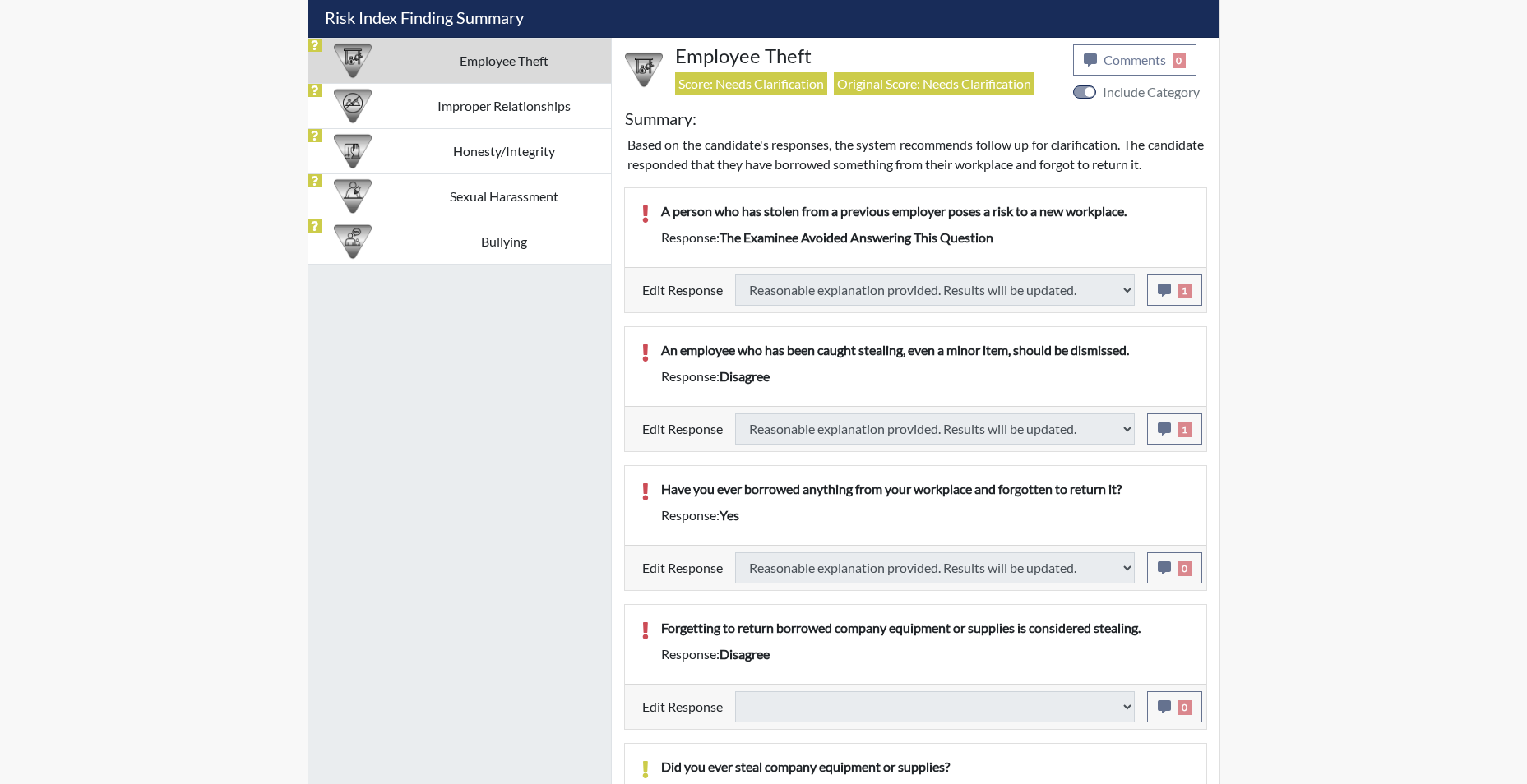
select select
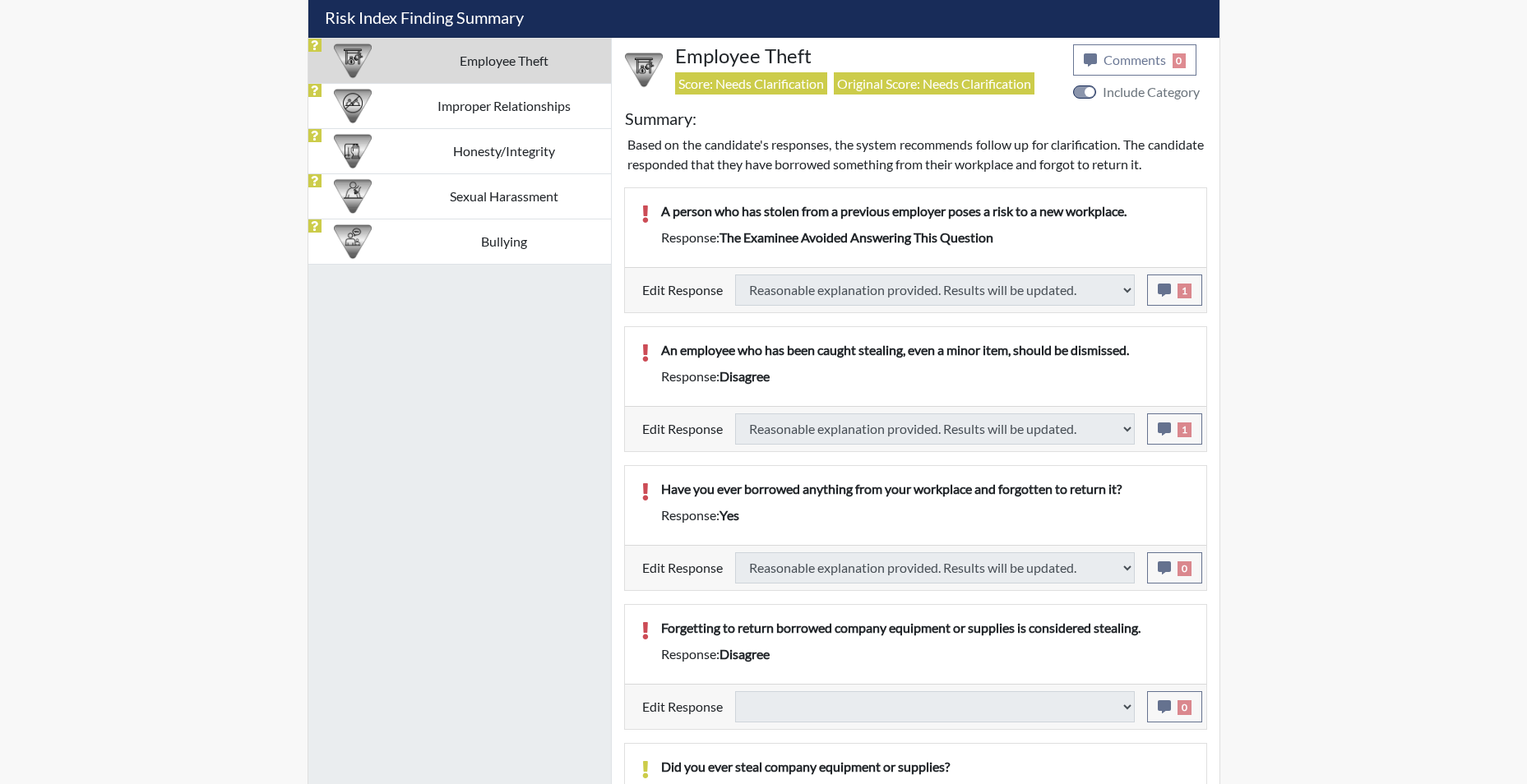
select select
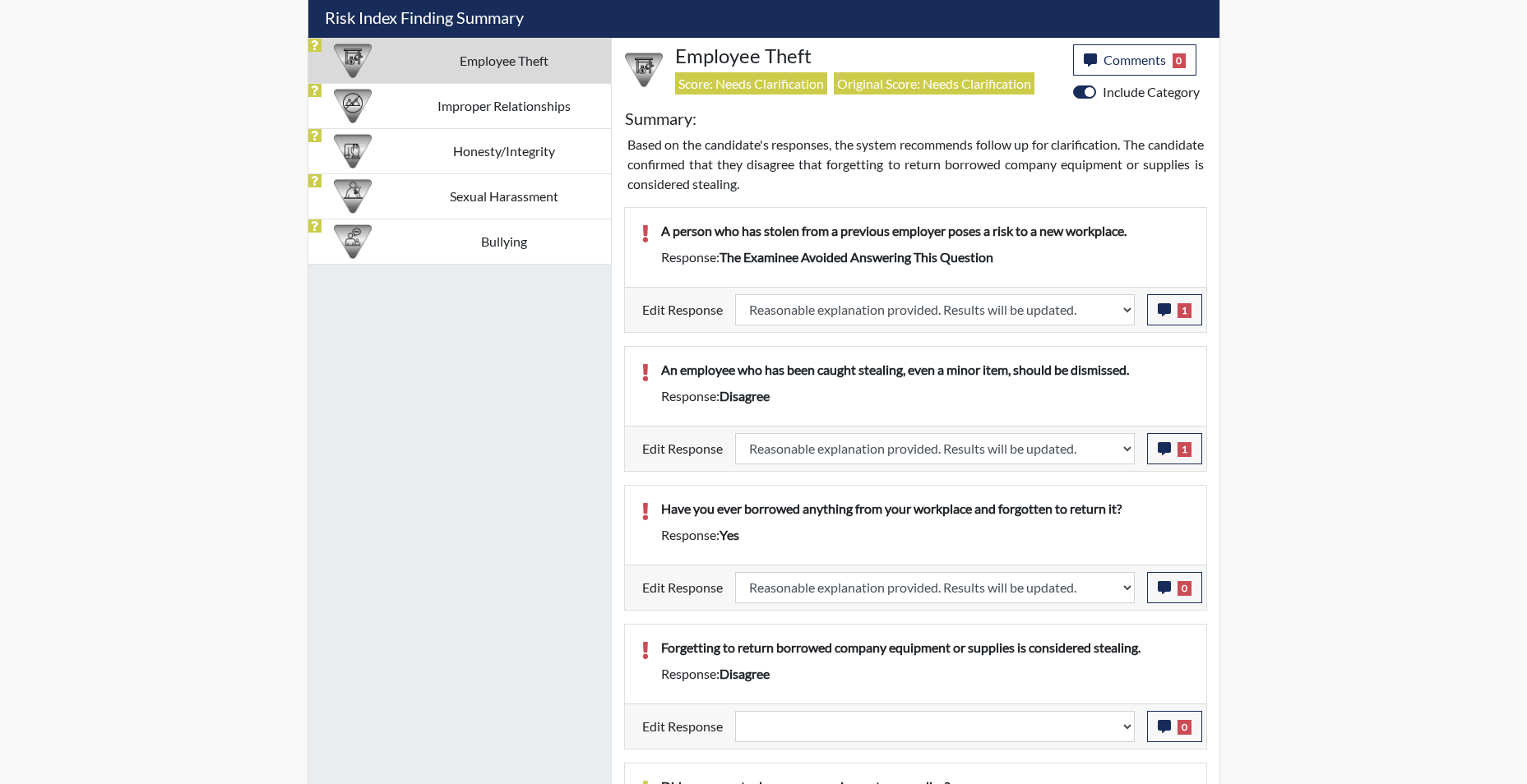
scroll to position [273, 683]
click at [1130, 731] on select "Question is not relevant. Results will be updated. Reasonable explanation provi…" at bounding box center [935, 726] width 399 height 31
select select "reasonable-explanation-provided"
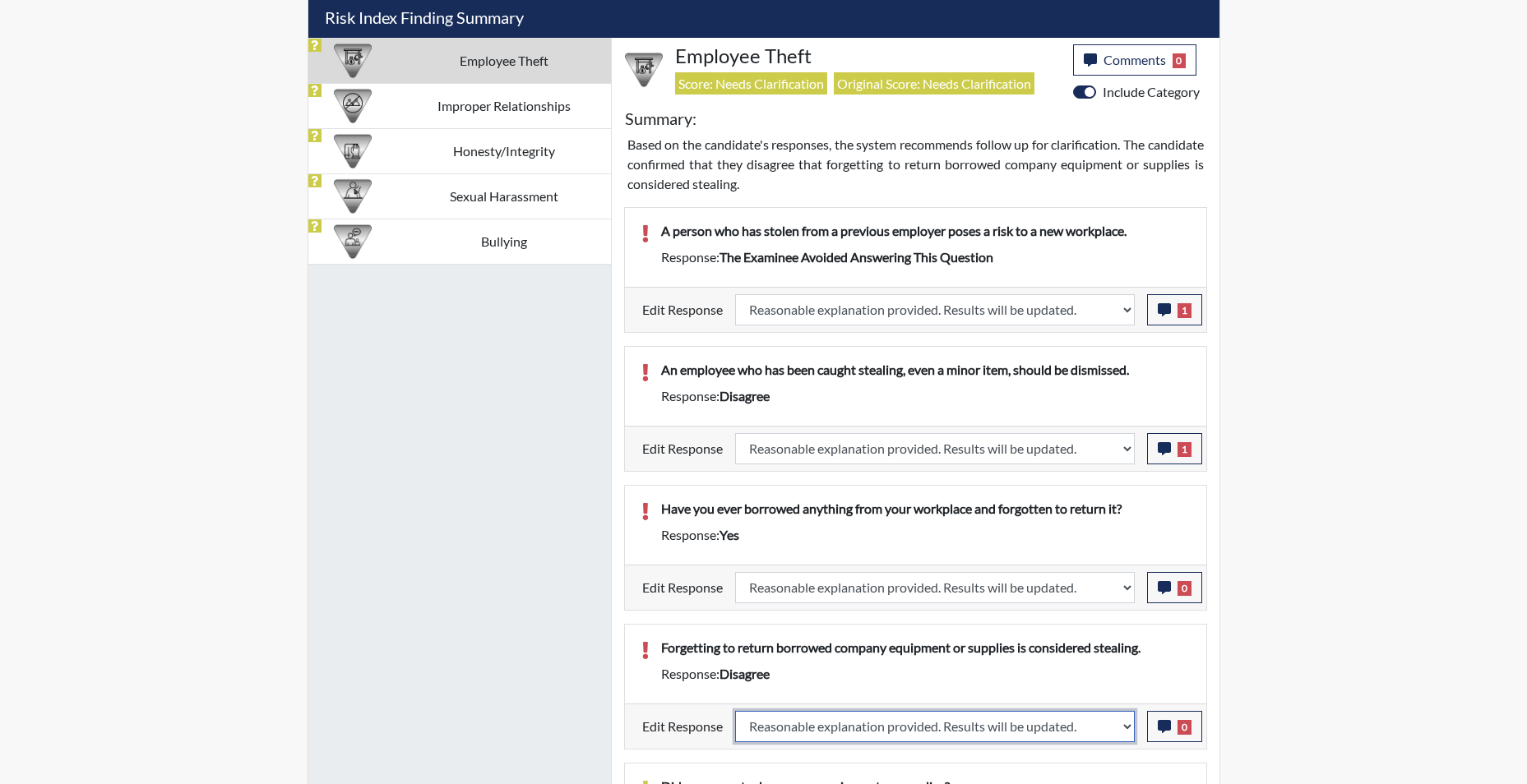
click at [735, 711] on select "Question is not relevant. Results will be updated. Reasonable explanation provi…" at bounding box center [935, 726] width 399 height 31
select select
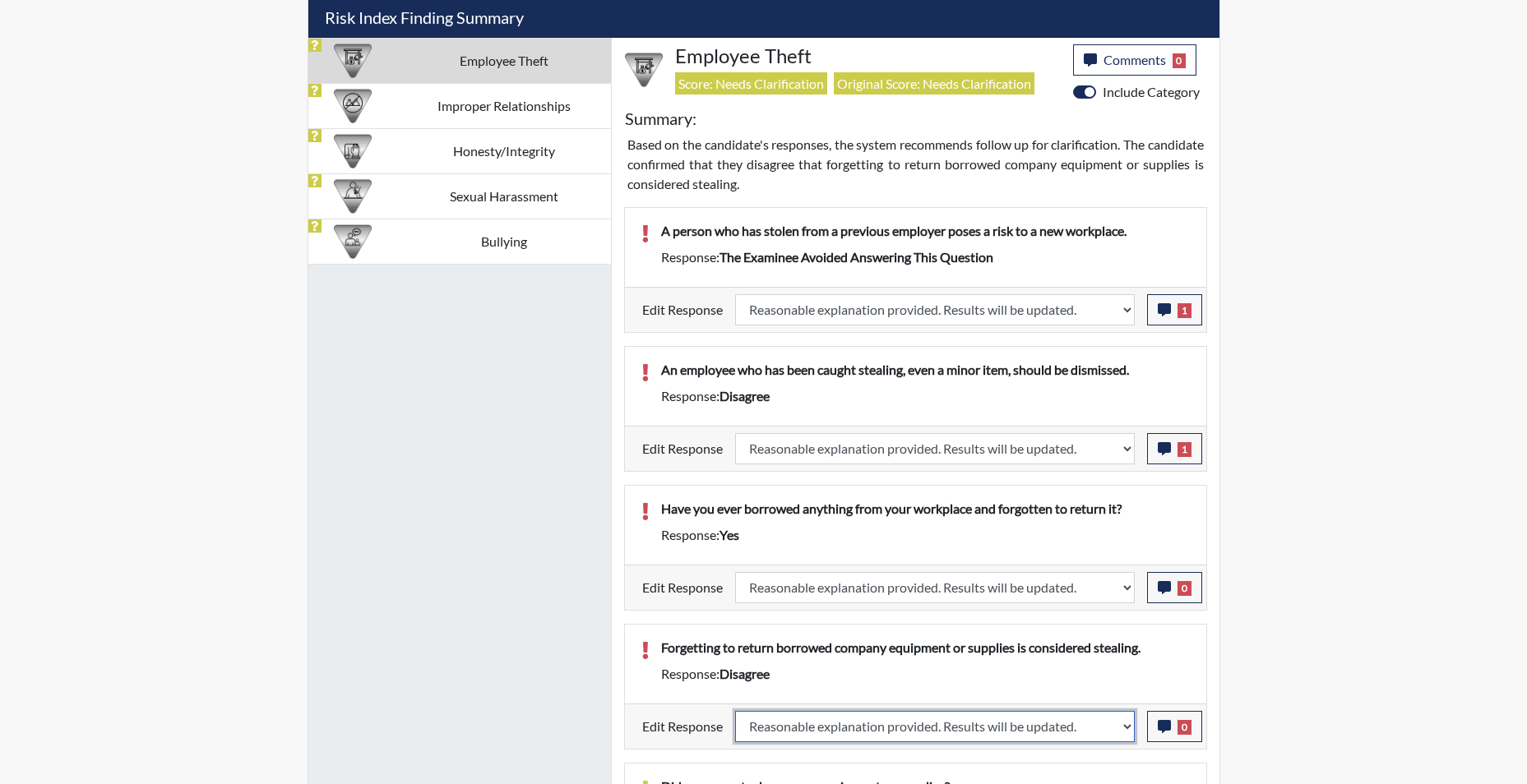
select select
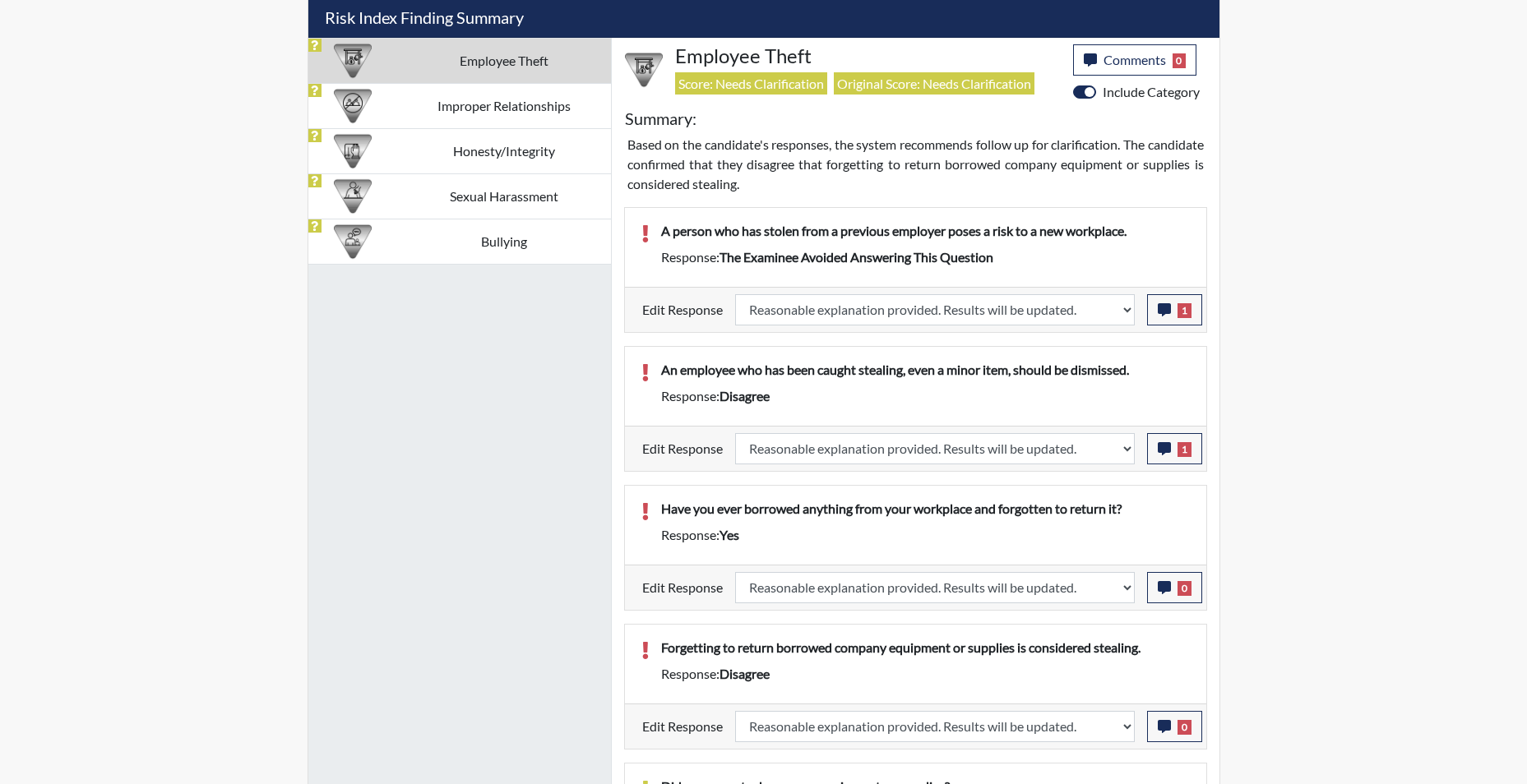
select select
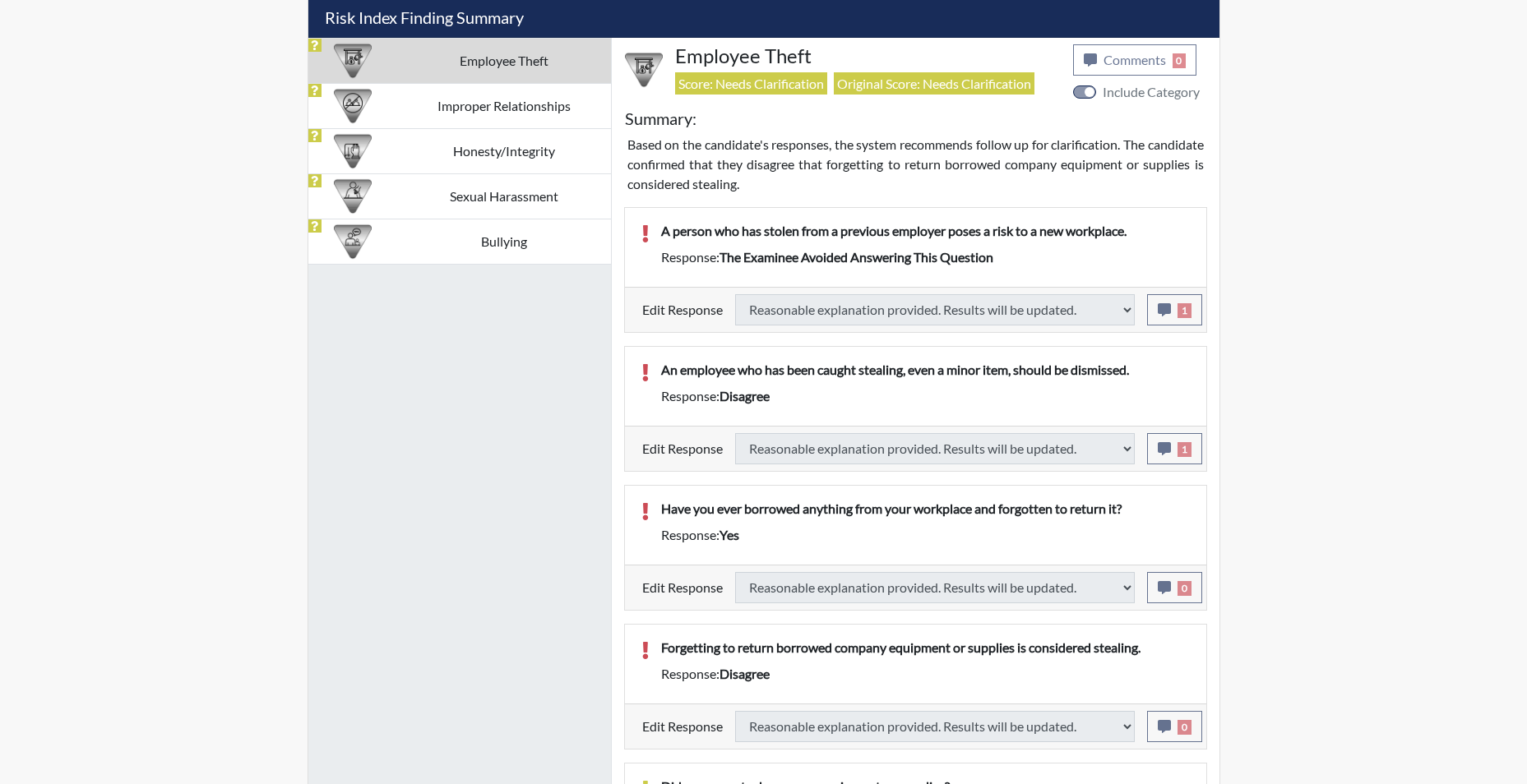
select select
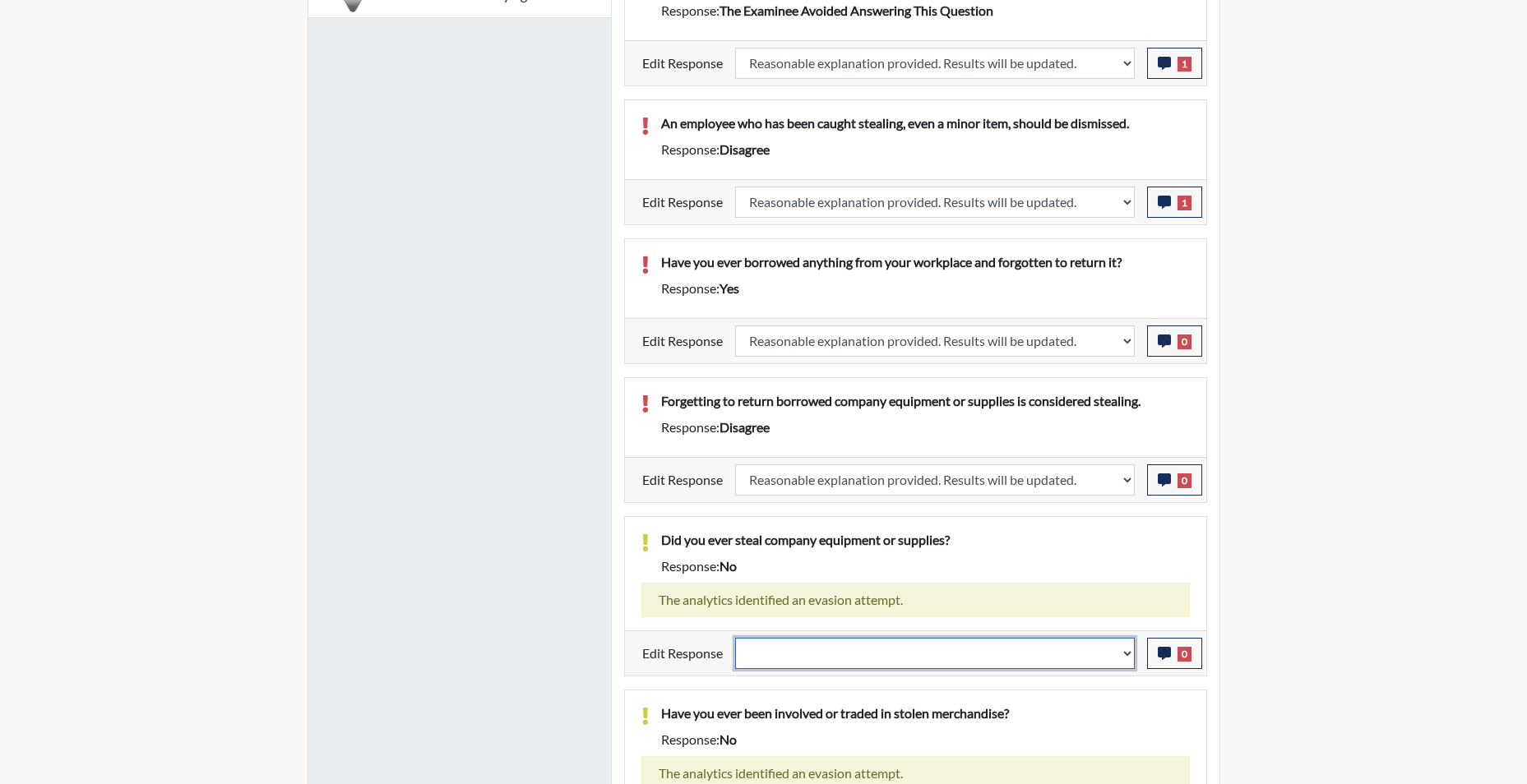
click at [1122, 659] on select "Question is not relevant. Results will be updated. Reasonable explanation provi…" at bounding box center [935, 653] width 399 height 31
select select "reasonable-explanation-provided"
click at [735, 638] on select "Question is not relevant. Results will be updated. Reasonable explanation provi…" at bounding box center [935, 653] width 399 height 31
select select
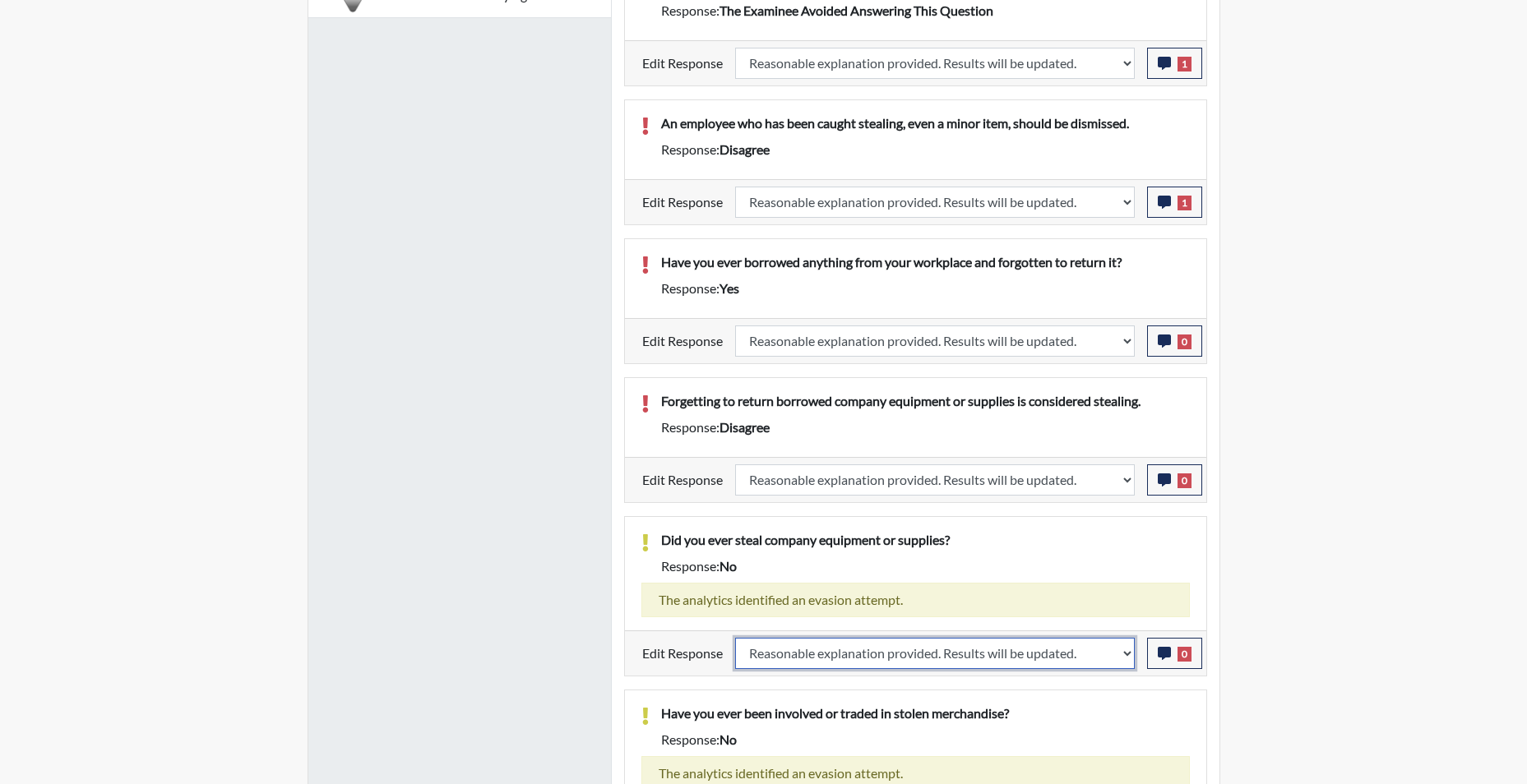
select select
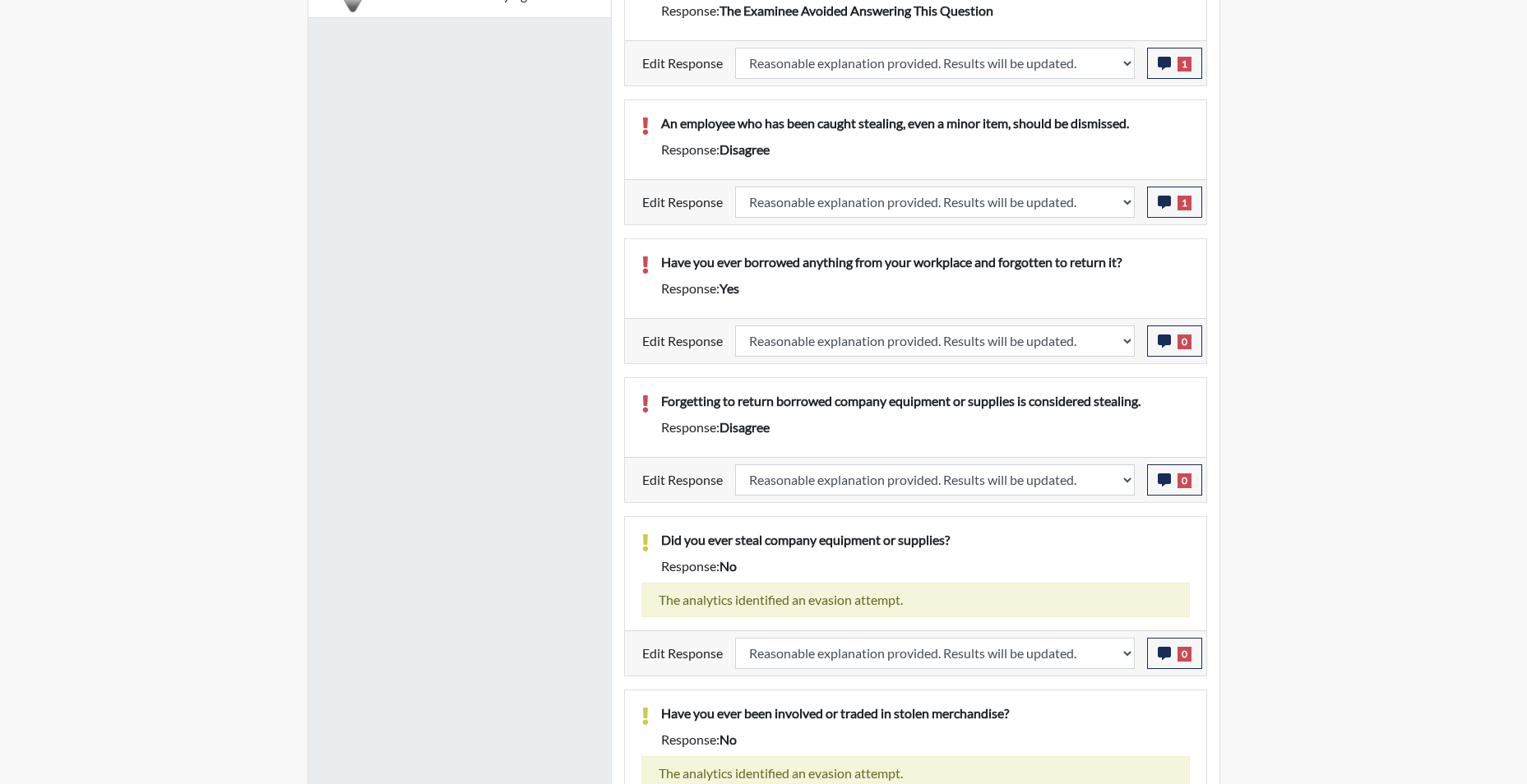
select select
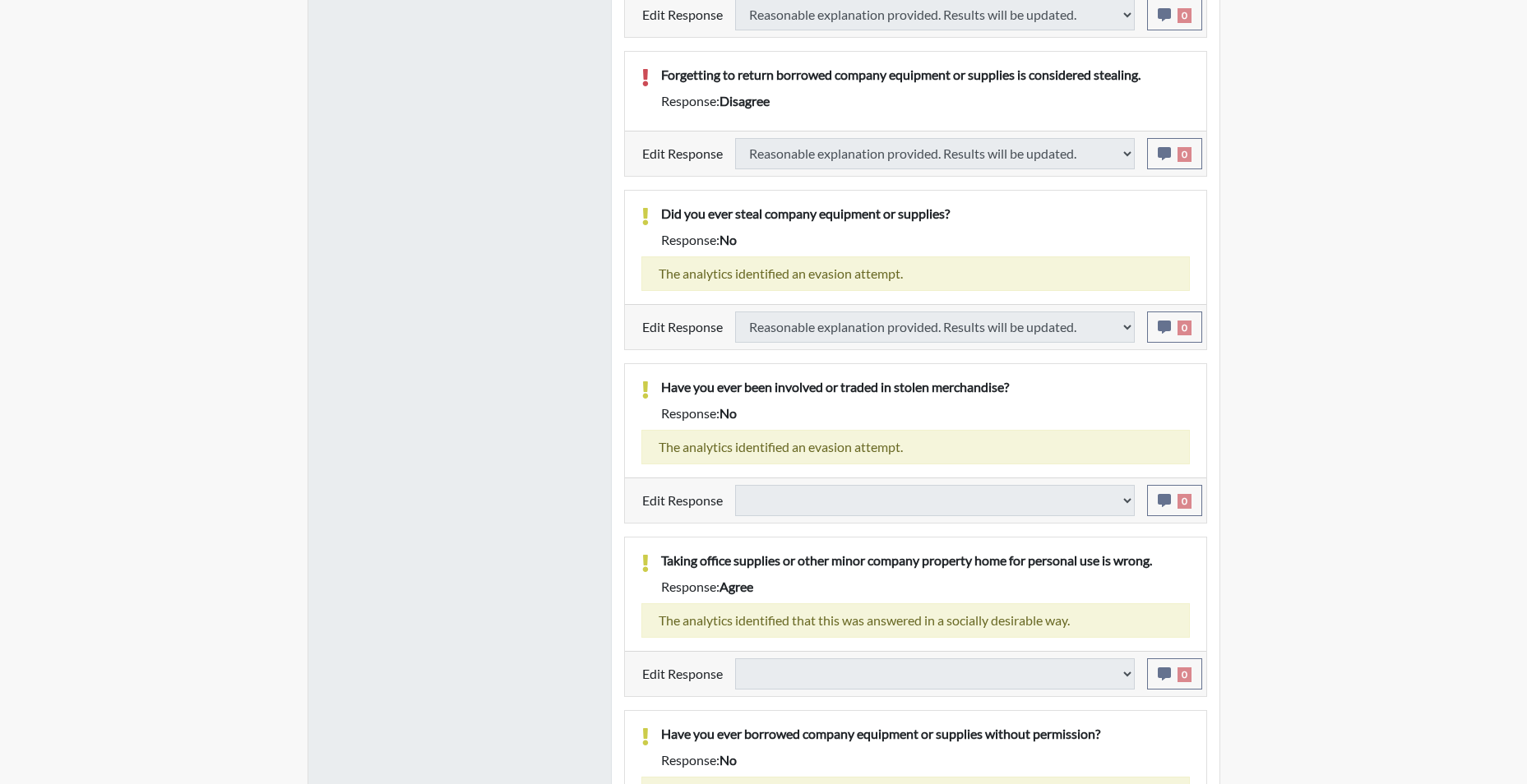
select select
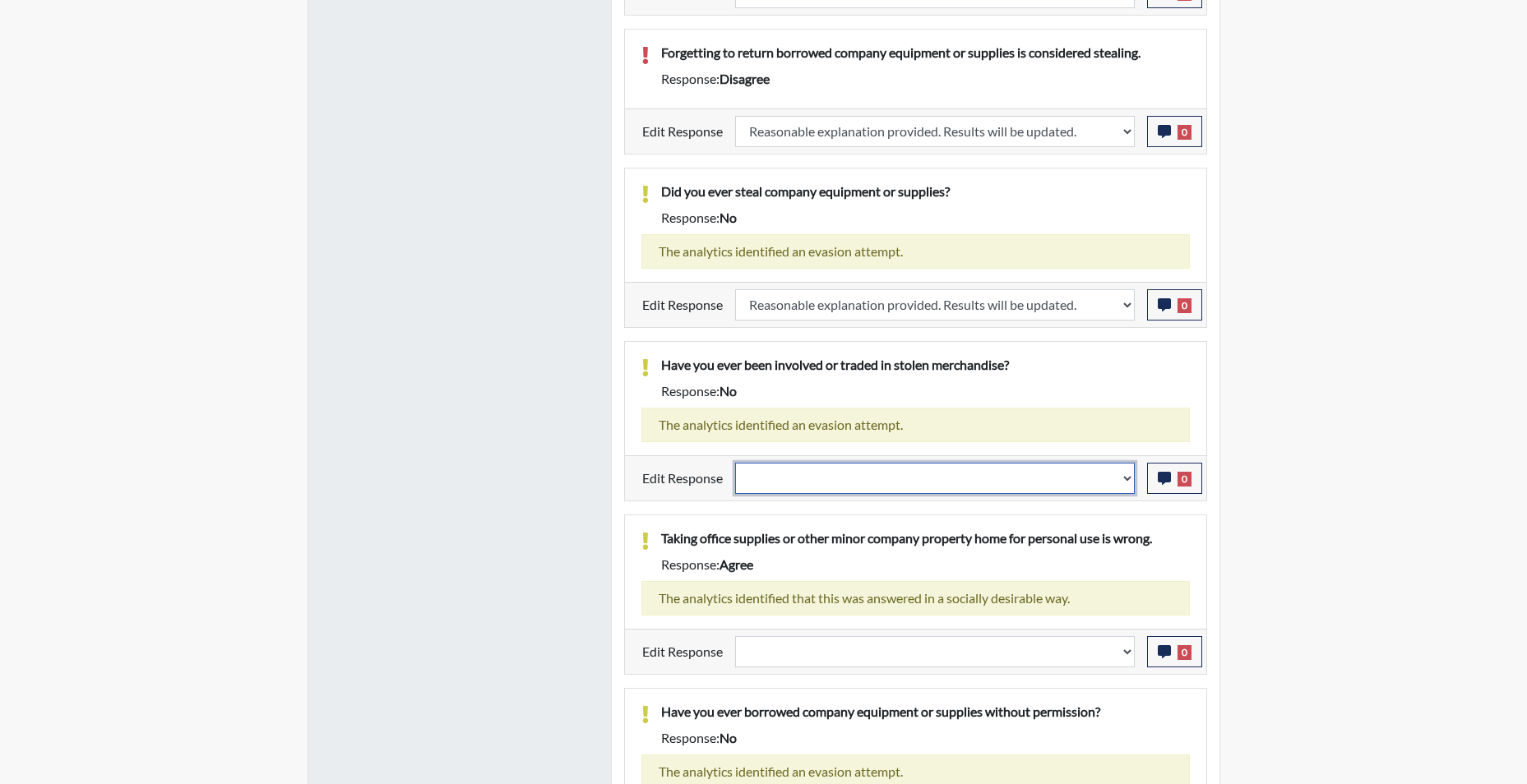
click at [1124, 494] on select "Question is not relevant. Results will be updated. Reasonable explanation provi…" at bounding box center [935, 478] width 399 height 31
select select "reasonable-explanation-provided"
click at [735, 482] on select "Question is not relevant. Results will be updated. Reasonable explanation provi…" at bounding box center [935, 478] width 399 height 31
select select
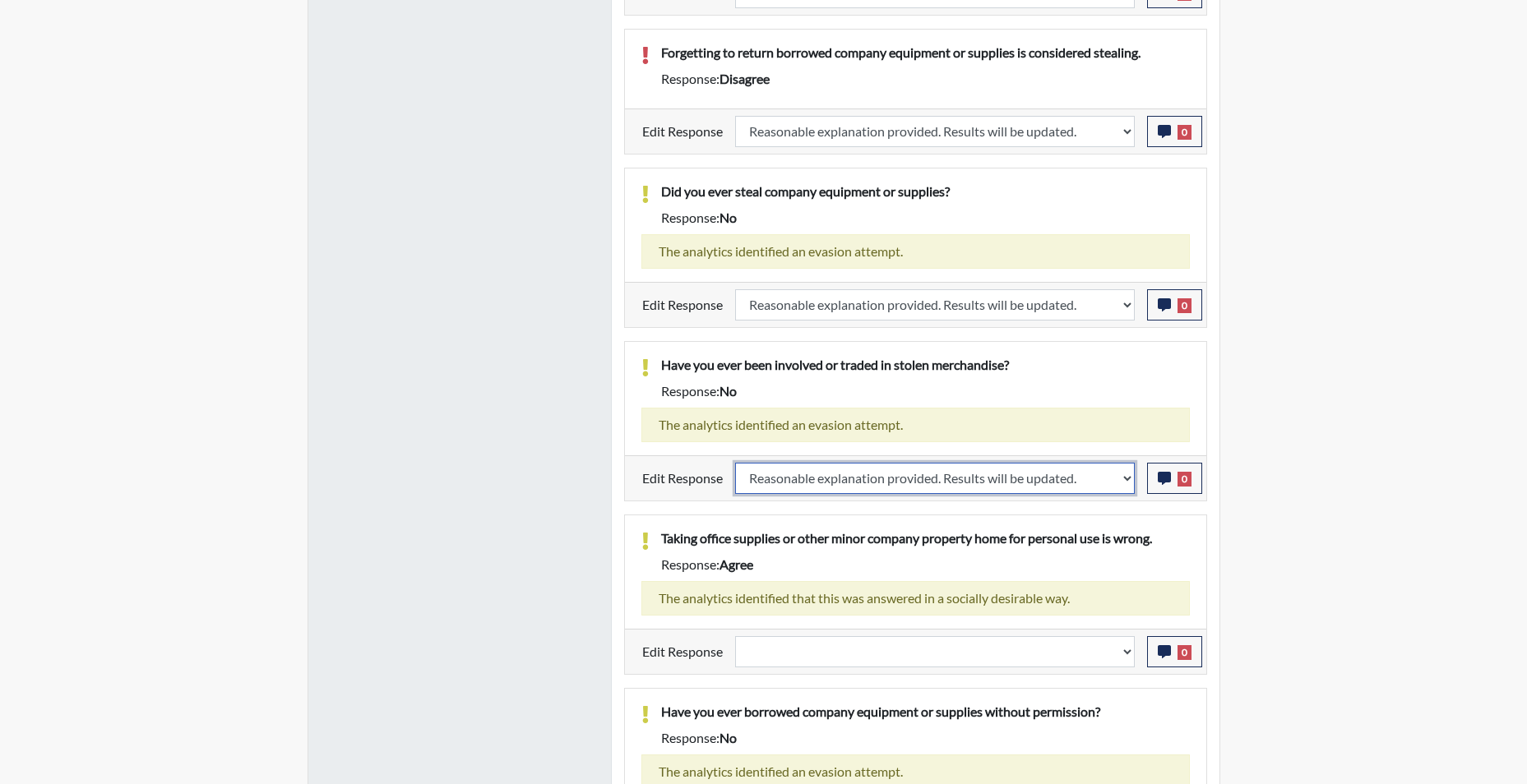
select select
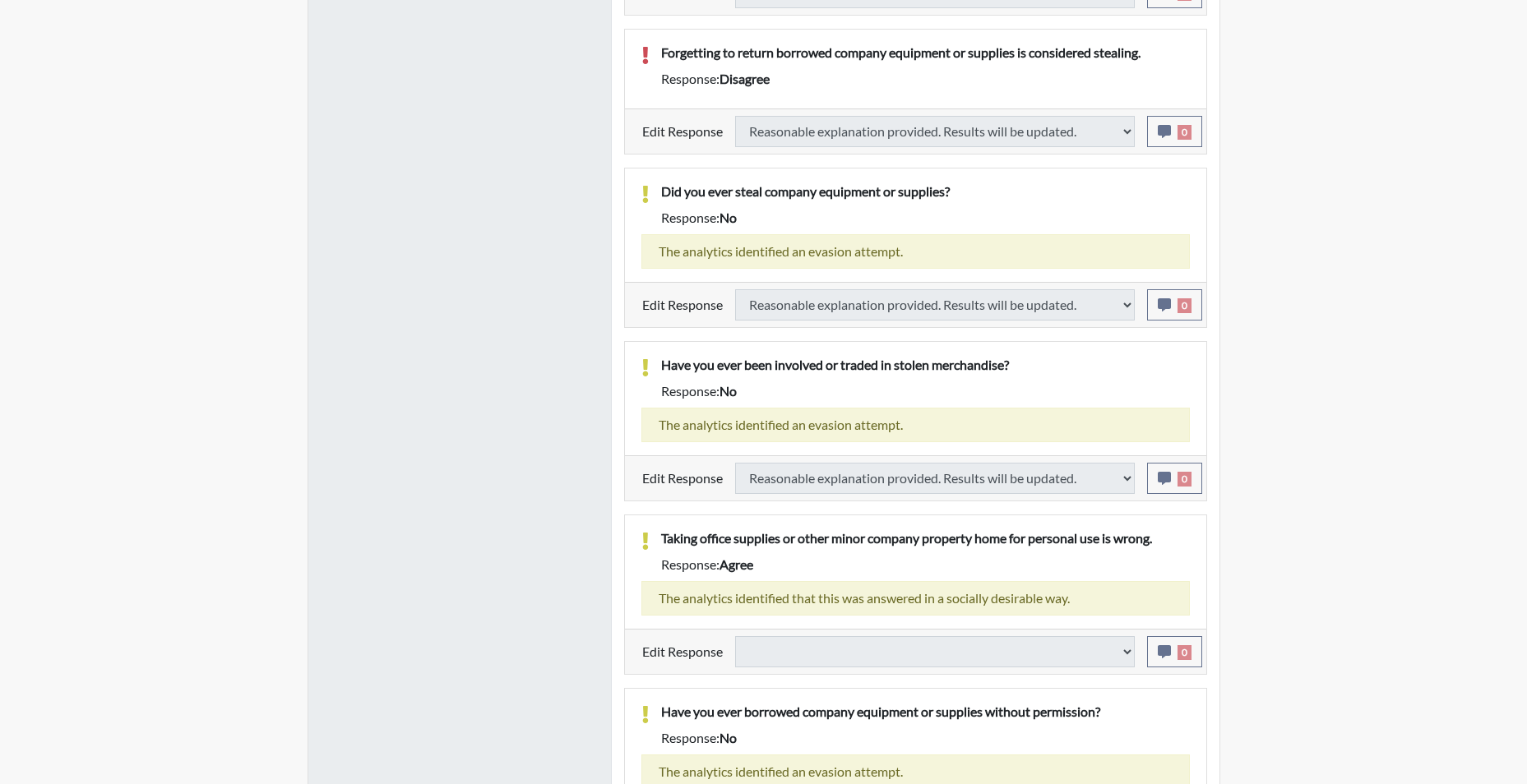
select select
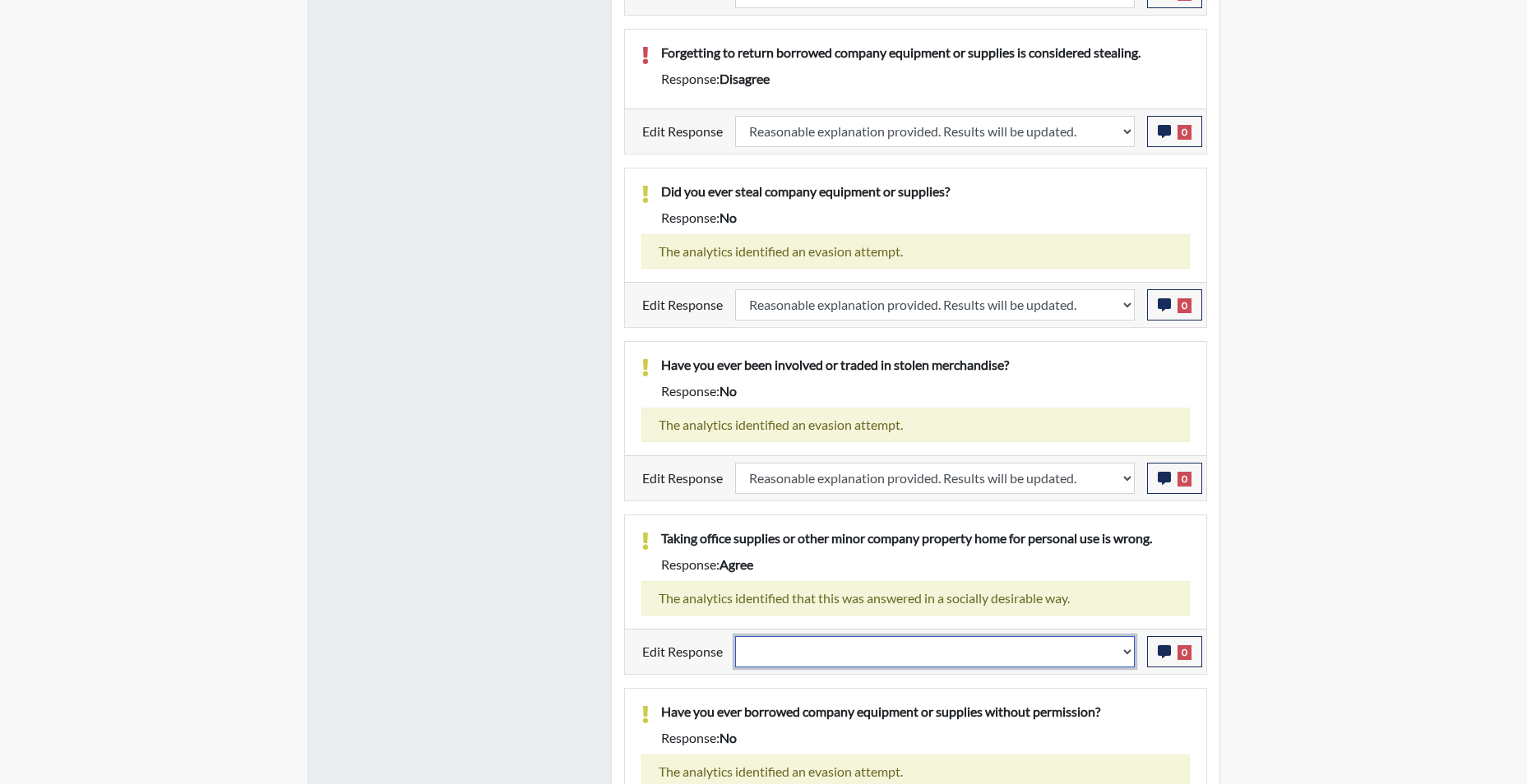
click at [1103, 665] on select "Question is not relevant. Results will be updated. Reasonable explanation provi…" at bounding box center [935, 651] width 399 height 31
select select "reasonable-explanation-provided"
click at [735, 655] on select "Question is not relevant. Results will be updated. Reasonable explanation provi…" at bounding box center [935, 651] width 399 height 31
select select
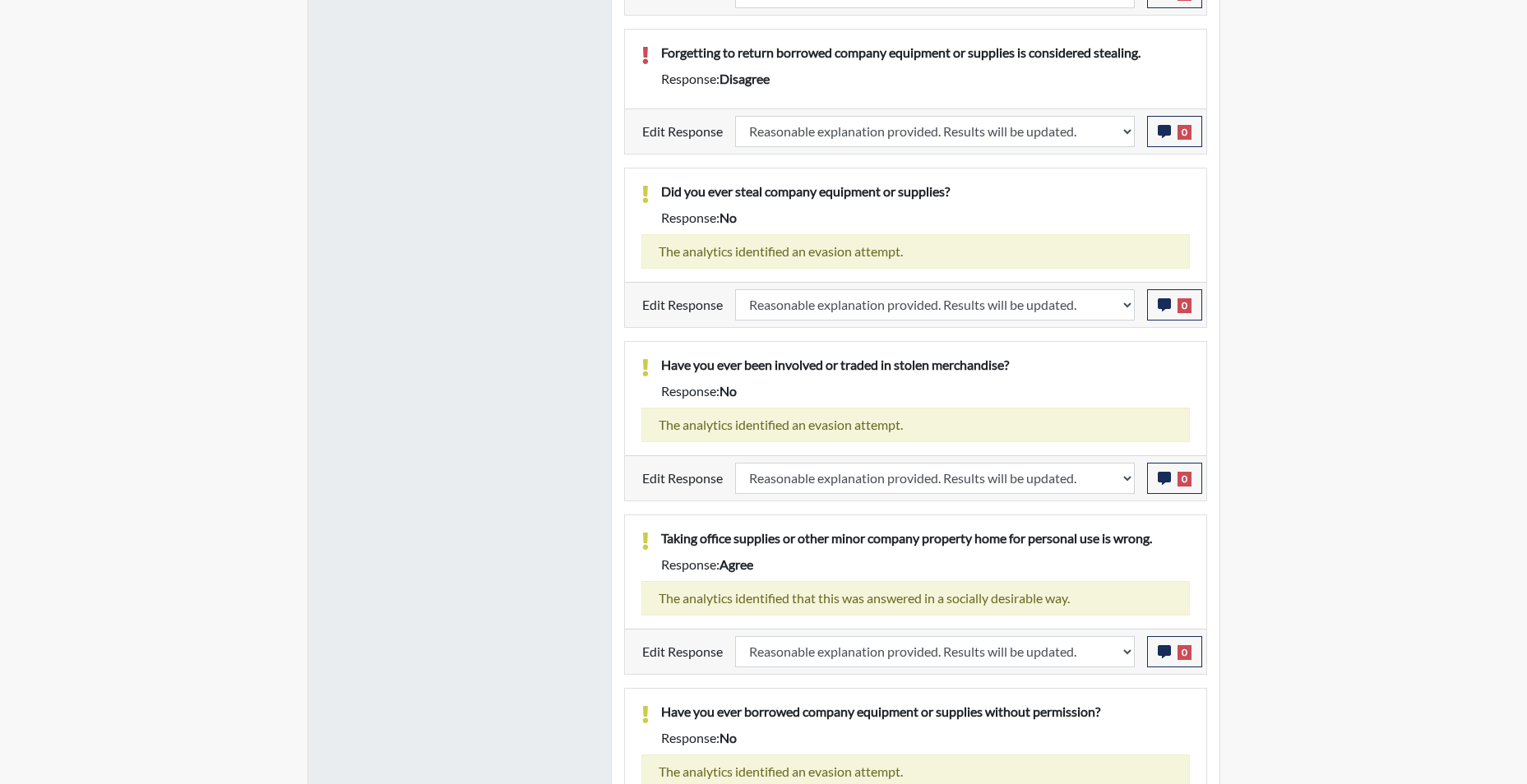
select select
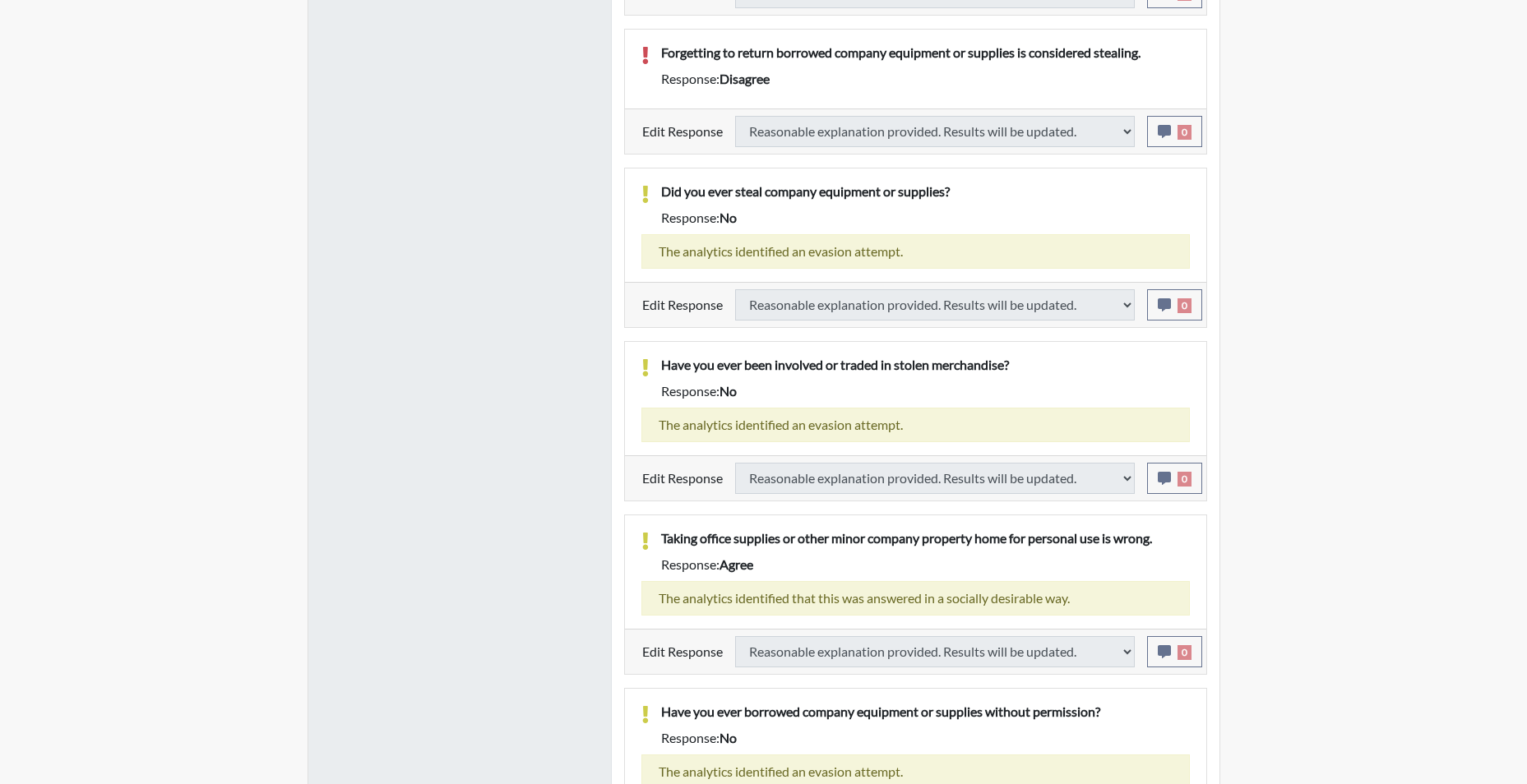
select select
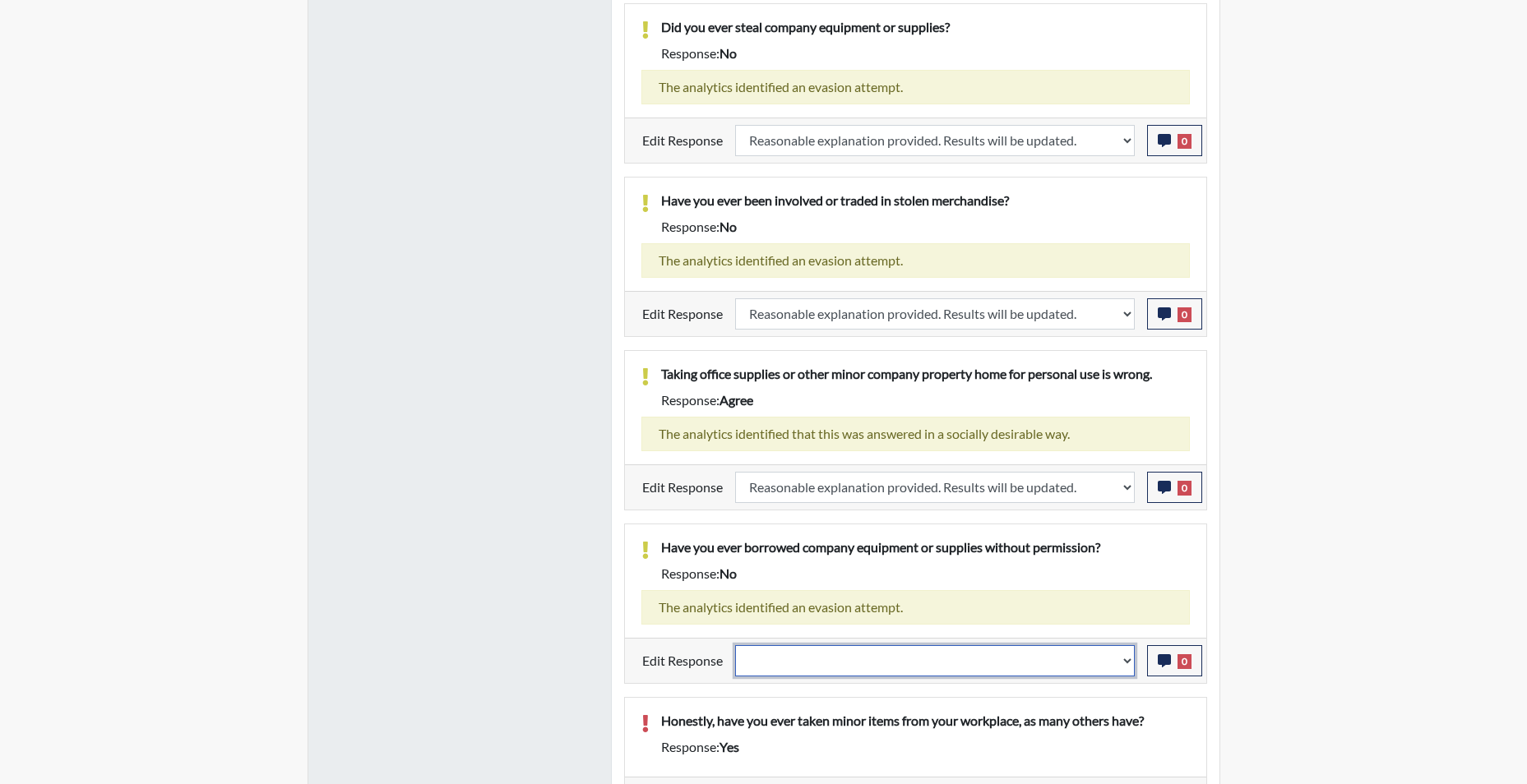
click at [1125, 662] on select "Question is not relevant. Results will be updated. Reasonable explanation provi…" at bounding box center [935, 660] width 399 height 31
select select "reasonable-explanation-provided"
click at [735, 645] on select "Question is not relevant. Results will be updated. Reasonable explanation provi…" at bounding box center [935, 660] width 399 height 31
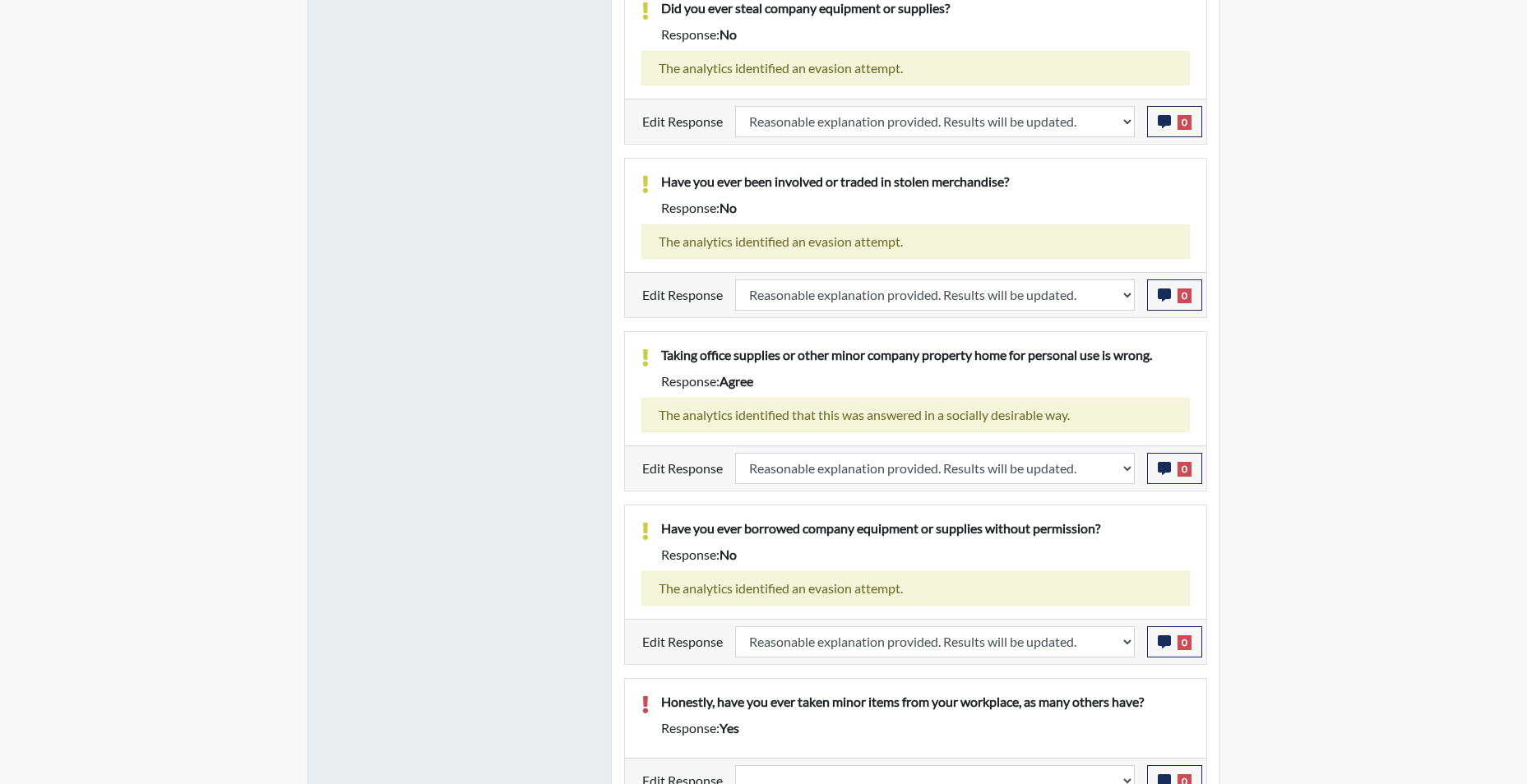
scroll to position [1867, 0]
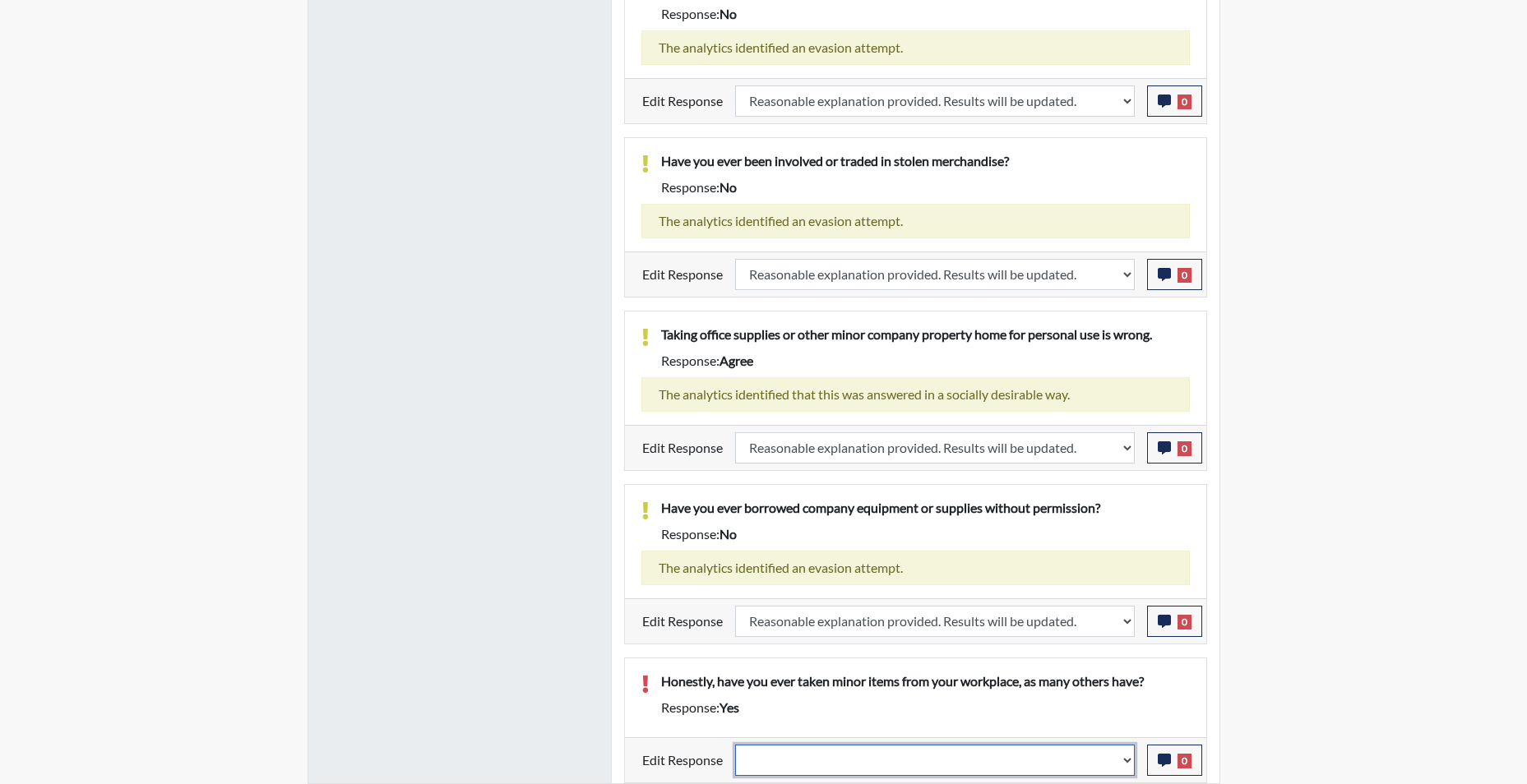
click at [1121, 766] on select "Question is not relevant. Results will be updated. Reasonable explanation provi…" at bounding box center [935, 760] width 399 height 31
select select "reasonable-explanation-provided"
click at [735, 745] on select "Question is not relevant. Results will be updated. Reasonable explanation provi…" at bounding box center [935, 760] width 399 height 31
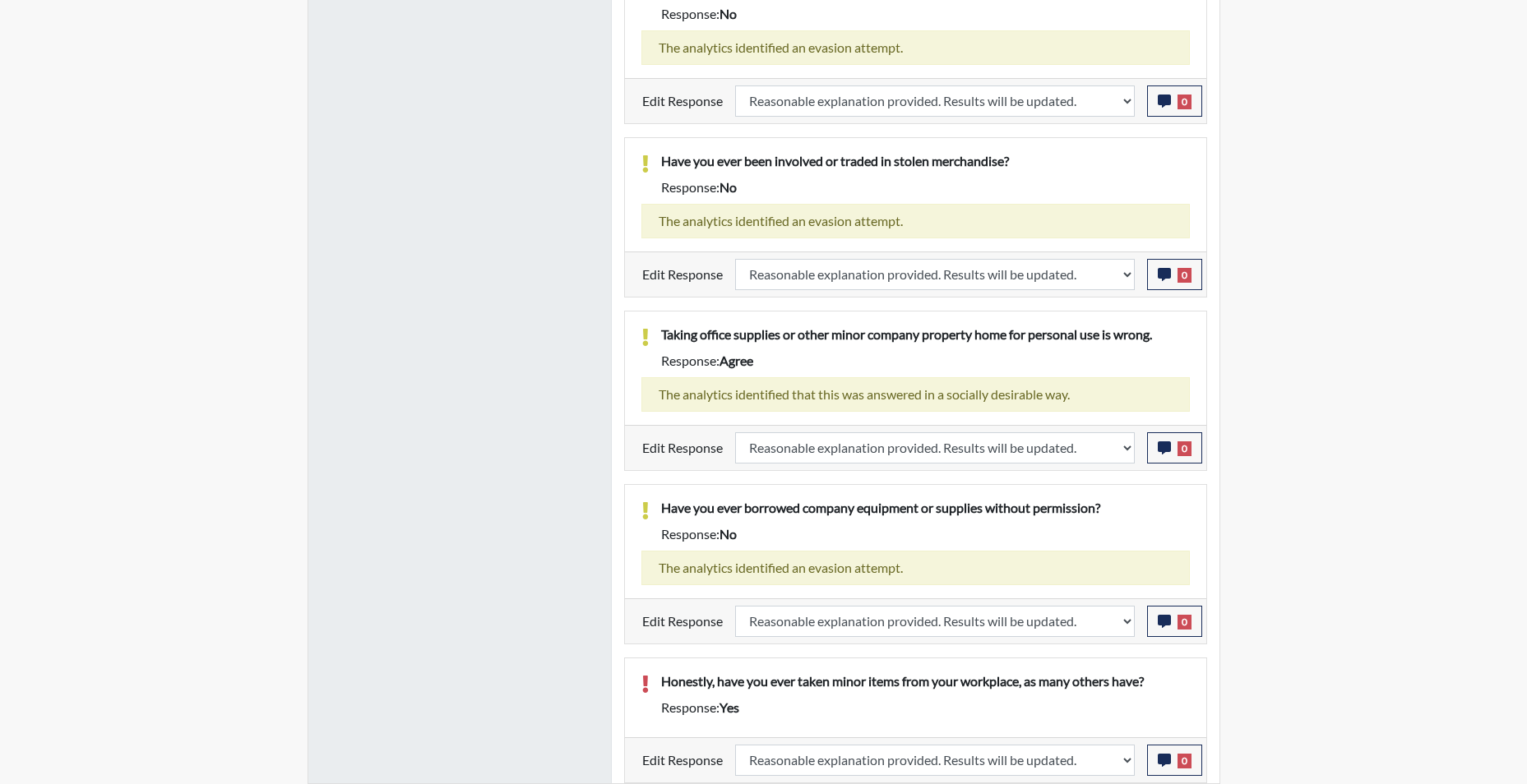
scroll to position [273, 683]
click at [1154, 758] on button "0" at bounding box center [1174, 760] width 55 height 31
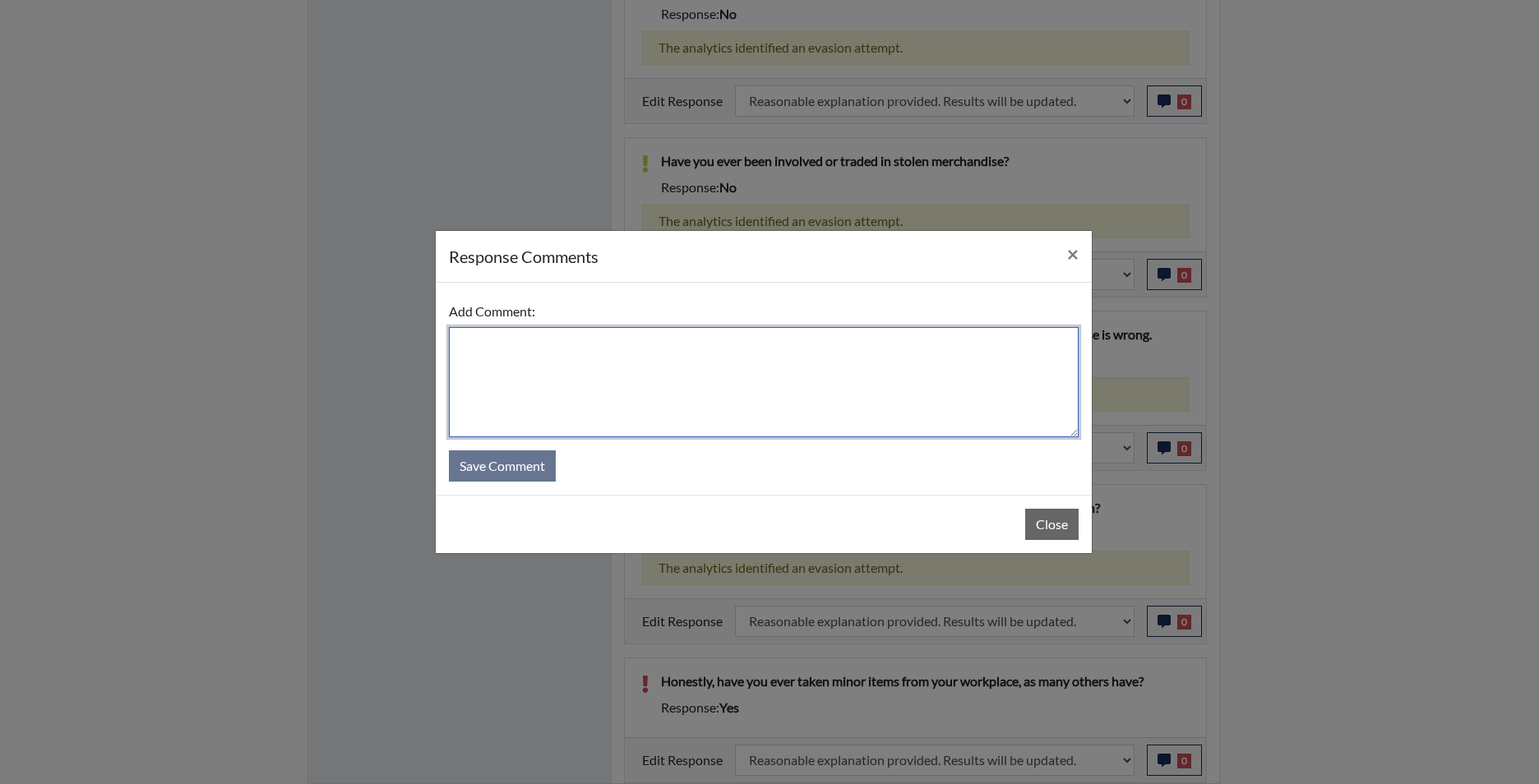
click at [782, 398] on textarea at bounding box center [763, 382] width 630 height 110
type textarea "app states no"
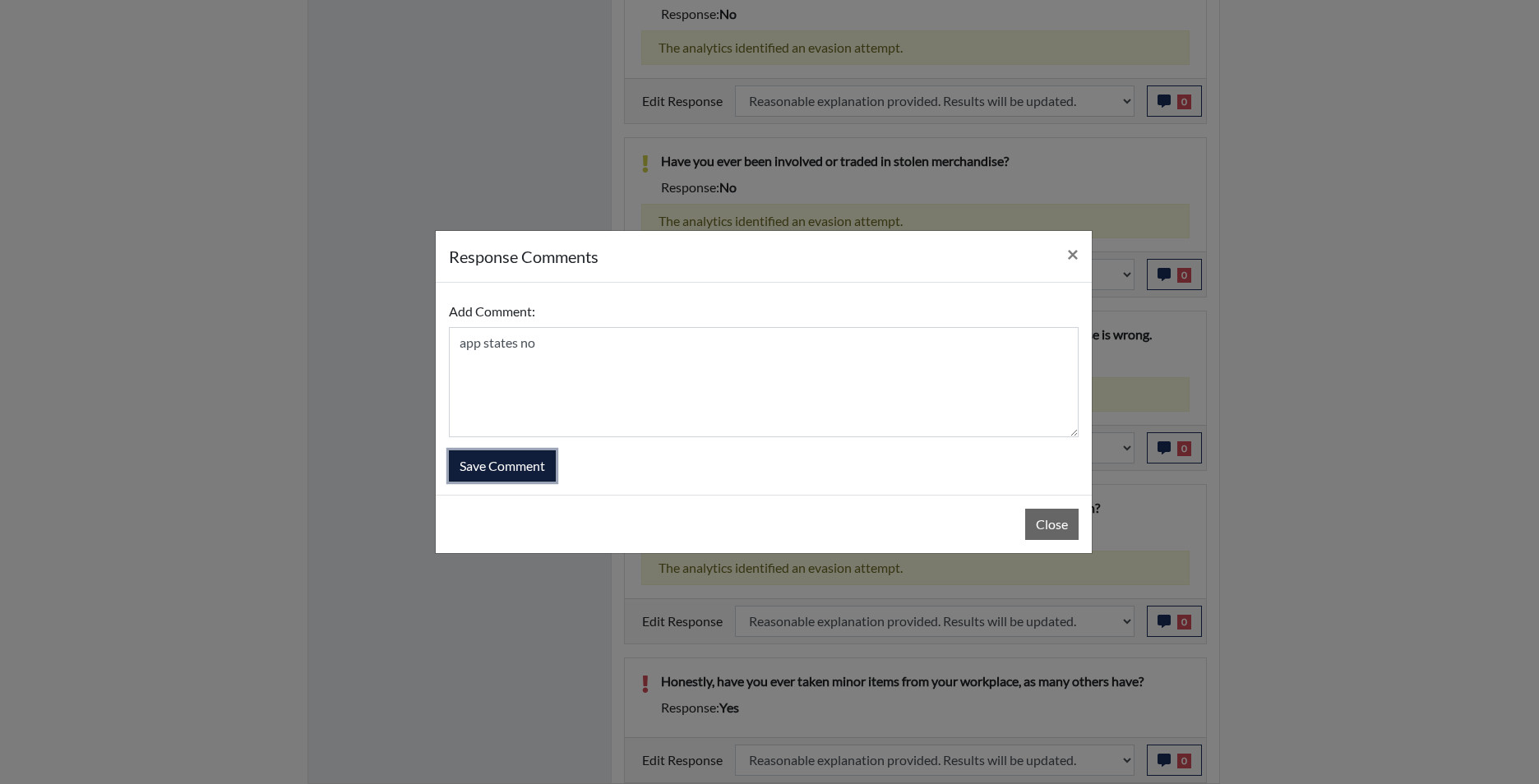
click at [494, 462] on button "Save Comment" at bounding box center [502, 465] width 107 height 31
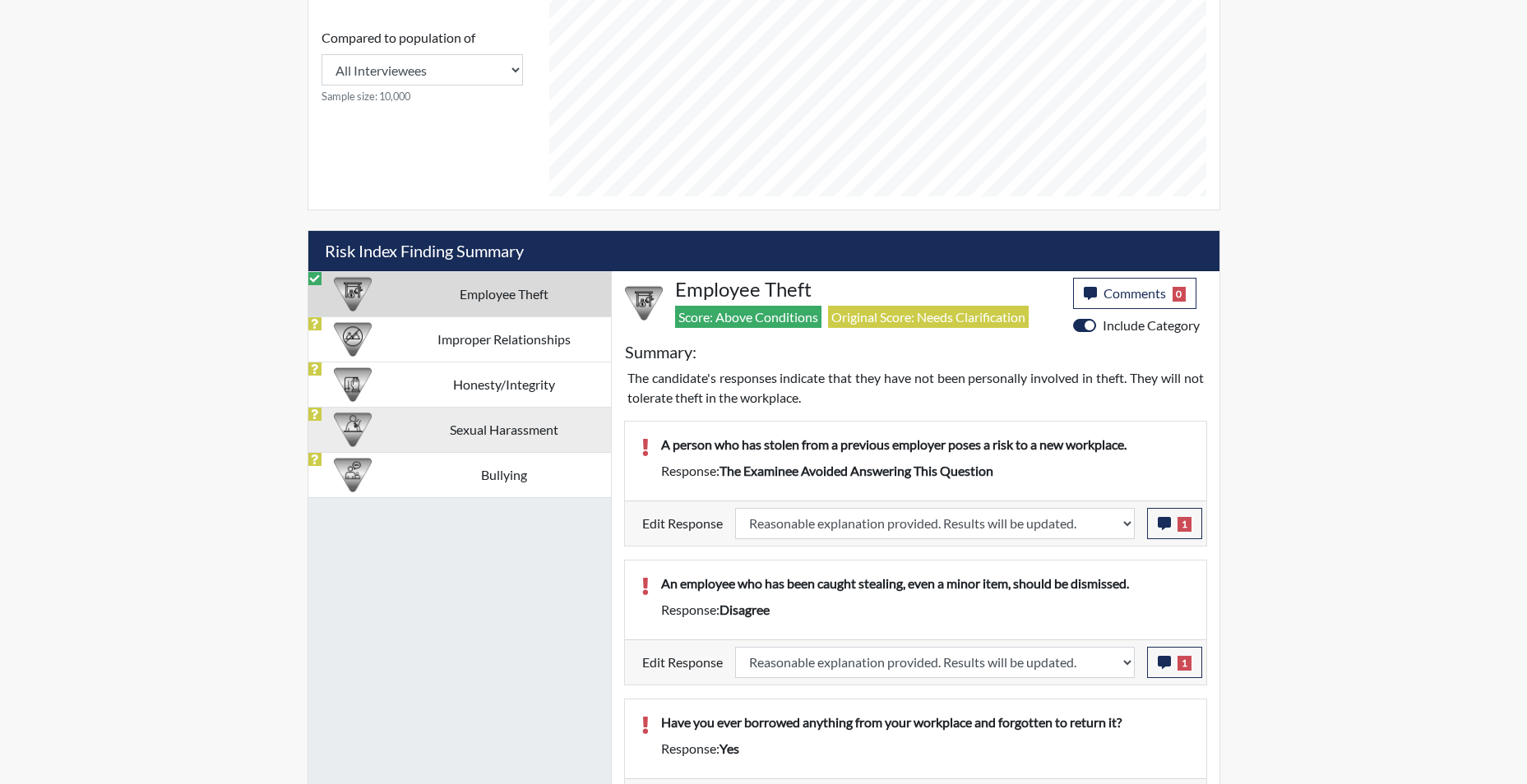
scroll to position [779, 0]
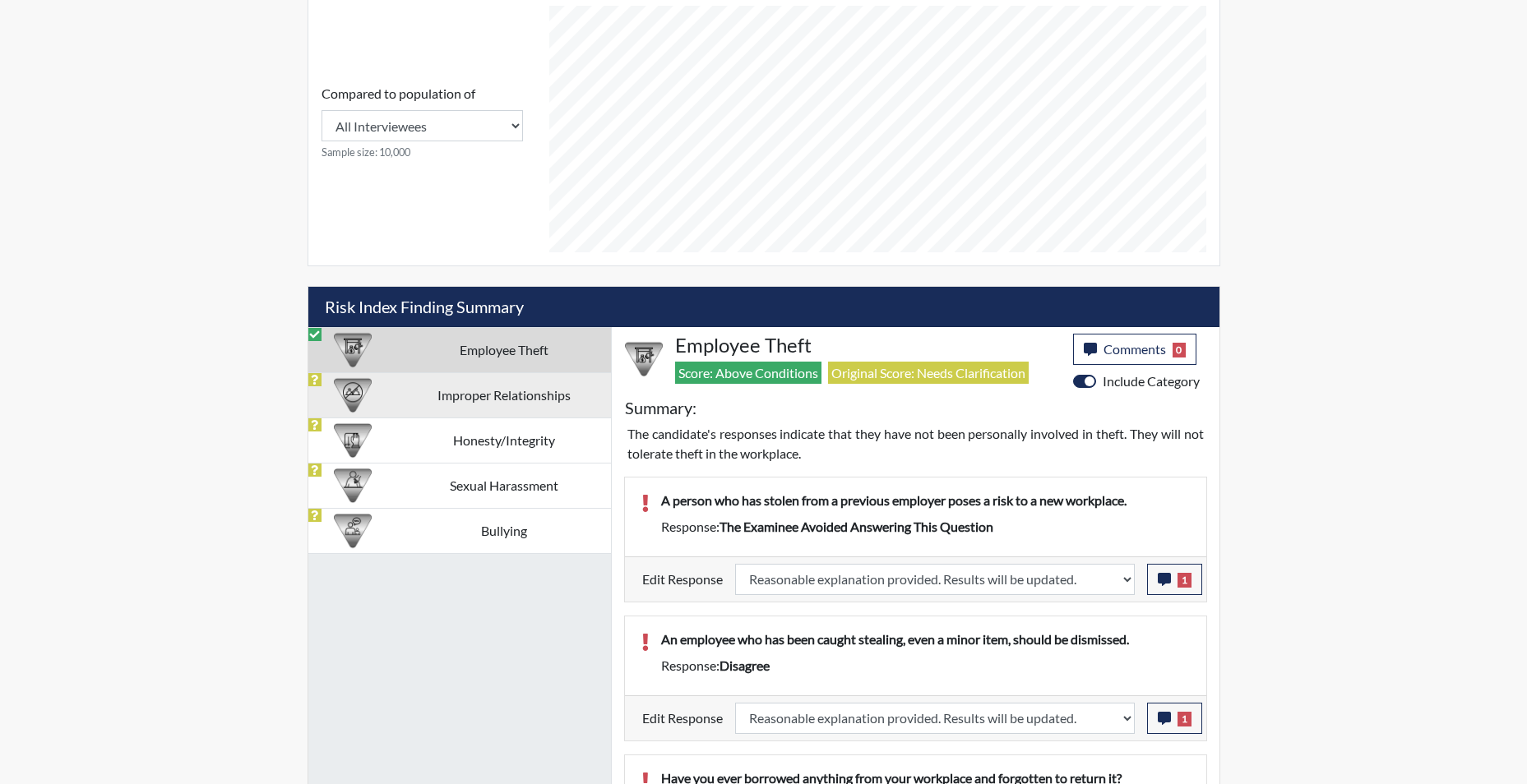
click at [484, 386] on td "Improper Relationships" at bounding box center [504, 395] width 214 height 45
select select
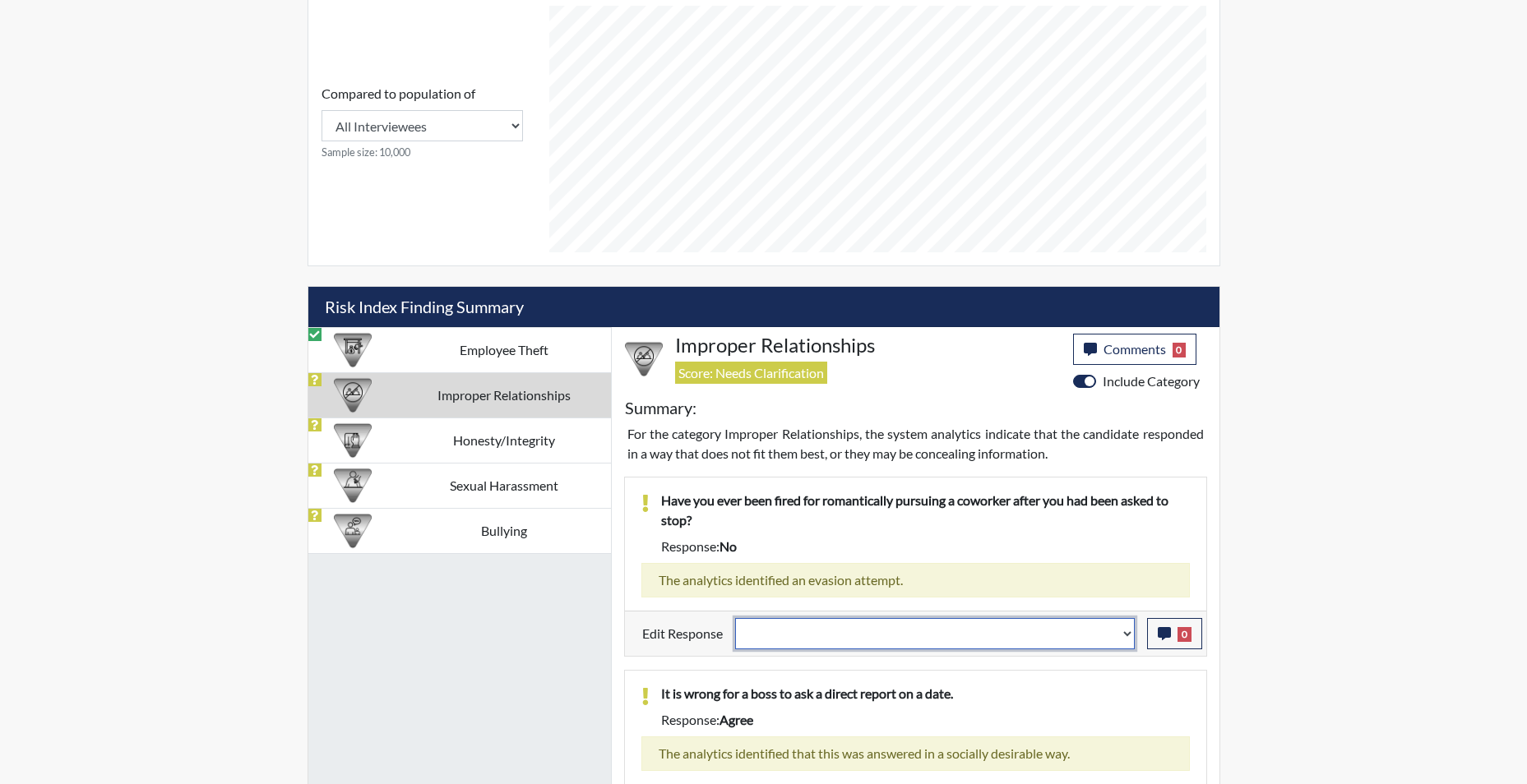
click at [1124, 634] on select "Question is not relevant. Results will be updated. Reasonable explanation provi…" at bounding box center [935, 633] width 399 height 31
select select "reasonable-explanation-provided"
click at [735, 618] on select "Question is not relevant. Results will be updated. Reasonable explanation provi…" at bounding box center [935, 633] width 399 height 31
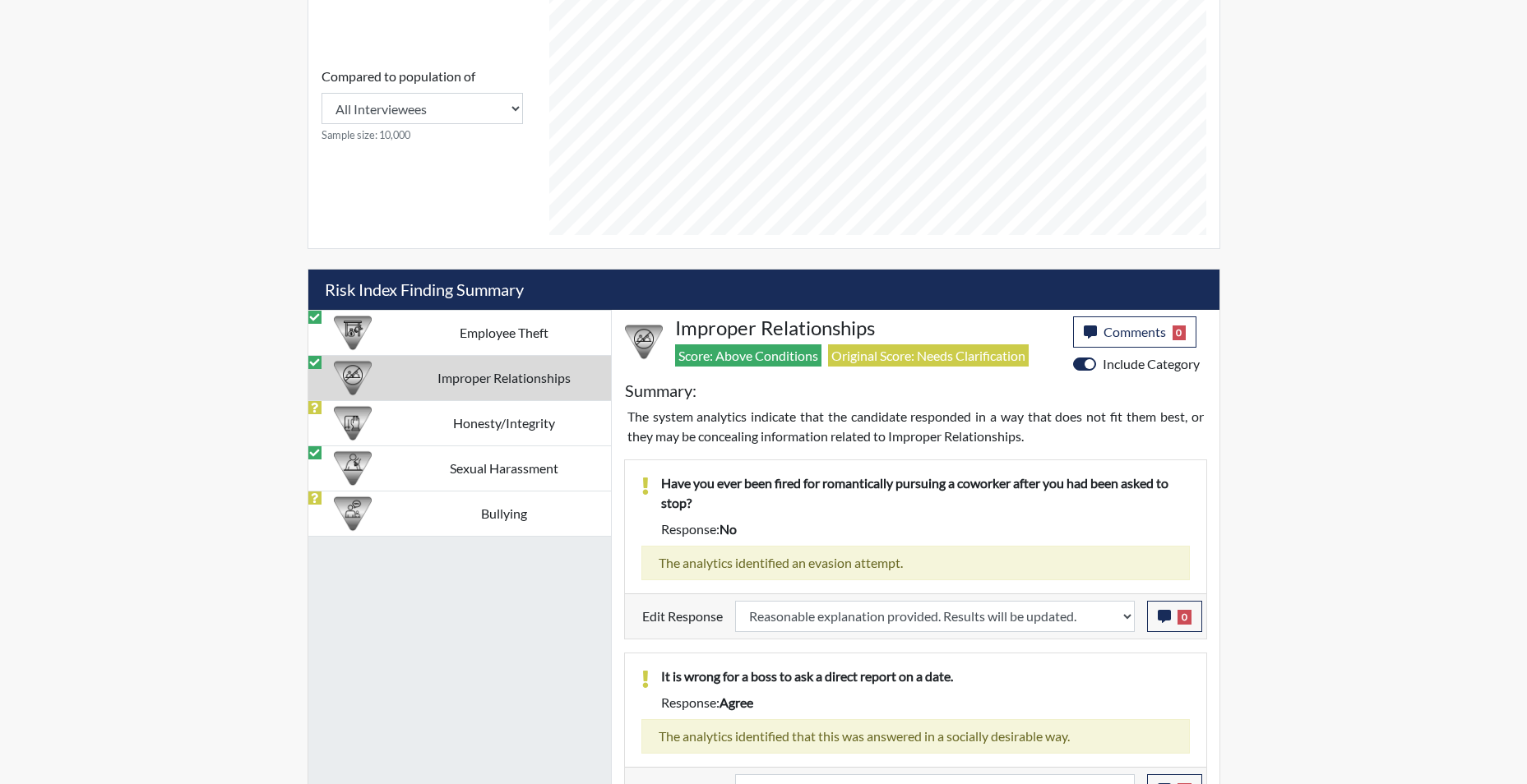
scroll to position [826, 0]
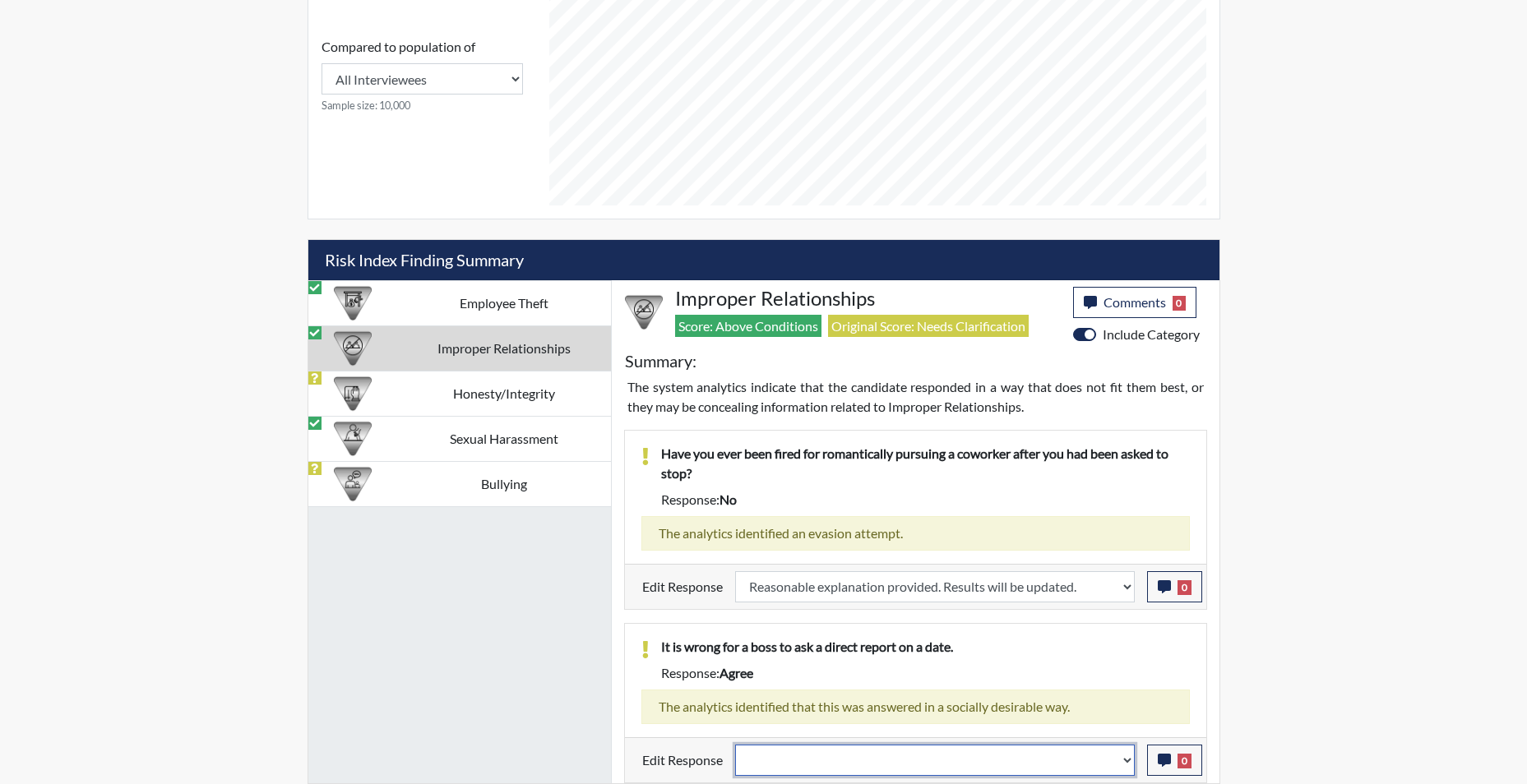
click at [1127, 766] on select "Question is not relevant. Results will be updated. Reasonable explanation provi…" at bounding box center [935, 760] width 399 height 31
select select "reasonable-explanation-provided"
click at [735, 745] on select "Question is not relevant. Results will be updated. Reasonable explanation provi…" at bounding box center [935, 760] width 399 height 31
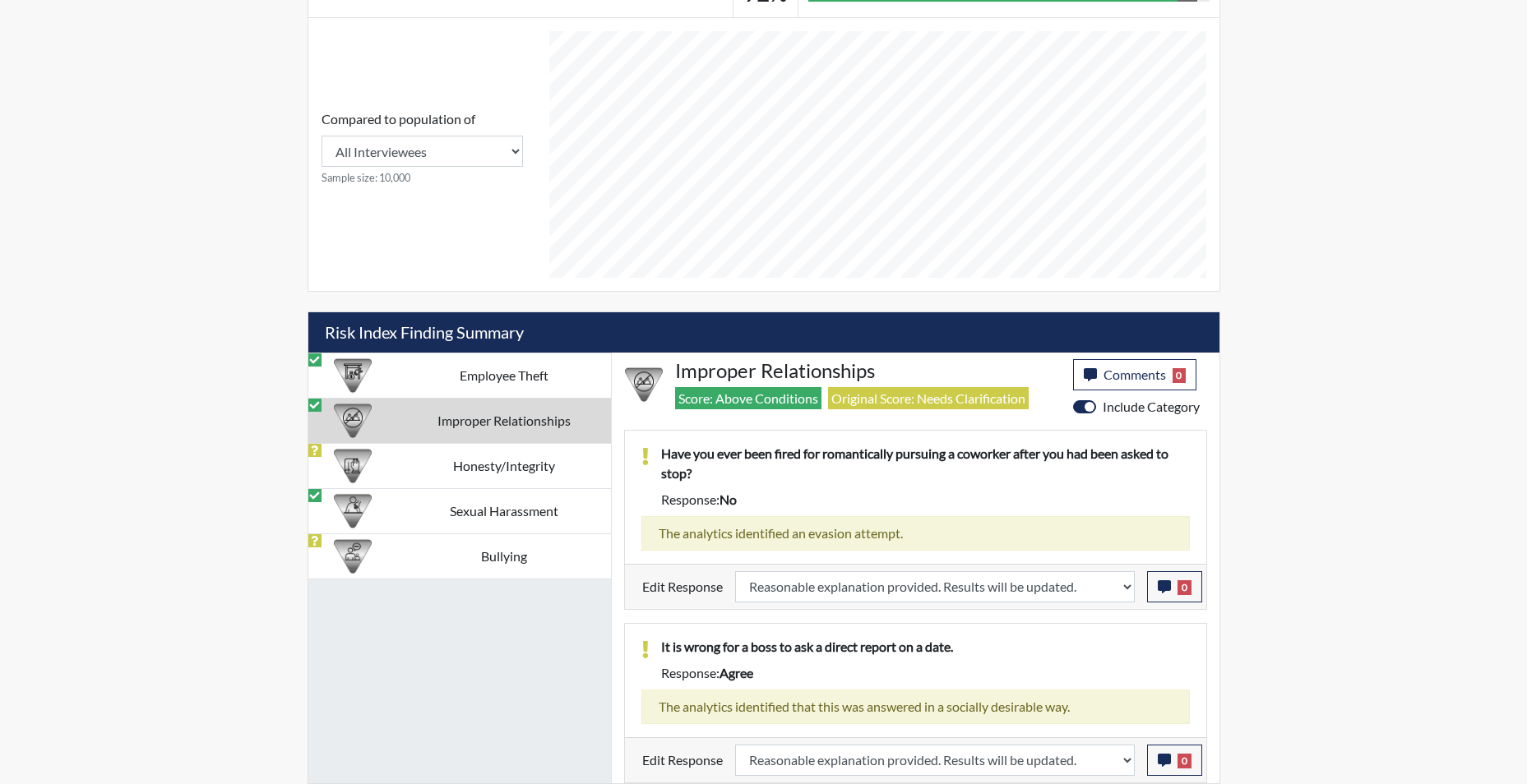
scroll to position [273, 683]
click at [516, 459] on td "Honesty/Integrity" at bounding box center [504, 466] width 214 height 45
select select
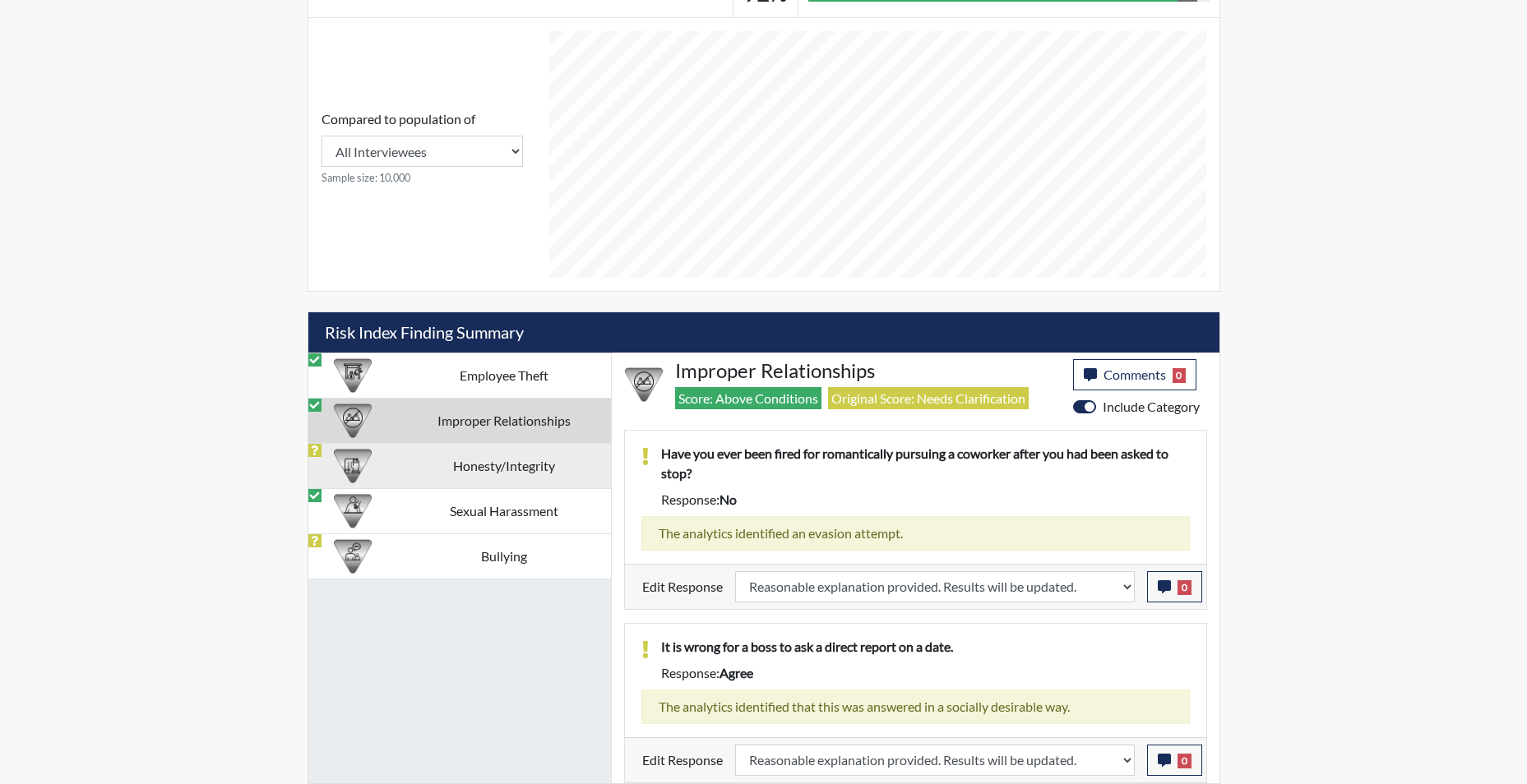
select select
select select "reasonable-explanation-provided"
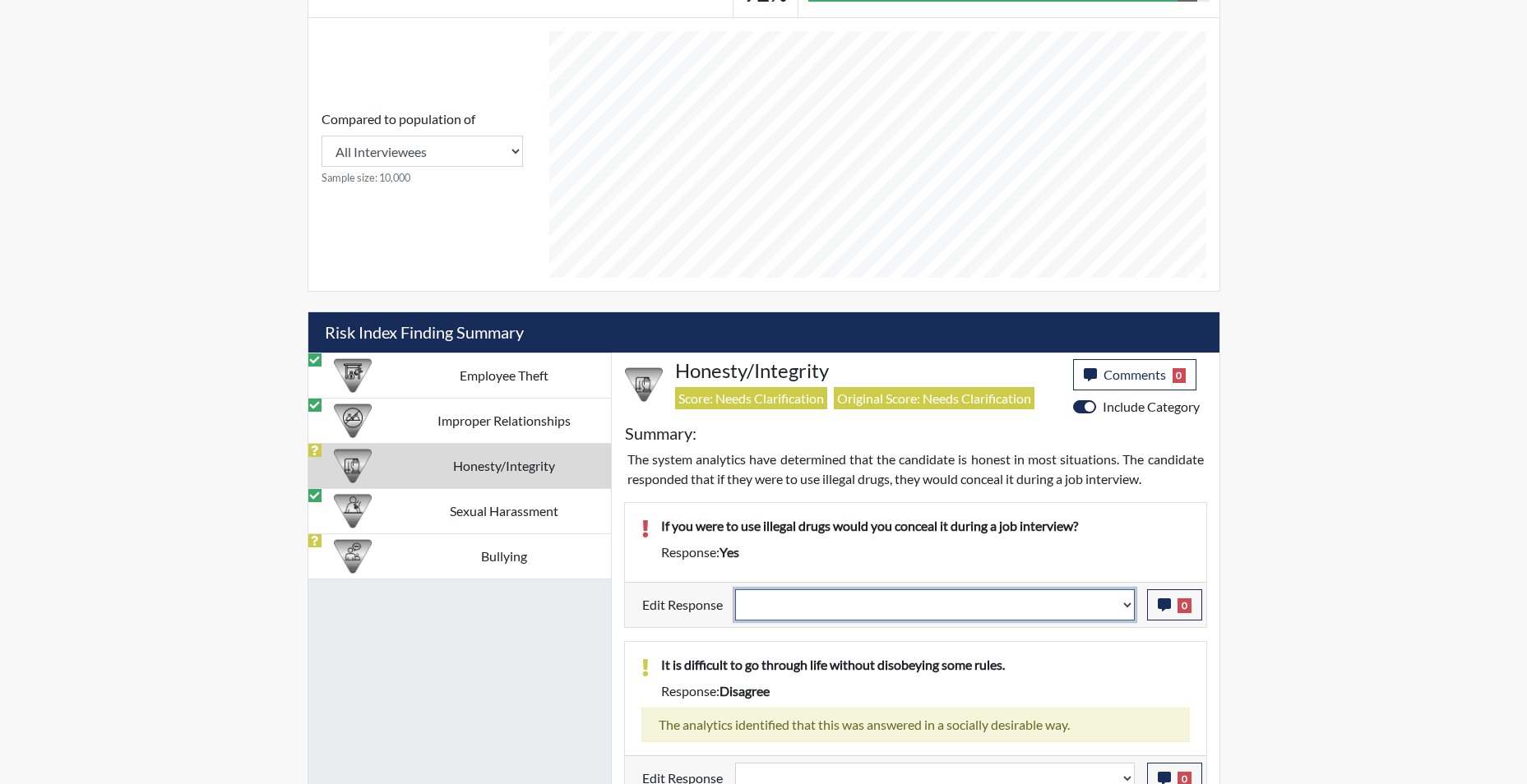
click at [1126, 615] on select "Question is not relevant. Results will be updated. Reasonable explanation provi…" at bounding box center [935, 604] width 399 height 31
select select "reasonable-explanation-provided"
click at [735, 589] on select "Question is not relevant. Results will be updated. Reasonable explanation provi…" at bounding box center [935, 604] width 399 height 31
select select
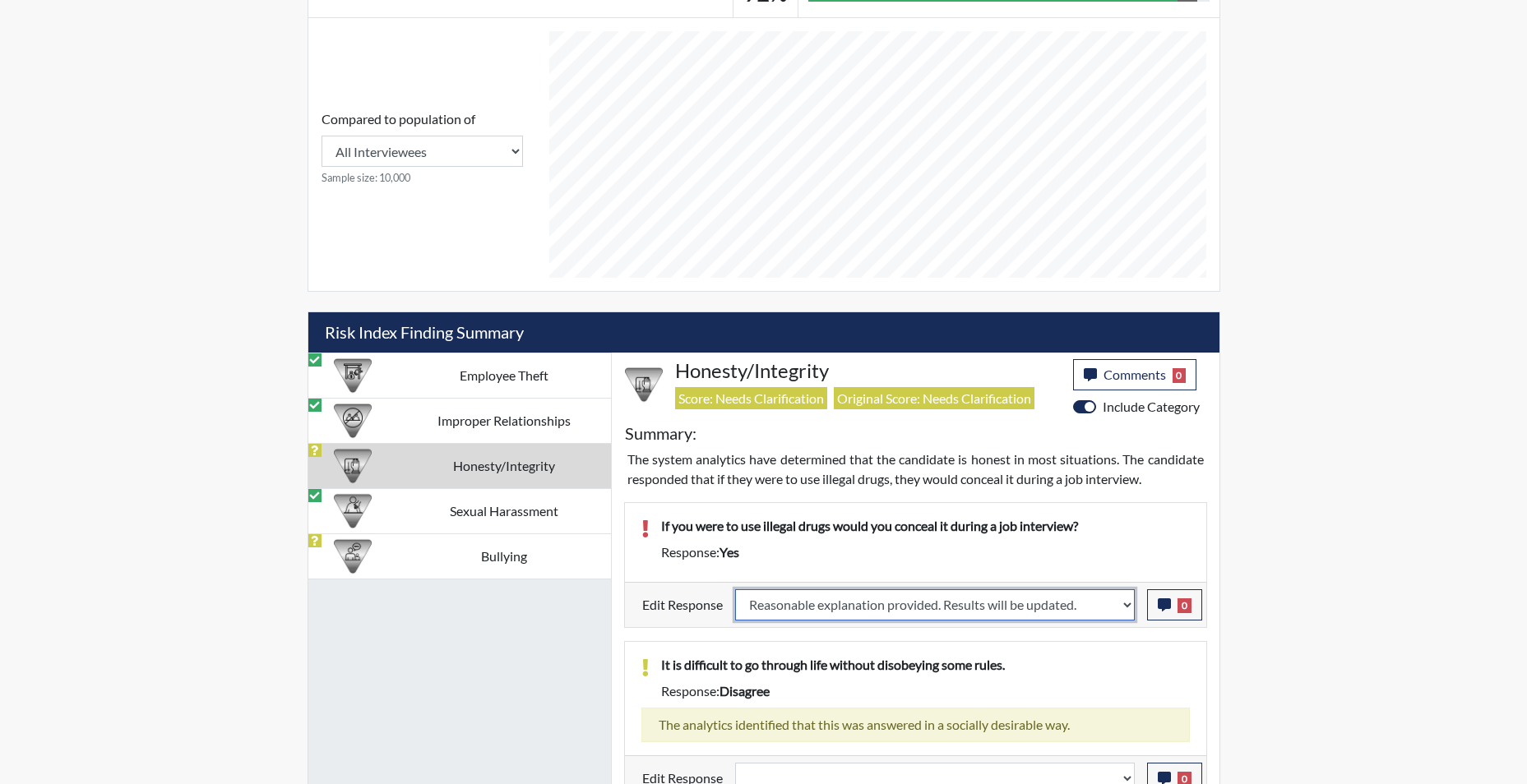
select select
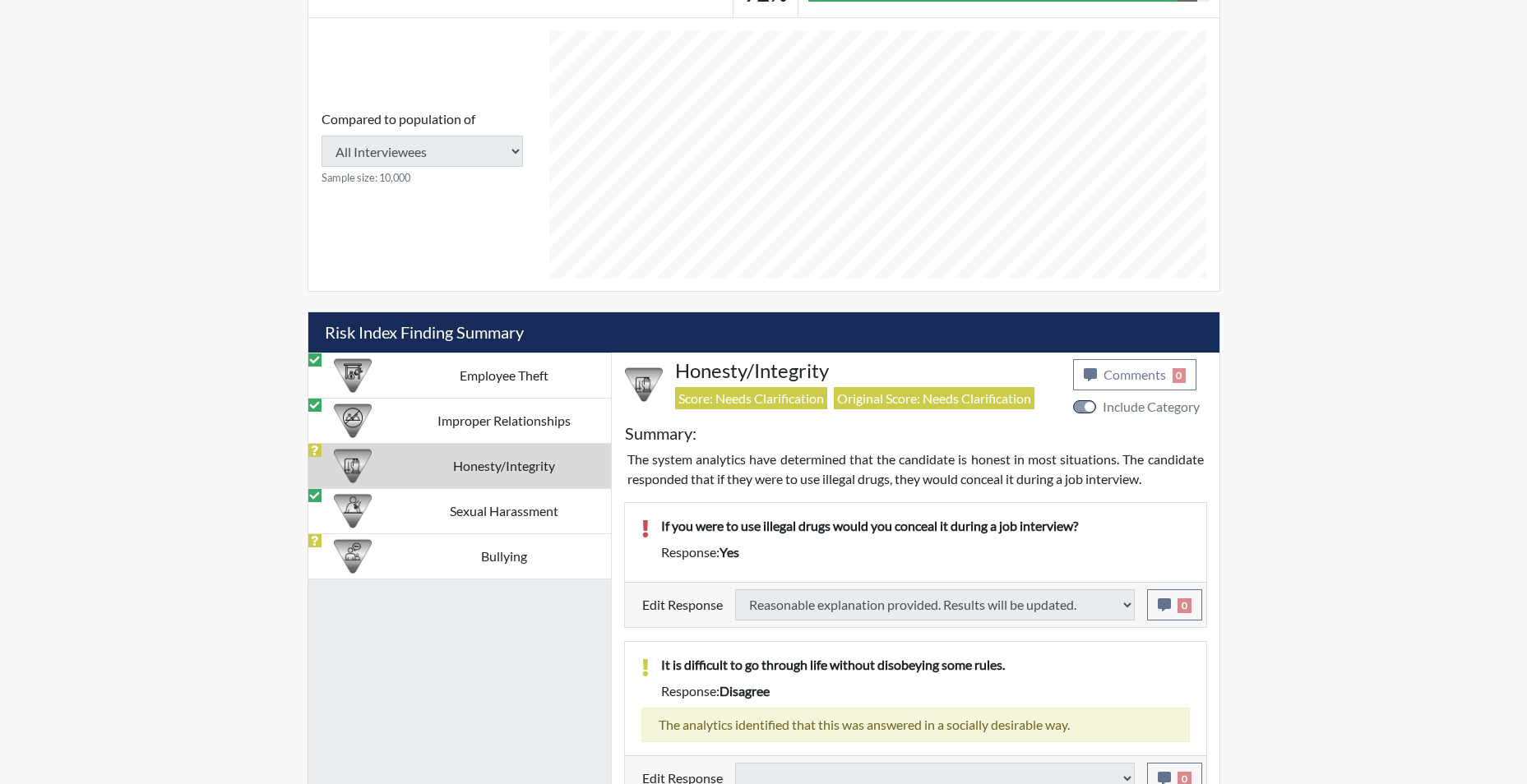
select select
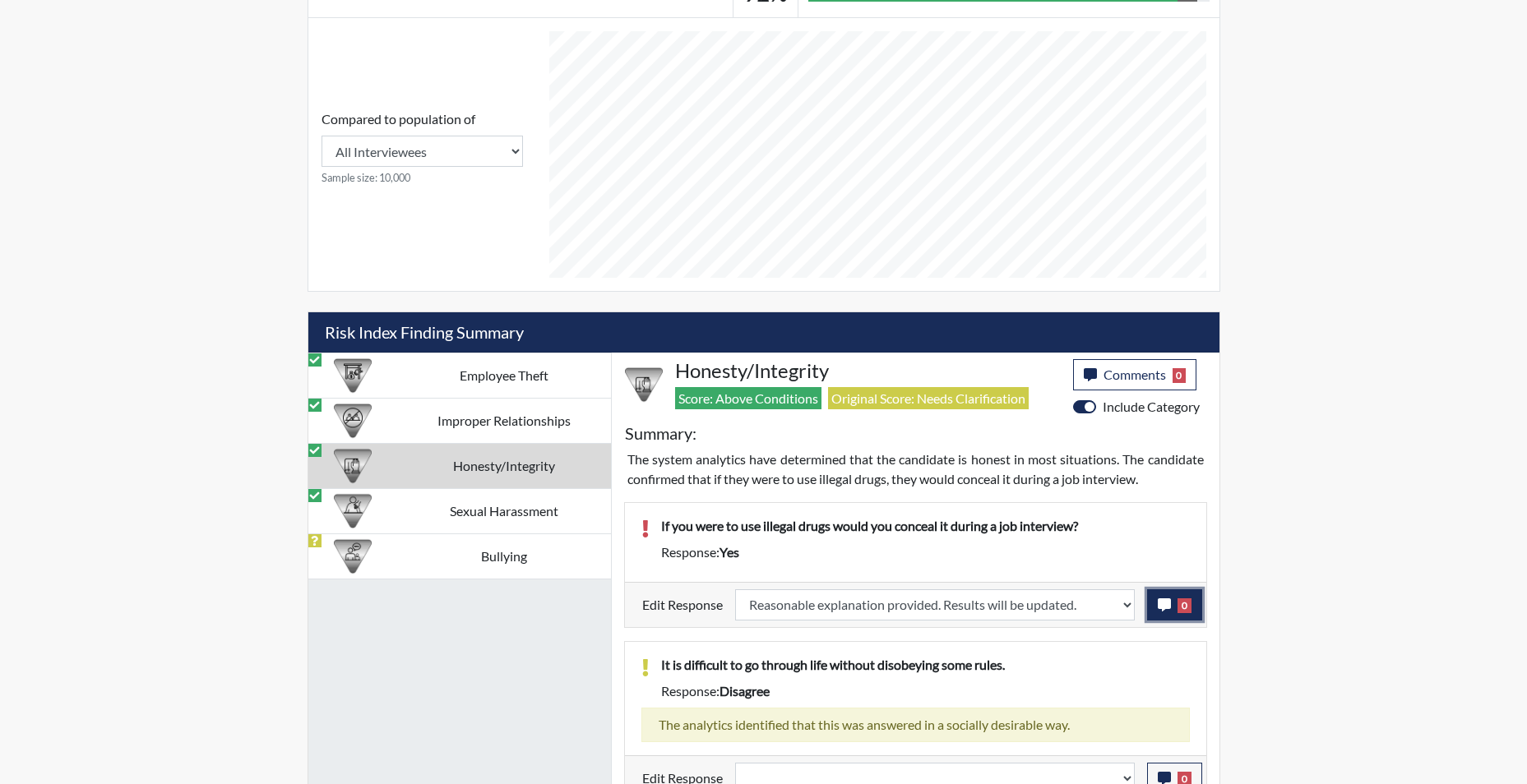
click at [1168, 609] on icon "button" at bounding box center [1164, 605] width 13 height 13
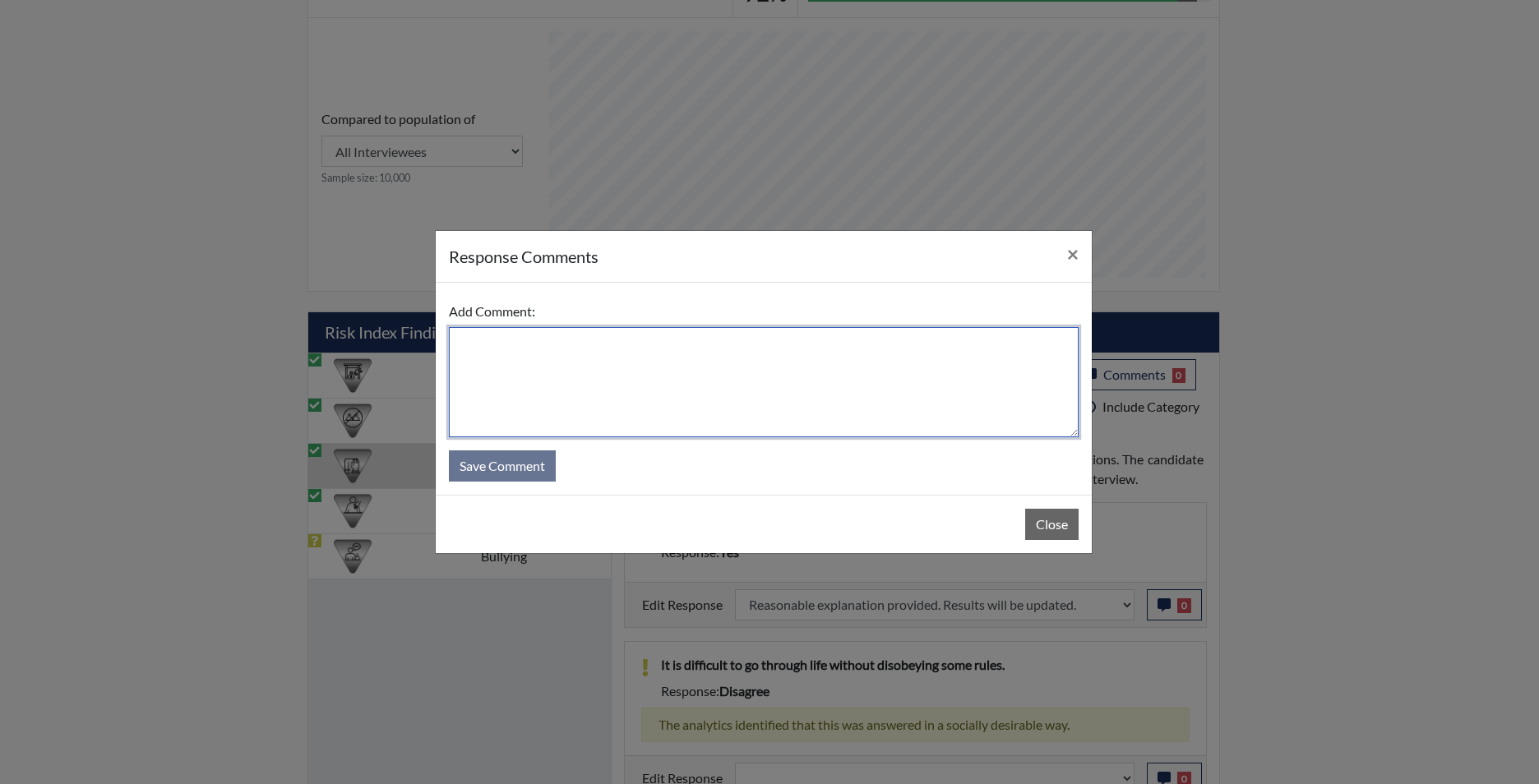
click at [732, 415] on textarea at bounding box center [763, 382] width 630 height 110
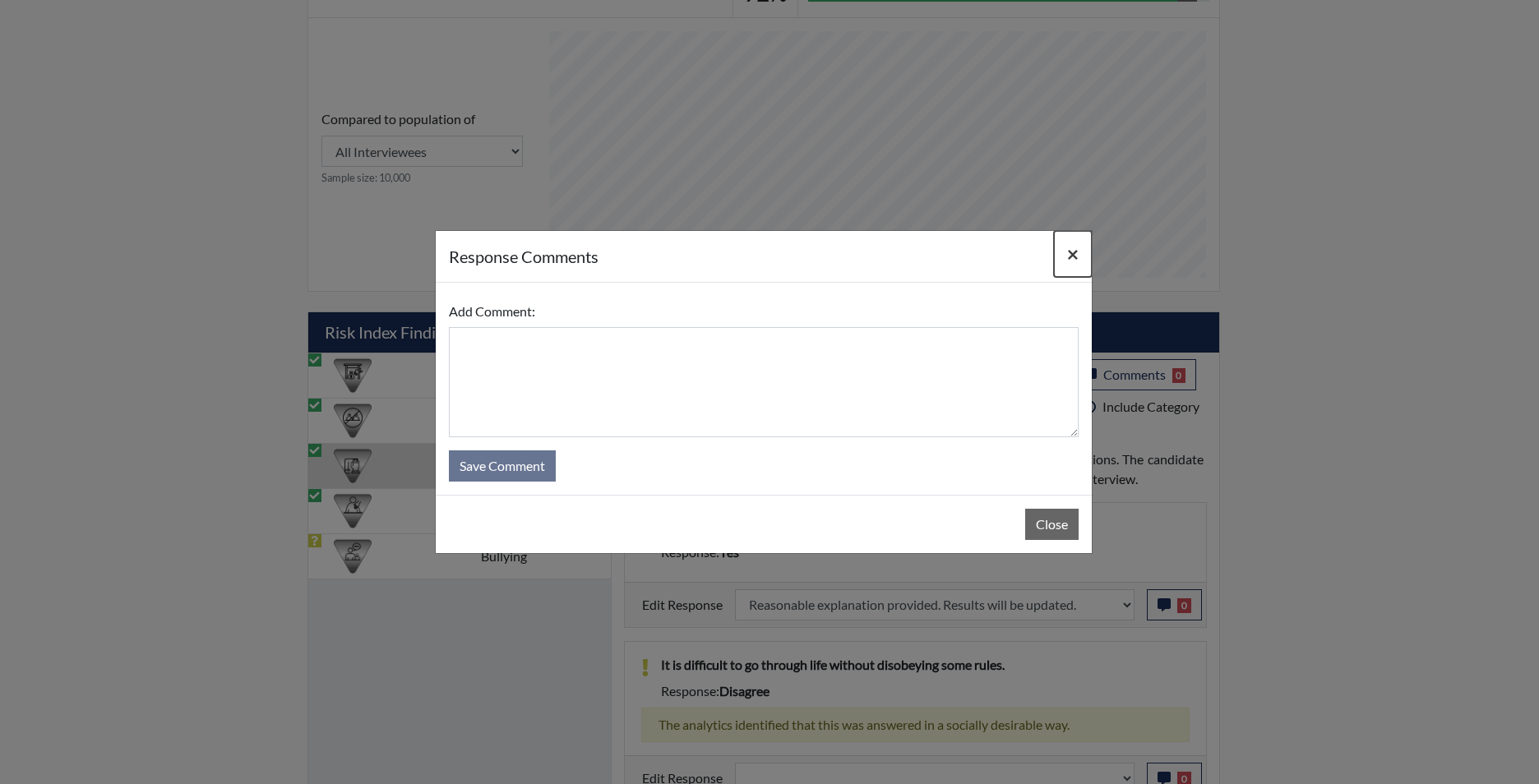
click at [1075, 252] on span "×" at bounding box center [1073, 253] width 12 height 24
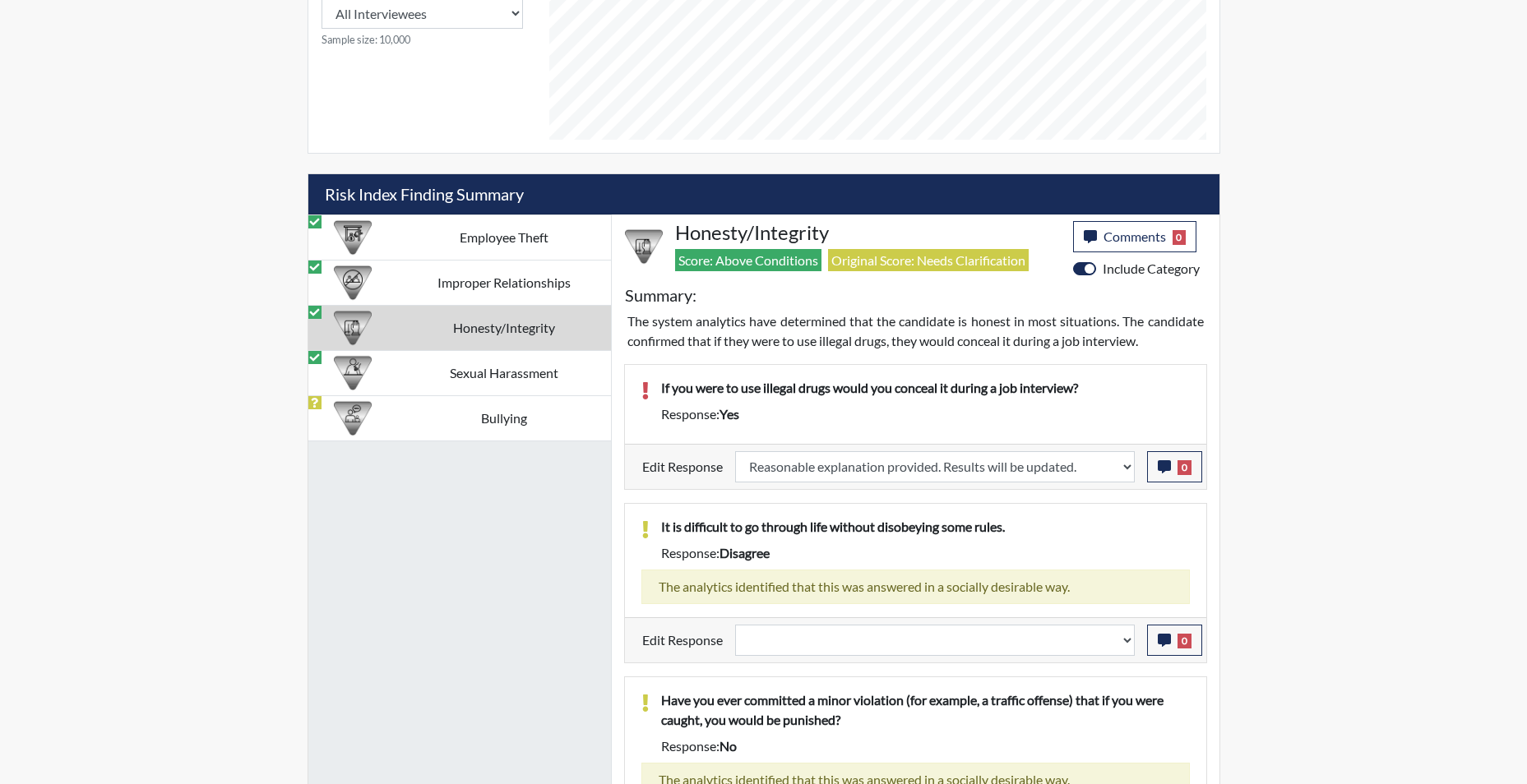
scroll to position [918, 0]
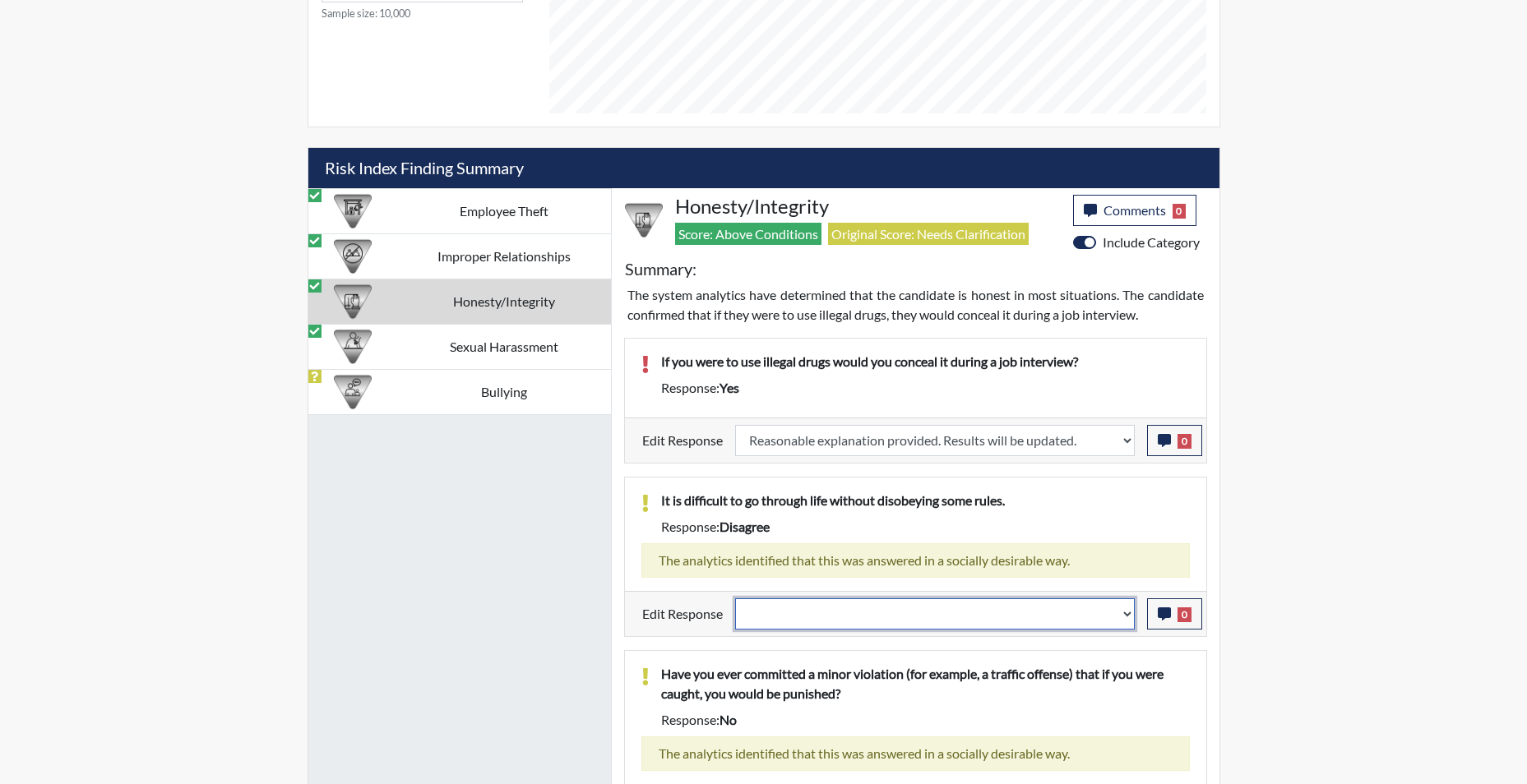
click at [1123, 616] on select "Question is not relevant. Results will be updated. Reasonable explanation provi…" at bounding box center [935, 614] width 399 height 31
select select "reasonable-explanation-provided"
click at [735, 599] on select "Question is not relevant. Results will be updated. Reasonable explanation provi…" at bounding box center [935, 614] width 399 height 31
select select
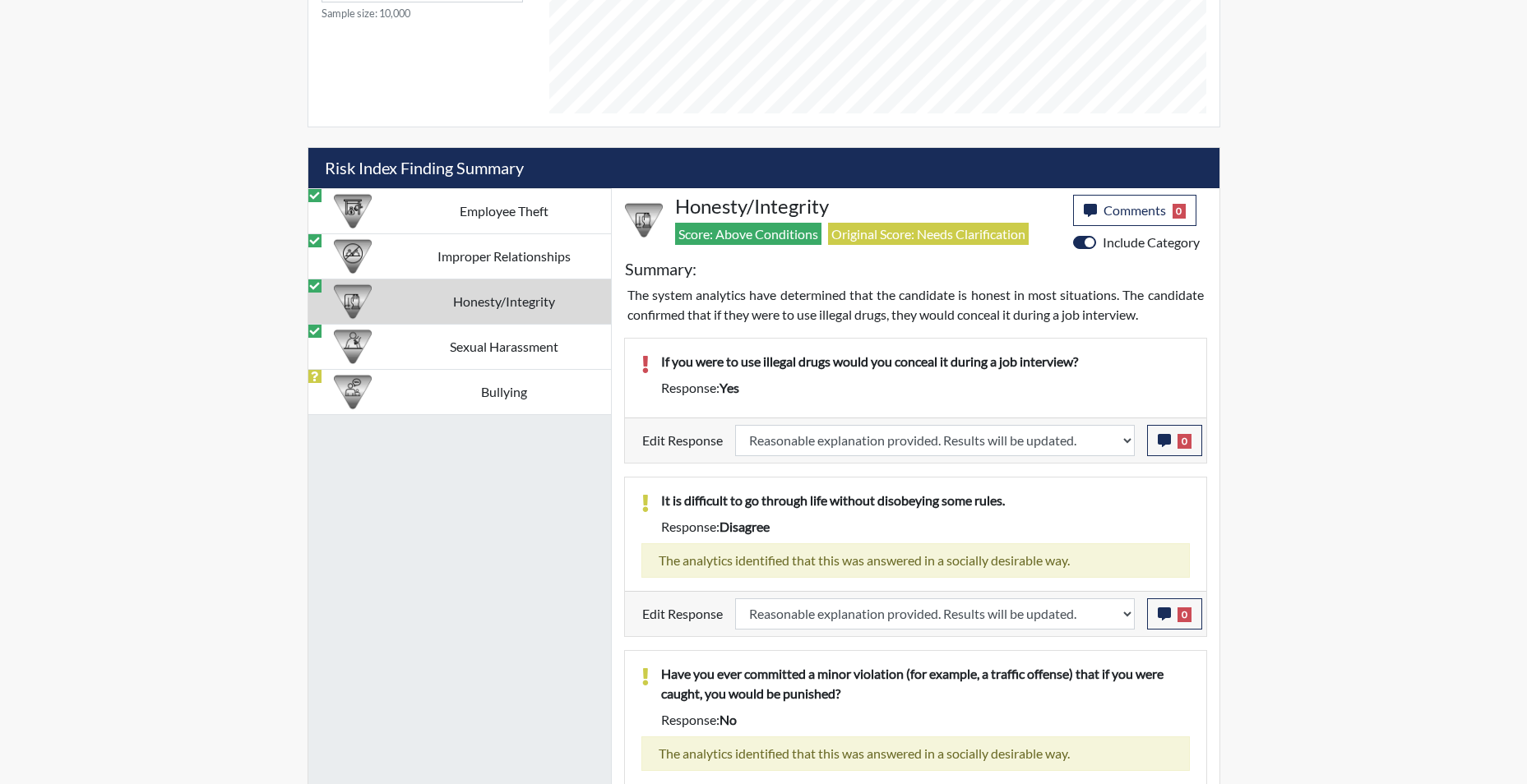
select select
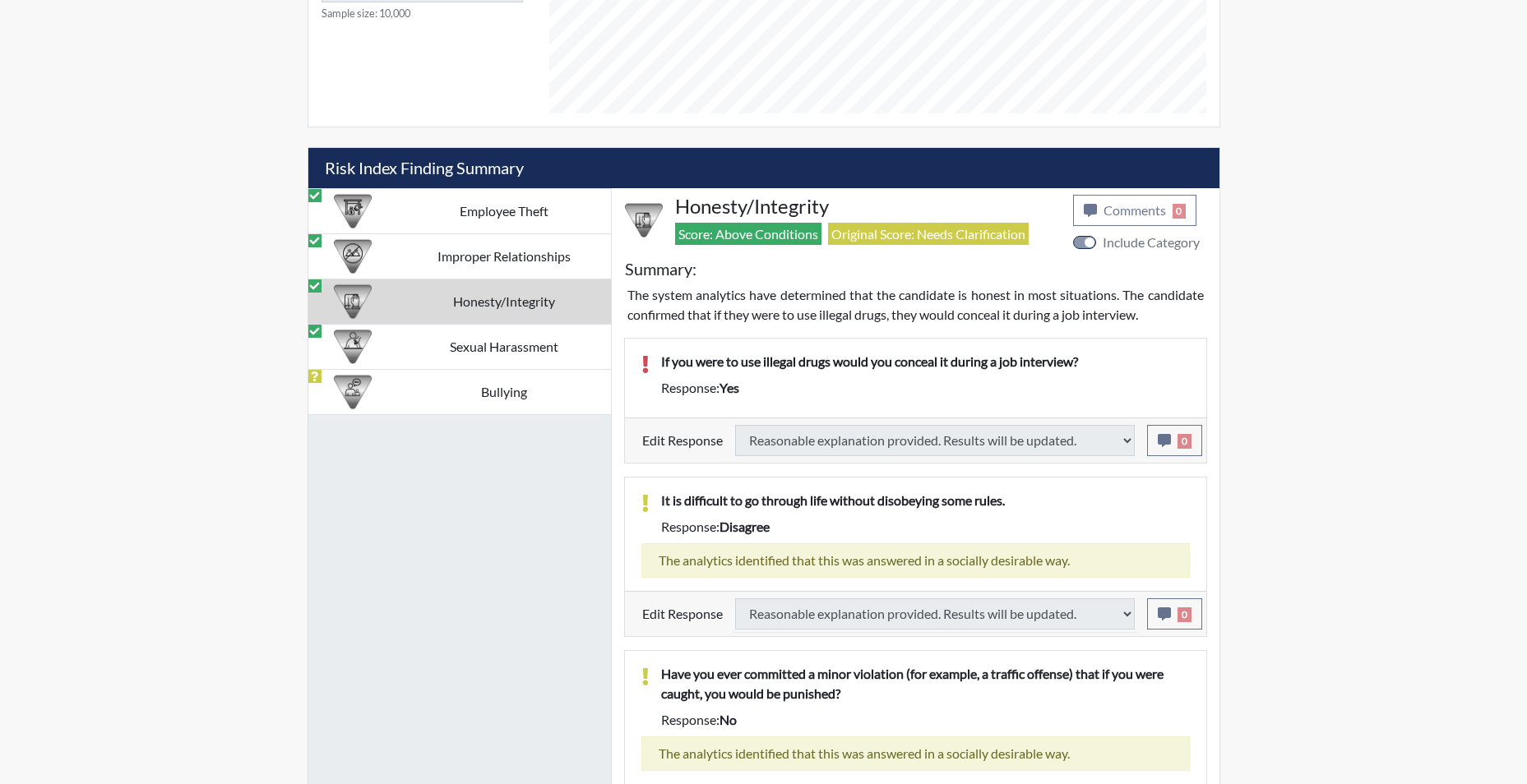
select select
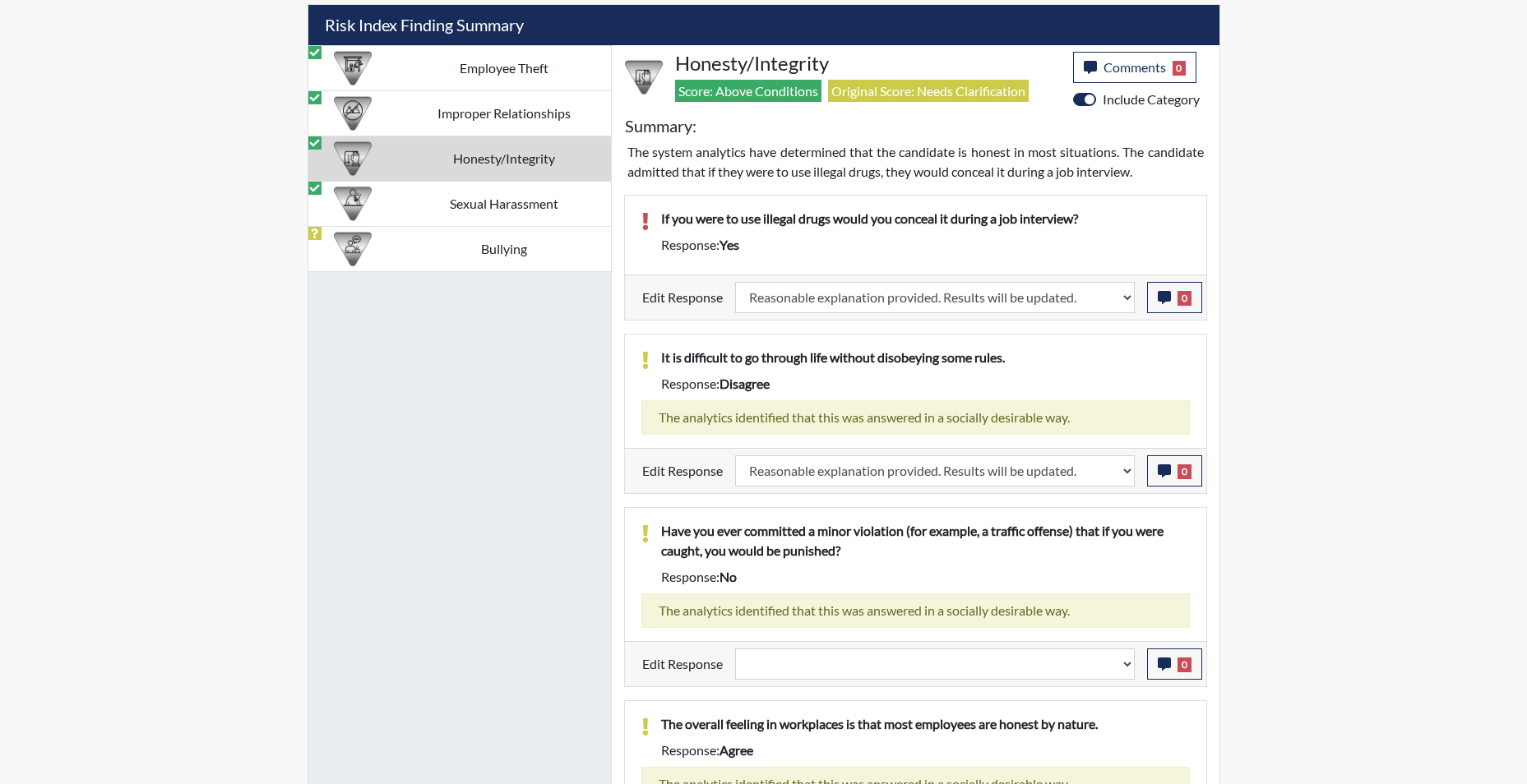
scroll to position [1165, 0]
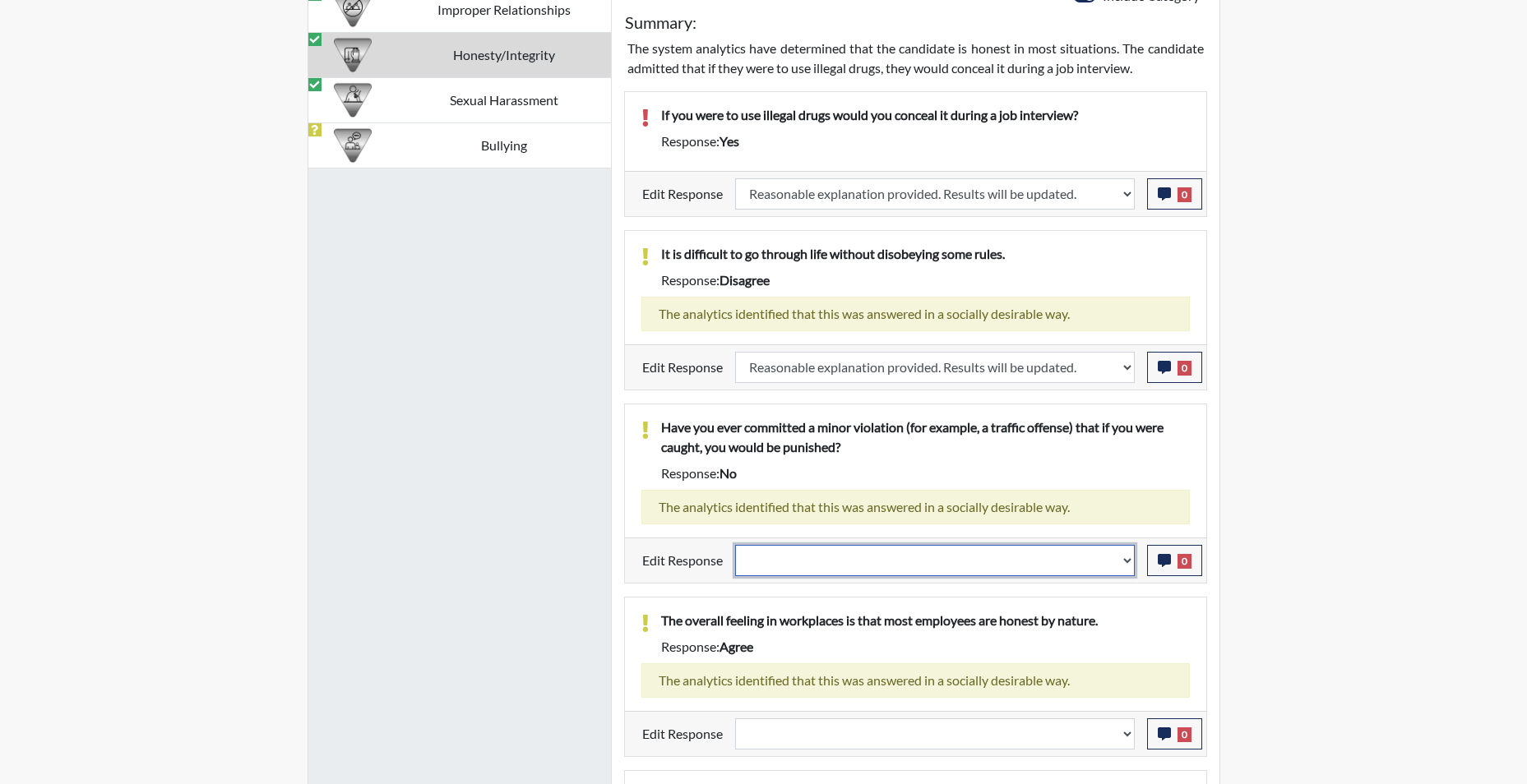
click at [1126, 562] on select "Question is not relevant. Results will be updated. Reasonable explanation provi…" at bounding box center [935, 560] width 399 height 31
select select "reasonable-explanation-provided"
click at [735, 545] on select "Question is not relevant. Results will be updated. Reasonable explanation provi…" at bounding box center [935, 560] width 399 height 31
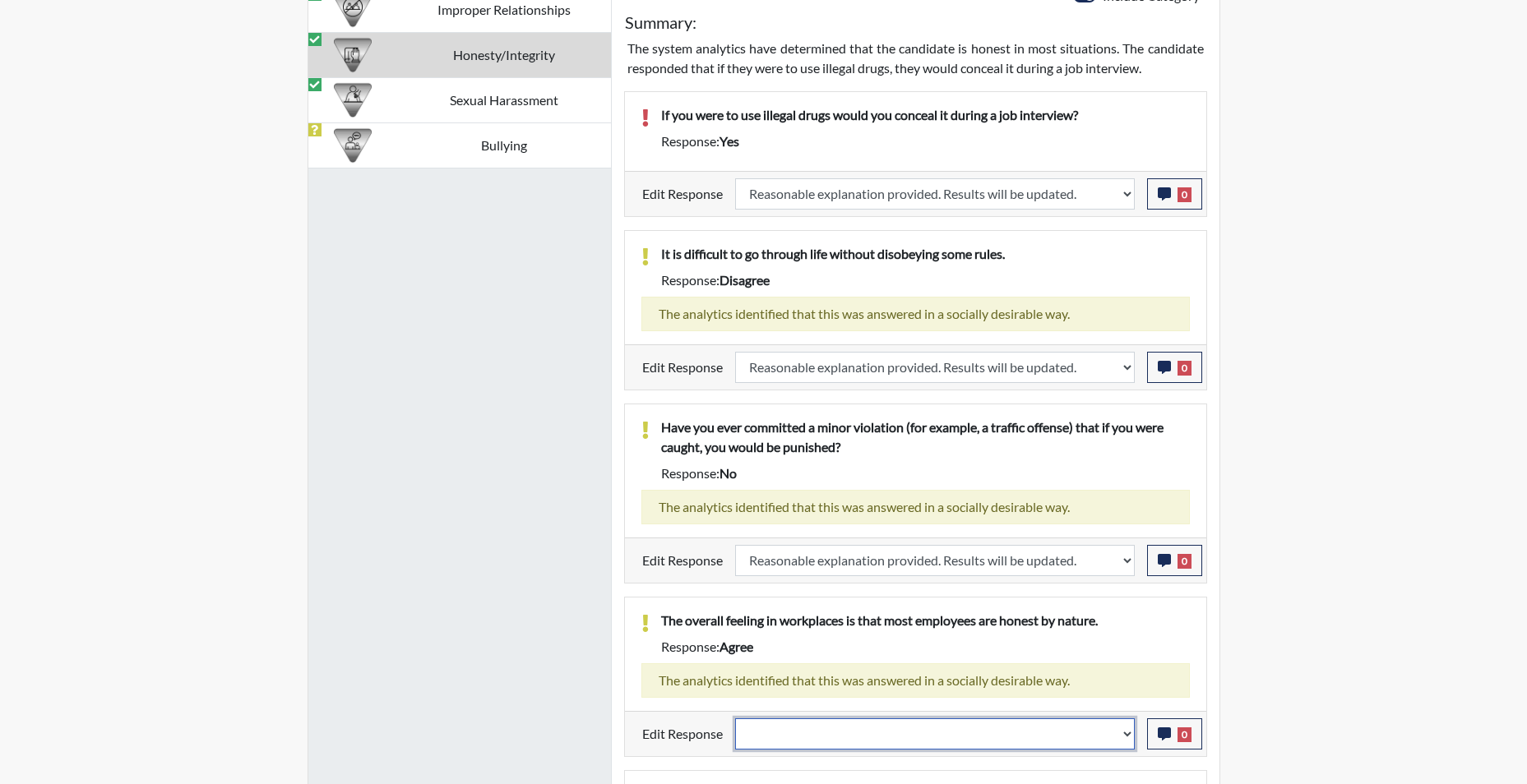
click at [1126, 737] on select "Question is not relevant. Results will be updated. Reasonable explanation provi…" at bounding box center [935, 733] width 399 height 31
select select "reasonable-explanation-provided"
click at [735, 718] on select "Question is not relevant. Results will be updated. Reasonable explanation provi…" at bounding box center [935, 733] width 399 height 31
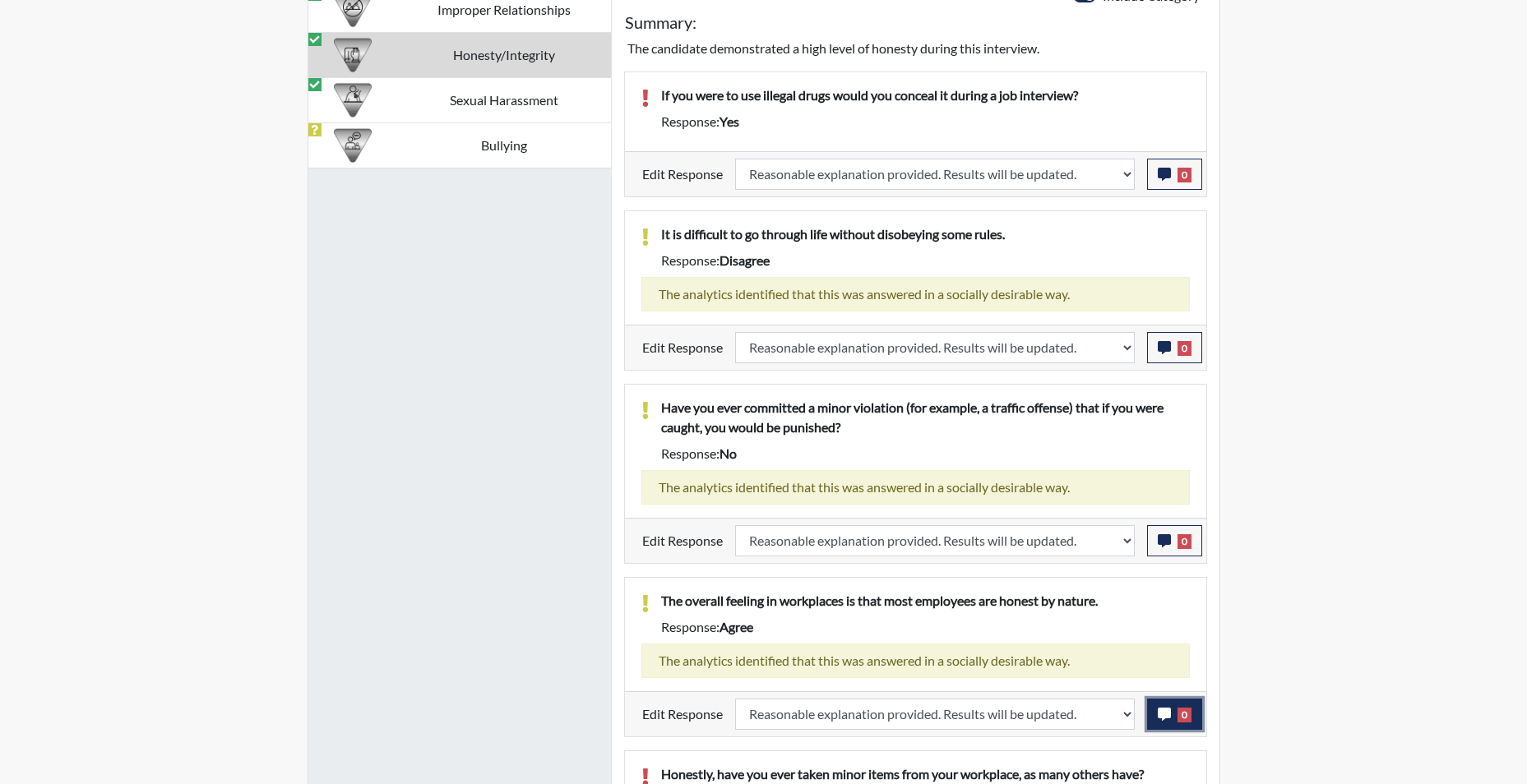
click at [1161, 709] on icon "button" at bounding box center [1164, 714] width 13 height 13
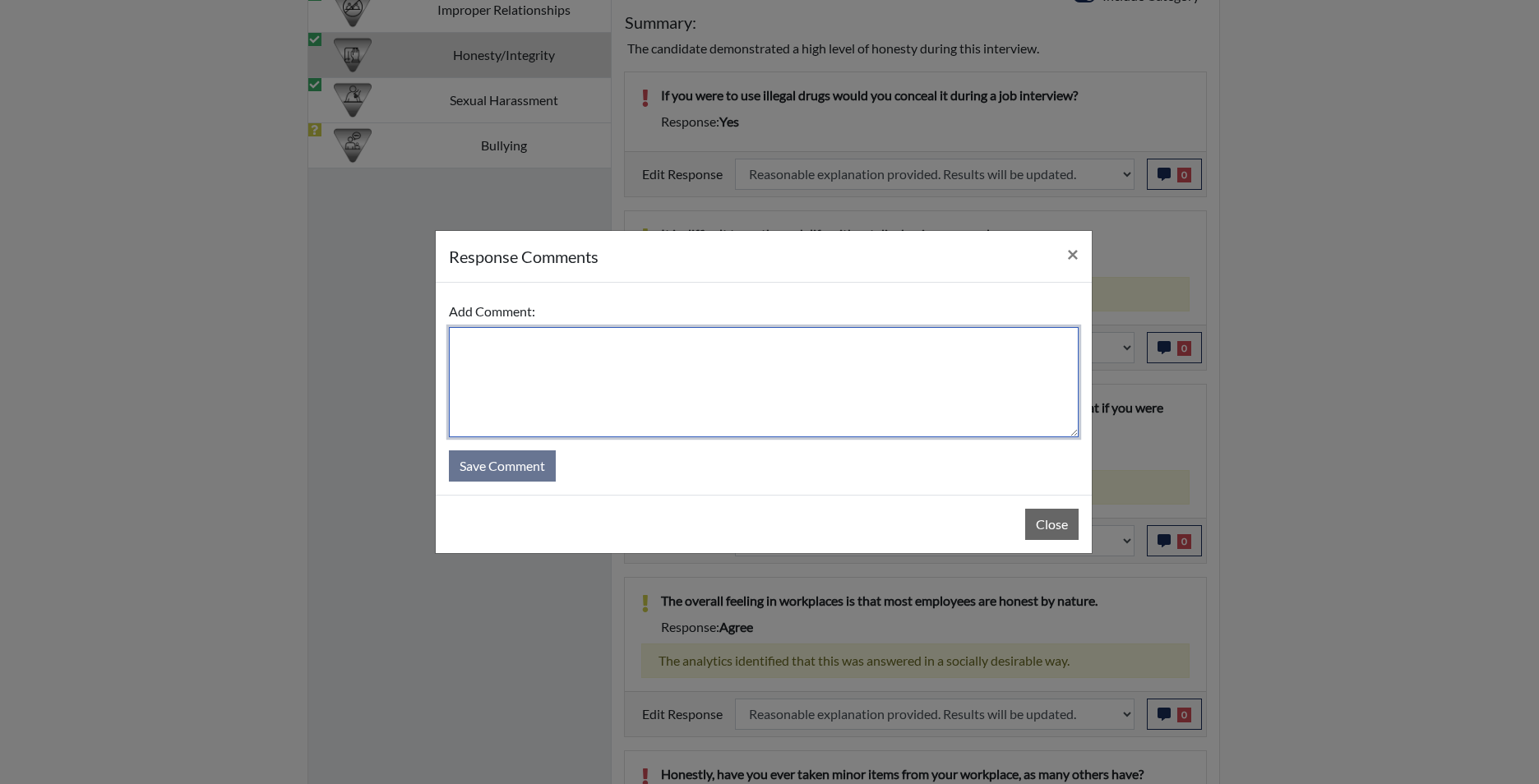
click at [712, 404] on textarea at bounding box center [763, 382] width 630 height 110
type textarea "app disagrees"
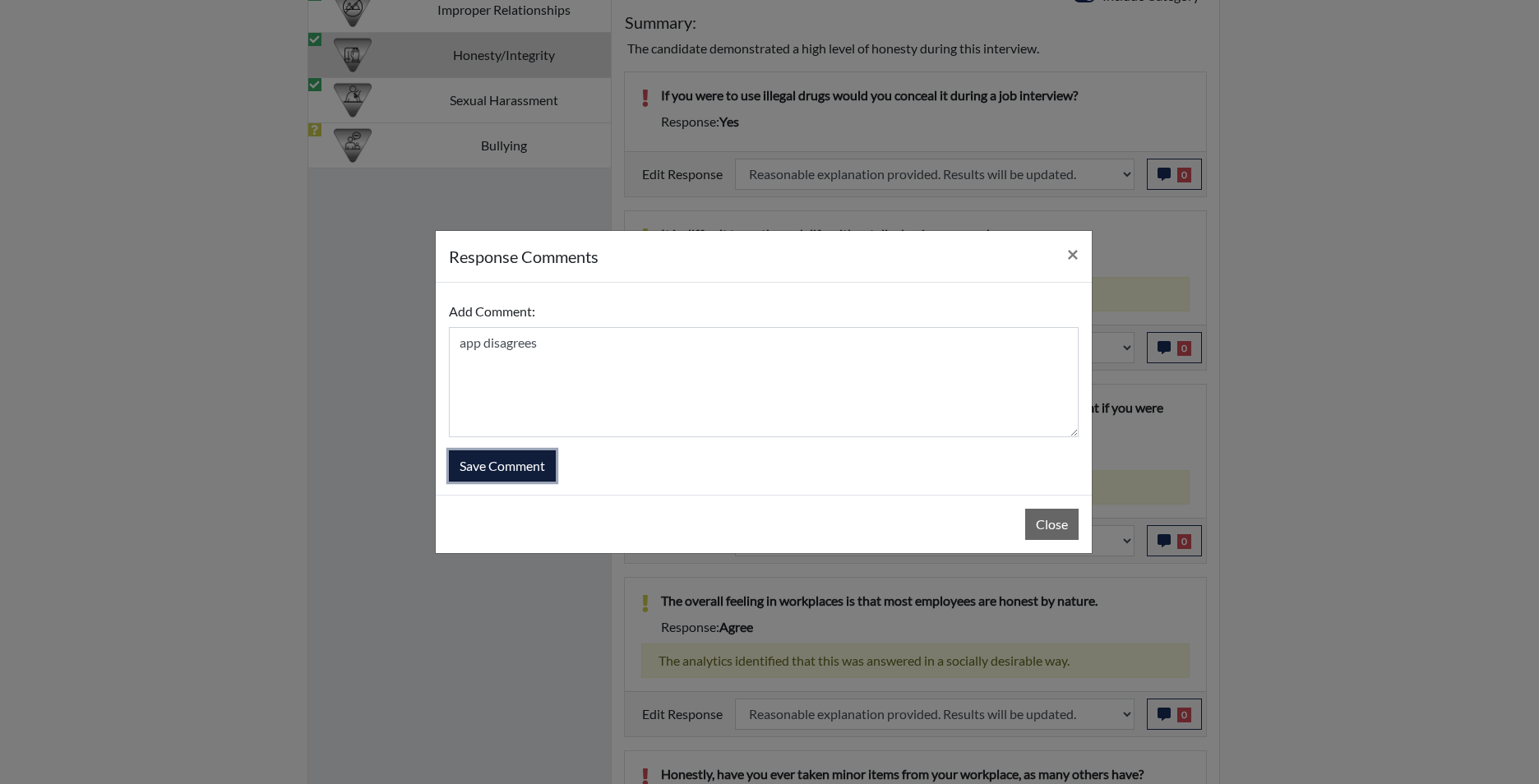
click at [487, 476] on button "Save Comment" at bounding box center [502, 465] width 107 height 31
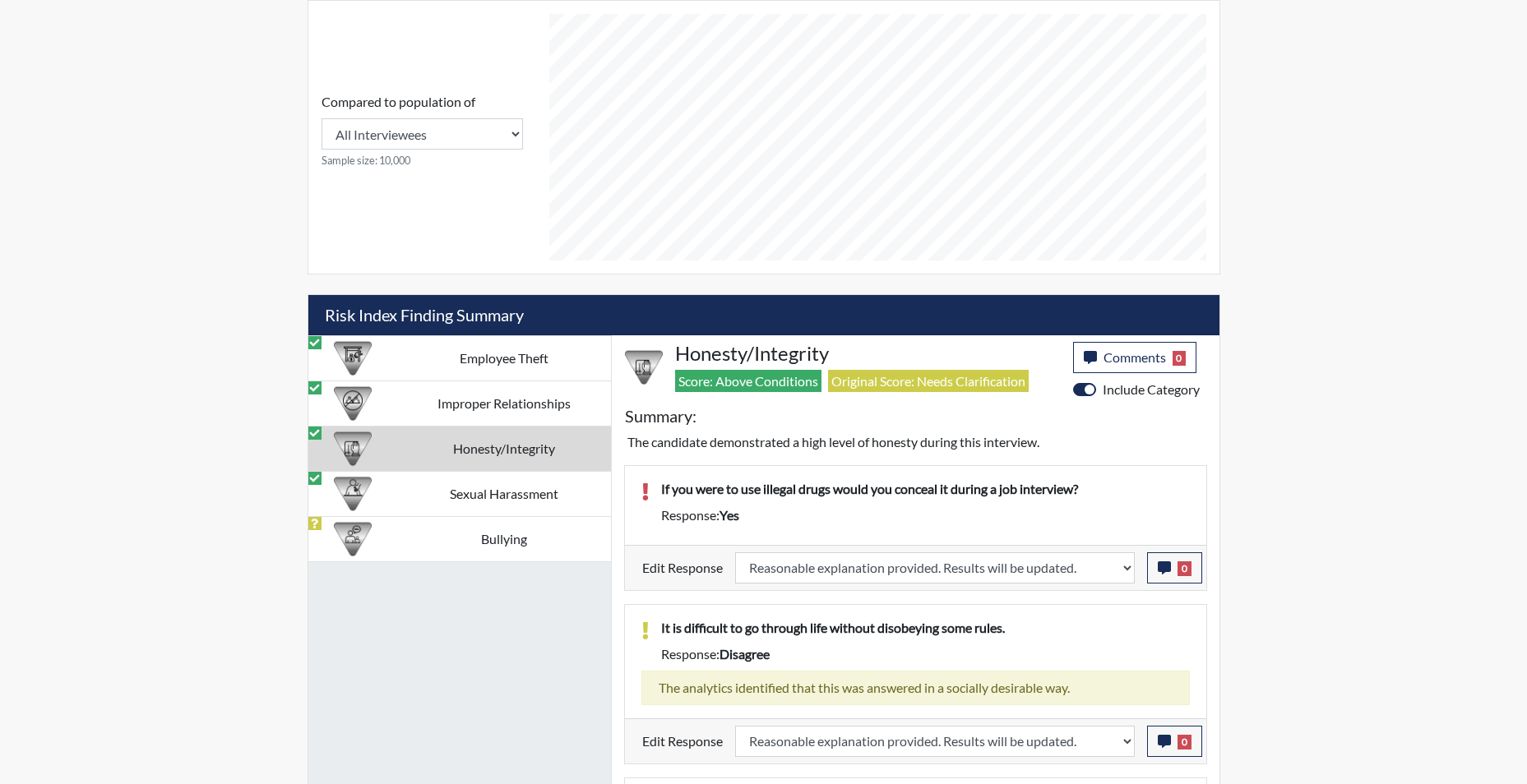
scroll to position [764, 0]
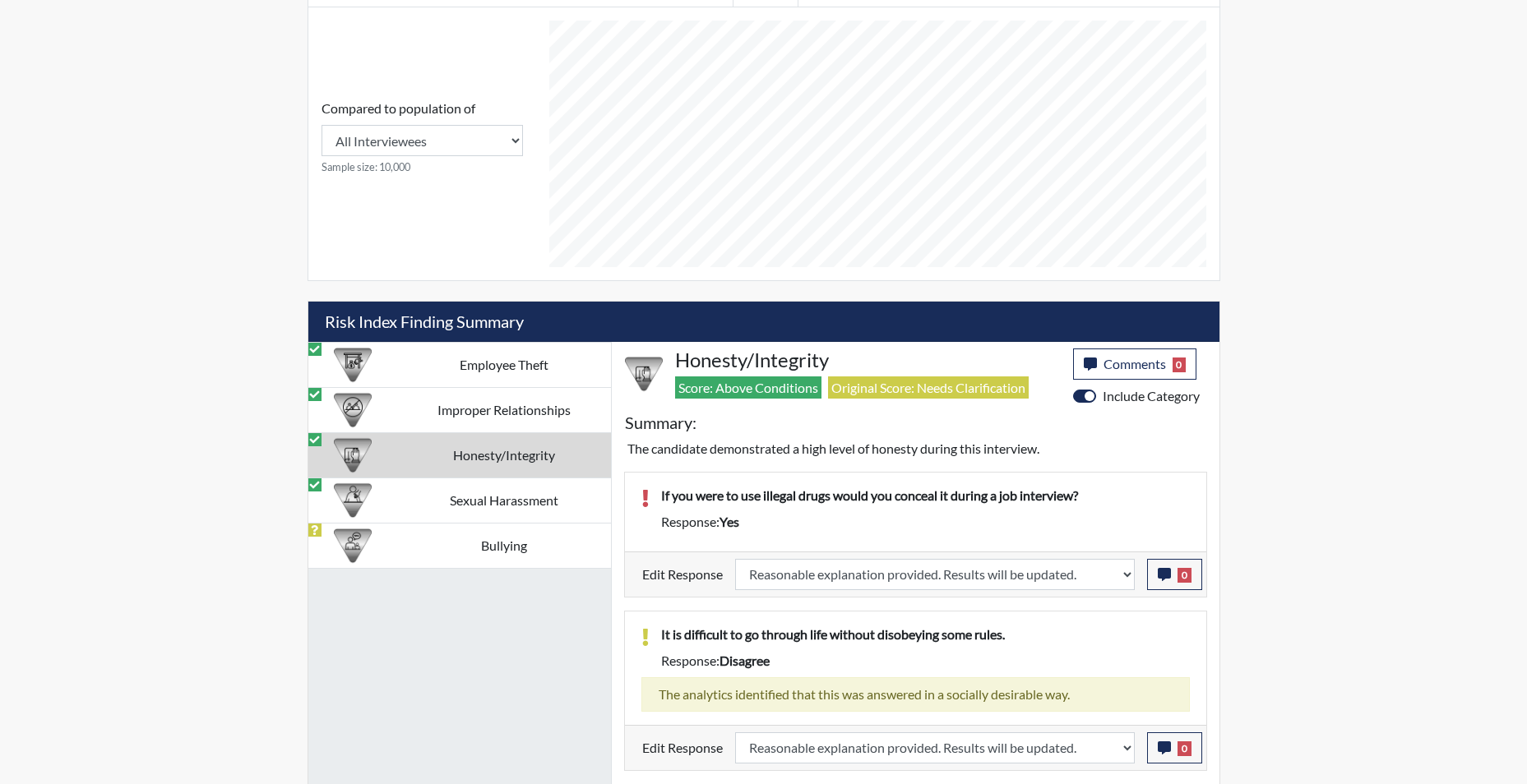
click at [481, 454] on td "Honesty/Integrity" at bounding box center [504, 455] width 214 height 45
click at [483, 496] on td "Sexual Harassment" at bounding box center [504, 500] width 214 height 45
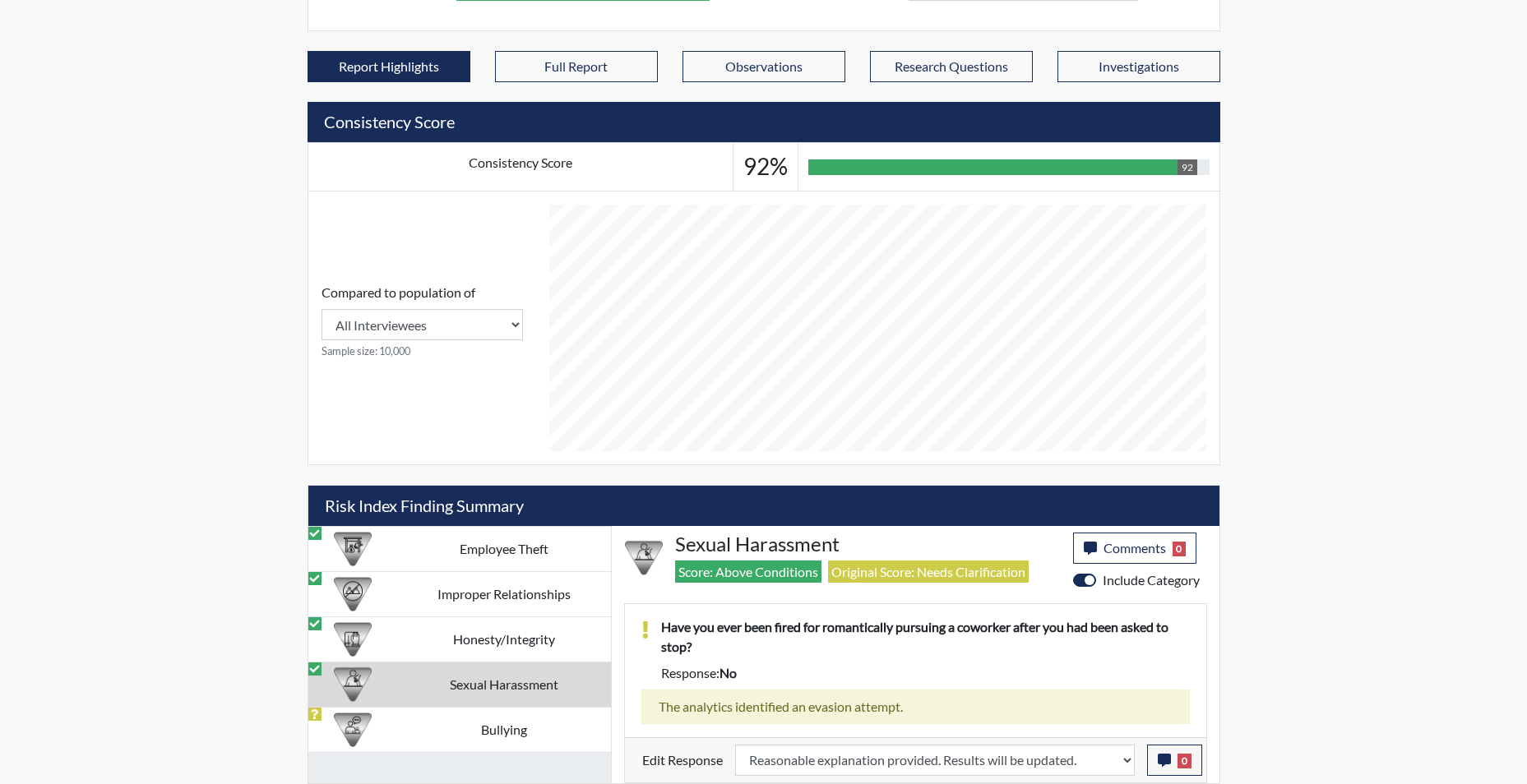
scroll to position [580, 0]
click at [501, 685] on td "Sexual Harassment" at bounding box center [504, 684] width 214 height 45
click at [498, 730] on td "Bullying" at bounding box center [504, 729] width 214 height 45
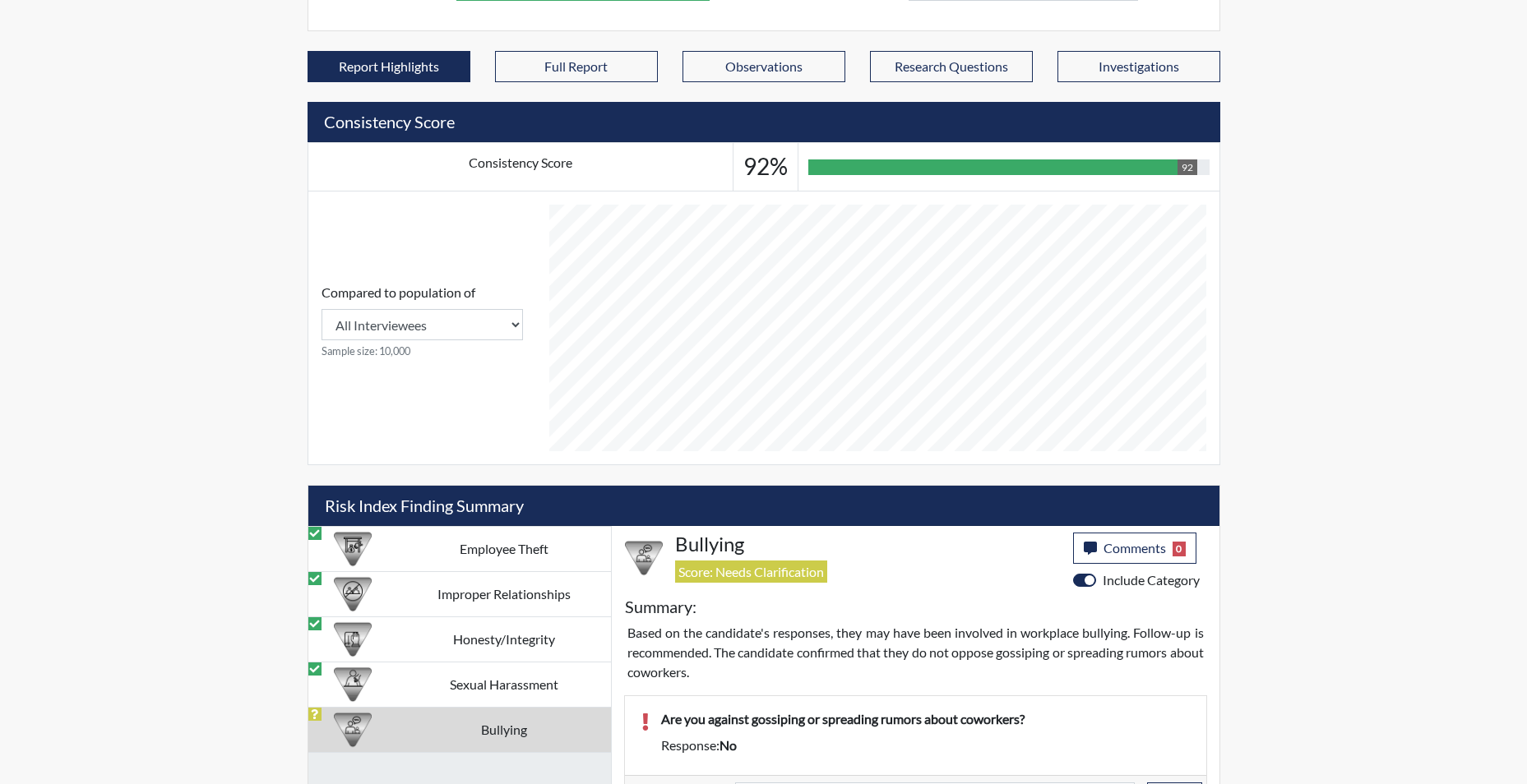
scroll to position [618, 0]
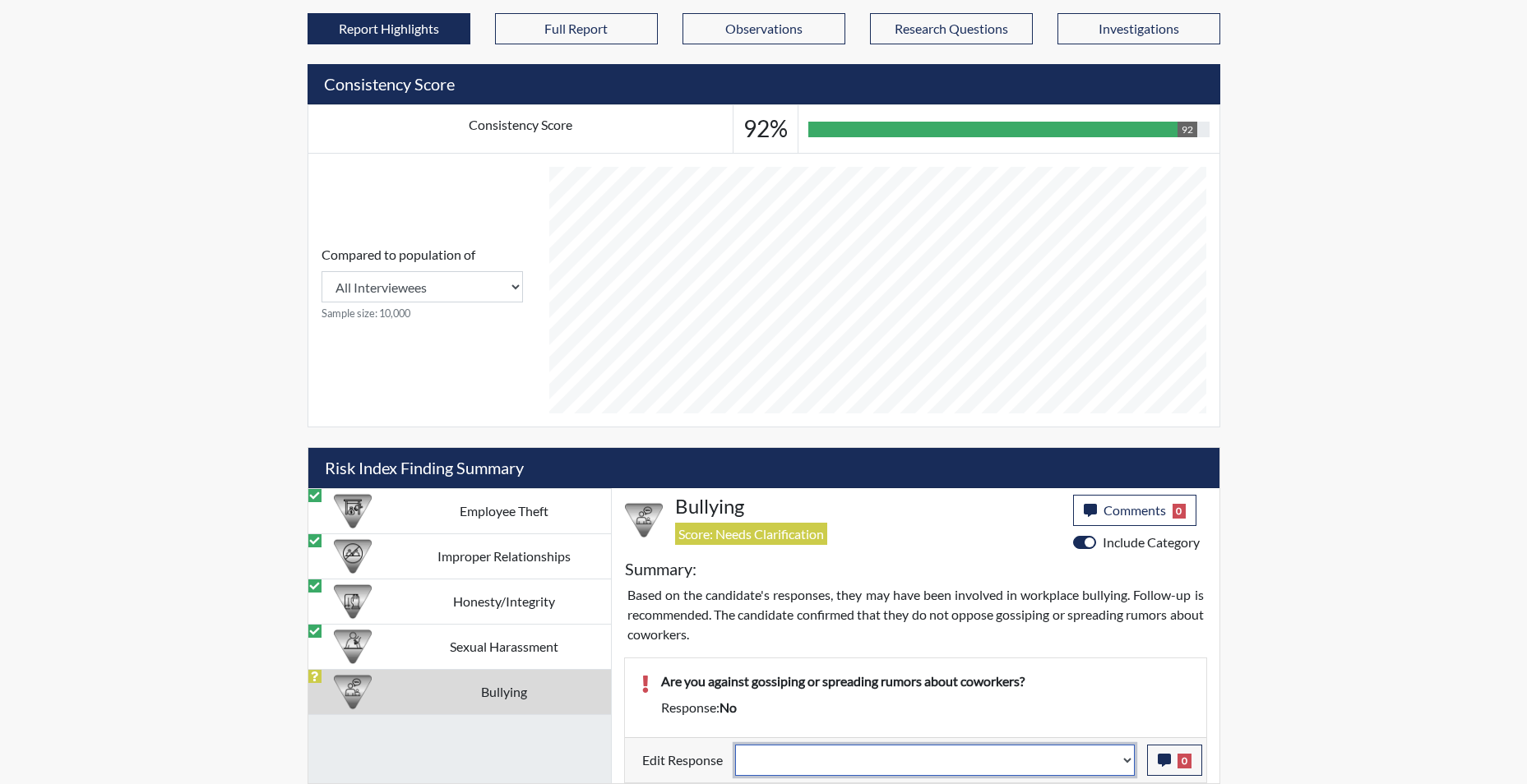
click at [1131, 764] on select "Question is not relevant. Results will be updated. Reasonable explanation provi…" at bounding box center [935, 760] width 399 height 31
click at [735, 745] on select "Question is not relevant. Results will be updated. Reasonable explanation provi…" at bounding box center [935, 760] width 399 height 31
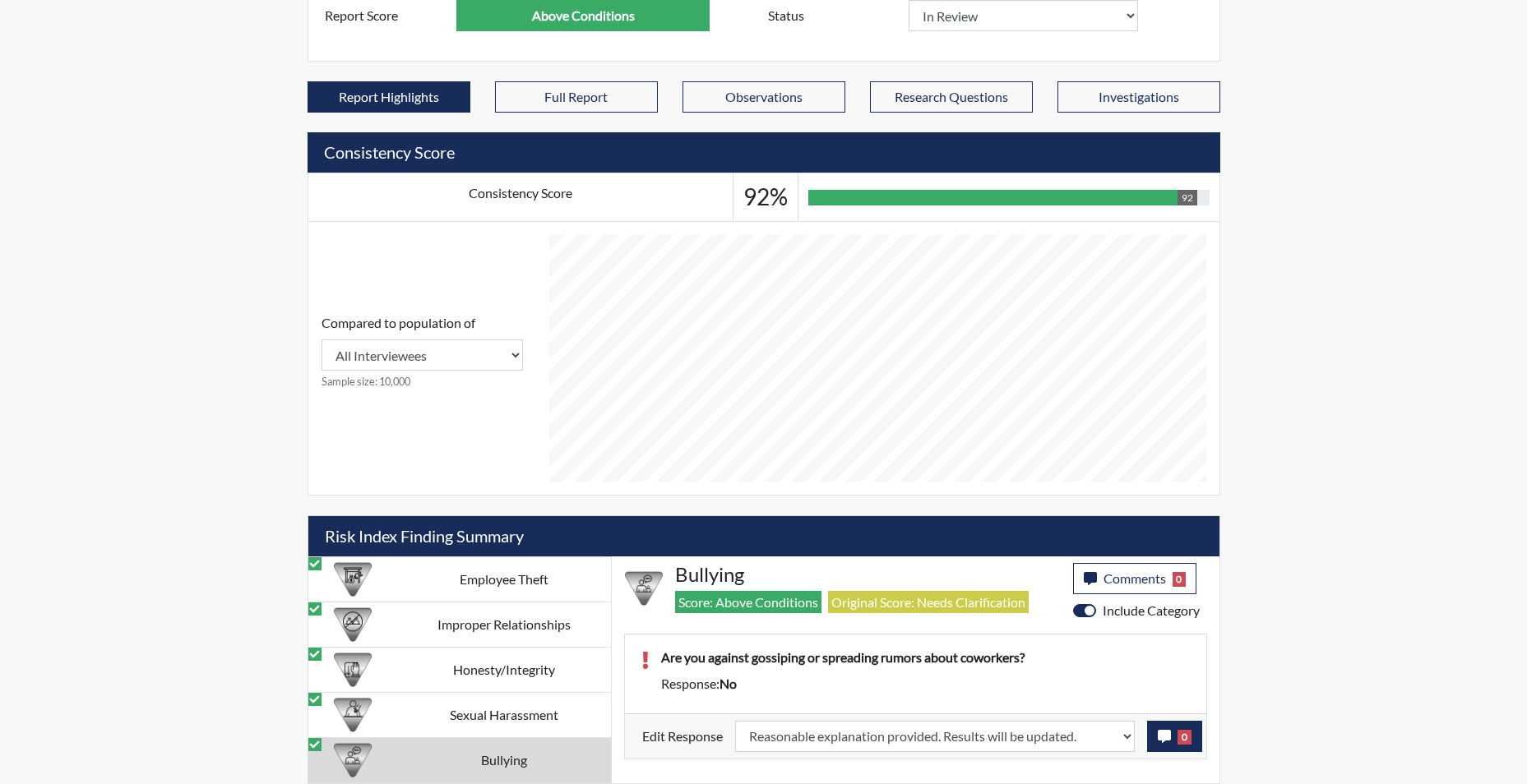
scroll to position [273, 683]
click at [1162, 738] on icon "button" at bounding box center [1164, 736] width 13 height 13
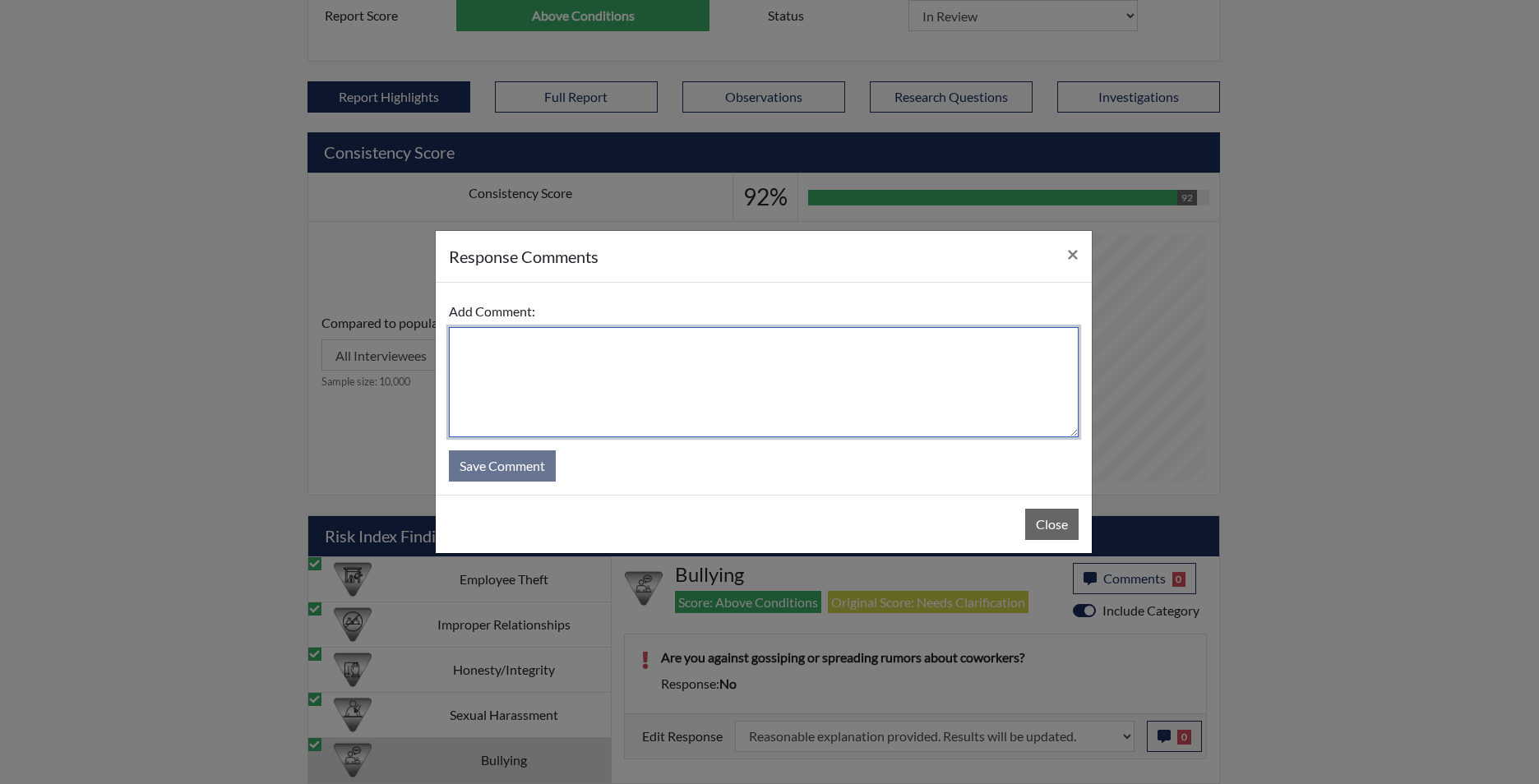
click at [601, 392] on textarea at bounding box center [763, 382] width 630 height 110
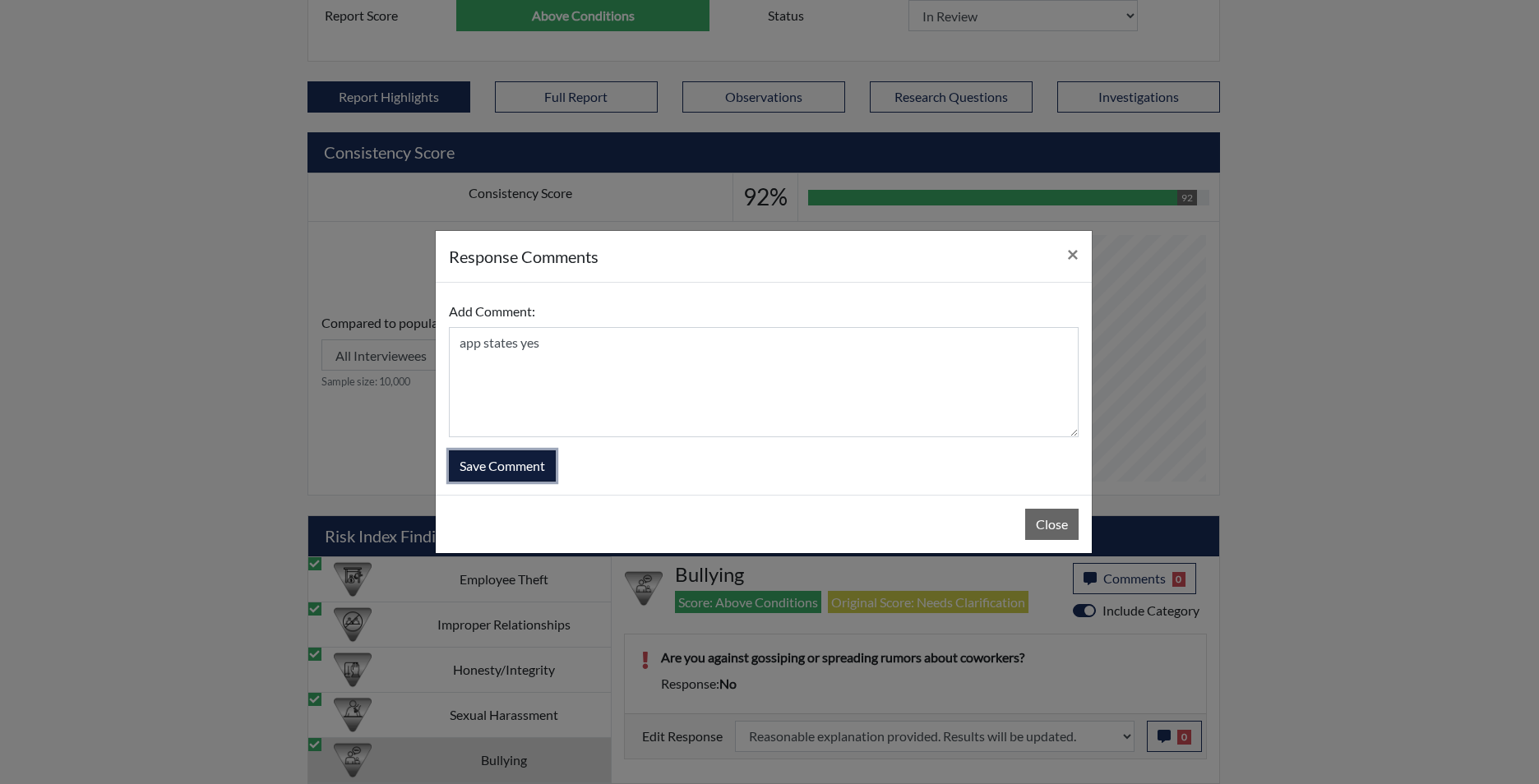
click at [493, 461] on button "Save Comment" at bounding box center [502, 465] width 107 height 31
